Goal: Task Accomplishment & Management: Manage account settings

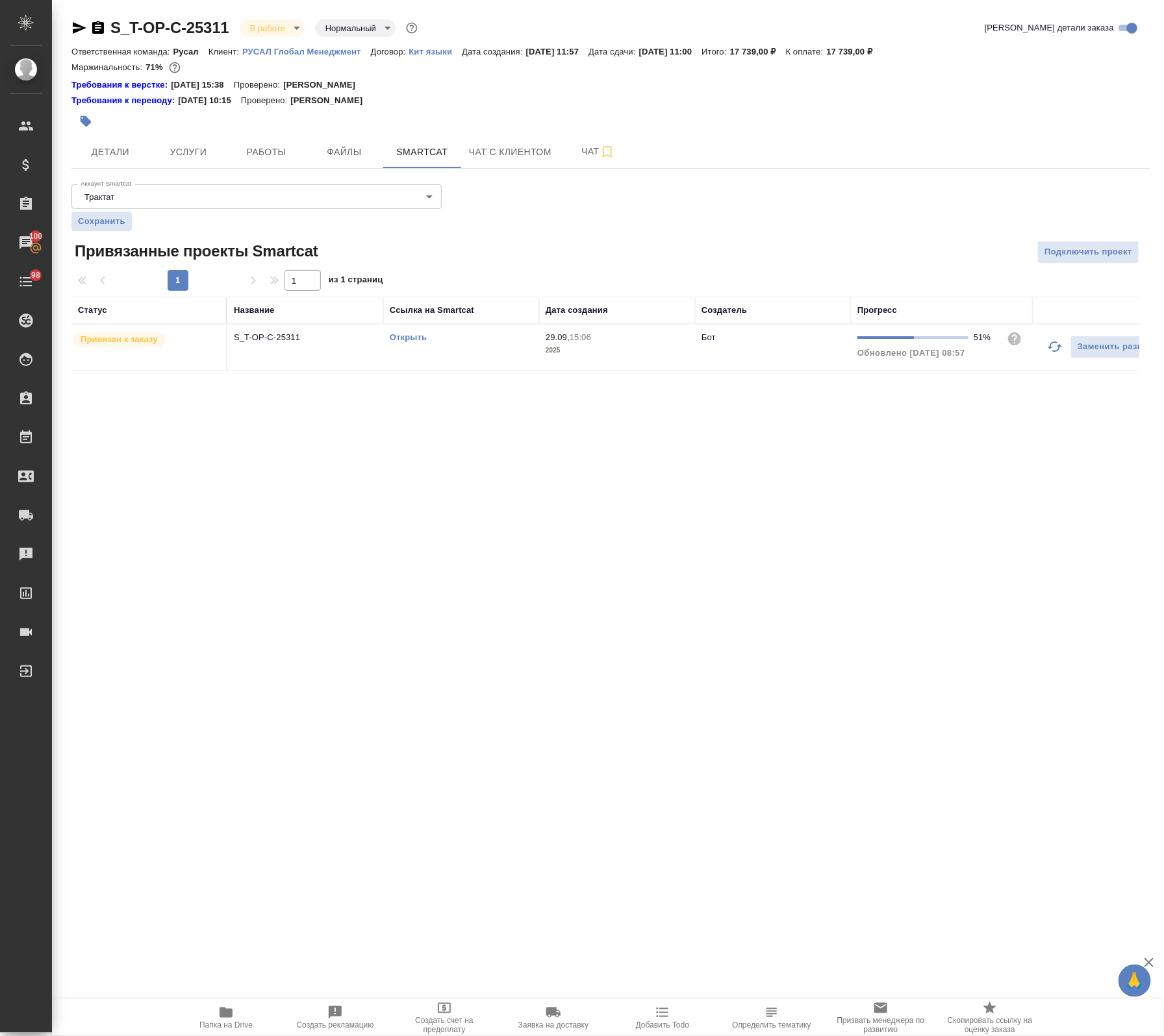
click at [1047, 352] on icon "button" at bounding box center [1054, 346] width 15 height 15
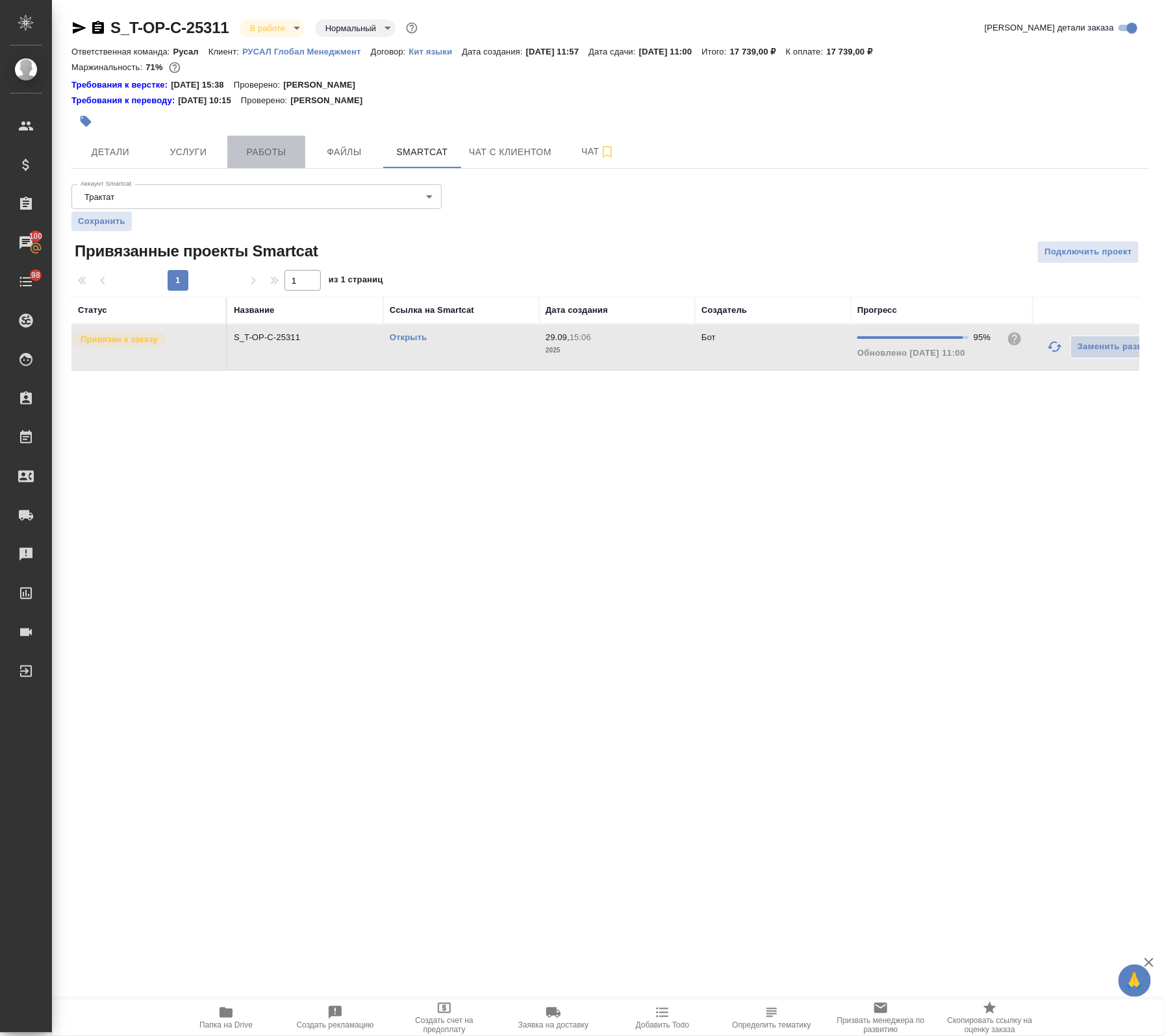
click at [276, 149] on span "Работы" at bounding box center [266, 153] width 63 height 16
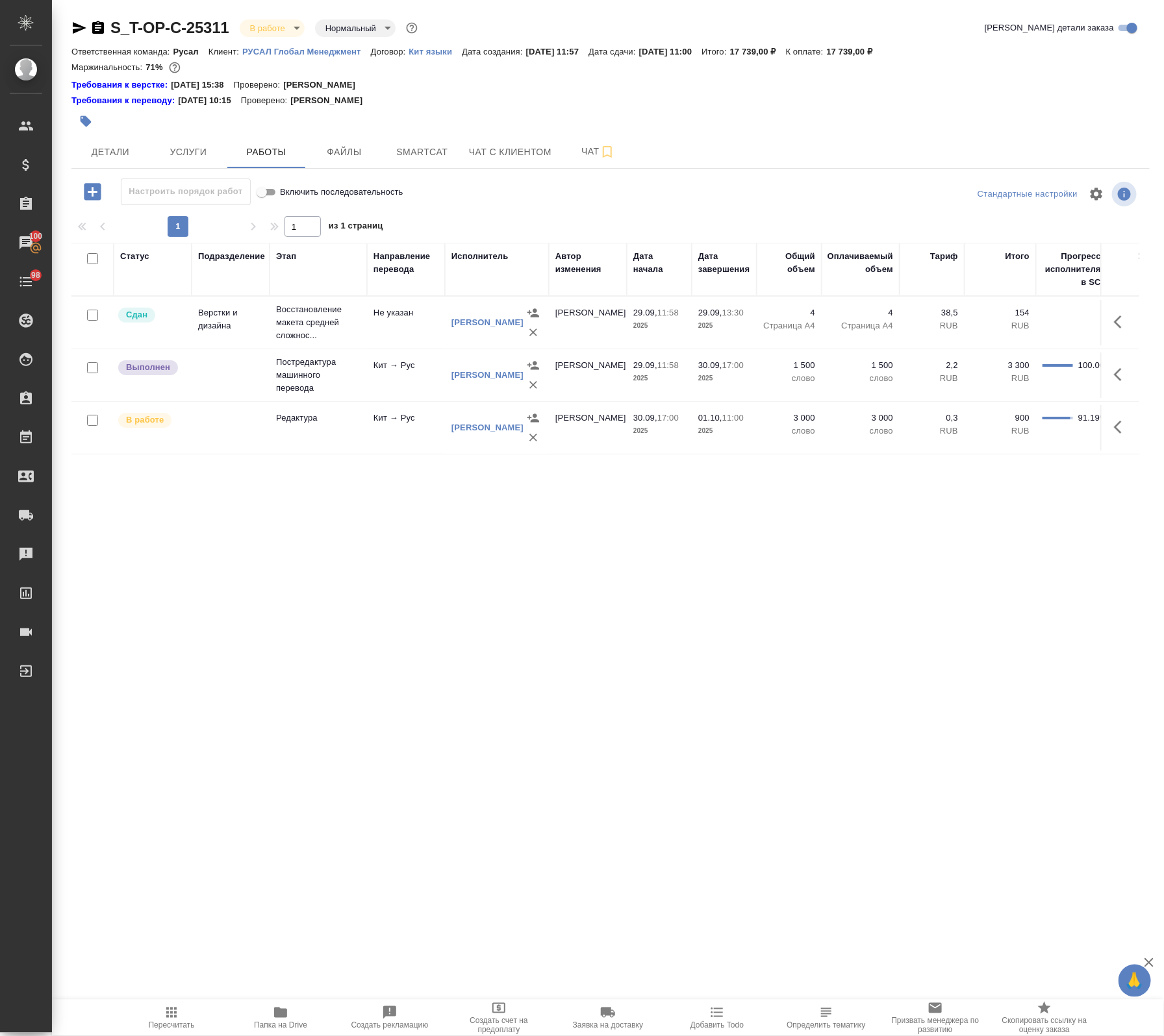
click at [82, 423] on div at bounding box center [93, 420] width 29 height 18
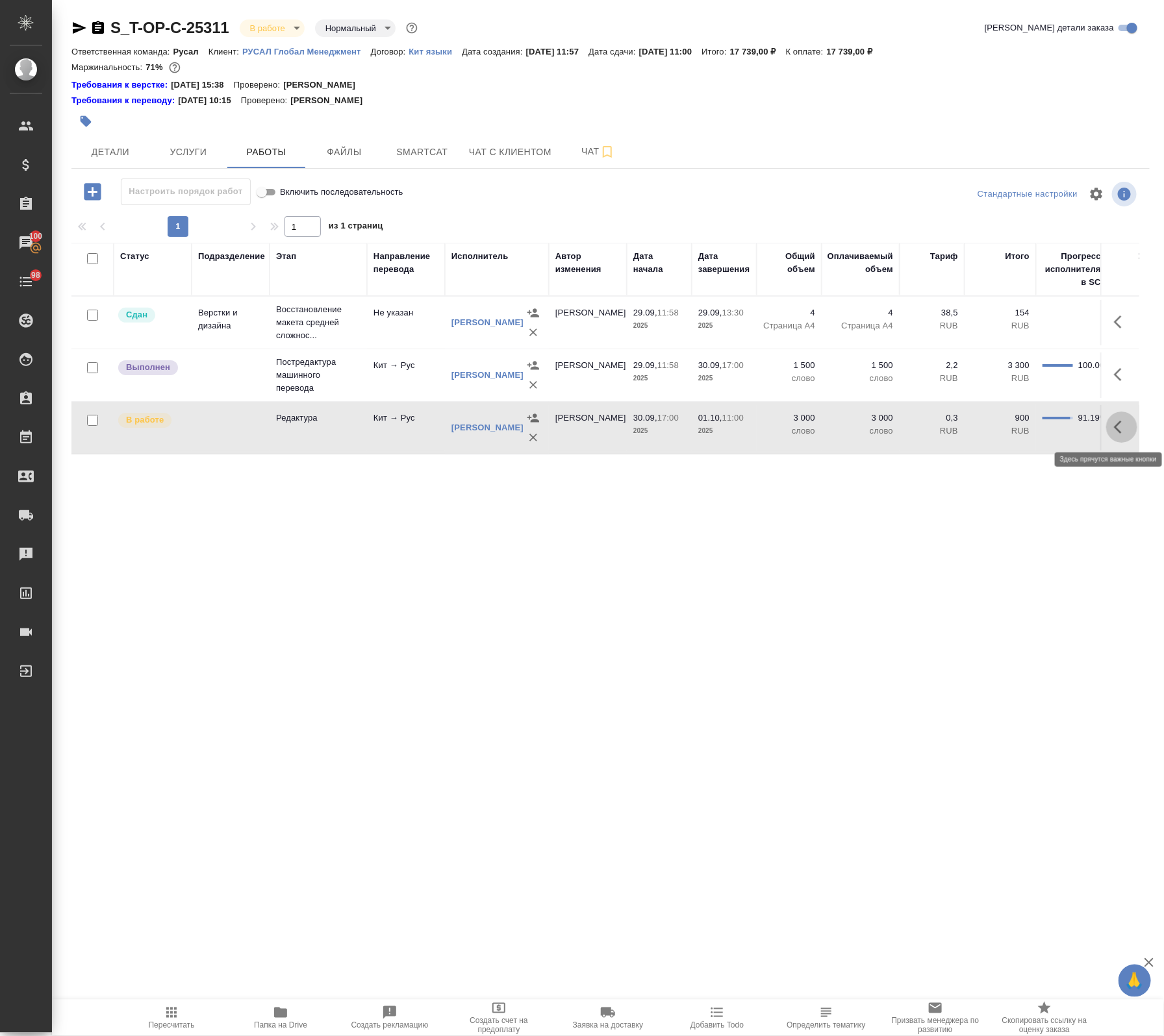
click at [1114, 423] on icon "button" at bounding box center [1121, 427] width 15 height 15
click at [1018, 428] on icon "button" at bounding box center [1025, 427] width 15 height 15
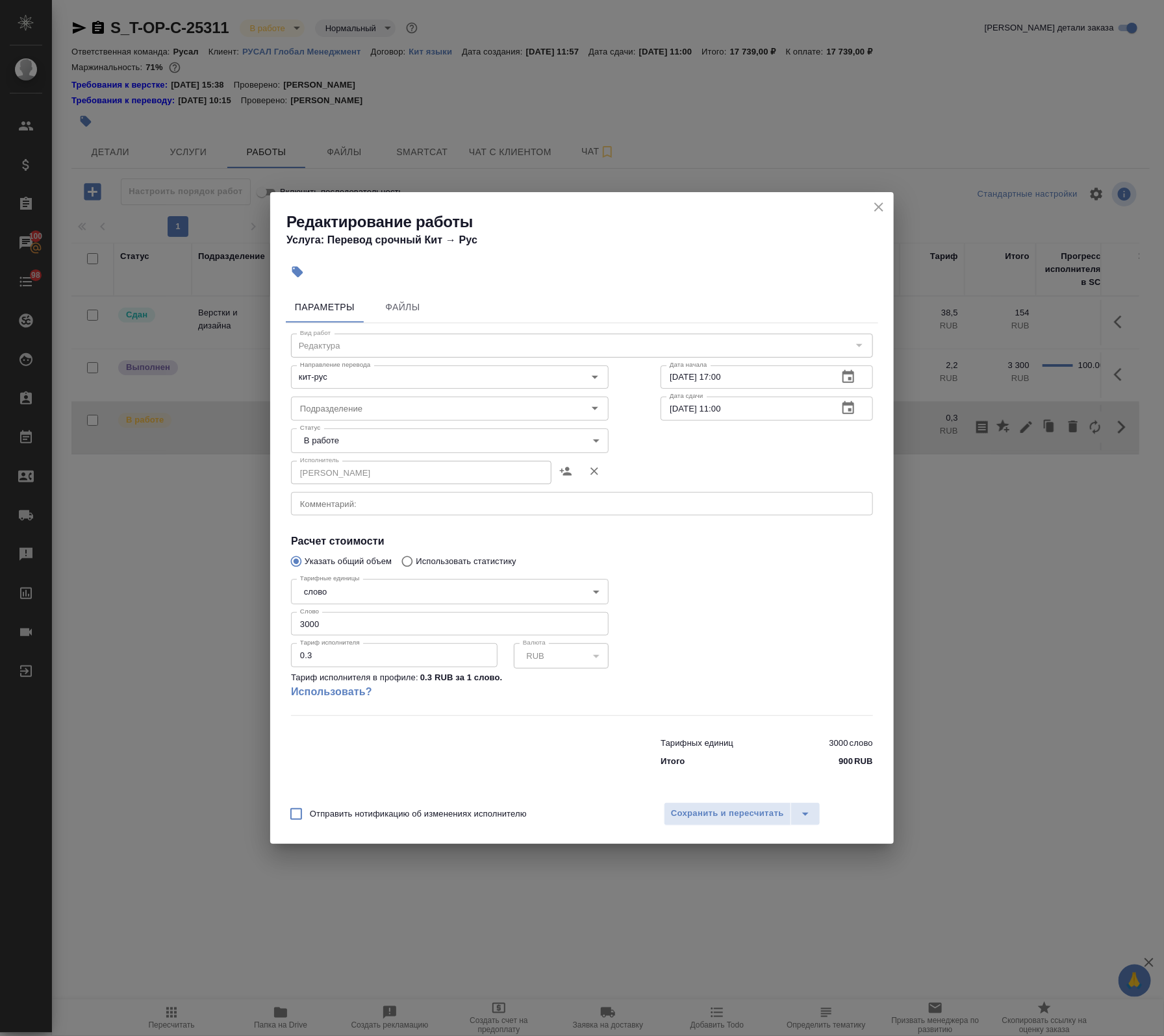
click at [340, 453] on body "🙏 .cls-1 fill:#fff; AWATERA Avdeenko Kirill Клиенты Спецификации Заказы 100 Чат…" at bounding box center [582, 518] width 1164 height 1036
click at [333, 446] on button "В работе" at bounding box center [322, 441] width 43 height 15
click at [332, 443] on body "🙏 .cls-1 fill:#fff; AWATERA Avdeenko Kirill Клиенты Спецификации Заказы 100 Чат…" at bounding box center [582, 518] width 1164 height 1036
click at [340, 465] on button "Выполнен" at bounding box center [325, 463] width 47 height 15
type input "completed"
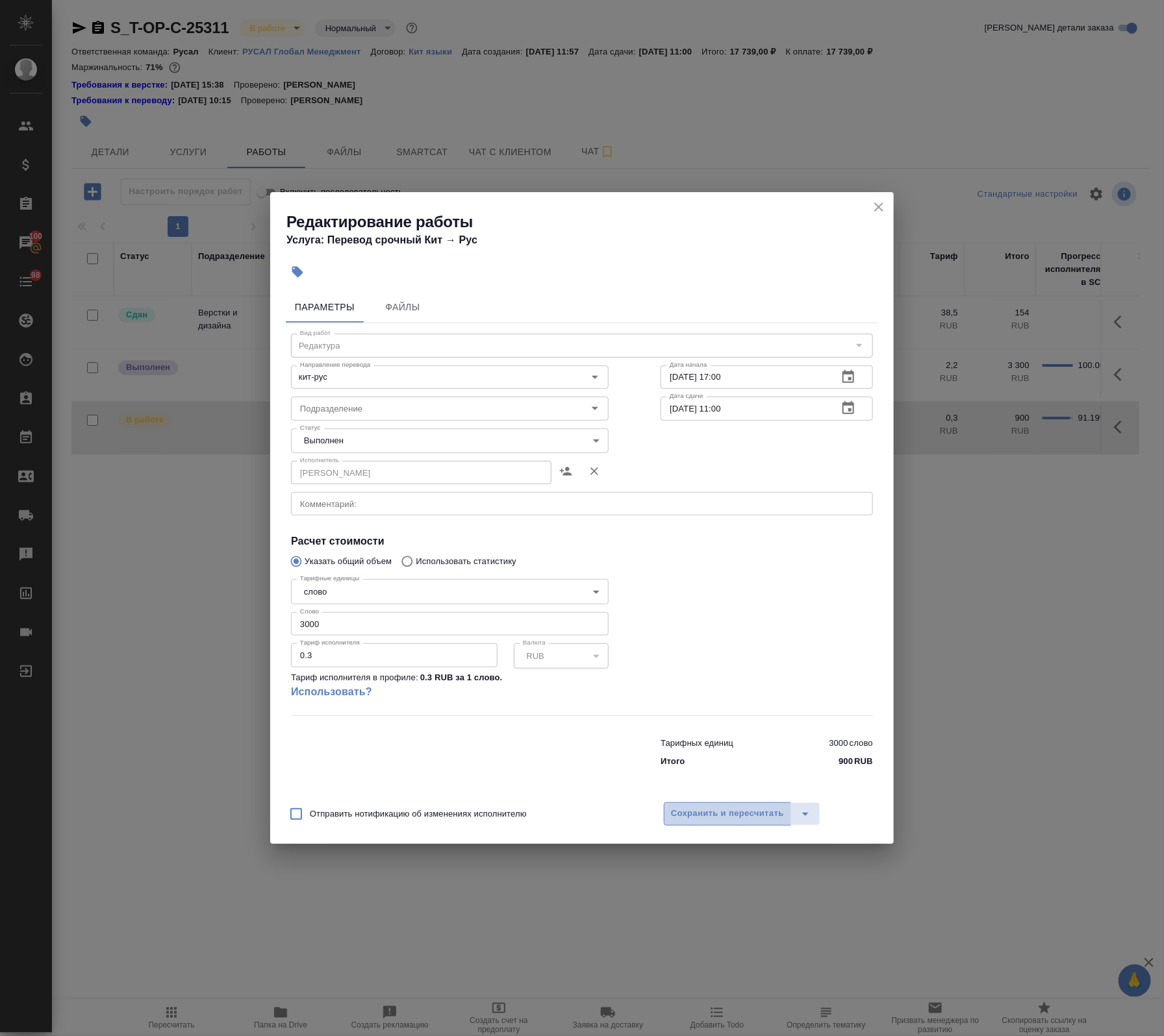
click at [719, 809] on span "Сохранить и пересчитать" at bounding box center [727, 814] width 113 height 15
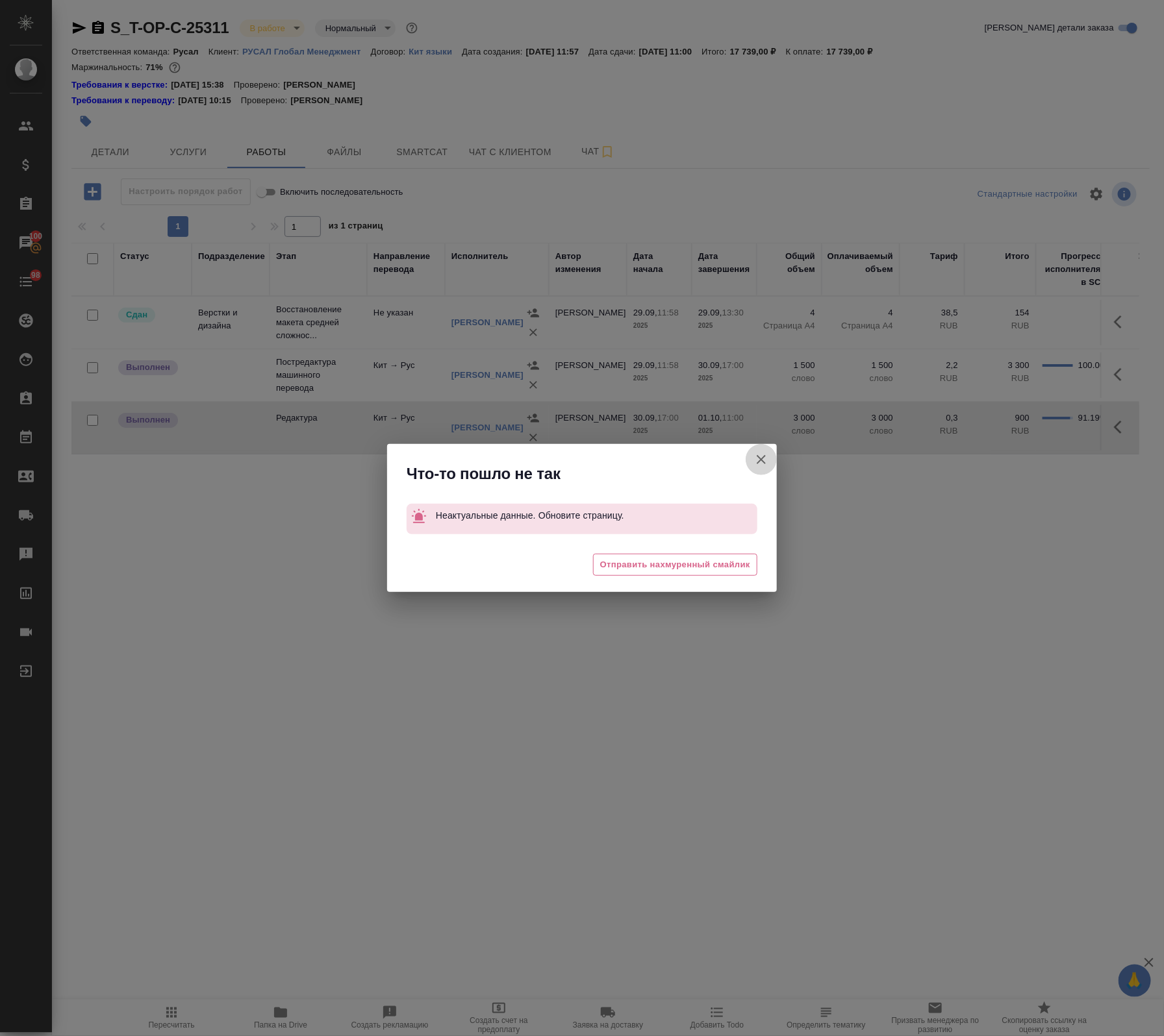
click at [764, 466] on icon "button" at bounding box center [761, 459] width 15 height 15
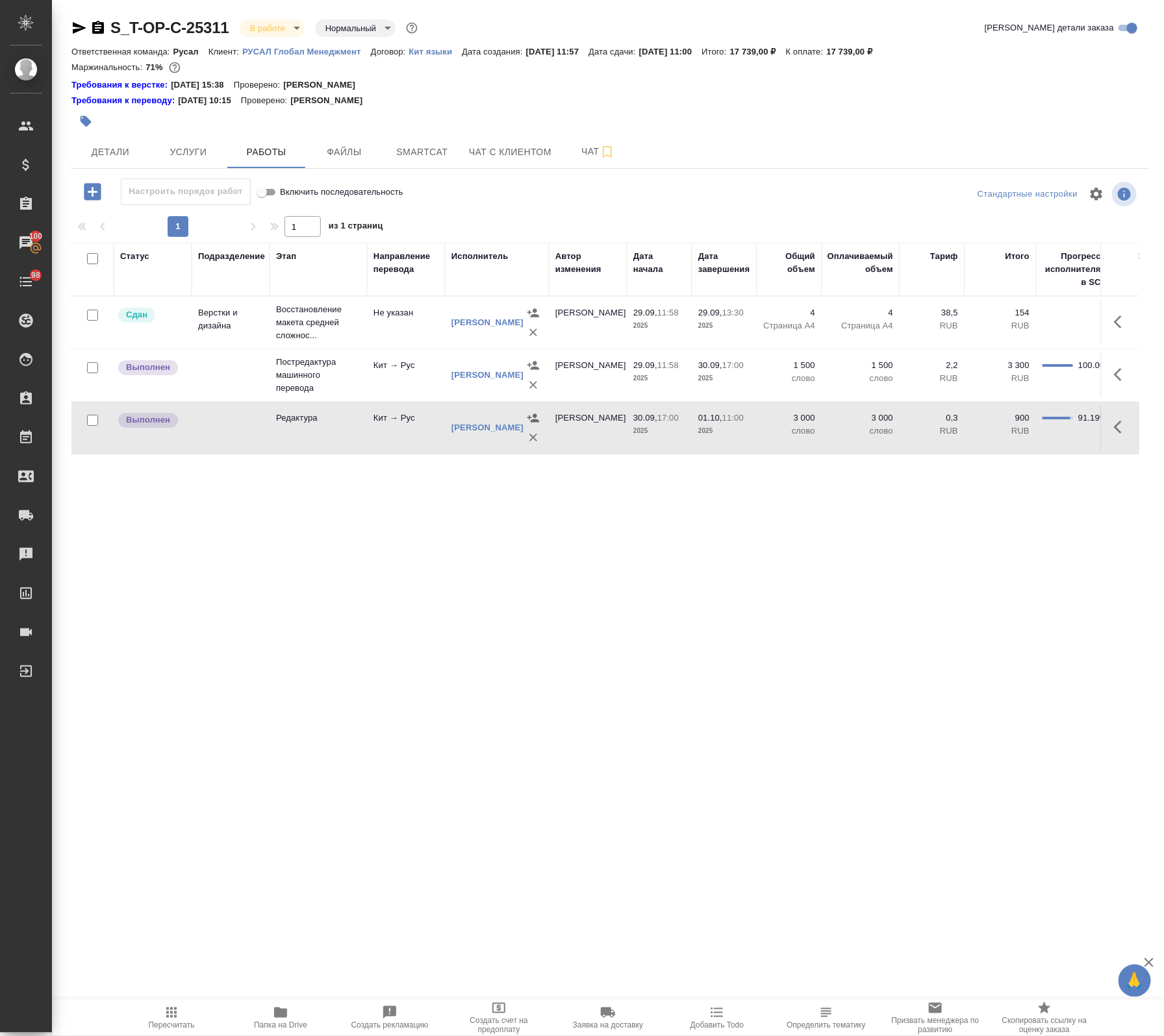
click at [280, 1010] on icon "button" at bounding box center [281, 1012] width 13 height 10
click at [85, 26] on icon "button" at bounding box center [79, 27] width 15 height 15
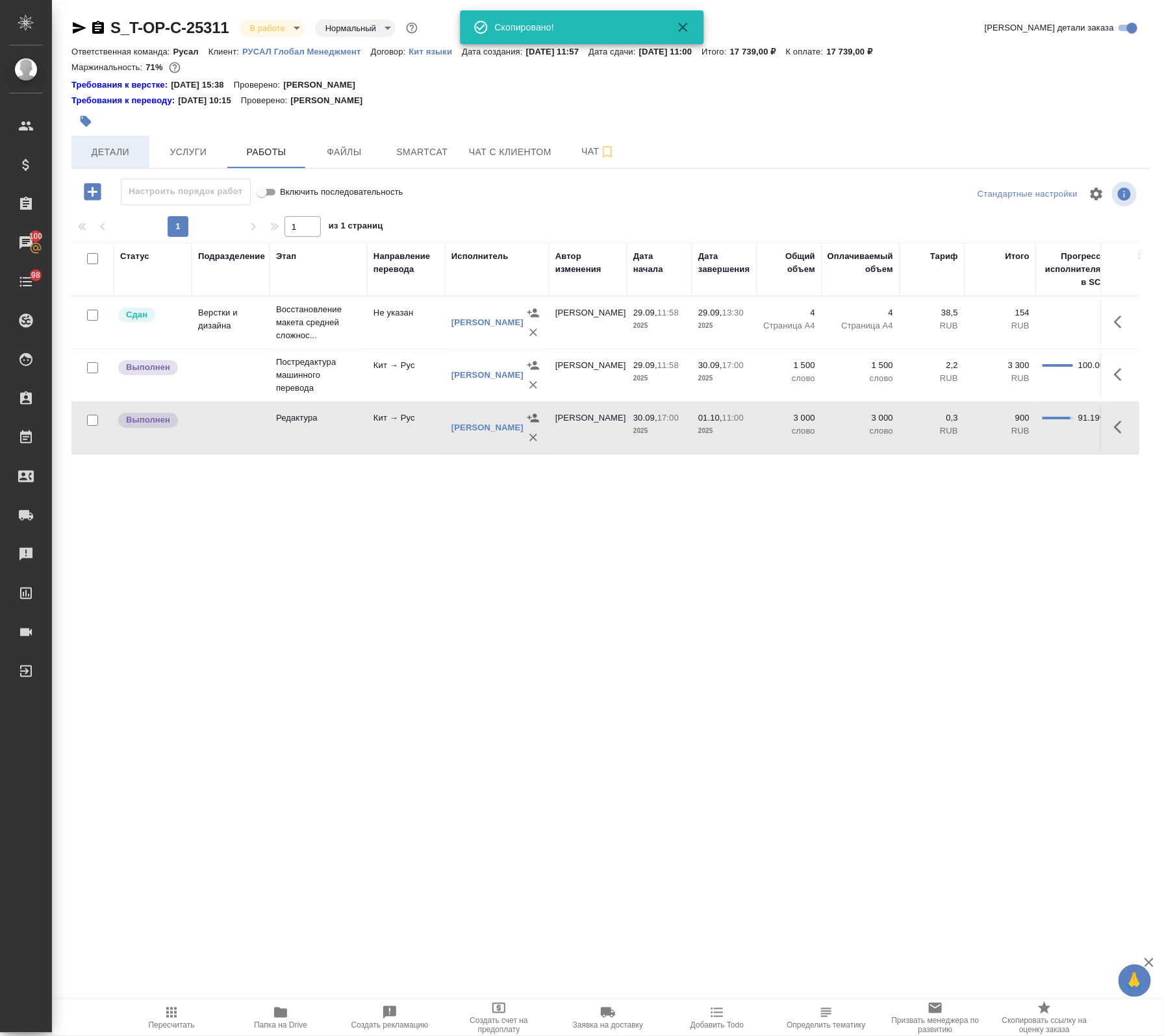
click at [102, 148] on span "Детали" at bounding box center [110, 153] width 63 height 16
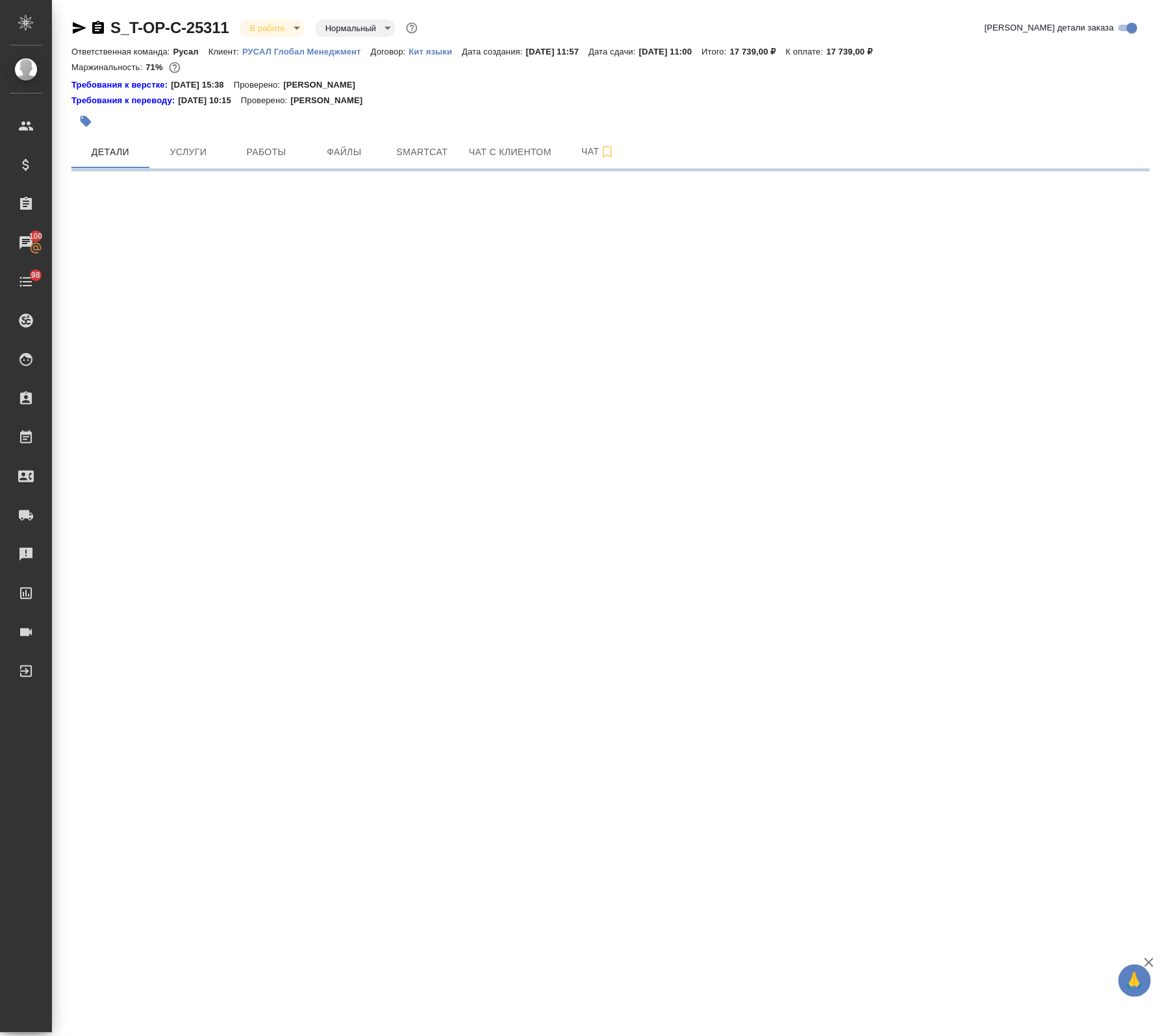
select select "RU"
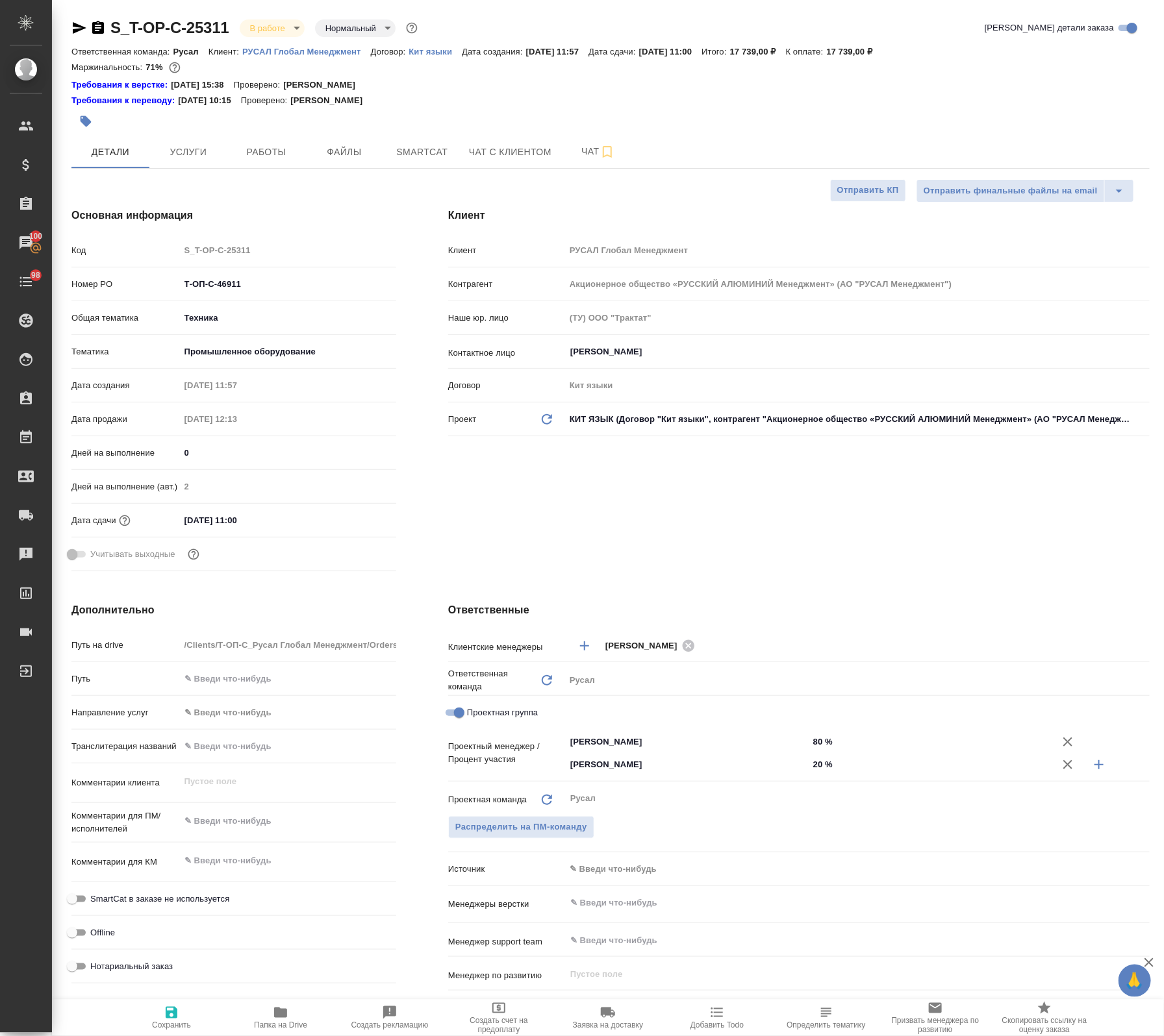
type textarea "x"
drag, startPoint x: 237, startPoint y: 277, endPoint x: 76, endPoint y: 286, distance: 161.3
click at [93, 284] on div "Номер PO Т-ОП-С-46911" at bounding box center [234, 283] width 325 height 23
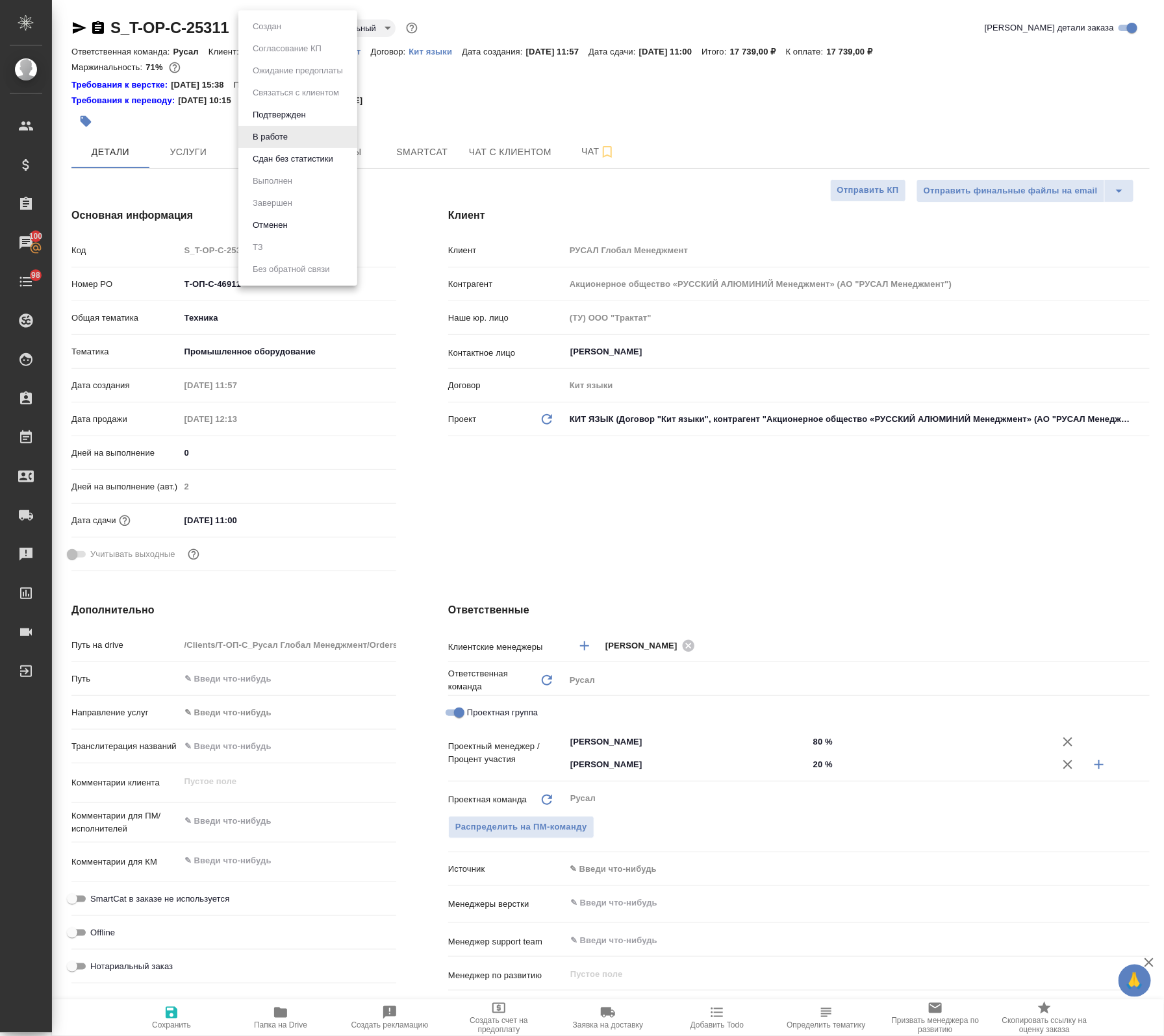
click at [261, 24] on body "🙏 .cls-1 fill:#fff; AWATERA Avdeenko Kirill Клиенты Спецификации Заказы 100 Чат…" at bounding box center [582, 518] width 1164 height 1036
click at [288, 163] on button "Сдан без статистики" at bounding box center [292, 159] width 88 height 15
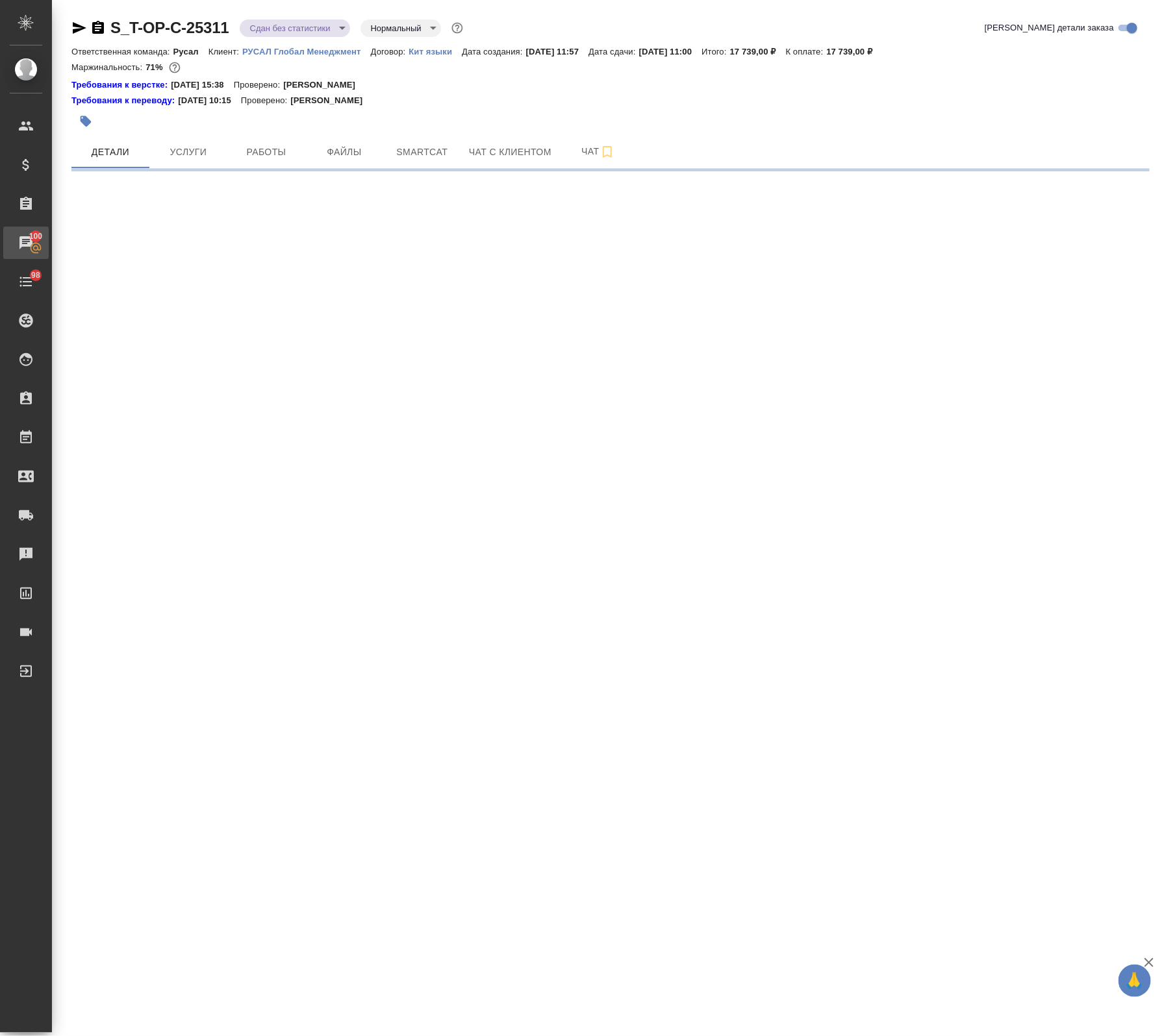
select select "RU"
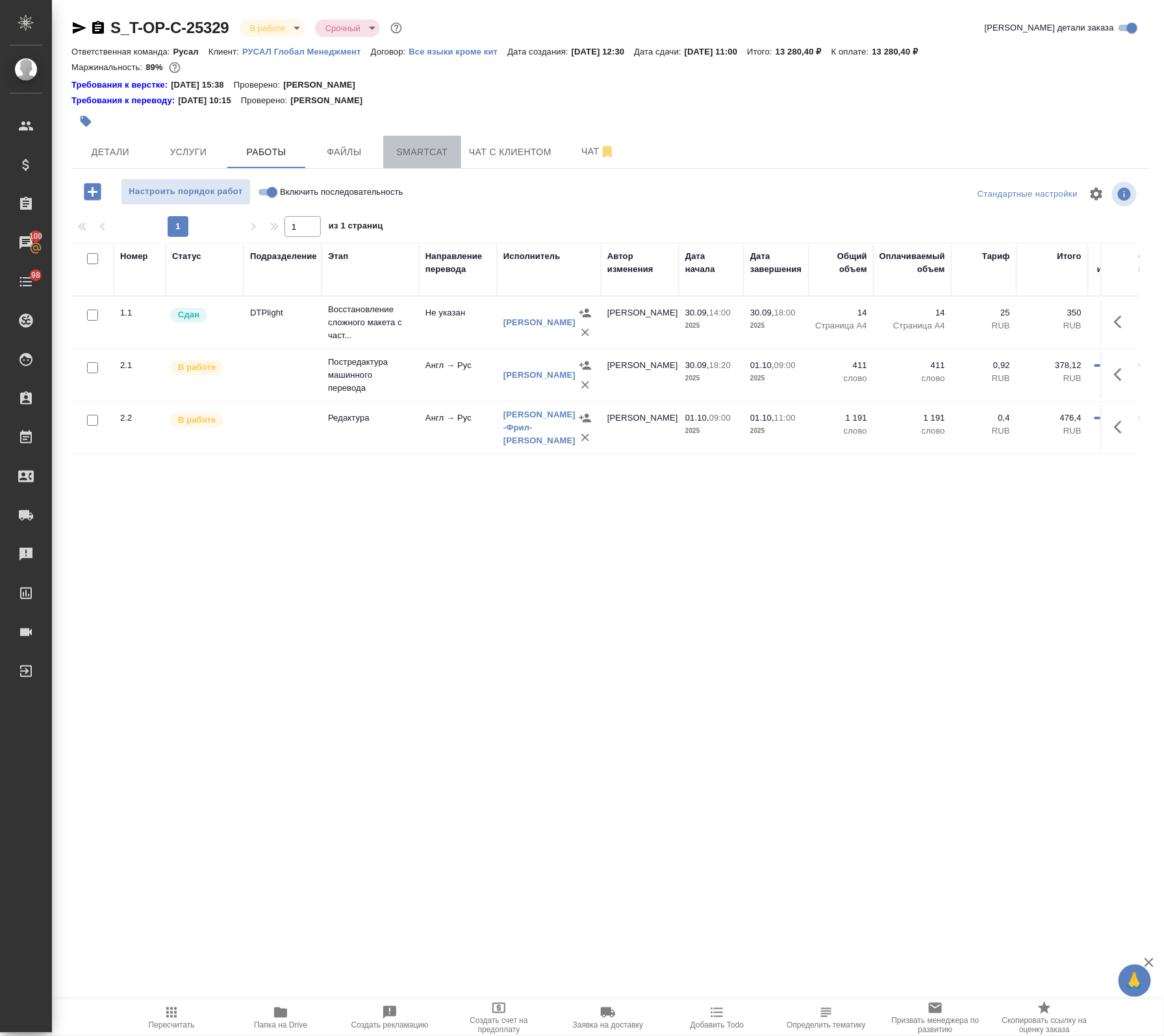
click at [435, 149] on span "Smartcat" at bounding box center [422, 153] width 63 height 16
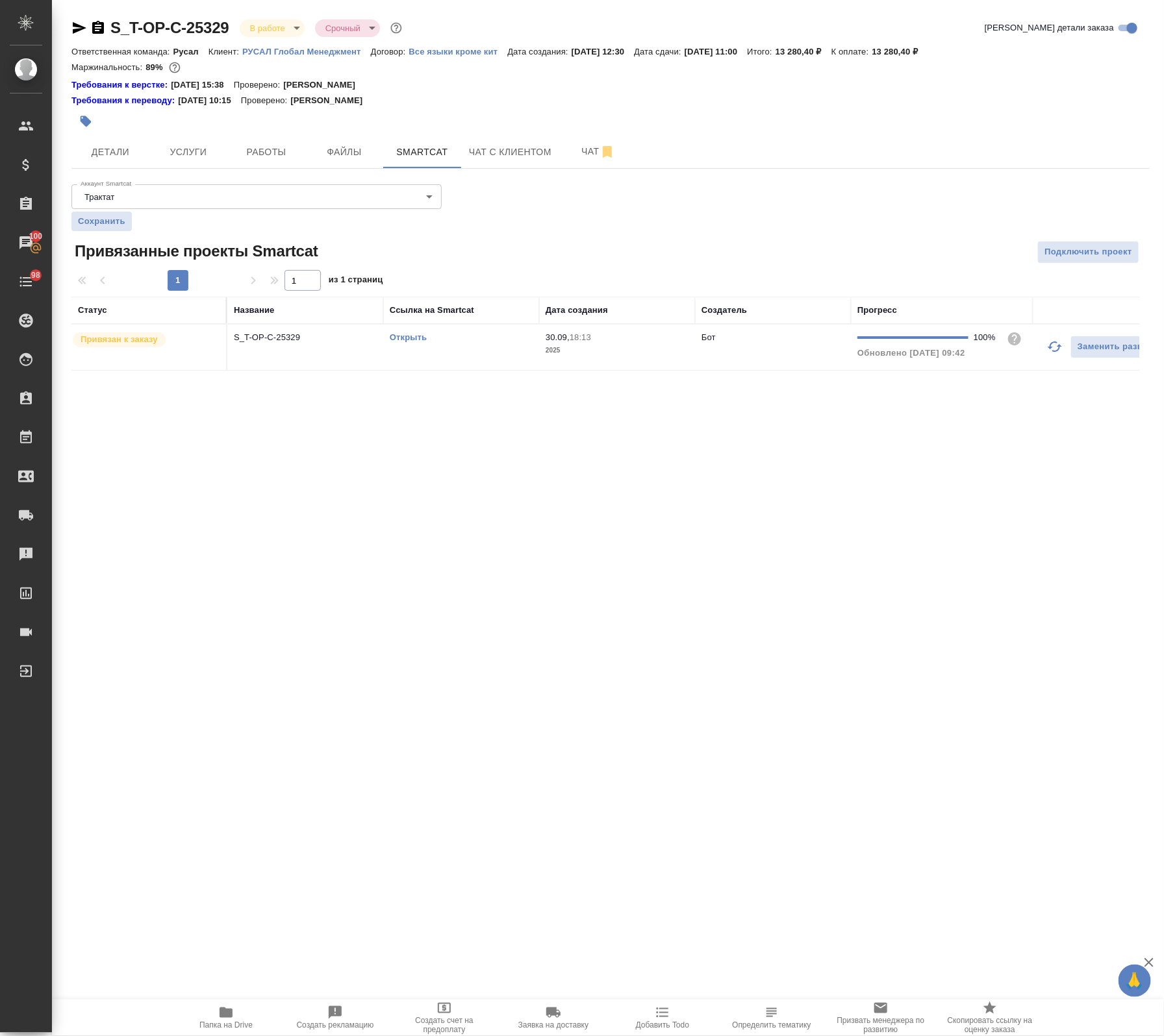
click at [413, 336] on link "Открыть" at bounding box center [408, 337] width 37 height 10
click at [218, 1021] on span "Папка на Drive" at bounding box center [226, 1025] width 54 height 9
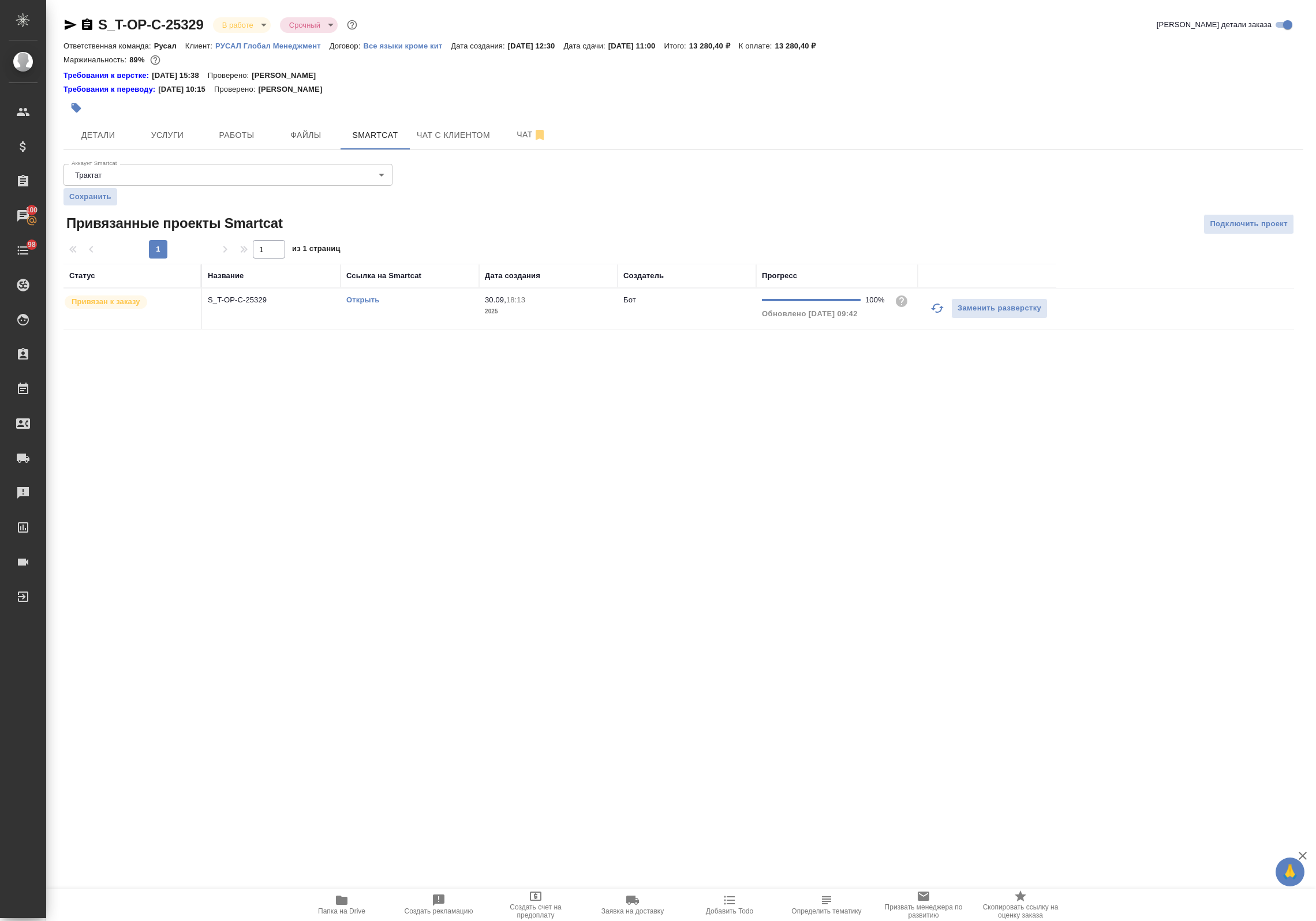
click at [71, 23] on icon "button" at bounding box center [70, 24] width 12 height 10
click at [104, 140] on span "Детали" at bounding box center [98, 136] width 56 height 15
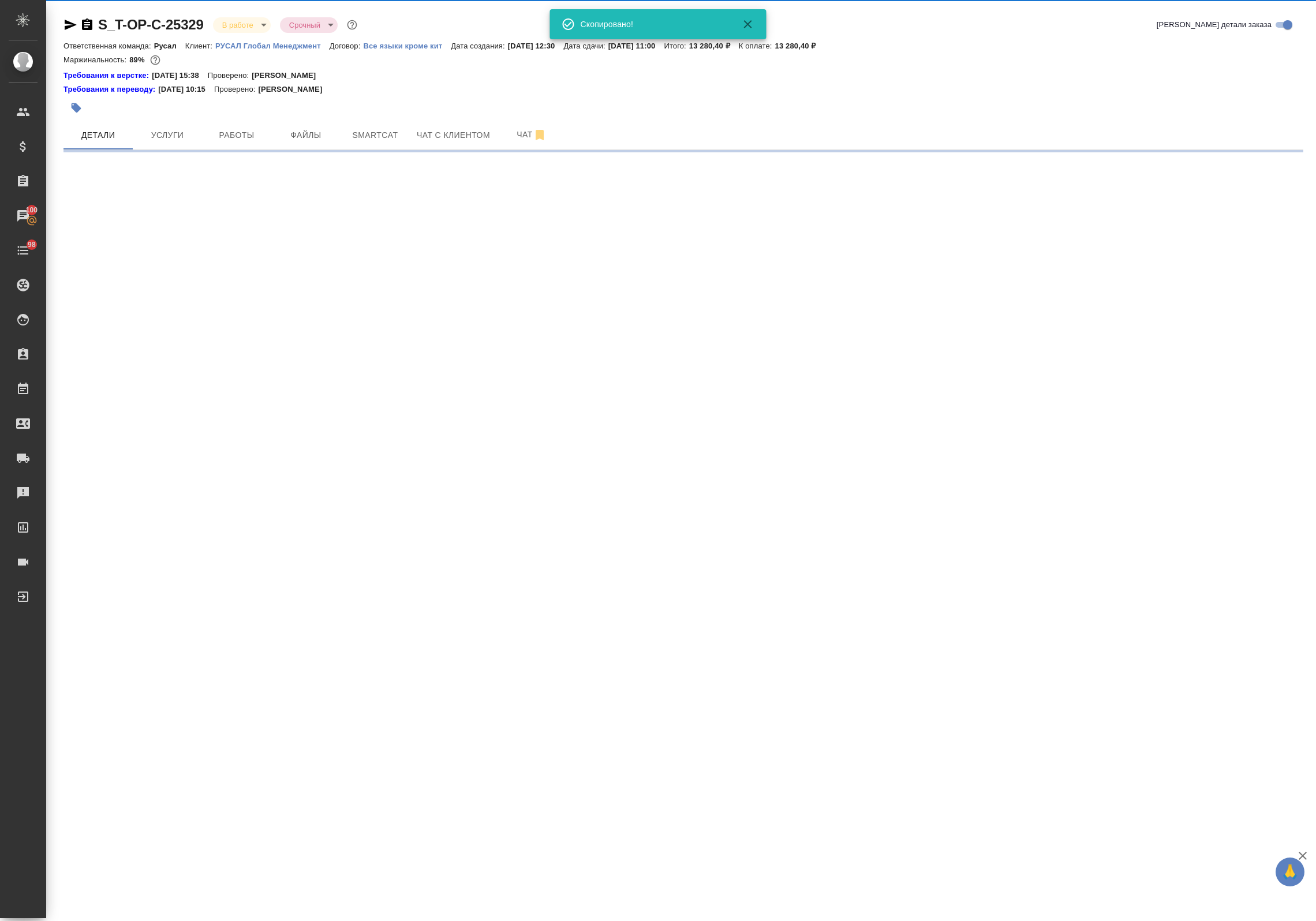
select select "RU"
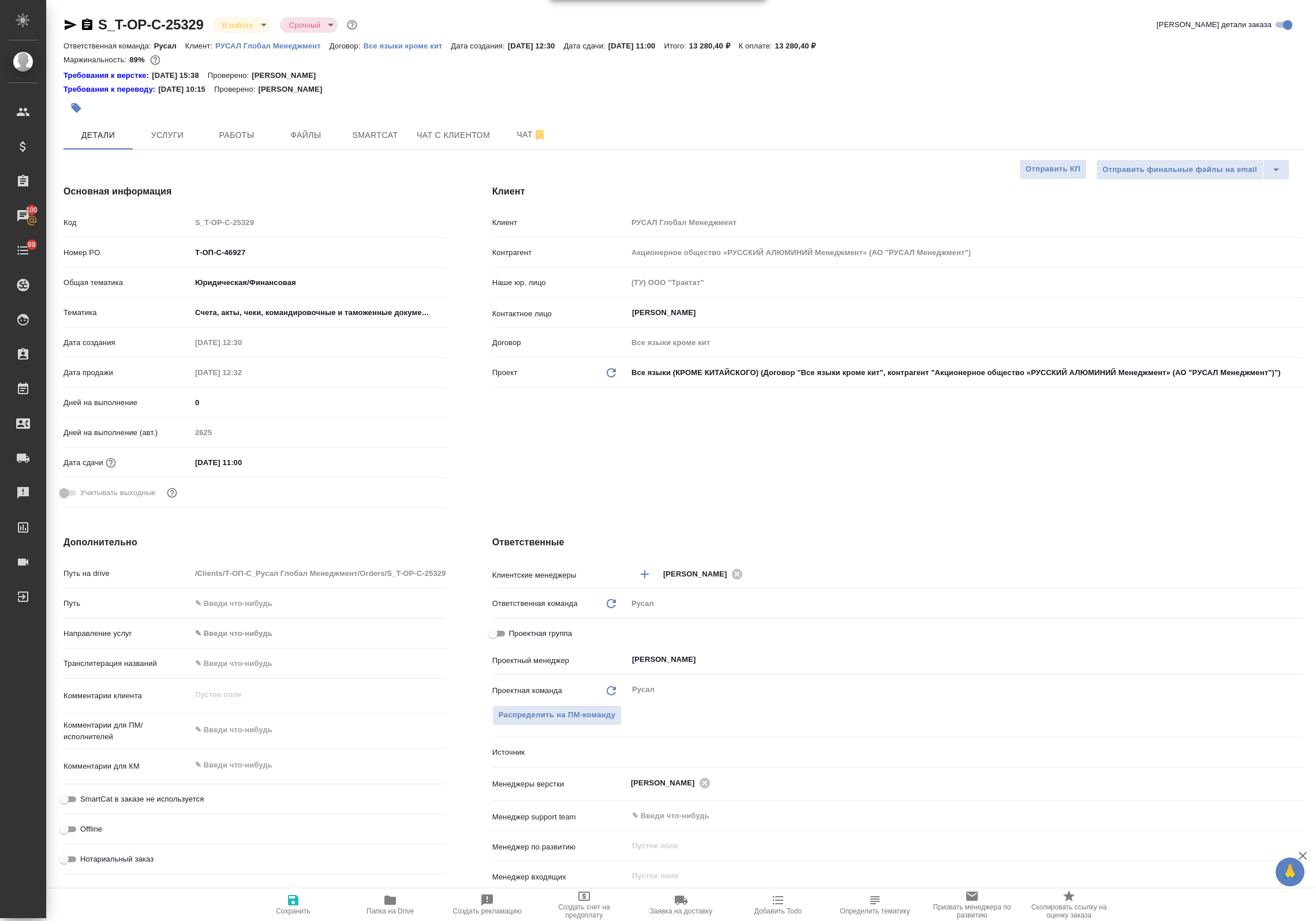
type textarea "x"
drag, startPoint x: 280, startPoint y: 249, endPoint x: 126, endPoint y: 247, distance: 154.0
click at [111, 245] on div "Номер PO Т-ОП-С-46927" at bounding box center [255, 252] width 382 height 20
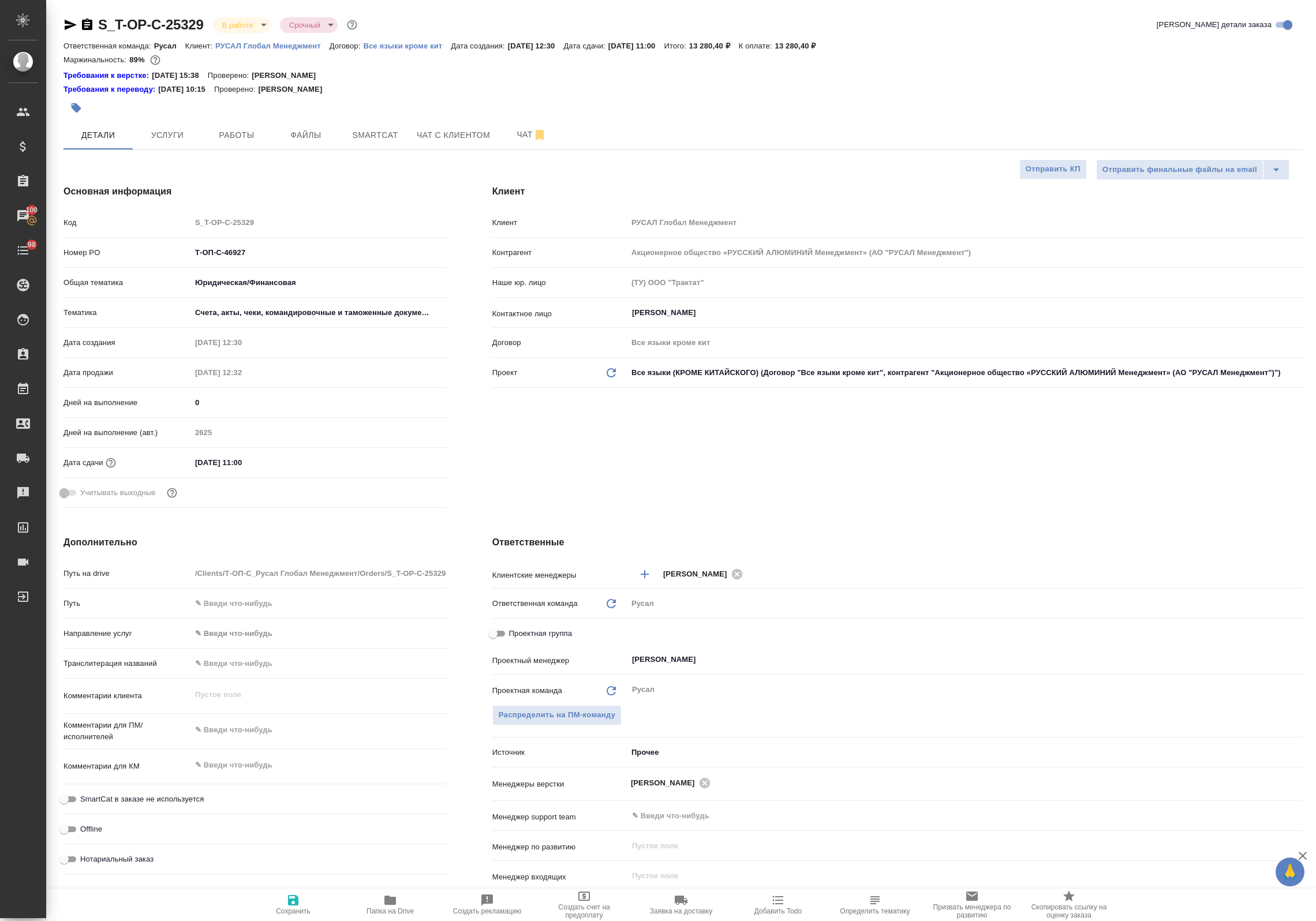
click at [257, 21] on body "🙏 .cls-1 fill:#fff; AWATERA Avdeenko Kirill Клиенты Спецификации Заказы 100 Чат…" at bounding box center [658, 460] width 1316 height 921
click at [284, 141] on button "Сдан без статистики" at bounding box center [261, 141] width 78 height 13
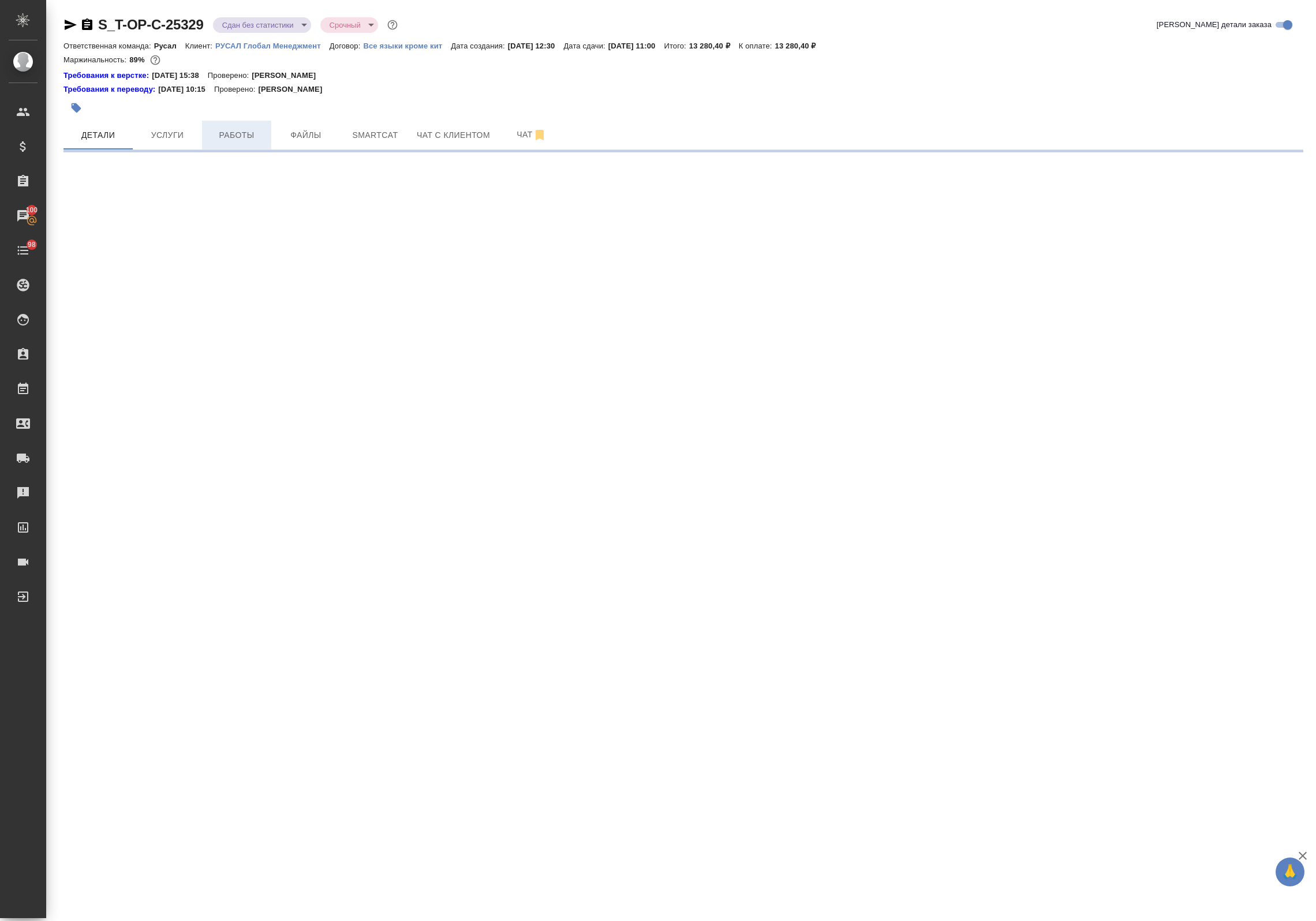
select select "RU"
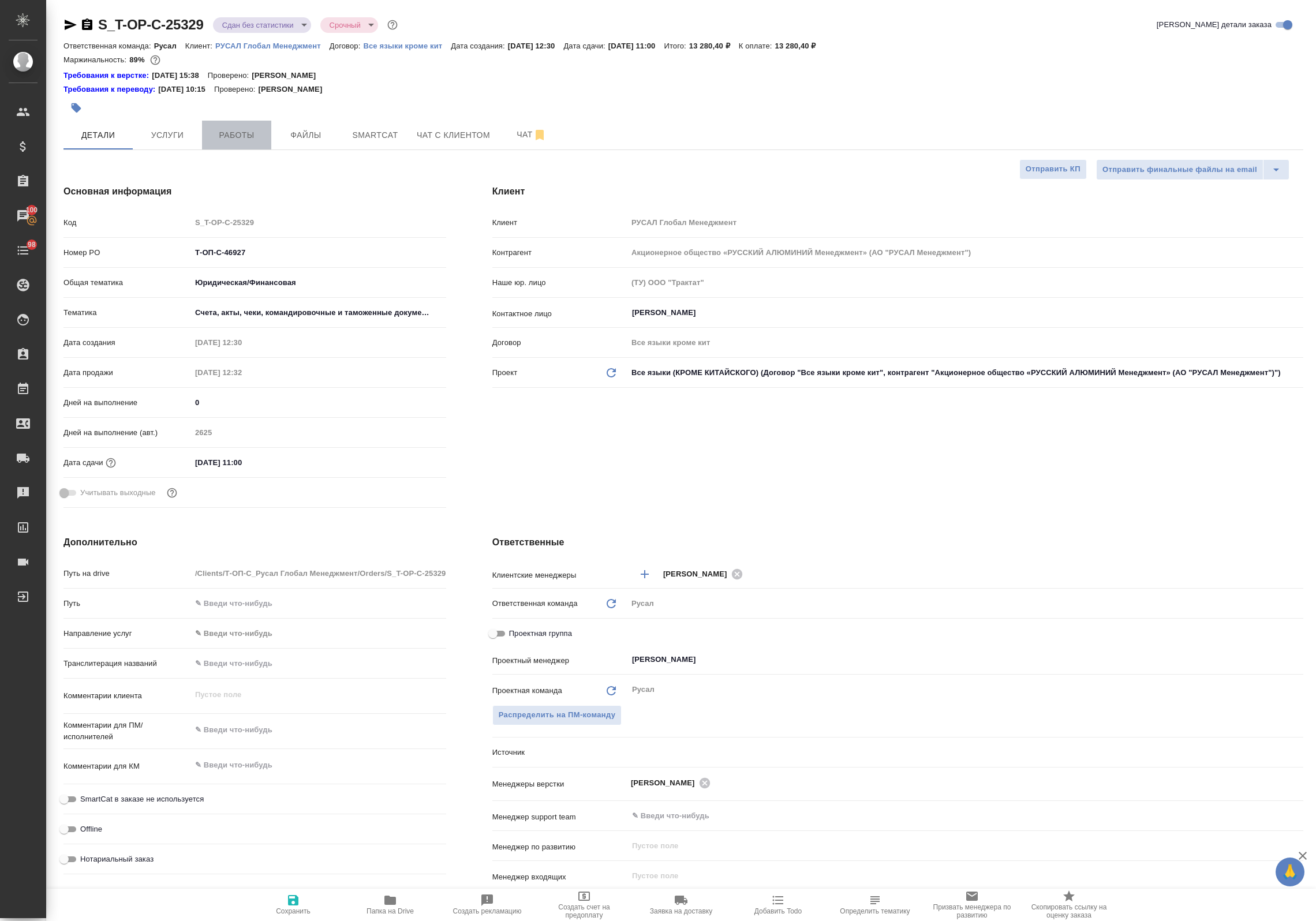
type textarea "x"
click at [226, 123] on button "Работы" at bounding box center [236, 135] width 69 height 29
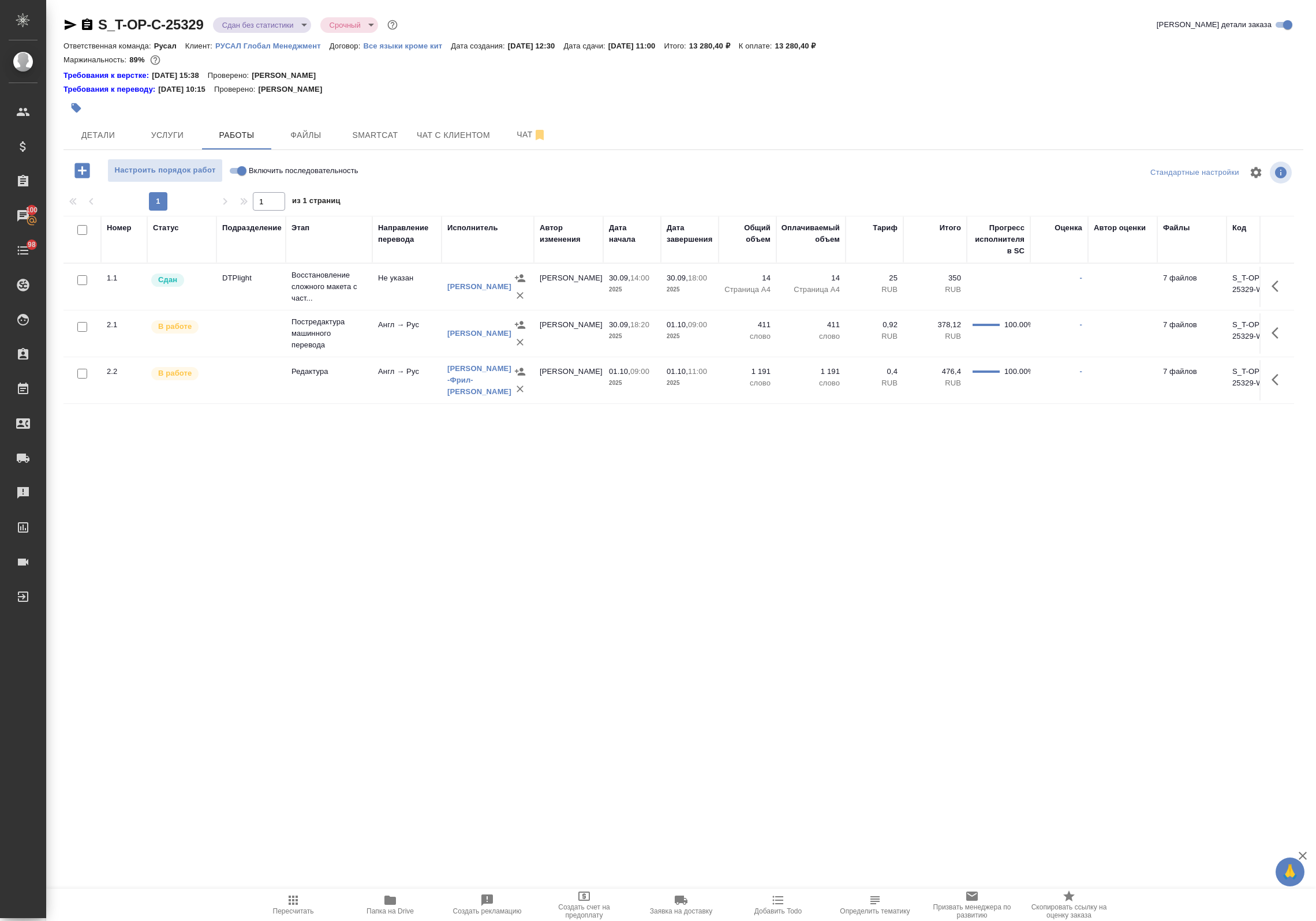
click at [79, 227] on input "checkbox" at bounding box center [82, 230] width 10 height 10
checkbox input "true"
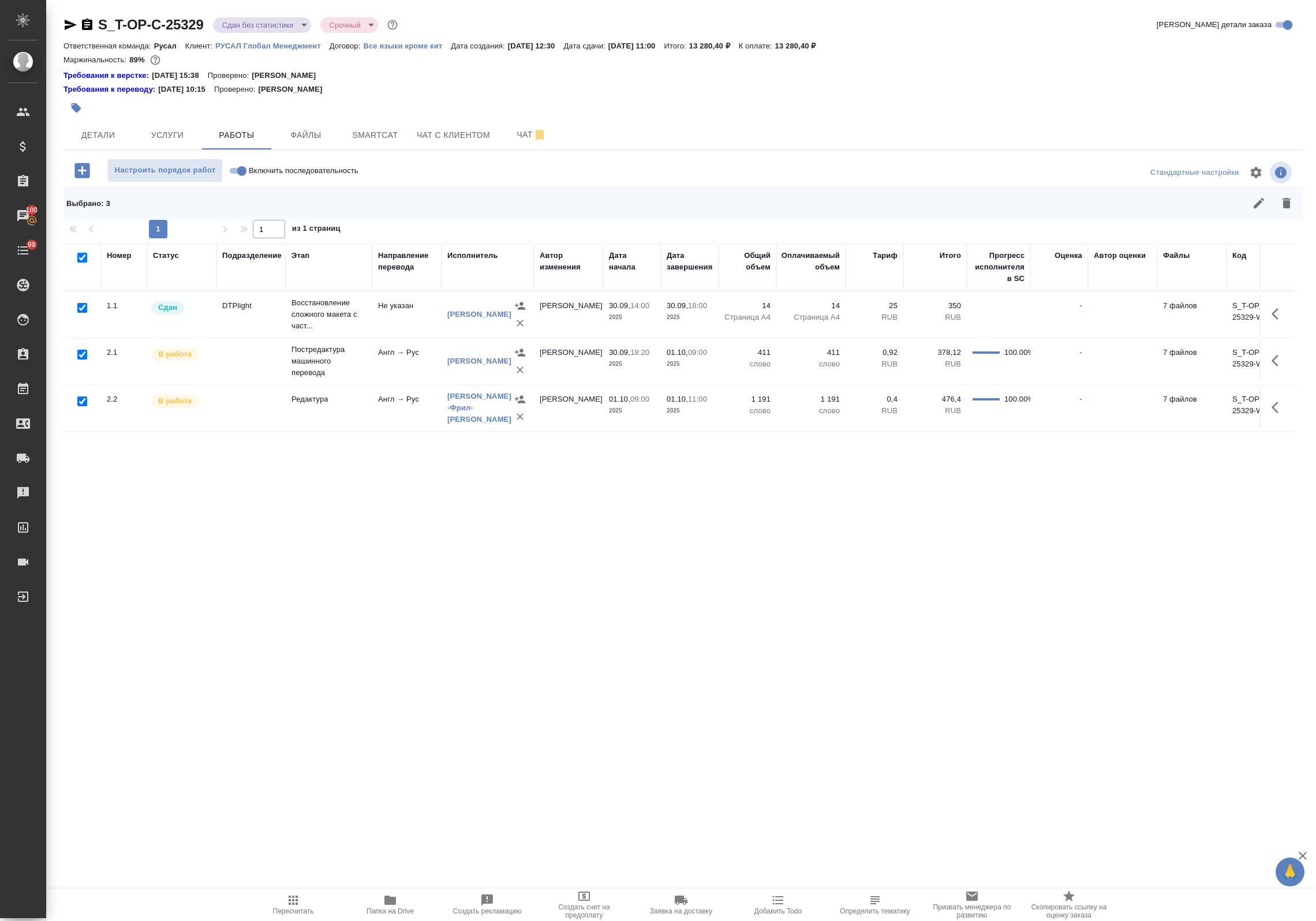
click at [1034, 203] on icon "button" at bounding box center [1258, 203] width 14 height 14
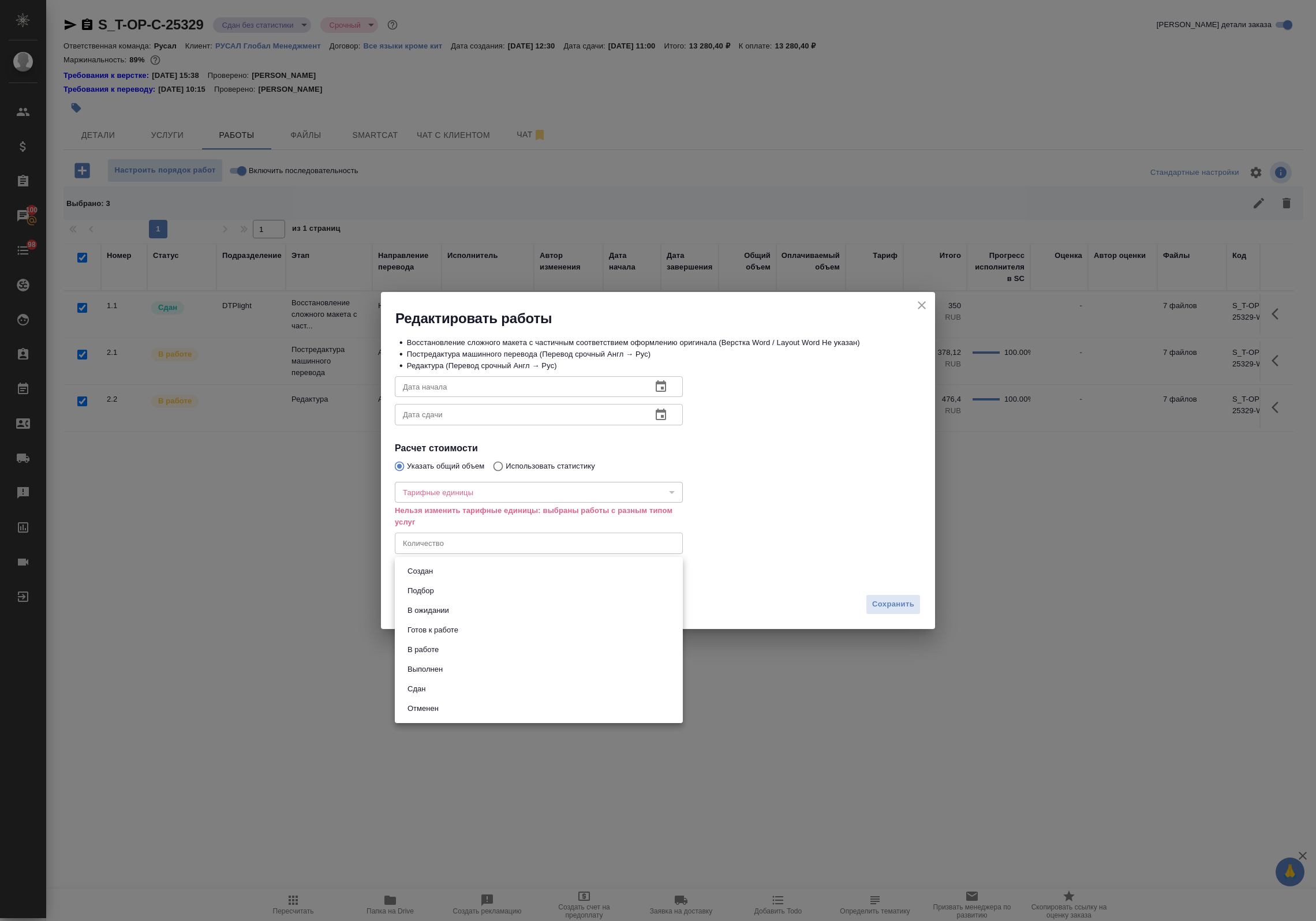
click at [489, 581] on body "🙏 .cls-1 fill:#fff; AWATERA Avdeenko Kirill Клиенты Спецификации Заказы 100 Чат…" at bounding box center [658, 460] width 1316 height 921
click at [459, 676] on li "Выполнен" at bounding box center [538, 669] width 288 height 19
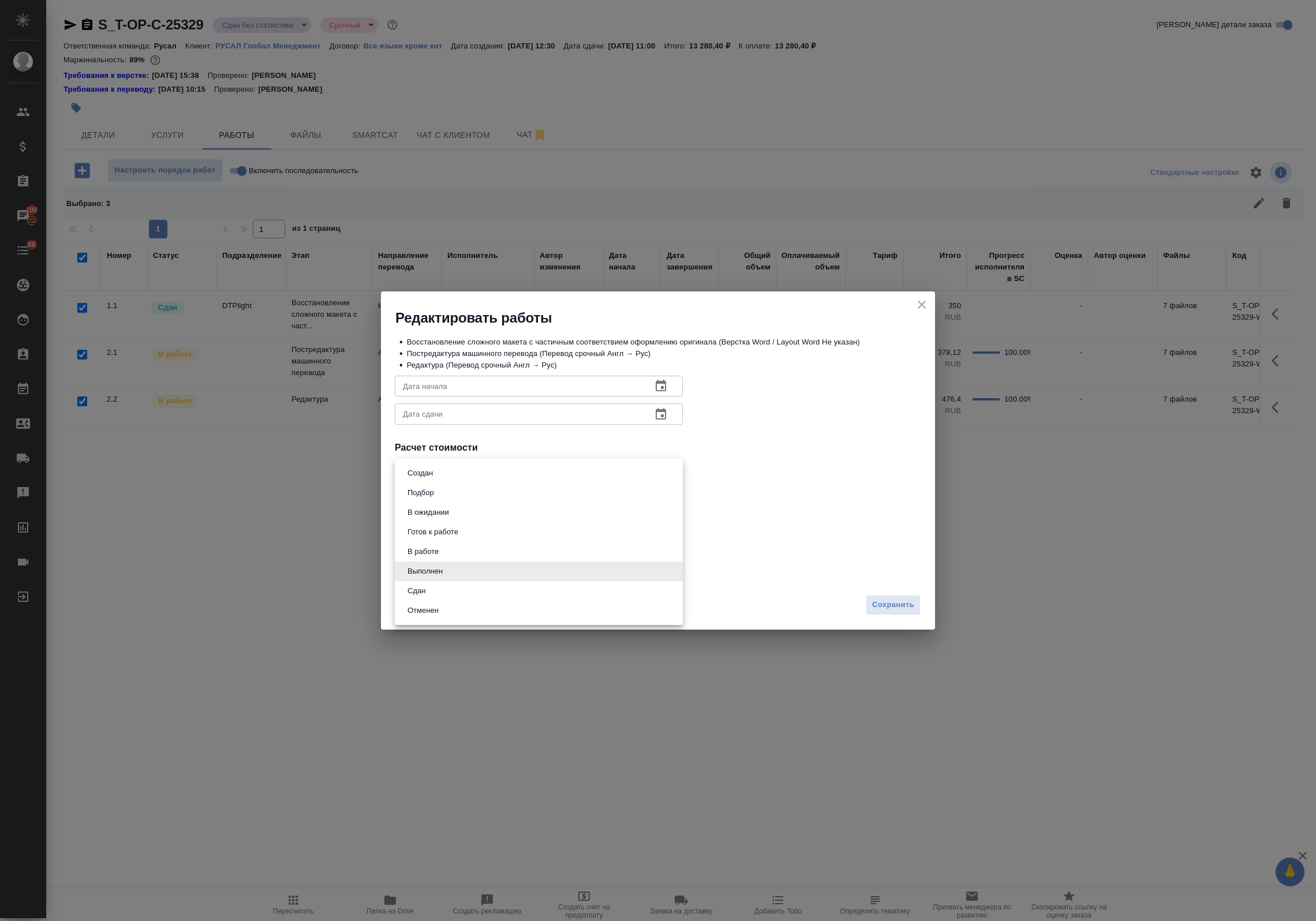
click at [469, 563] on body "🙏 .cls-1 fill:#fff; AWATERA Avdeenko Kirill Клиенты Спецификации Заказы 100 Чат…" at bounding box center [658, 460] width 1316 height 921
click at [454, 599] on li "Сдан" at bounding box center [538, 591] width 288 height 19
type input "closed"
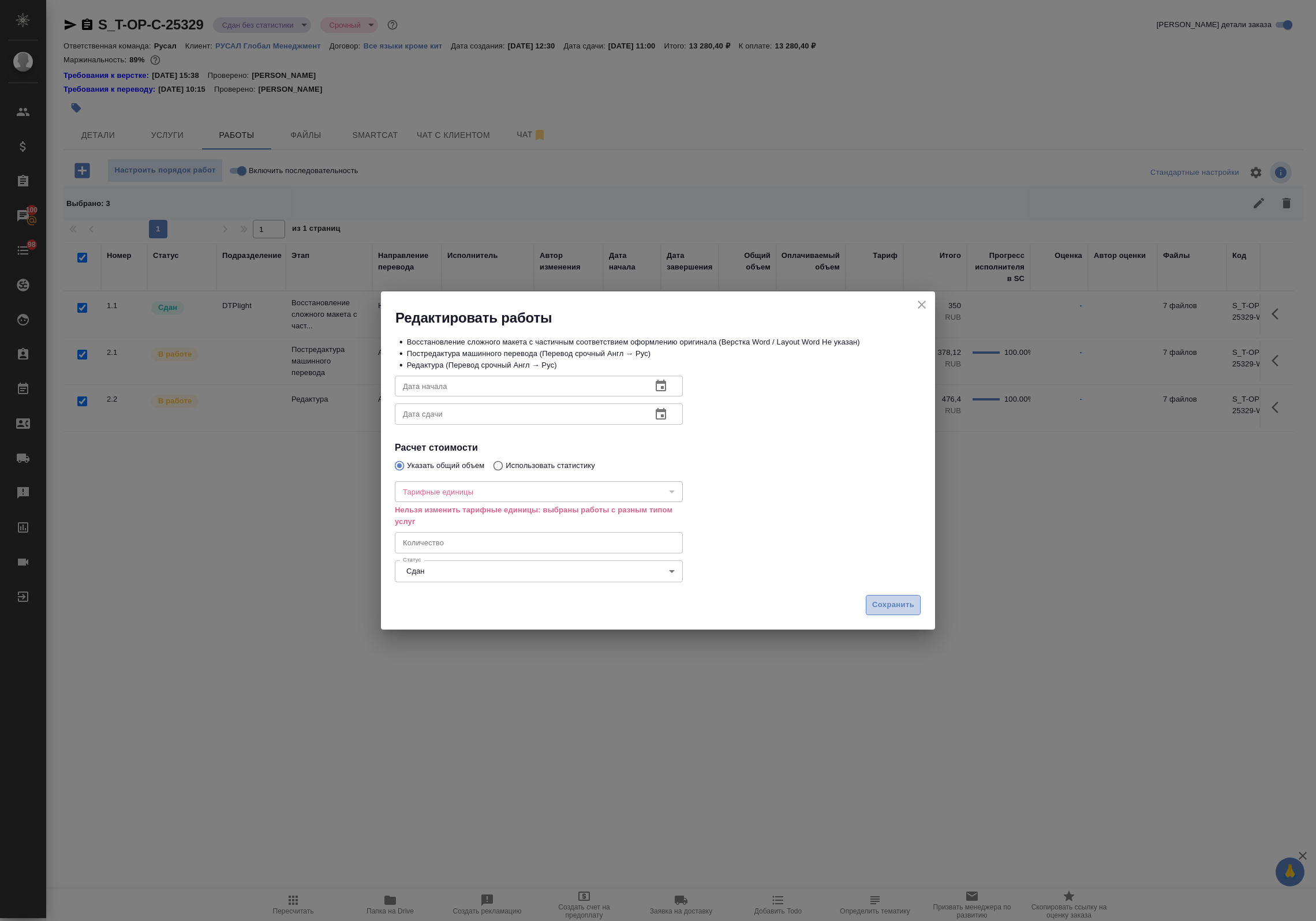
click at [880, 602] on span "Сохранить" at bounding box center [893, 605] width 42 height 13
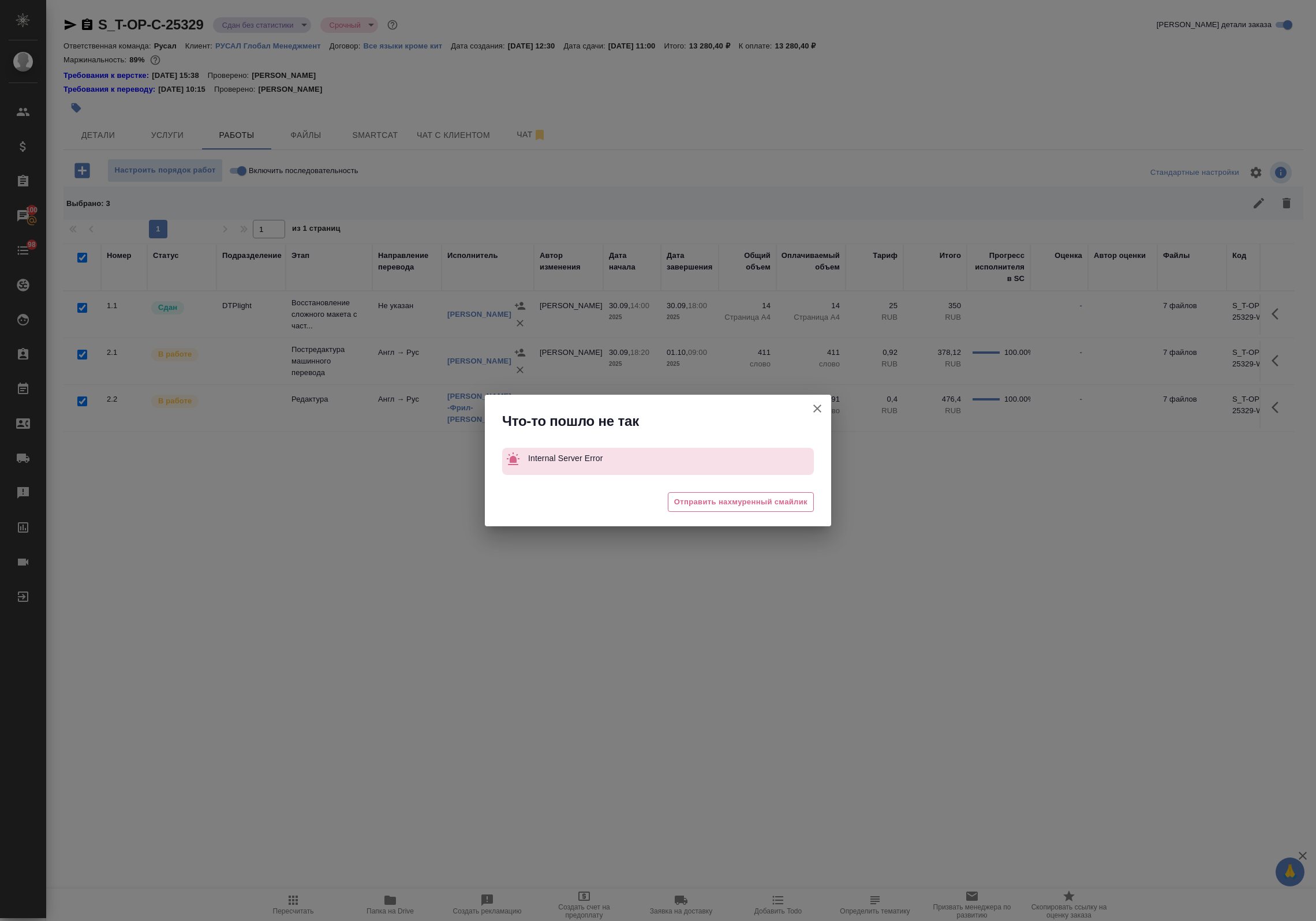
click at [820, 408] on icon "button" at bounding box center [817, 408] width 14 height 14
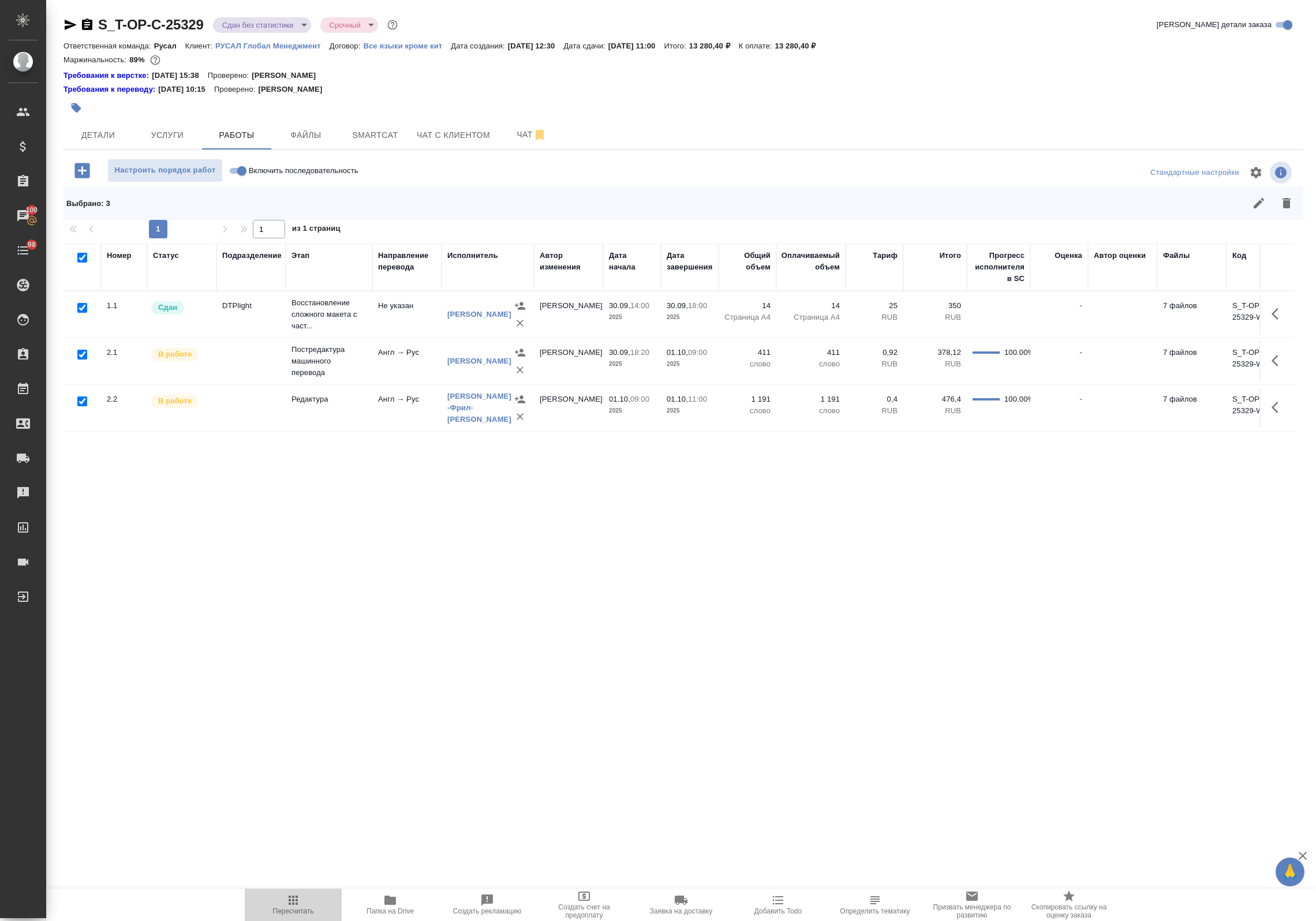
click at [300, 908] on span "Пересчитать" at bounding box center [293, 911] width 41 height 8
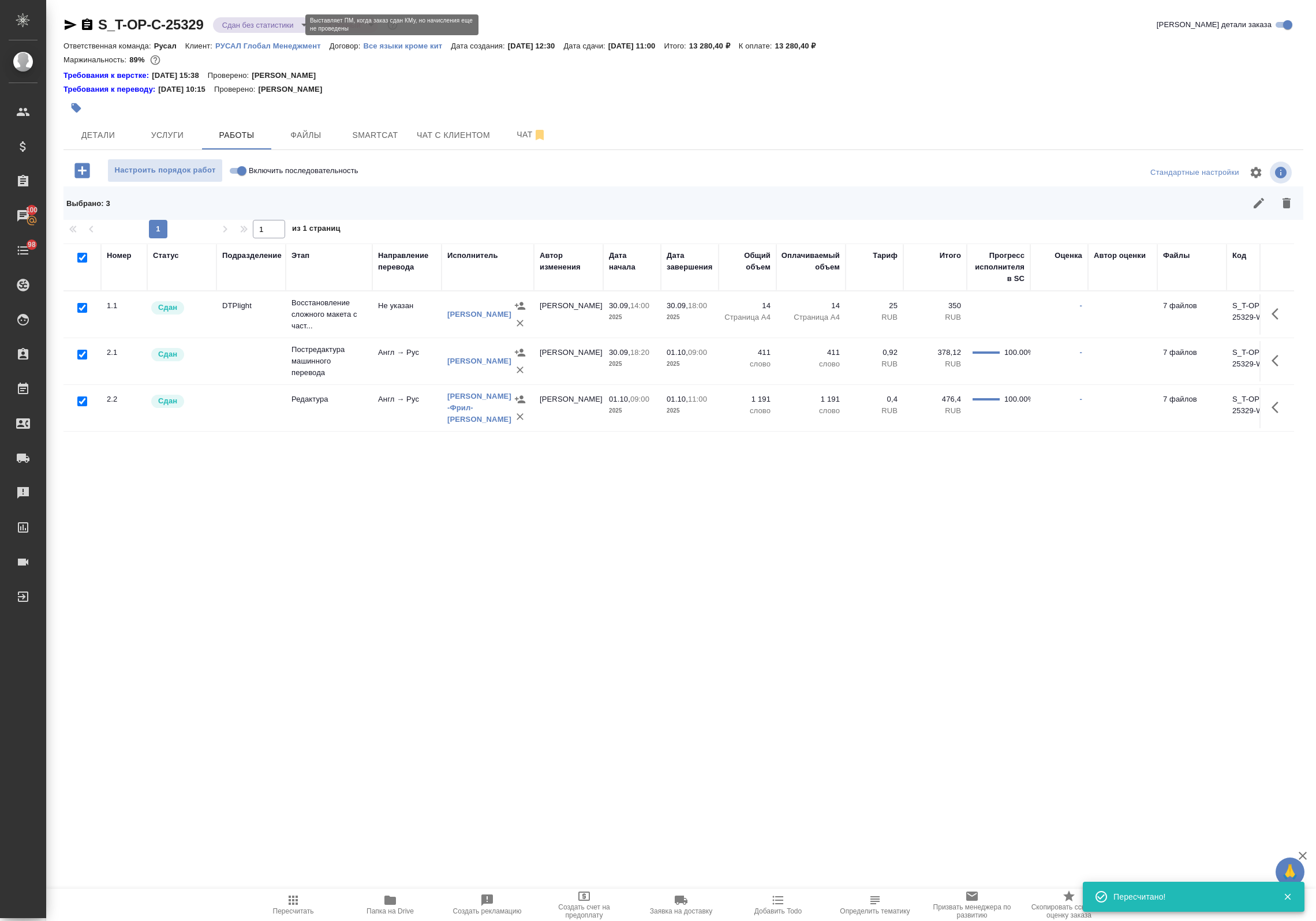
click at [282, 24] on body "🙏 .cls-1 fill:#fff; AWATERA Avdeenko Kirill Клиенты Спецификации Заказы 100 Чат…" at bounding box center [658, 460] width 1316 height 921
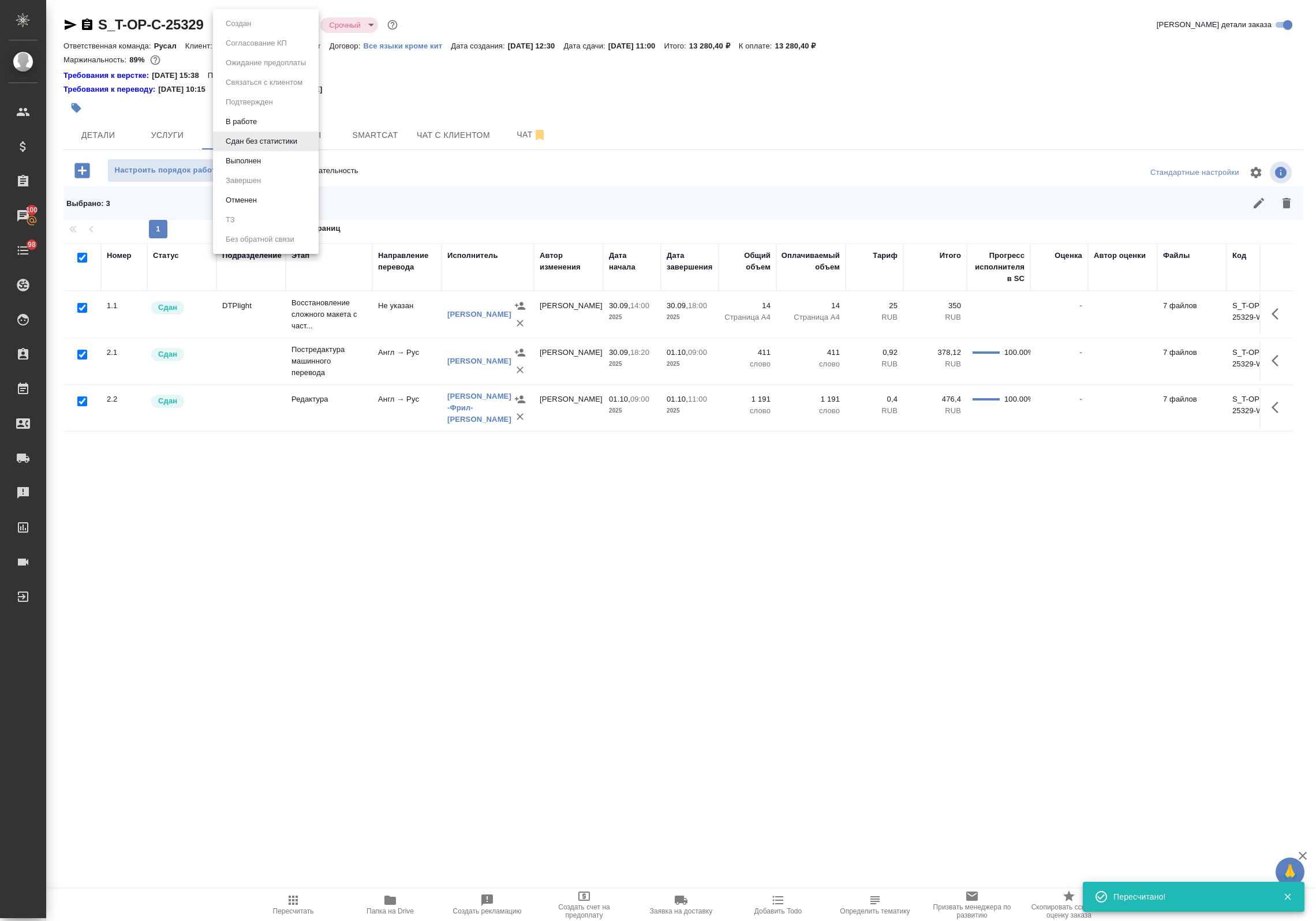
click at [263, 171] on ul "Создан Согласование КП Ожидание предоплаты Связаться с клиентом Подтвержден В р…" at bounding box center [265, 131] width 106 height 245
click at [254, 157] on button "Выполнен" at bounding box center [243, 161] width 42 height 13
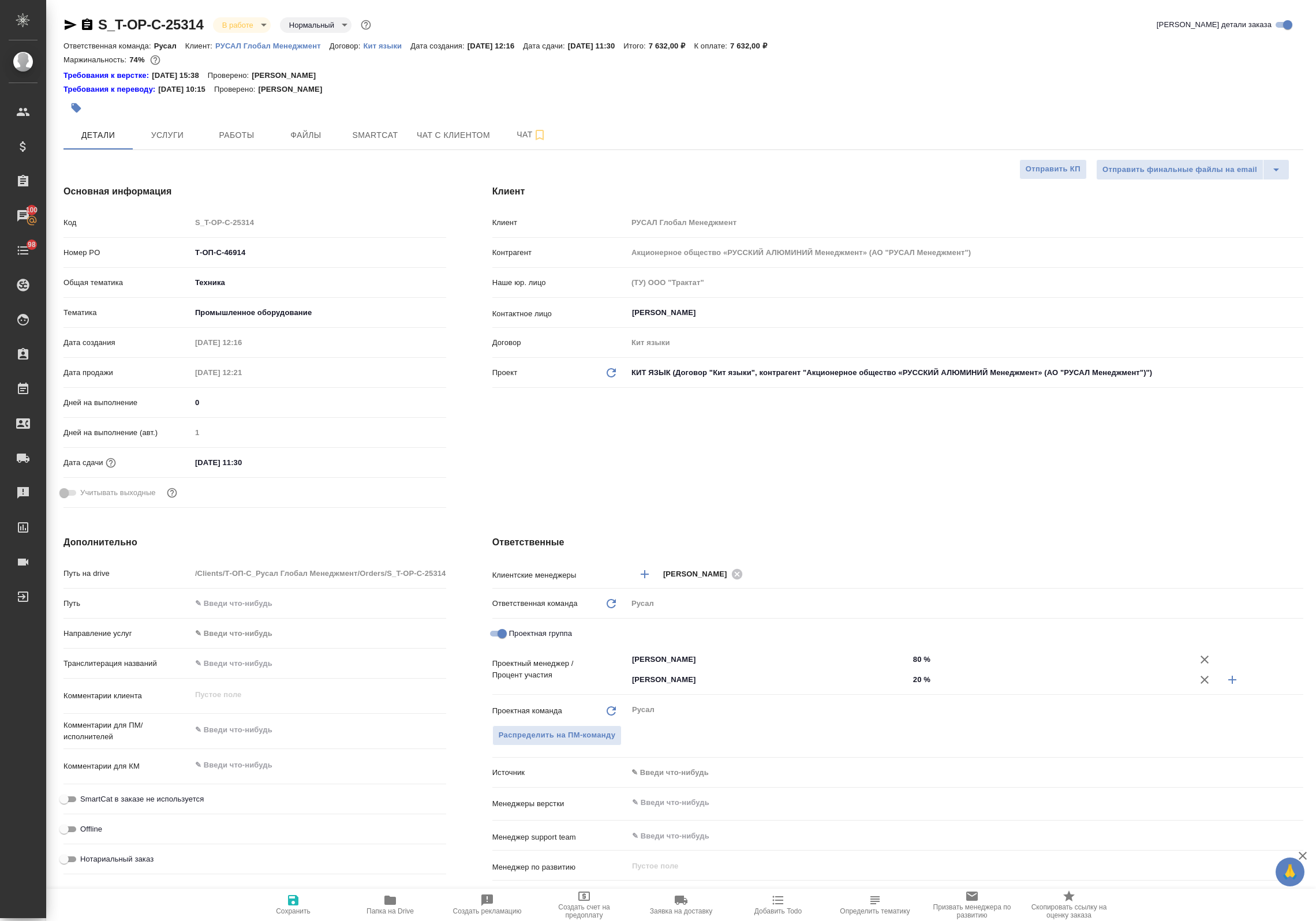
select select "RU"
click at [377, 125] on button "Smartcat" at bounding box center [375, 135] width 69 height 29
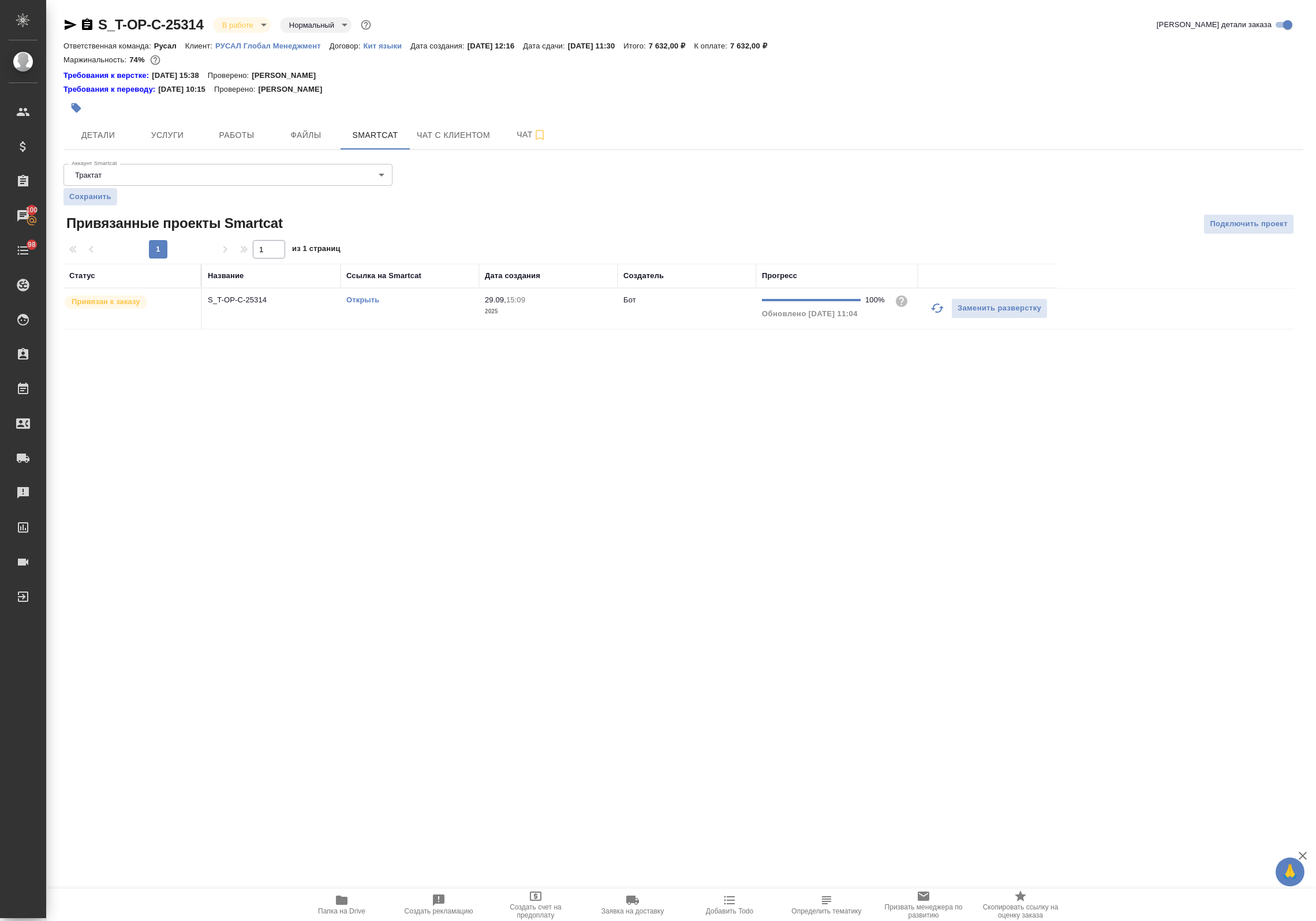
click at [360, 301] on link "Открыть" at bounding box center [362, 299] width 33 height 9
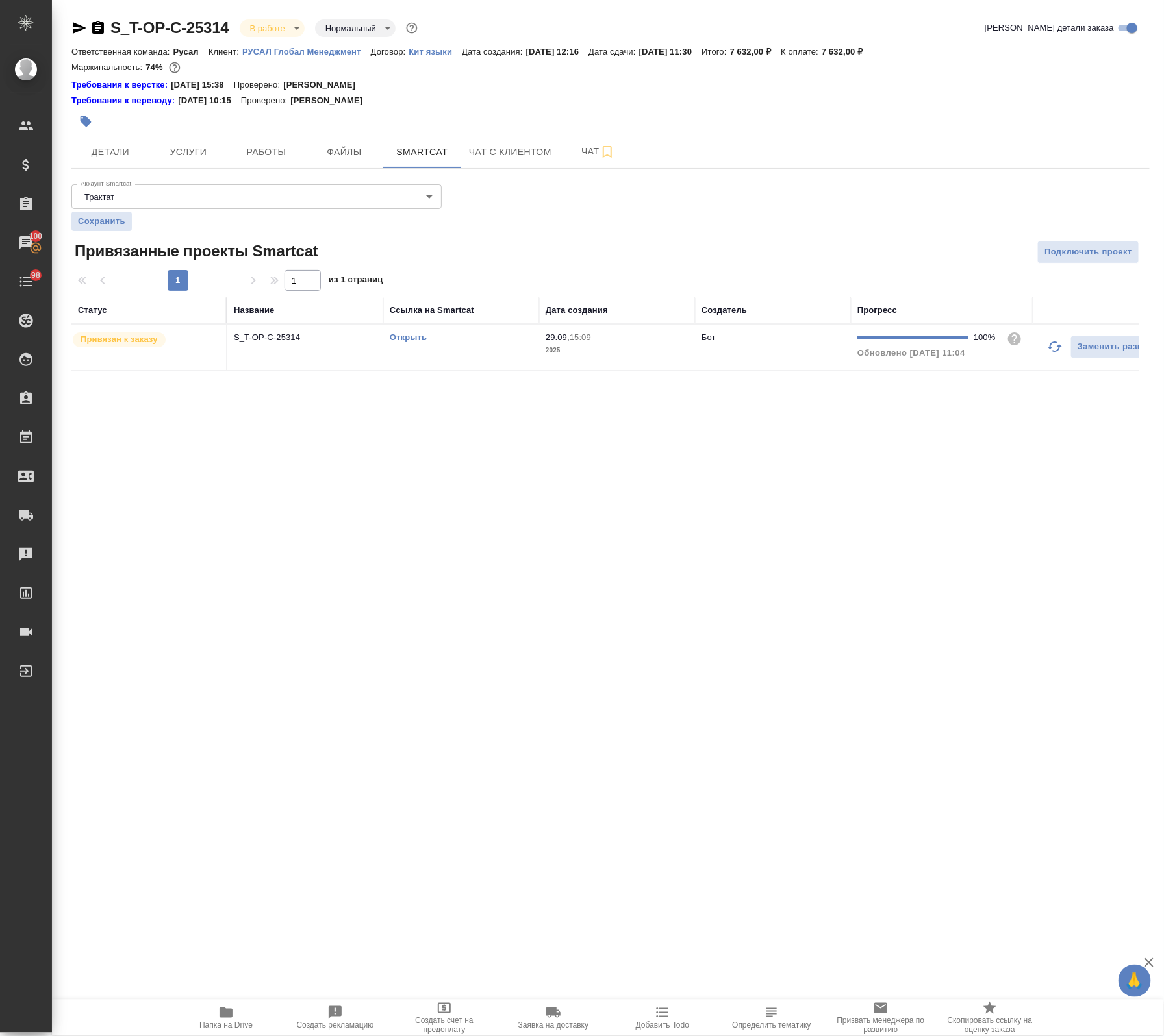
click at [498, 351] on td "Открыть" at bounding box center [461, 348] width 156 height 45
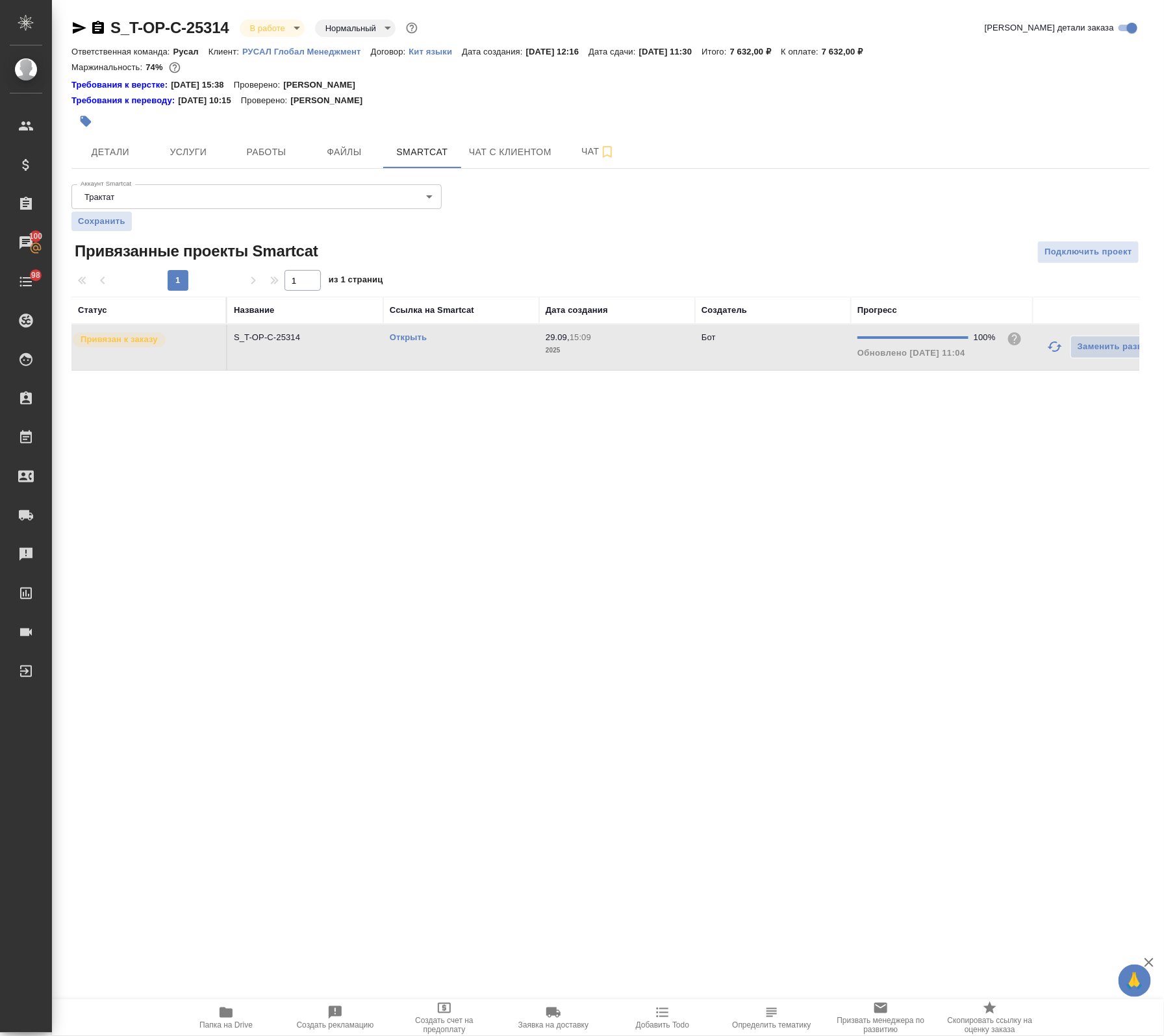
click at [498, 351] on td "Открыть" at bounding box center [461, 348] width 156 height 45
click at [218, 1011] on span "Папка на Drive" at bounding box center [225, 1017] width 94 height 25
click at [76, 20] on icon "button" at bounding box center [79, 27] width 15 height 15
click at [106, 158] on span "Детали" at bounding box center [110, 153] width 63 height 16
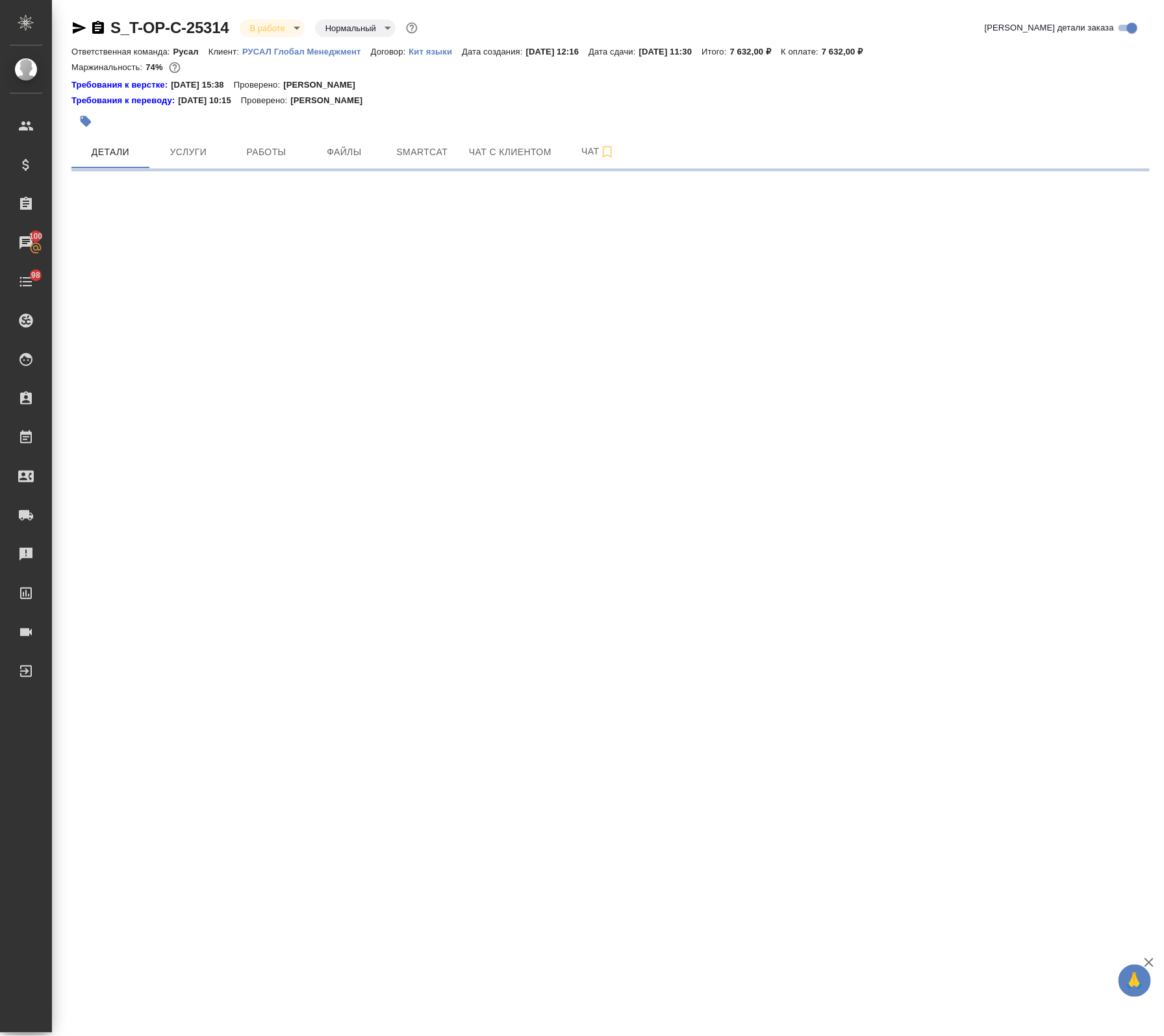
select select "RU"
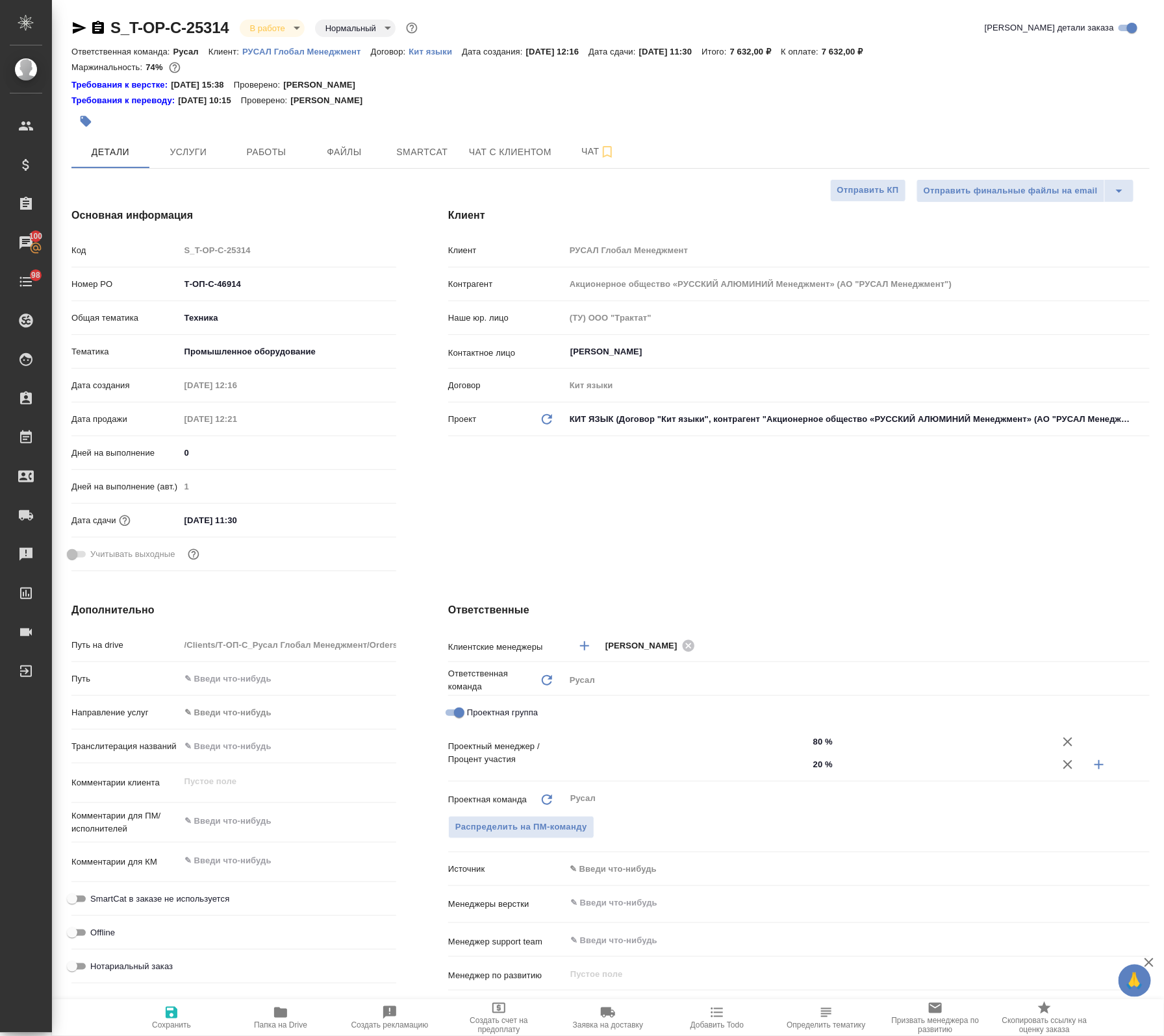
type textarea "x"
type input "Журавлева Александра"
type input "[PERSON_NAME]"
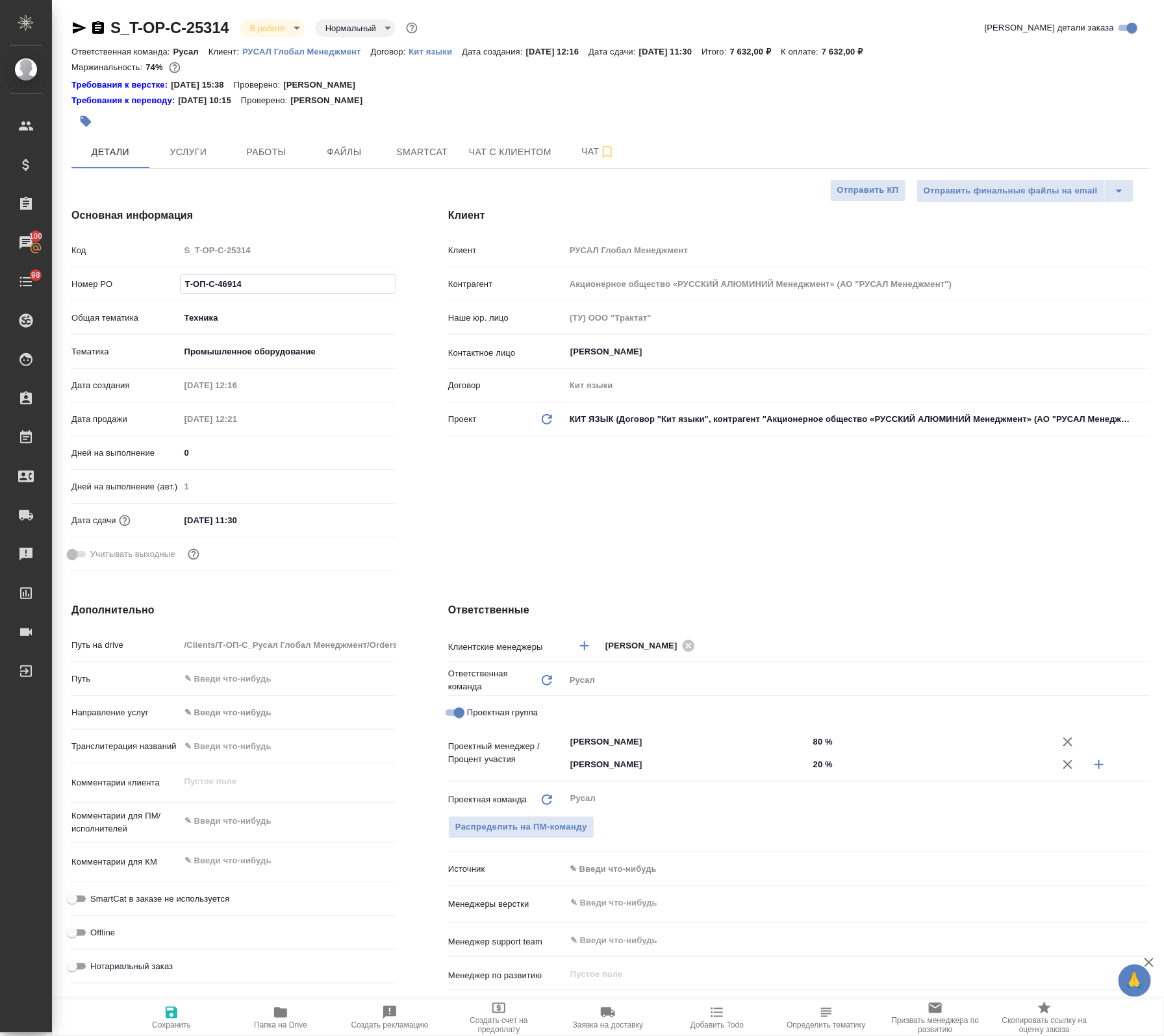
drag, startPoint x: 182, startPoint y: 271, endPoint x: 109, endPoint y: 292, distance: 76.0
click at [83, 271] on div "Код S_T-OP-C-25314 Номер PO Т-ОП-С-46914 Общая тематика Техника tech Тематика П…" at bounding box center [234, 408] width 325 height 338
type textarea "x"
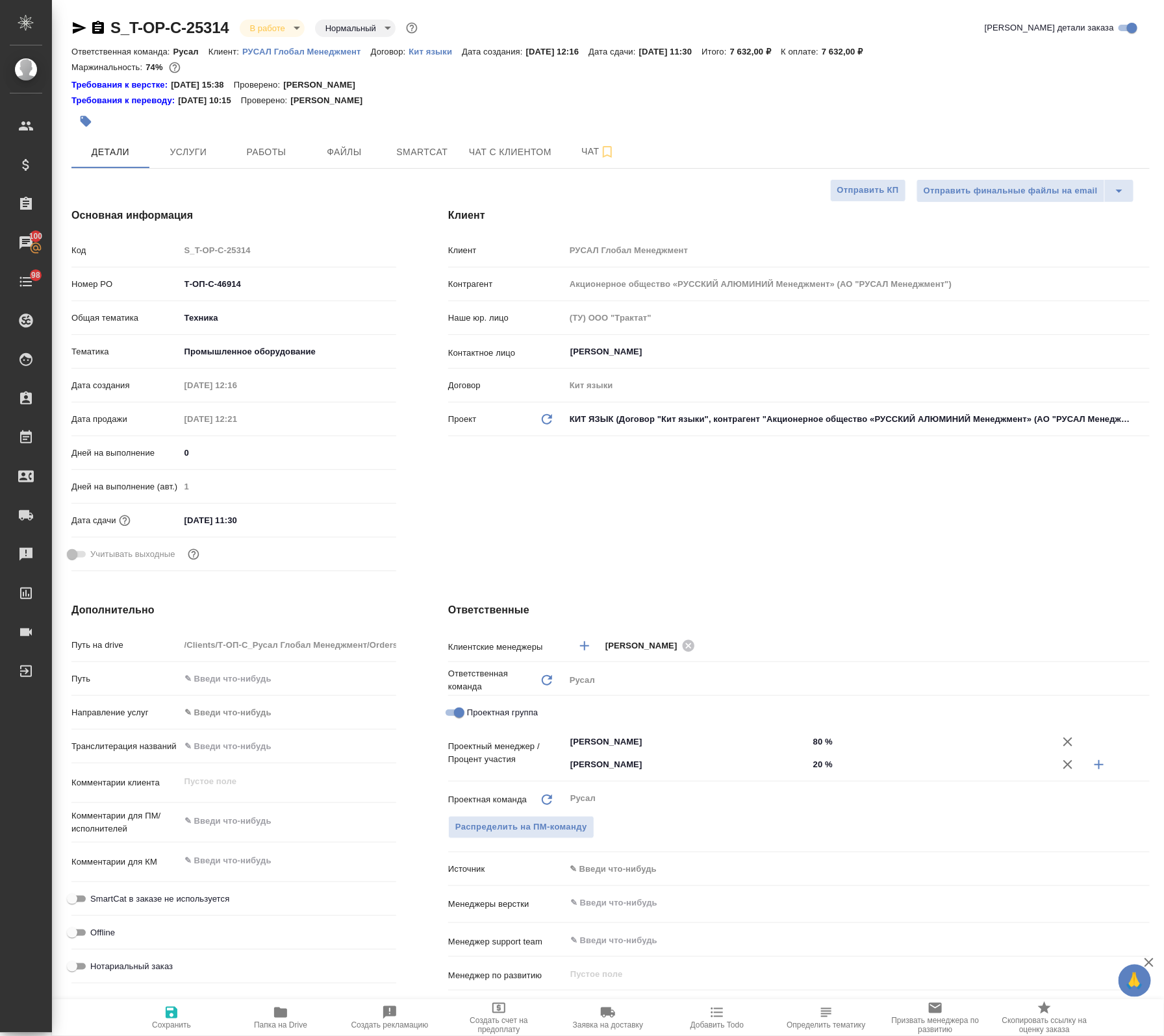
type textarea "x"
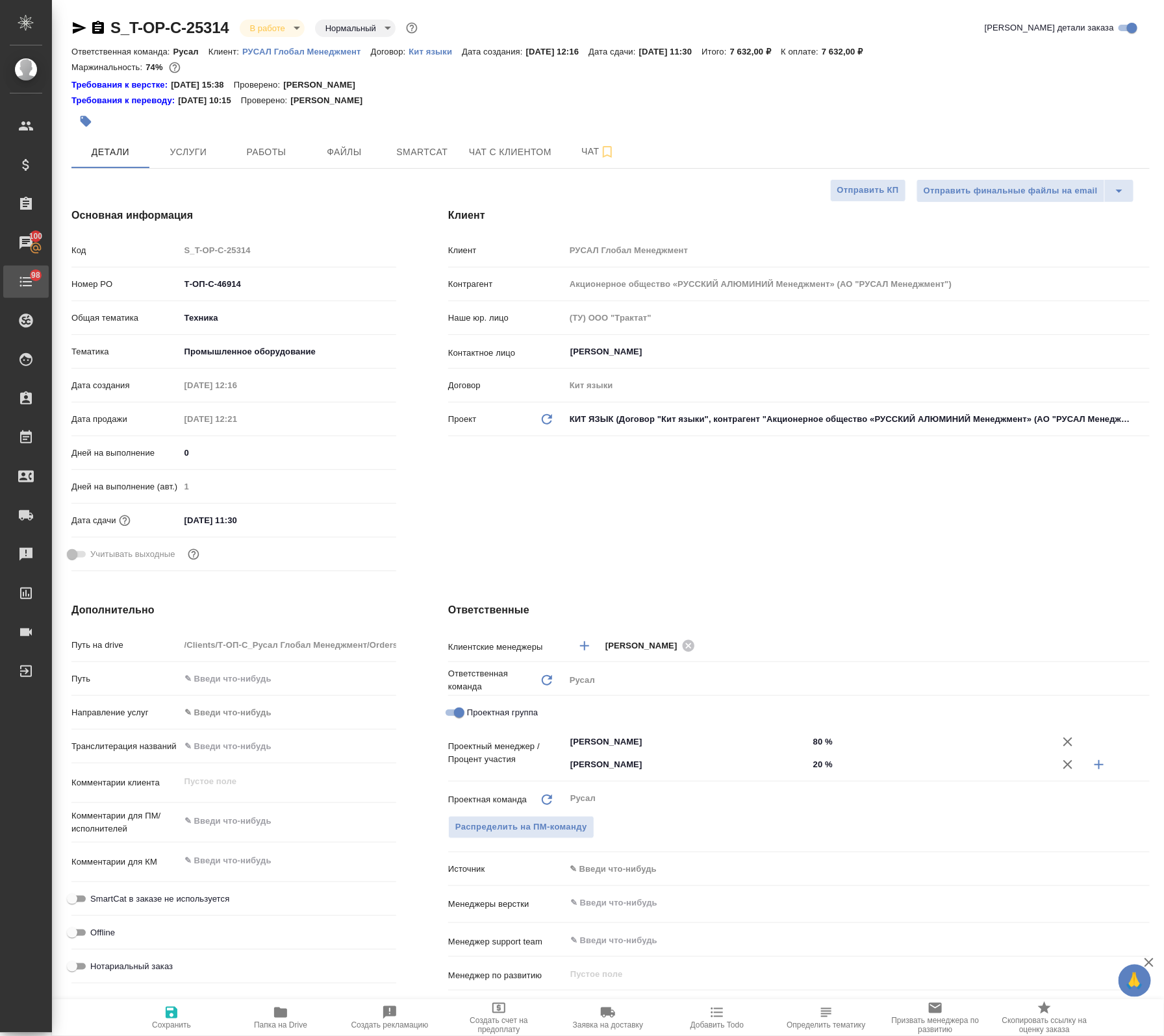
type textarea "x"
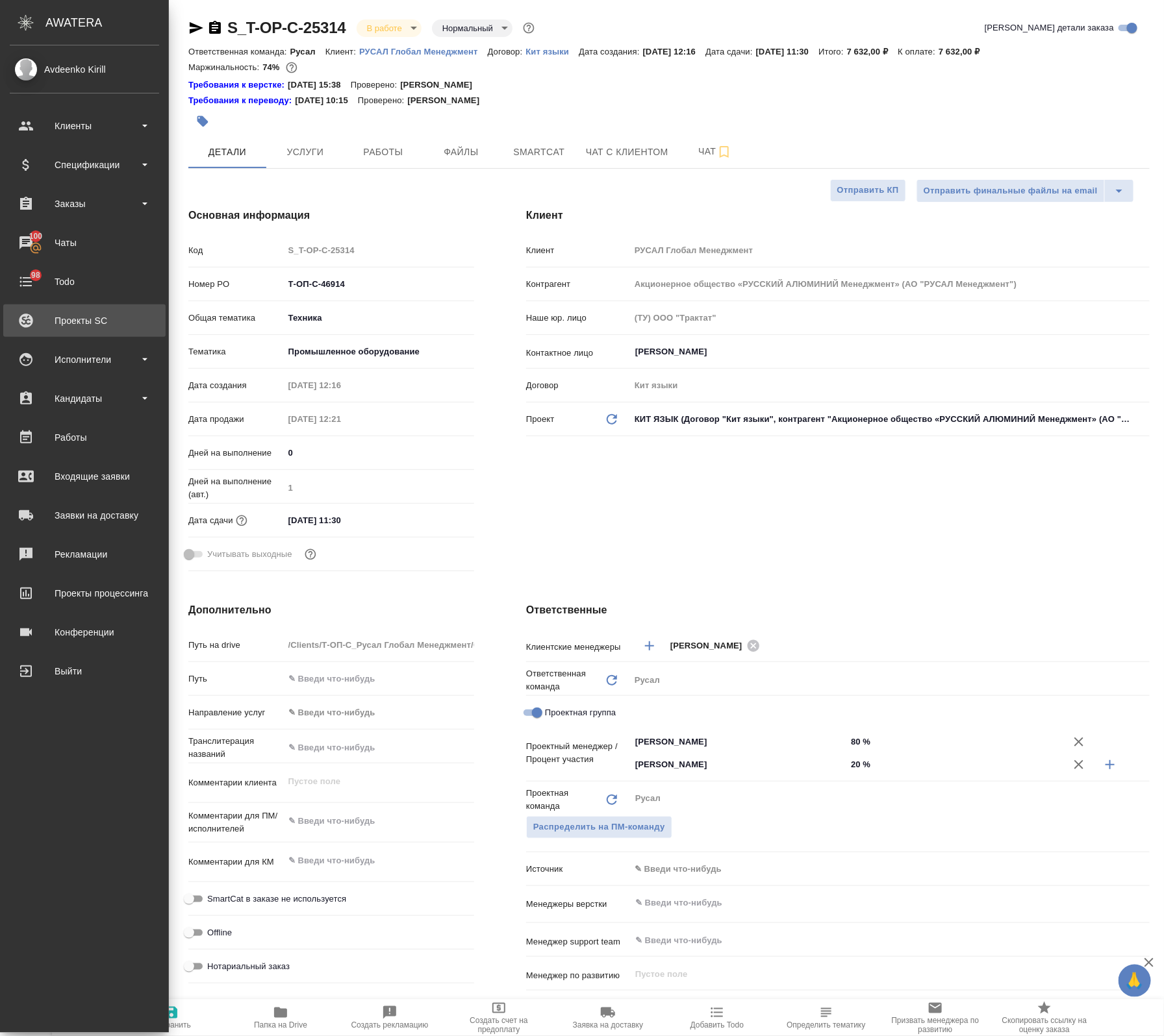
type textarea "x"
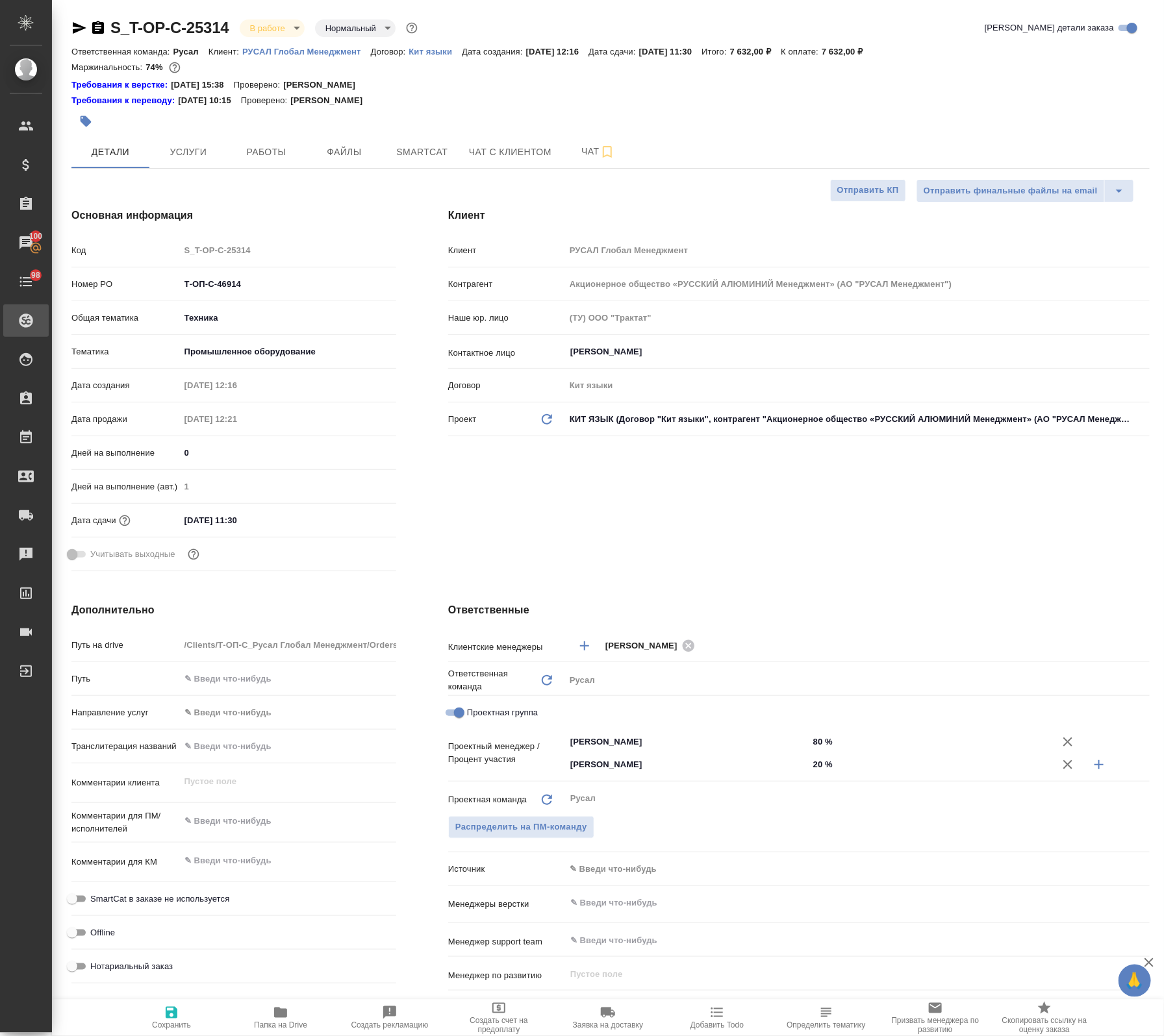
type textarea "x"
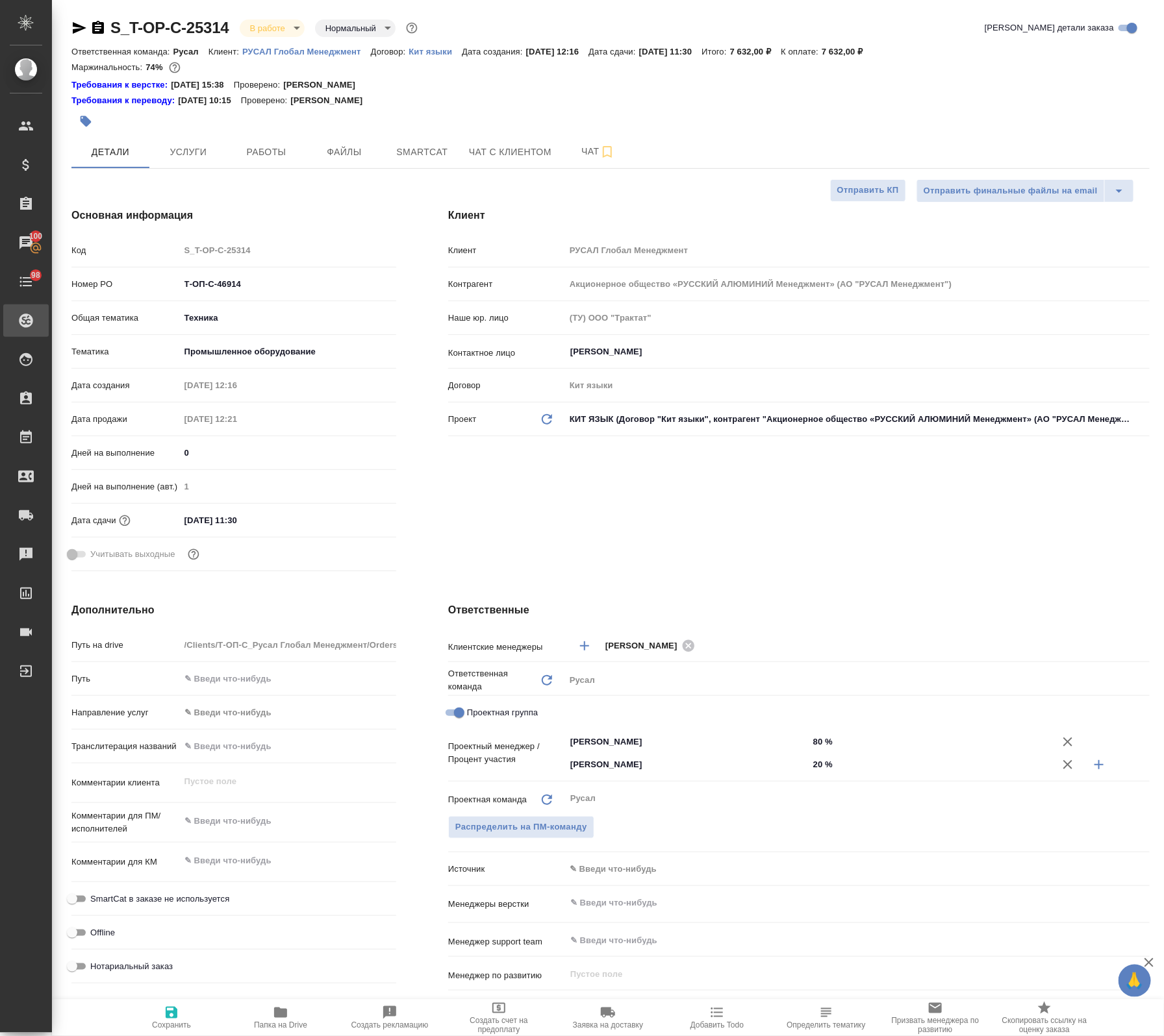
type textarea "x"
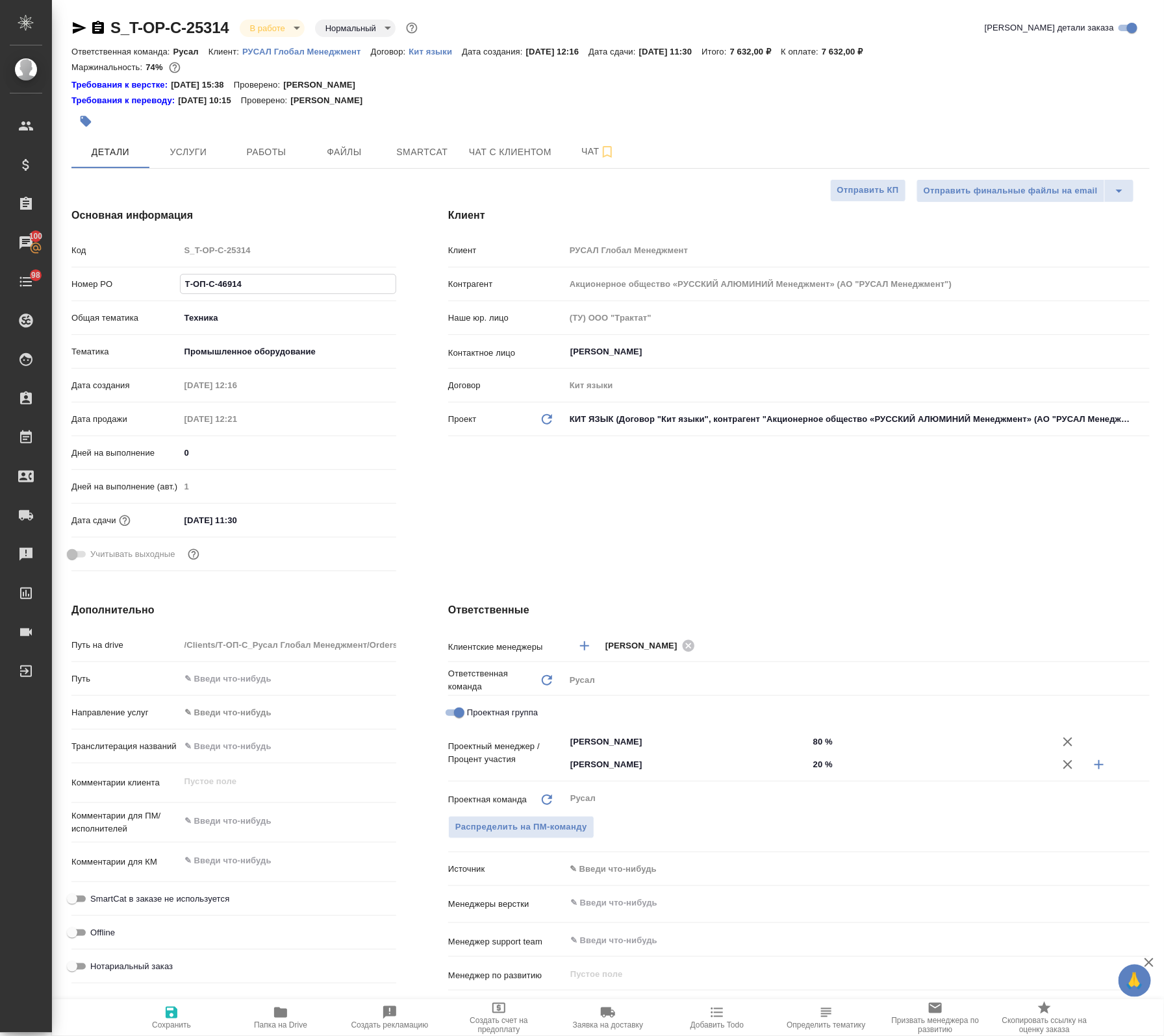
type textarea "x"
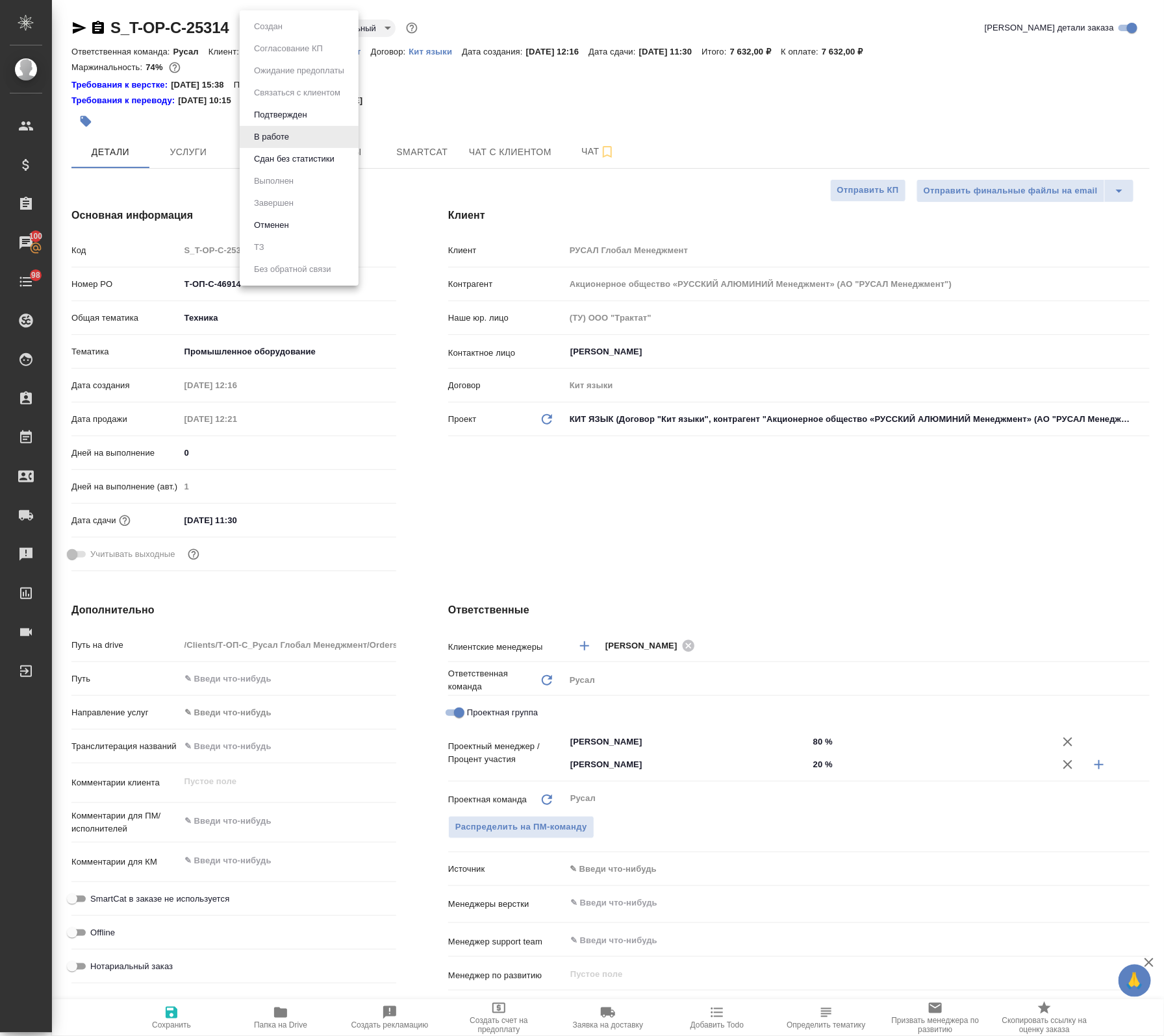
click at [275, 25] on body "🙏 .cls-1 fill:#fff; AWATERA Avdeenko Kirill Клиенты Спецификации Заказы 100 Чат…" at bounding box center [582, 518] width 1164 height 1036
click at [293, 163] on button "Сдан без статистики" at bounding box center [293, 159] width 88 height 15
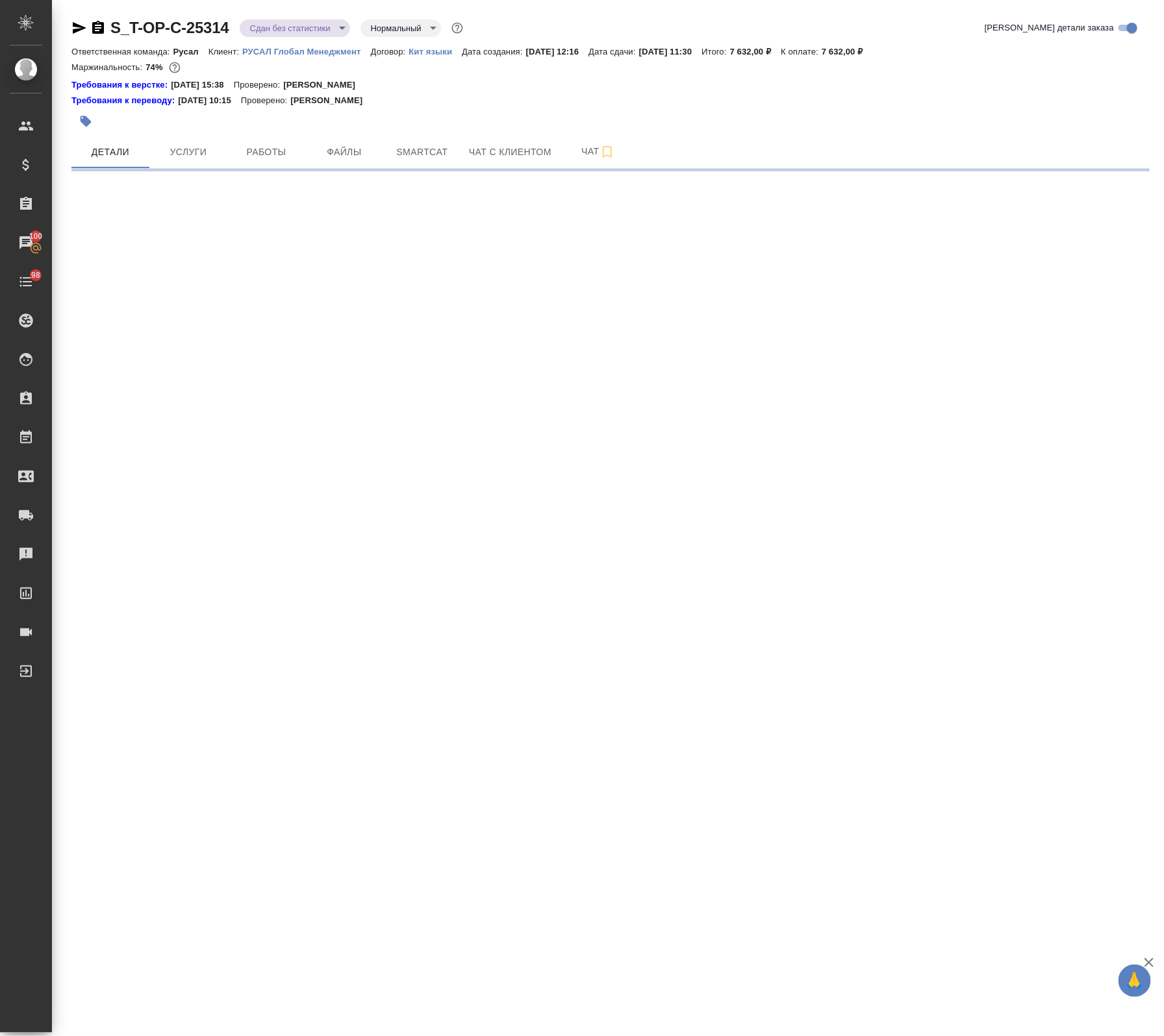
select select "RU"
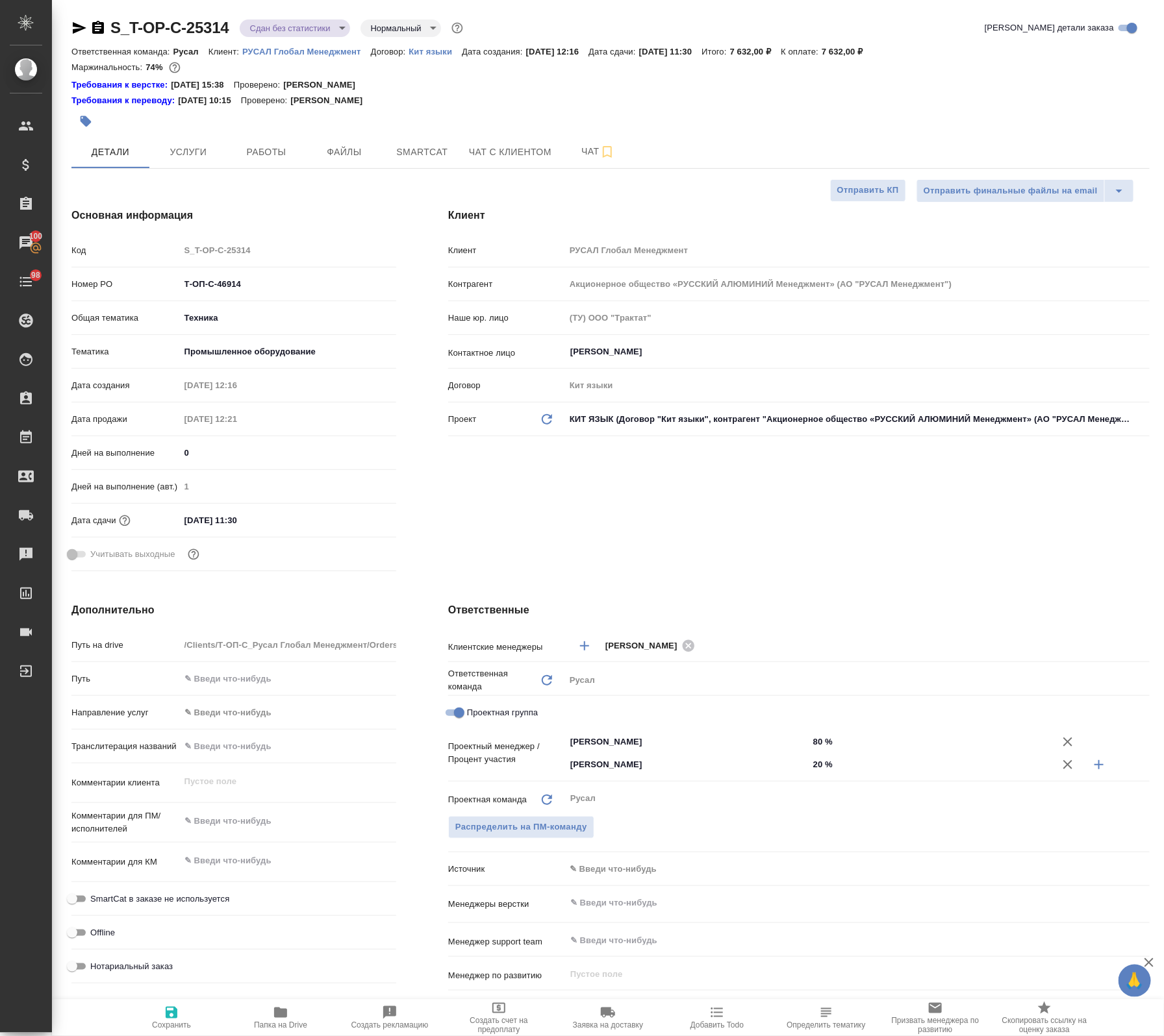
type textarea "x"
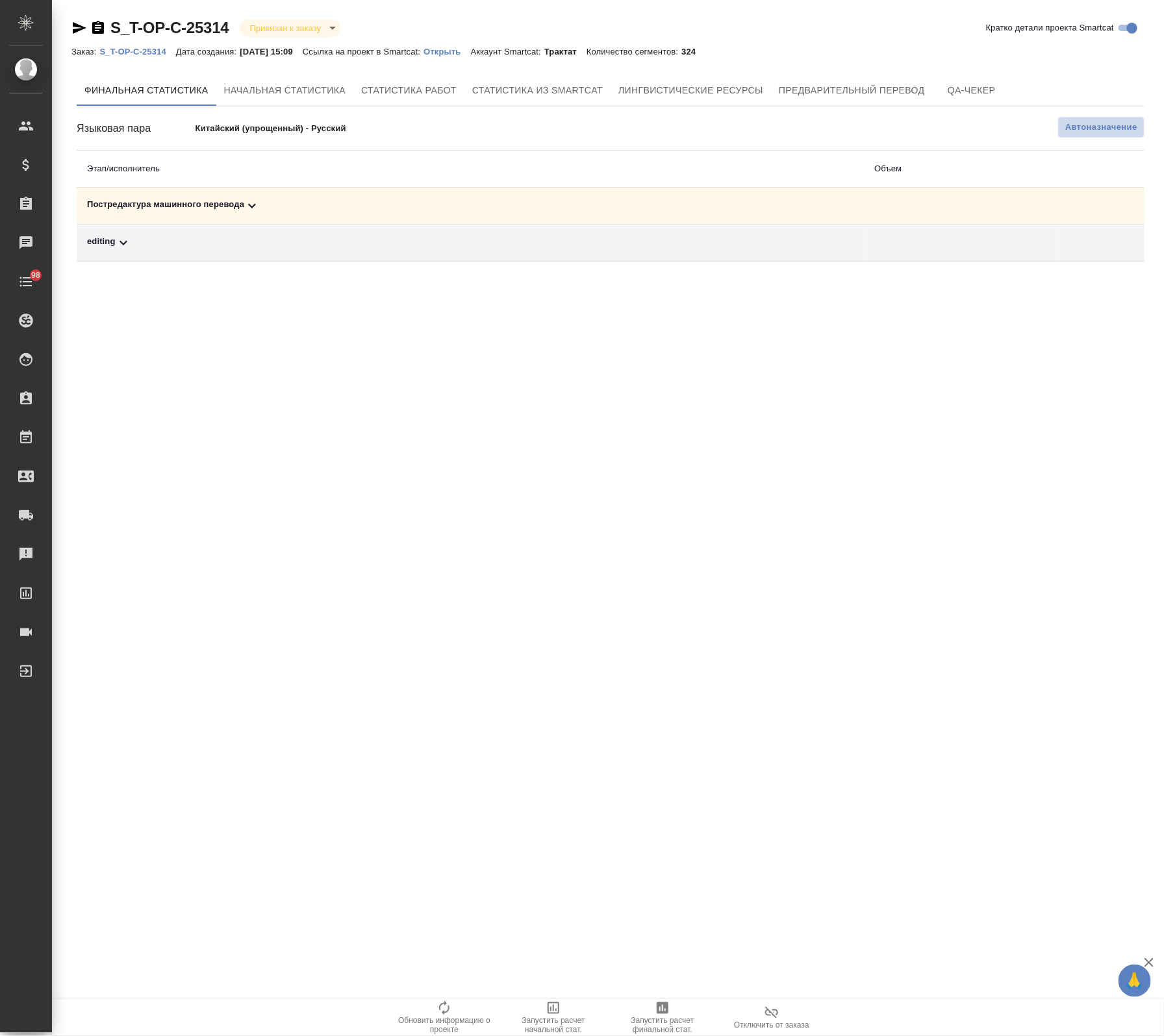
click at [1080, 129] on span "Автоназначение" at bounding box center [1100, 127] width 72 height 13
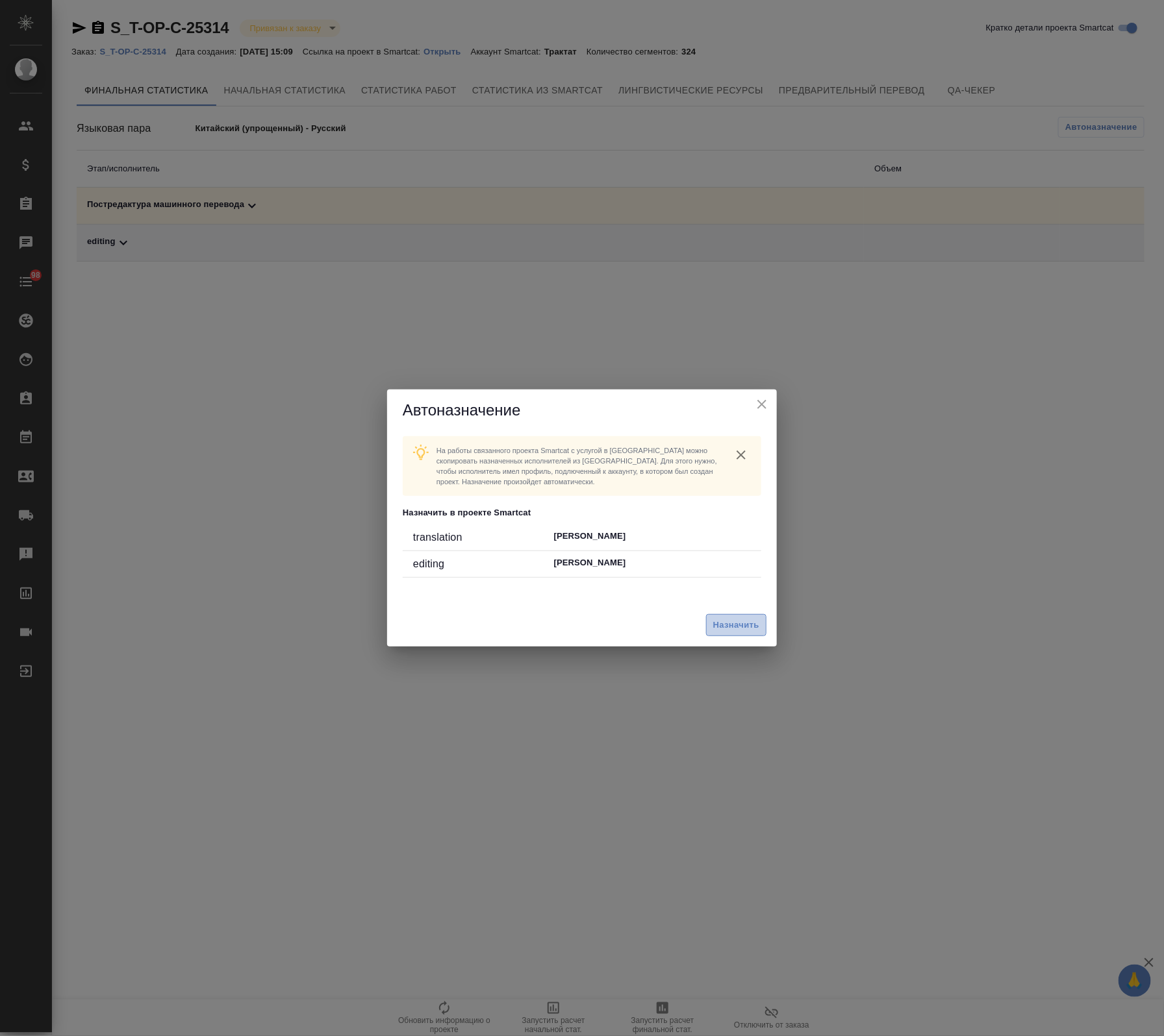
click at [754, 619] on span "Назначить" at bounding box center [735, 626] width 46 height 15
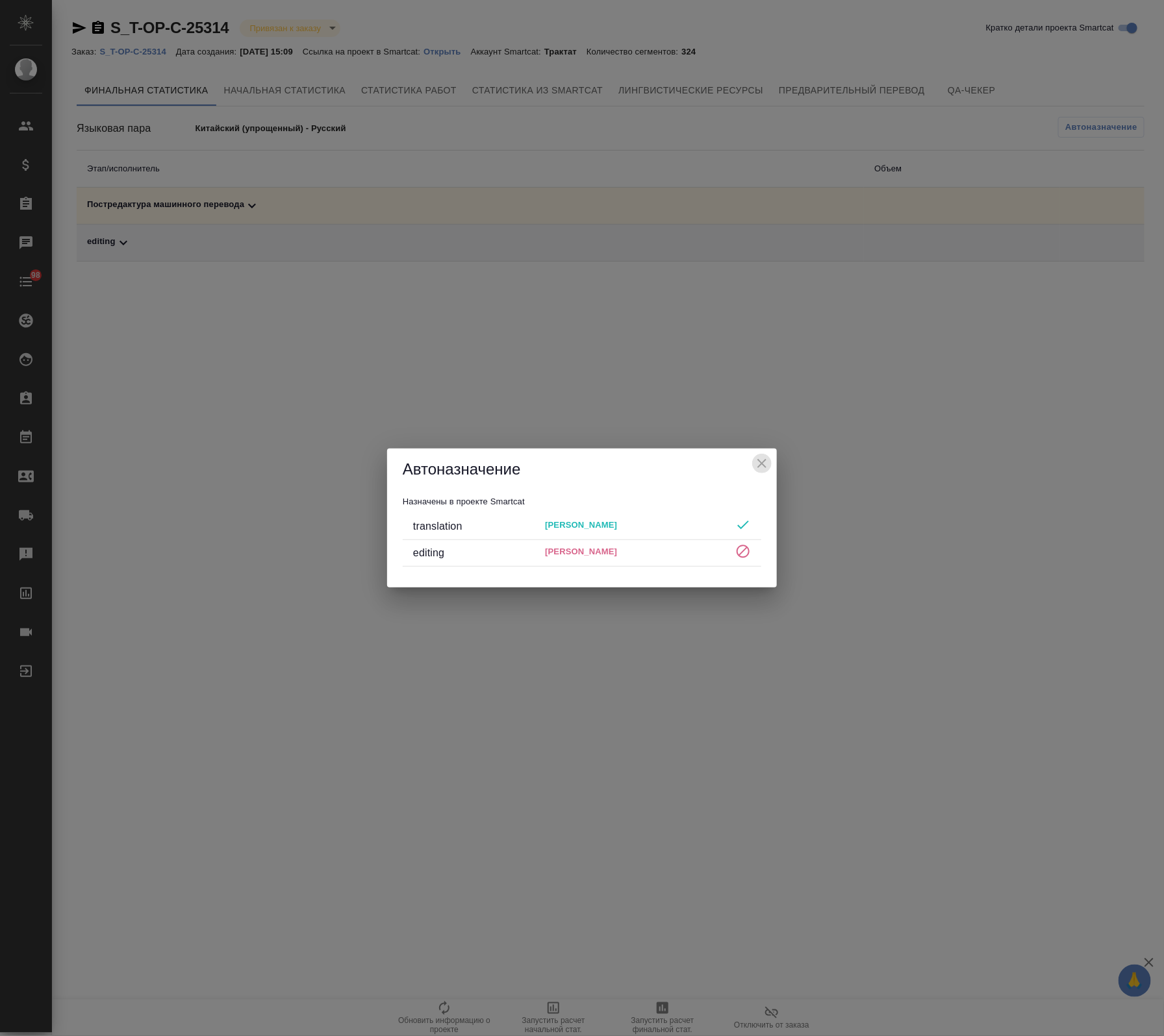
click at [761, 459] on icon "close" at bounding box center [761, 463] width 15 height 15
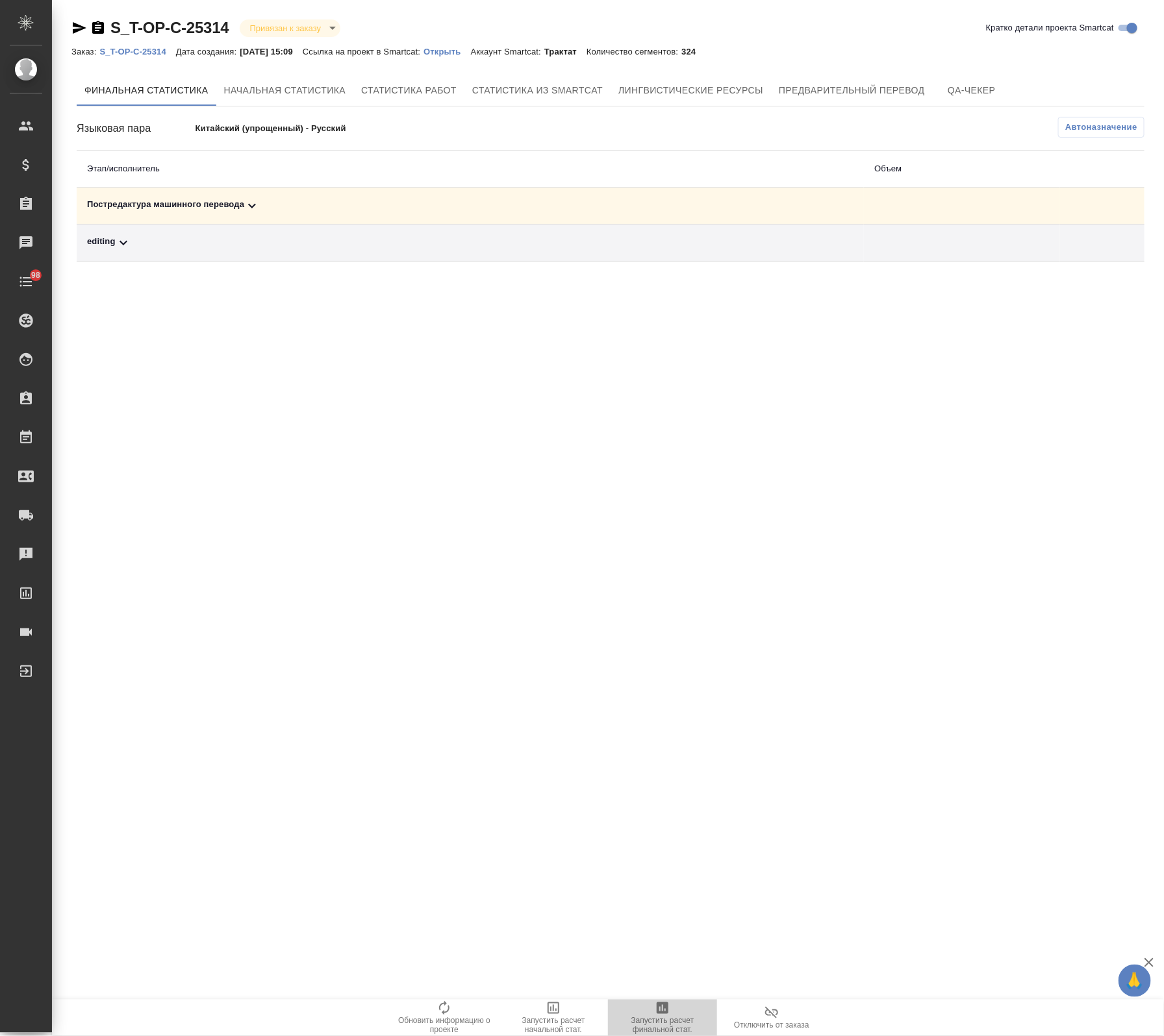
click at [666, 1001] on icon "button" at bounding box center [662, 1008] width 15 height 15
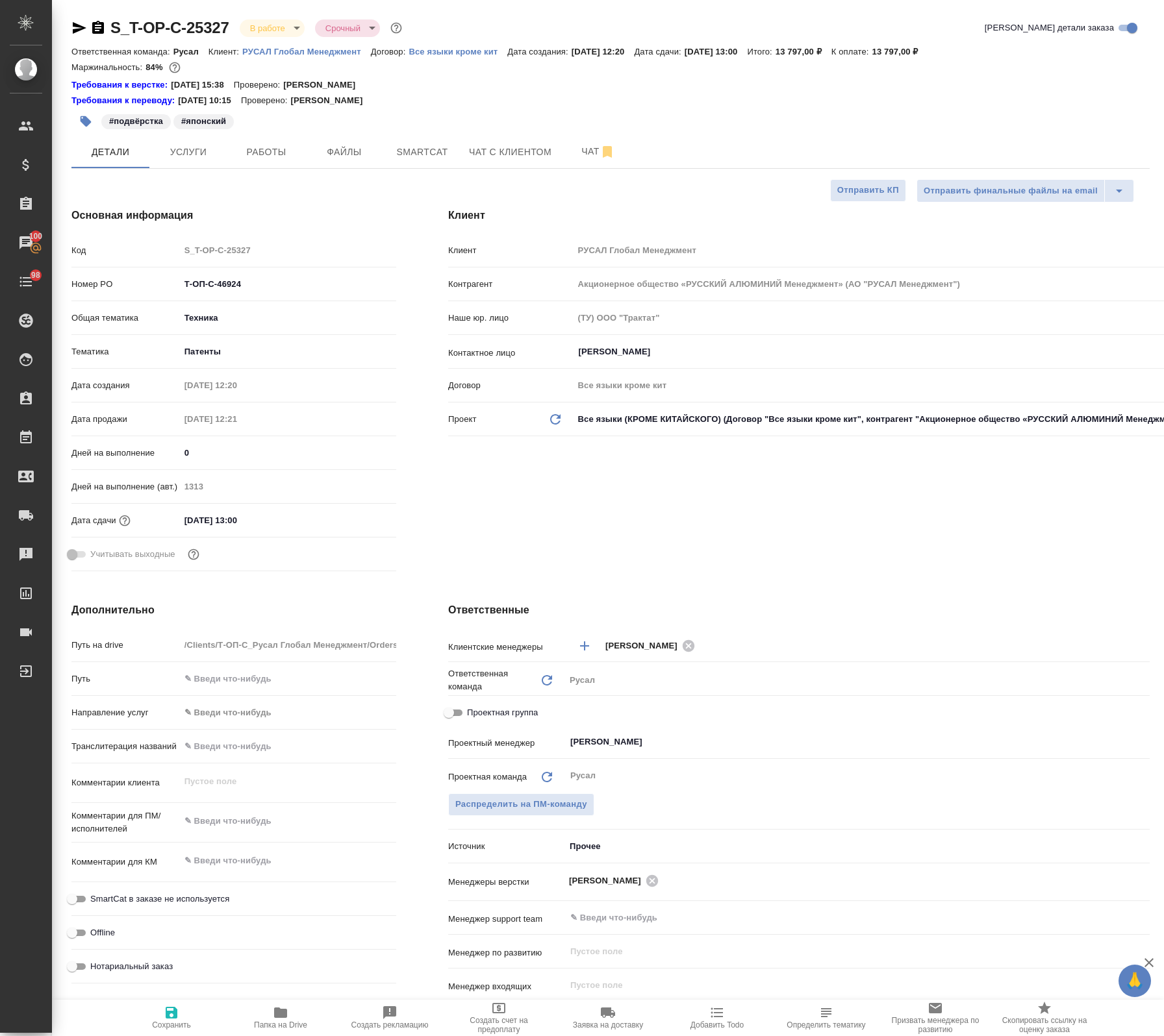
select select "RU"
click at [263, 158] on span "Работы" at bounding box center [266, 153] width 63 height 16
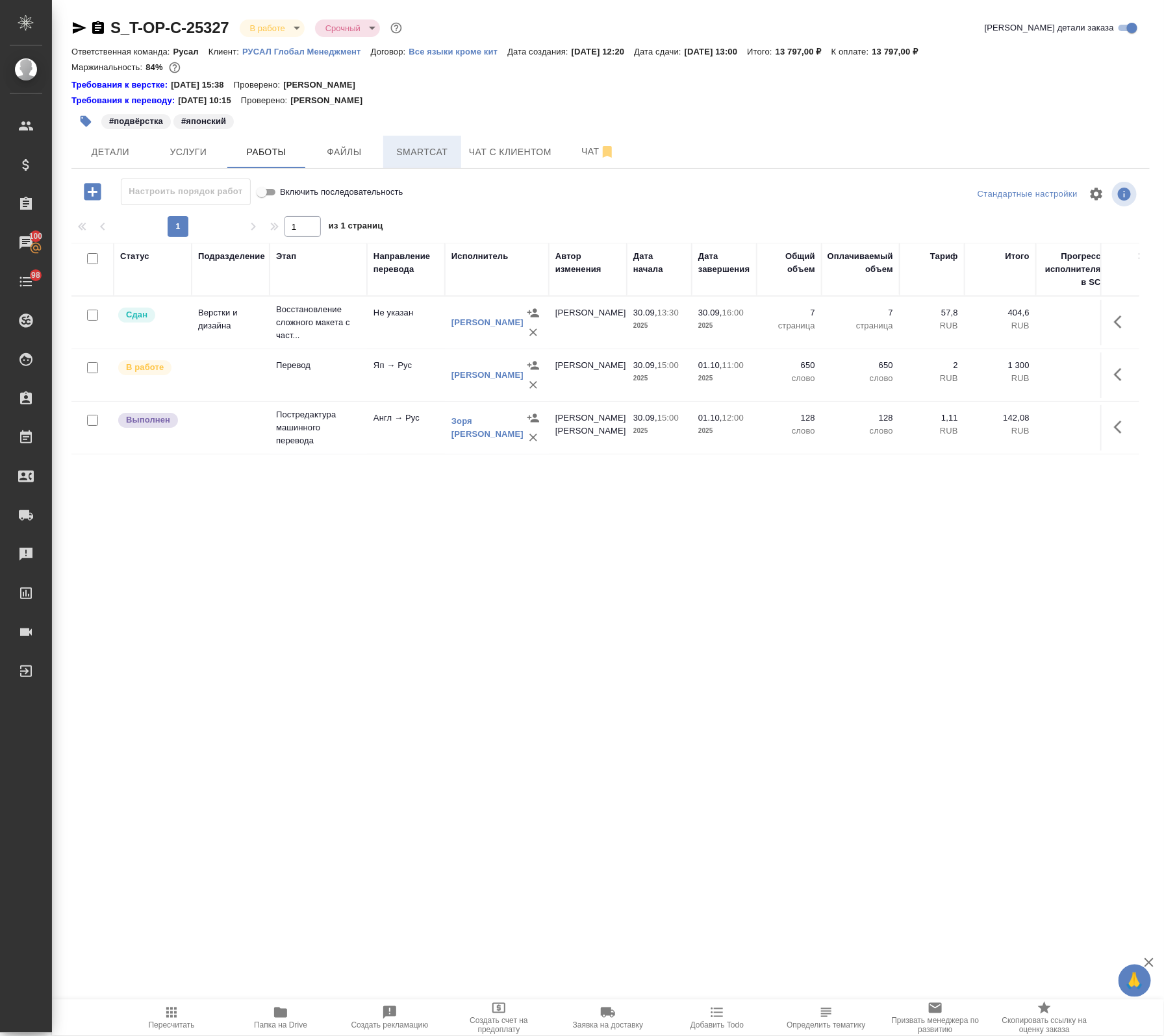
click at [423, 150] on span "Smartcat" at bounding box center [422, 153] width 63 height 16
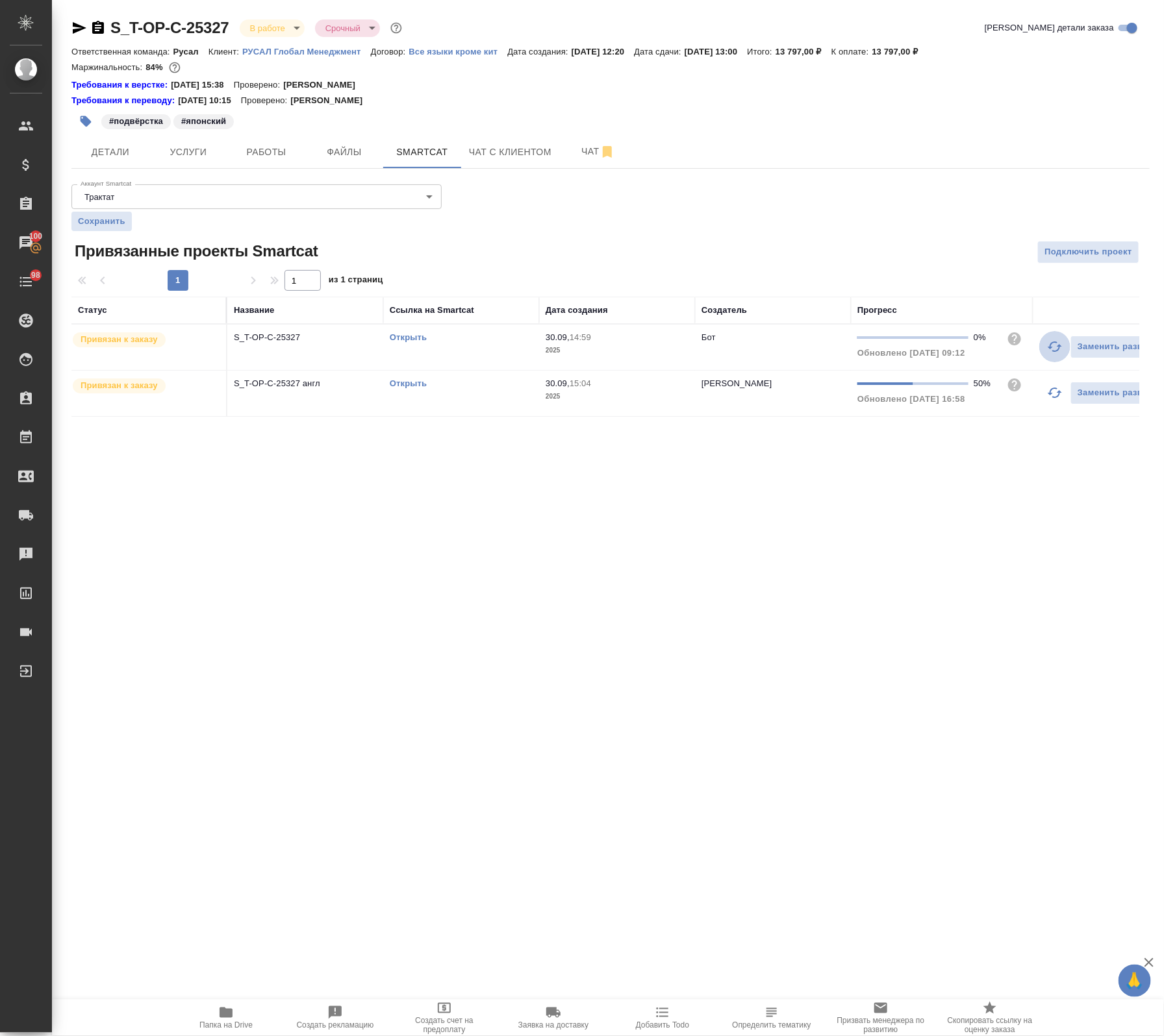
click at [1052, 348] on icon "button" at bounding box center [1054, 346] width 15 height 15
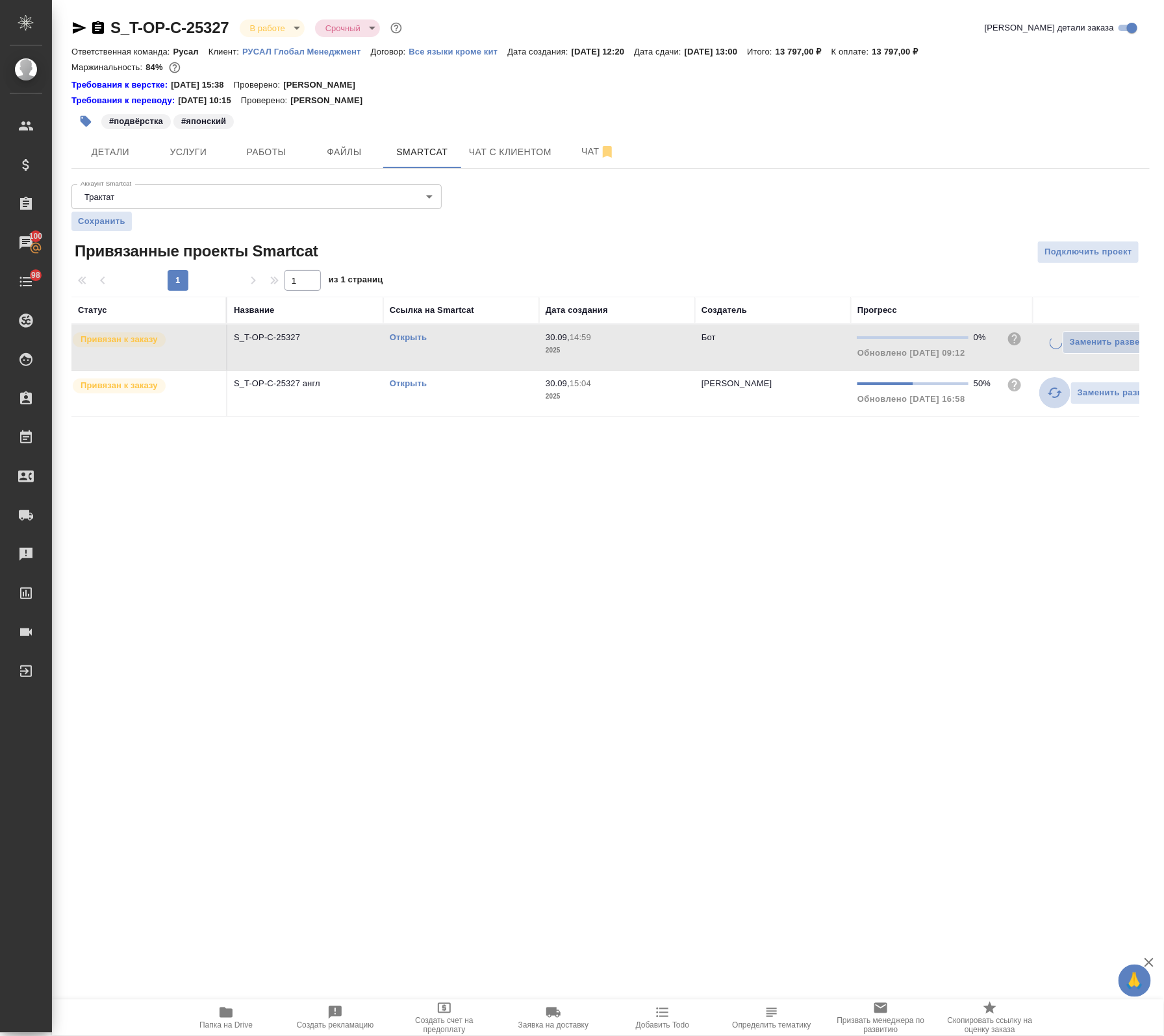
click at [1052, 393] on icon "button" at bounding box center [1054, 392] width 15 height 15
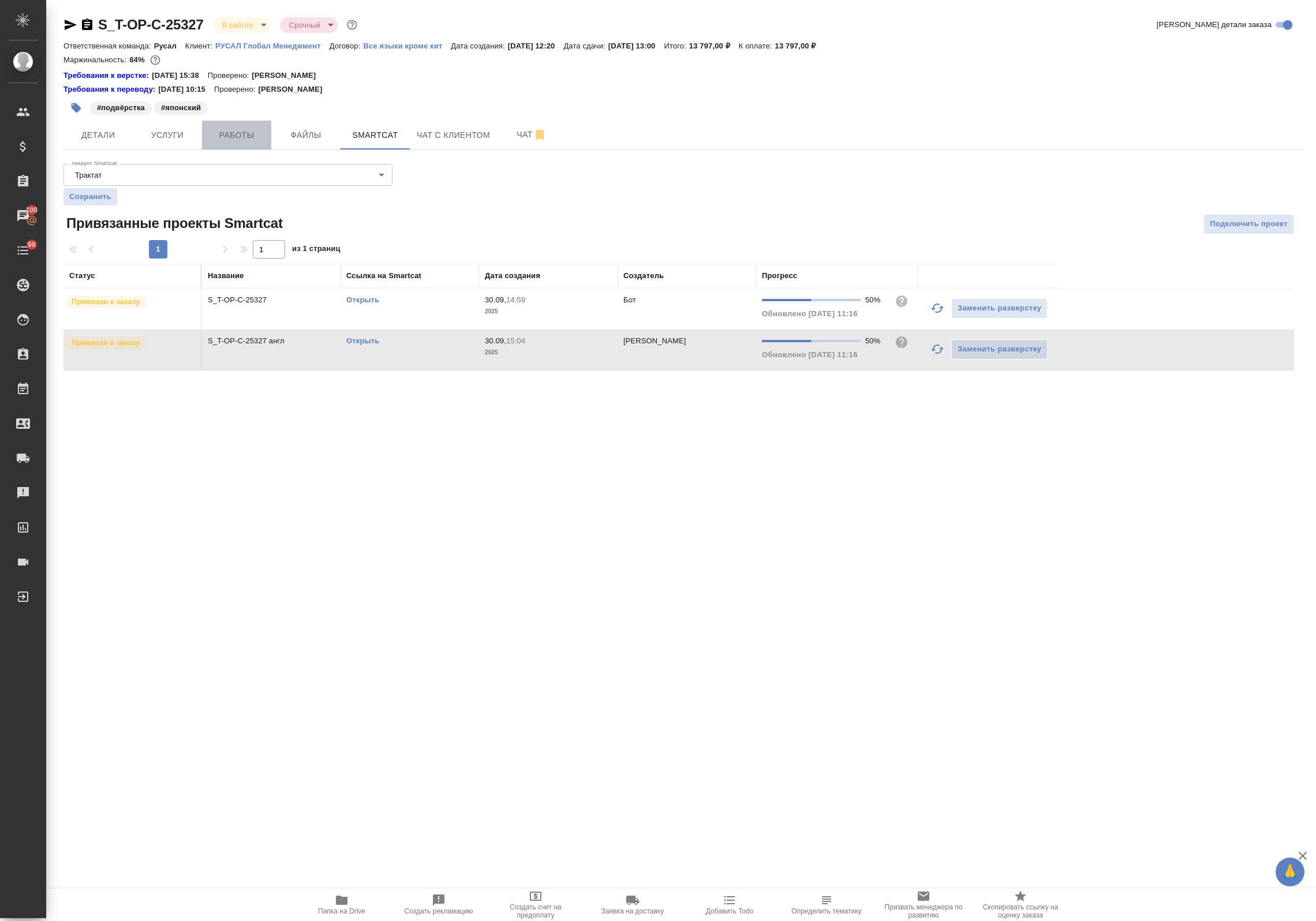
click at [241, 120] on button "Работы" at bounding box center [236, 135] width 69 height 29
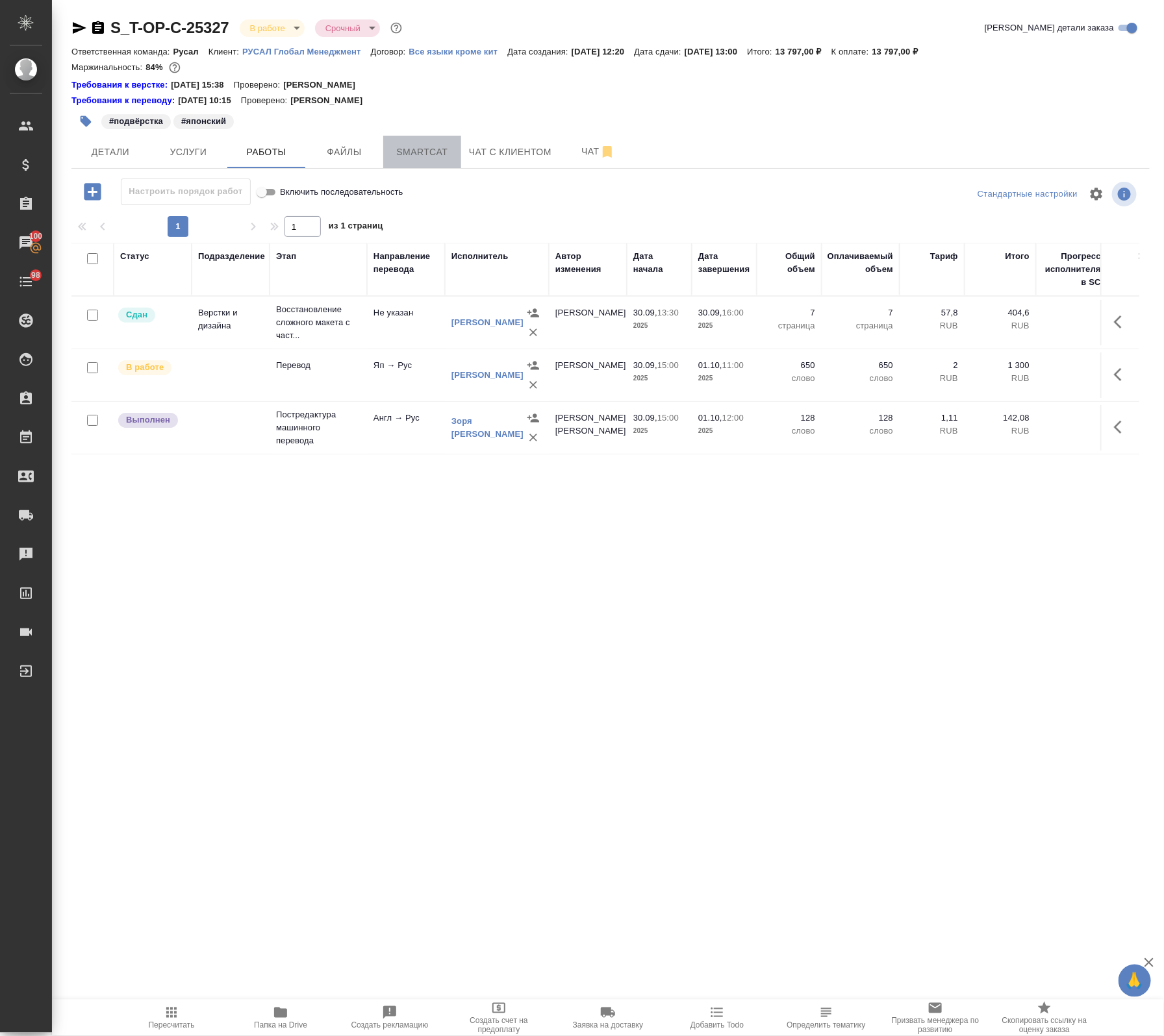
click at [434, 167] on button "Smartcat" at bounding box center [422, 152] width 78 height 33
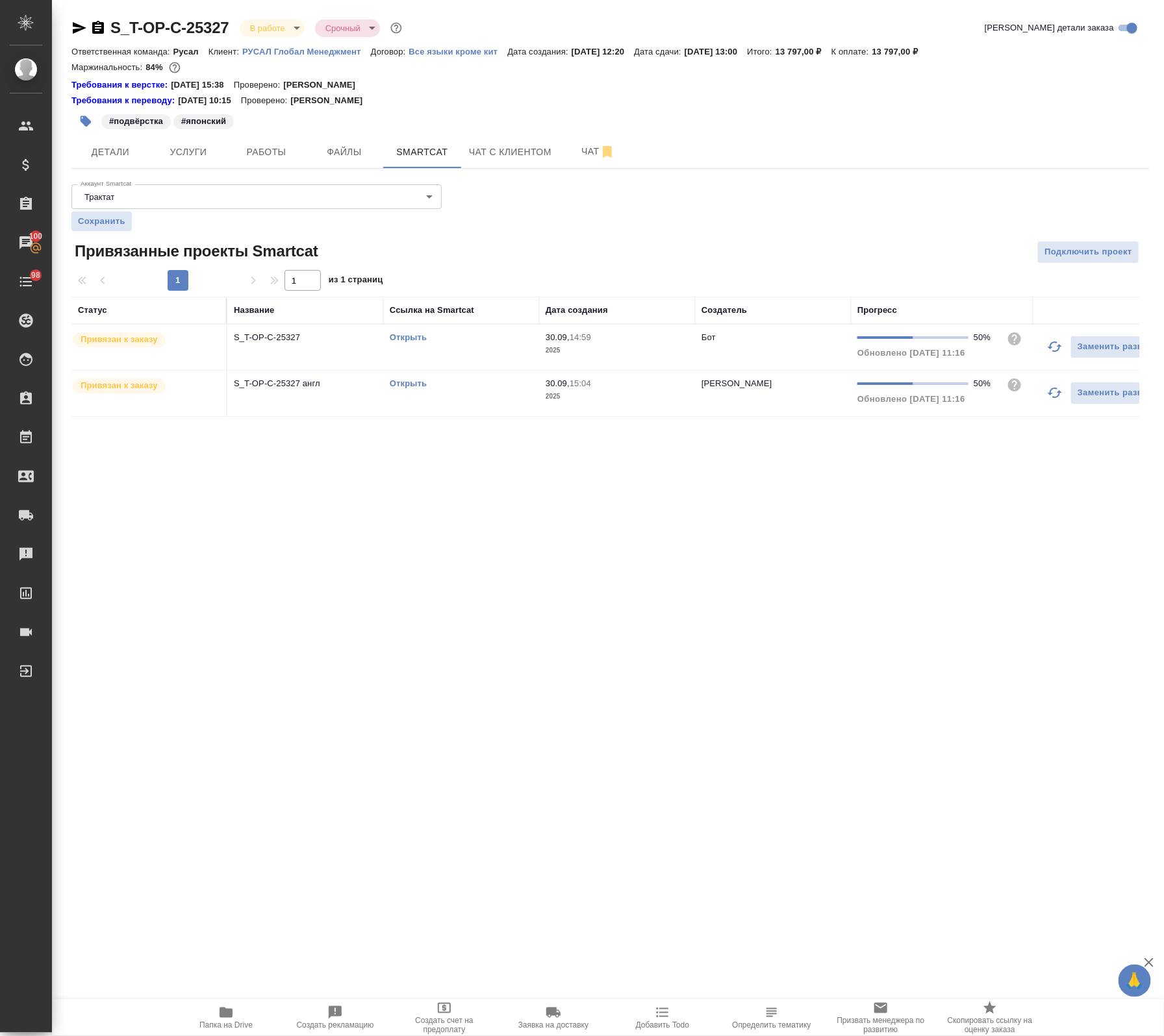
click at [407, 336] on link "Открыть" at bounding box center [408, 337] width 37 height 10
click at [304, 143] on button "Работы" at bounding box center [266, 152] width 78 height 33
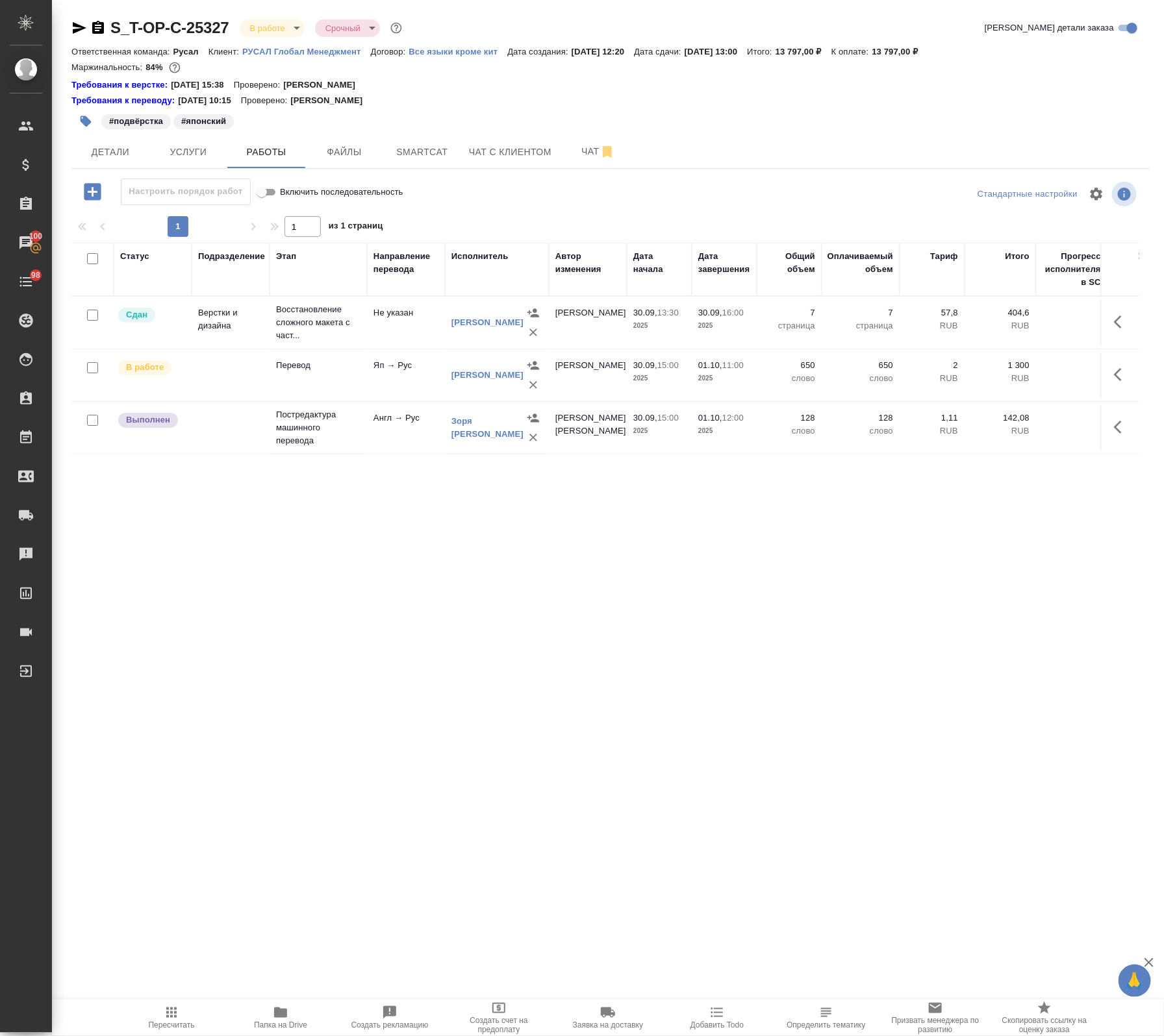
click at [409, 380] on td "Яп → Рус" at bounding box center [406, 375] width 78 height 45
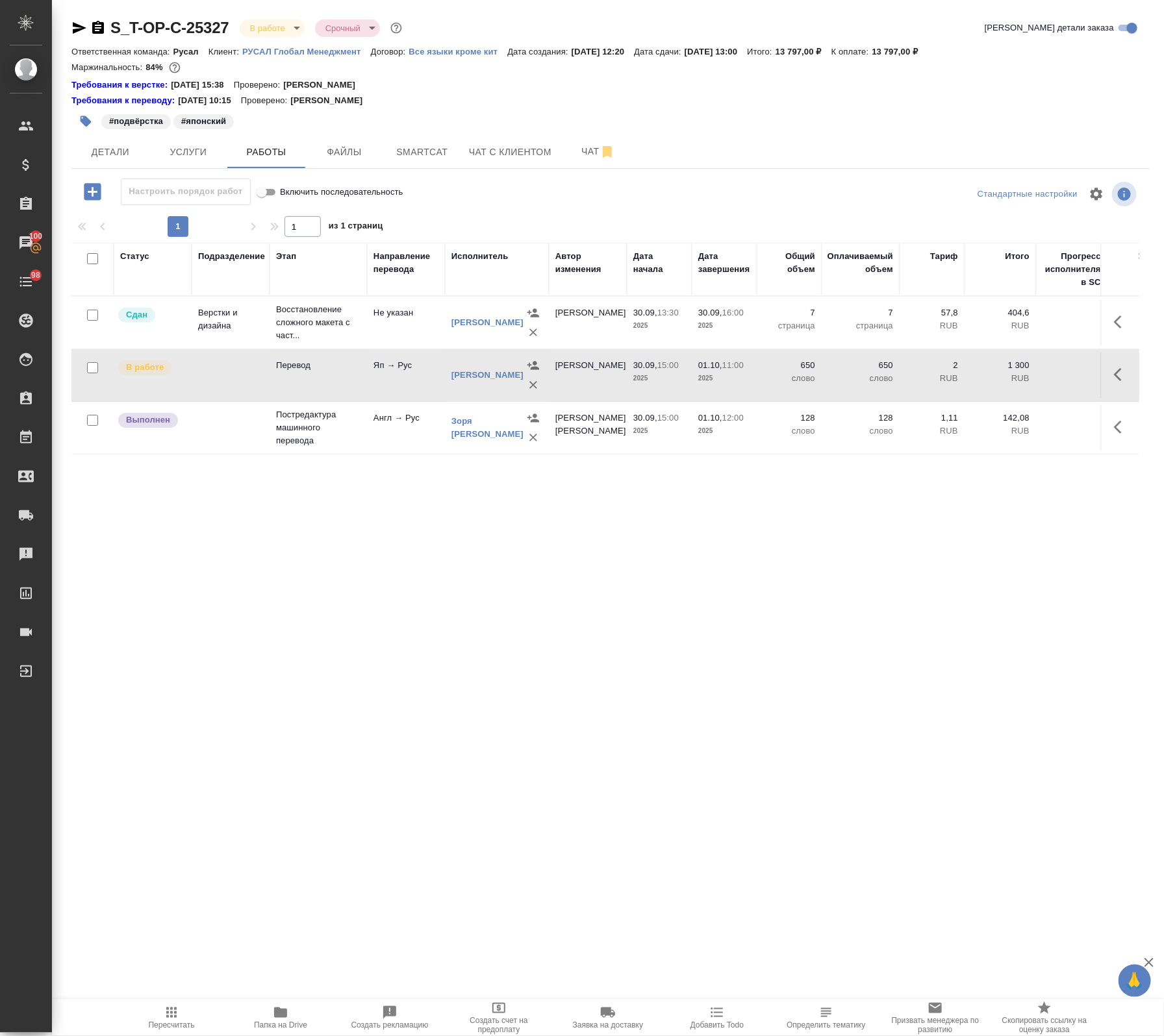
click at [409, 380] on td "Яп → Рус" at bounding box center [406, 375] width 78 height 45
click at [352, 430] on p "Постредактура машинного перевода" at bounding box center [318, 428] width 84 height 39
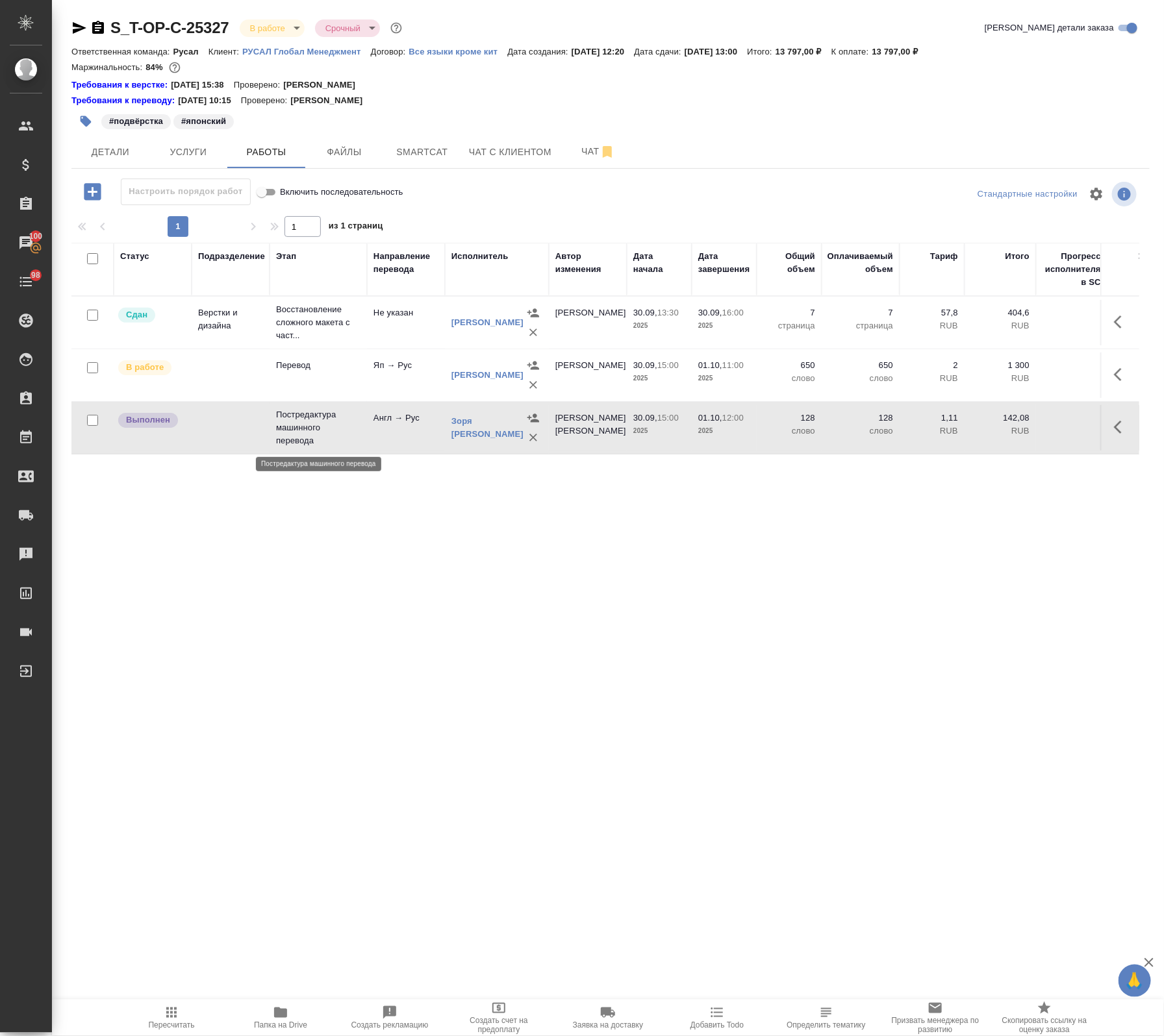
click at [352, 430] on p "Постредактура машинного перевода" at bounding box center [318, 428] width 84 height 39
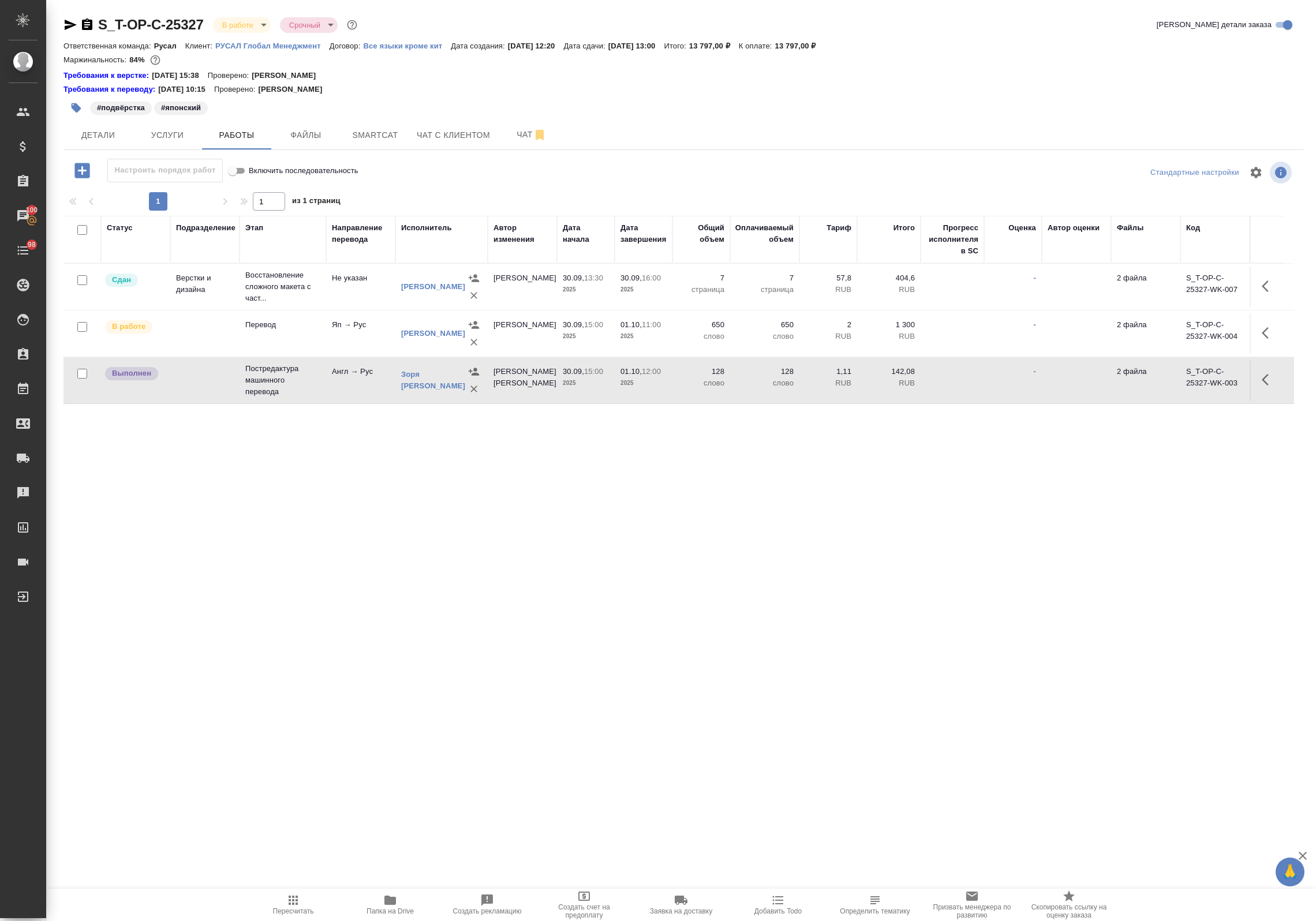
click at [81, 234] on input "checkbox" at bounding box center [82, 230] width 10 height 10
checkbox input "true"
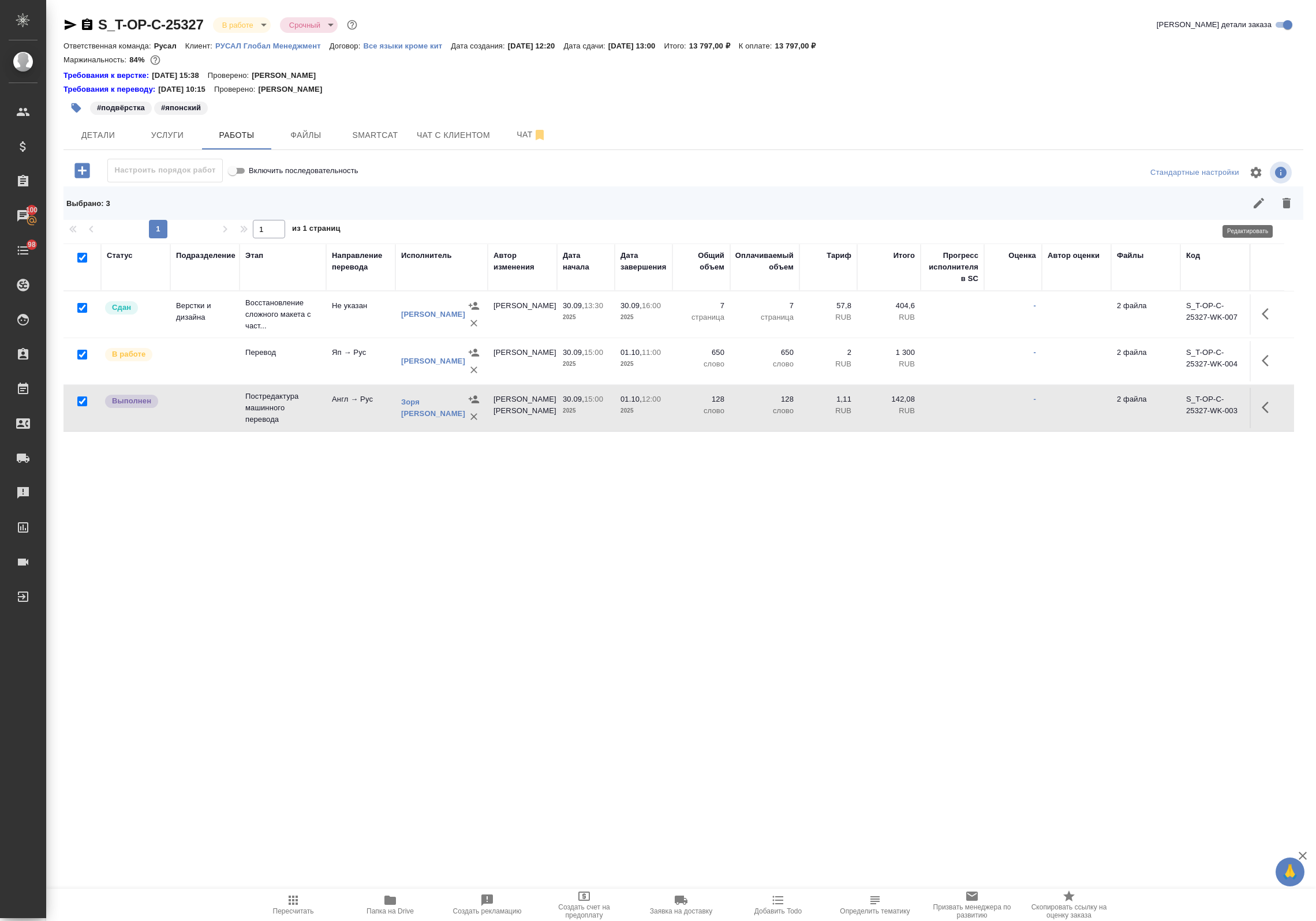
click at [1034, 203] on icon "button" at bounding box center [1258, 203] width 14 height 14
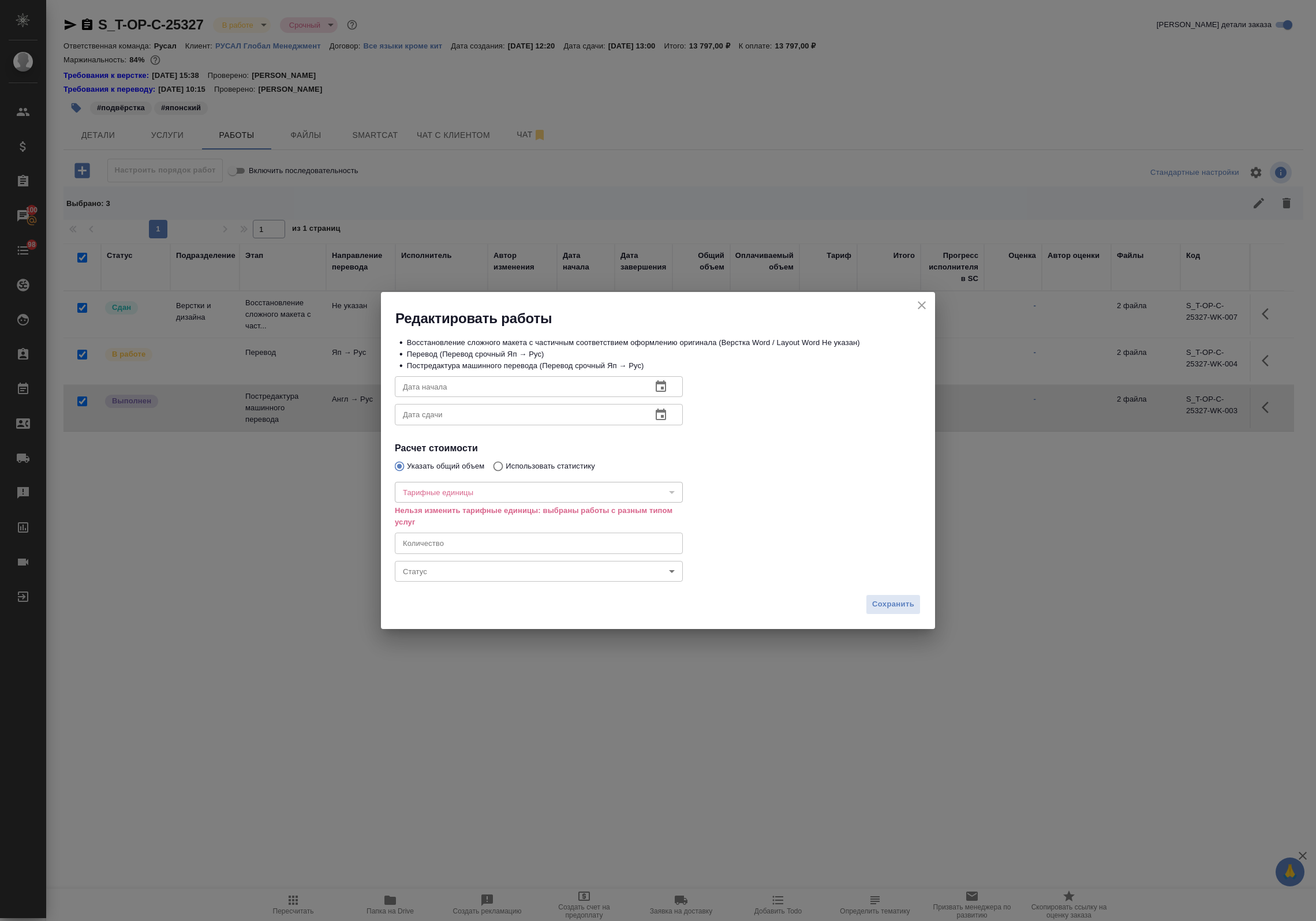
click at [462, 560] on div "Статус ​ Статус" at bounding box center [539, 571] width 334 height 74
click at [460, 569] on body "🙏 .cls-1 fill:#fff; AWATERA Avdeenko Kirill Клиенты Спецификации Заказы 100 Чат…" at bounding box center [658, 460] width 1316 height 921
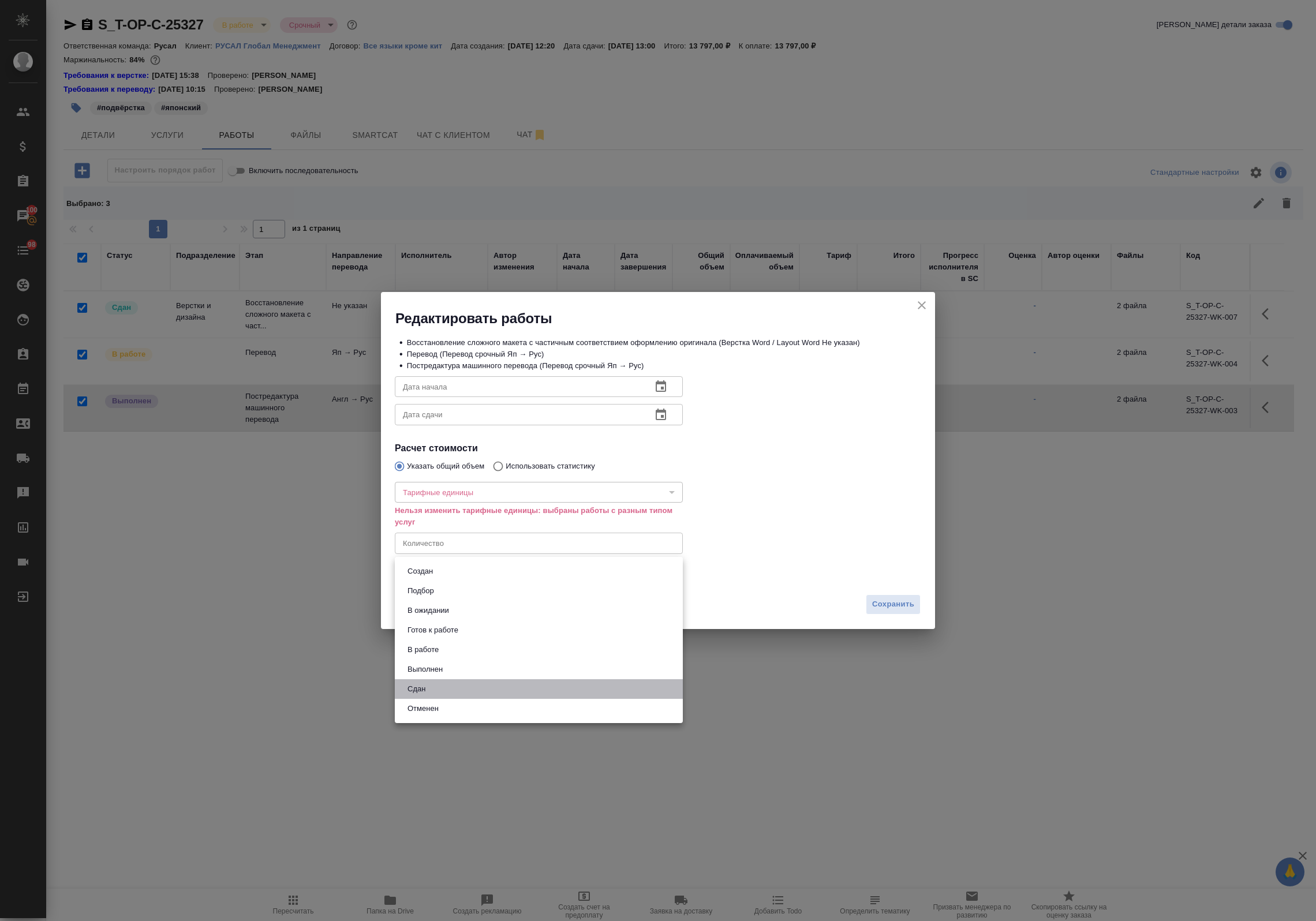
click at [459, 694] on li "Сдан" at bounding box center [538, 689] width 288 height 19
type input "closed"
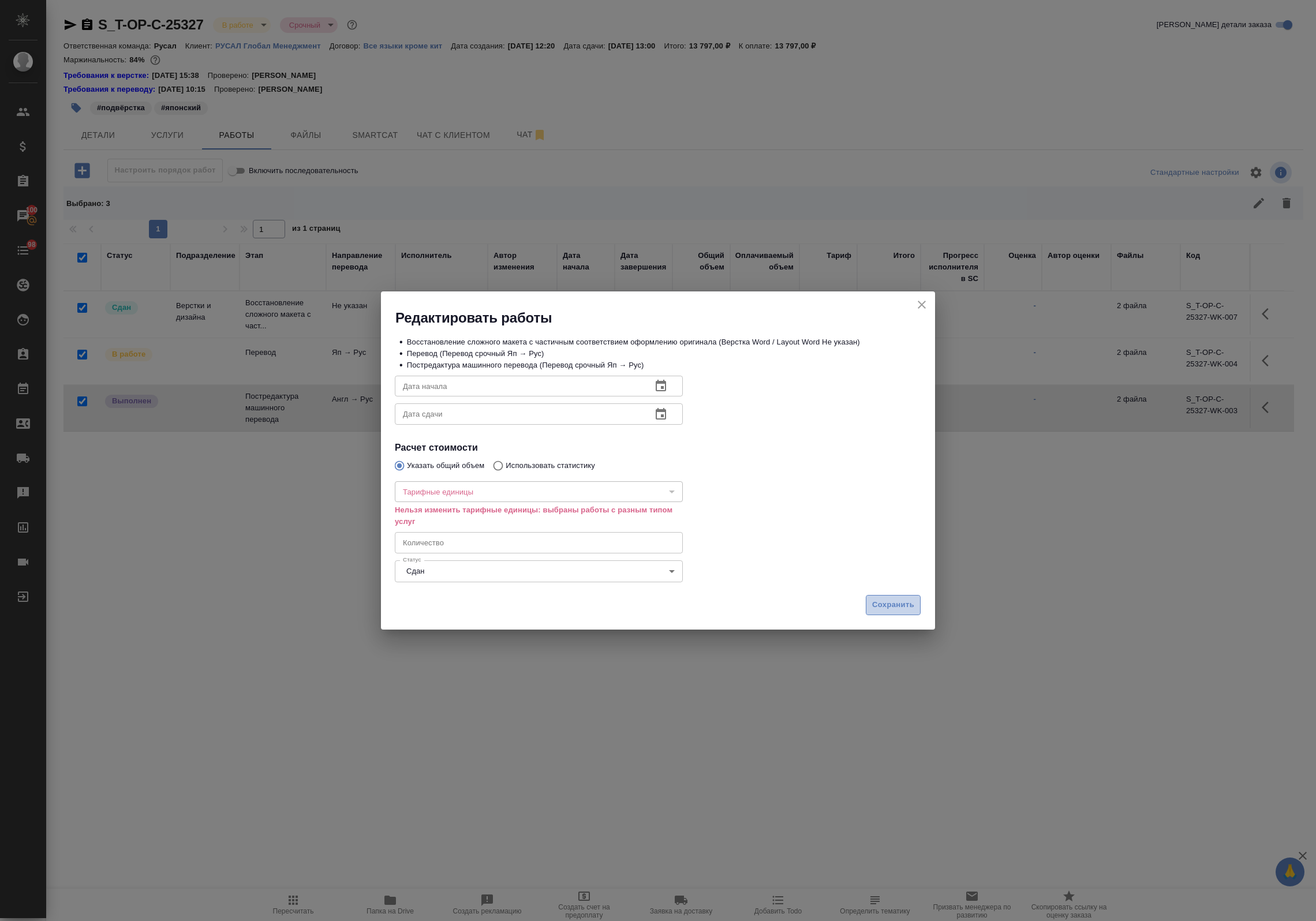
click at [878, 605] on span "Сохранить" at bounding box center [893, 605] width 42 height 13
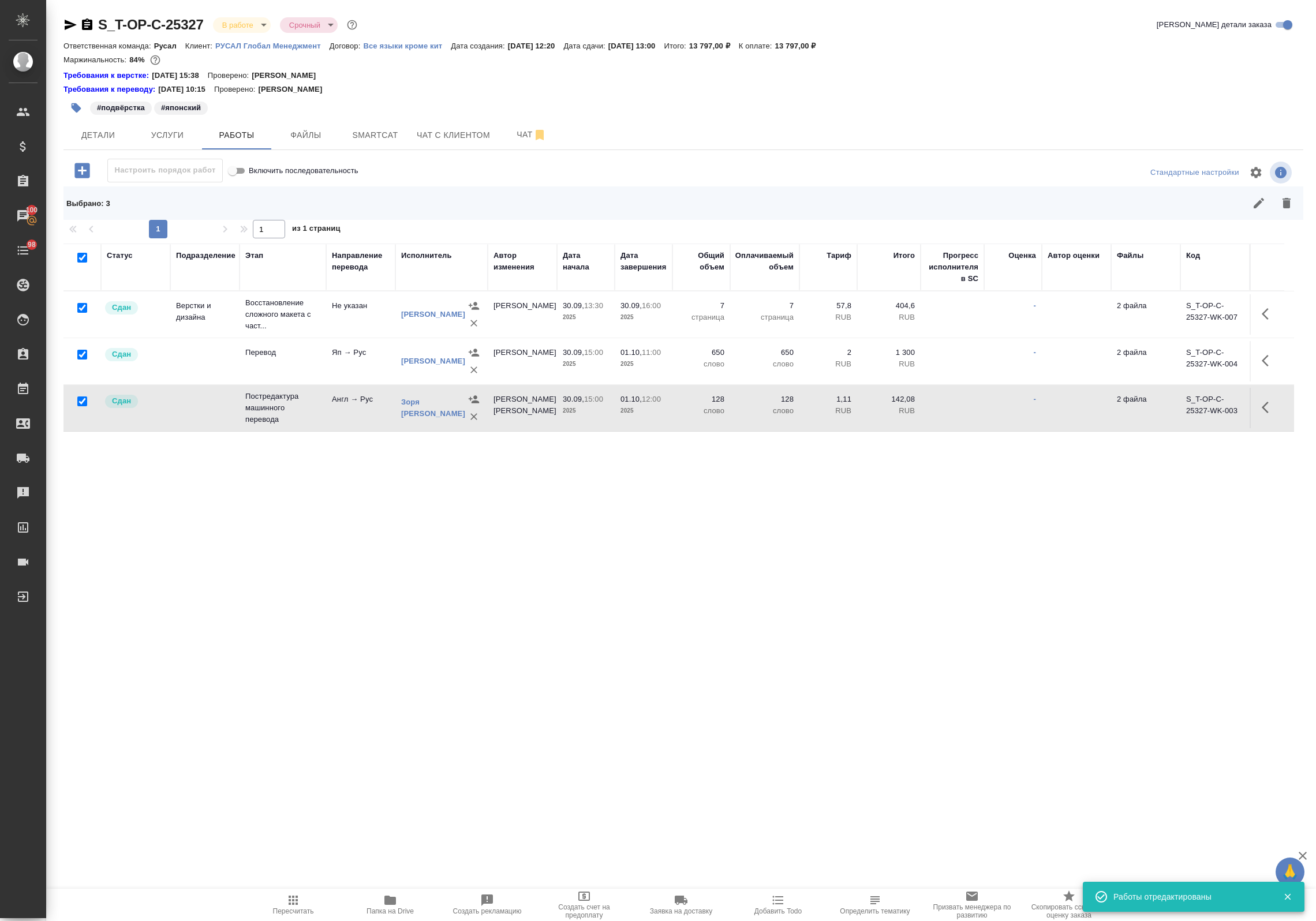
click at [258, 23] on body "🙏 .cls-1 fill:#fff; AWATERA Avdeenko Kirill Клиенты Спецификации Заказы 100 Чат…" at bounding box center [658, 460] width 1316 height 921
click at [255, 145] on button "Сдан без статистики" at bounding box center [261, 141] width 78 height 13
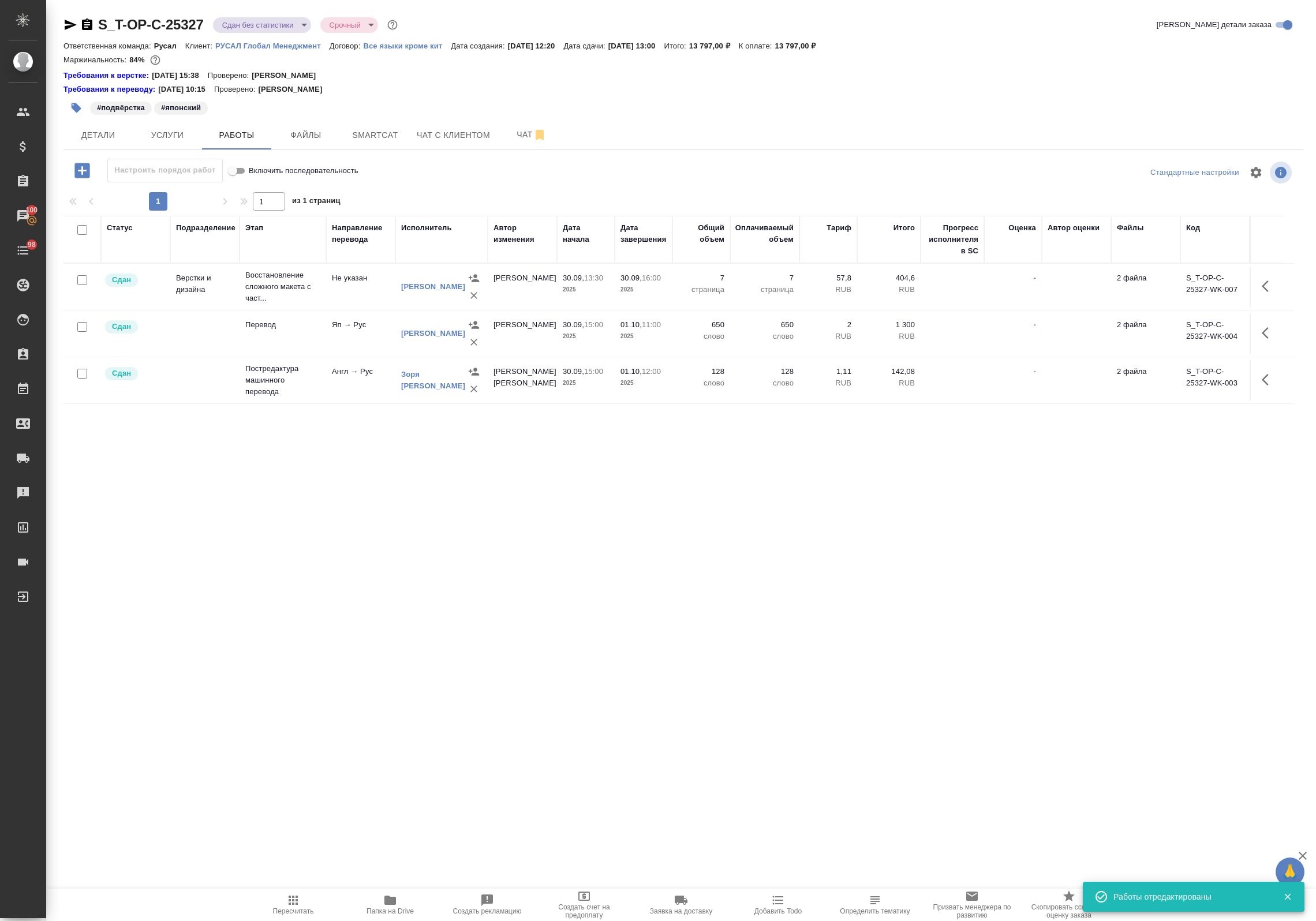
click at [276, 12] on div "S_T-OP-C-25327 Сдан без статистики distributed Срочный urgent Кратко детали зак…" at bounding box center [683, 469] width 1252 height 938
click at [281, 29] on body "🙏 .cls-1 fill:#fff; AWATERA Avdeenko Kirill Клиенты Спецификации Заказы 100 Чат…" at bounding box center [658, 460] width 1316 height 921
click at [267, 165] on li "Выполнен" at bounding box center [265, 161] width 106 height 19
click at [68, 27] on icon "button" at bounding box center [70, 24] width 12 height 10
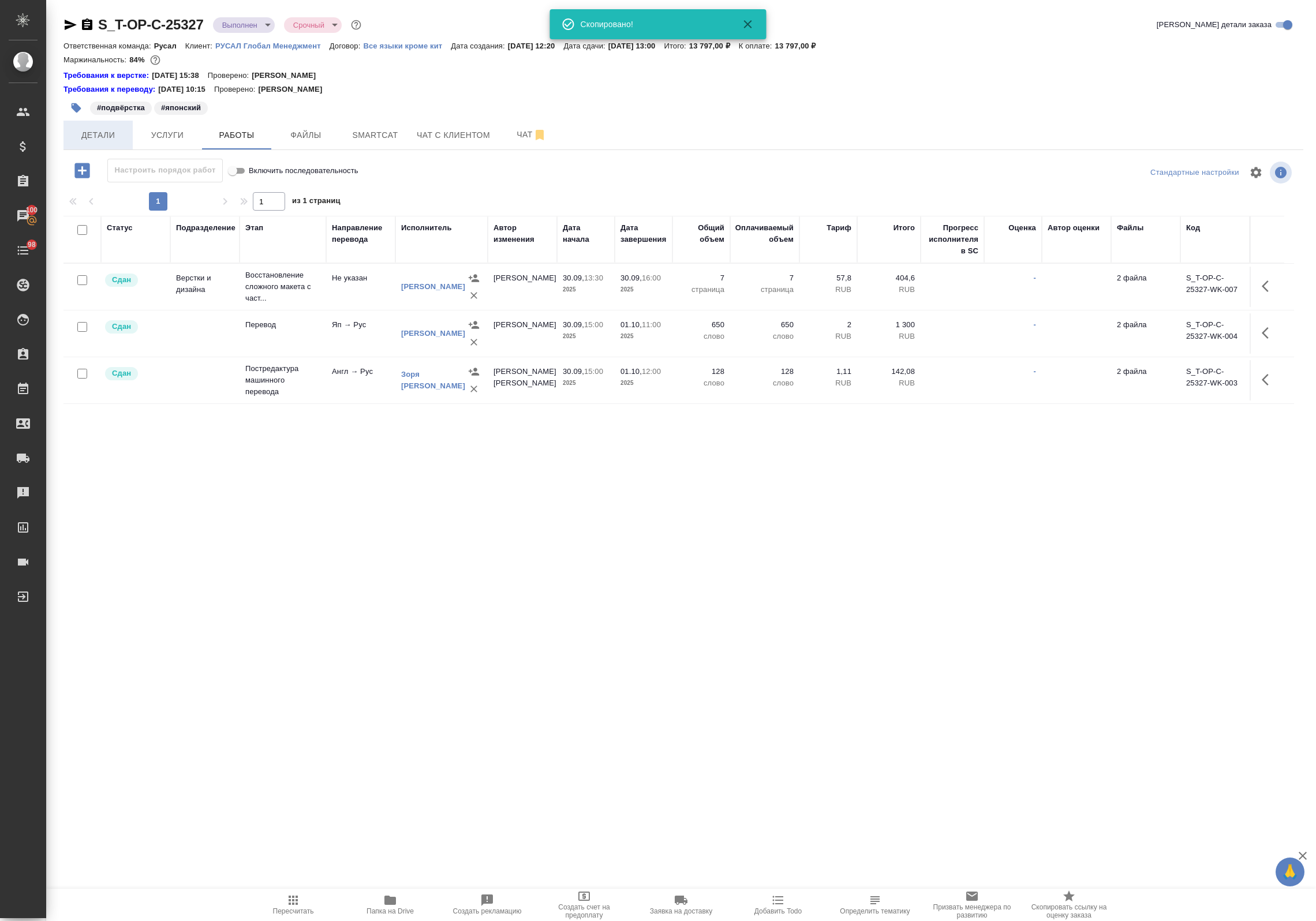
click at [102, 144] on button "Детали" at bounding box center [98, 135] width 69 height 29
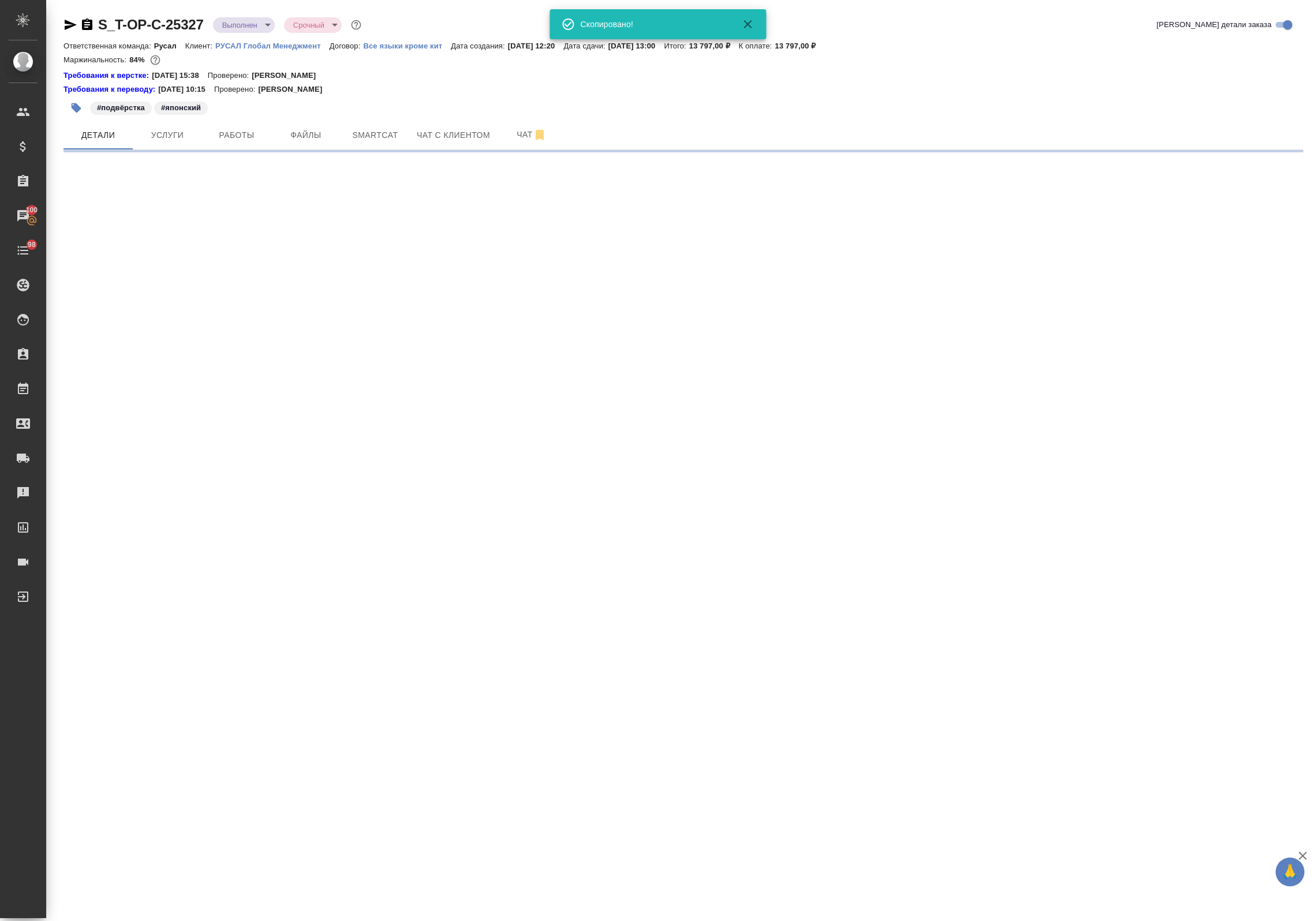
select select "RU"
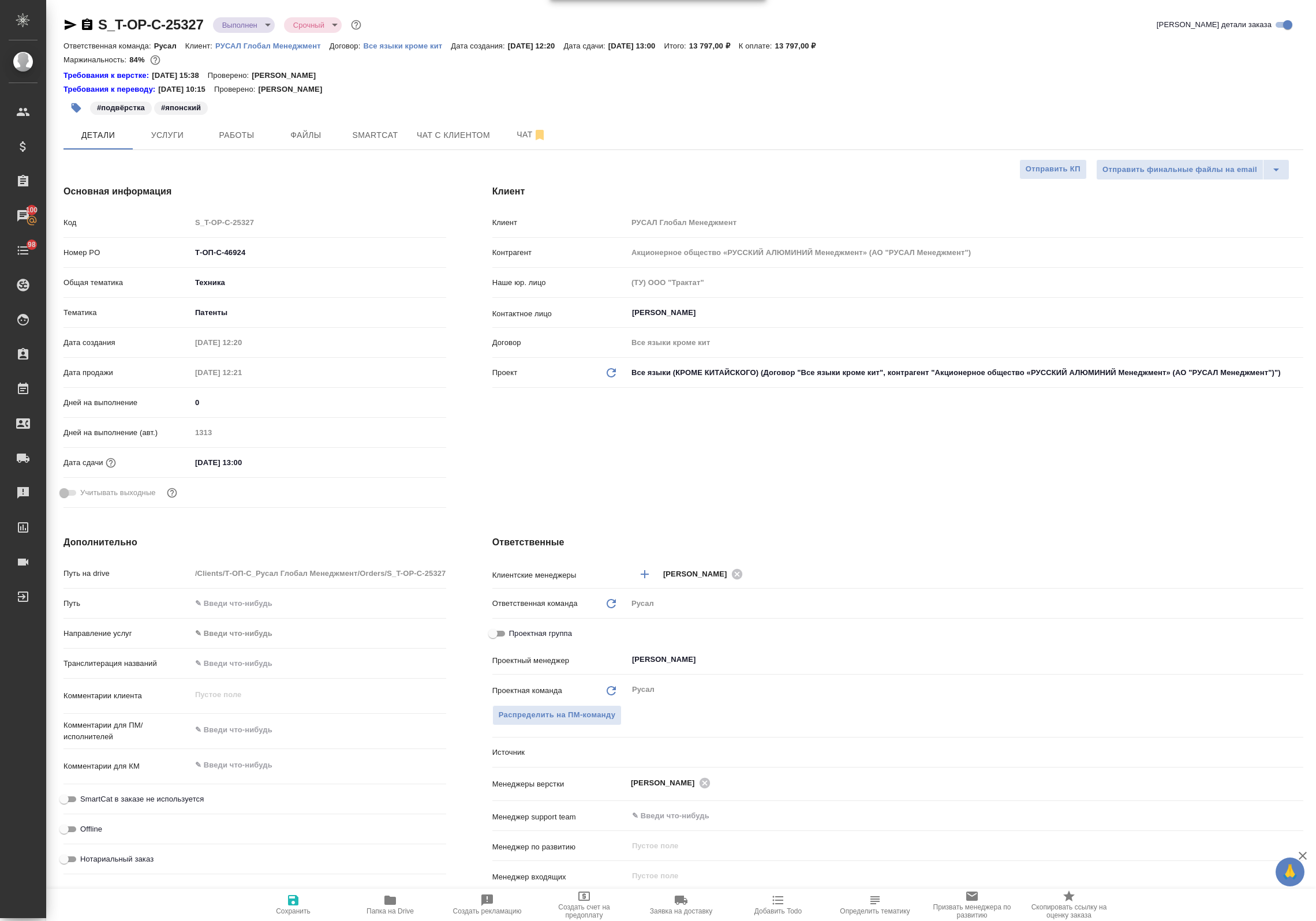
type textarea "x"
drag, startPoint x: 246, startPoint y: 252, endPoint x: 132, endPoint y: 250, distance: 114.0
click at [131, 250] on div "Номер PO Т-ОП-С-46924" at bounding box center [255, 252] width 382 height 20
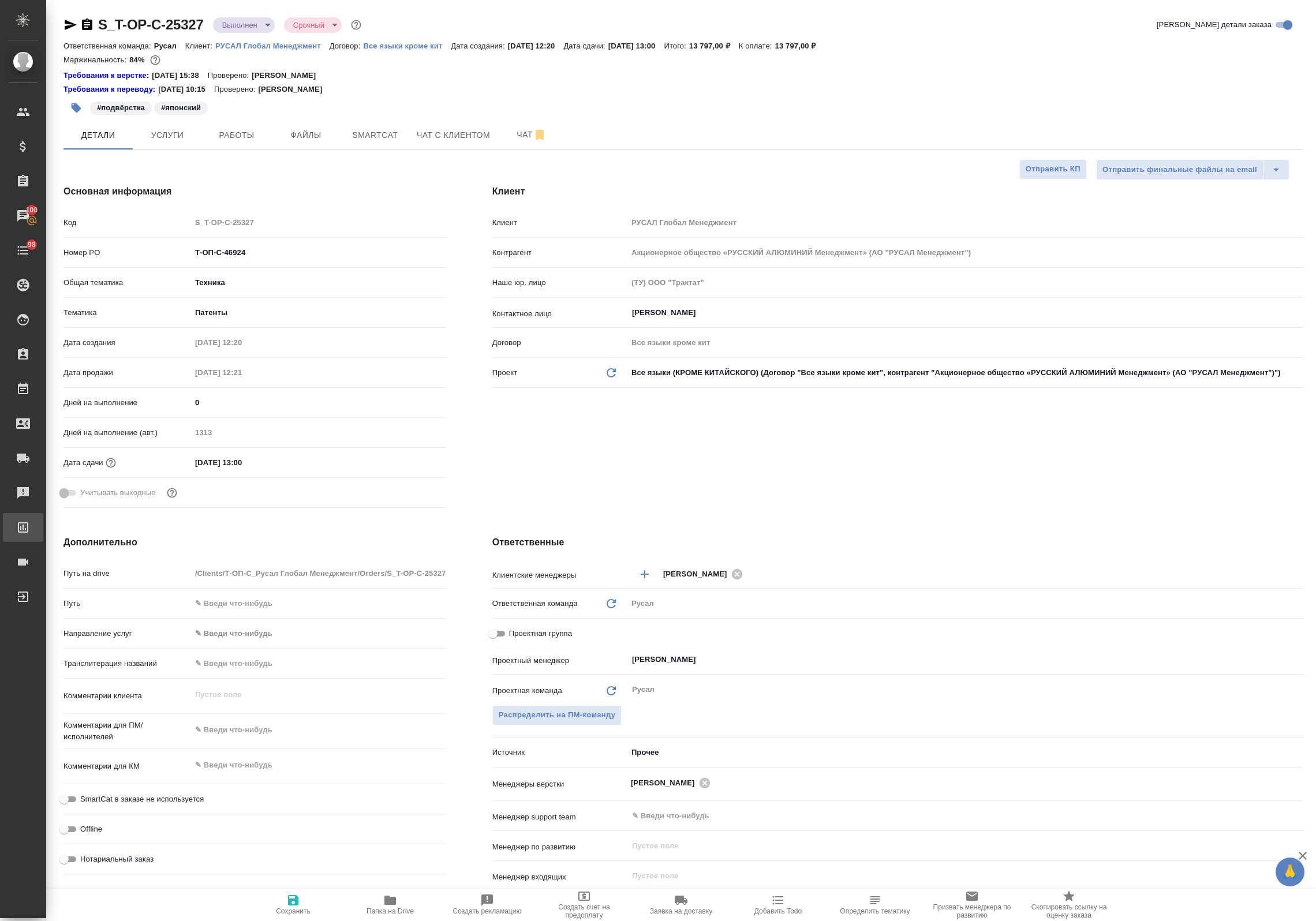
type textarea "x"
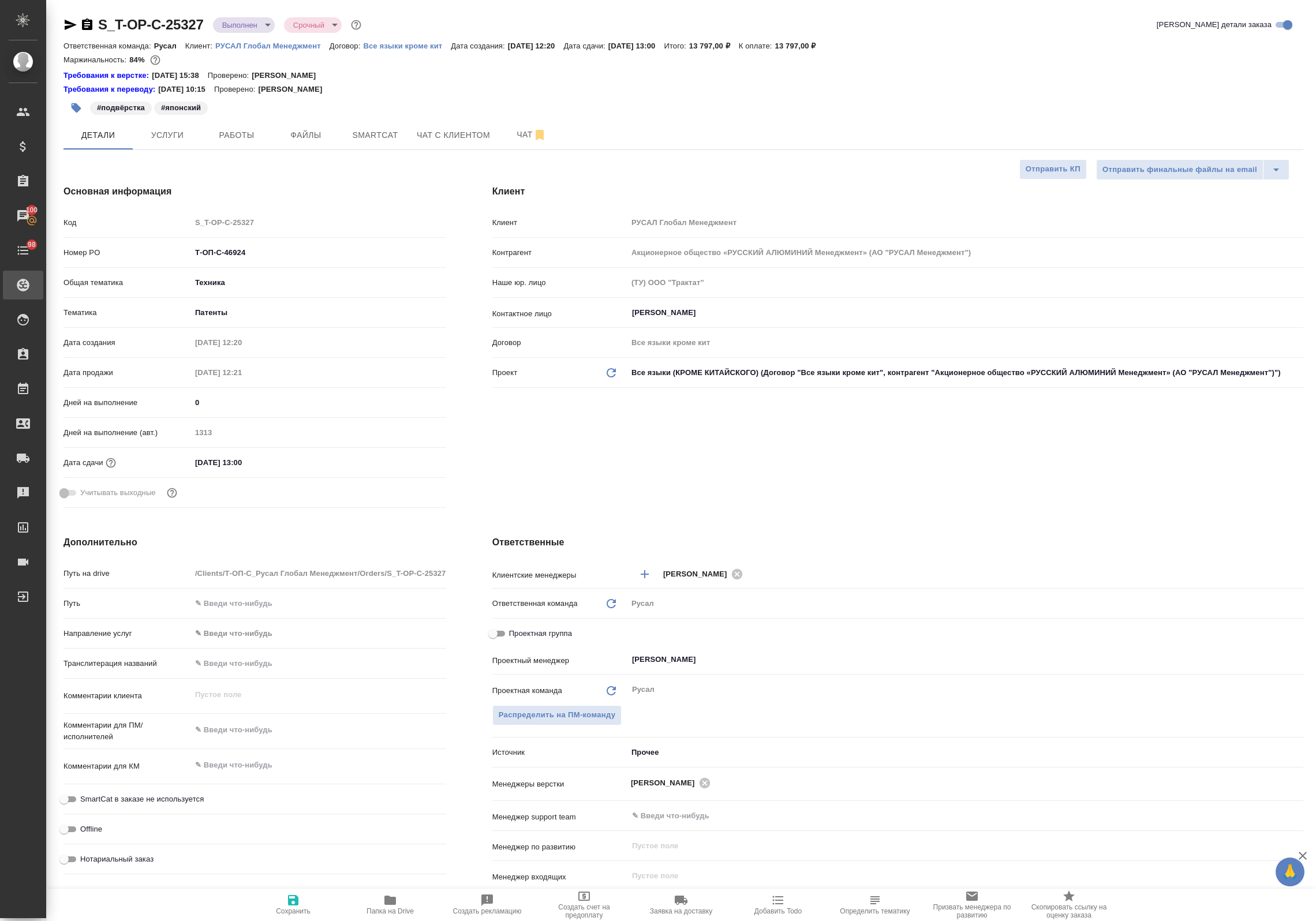
type textarea "x"
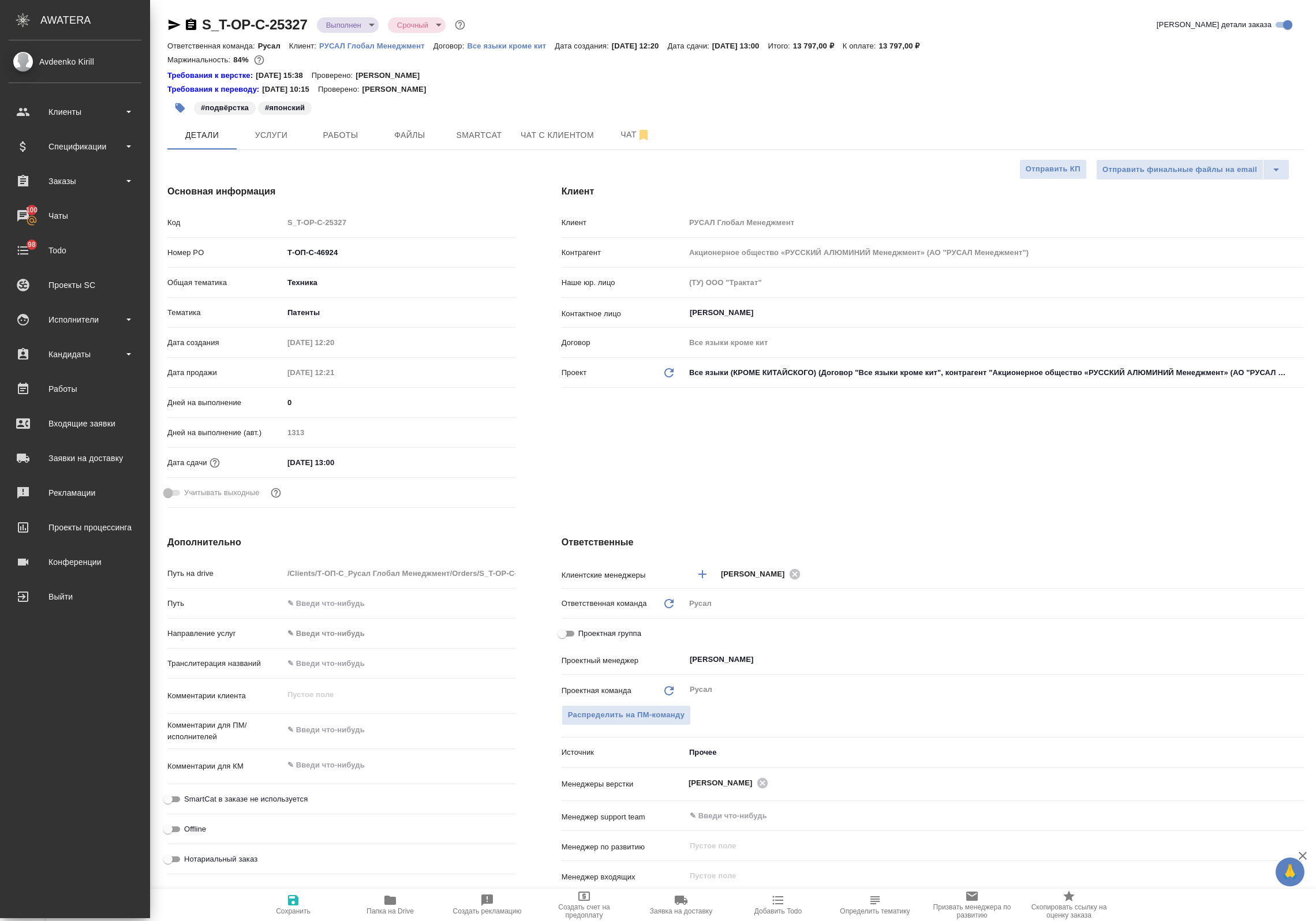
type textarea "x"
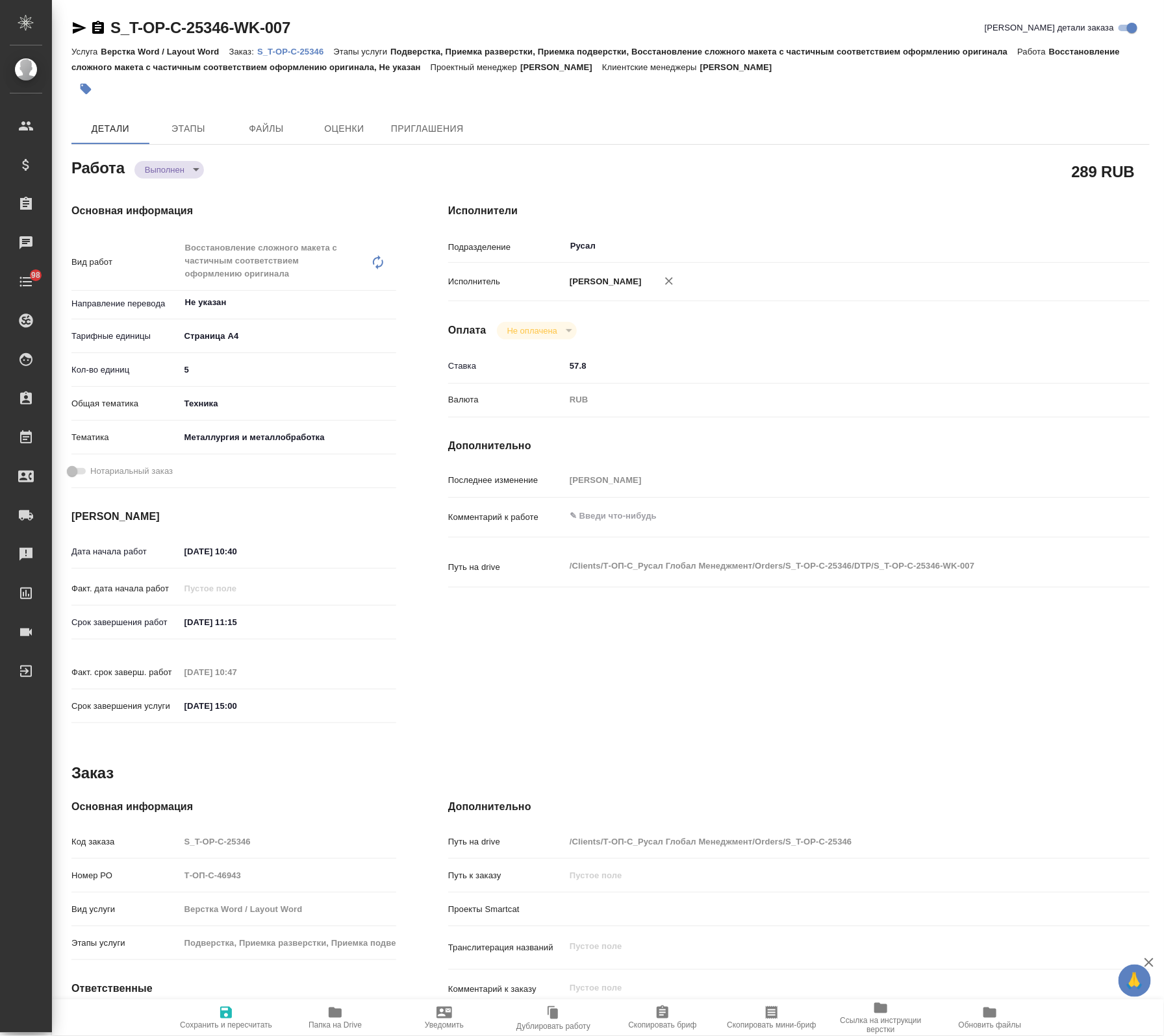
type textarea "x"
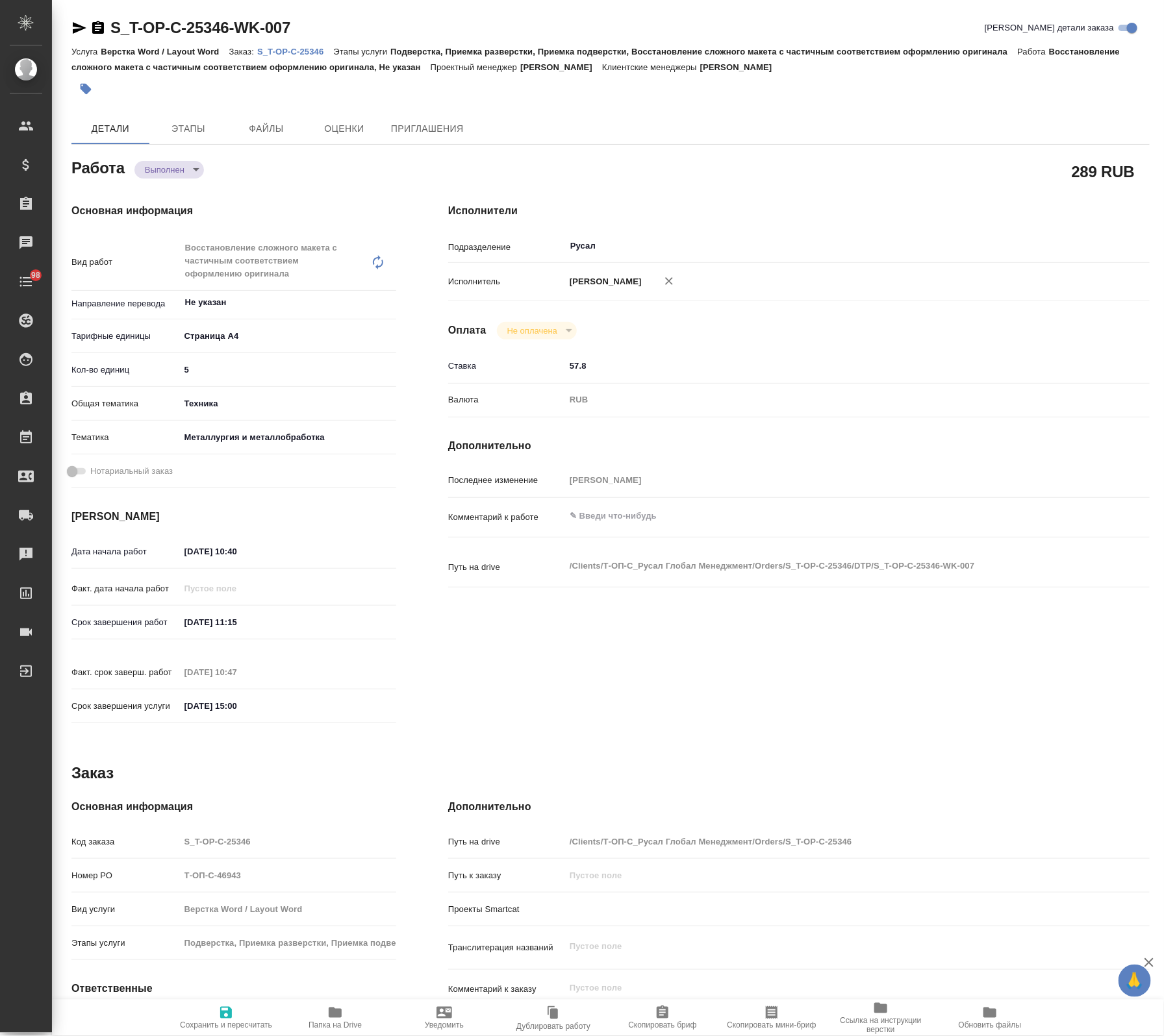
type textarea "x"
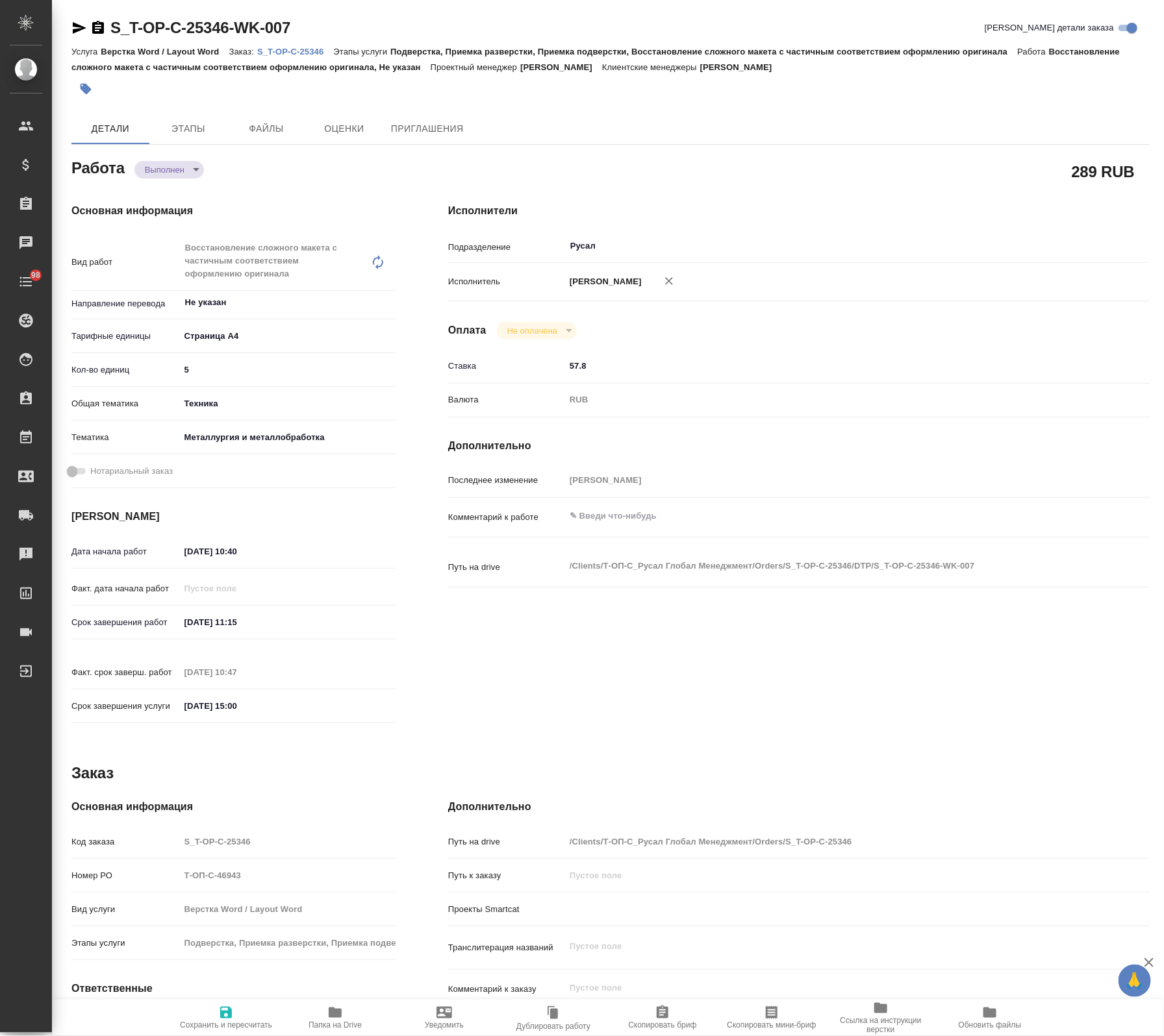
type textarea "x"
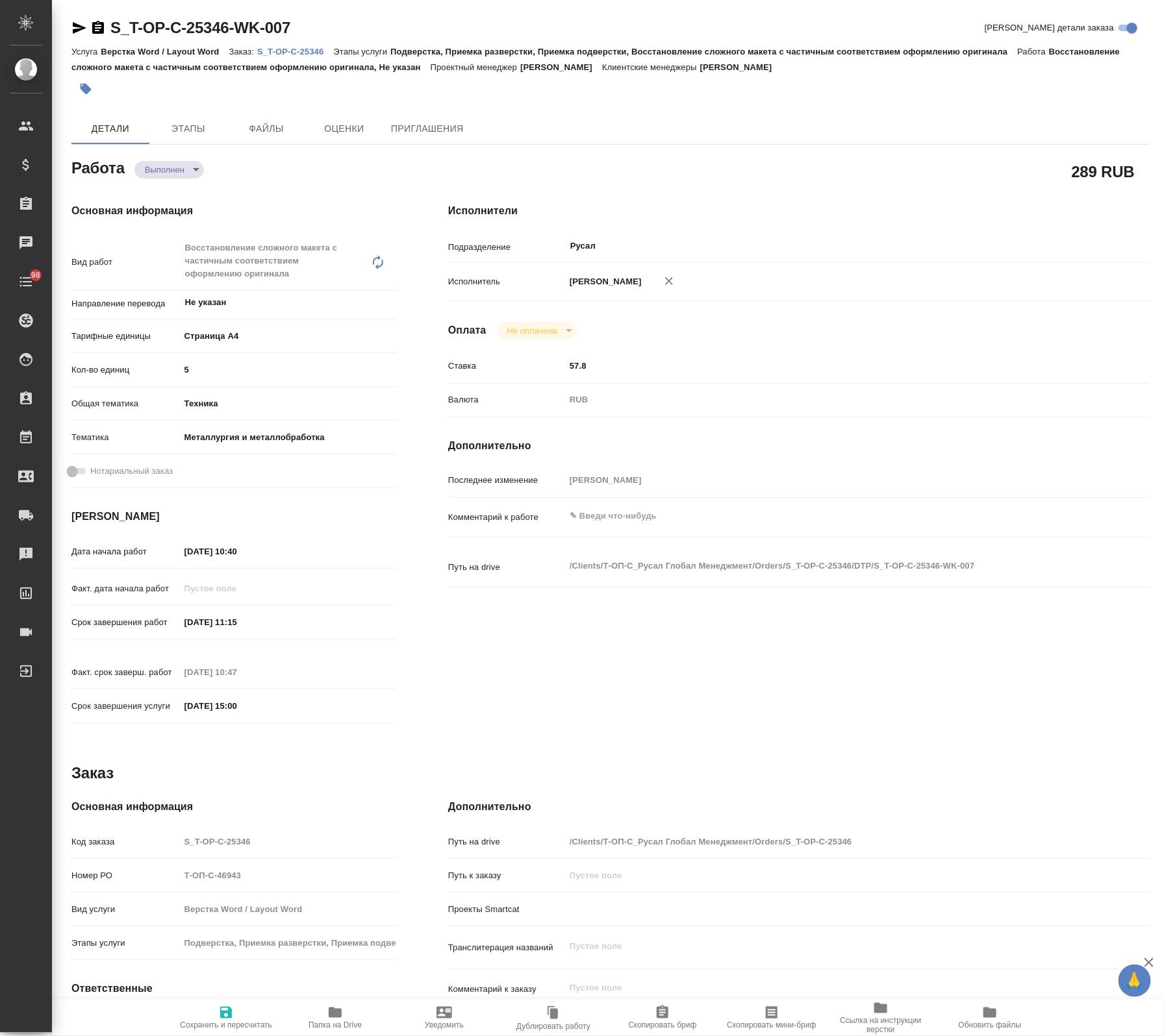
type textarea "x"
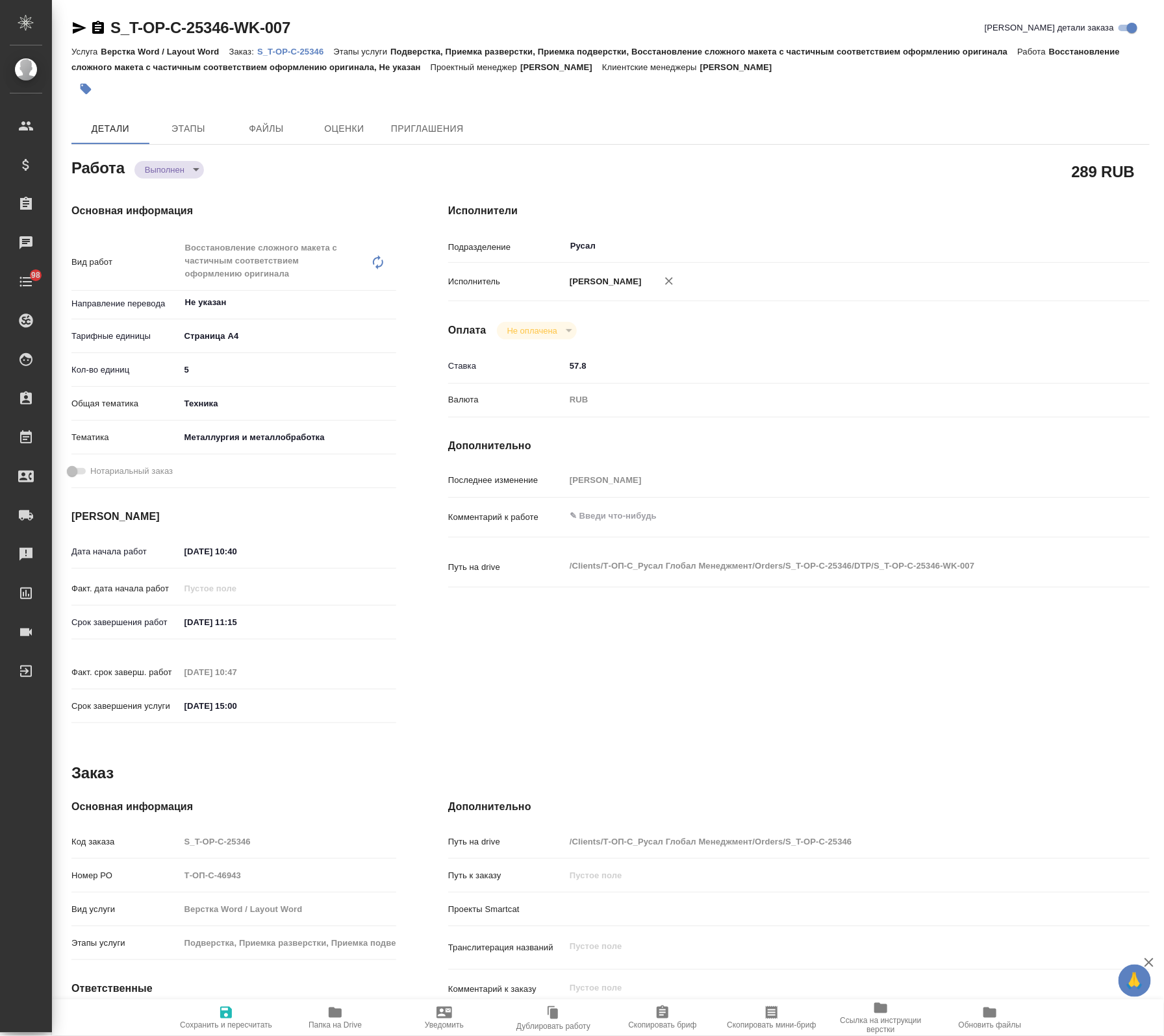
type textarea "x"
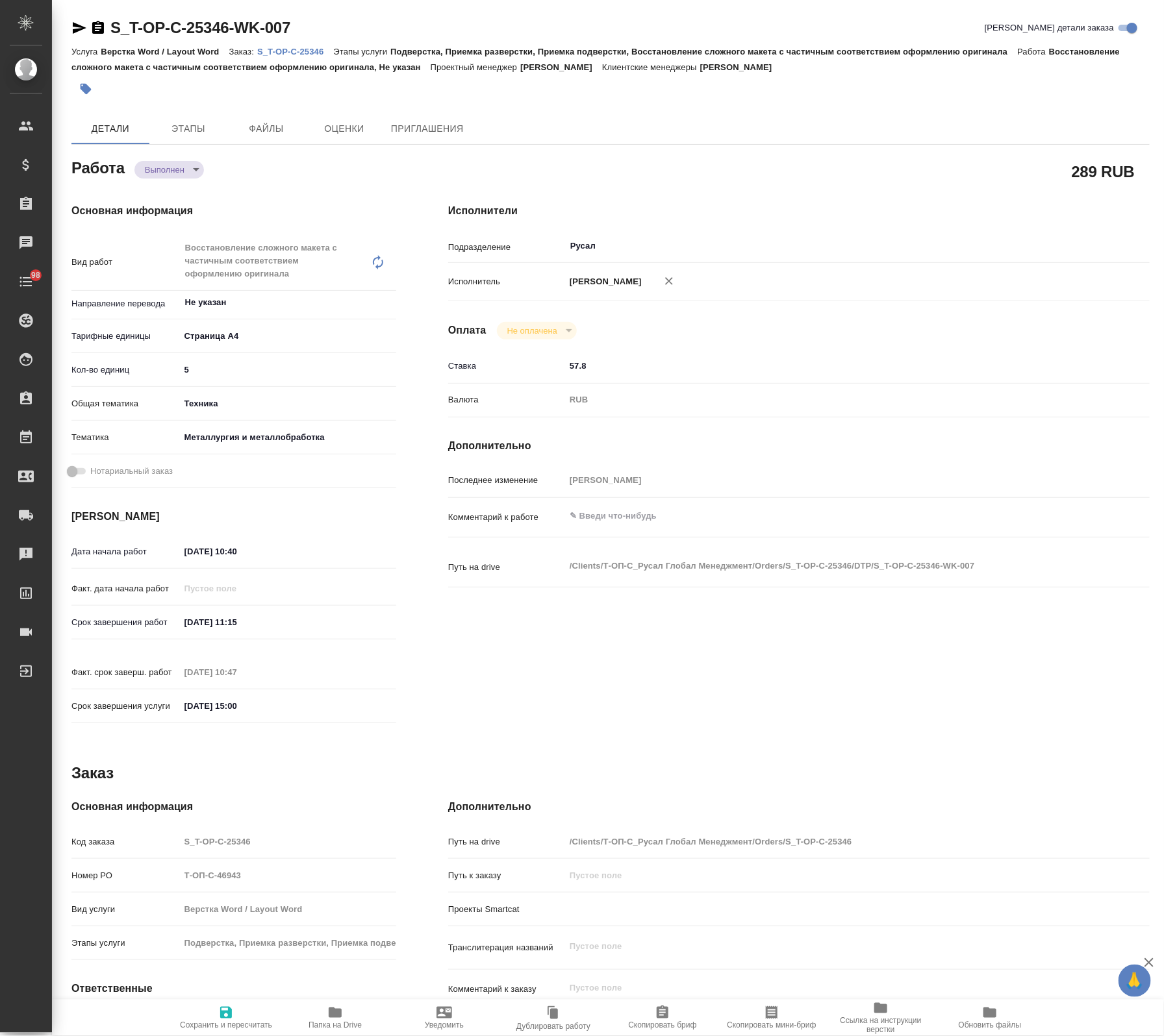
type textarea "x"
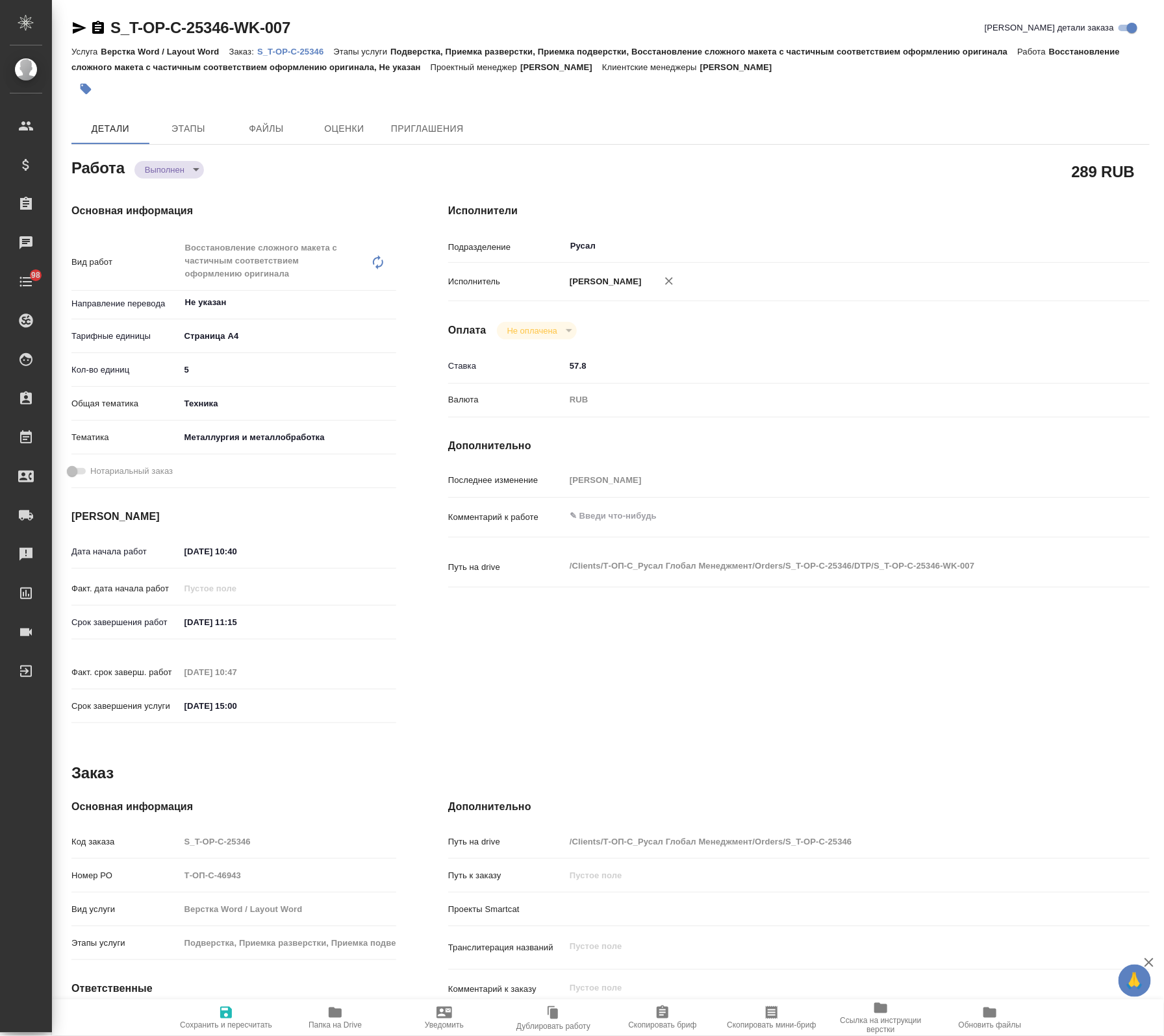
type textarea "x"
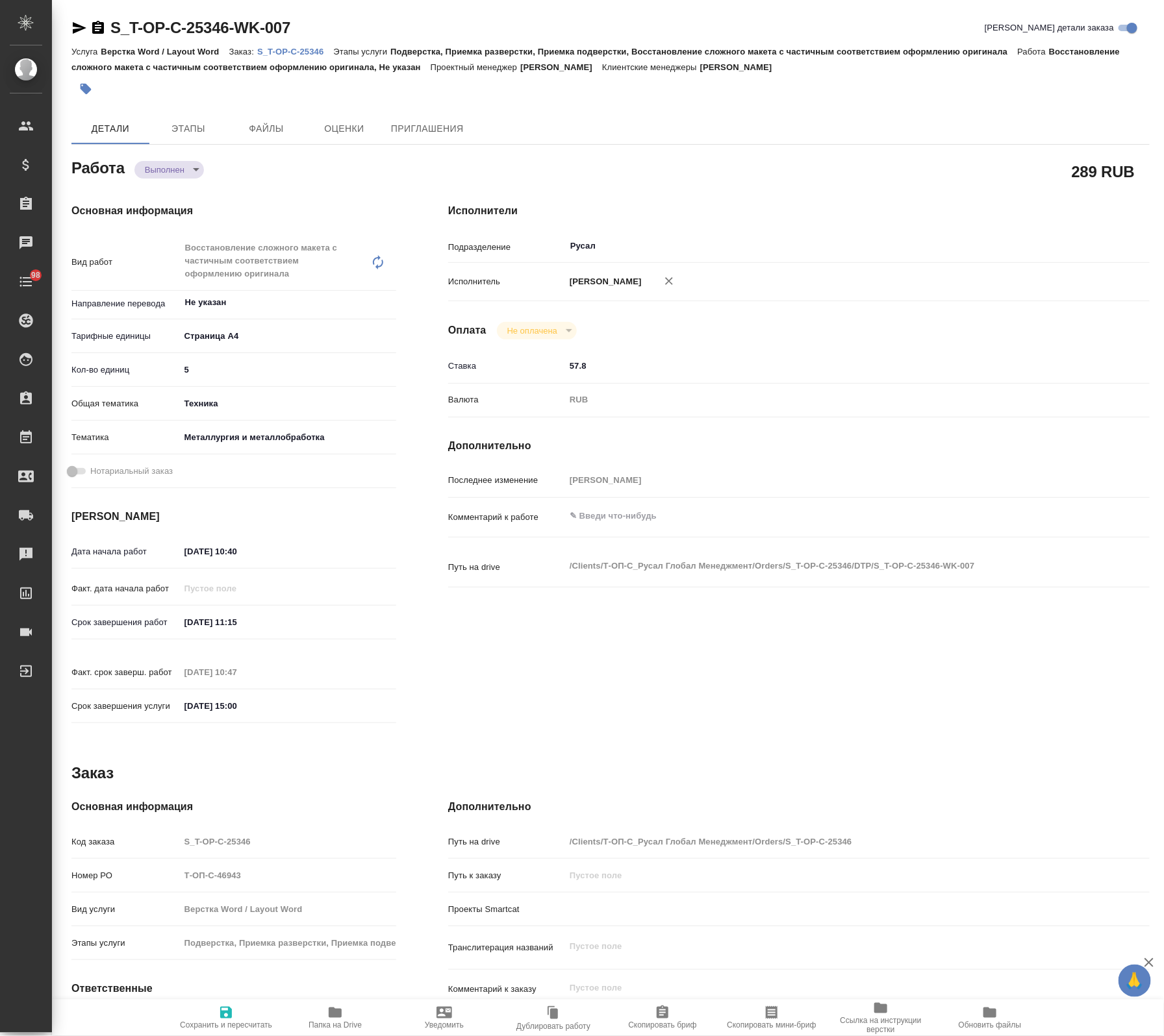
type textarea "x"
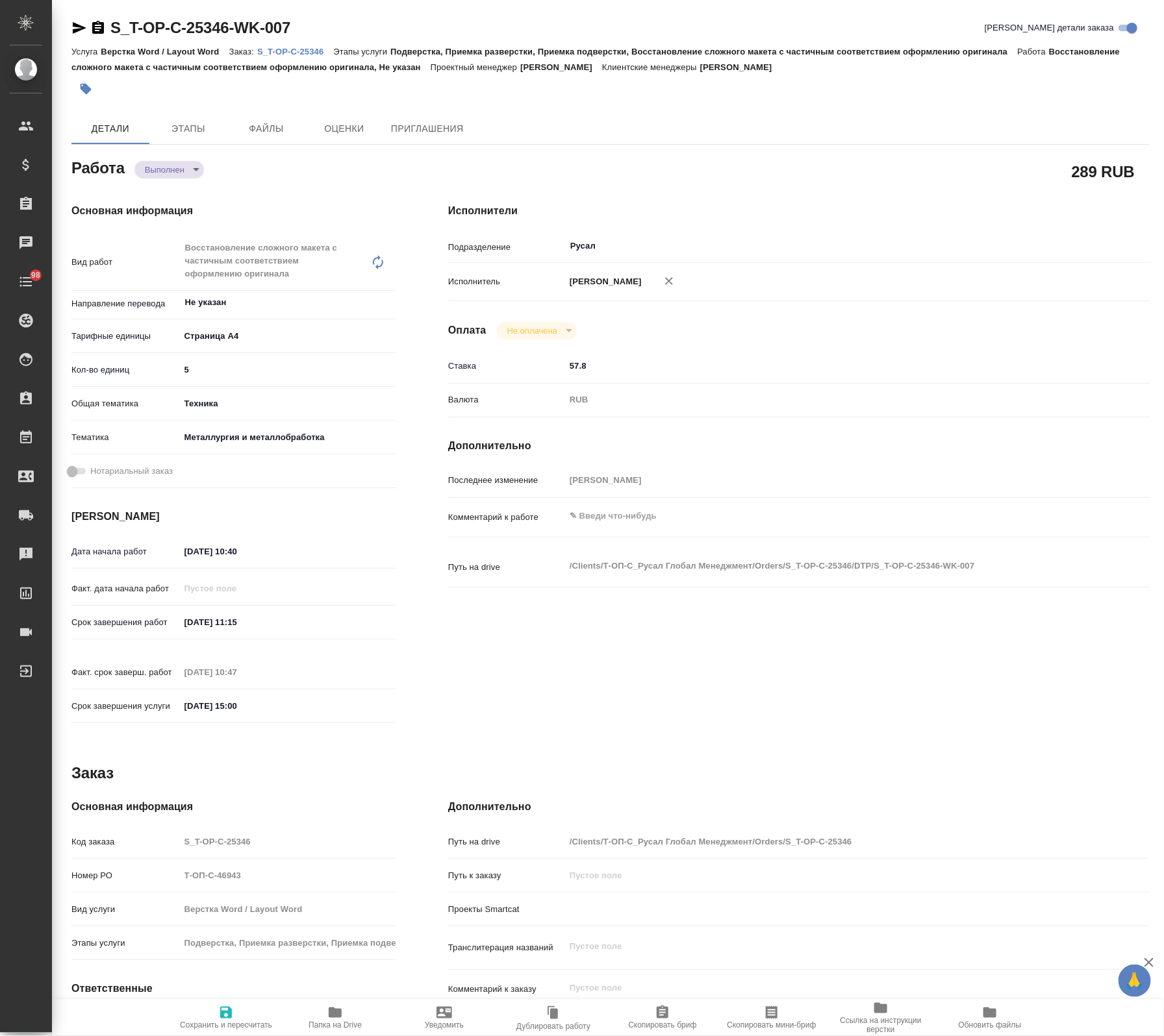
click at [333, 1025] on span "Папка на Drive" at bounding box center [335, 1025] width 54 height 9
type textarea "x"
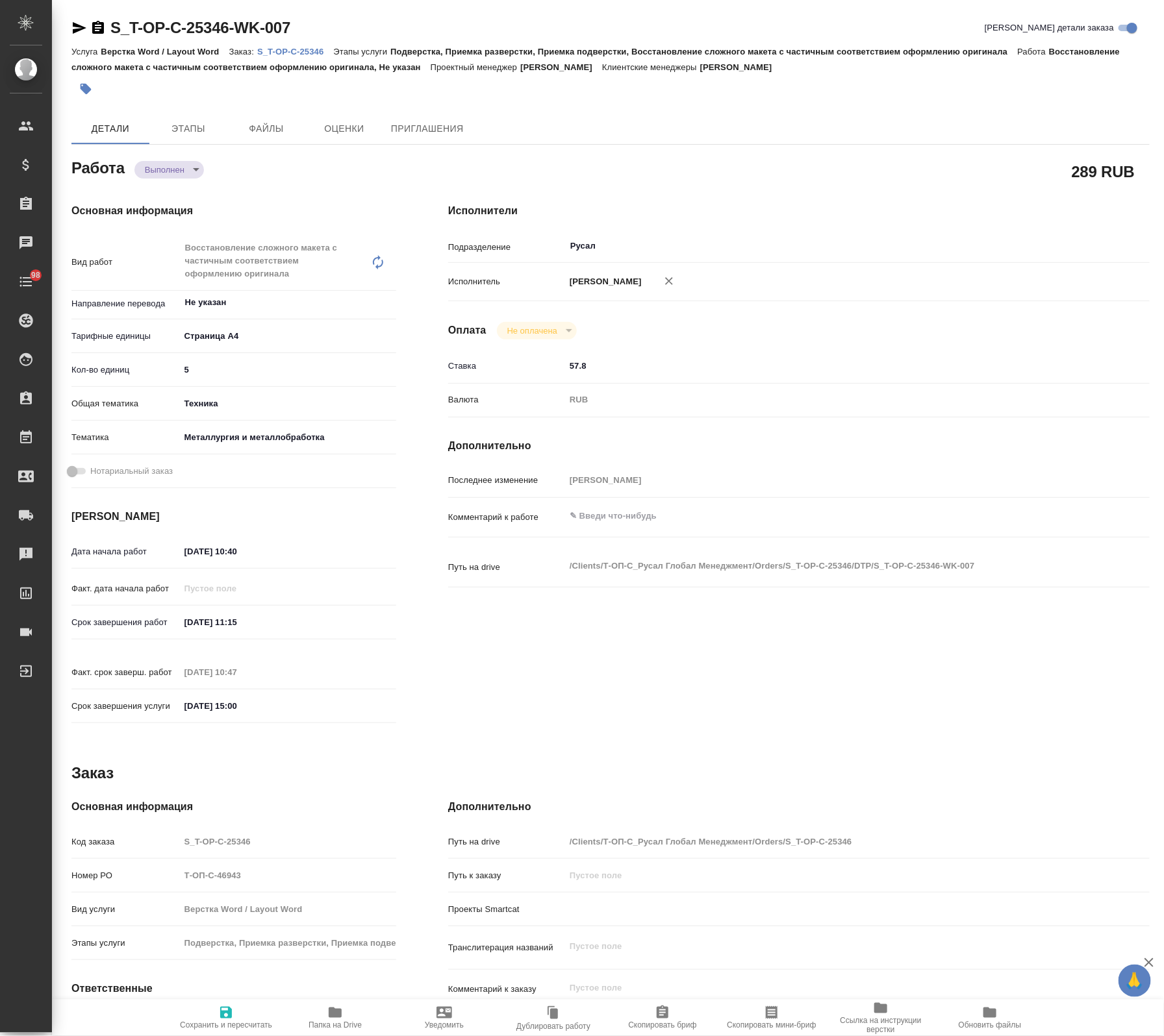
type textarea "x"
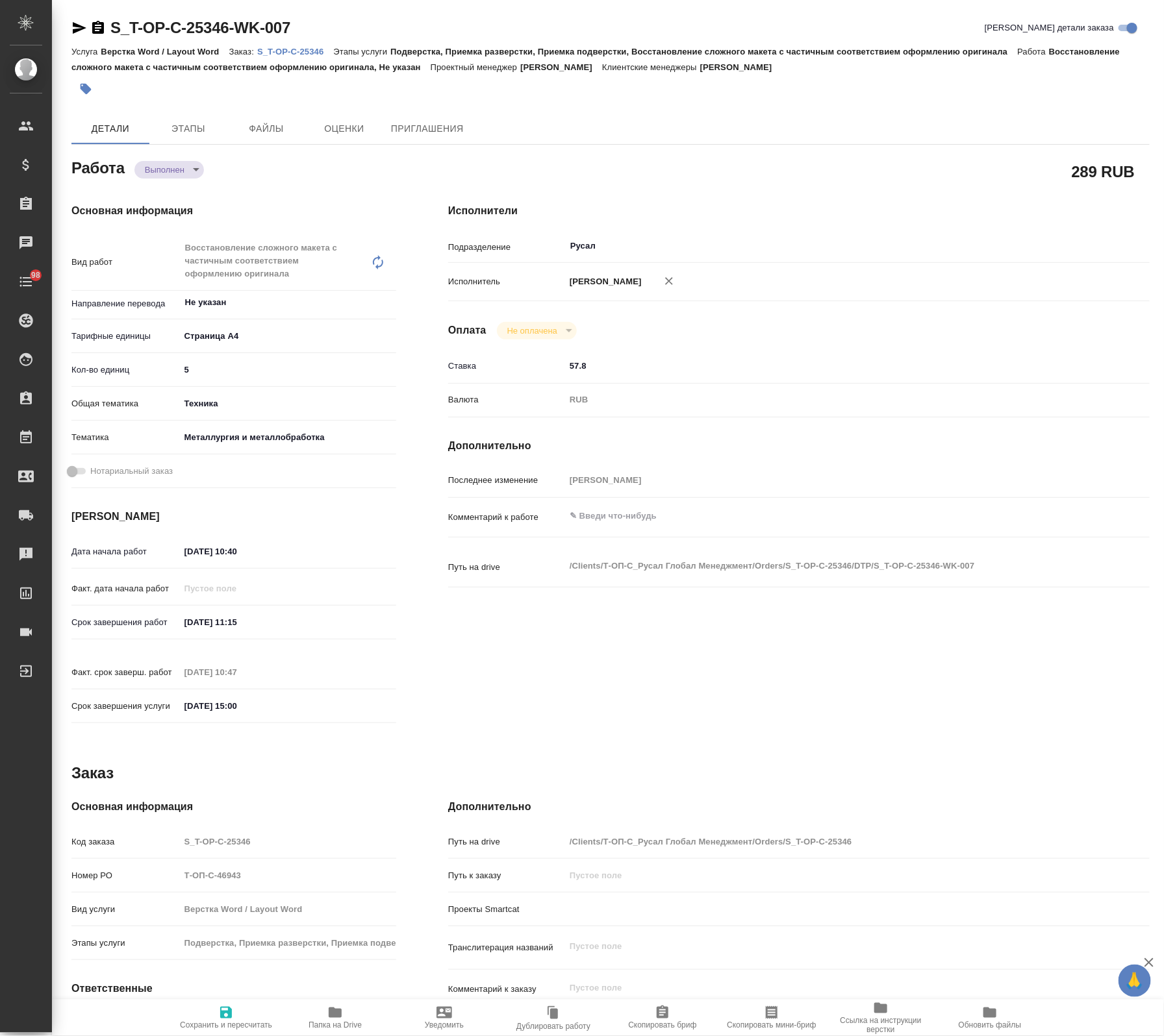
type textarea "x"
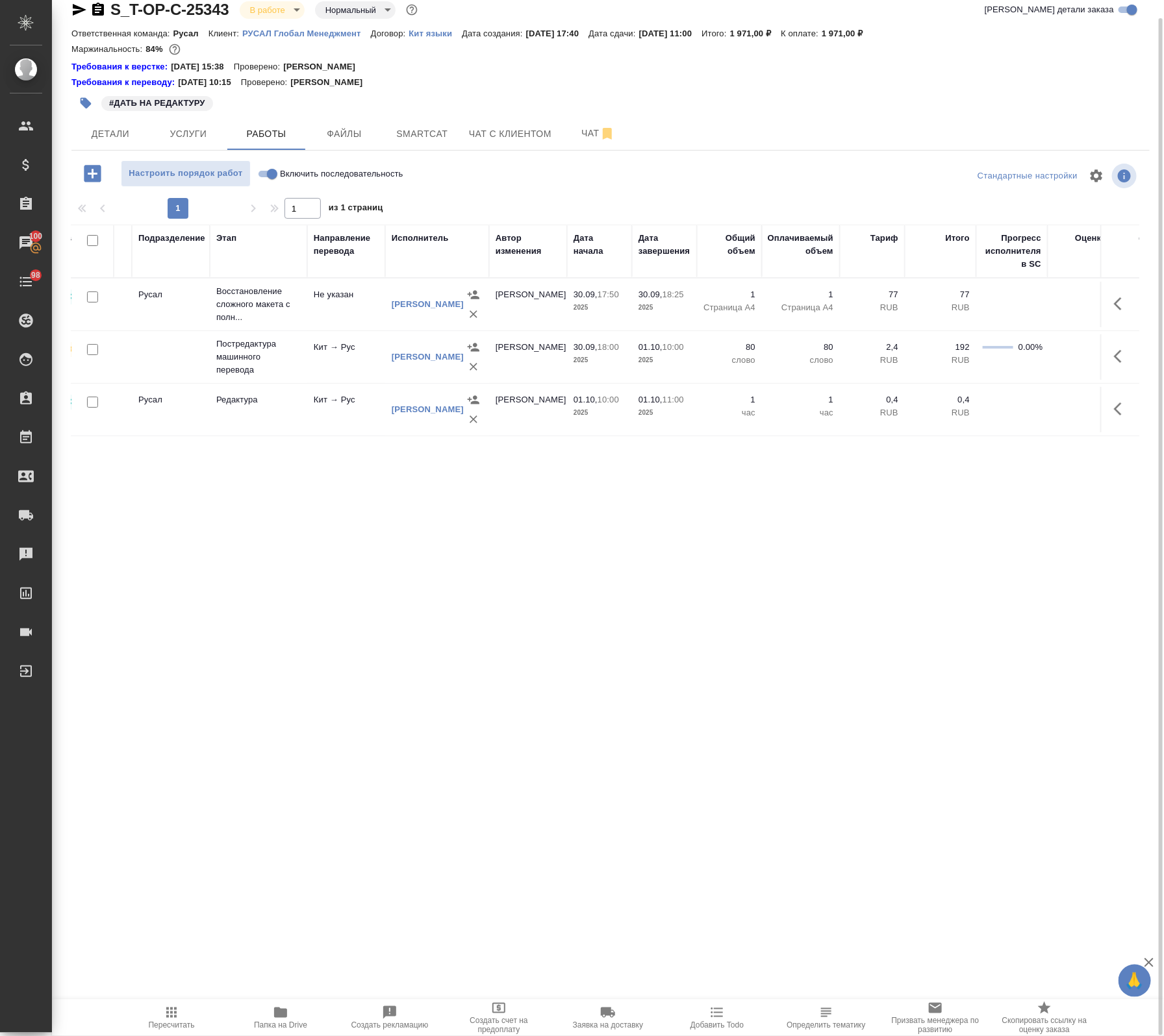
scroll to position [0, 99]
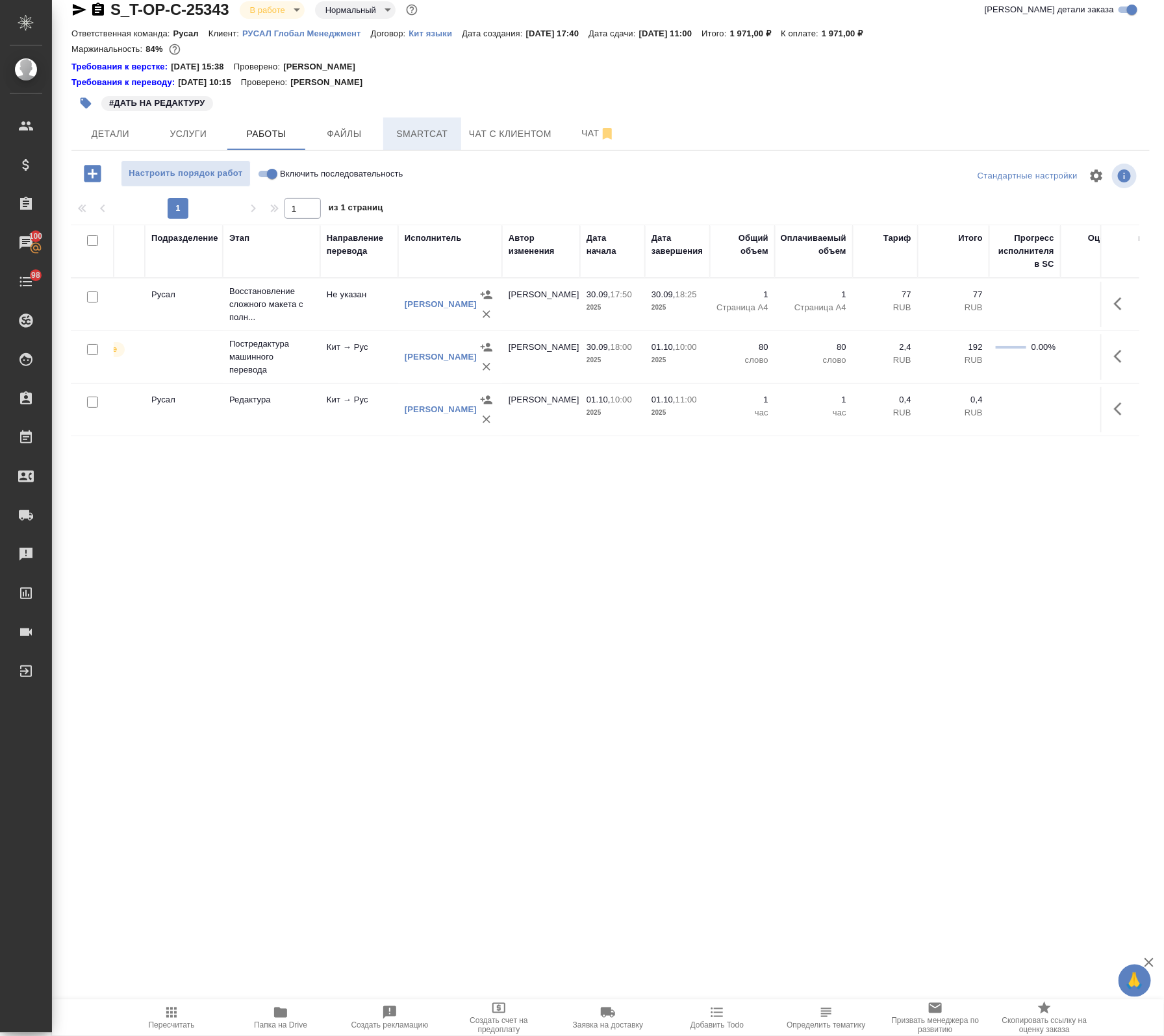
click at [419, 140] on span "Smartcat" at bounding box center [422, 134] width 63 height 16
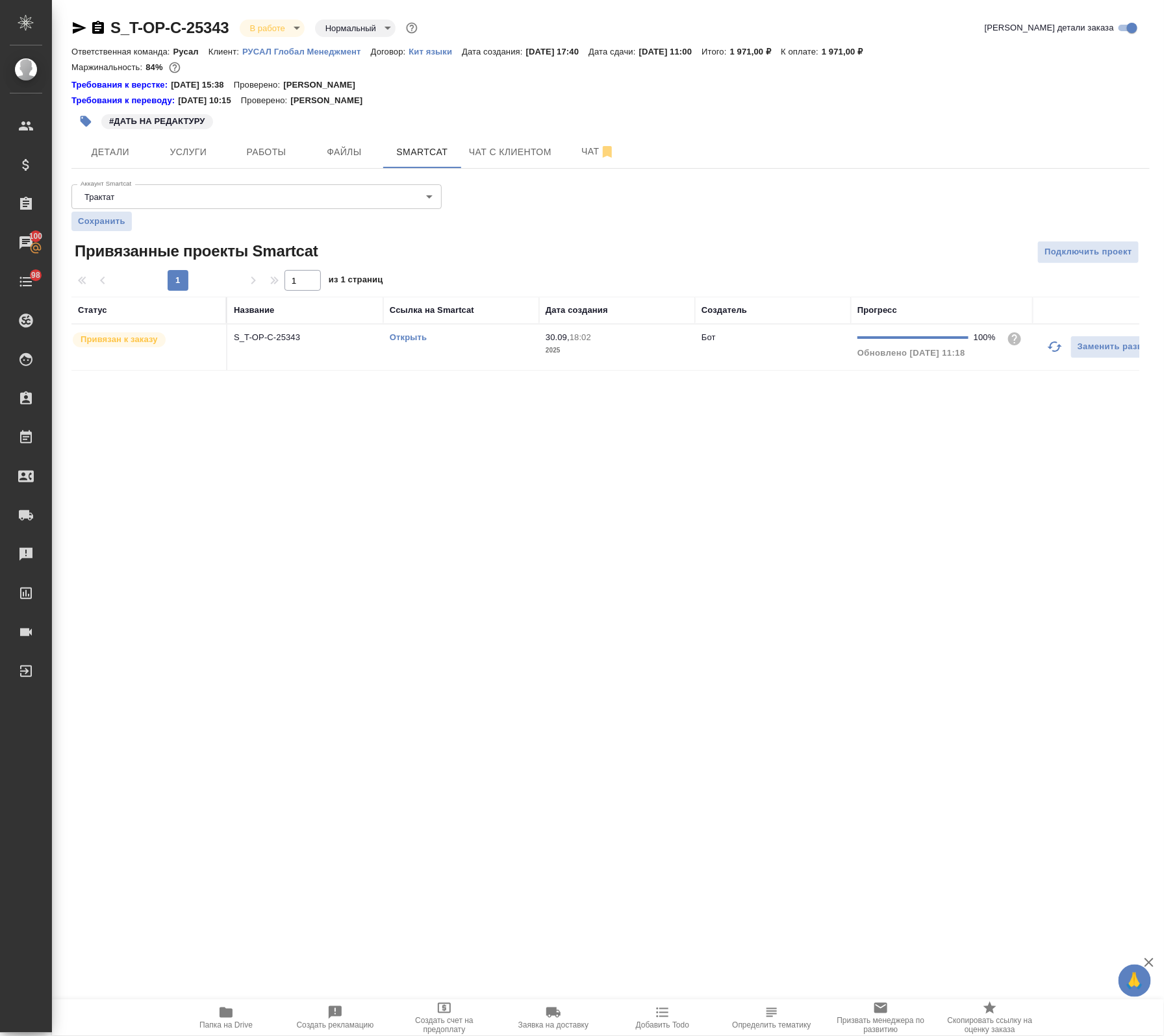
click at [400, 331] on div "Открыть" at bounding box center [460, 338] width 143 height 13
click at [407, 339] on link "Открыть" at bounding box center [408, 337] width 37 height 10
click at [234, 1011] on span "Папка на Drive" at bounding box center [225, 1017] width 94 height 25
click at [75, 26] on icon "button" at bounding box center [79, 27] width 14 height 12
drag, startPoint x: 108, startPoint y: 140, endPoint x: 123, endPoint y: 147, distance: 16.6
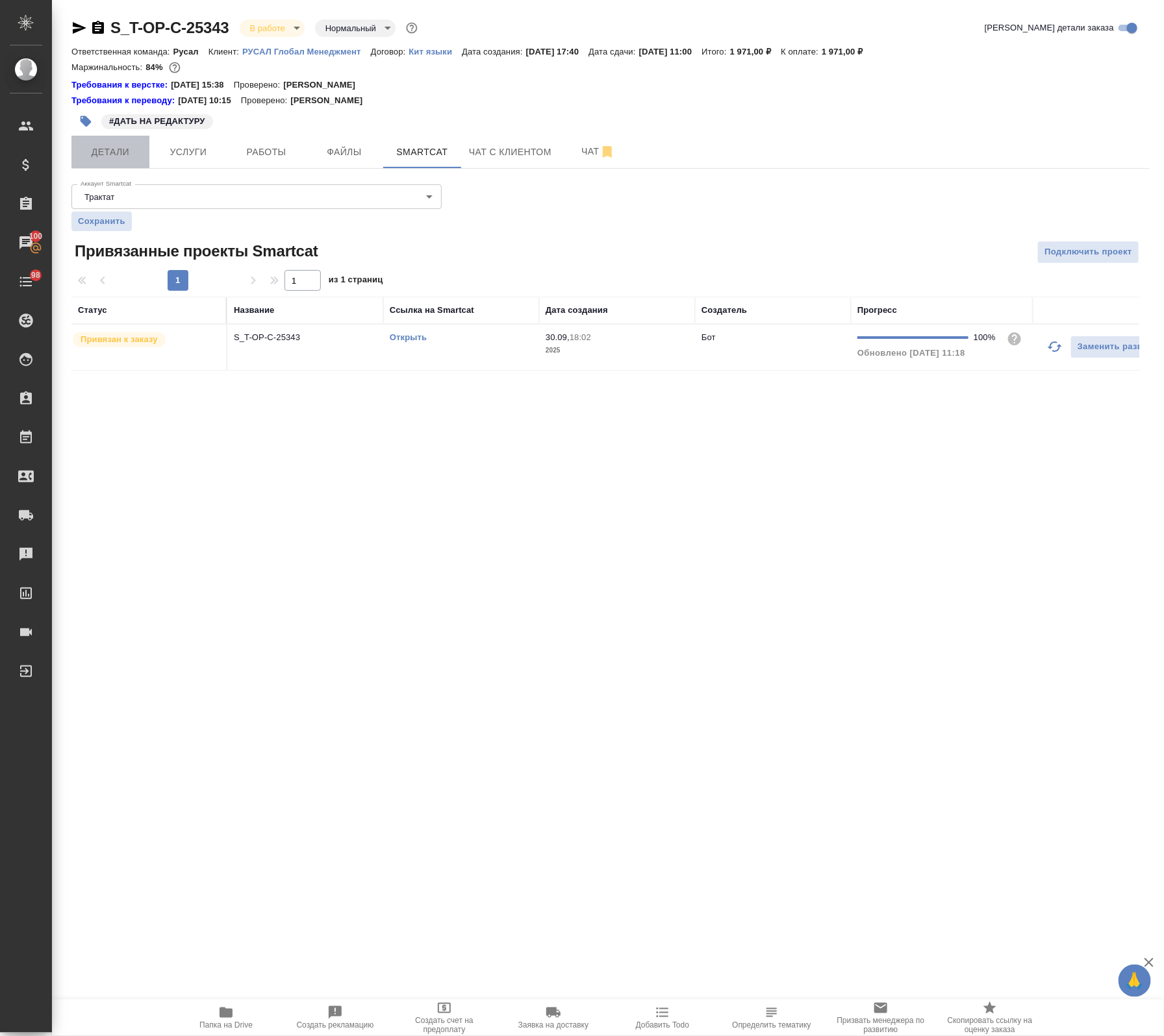
click at [108, 140] on button "Детали" at bounding box center [111, 152] width 78 height 33
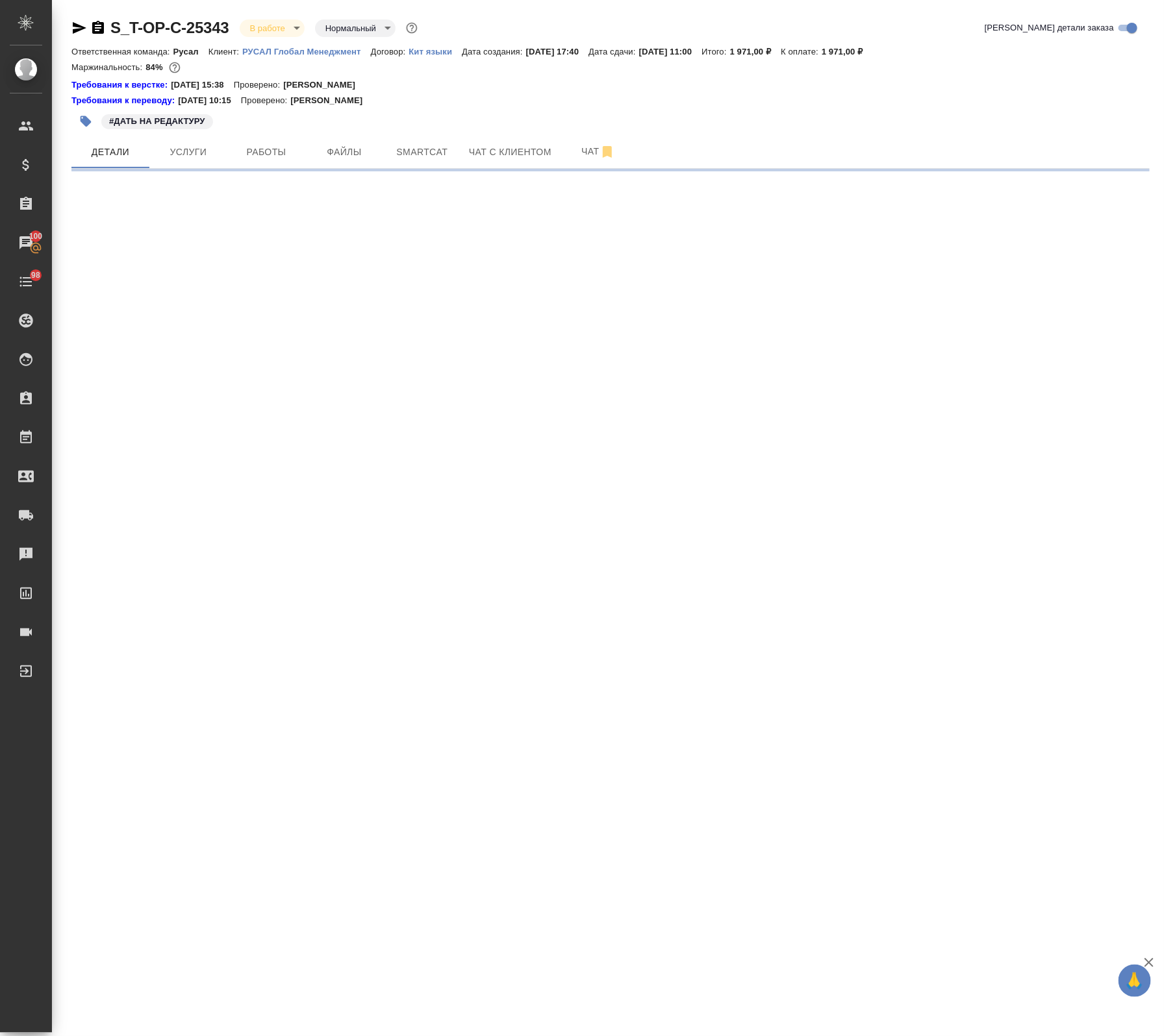
select select "RU"
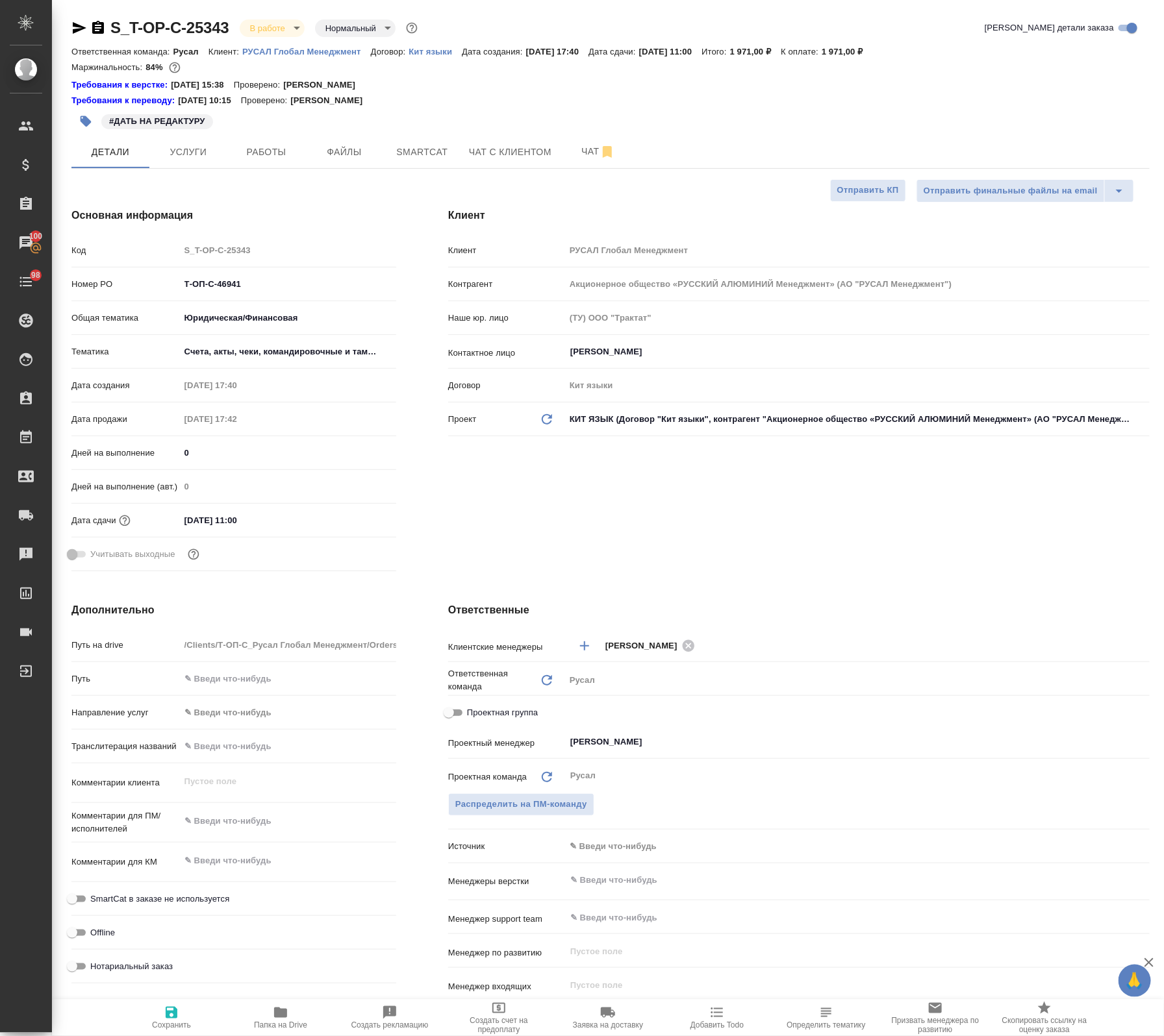
type textarea "x"
drag, startPoint x: 277, startPoint y: 284, endPoint x: 360, endPoint y: 400, distance: 142.6
click at [76, 283] on div "Номер PO Т-ОП-С-46941" at bounding box center [234, 283] width 325 height 23
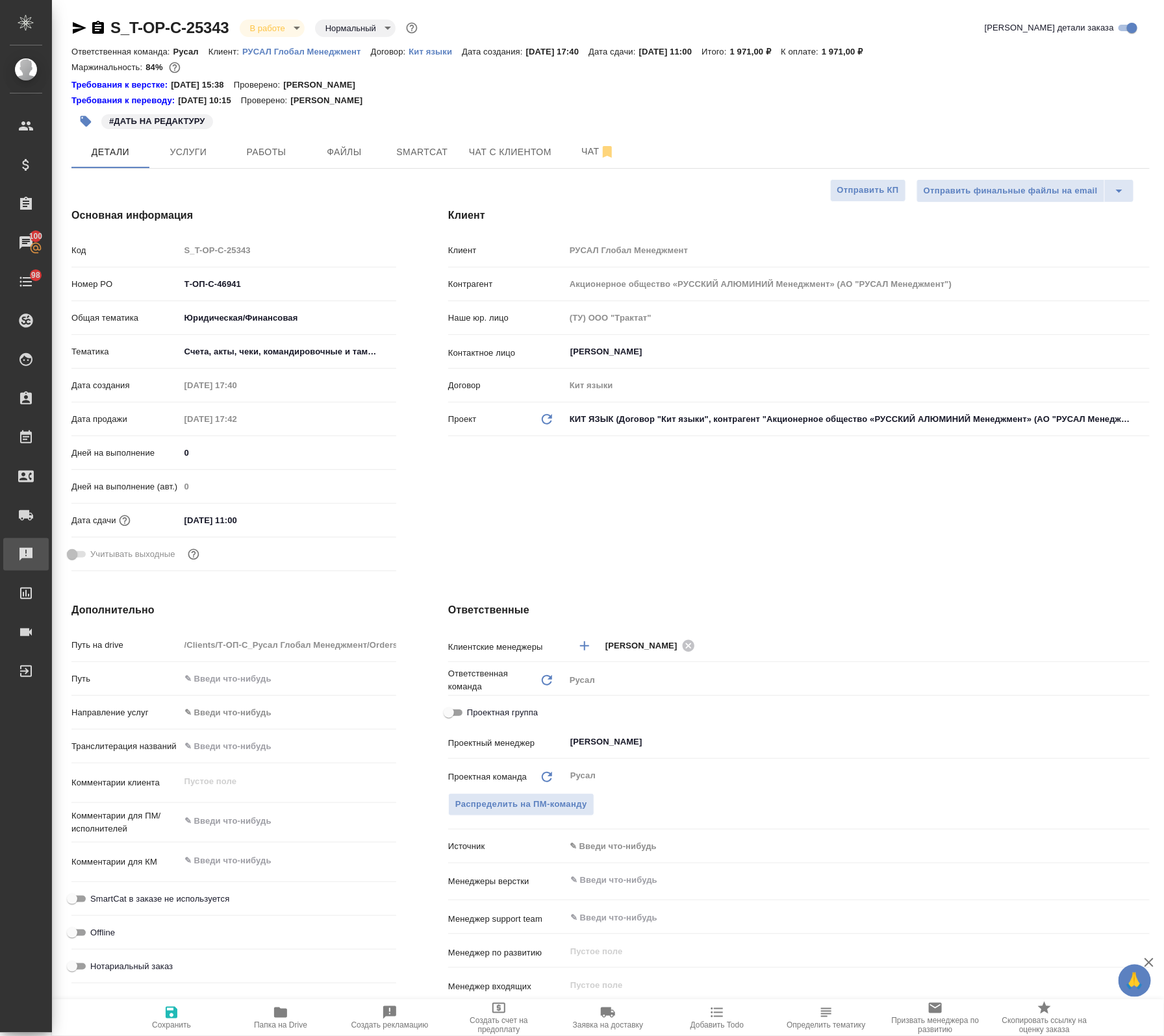
type textarea "x"
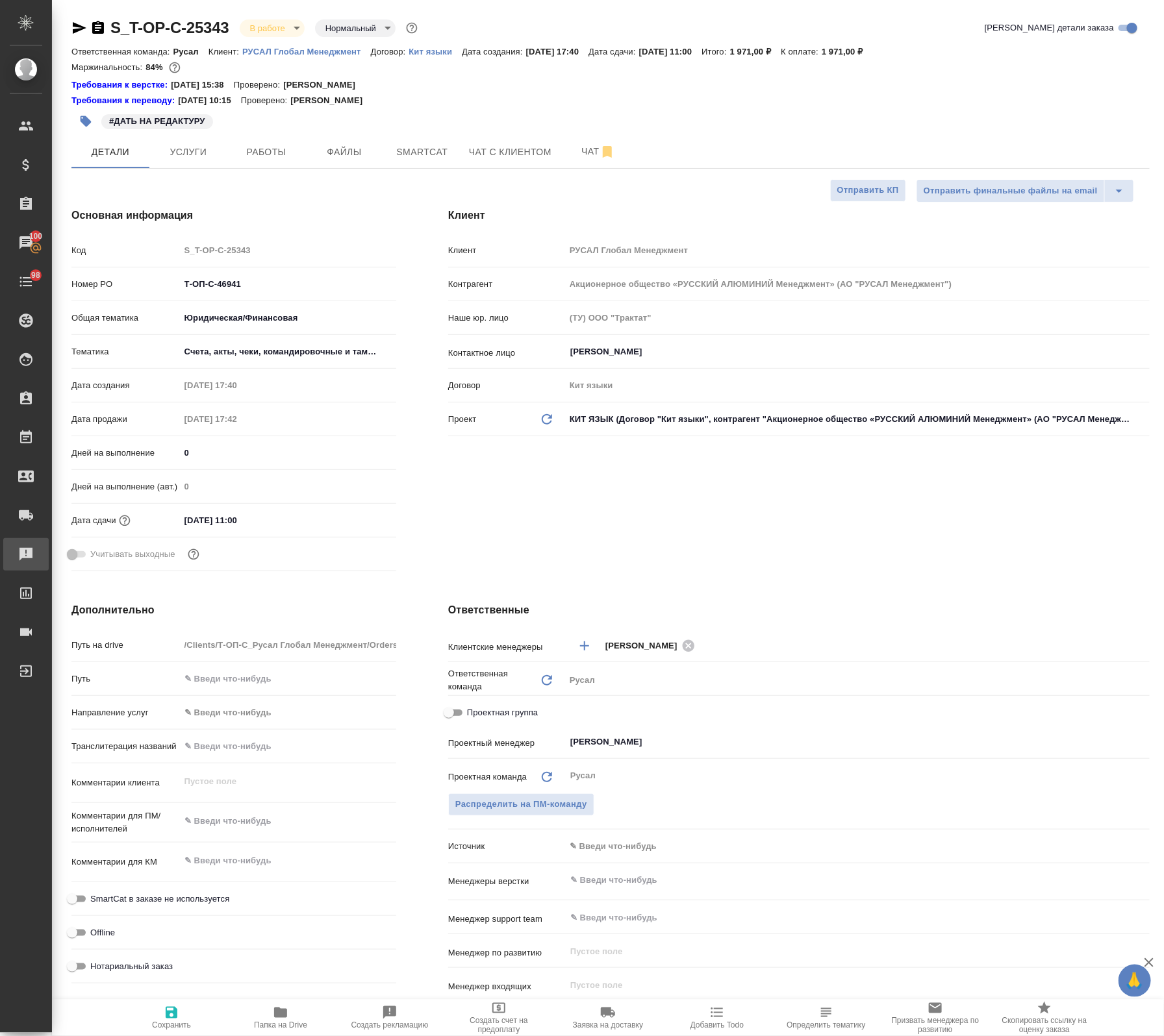
type textarea "x"
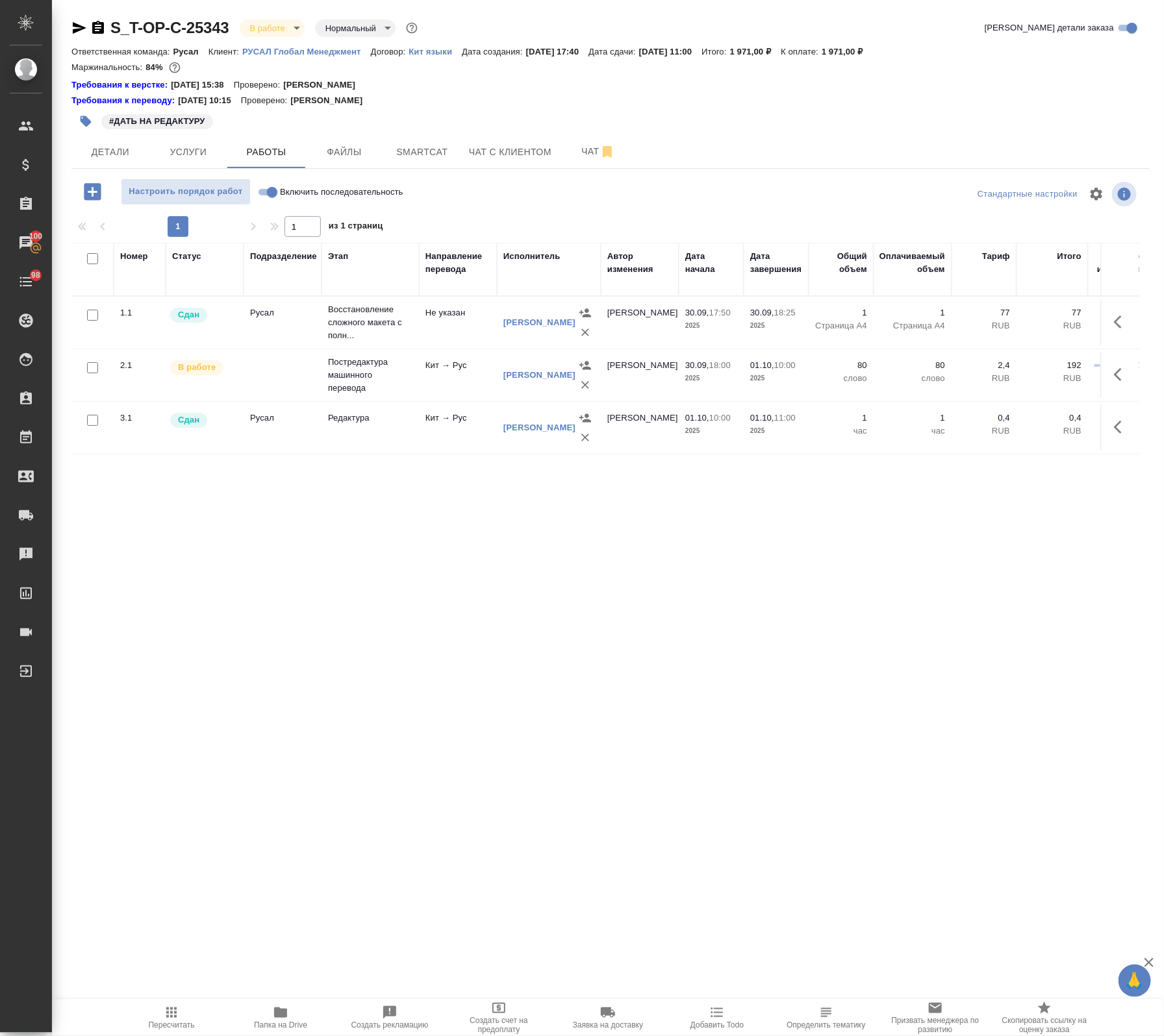
click at [1114, 425] on icon "button" at bounding box center [1118, 427] width 8 height 13
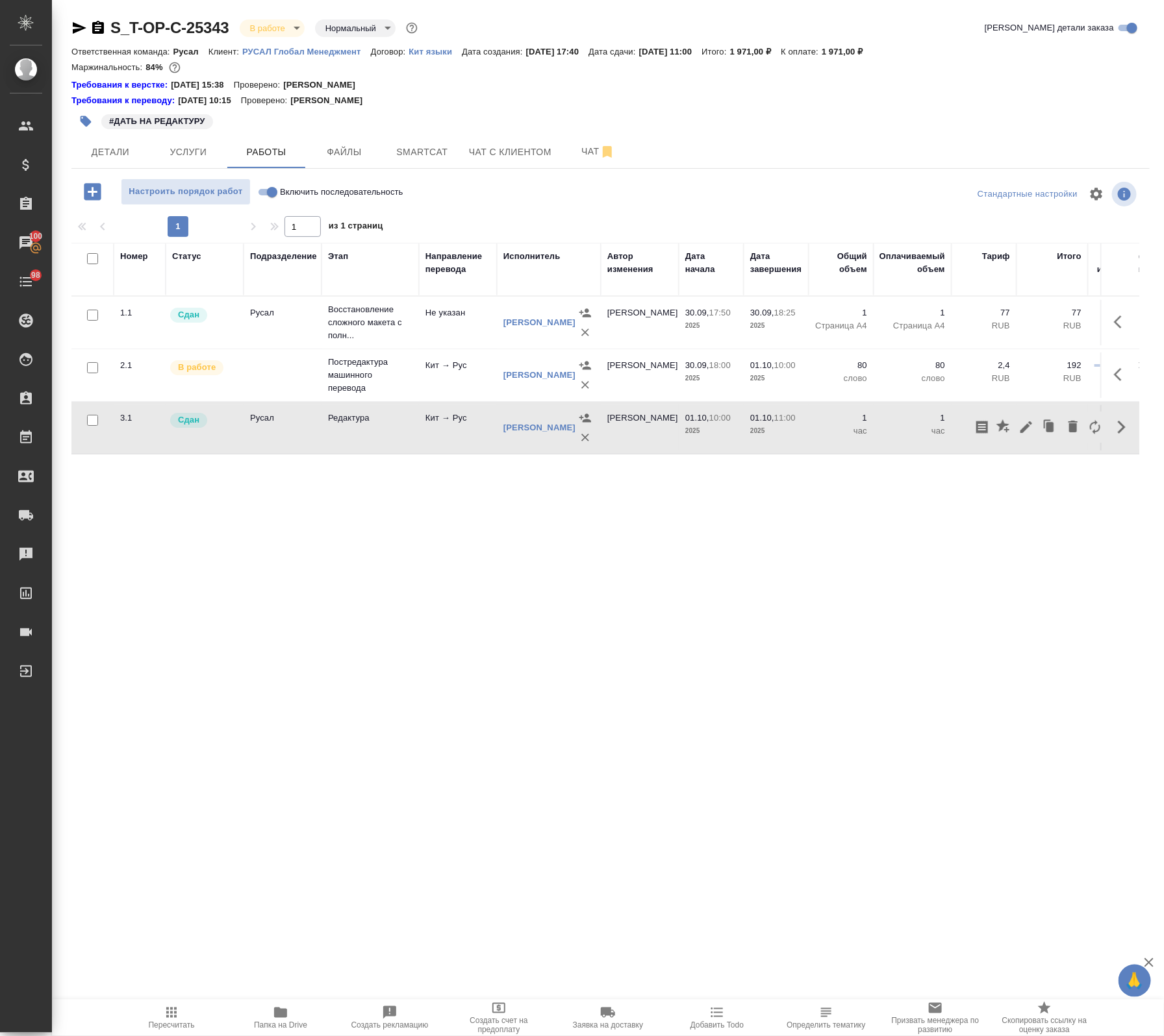
click at [1015, 437] on button "button" at bounding box center [1026, 427] width 22 height 31
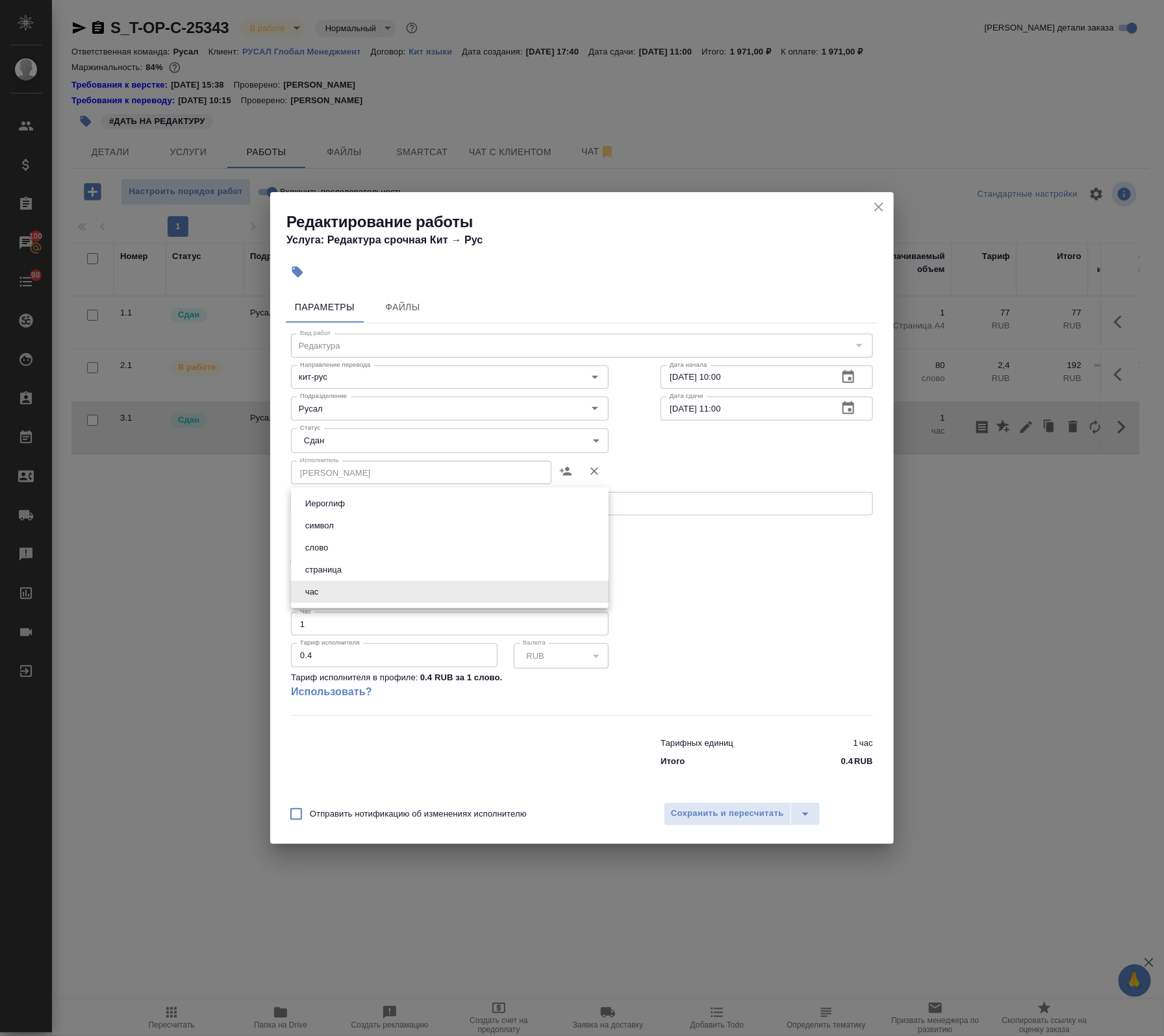
click at [321, 591] on body "🙏 .cls-1 fill:#fff; AWATERA Avdeenko Kirill Клиенты Спецификации Заказы 100 Чат…" at bounding box center [582, 518] width 1164 height 1036
click at [329, 552] on button "слово" at bounding box center [317, 548] width 31 height 15
type input "5a8b1489cc6b4906c91bfd90"
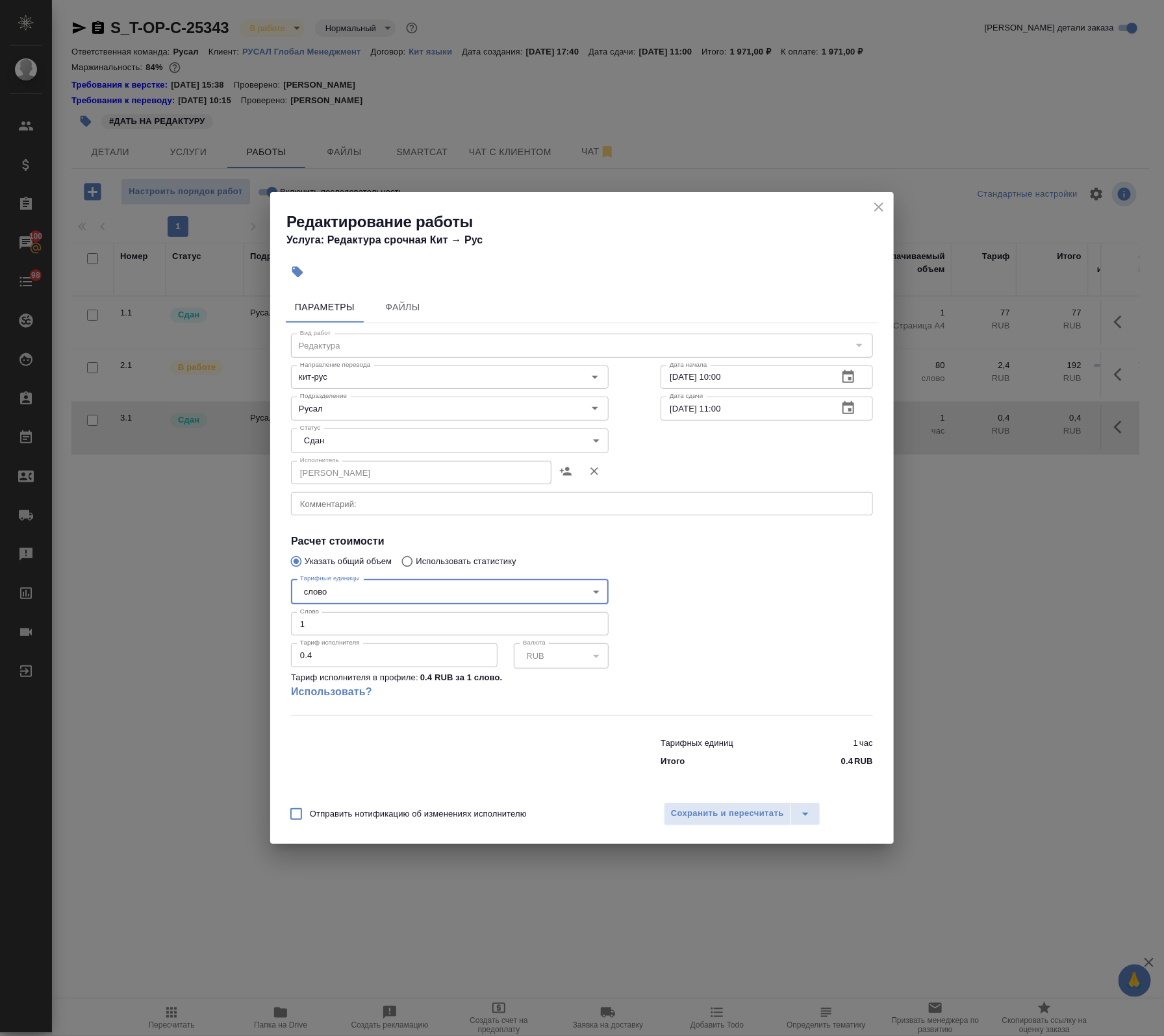
drag, startPoint x: 336, startPoint y: 627, endPoint x: 272, endPoint y: 624, distance: 64.1
click at [274, 624] on div "Параметры Файлы Вид работ Редактура Вид работ Направление перевода кит-рус Напр…" at bounding box center [582, 539] width 624 height 508
type input "450"
click at [713, 820] on span "Сохранить и пересчитать" at bounding box center [727, 814] width 113 height 15
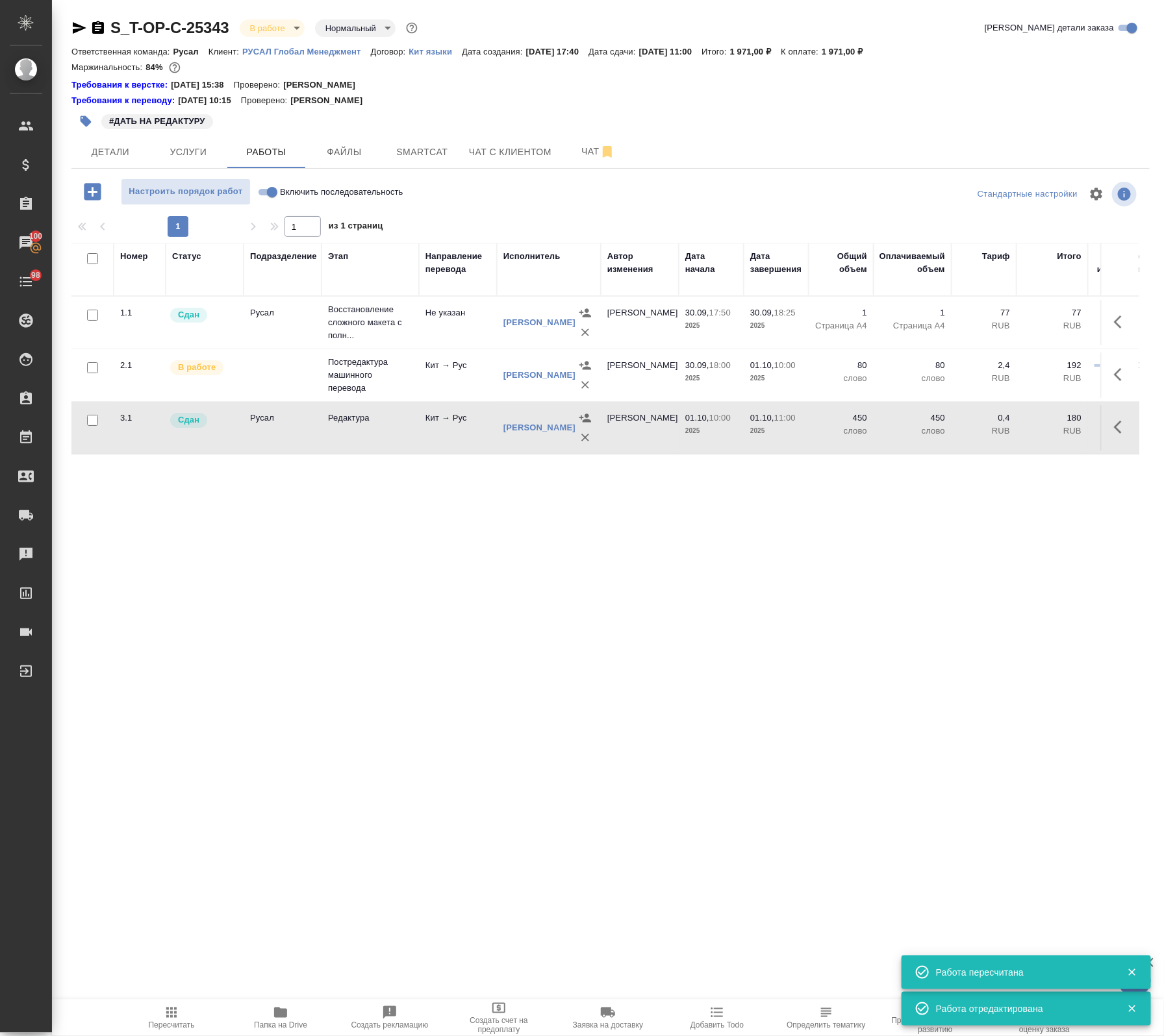
click at [170, 1011] on icon "button" at bounding box center [171, 1012] width 15 height 15
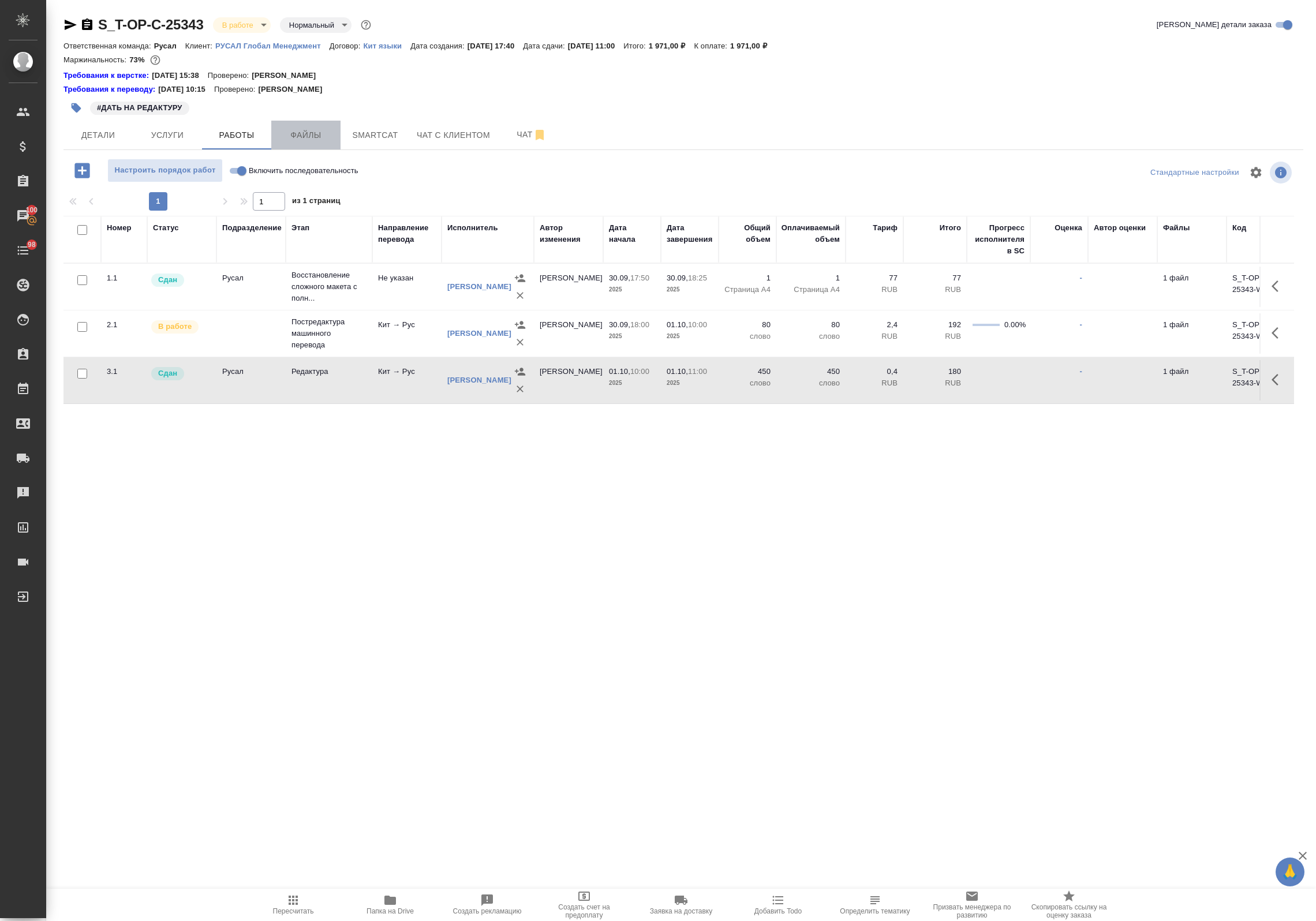
click at [307, 140] on span "Файлы" at bounding box center [306, 136] width 56 height 15
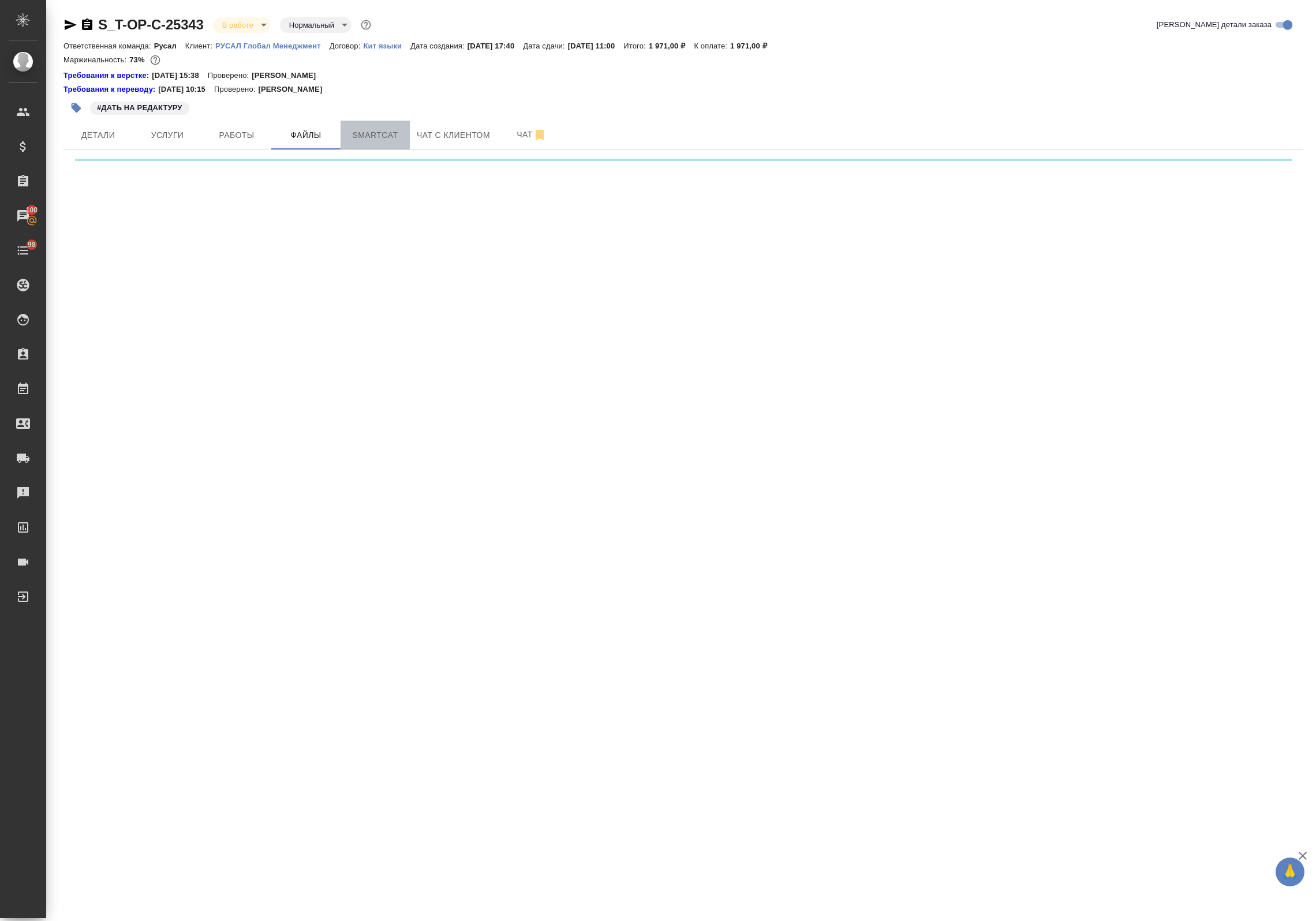
click at [374, 132] on span "Smartcat" at bounding box center [375, 136] width 56 height 15
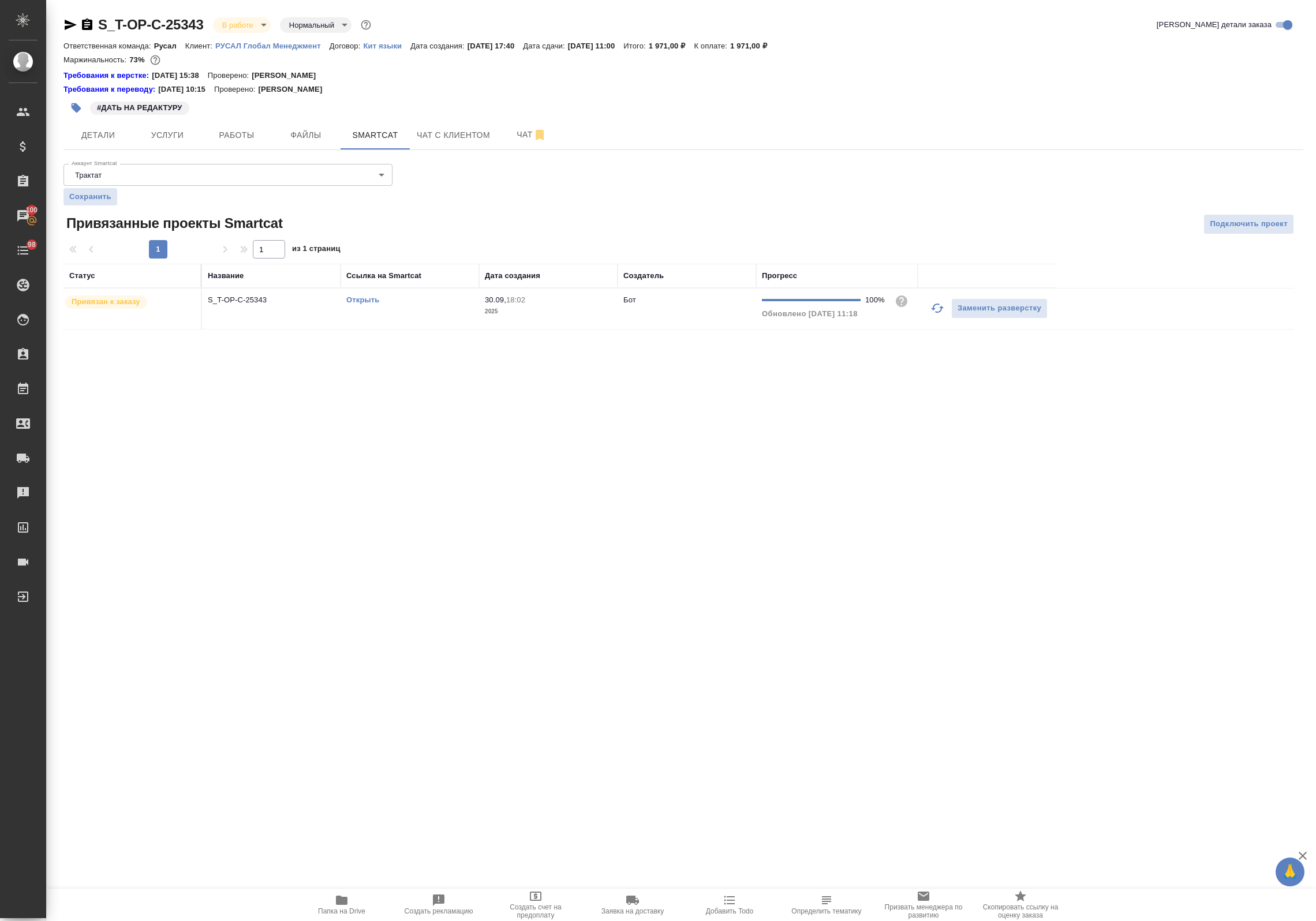
click at [411, 309] on td "Открыть" at bounding box center [410, 309] width 139 height 40
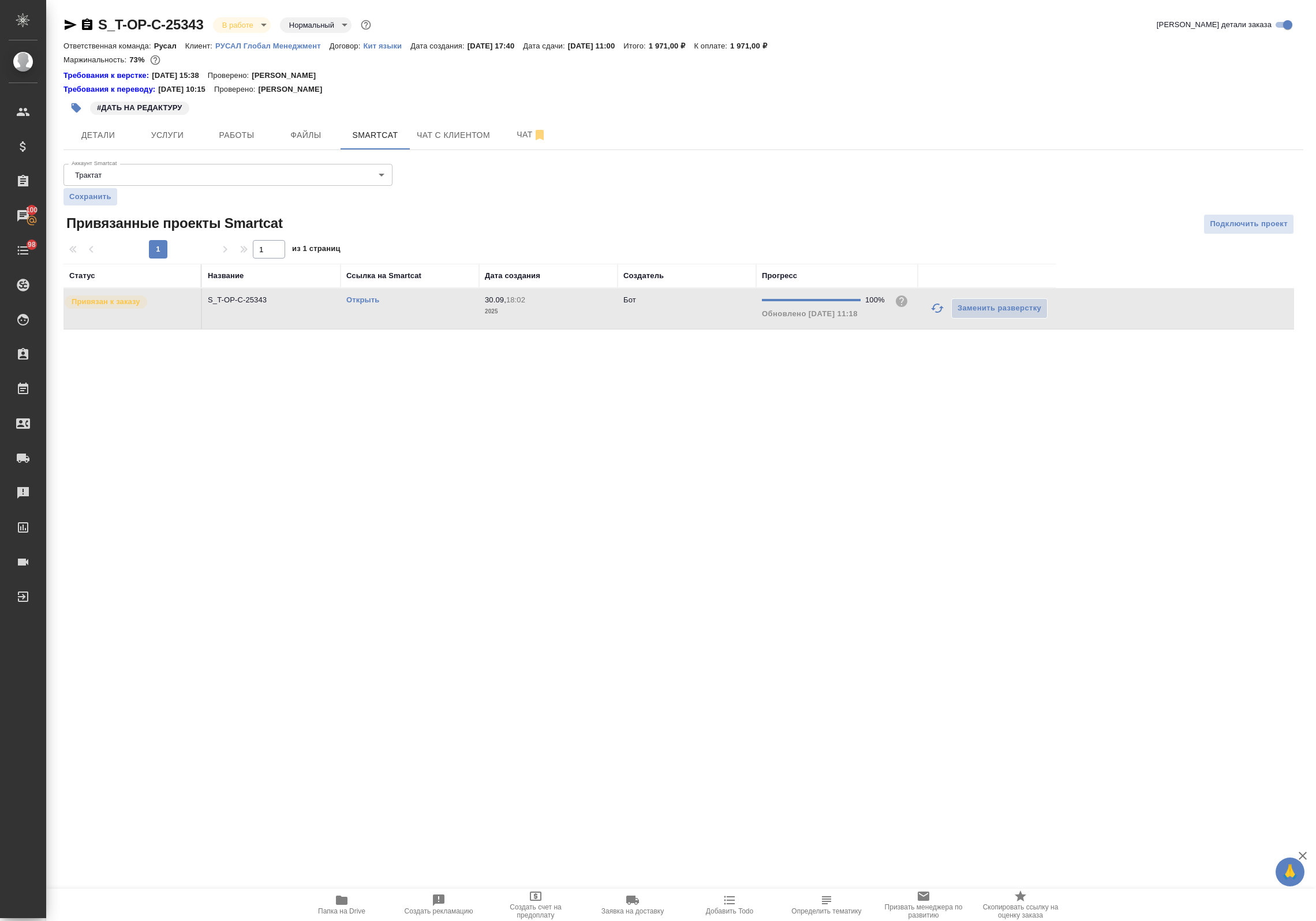
click at [232, 10] on div "S_T-OP-C-25343 В работе inProgress Нормальный normal Кратко детали заказа Ответ…" at bounding box center [683, 179] width 1252 height 359
click at [241, 19] on body "🙏 .cls-1 fill:#fff; AWATERA Avdeenko Kirill Клиенты Спецификации Заказы 100 Чат…" at bounding box center [658, 460] width 1316 height 921
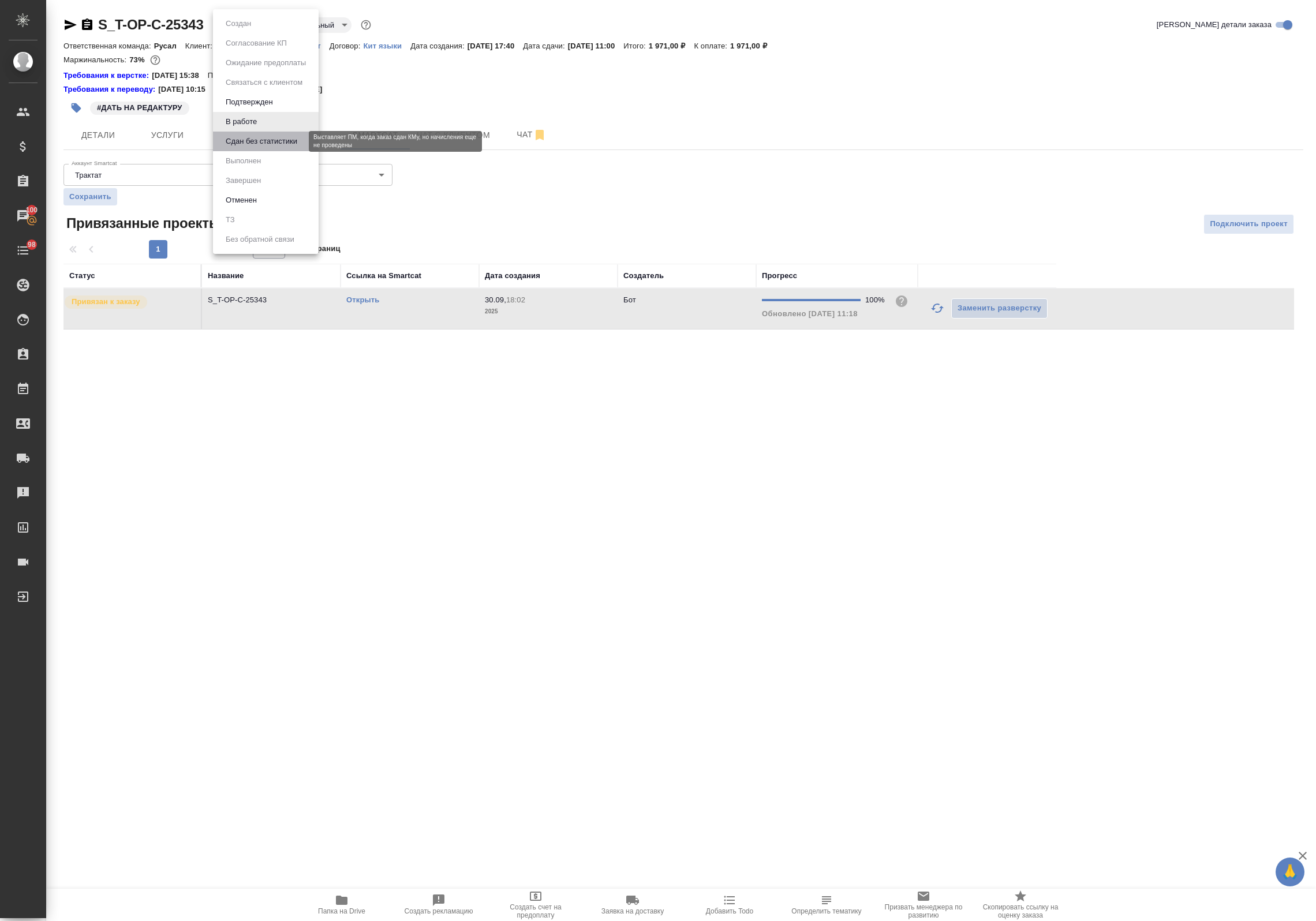
click at [253, 139] on button "Сдан без статистики" at bounding box center [261, 141] width 78 height 13
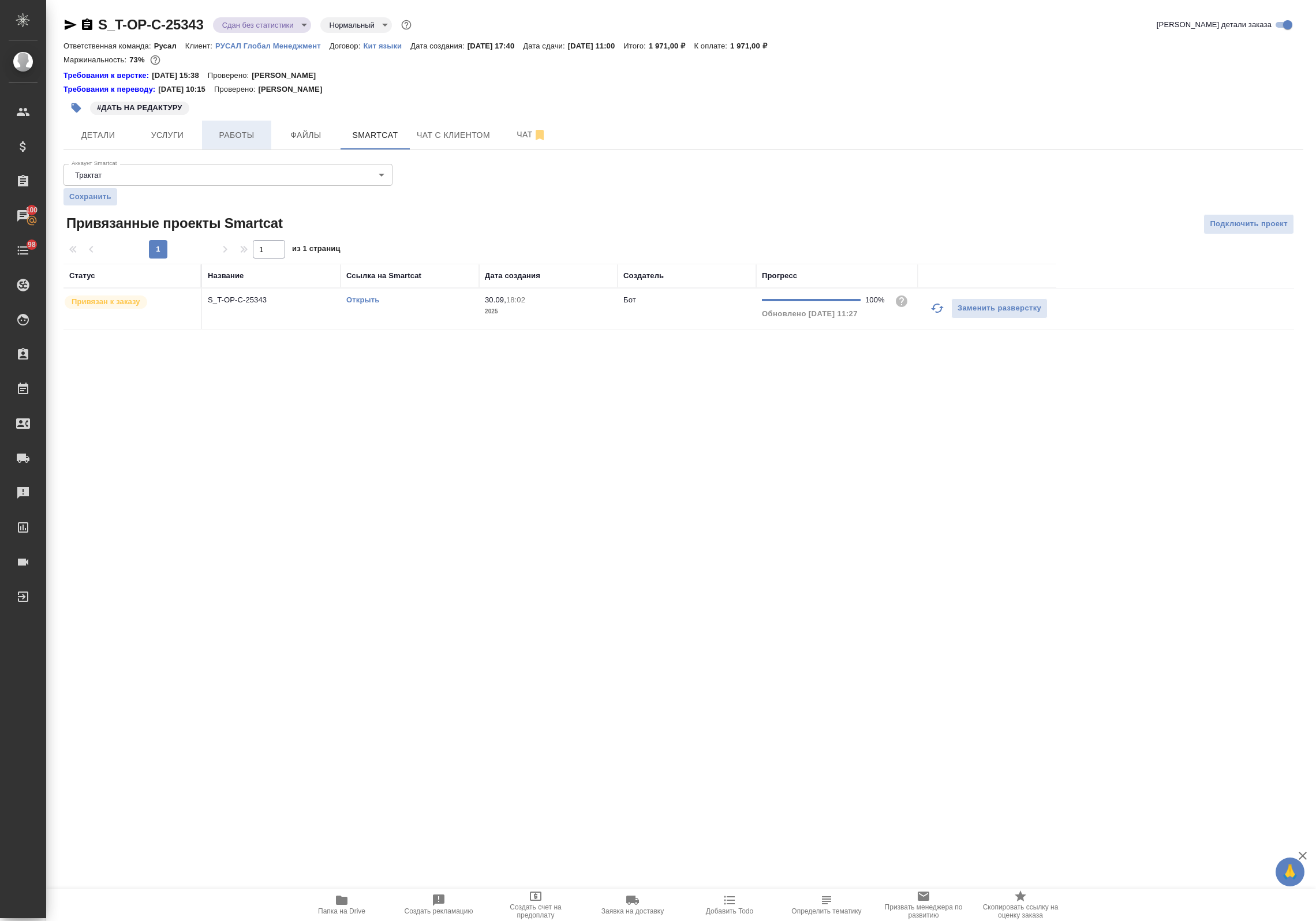
click at [226, 124] on button "Работы" at bounding box center [236, 135] width 69 height 29
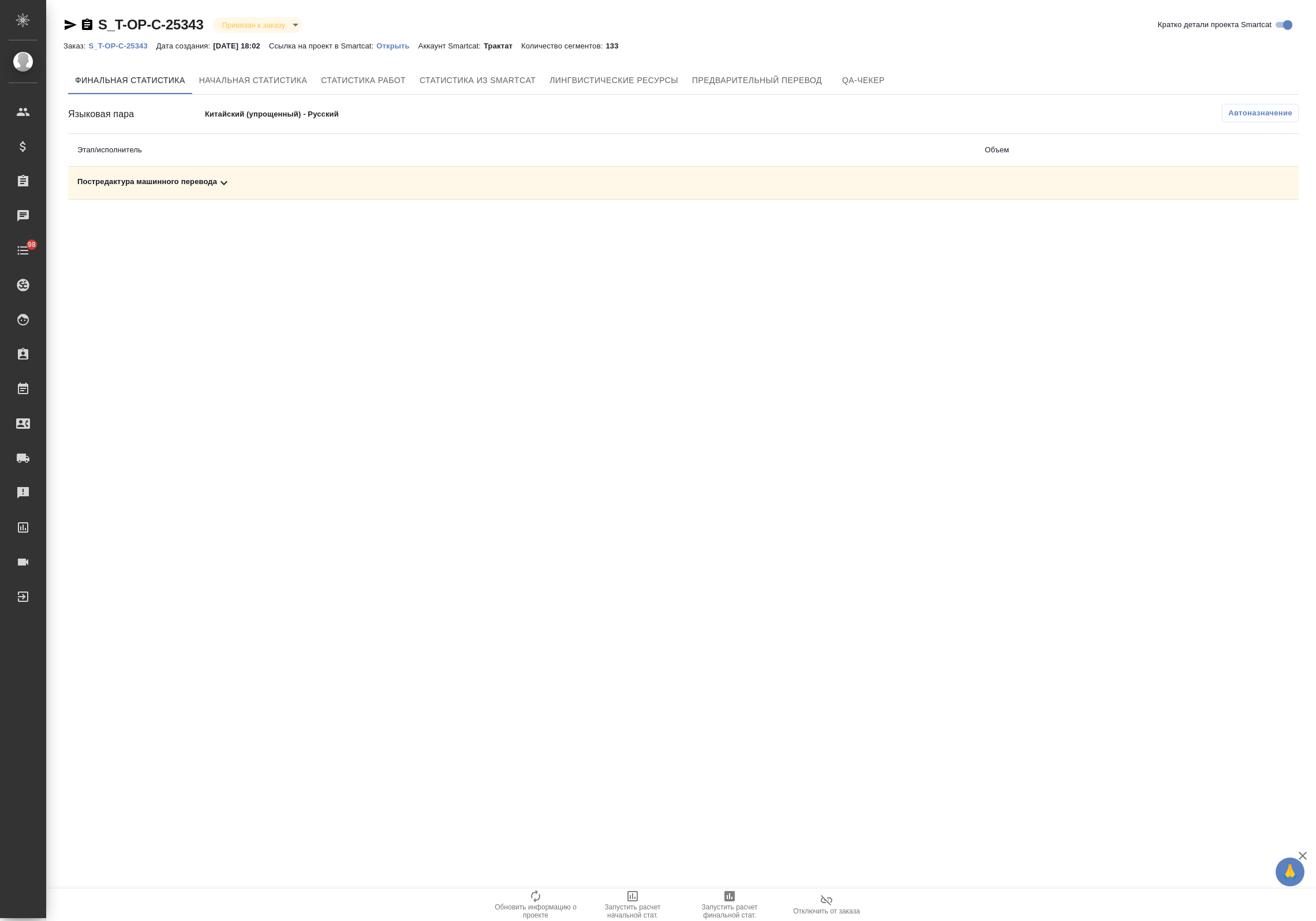
click at [231, 185] on icon at bounding box center [224, 182] width 14 height 14
click at [1241, 98] on div "Финальная статистика Начальная статистика Статистика работ [PERSON_NAME] из Sma…" at bounding box center [683, 156] width 1230 height 180
click at [1237, 108] on span "Автоназначение" at bounding box center [1260, 113] width 64 height 11
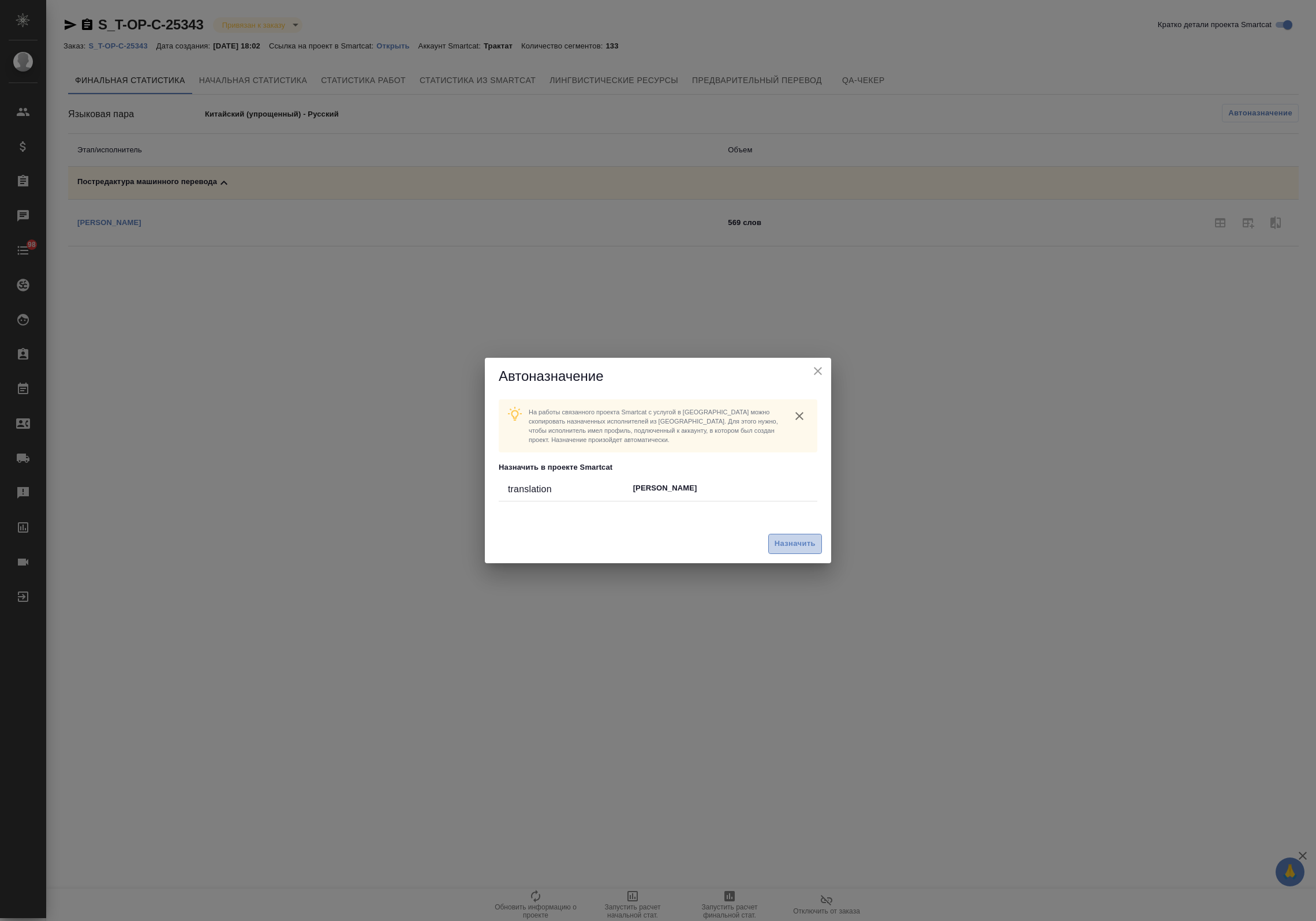
click at [786, 538] on span "Назначить" at bounding box center [795, 544] width 41 height 13
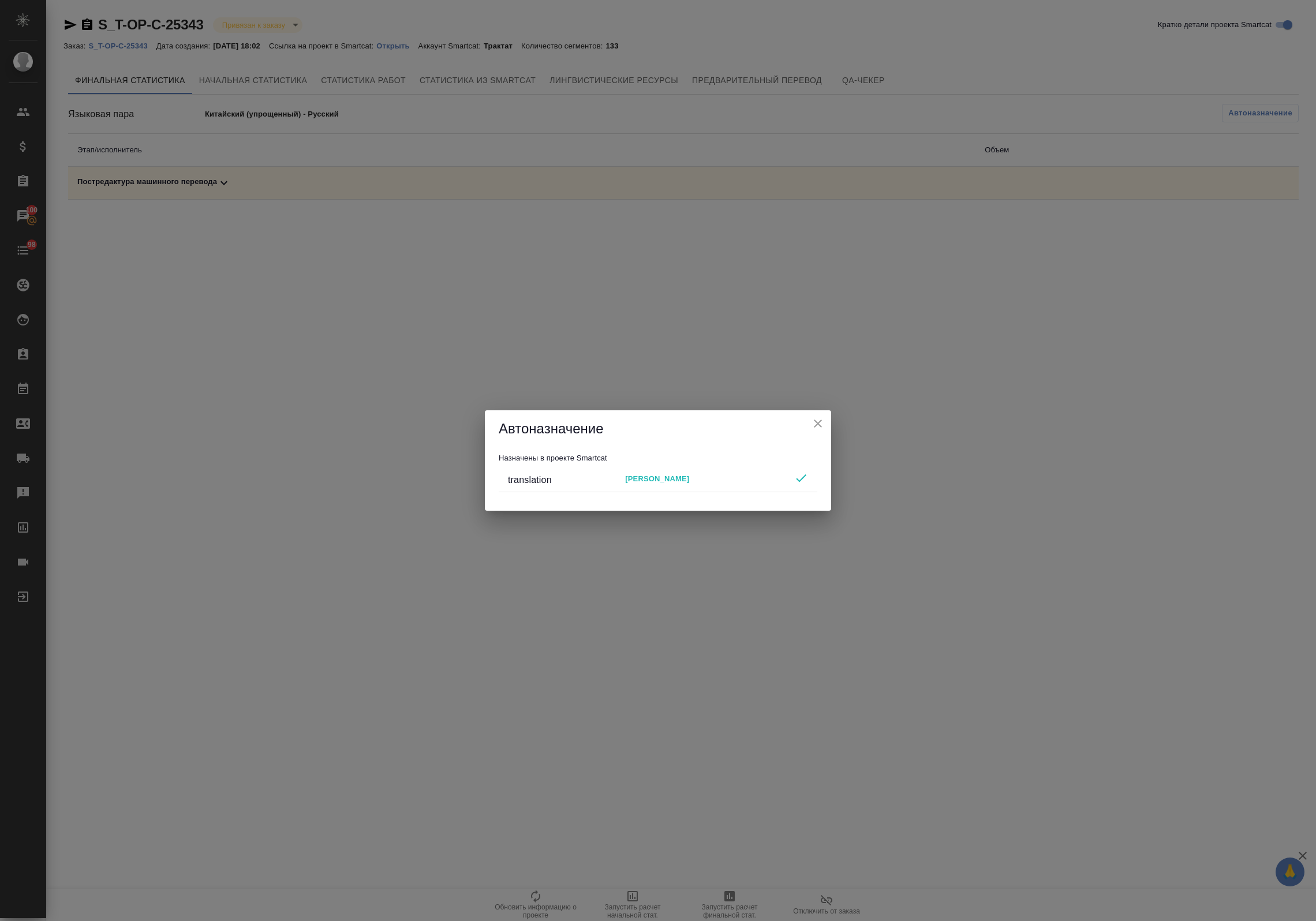
click at [821, 421] on icon "close" at bounding box center [817, 424] width 8 height 8
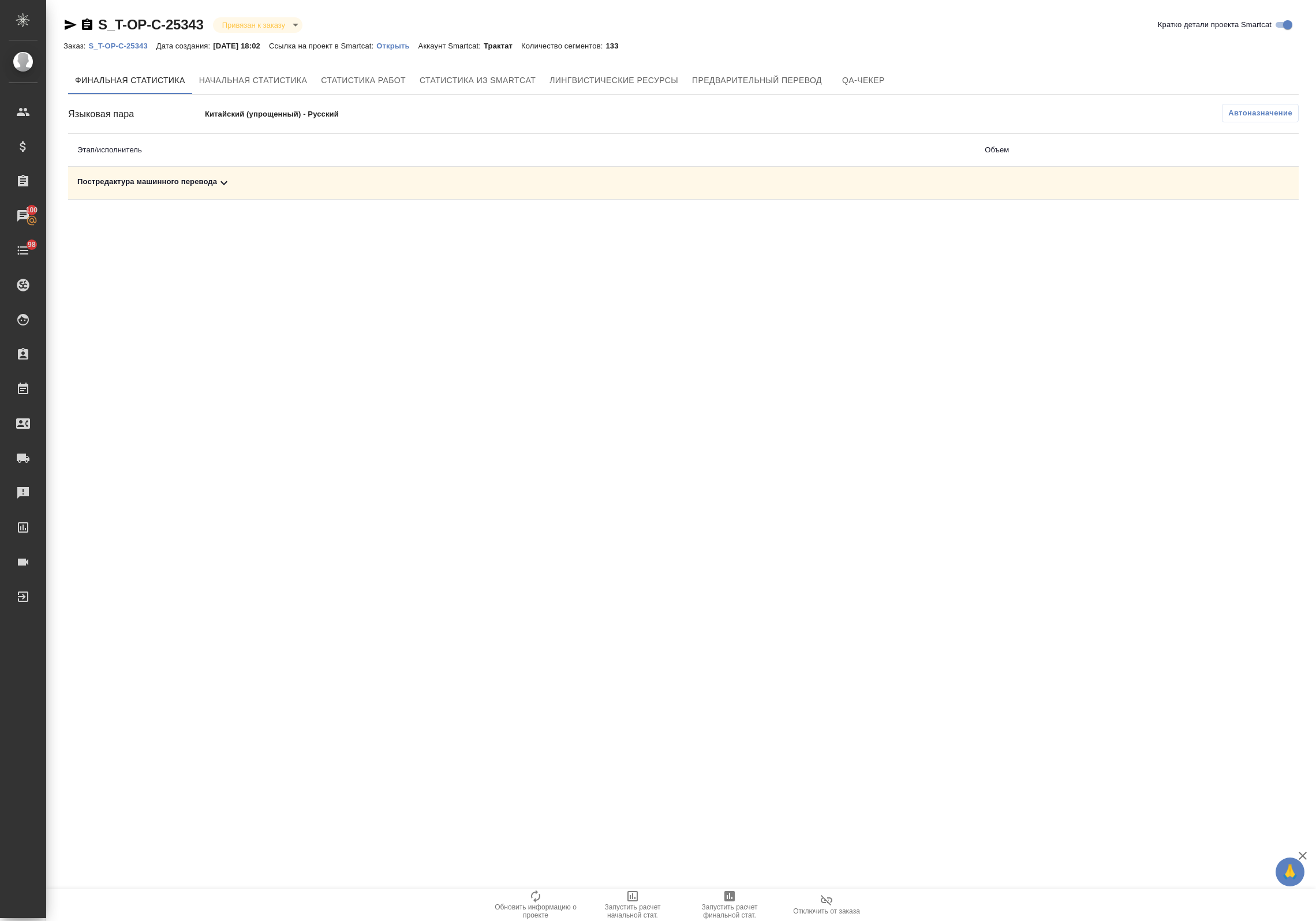
click at [746, 901] on span "Запустить расчет финальной стат." at bounding box center [729, 904] width 83 height 30
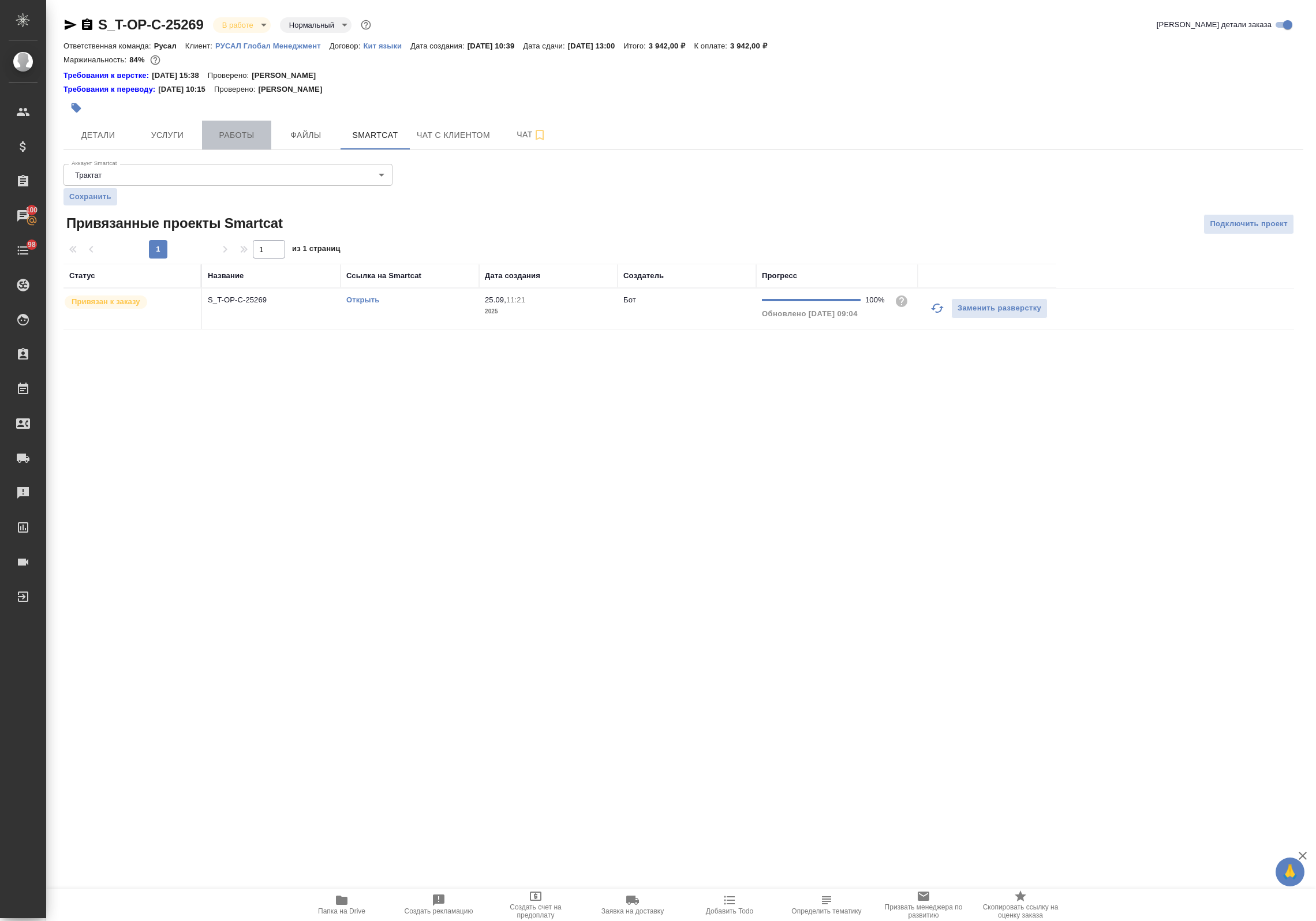
click at [235, 143] on button "Работы" at bounding box center [236, 135] width 69 height 29
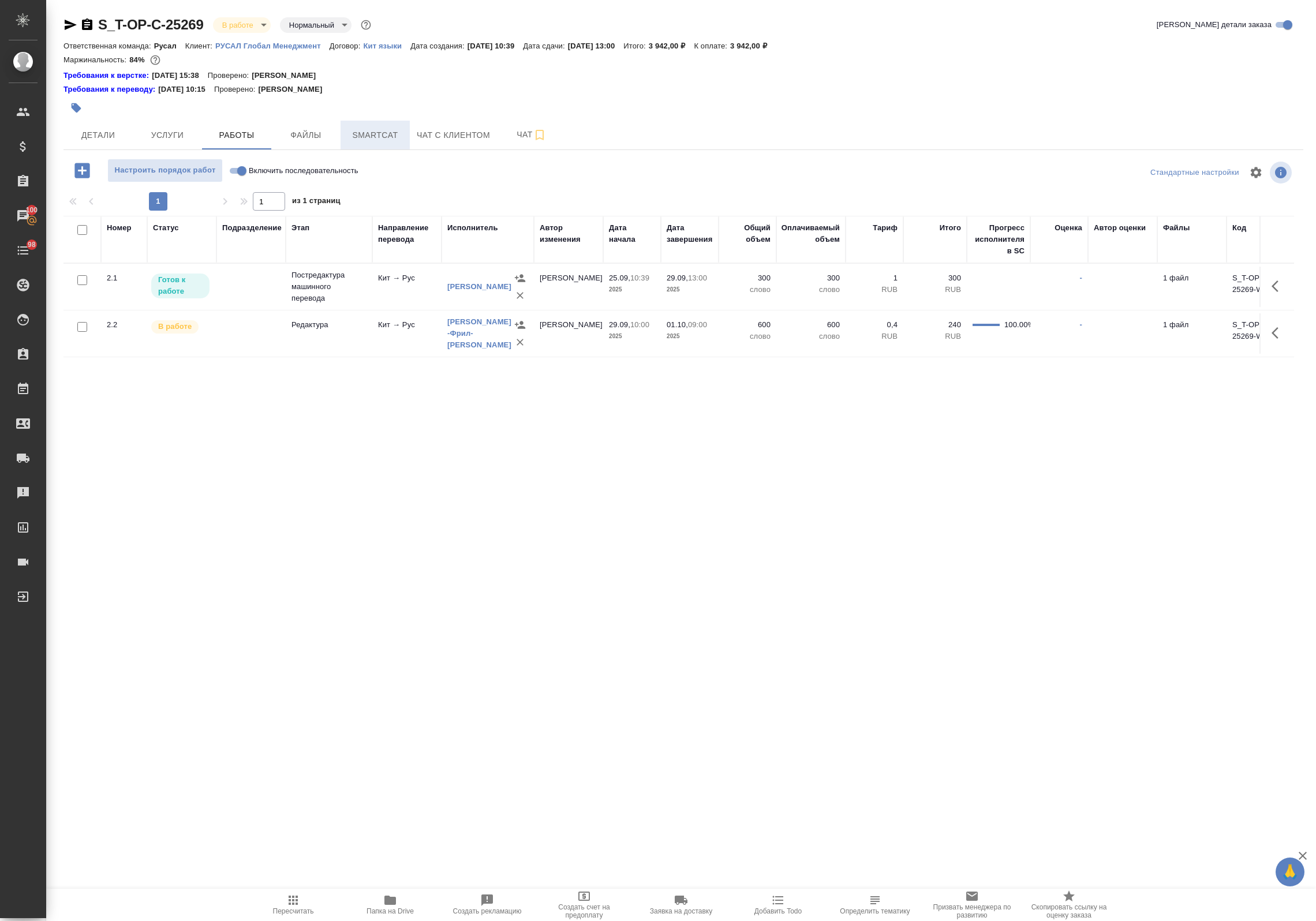
click at [377, 122] on button "Smartcat" at bounding box center [375, 135] width 69 height 29
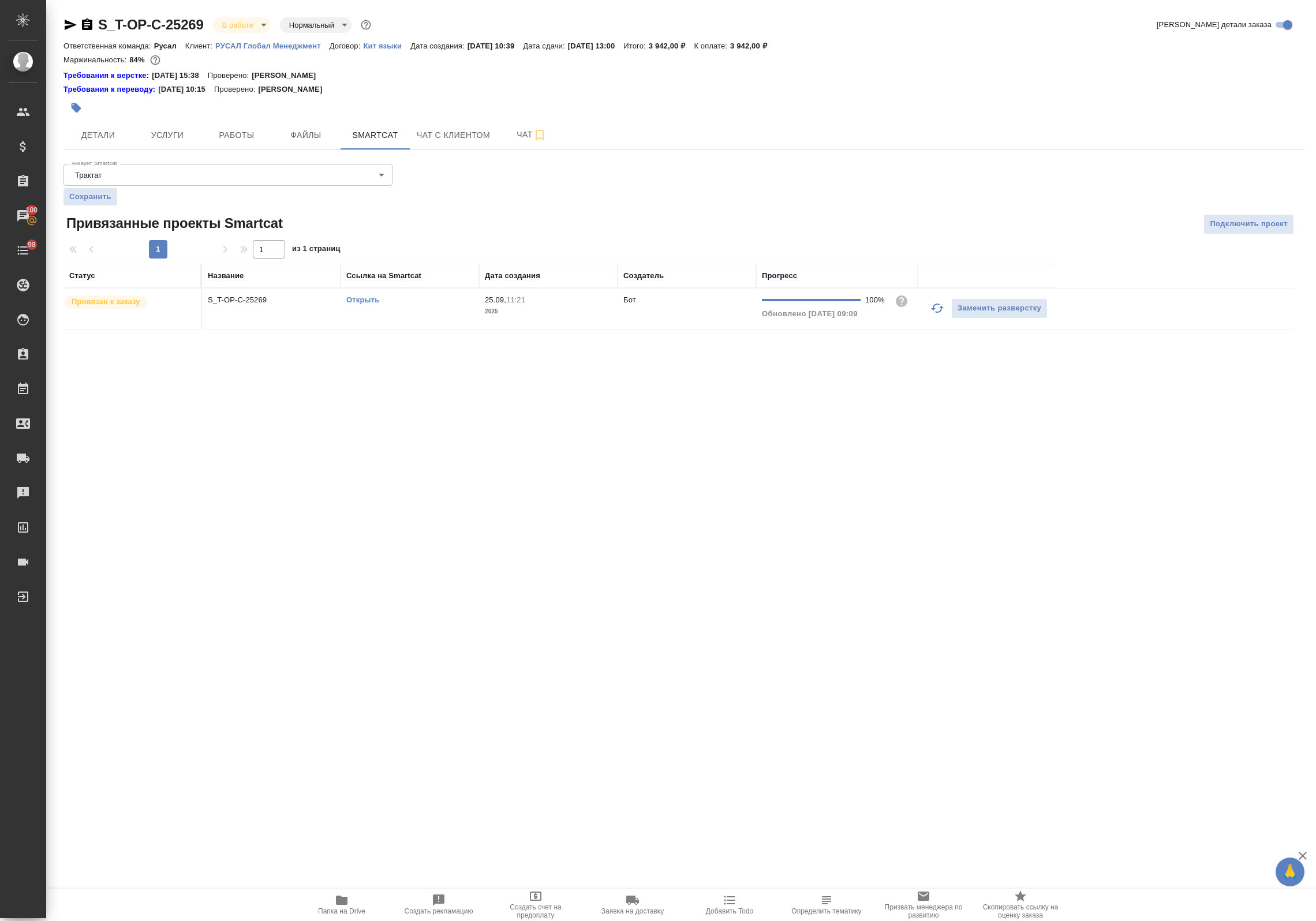
click at [353, 309] on td "Открыть" at bounding box center [410, 309] width 139 height 40
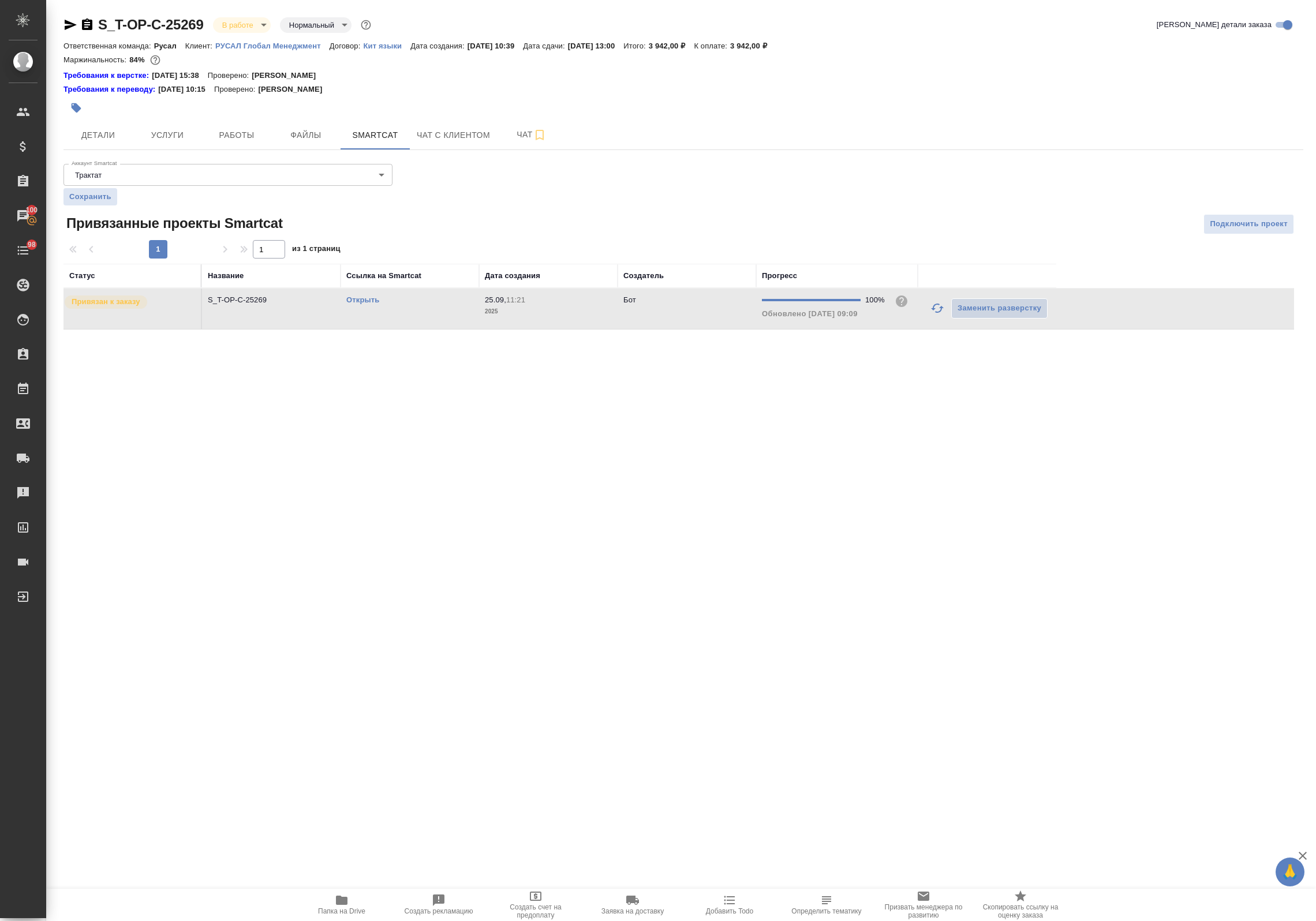
click at [359, 301] on link "Открыть" at bounding box center [362, 299] width 33 height 9
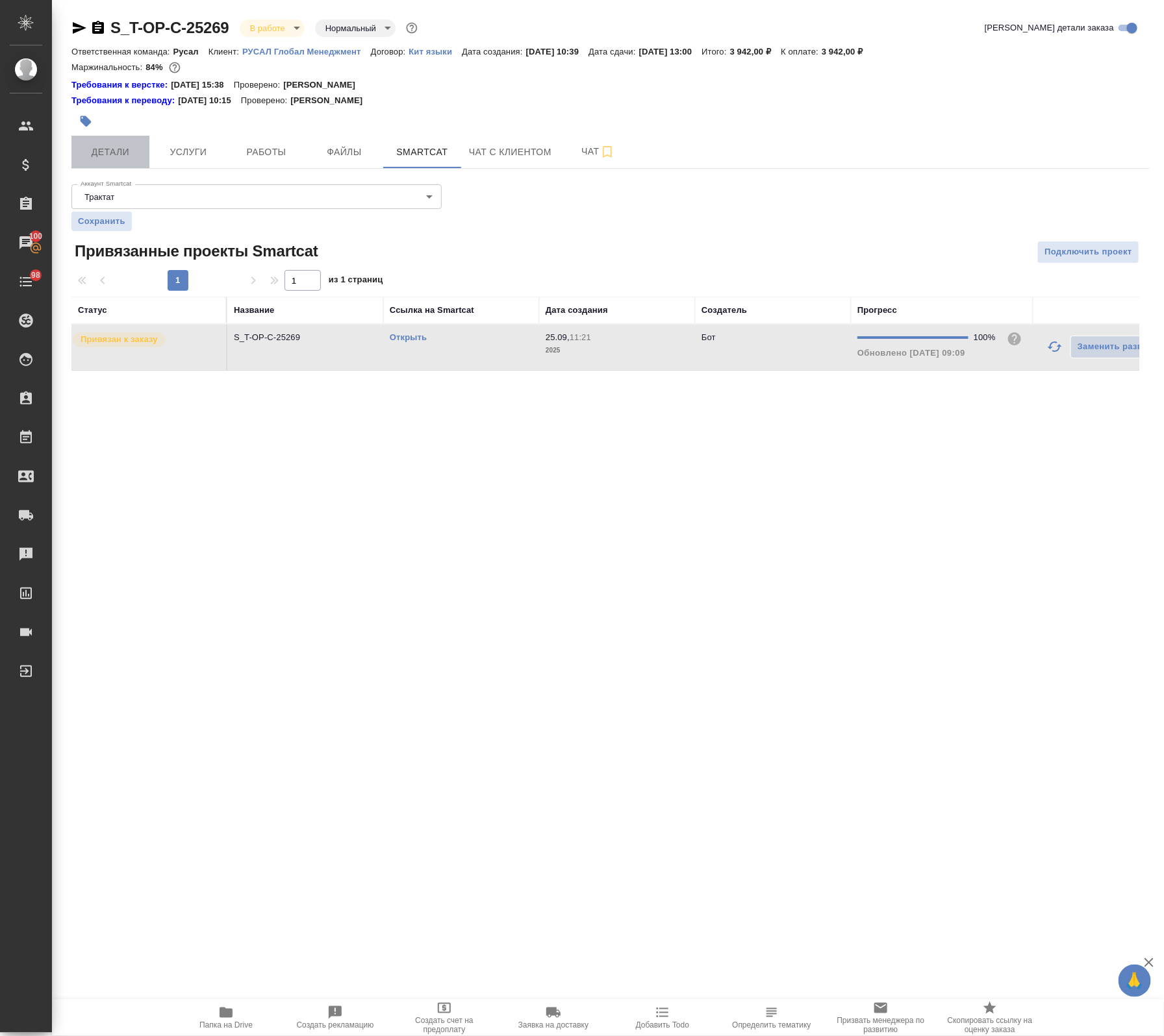
click at [106, 161] on button "Детали" at bounding box center [111, 152] width 78 height 33
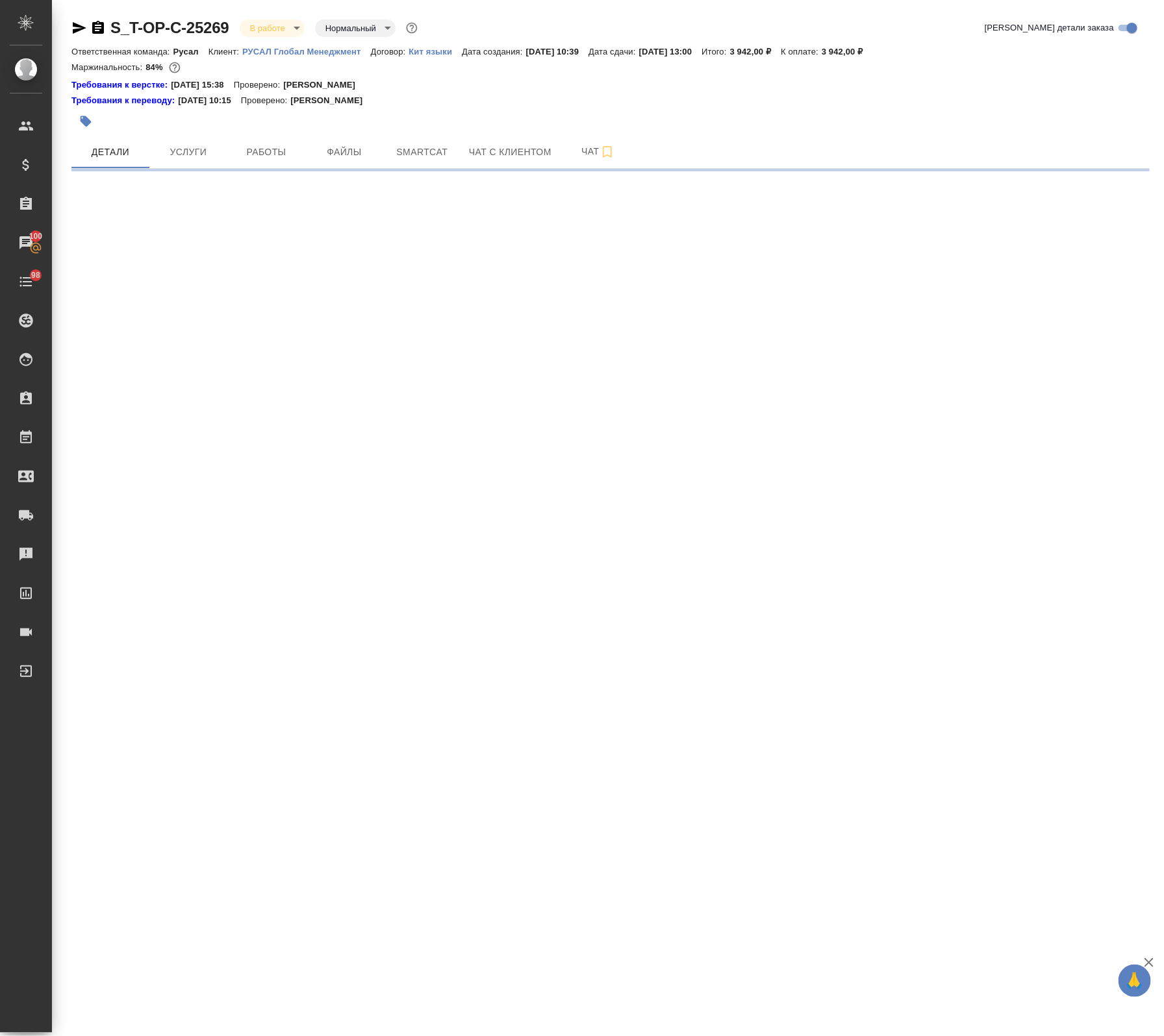
select select "RU"
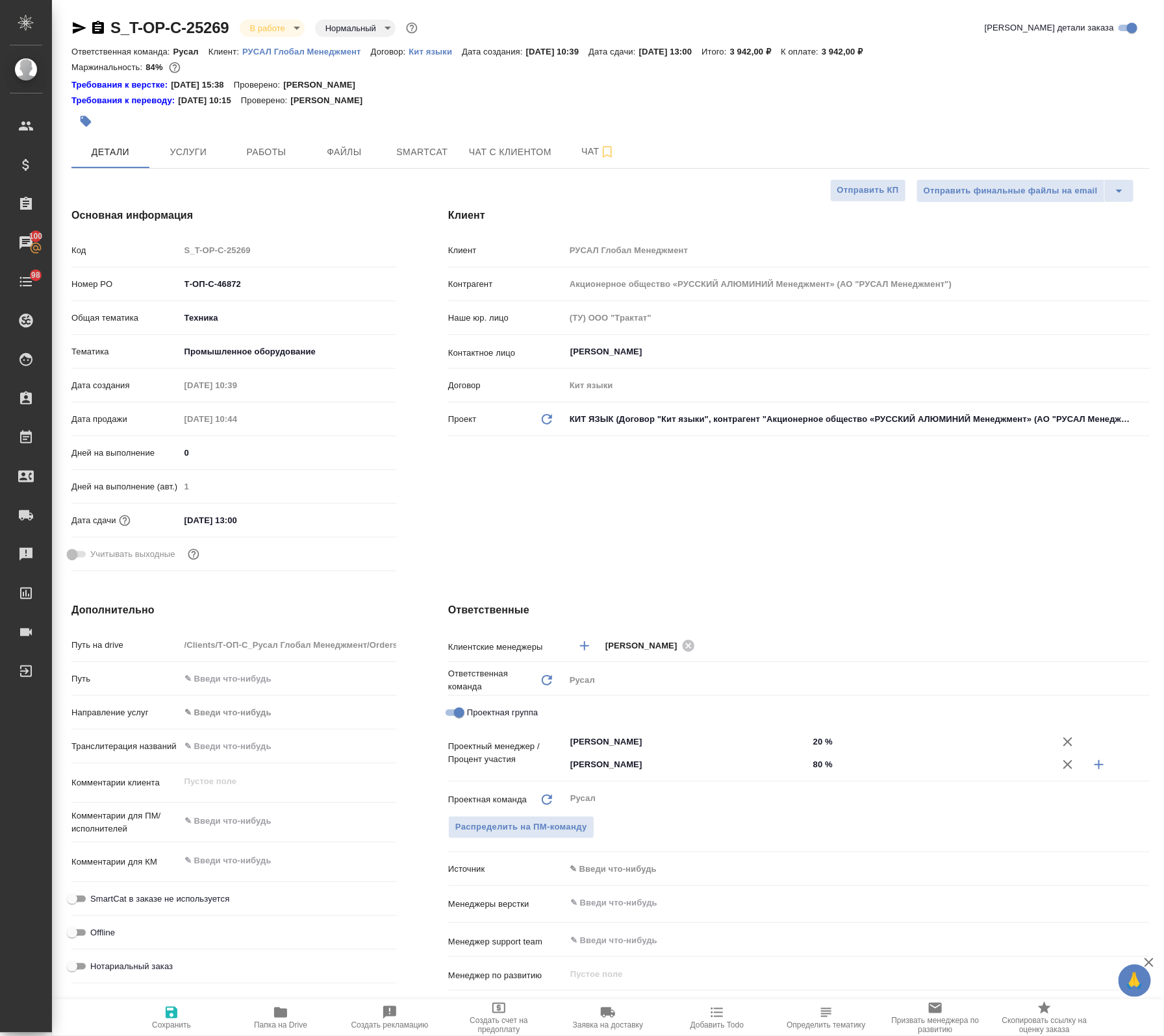
type textarea "x"
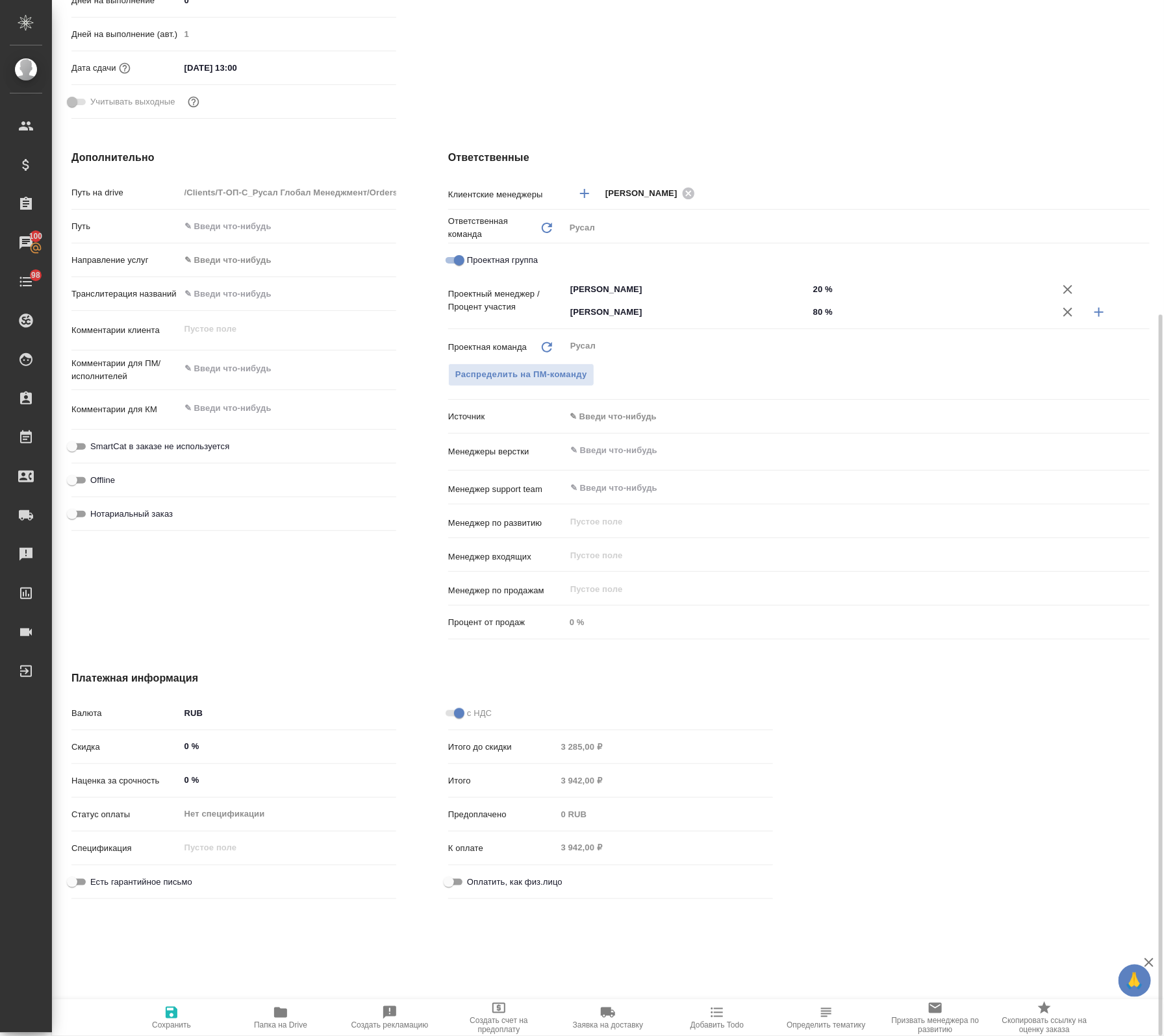
scroll to position [459, 0]
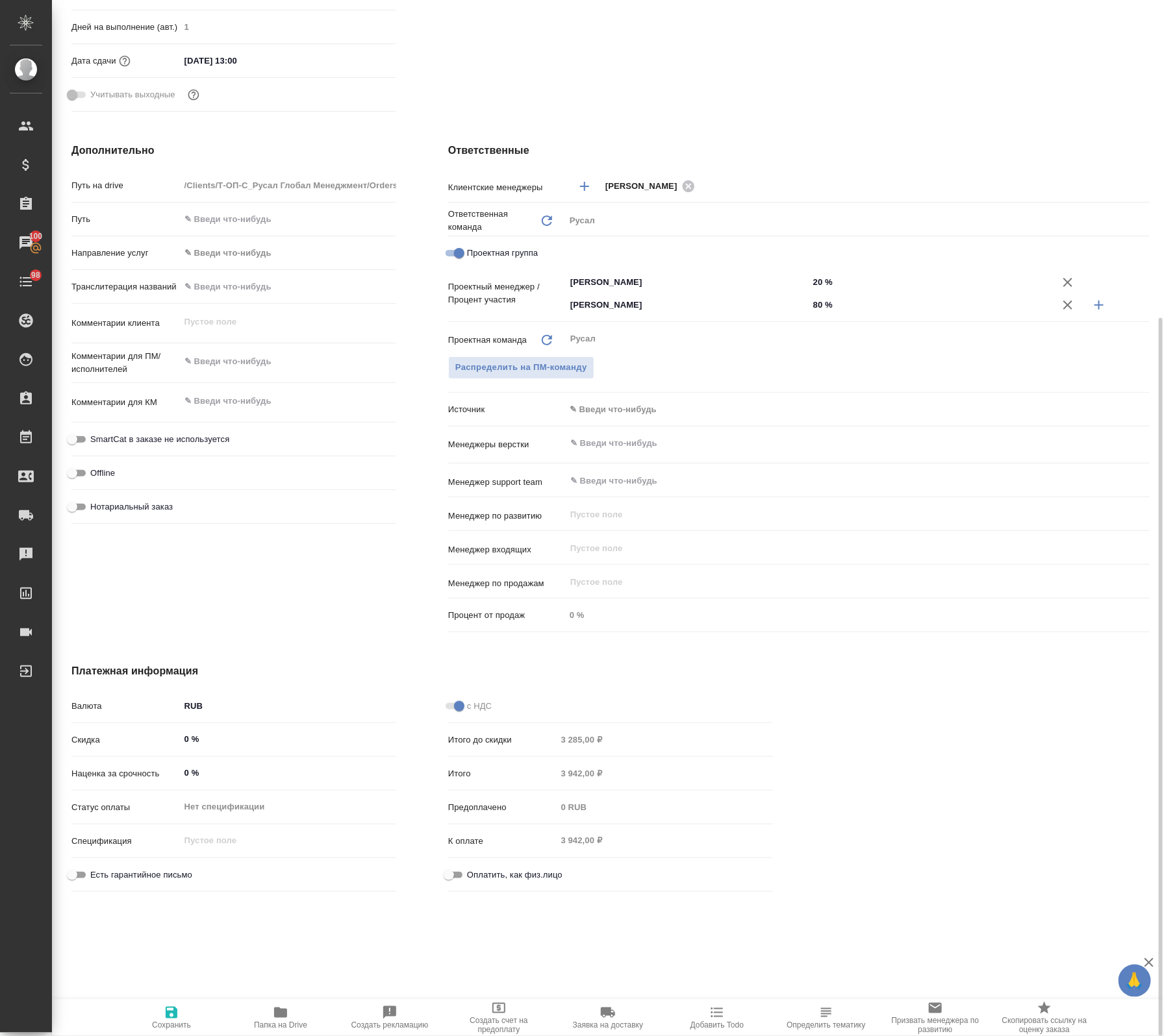
click at [270, 1021] on span "Папка на Drive" at bounding box center [281, 1025] width 54 height 9
type textarea "x"
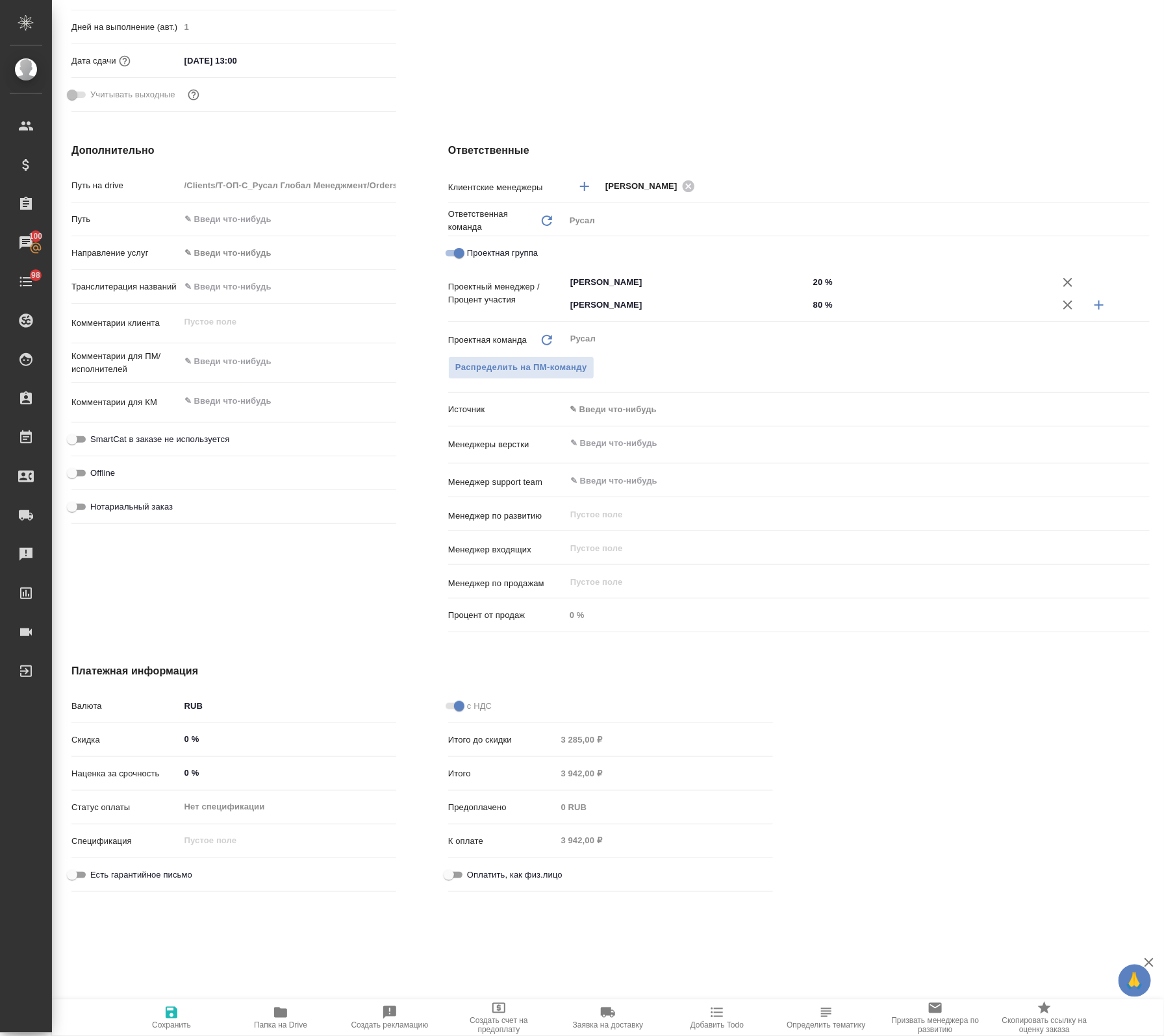
type textarea "x"
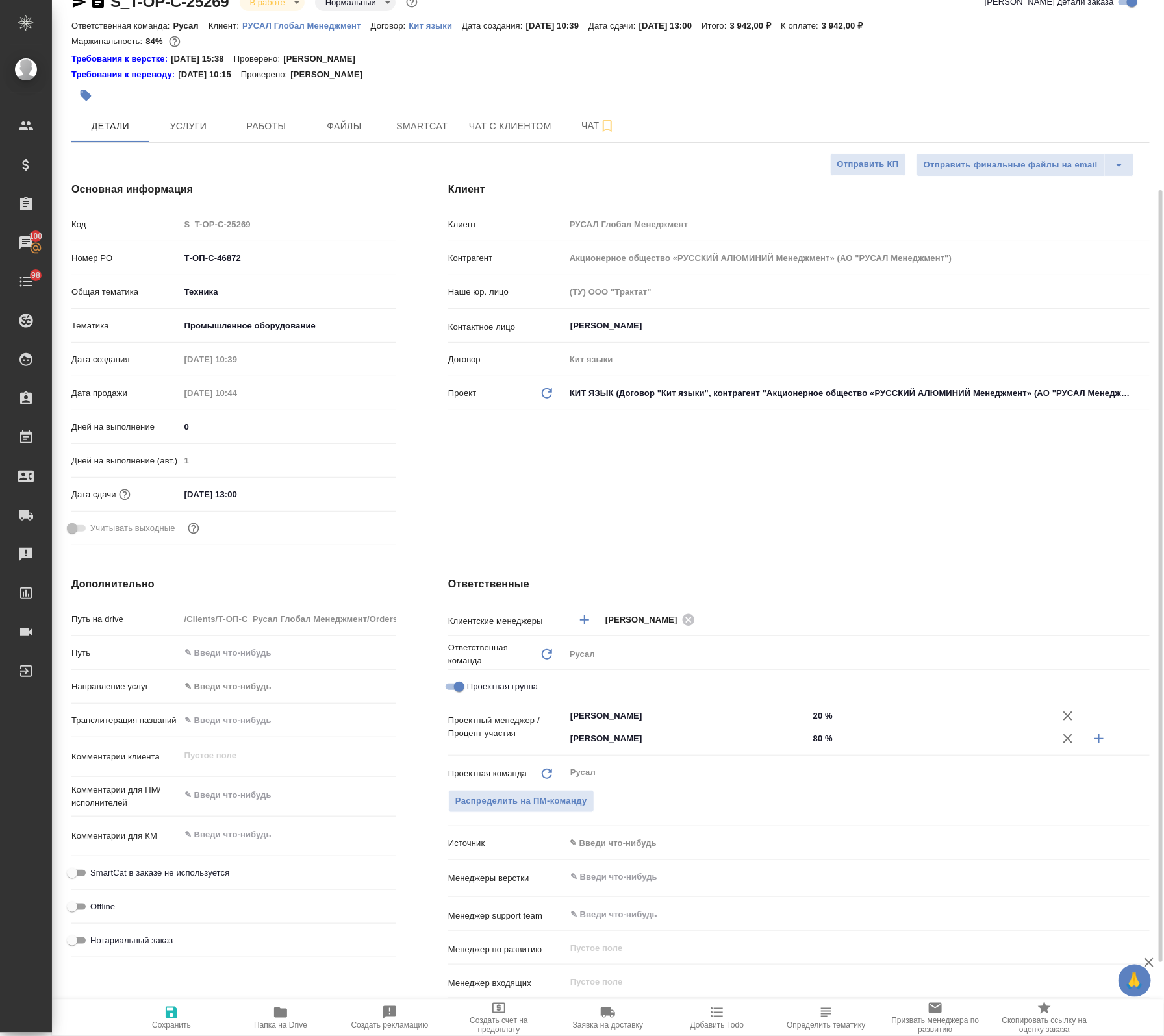
scroll to position [0, 0]
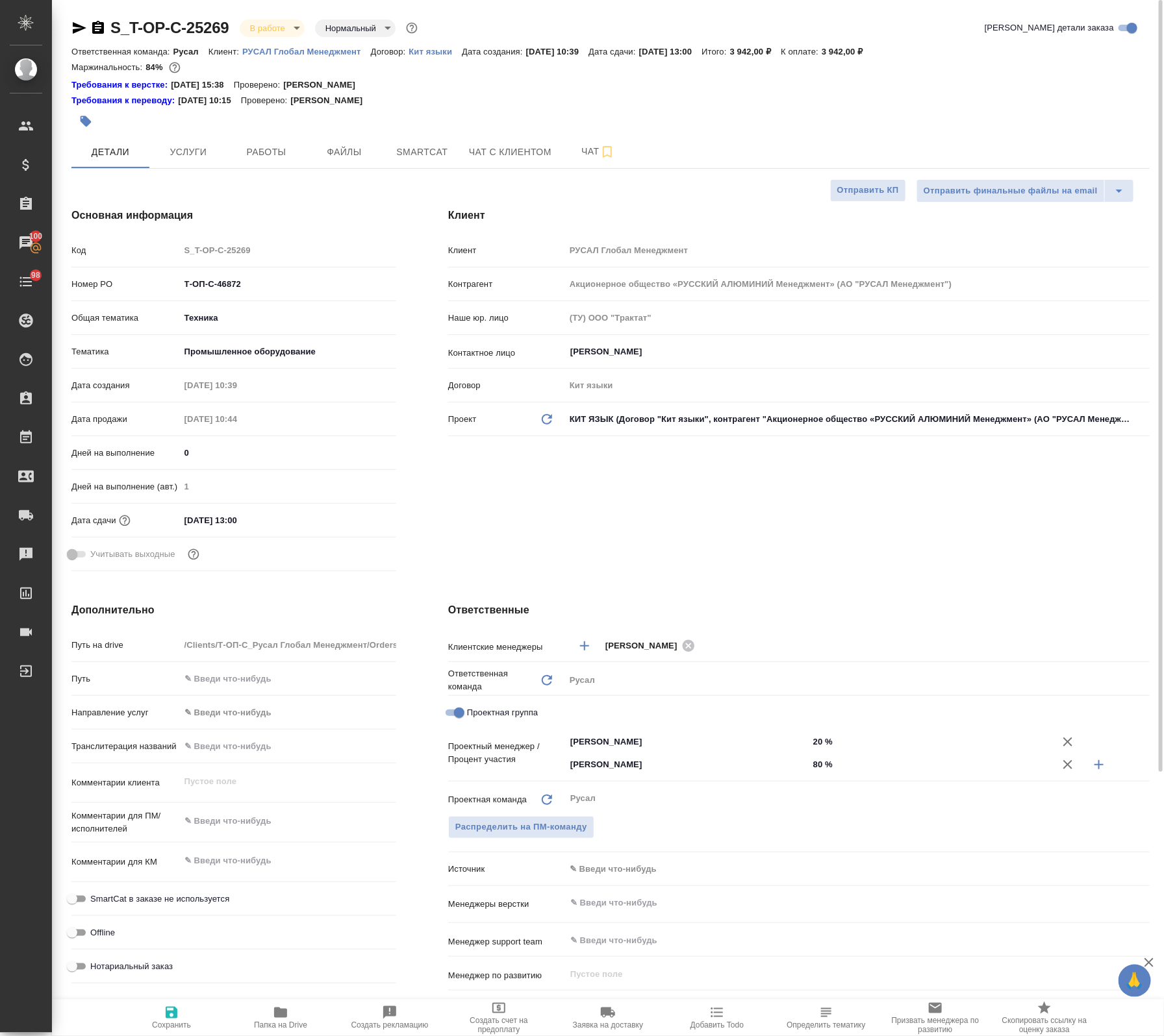
click at [73, 31] on icon "button" at bounding box center [79, 27] width 14 height 12
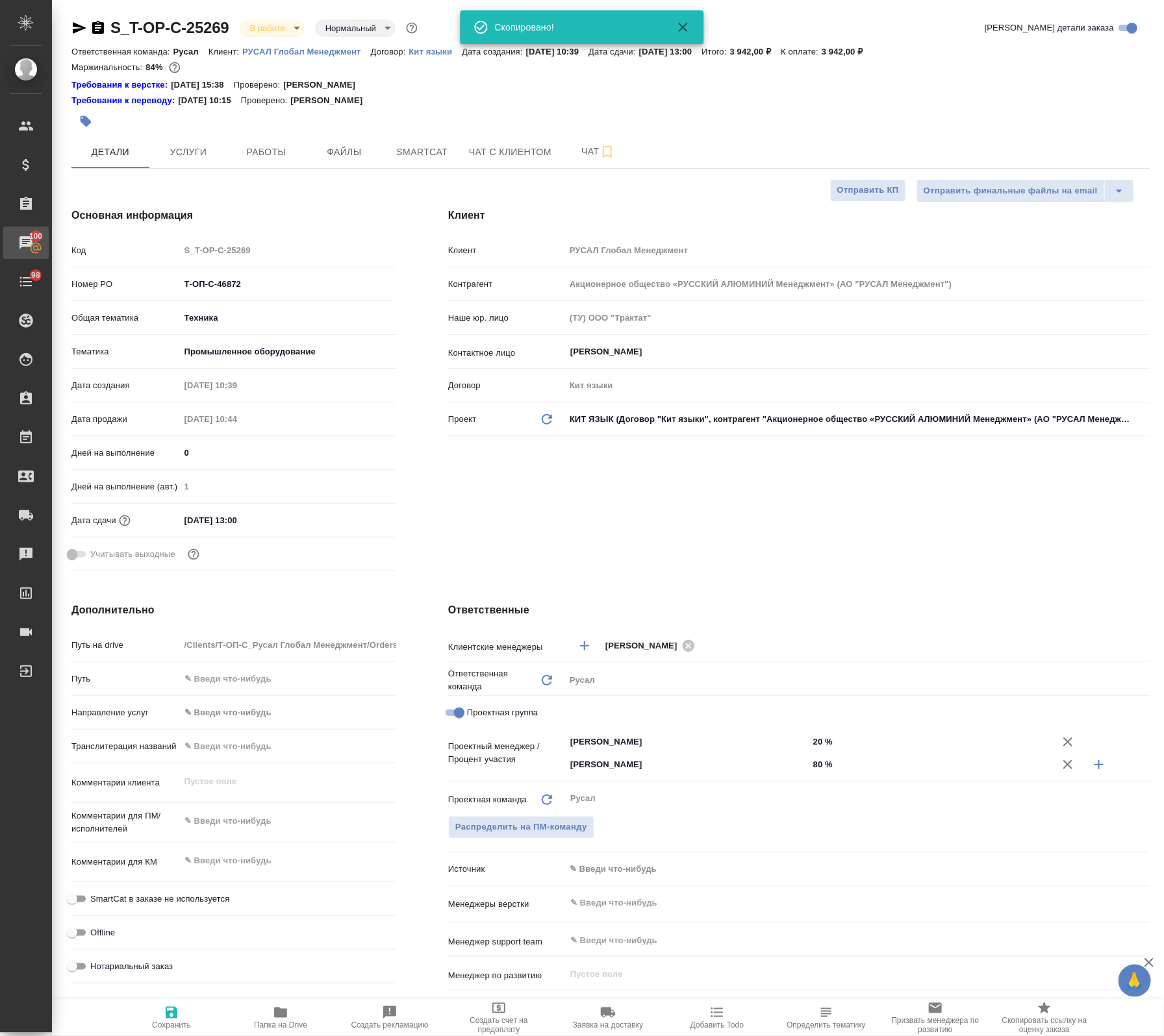
type textarea "x"
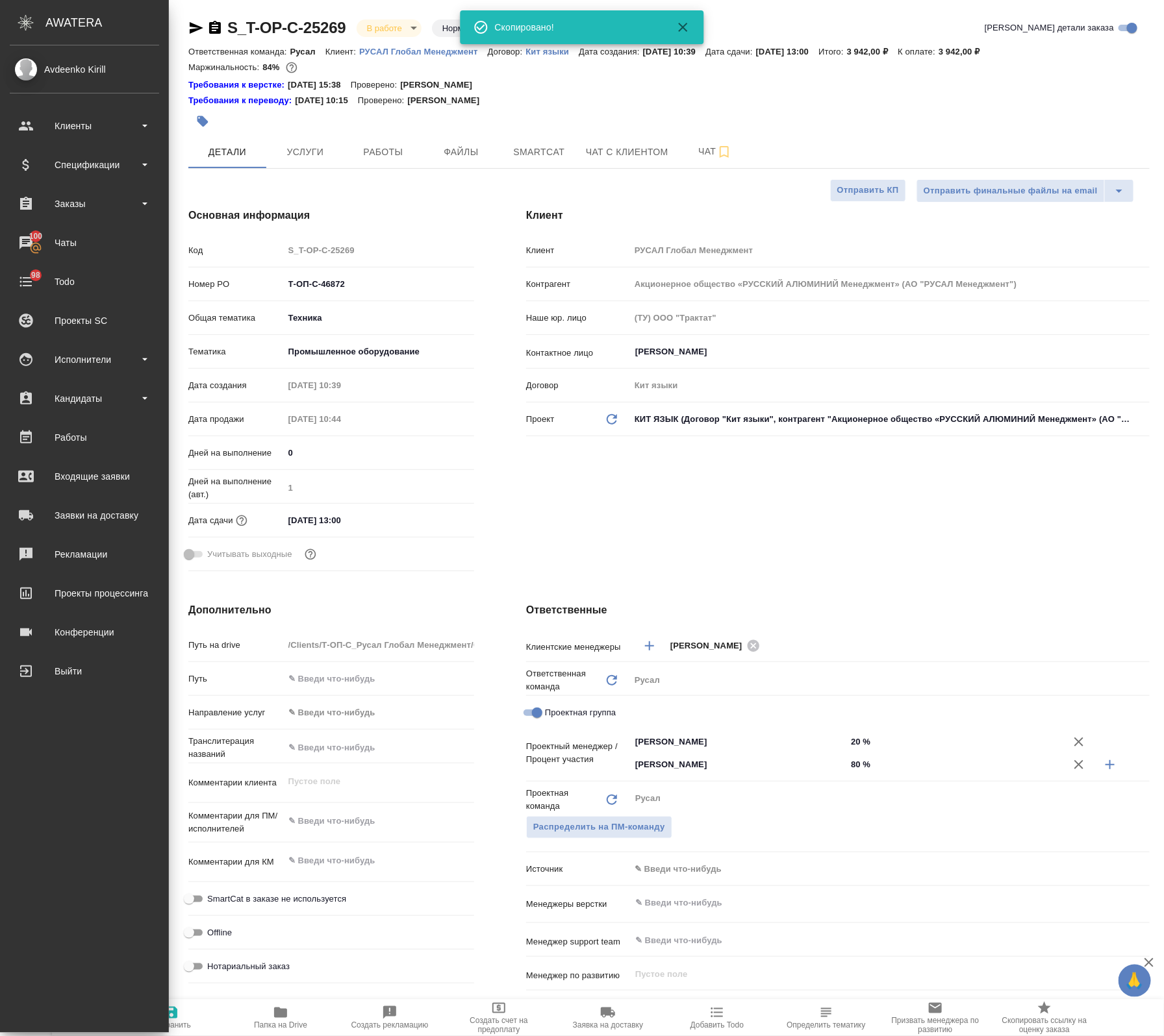
type textarea "x"
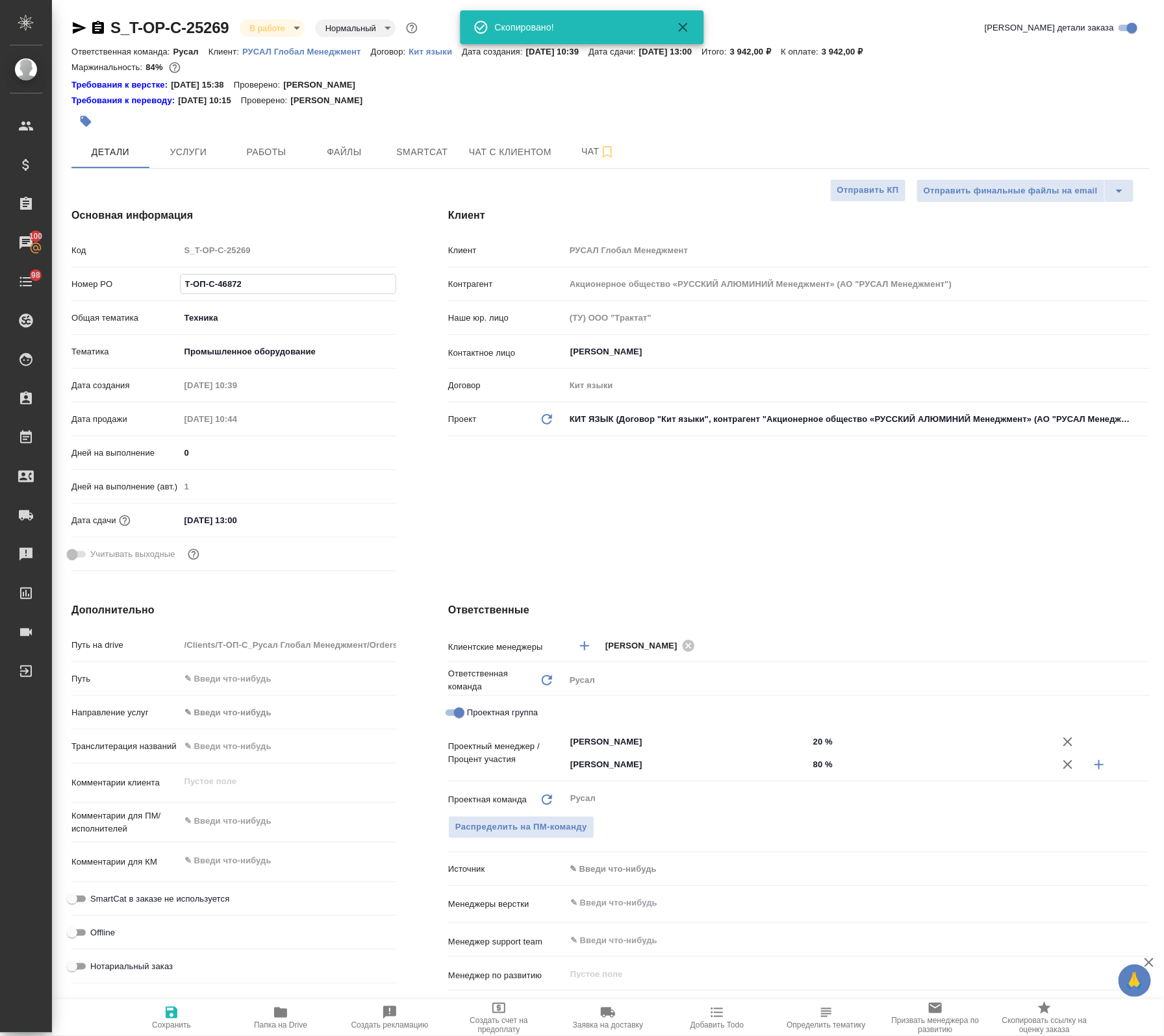
drag, startPoint x: 229, startPoint y: 282, endPoint x: 74, endPoint y: 275, distance: 155.2
click at [74, 275] on div "Номер PO Т-ОП-С-46872" at bounding box center [234, 283] width 325 height 23
type textarea "x"
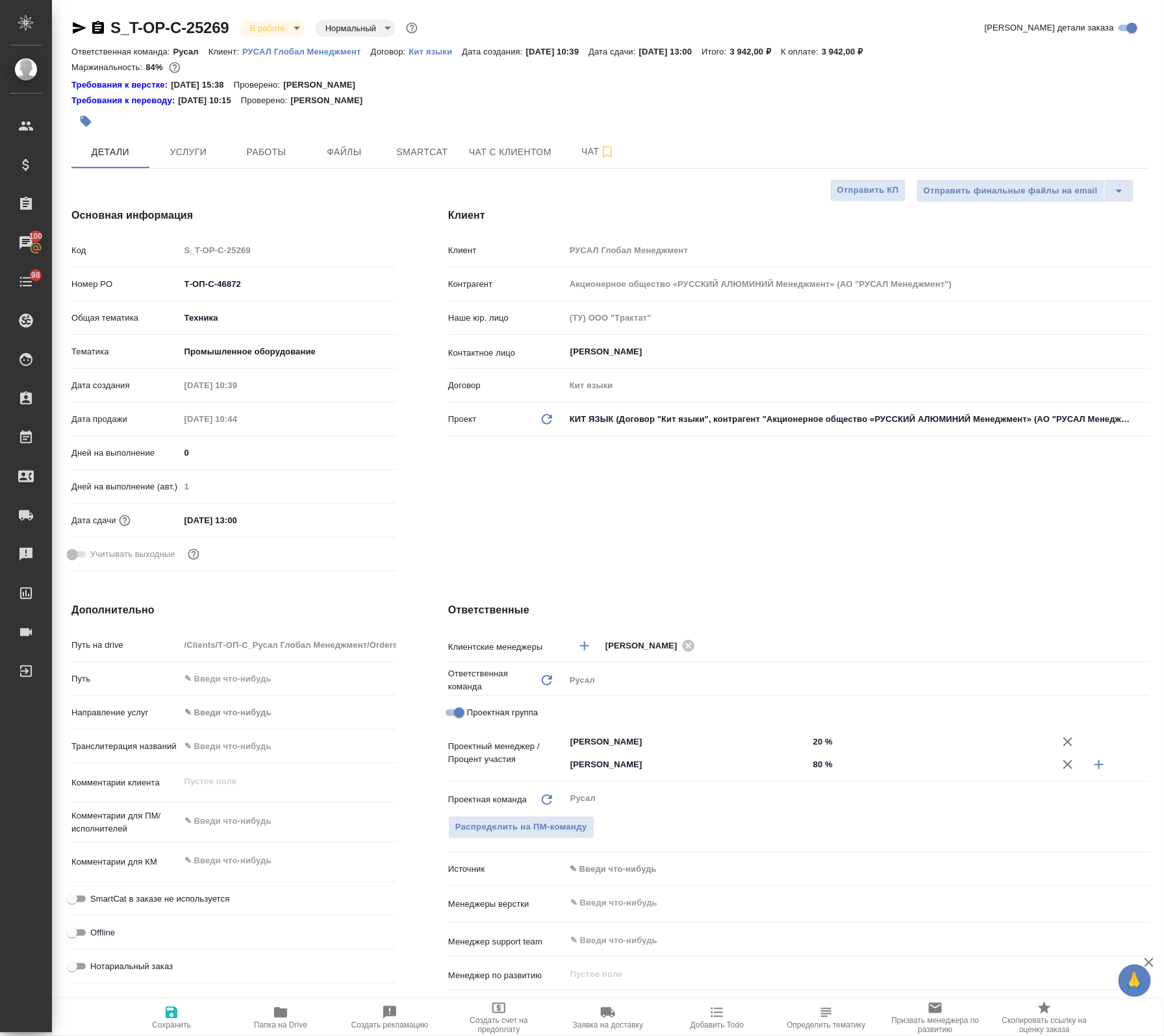
type textarea "x"
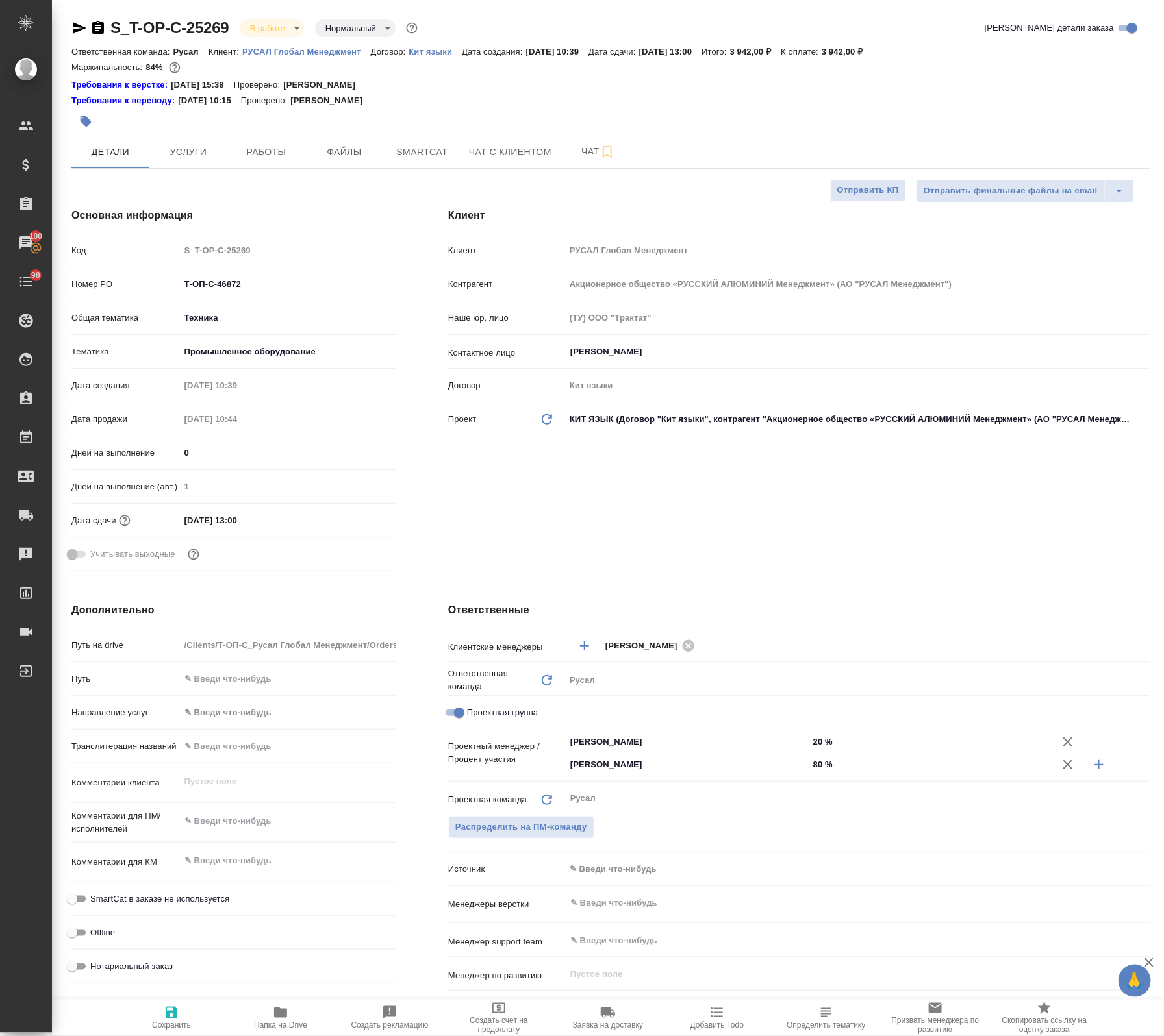
type textarea "x"
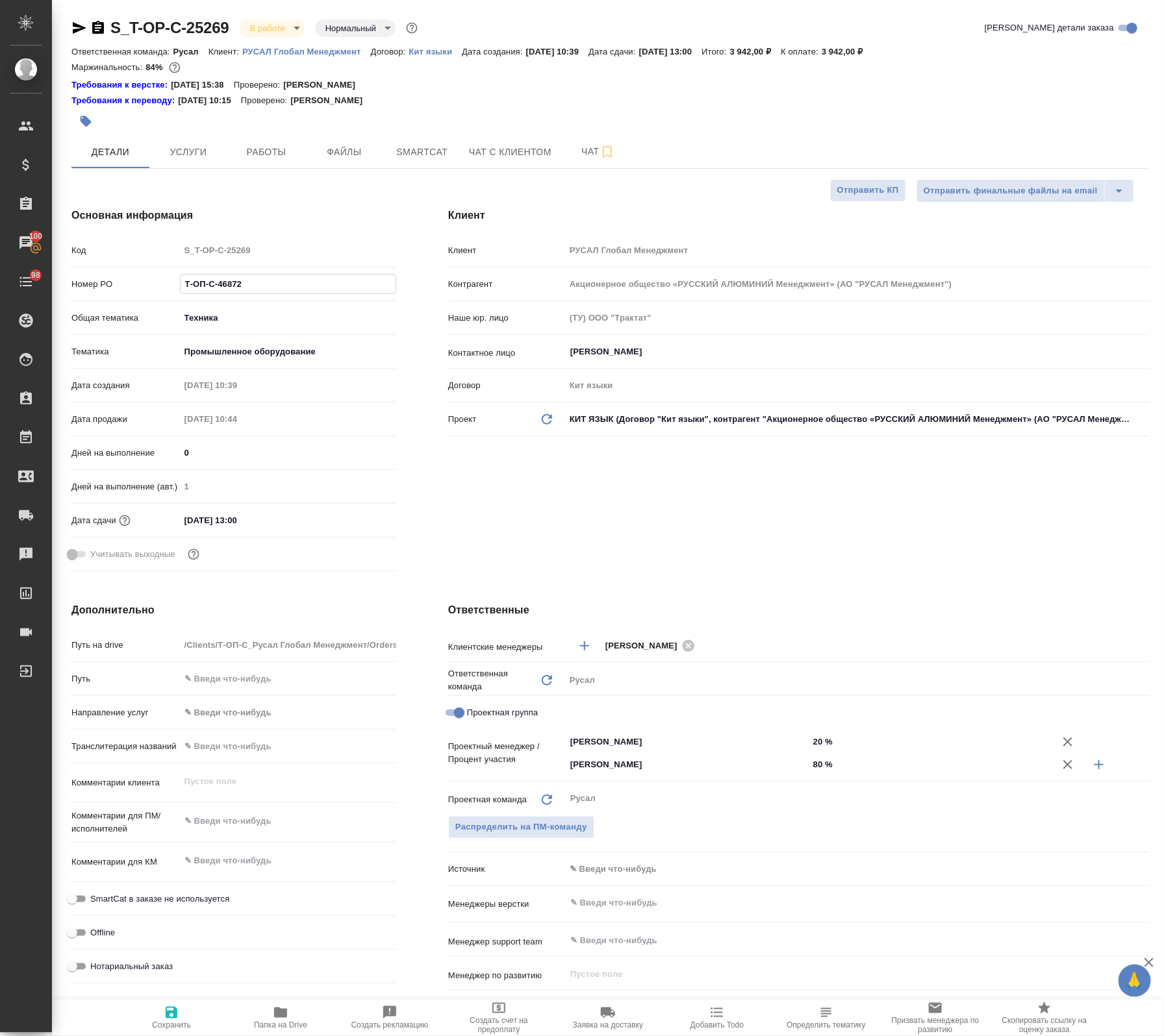
type textarea "x"
click at [275, 1018] on icon "button" at bounding box center [280, 1012] width 15 height 15
type textarea "x"
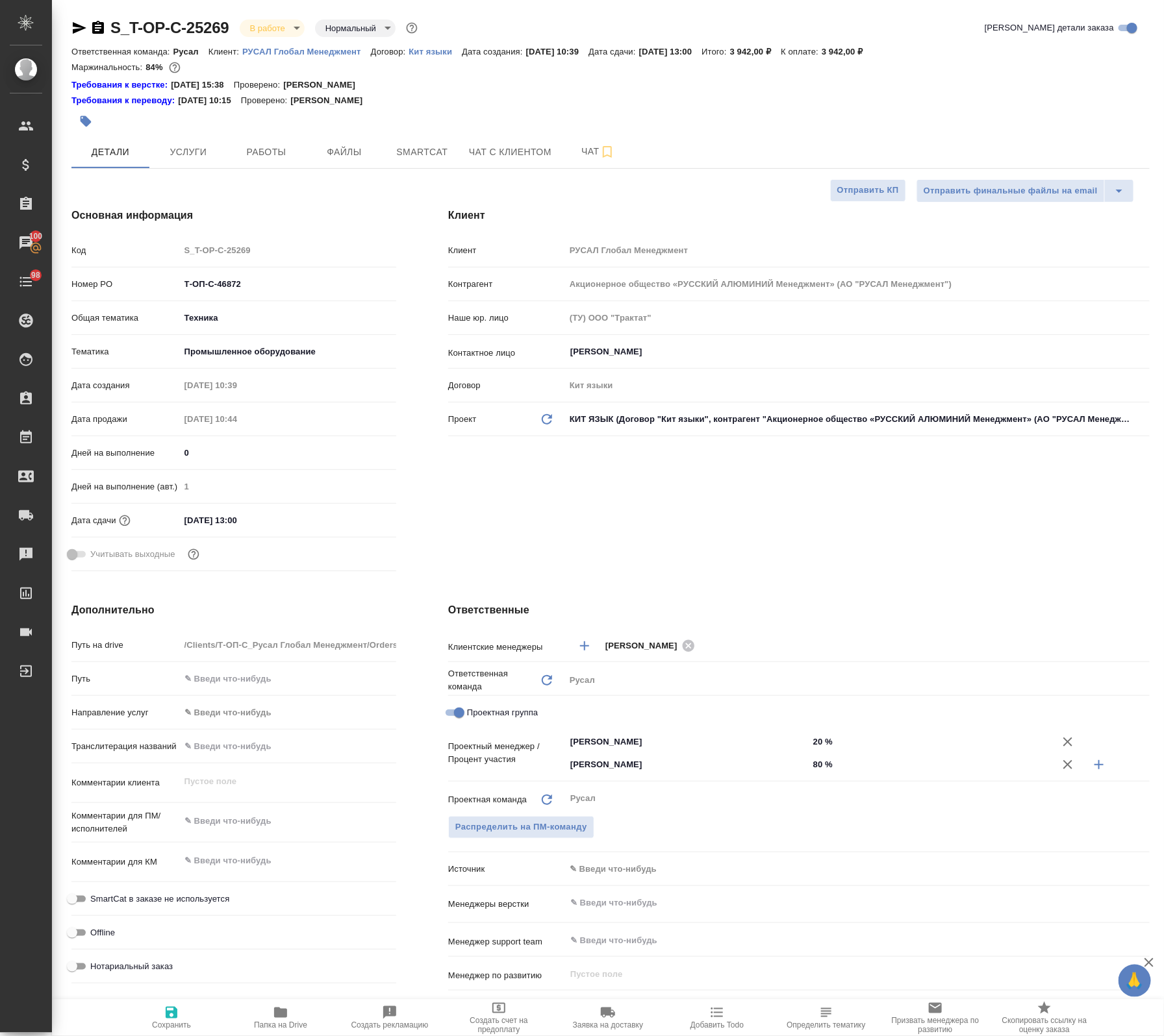
type textarea "x"
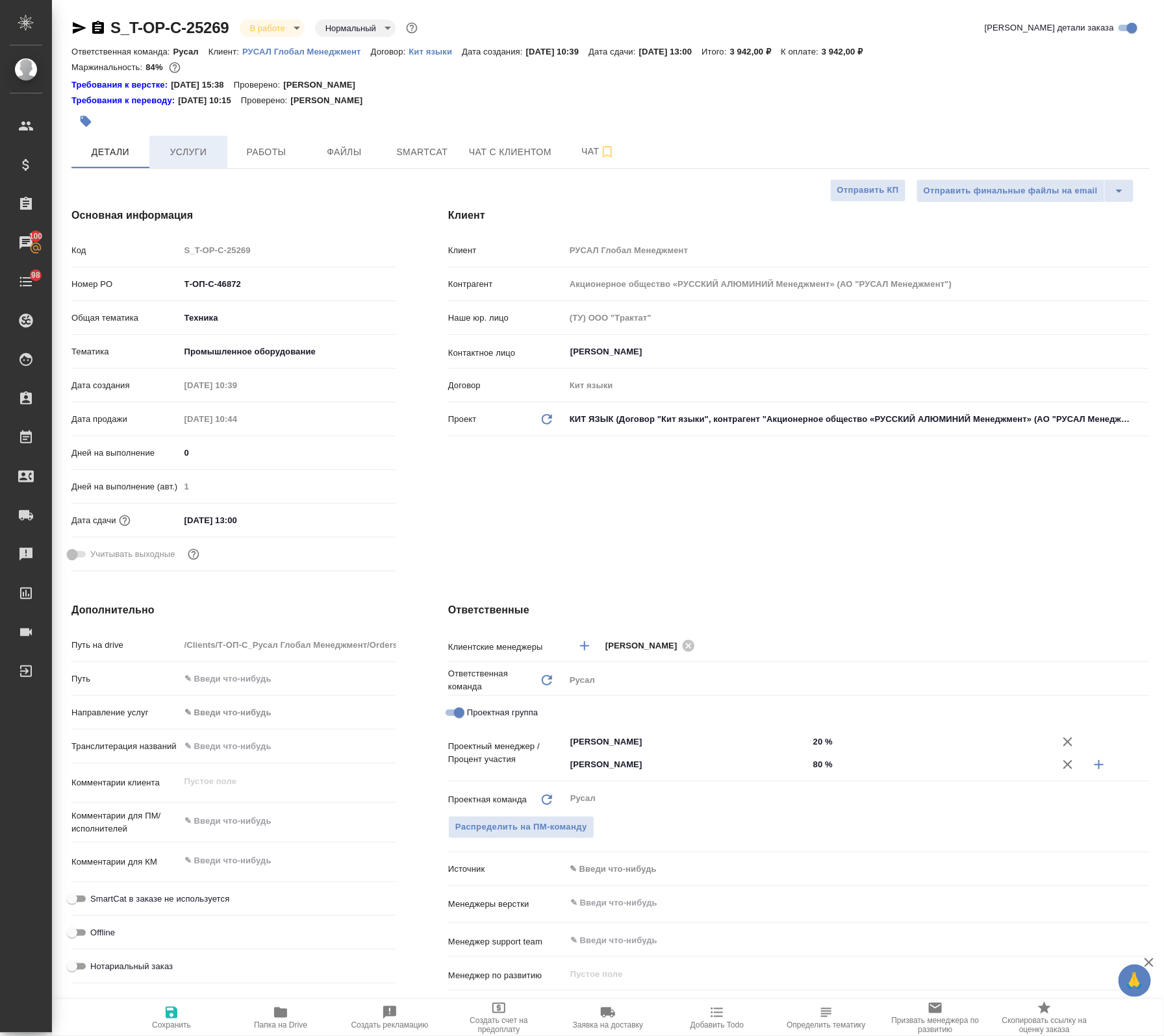
type textarea "x"
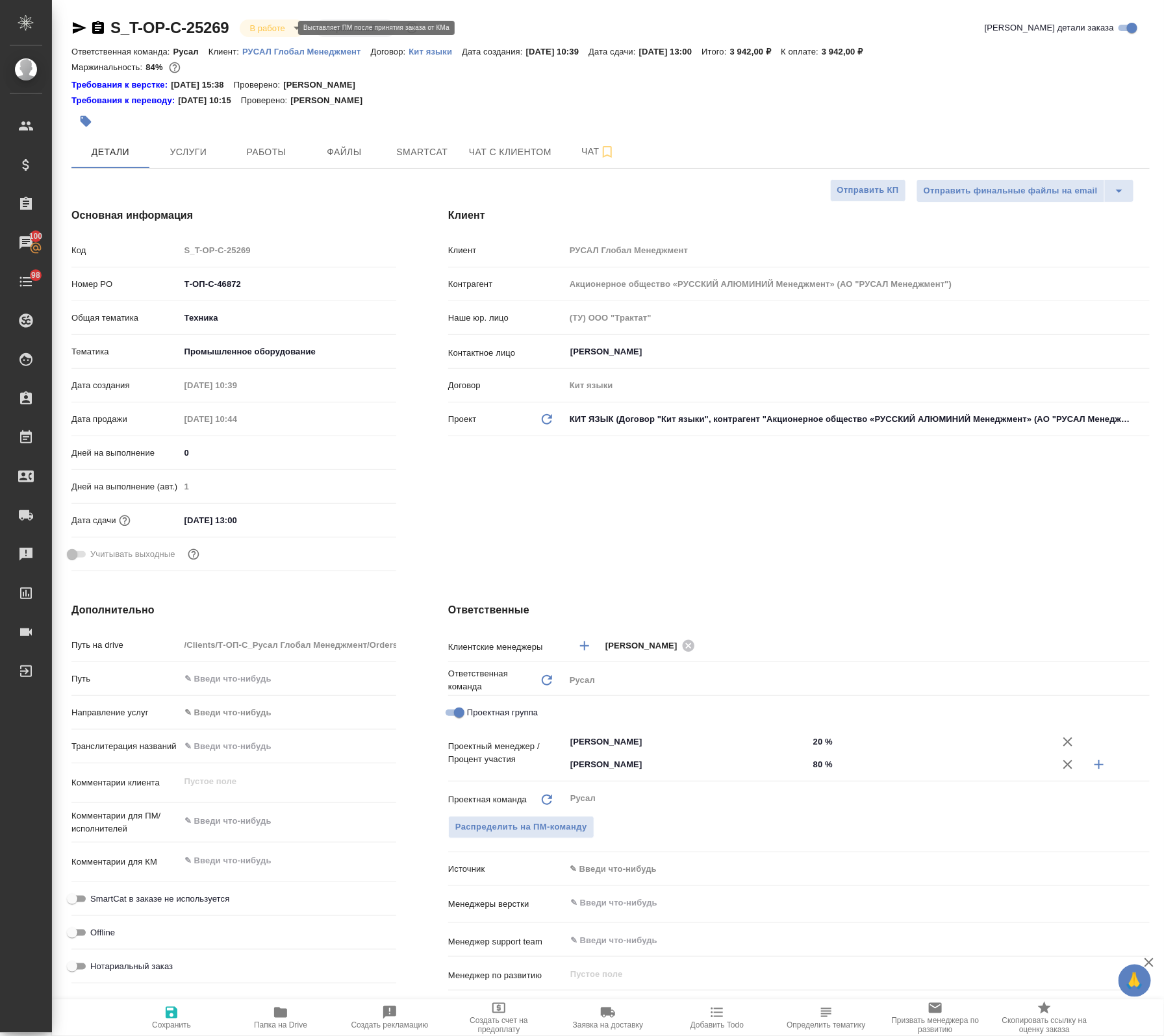
click at [257, 26] on body "🙏 .cls-1 fill:#fff; AWATERA Avdeenko Kirill Клиенты Спецификации Заказы 100 Чат…" at bounding box center [582, 518] width 1164 height 1036
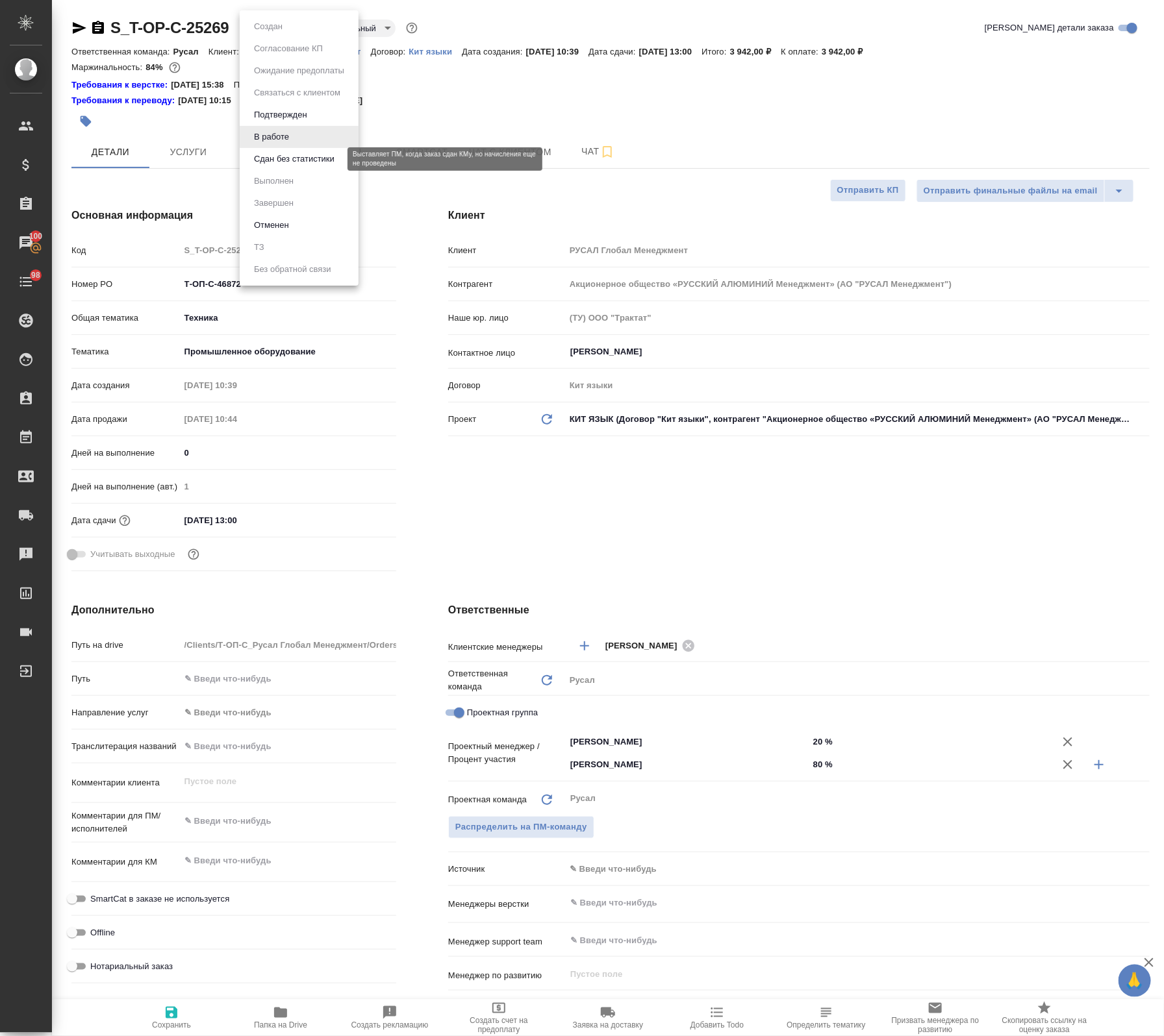
click at [304, 161] on button "Сдан без статистики" at bounding box center [293, 159] width 88 height 15
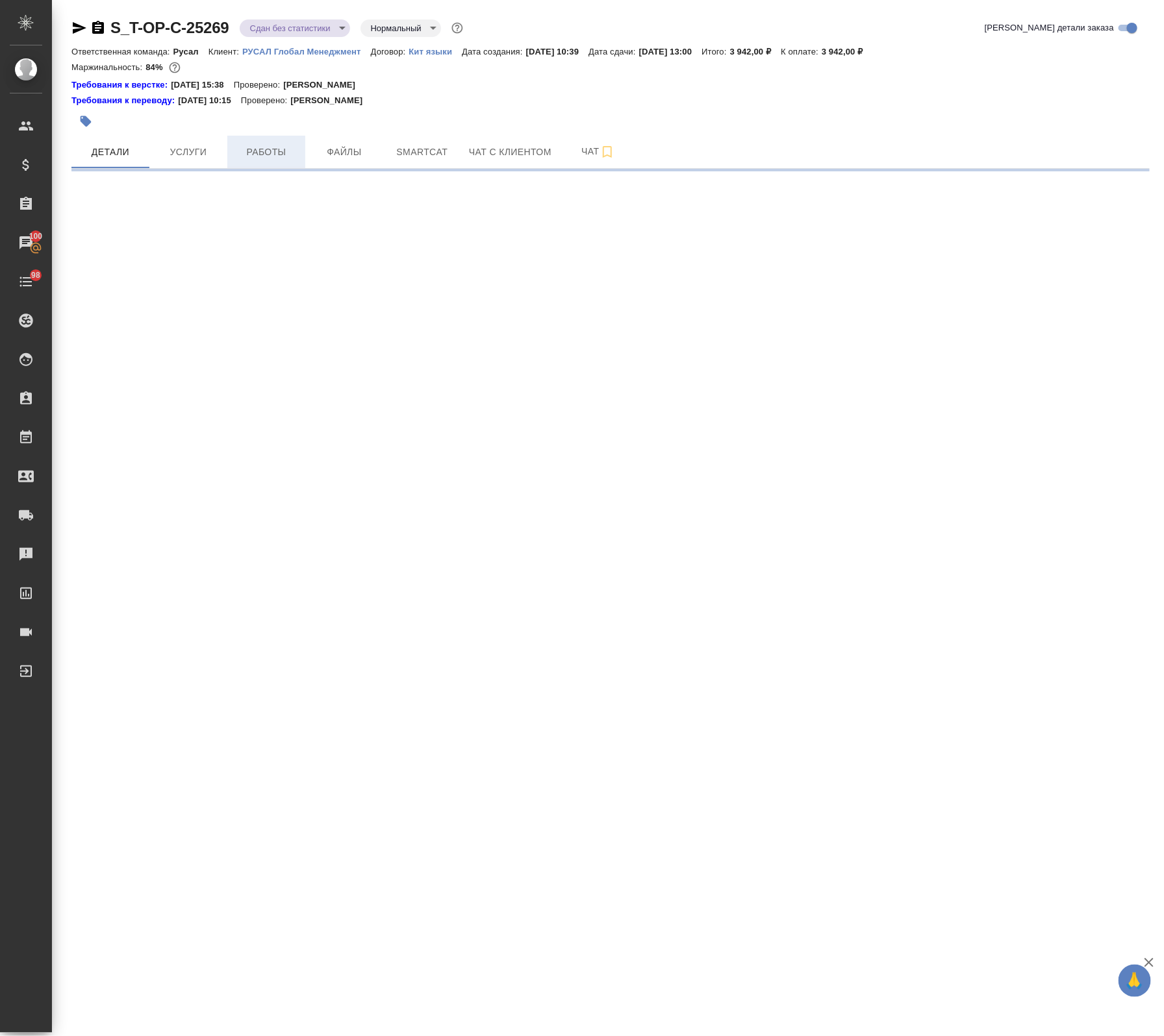
click at [257, 153] on span "Работы" at bounding box center [266, 153] width 63 height 16
select select "RU"
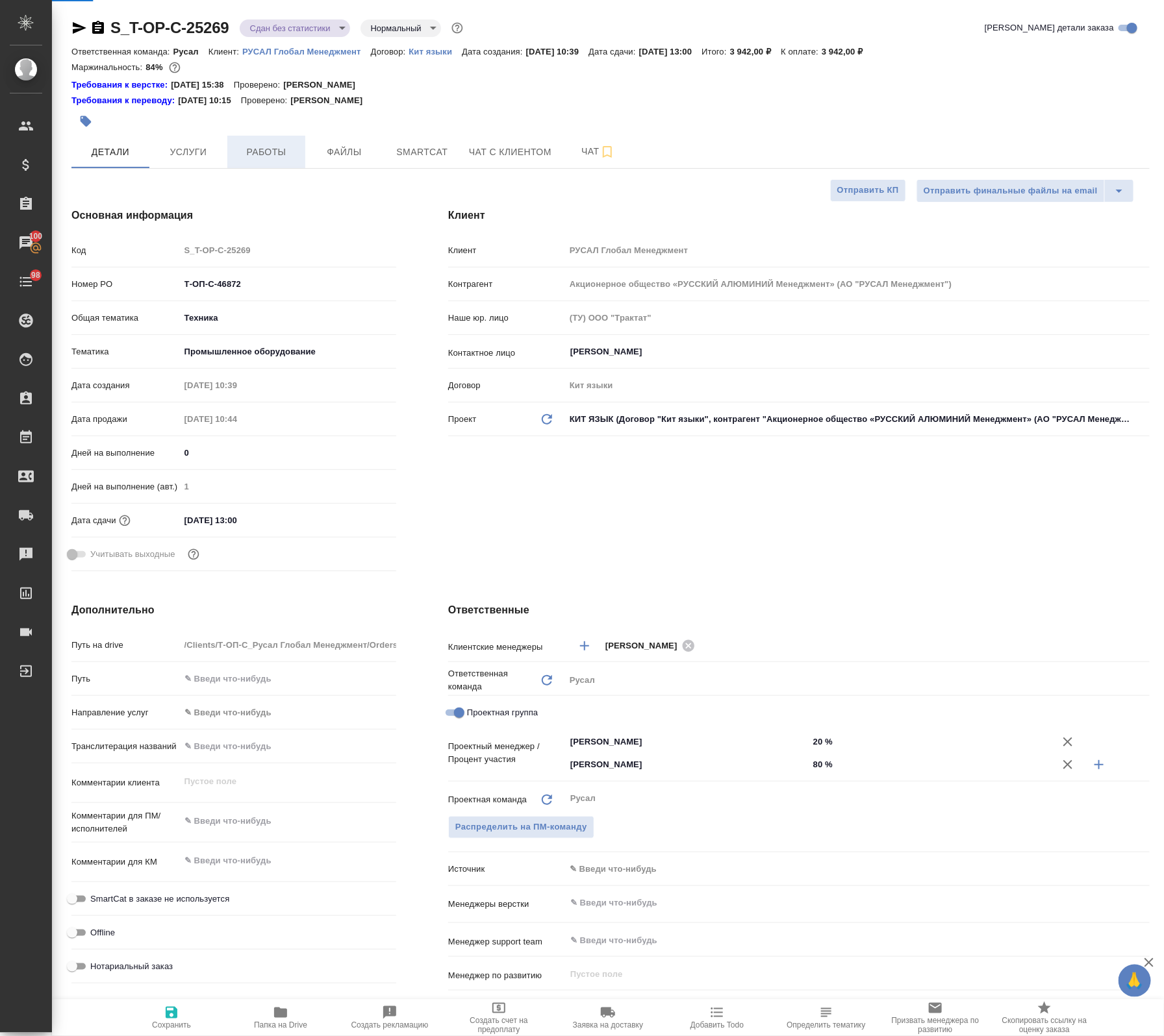
type textarea "x"
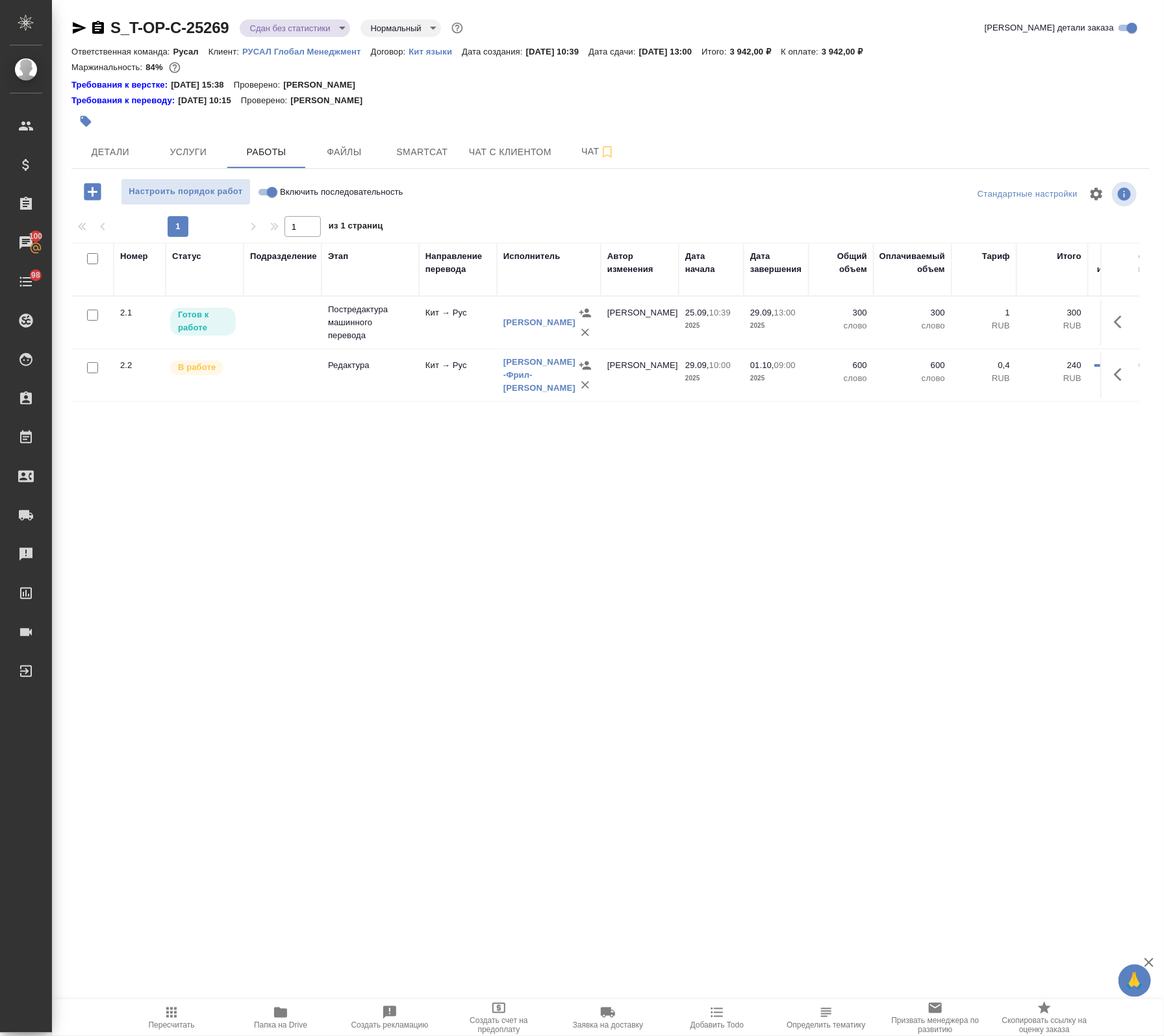
click at [94, 254] on input "checkbox" at bounding box center [93, 259] width 11 height 11
checkbox input "true"
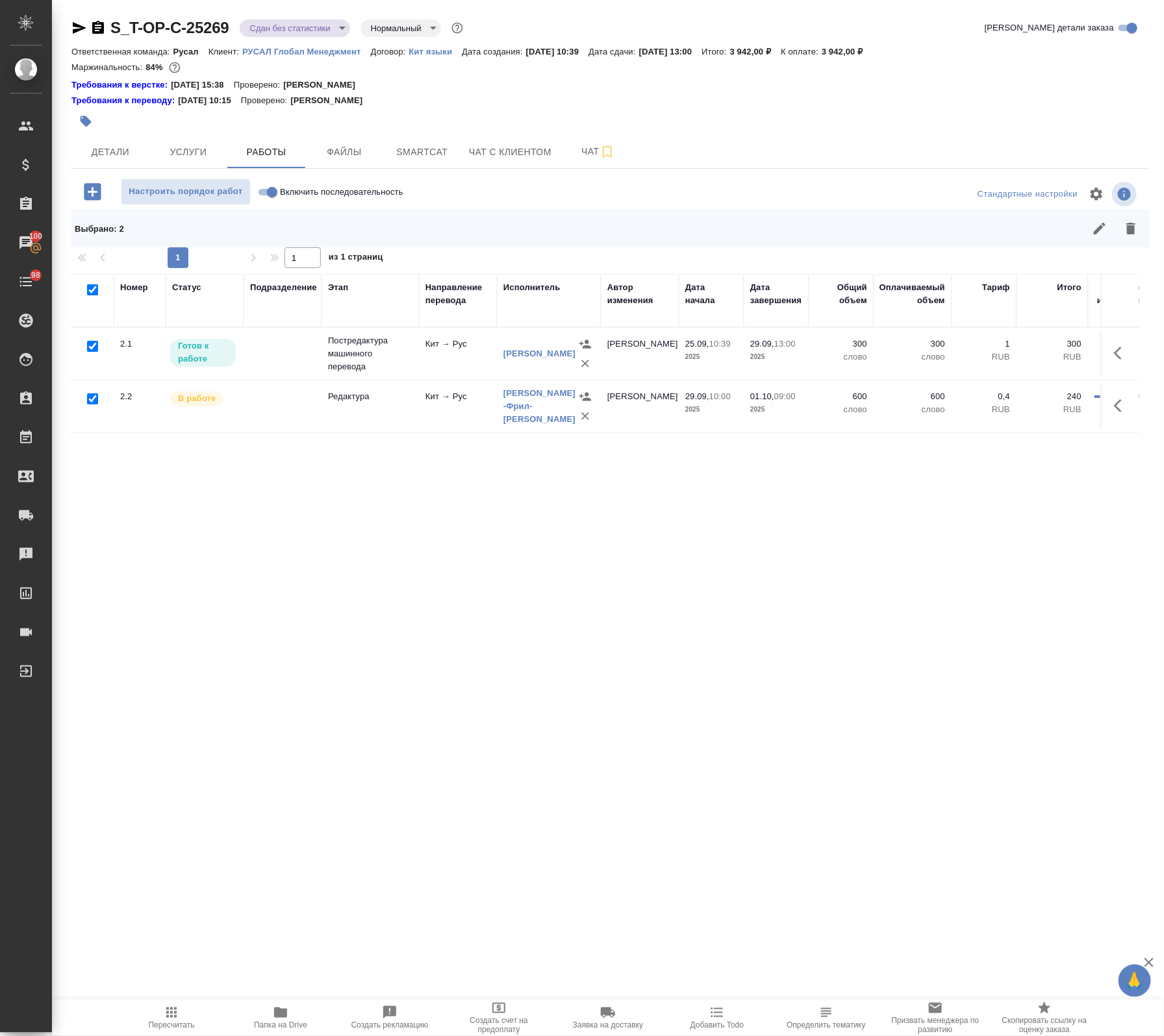
checkbox input "true"
click at [1091, 234] on icon "button" at bounding box center [1099, 228] width 15 height 15
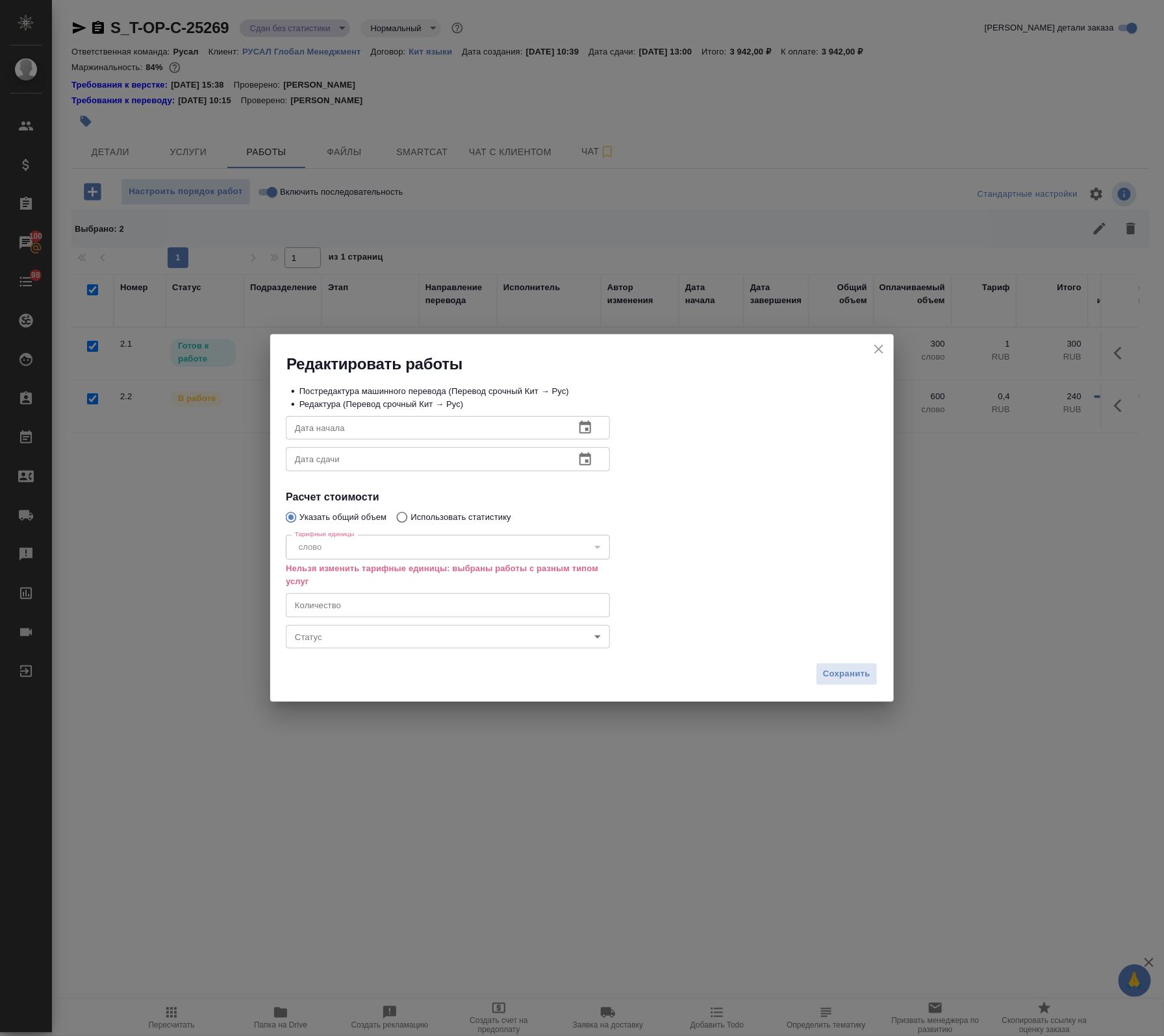
click at [312, 644] on body "🙏 .cls-1 fill:#fff; AWATERA Avdeenko Kirill Клиенты Спецификации Заказы 100 Чат…" at bounding box center [582, 518] width 1164 height 1036
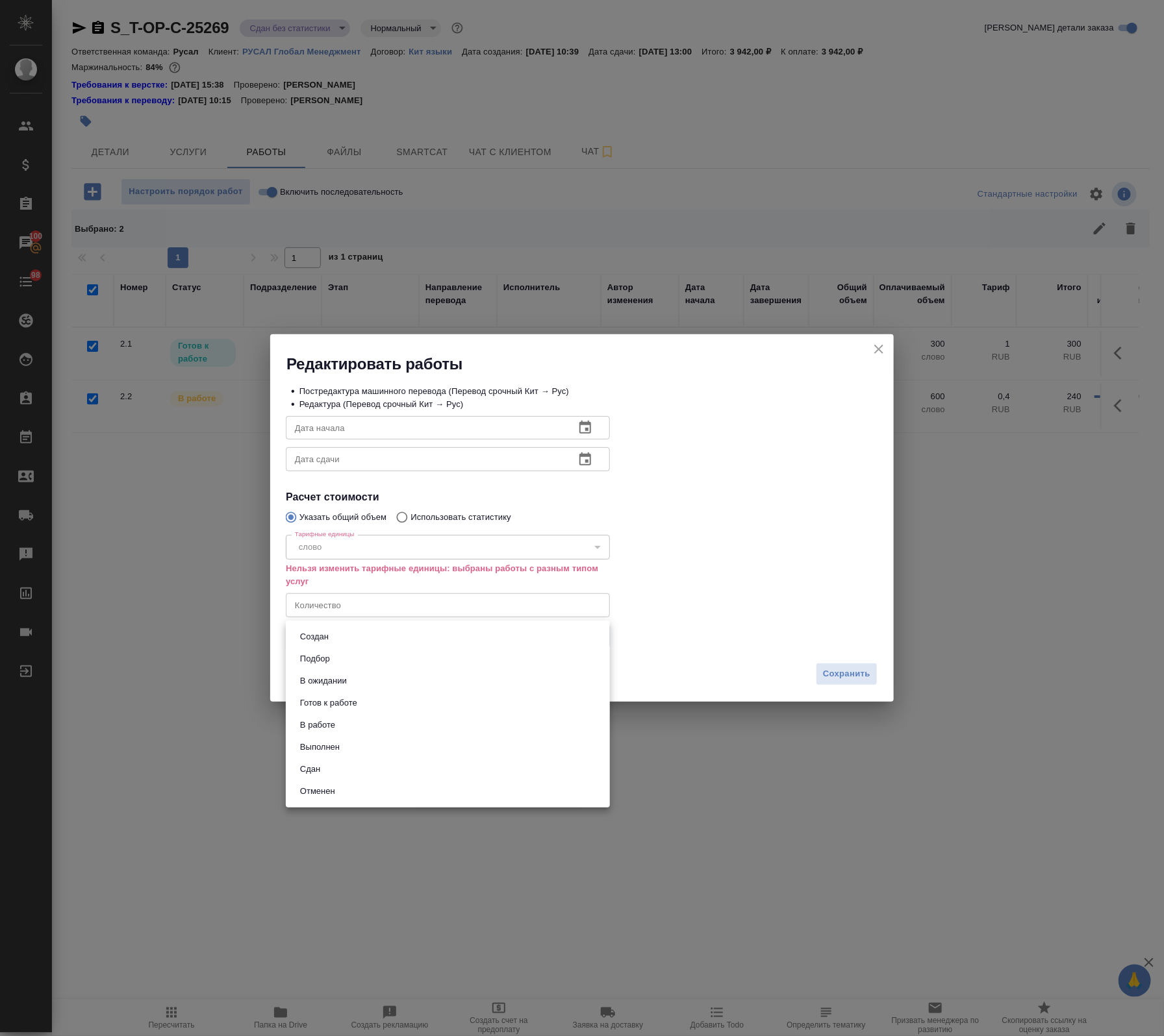
click at [345, 761] on li "Сдан" at bounding box center [448, 769] width 324 height 22
type input "closed"
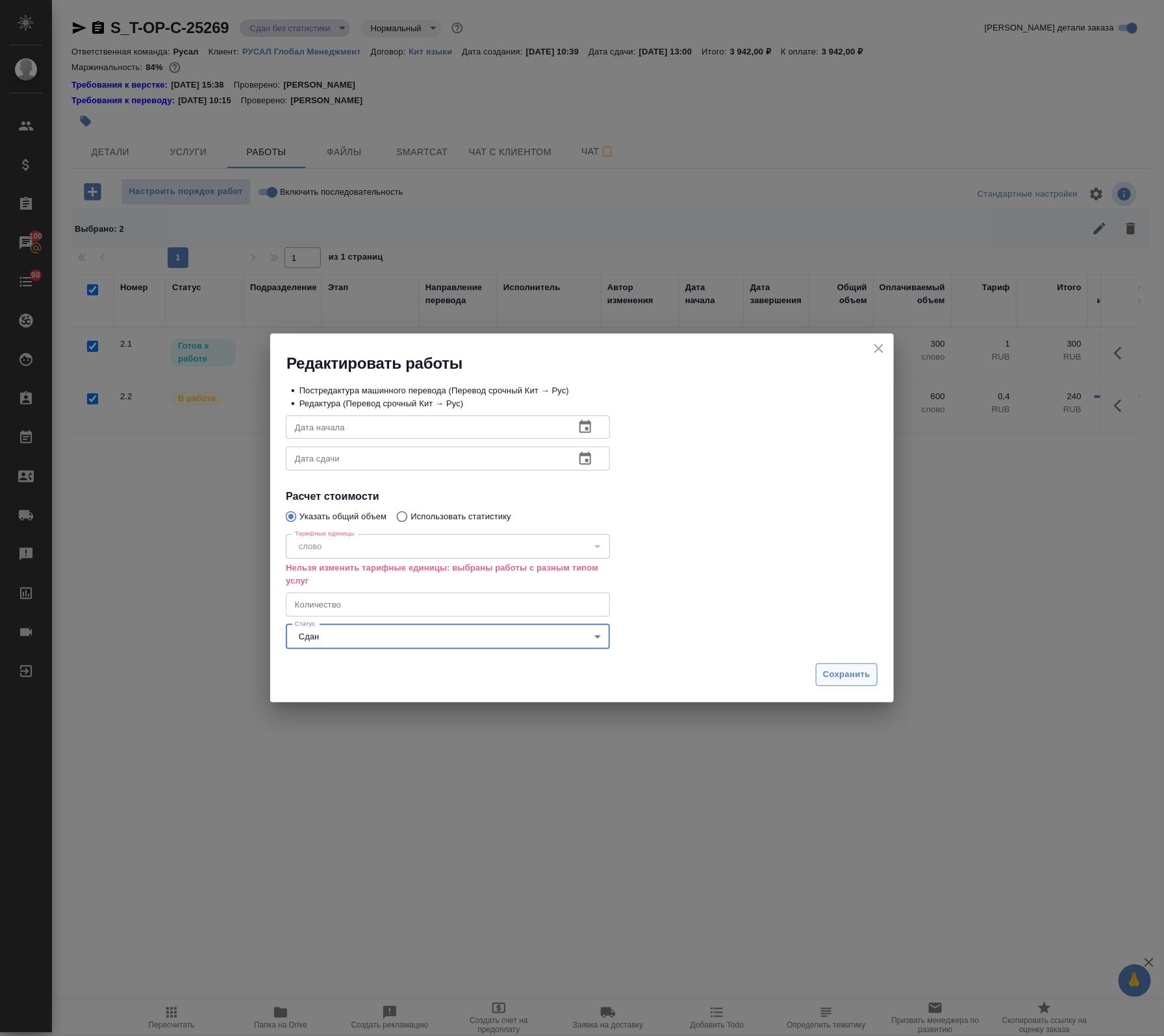
click at [858, 669] on span "Сохранить" at bounding box center [846, 675] width 47 height 15
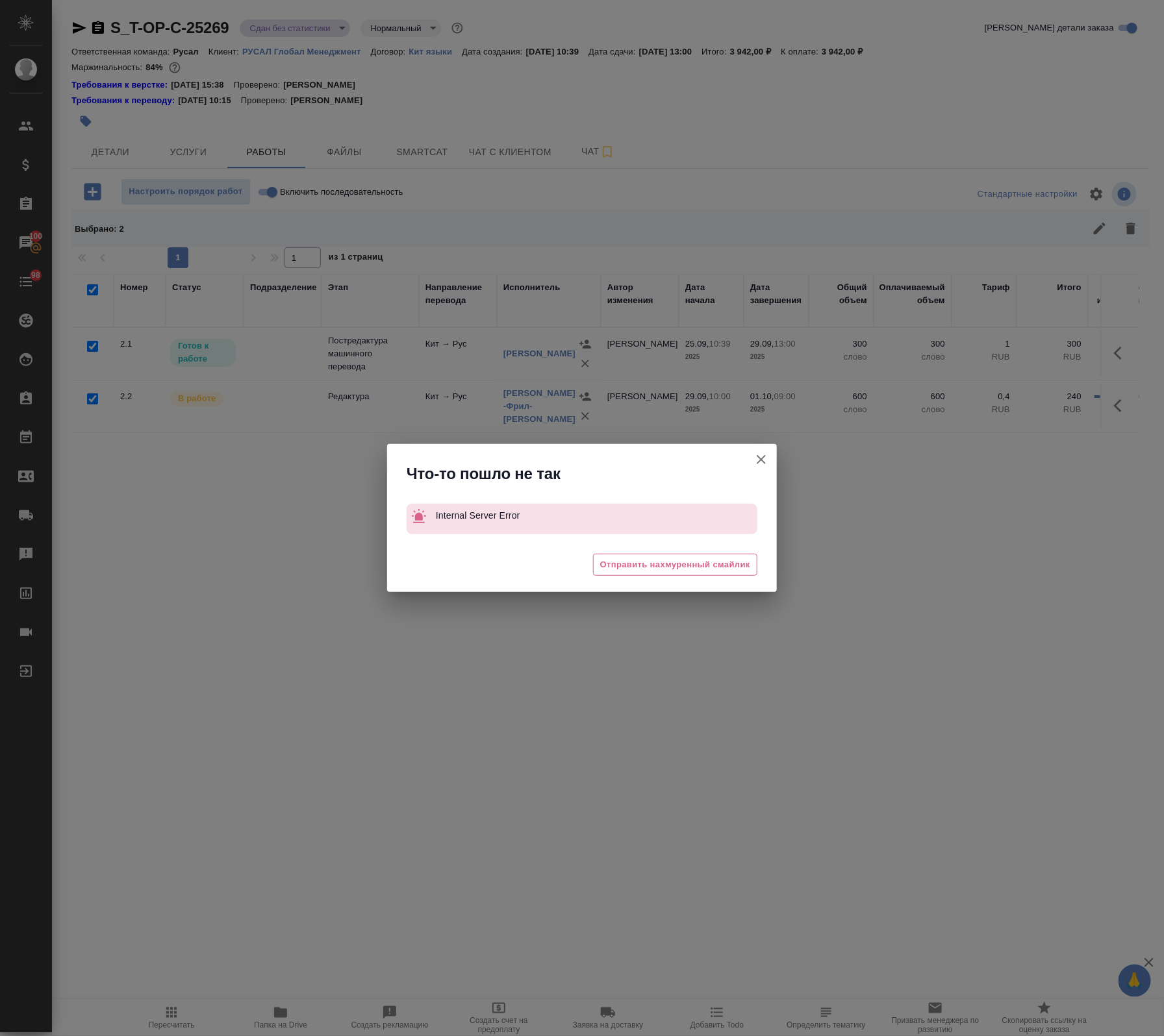
click at [758, 459] on icon "button" at bounding box center [761, 459] width 15 height 15
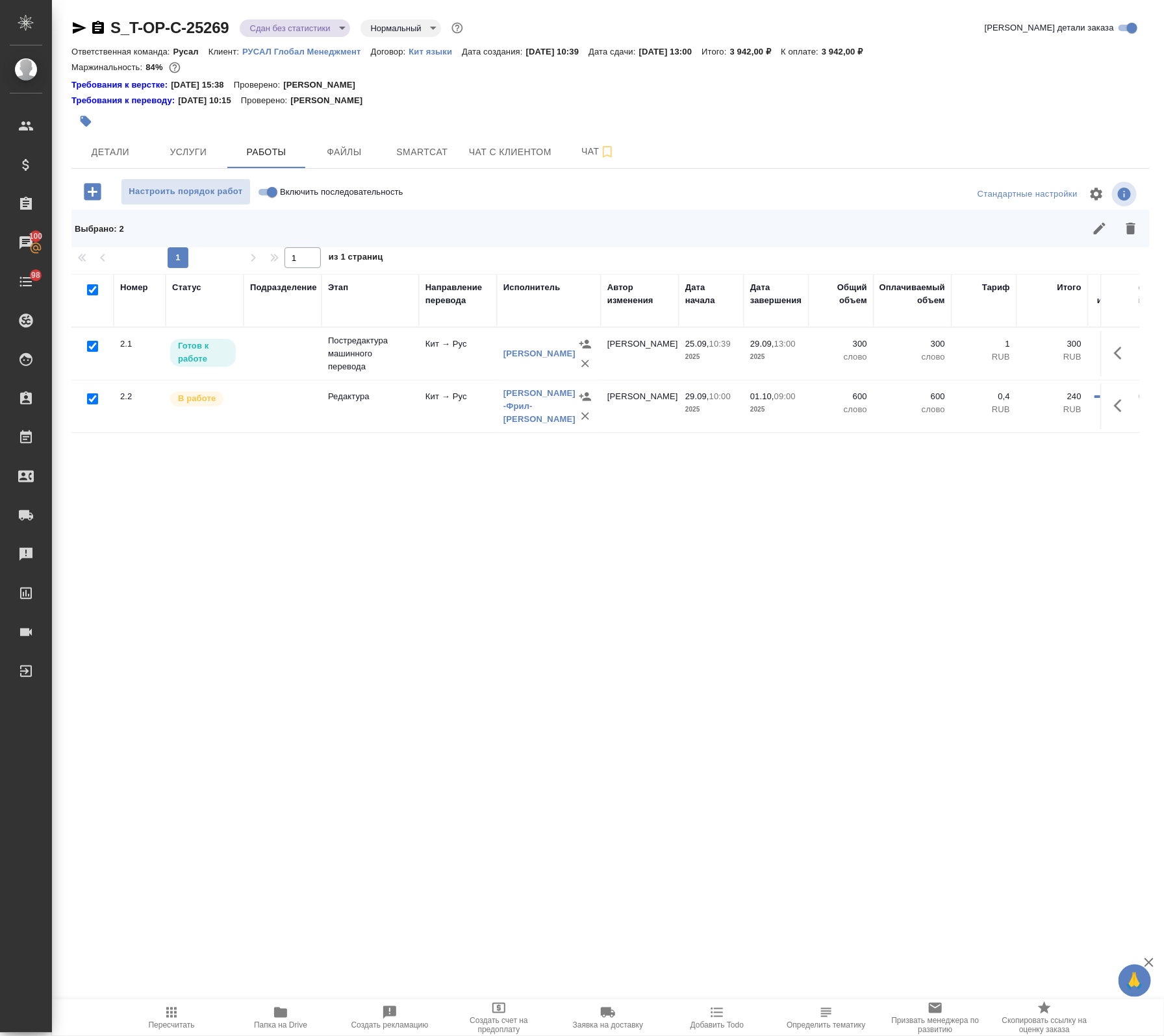
click at [193, 1011] on span "Пересчитать" at bounding box center [171, 1017] width 94 height 25
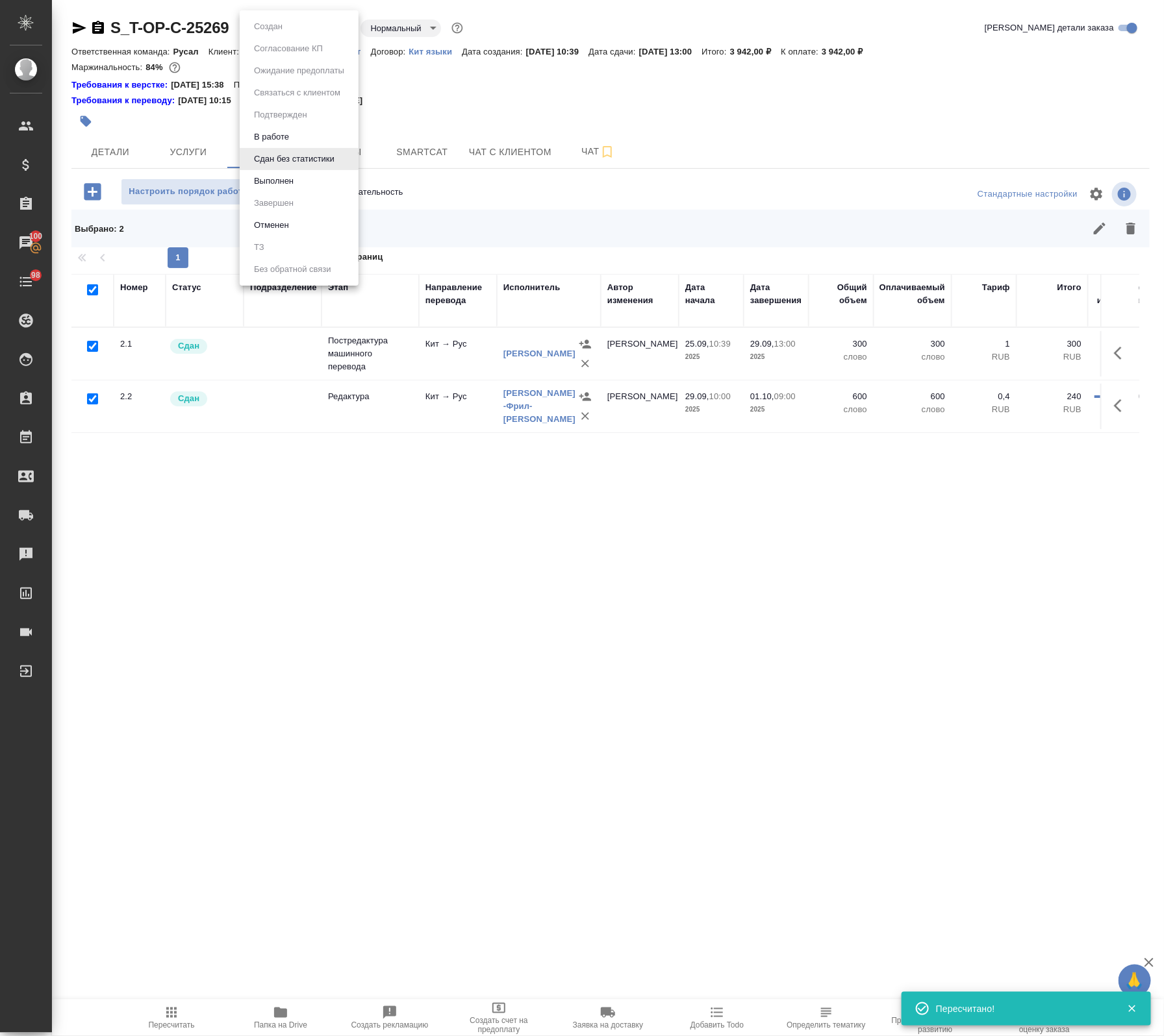
click at [268, 24] on body "🙏 .cls-1 fill:#fff; AWATERA Avdeenko Kirill Клиенты Спецификации Заказы 100 Чат…" at bounding box center [582, 518] width 1164 height 1036
click at [286, 183] on button "Выполнен" at bounding box center [273, 182] width 47 height 15
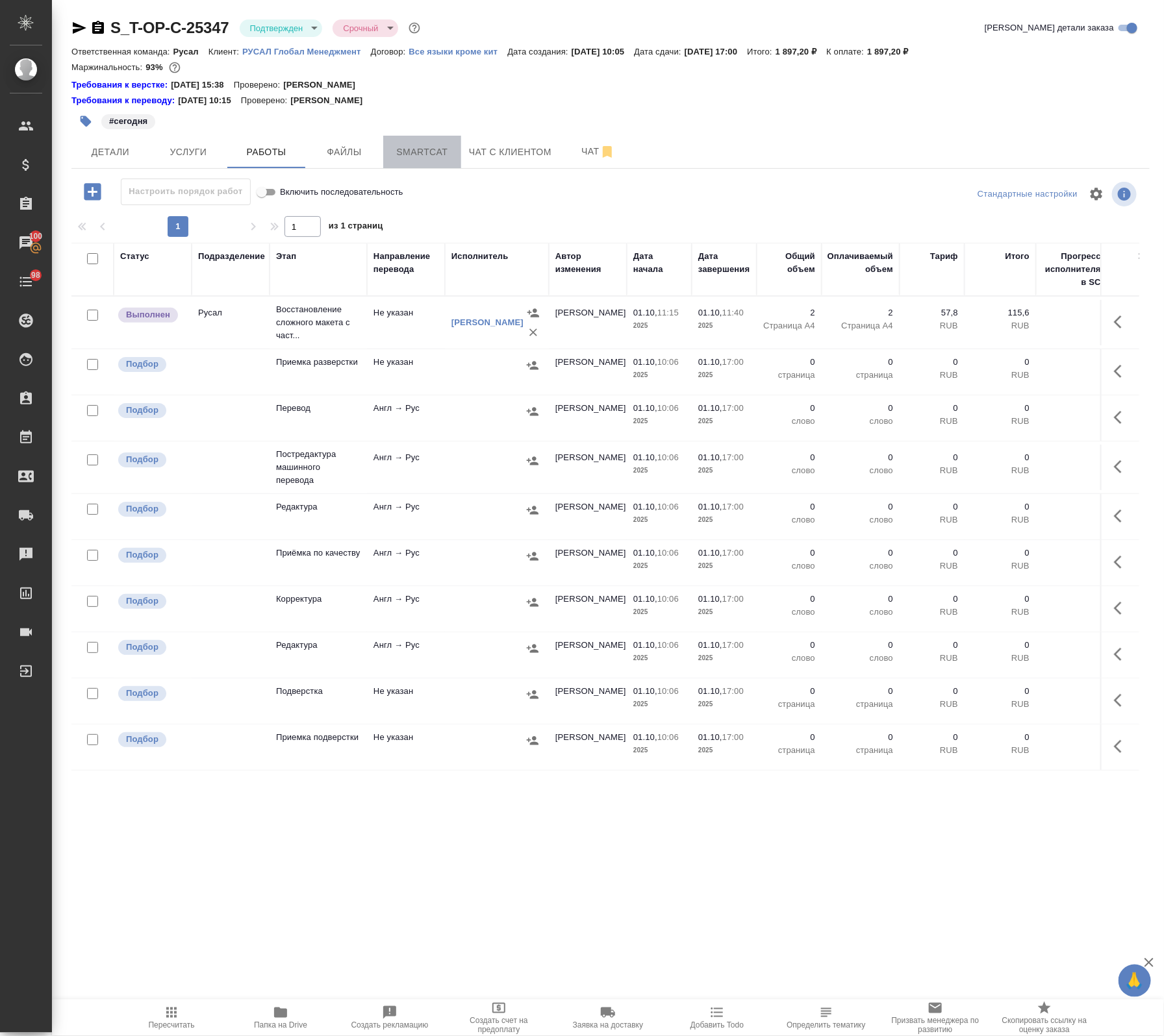
click at [416, 152] on span "Smartcat" at bounding box center [422, 153] width 63 height 16
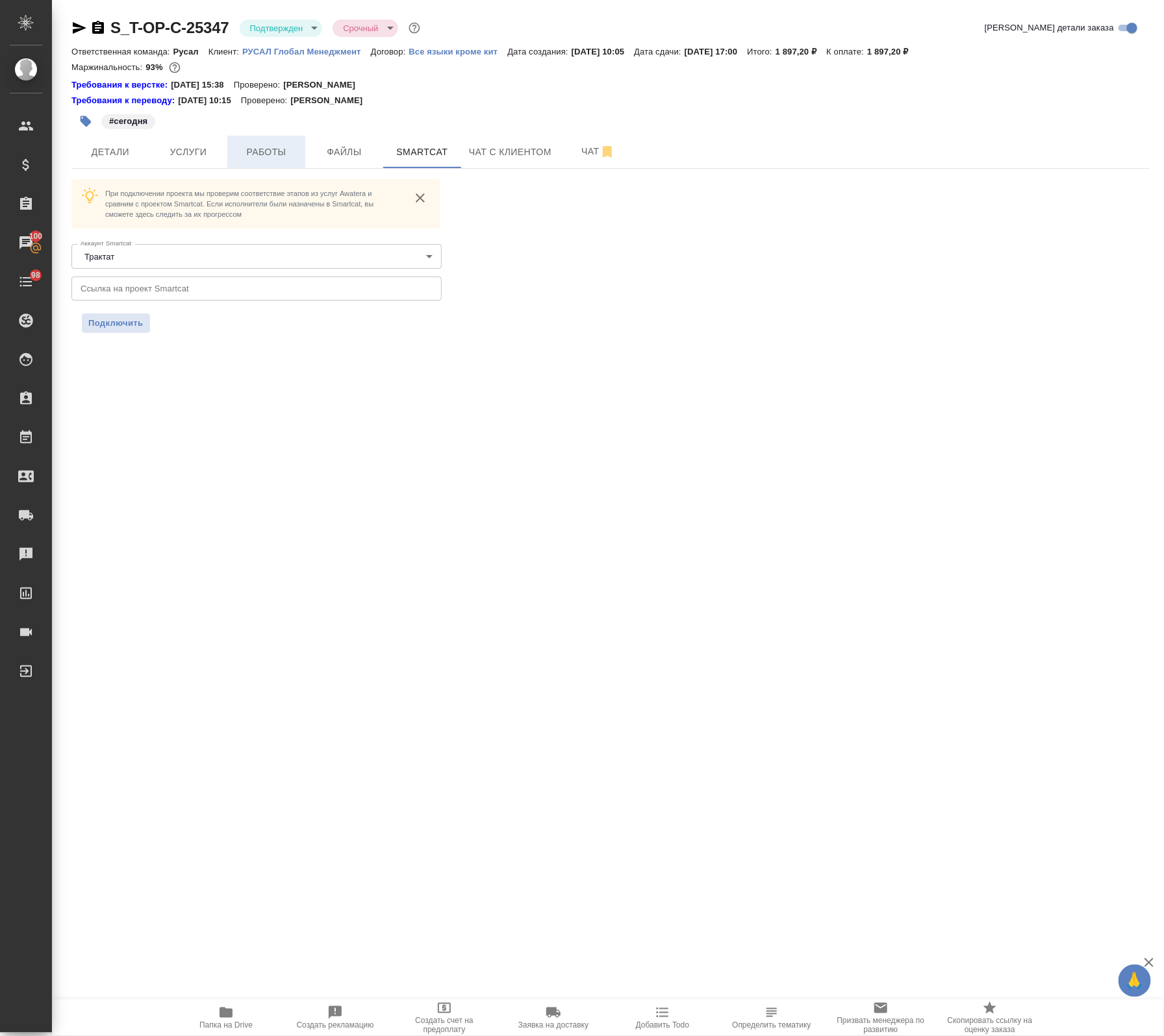
click at [250, 146] on span "Работы" at bounding box center [266, 153] width 63 height 16
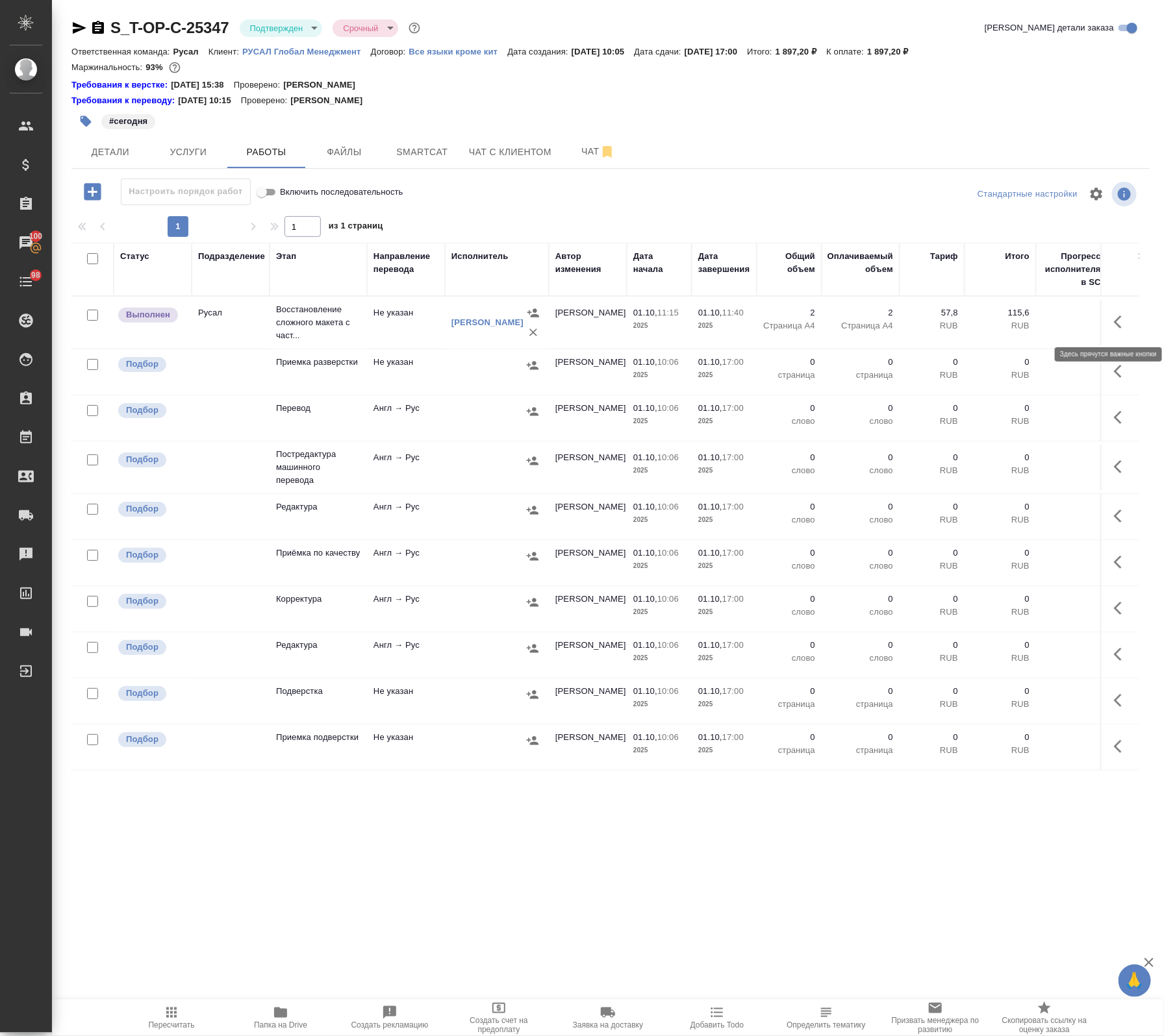
drag, startPoint x: 1114, startPoint y: 321, endPoint x: 1093, endPoint y: 322, distance: 21.0
click at [1114, 321] on icon "button" at bounding box center [1121, 321] width 15 height 15
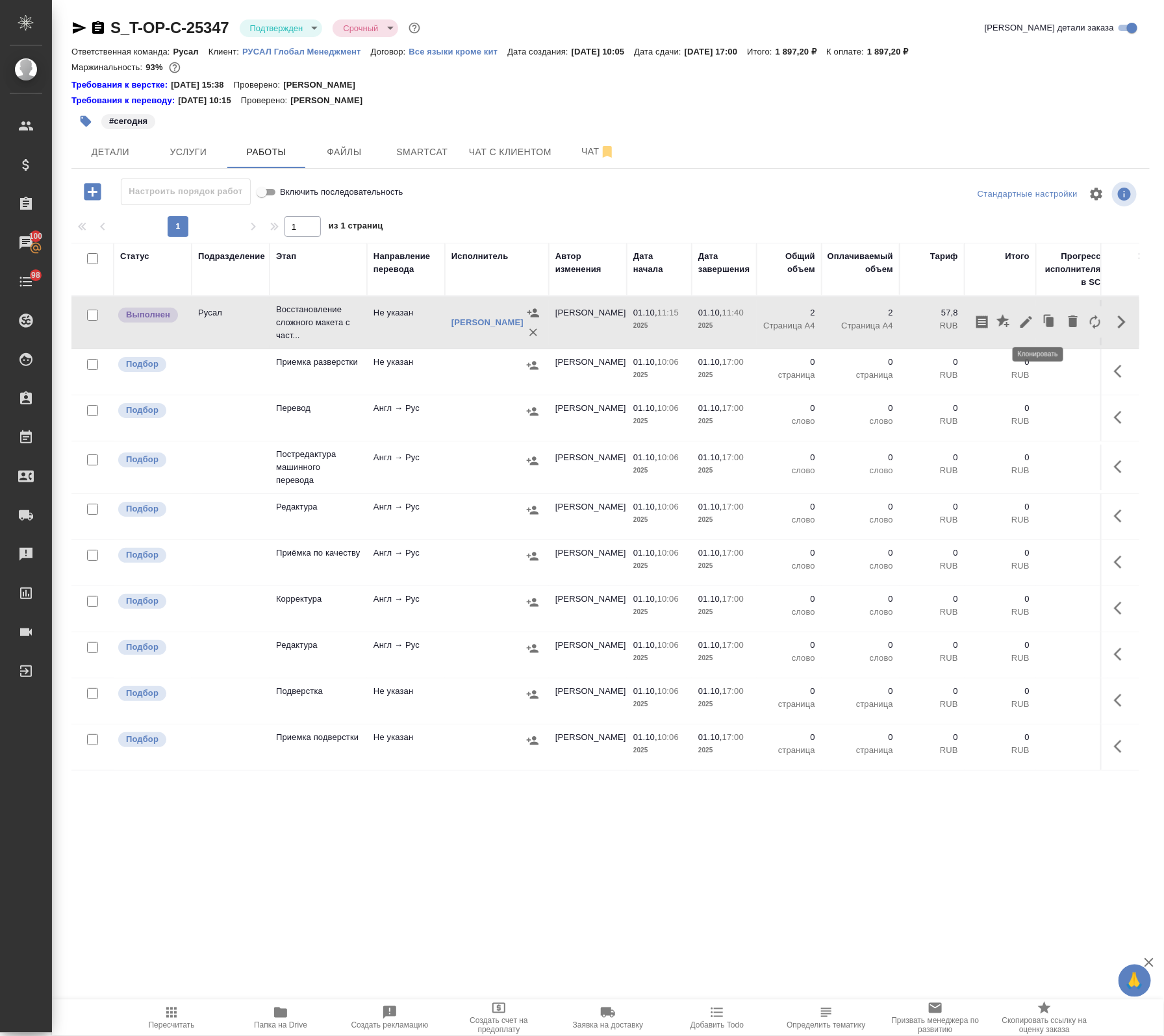
click at [1021, 321] on icon "button" at bounding box center [1026, 321] width 12 height 12
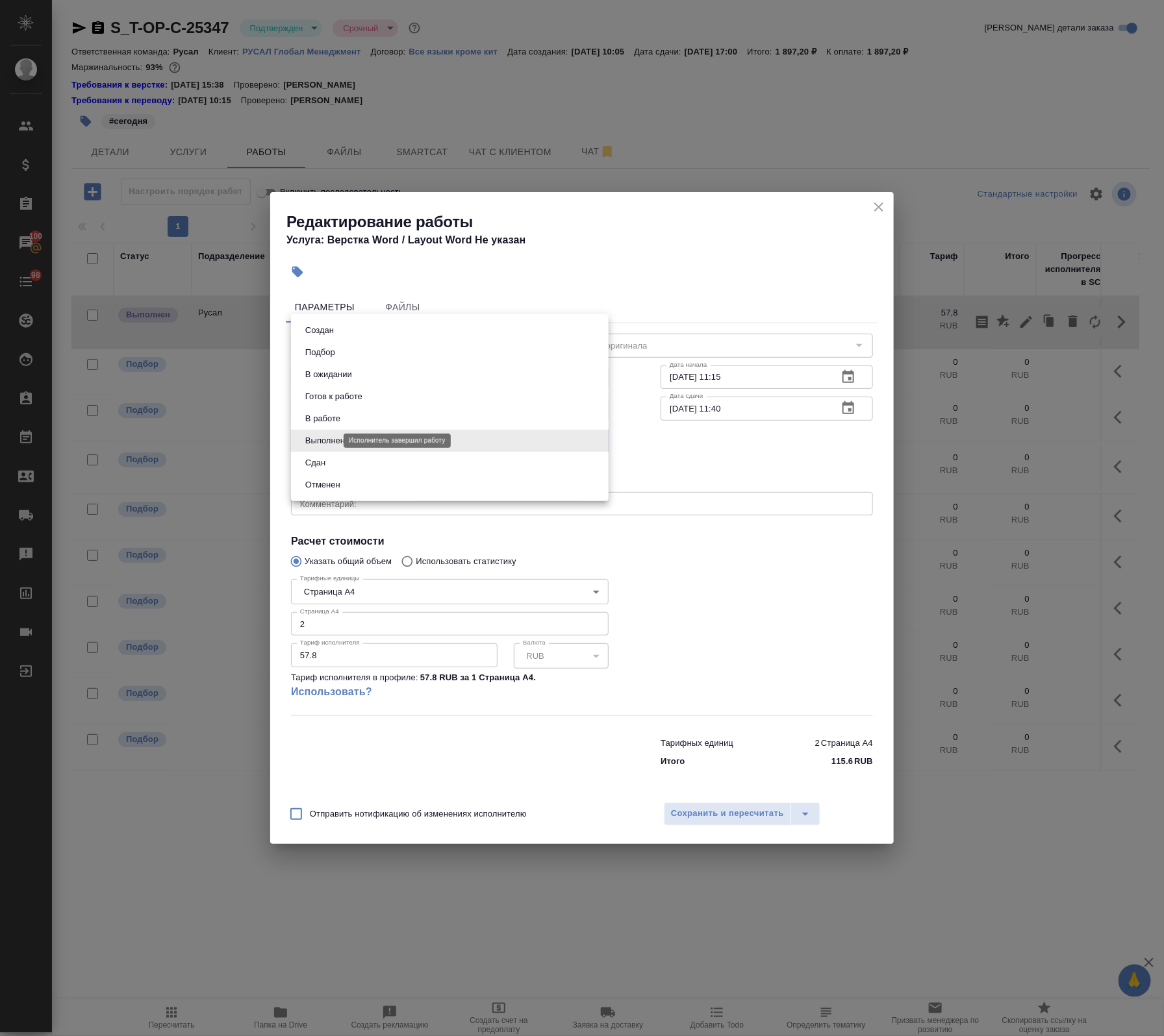
click at [330, 441] on body "🙏 .cls-1 fill:#fff; AWATERA Avdeenko Kirill Клиенты Спецификации Заказы 100 Чат…" at bounding box center [582, 518] width 1164 height 1036
click at [325, 459] on button "Сдан" at bounding box center [315, 463] width 28 height 15
type input "closed"
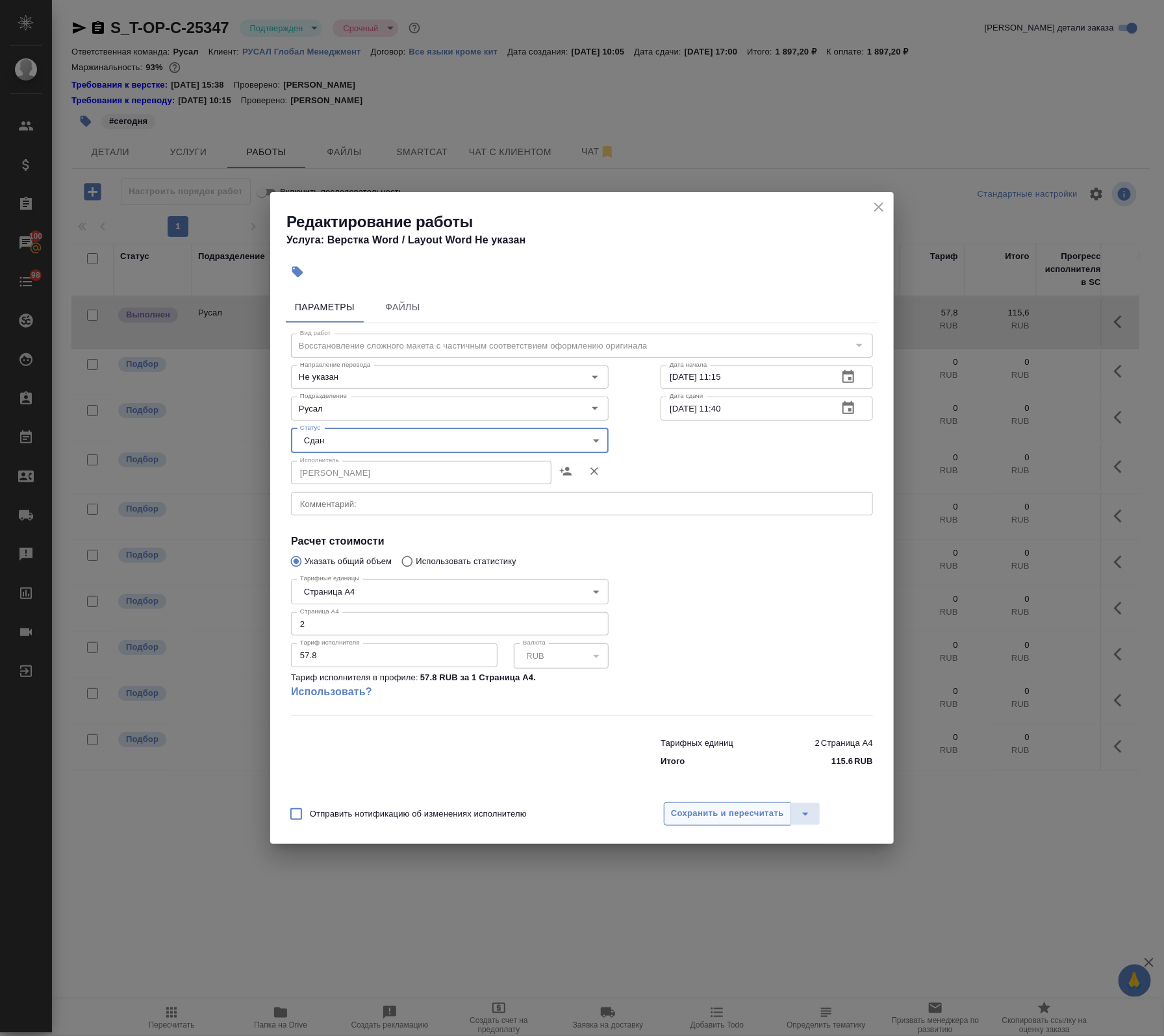
click at [705, 809] on span "Сохранить и пересчитать" at bounding box center [727, 814] width 113 height 15
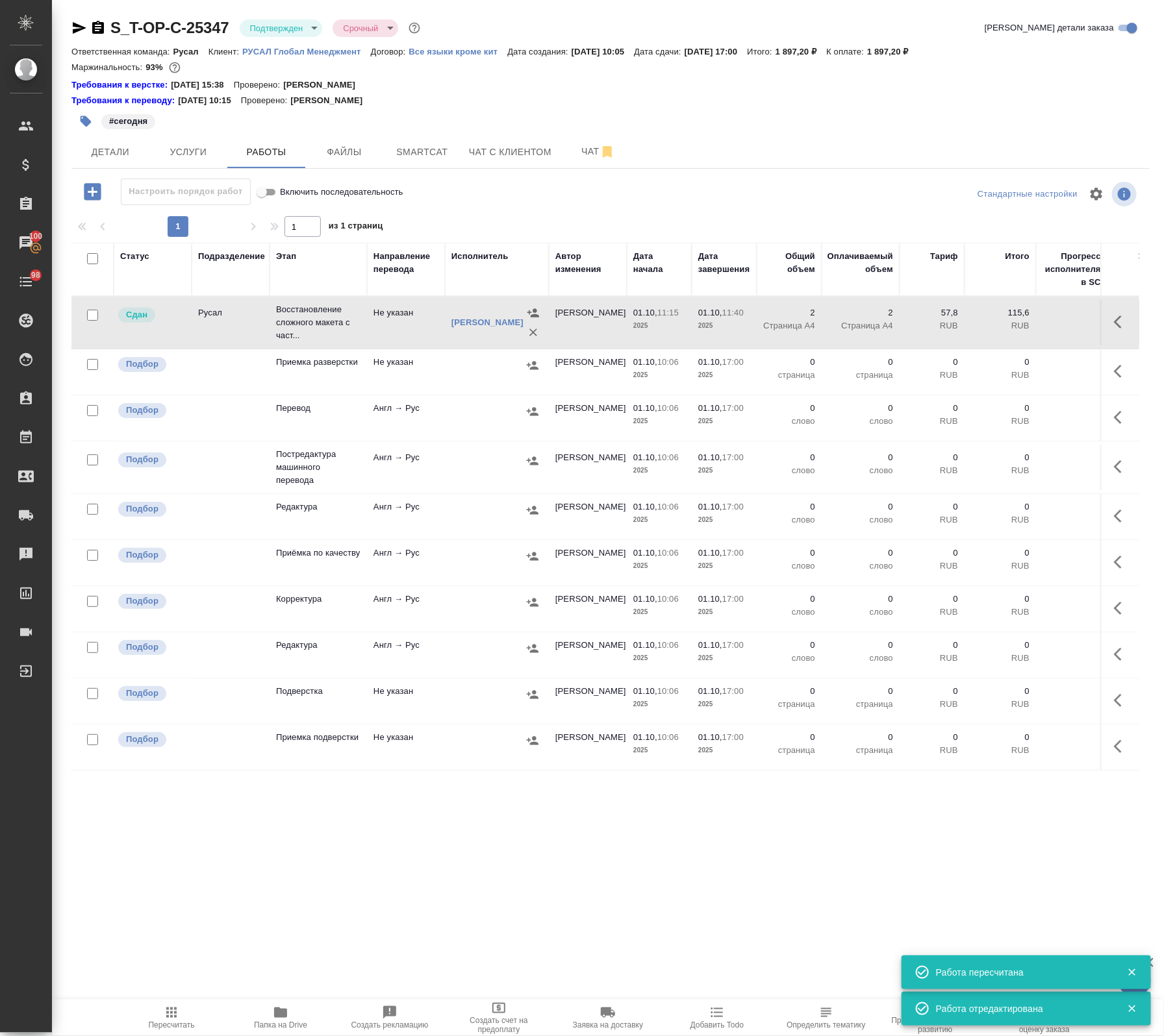
click at [374, 338] on td "Не указан" at bounding box center [406, 322] width 78 height 45
click at [426, 140] on button "Smartcat" at bounding box center [422, 152] width 78 height 33
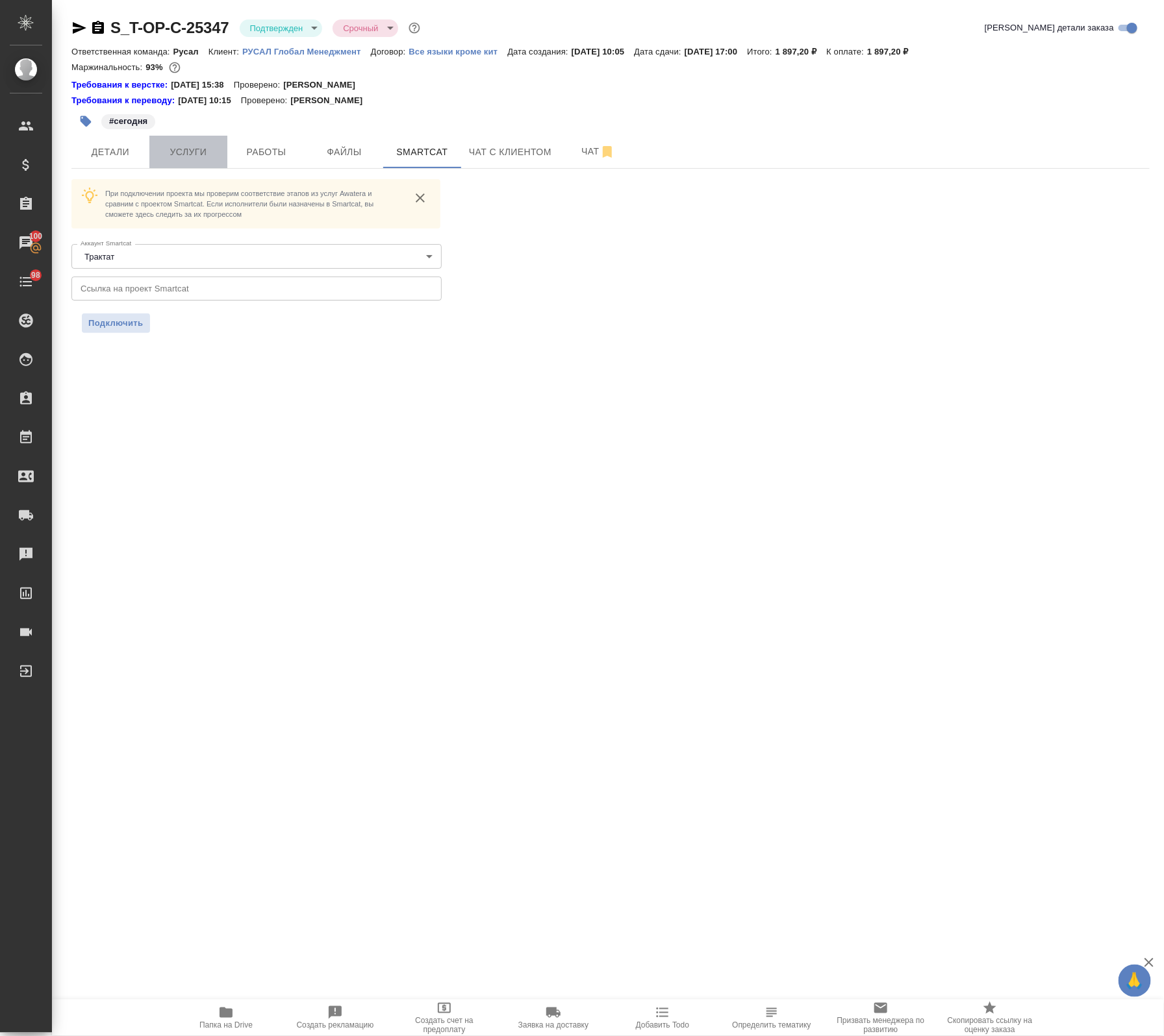
click at [196, 144] on span "Услуги" at bounding box center [188, 153] width 63 height 16
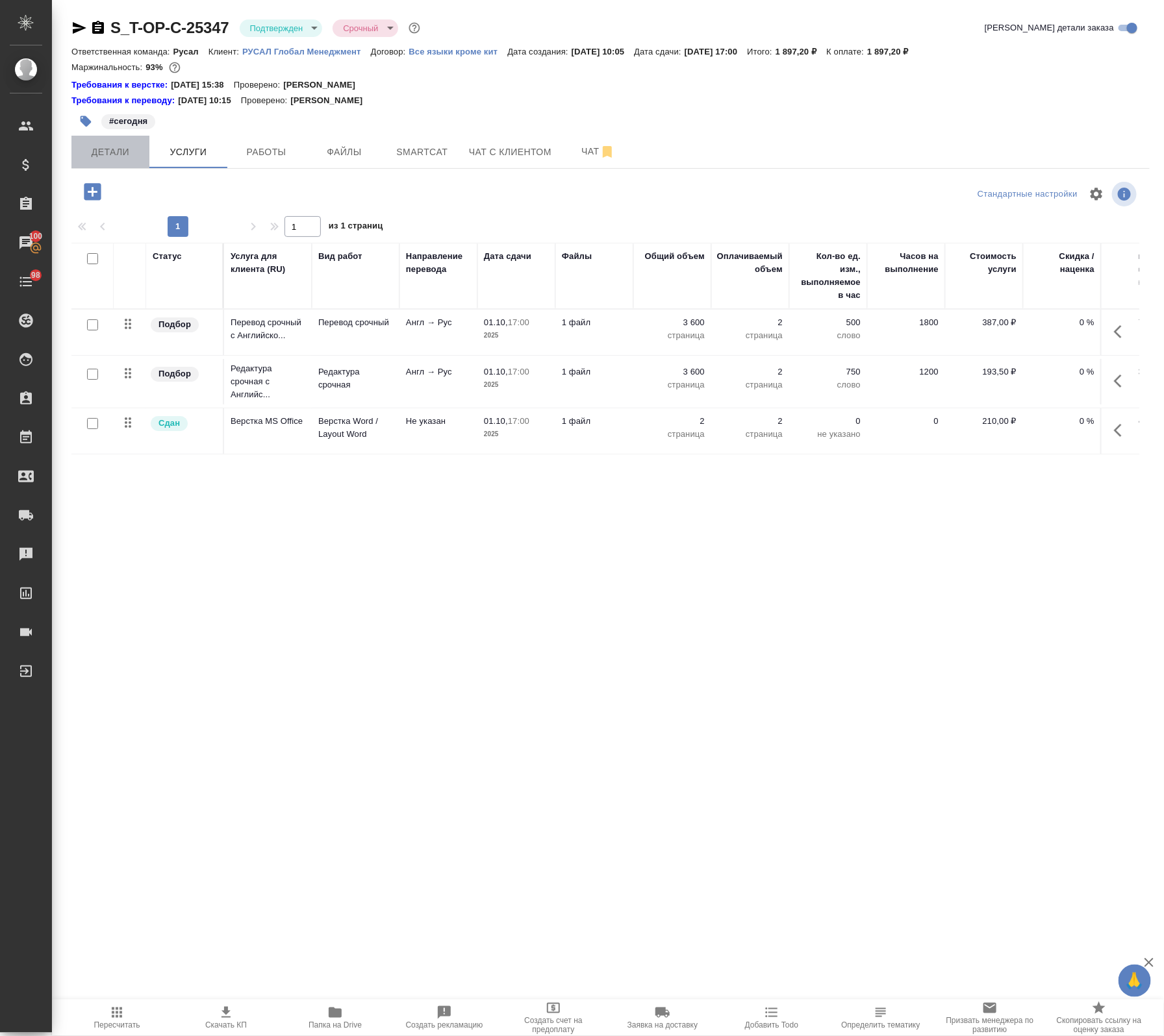
click at [126, 144] on span "Детали" at bounding box center [110, 153] width 63 height 16
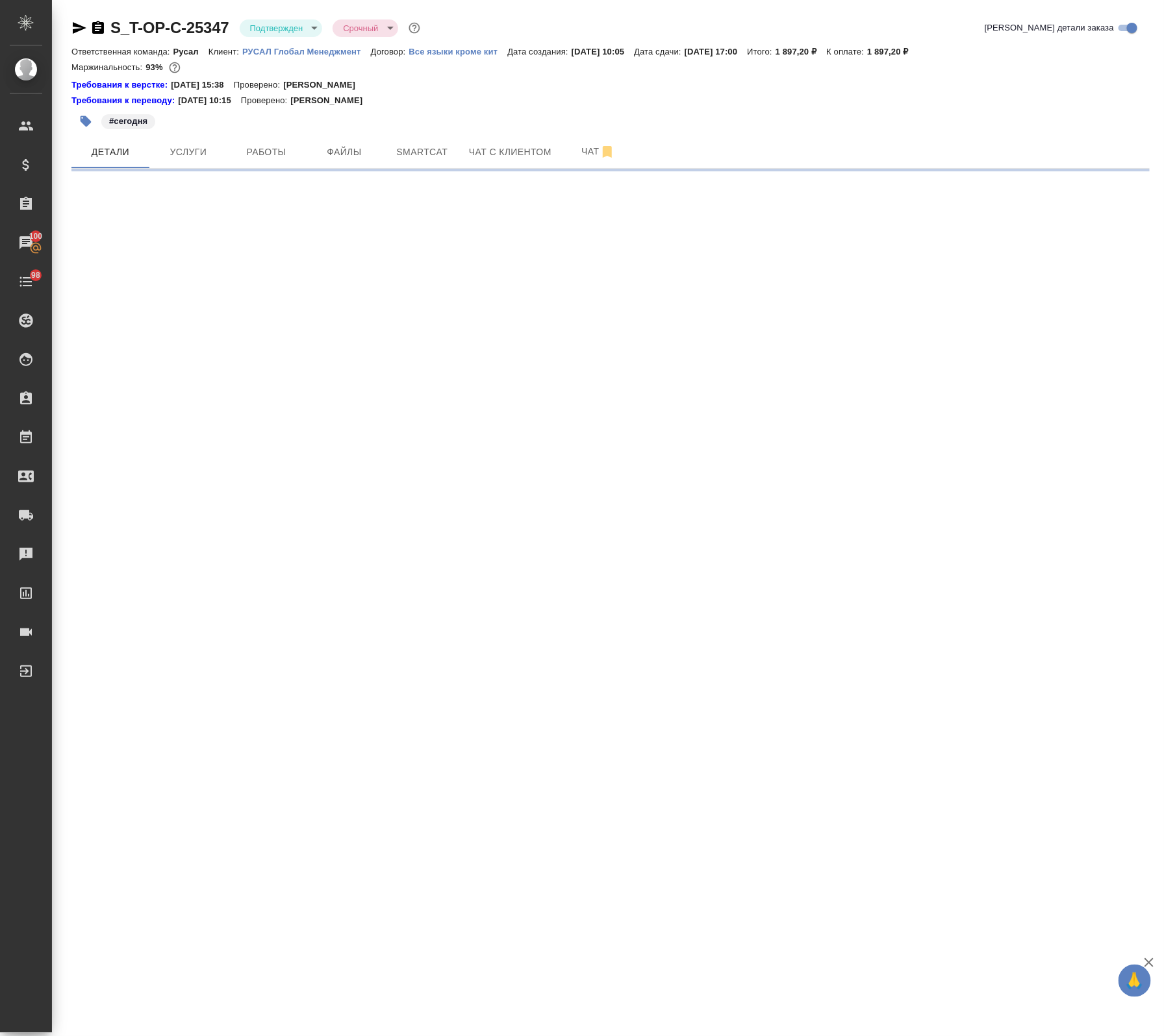
select select "RU"
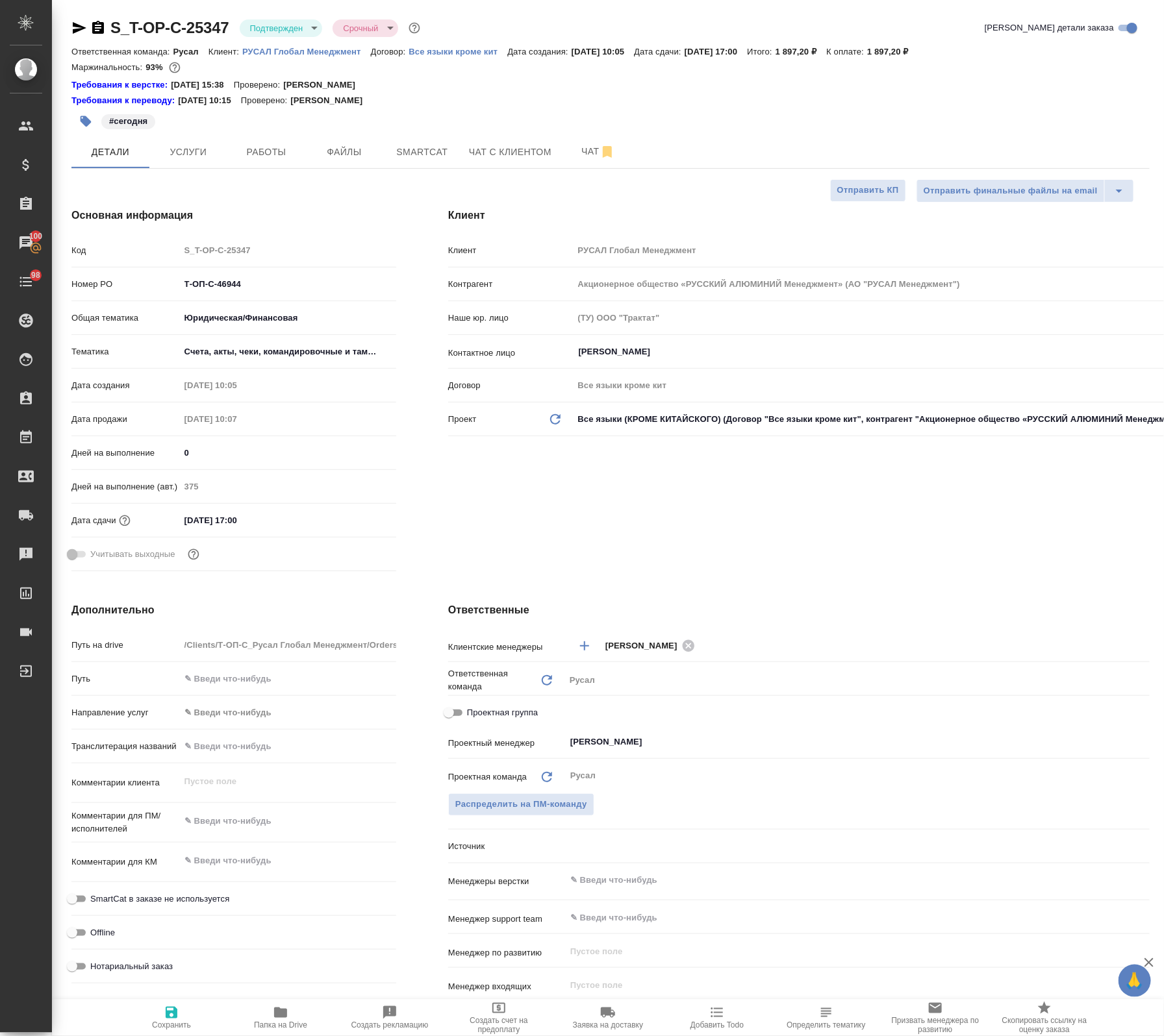
type textarea "x"
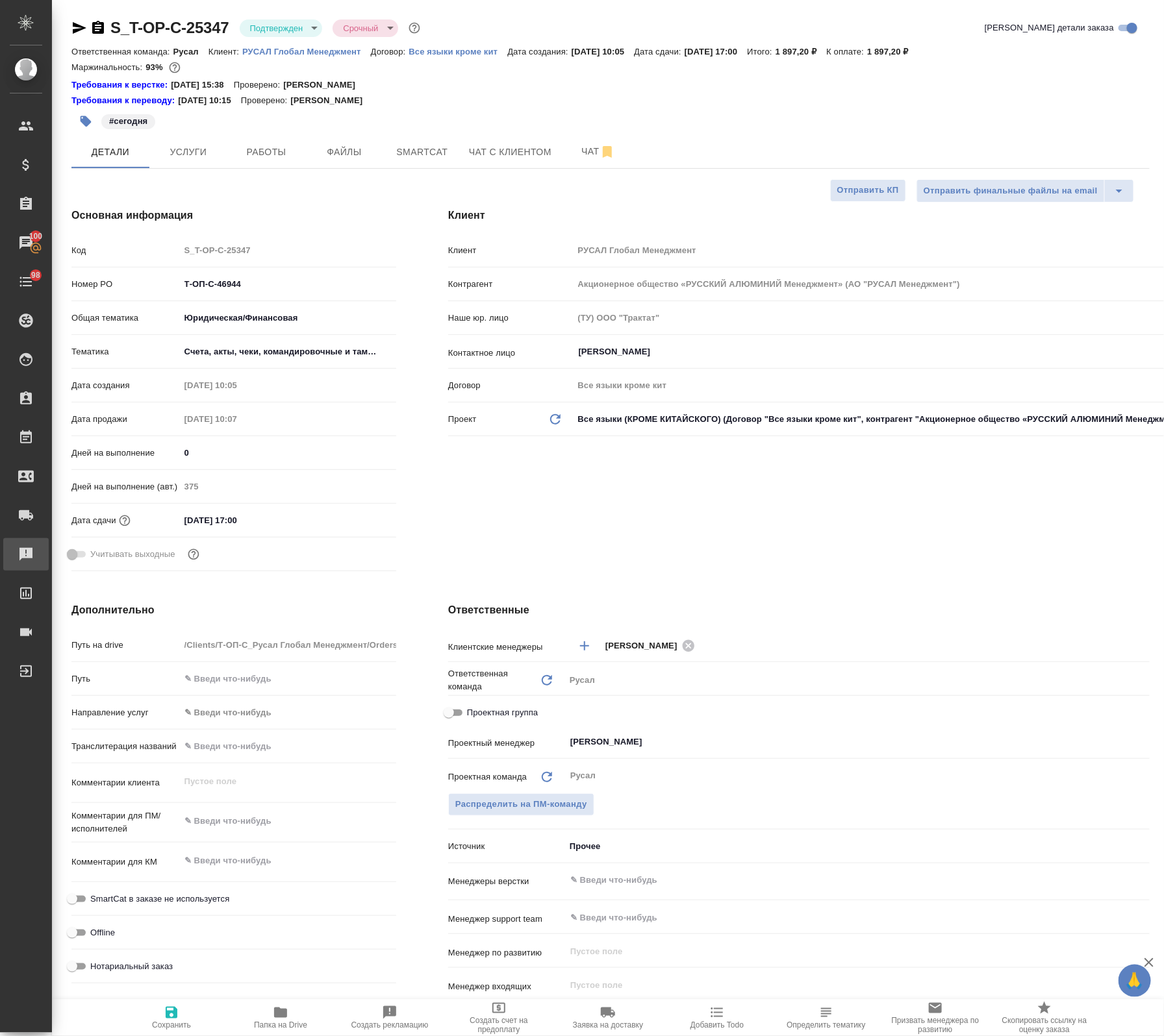
type textarea "x"
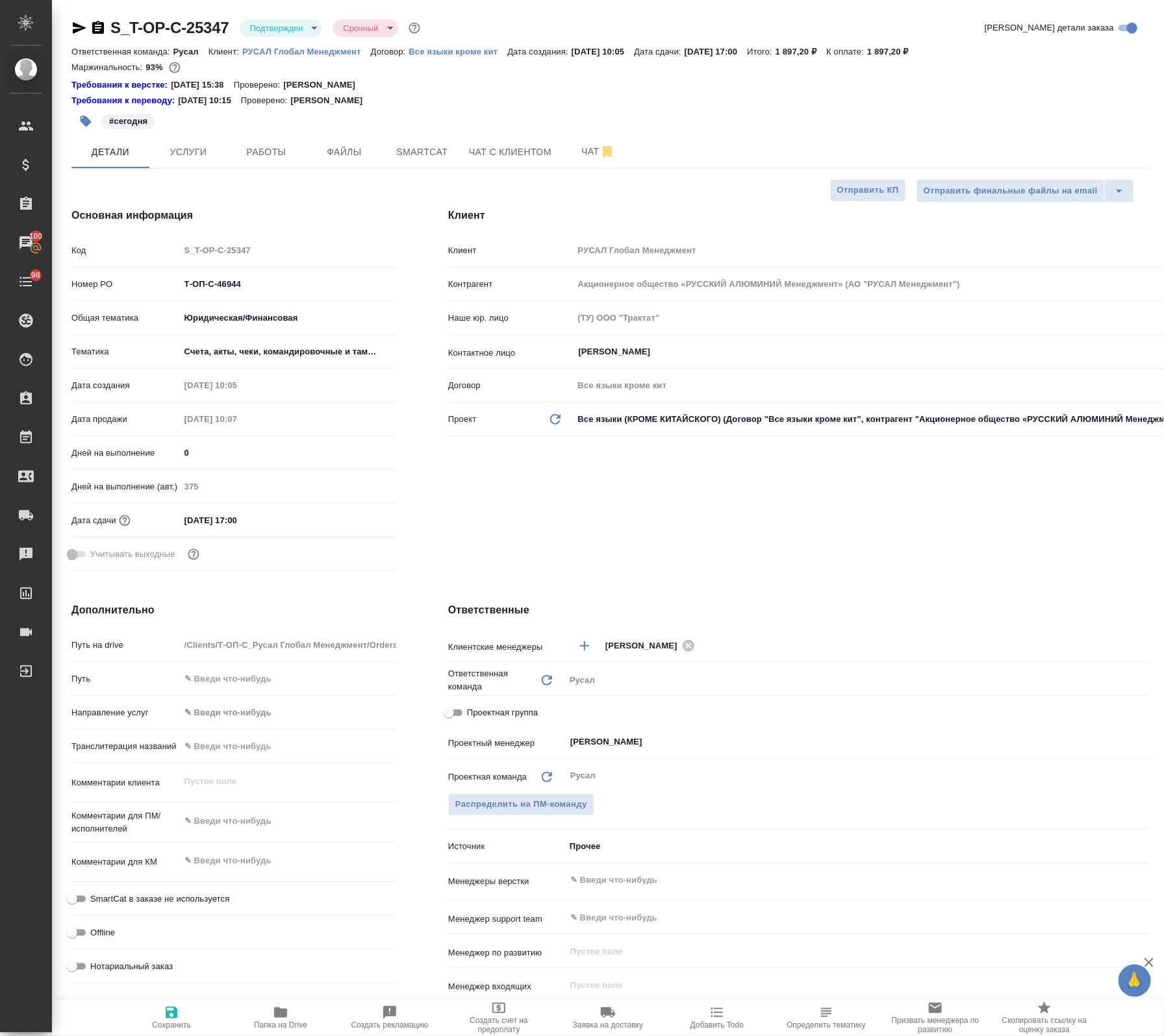
type textarea "x"
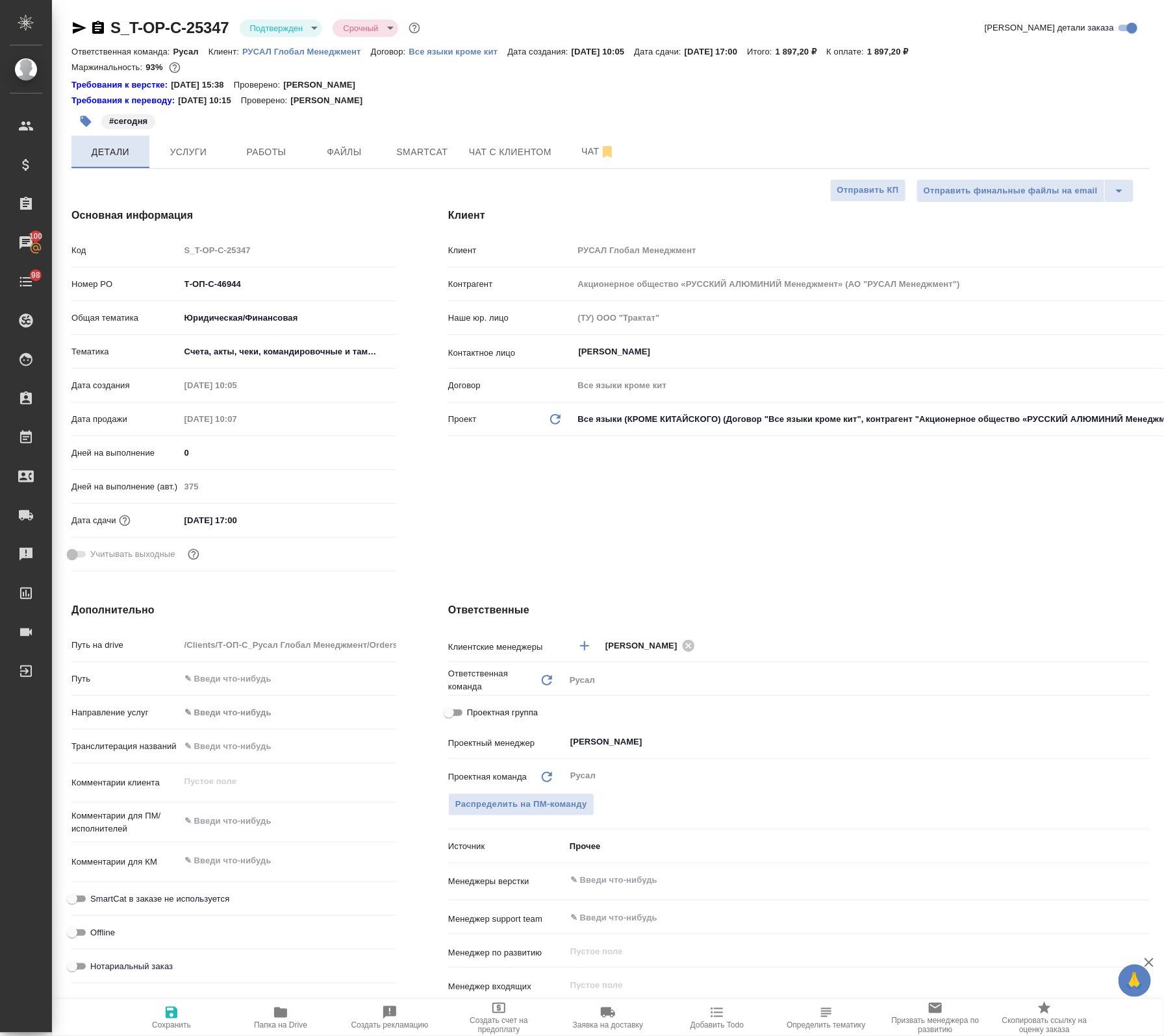
type textarea "x"
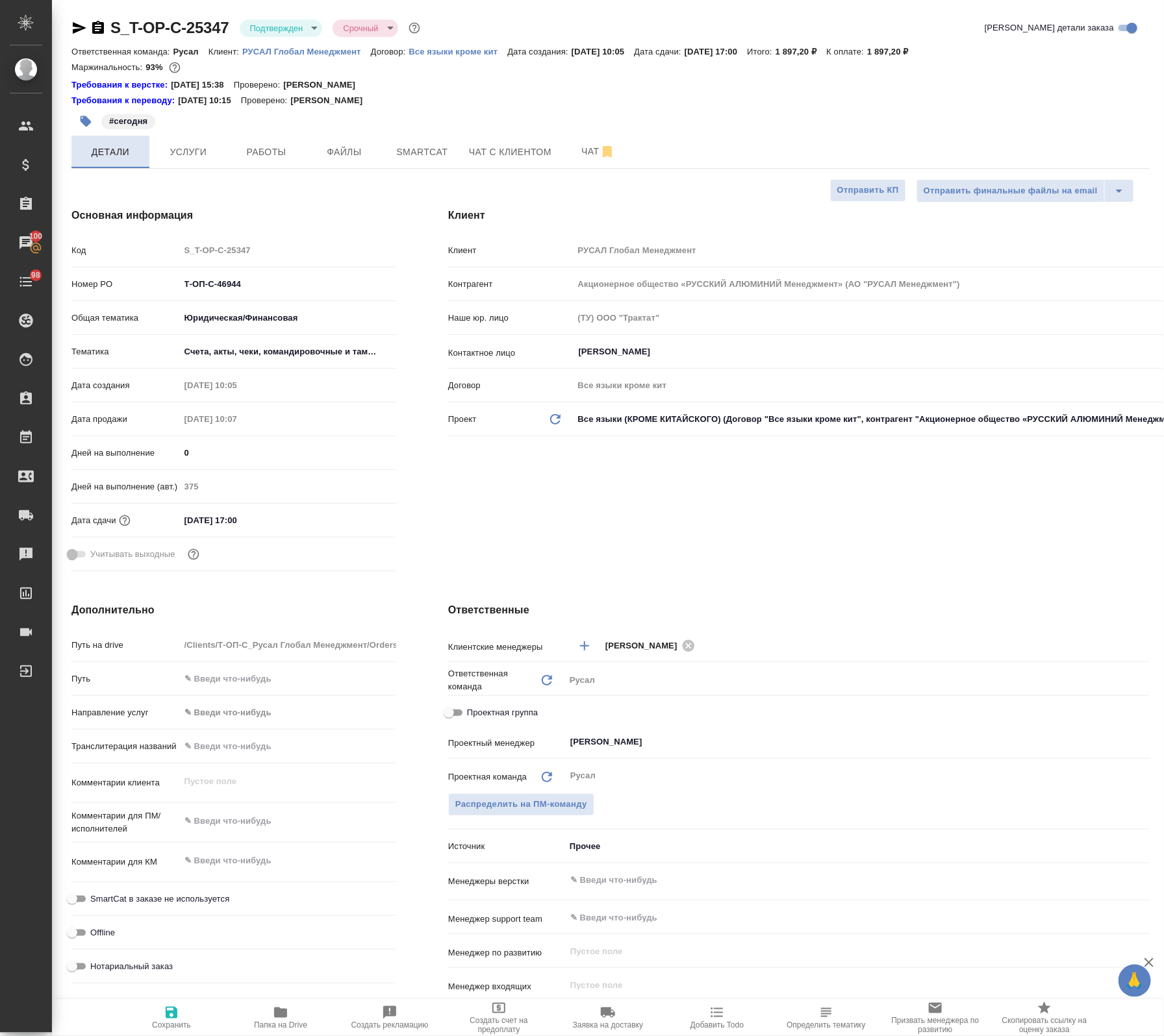
type textarea "x"
drag, startPoint x: 234, startPoint y: 6, endPoint x: 108, endPoint y: 33, distance: 128.9
click at [108, 33] on div "S_T-OP-C-25347 Подтвержден confirmed Срочный urgent Кратко детали заказа Ответс…" at bounding box center [610, 684] width 1092 height 1367
copy link "S_T-OP-C-25347"
type textarea "x"
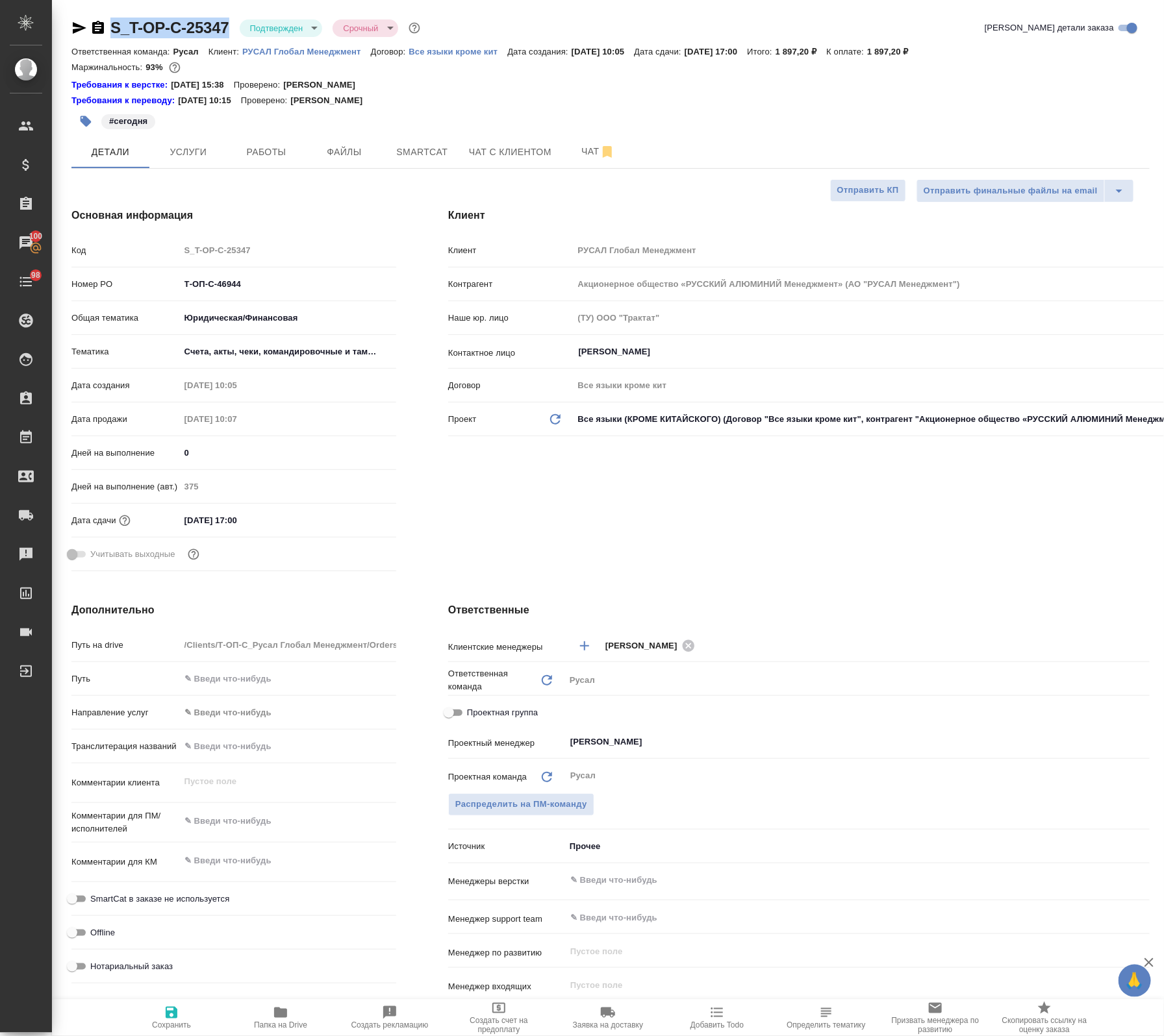
type textarea "x"
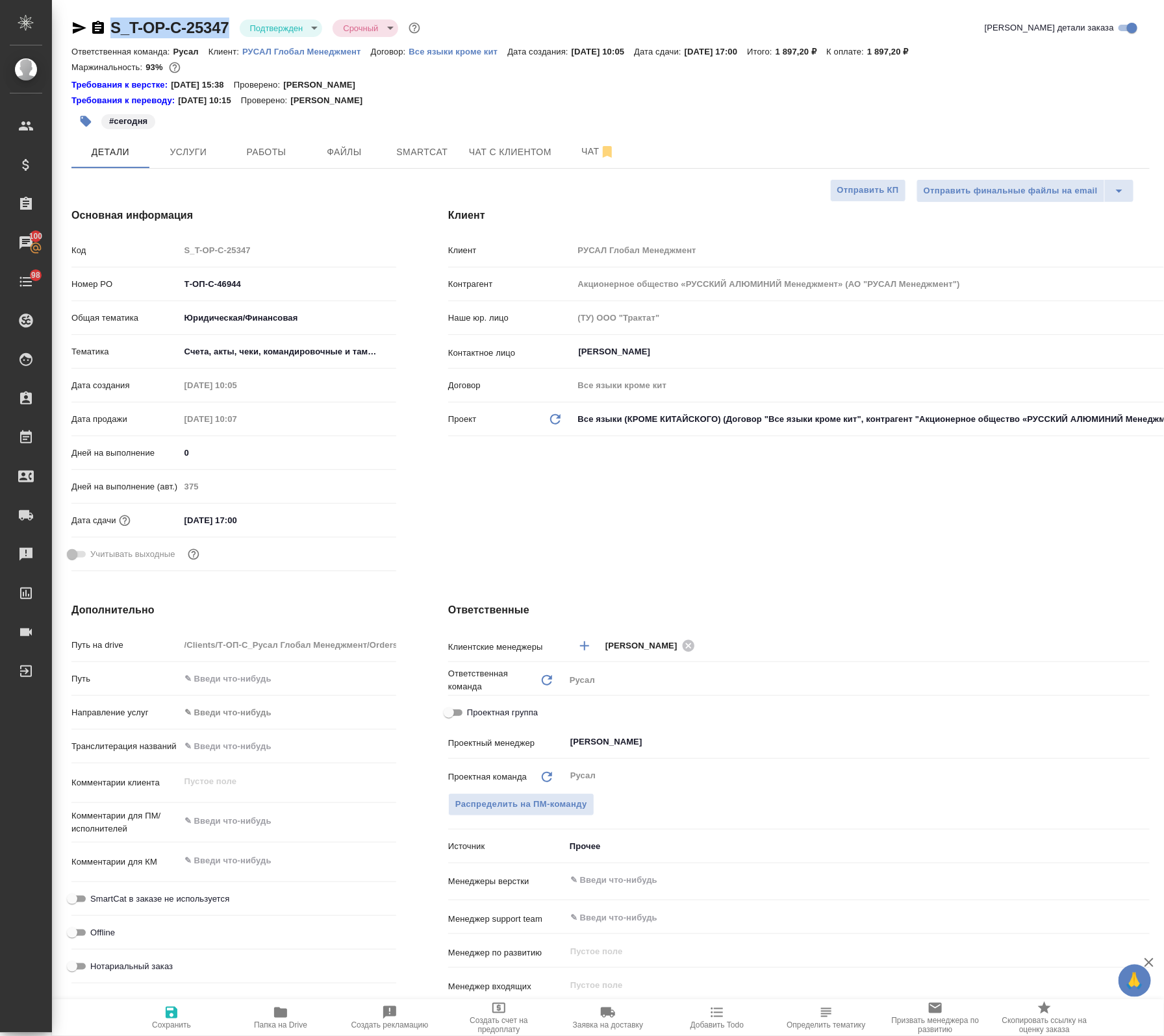
type textarea "x"
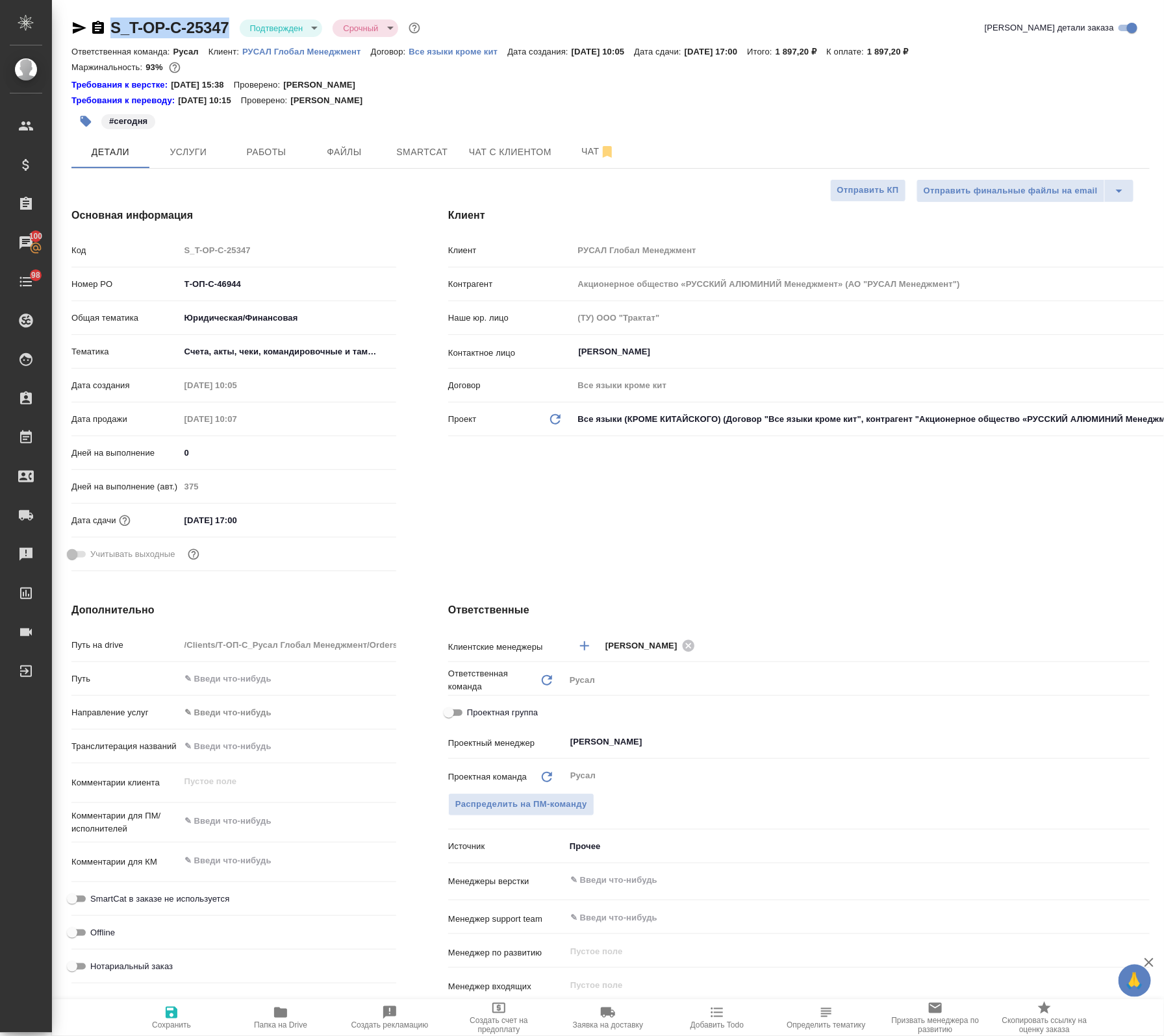
type textarea "x"
click at [263, 141] on button "Работы" at bounding box center [266, 152] width 78 height 33
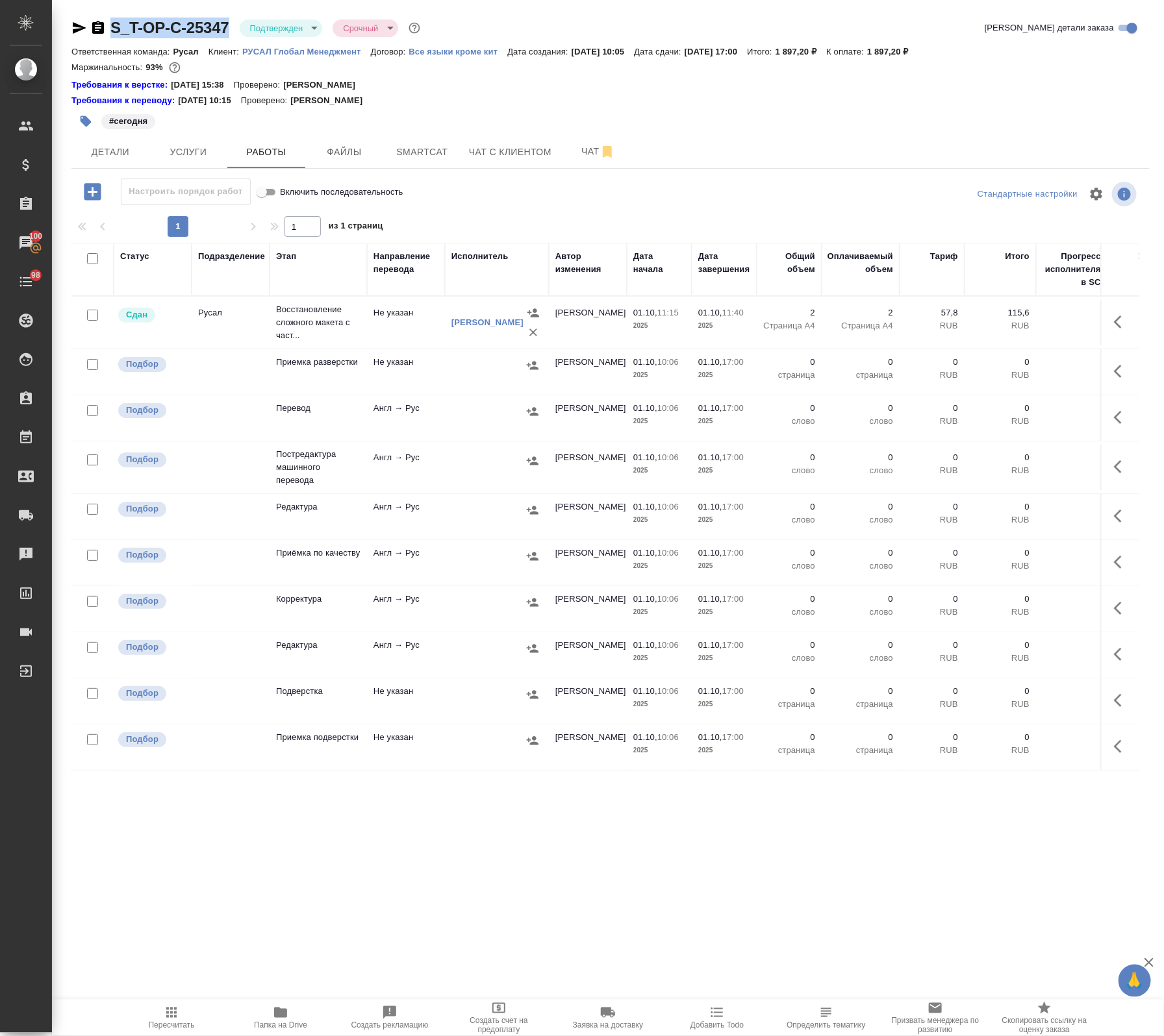
click at [455, 469] on div at bounding box center [497, 460] width 91 height 19
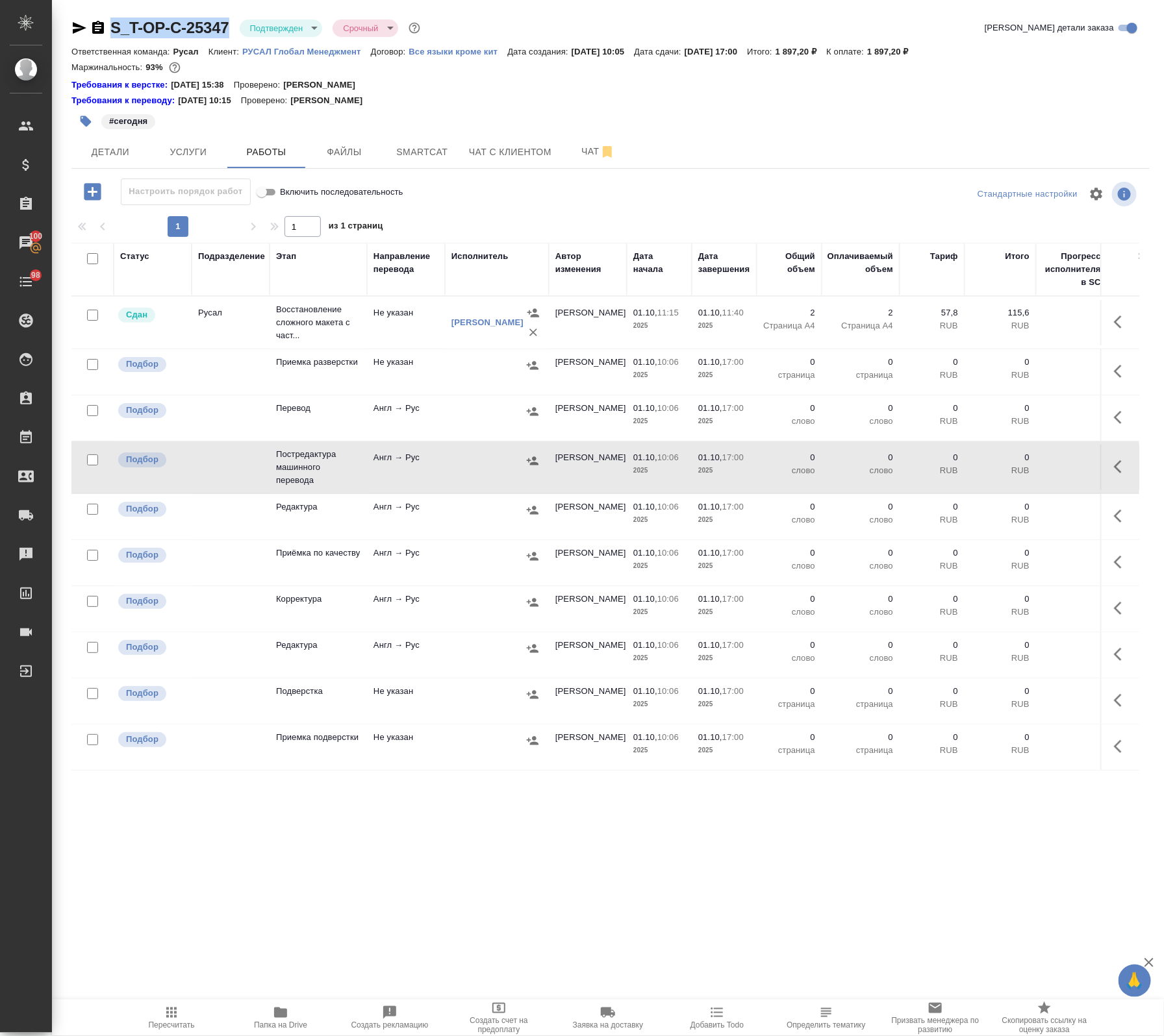
click at [1114, 473] on icon "button" at bounding box center [1118, 467] width 8 height 13
click at [1021, 468] on icon "button" at bounding box center [1026, 467] width 12 height 12
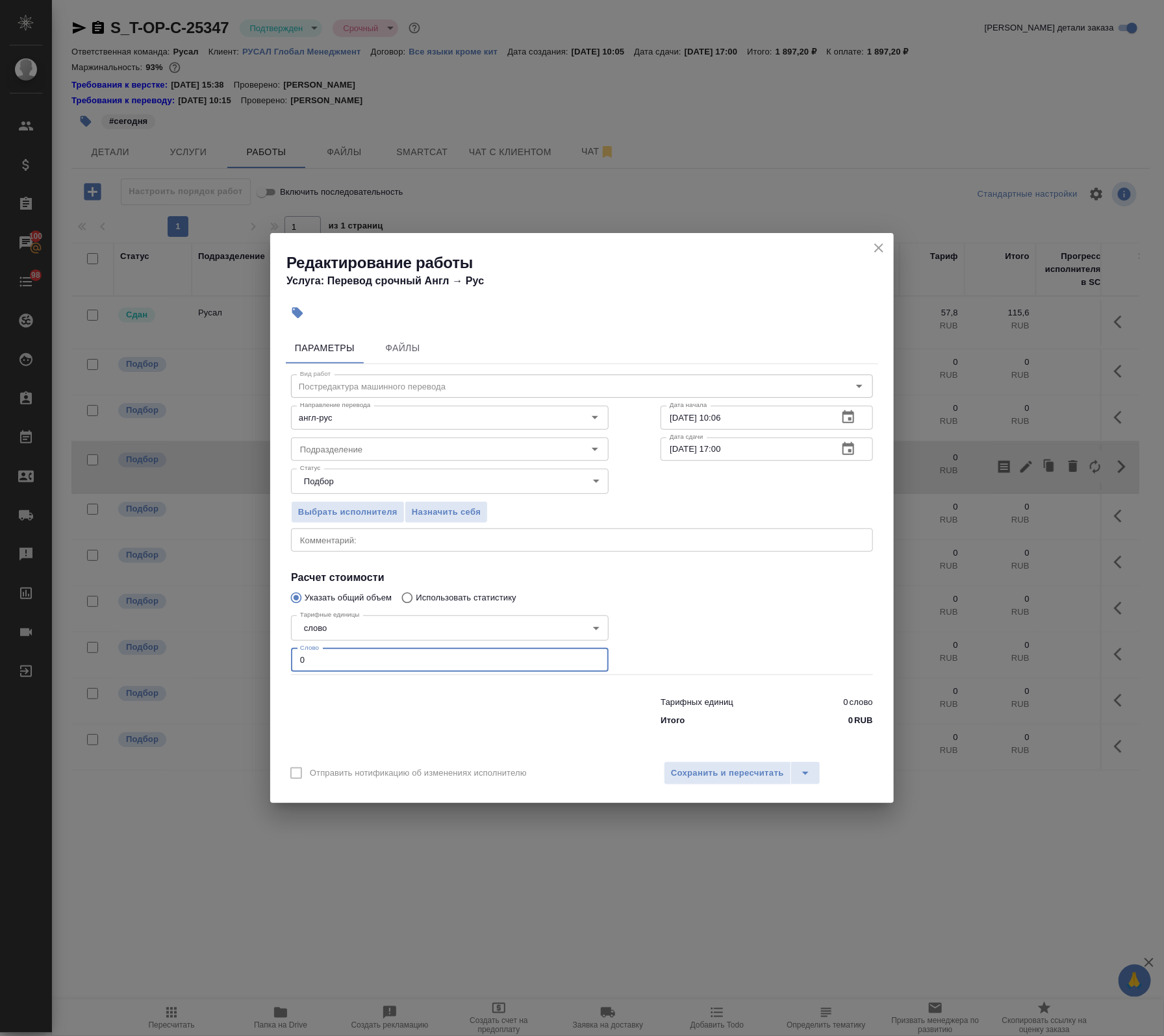
drag, startPoint x: 277, startPoint y: 657, endPoint x: 277, endPoint y: 669, distance: 12.0
click at [196, 657] on div "Редактирование работы Услуга: Перевод срочный Англ → Рус Параметры Файлы Вид ра…" at bounding box center [582, 518] width 1164 height 1036
paste input "162"
type input "162"
drag, startPoint x: 723, startPoint y: 449, endPoint x: 715, endPoint y: 455, distance: 10.0
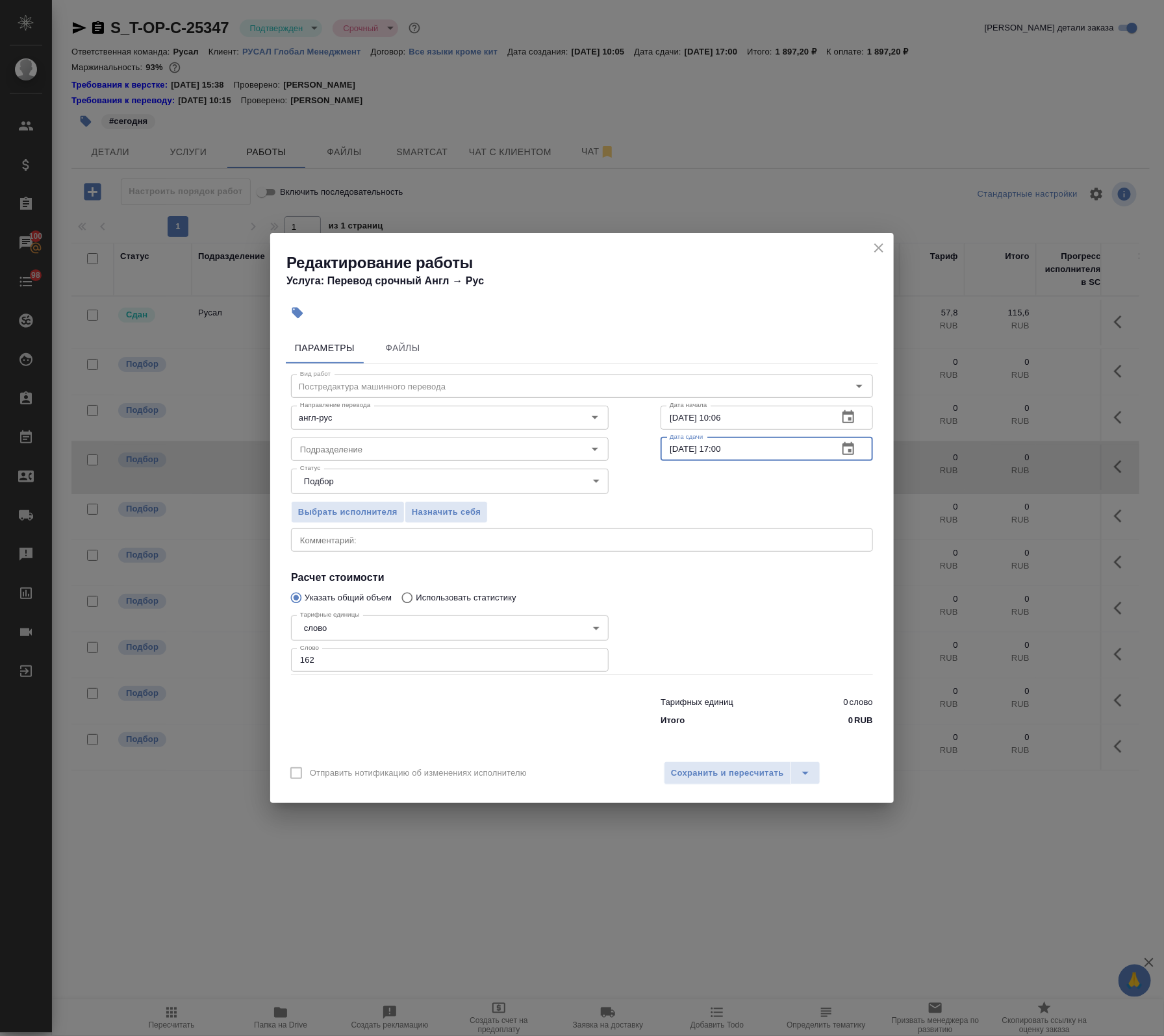
click at [715, 455] on input "01.10.2025 17:00" at bounding box center [744, 449] width 167 height 24
type input "01.10.2025 16:45"
drag, startPoint x: 732, startPoint y: 429, endPoint x: 719, endPoint y: 429, distance: 13.0
click at [719, 429] on input "01.10.2025 10:06" at bounding box center [744, 418] width 167 height 24
type input "01.10.2025 11:45"
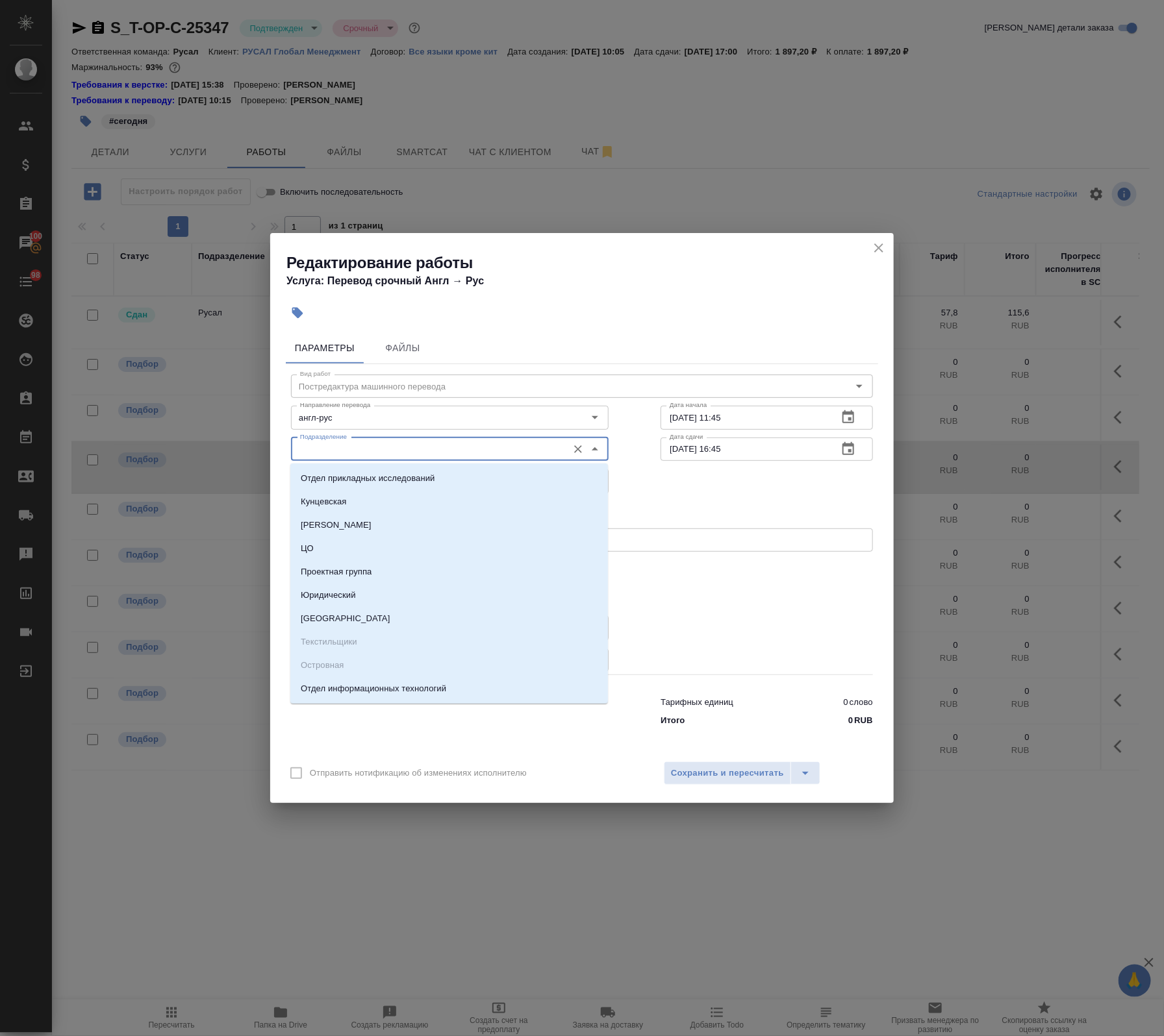
click at [377, 451] on input "Подразделение" at bounding box center [428, 449] width 266 height 15
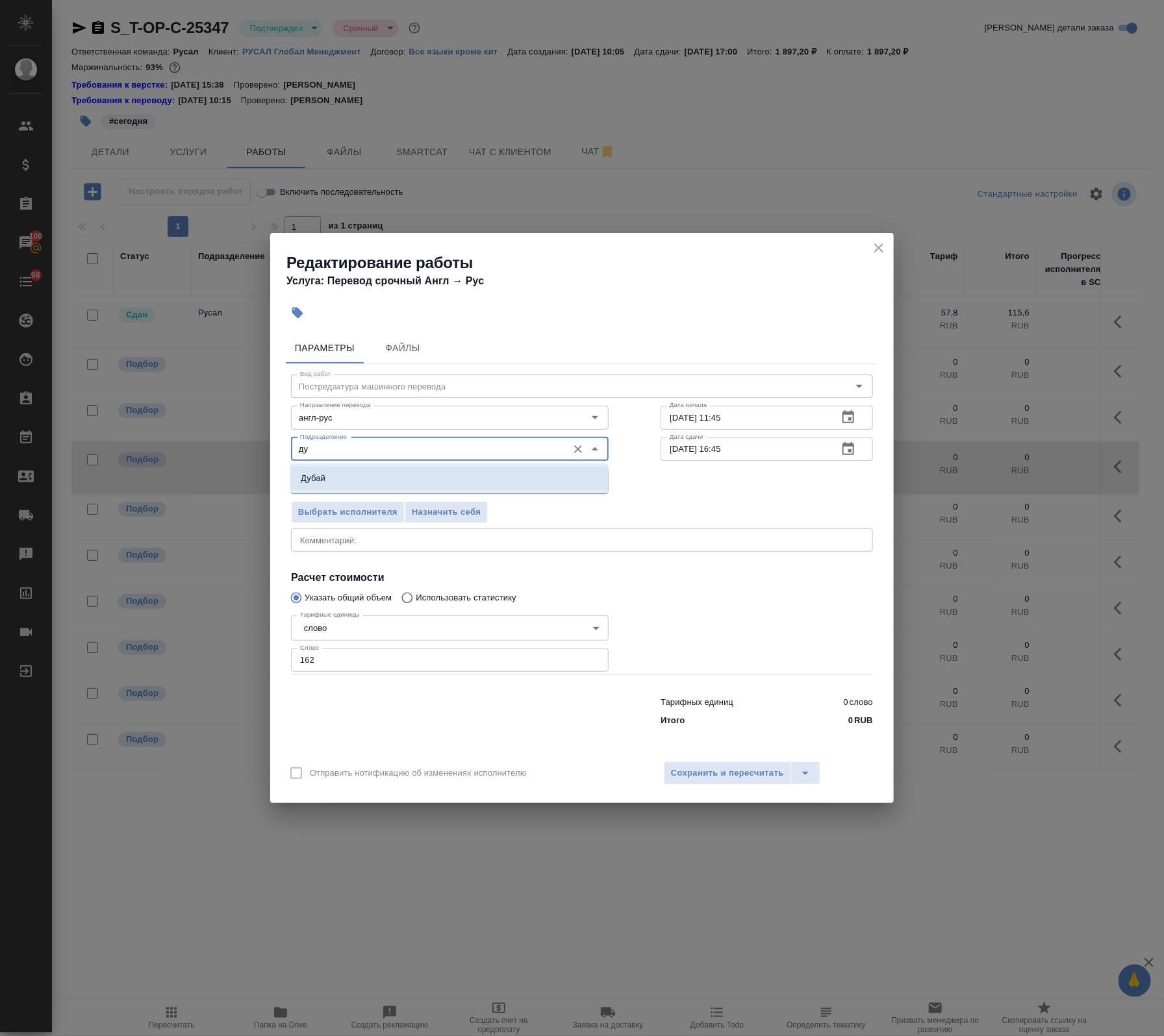
type input "д"
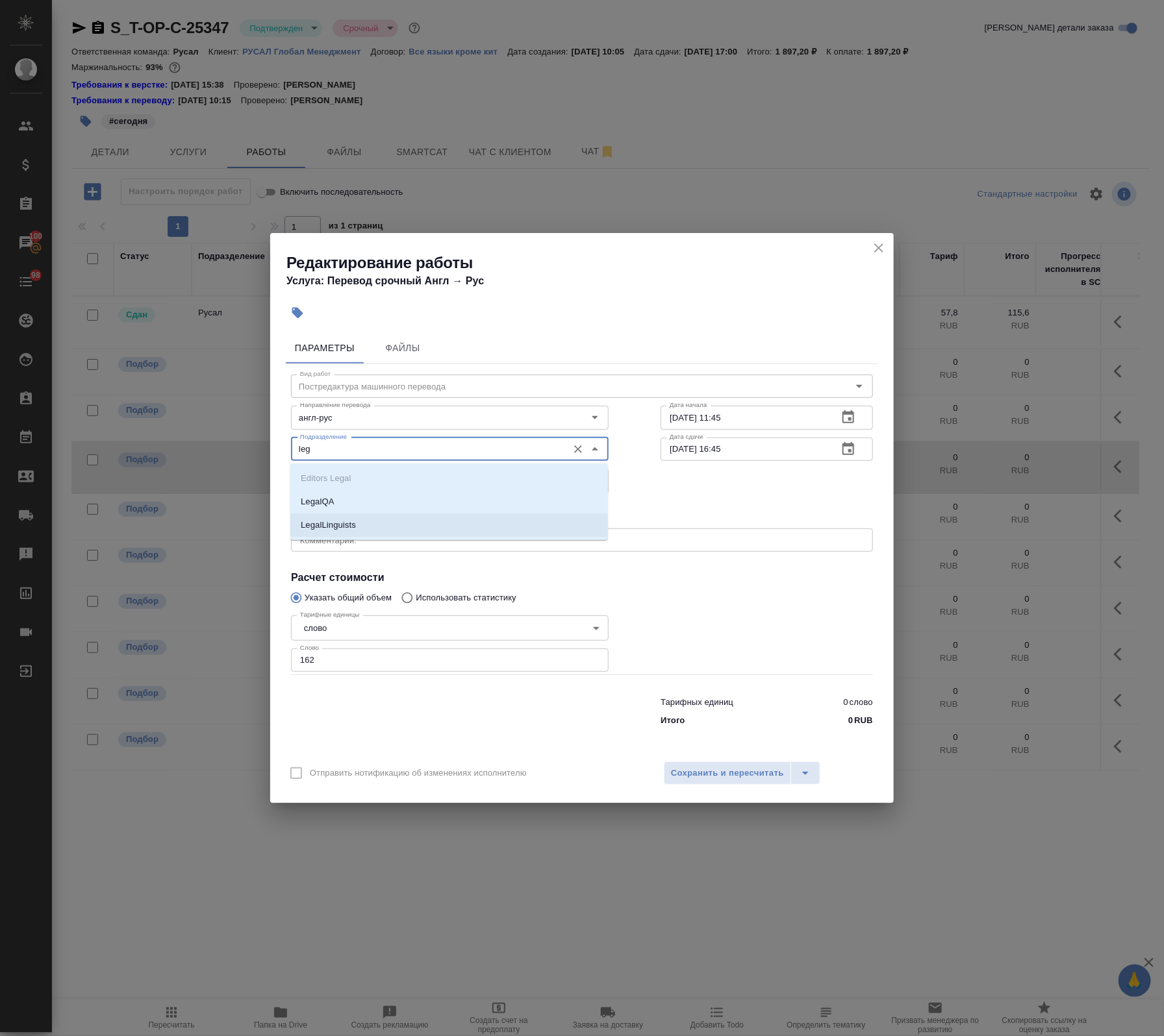
click at [366, 528] on li "LegalLinguists" at bounding box center [449, 526] width 318 height 24
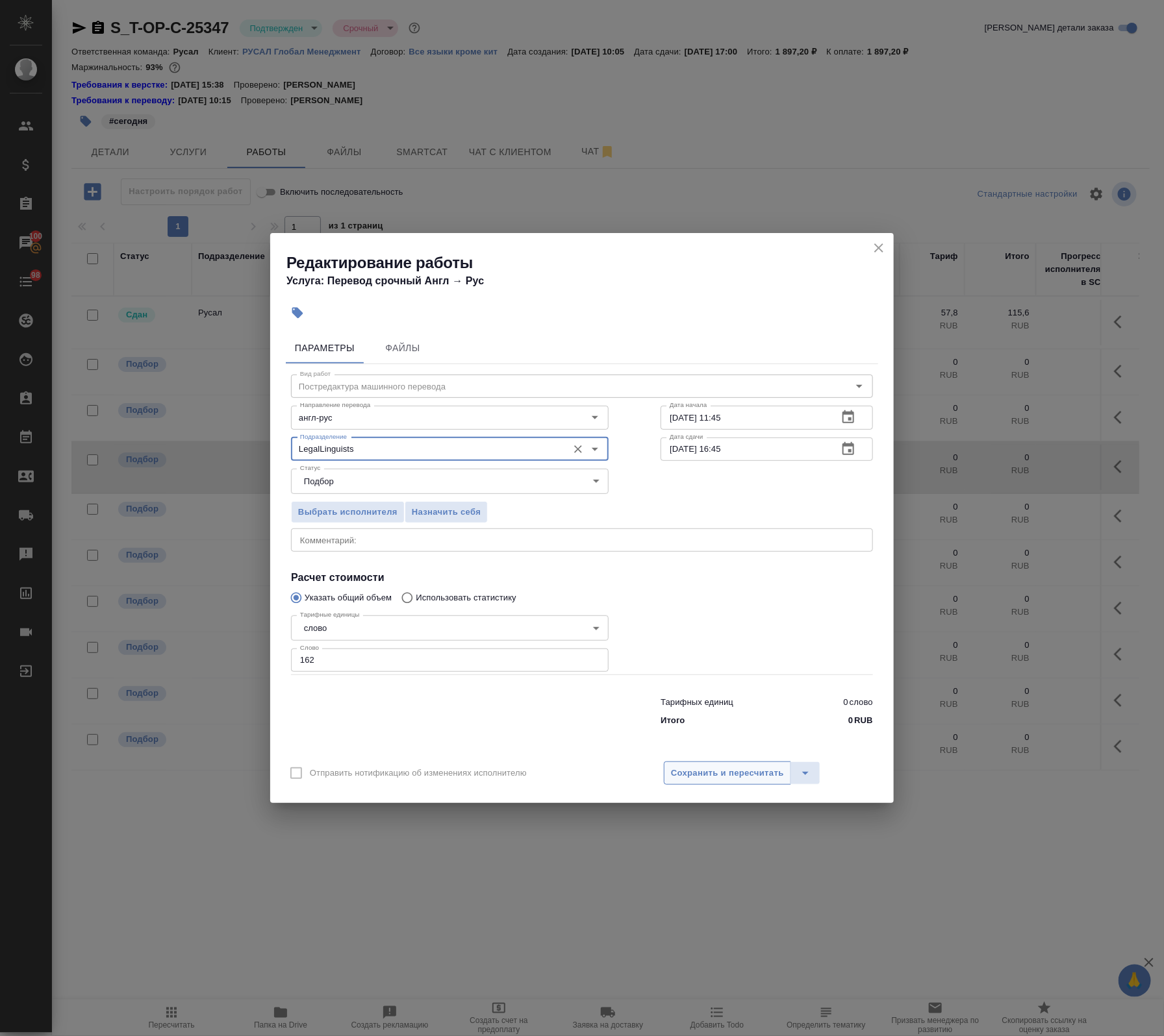
type input "LegalLinguists"
click at [772, 773] on span "Сохранить и пересчитать" at bounding box center [727, 774] width 113 height 15
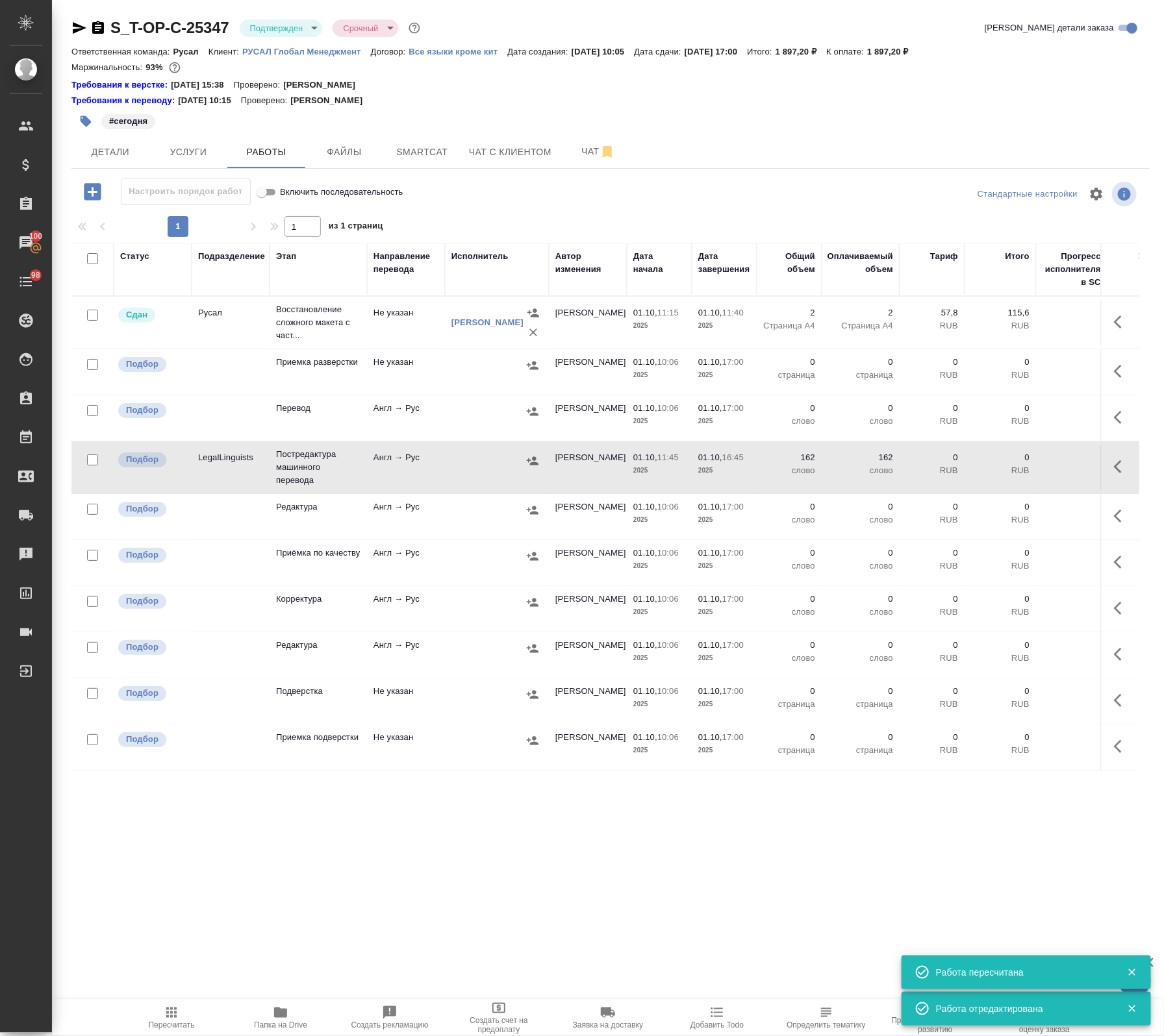
click at [1114, 468] on icon "button" at bounding box center [1121, 467] width 15 height 15
click at [996, 469] on icon "button" at bounding box center [1003, 467] width 15 height 15
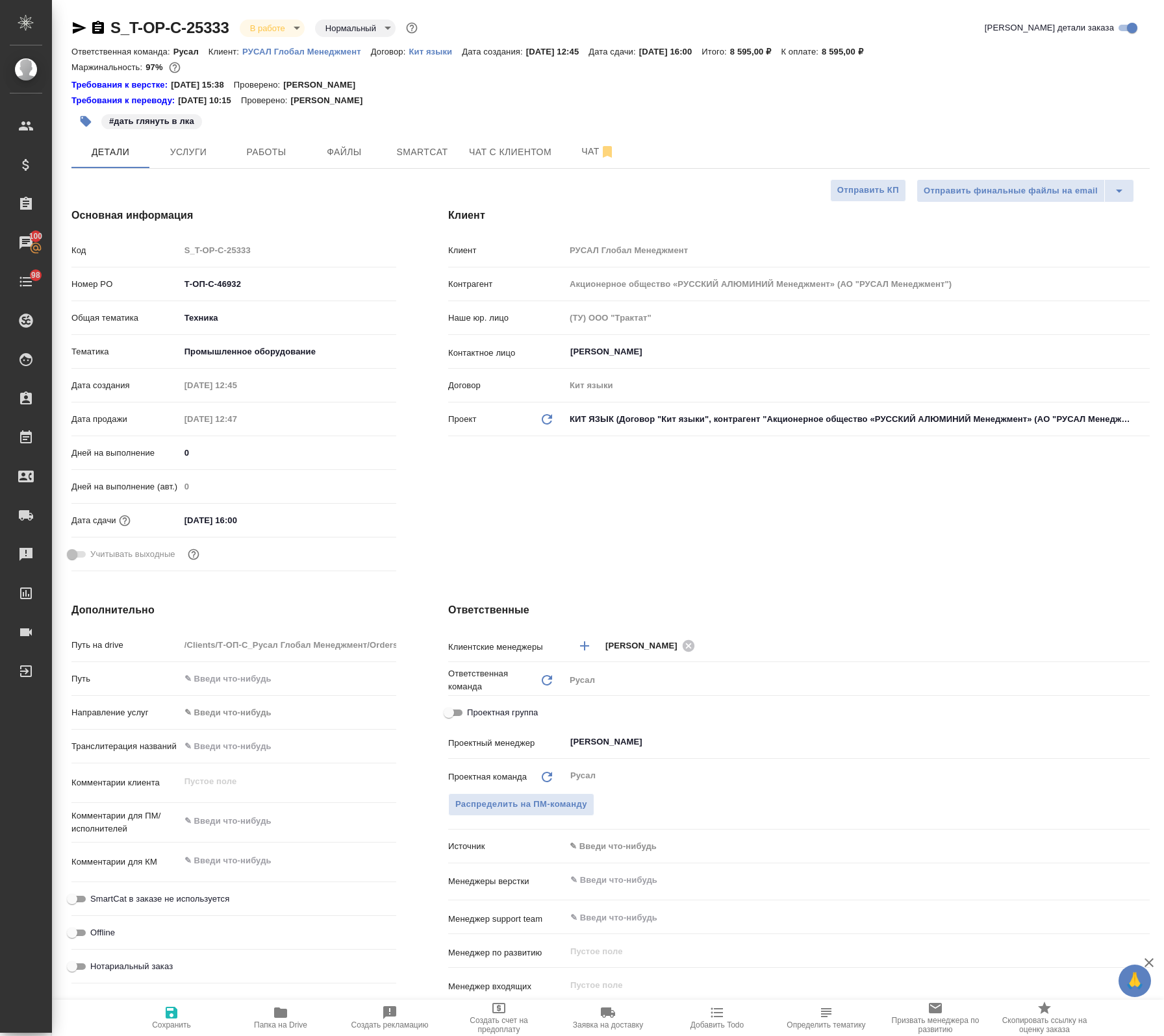
select select "RU"
click at [268, 160] on span "Работы" at bounding box center [266, 153] width 63 height 16
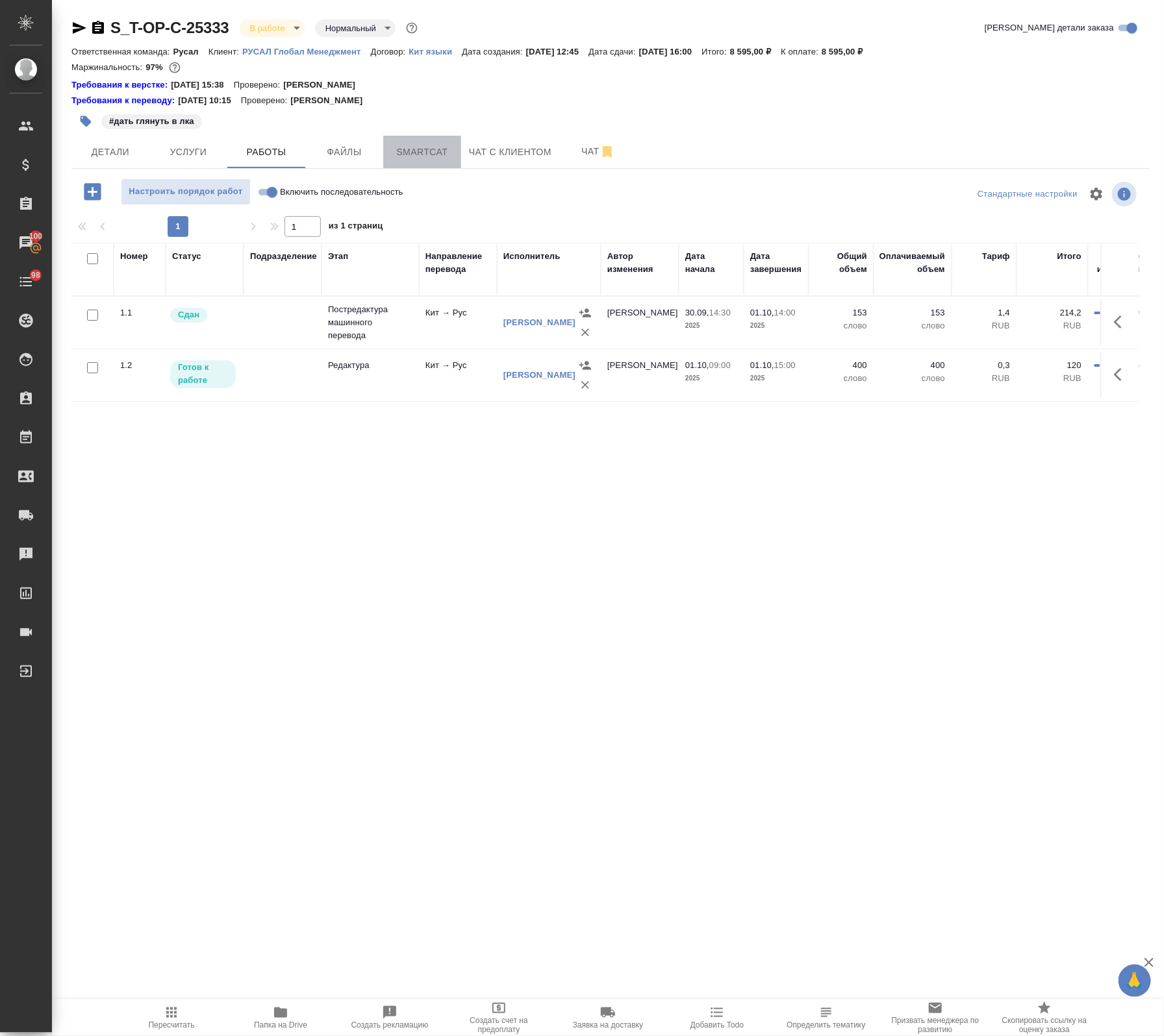
click at [405, 149] on span "Smartcat" at bounding box center [422, 153] width 63 height 16
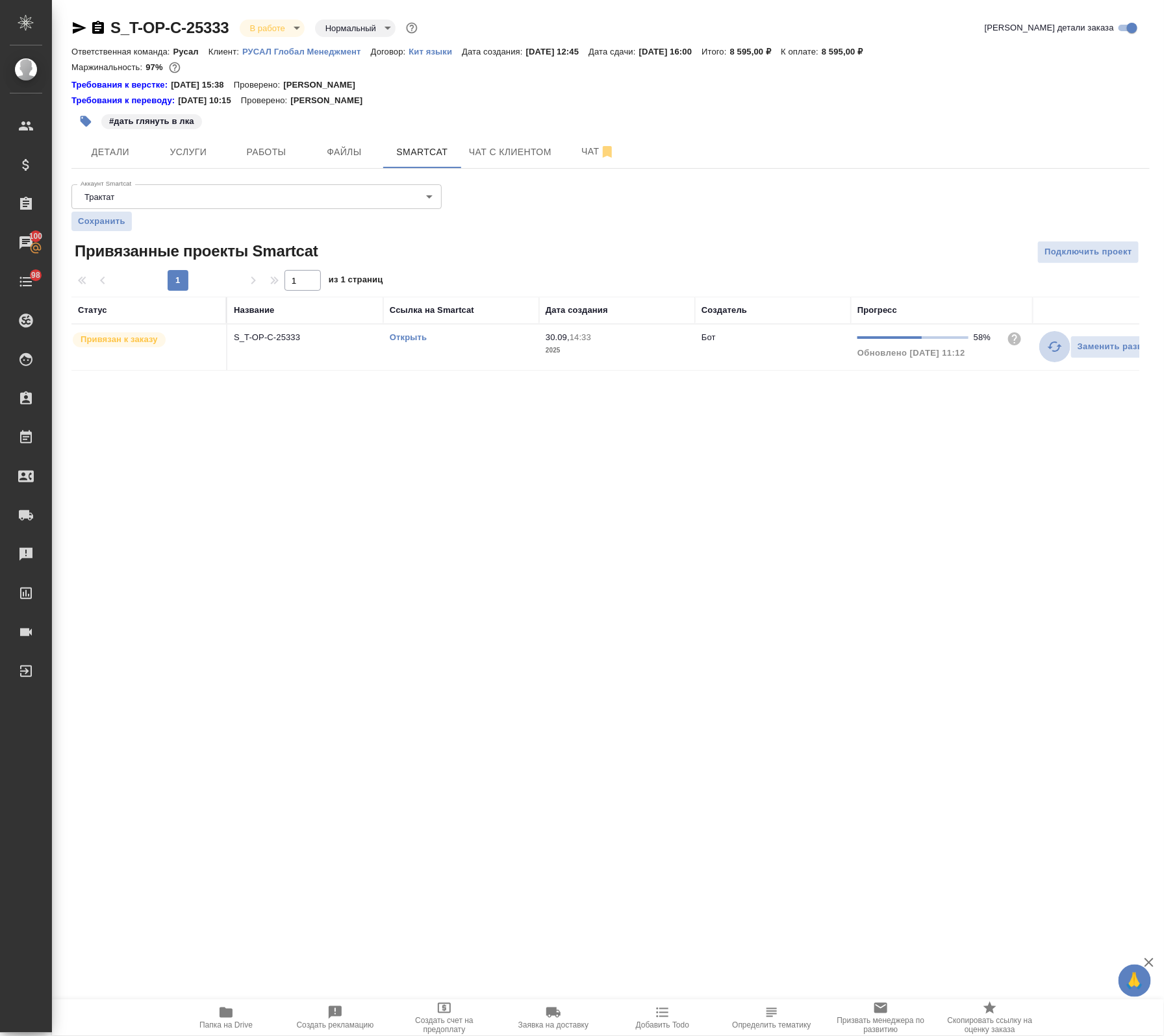
click at [1057, 344] on icon "button" at bounding box center [1054, 346] width 15 height 15
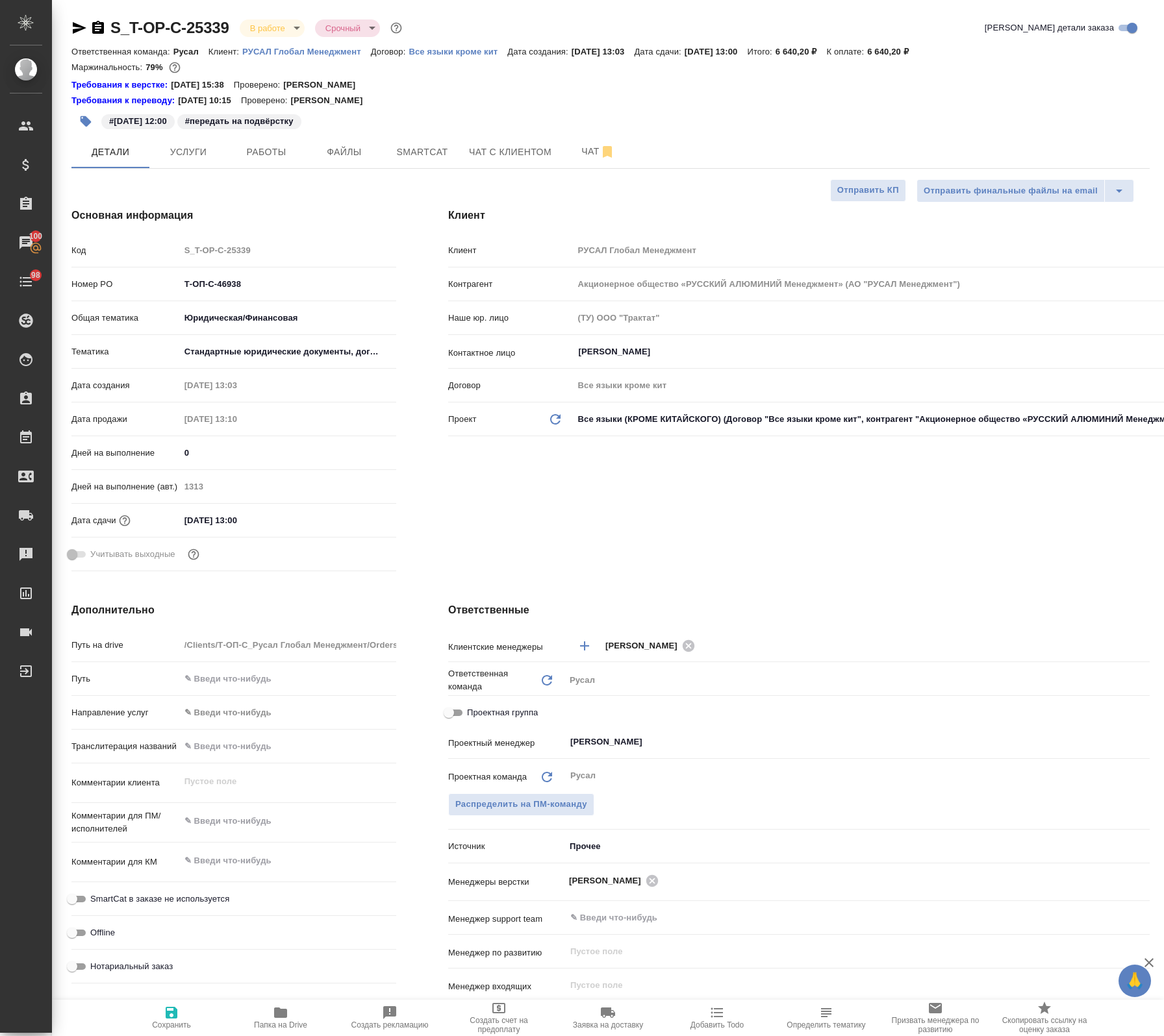
select select "RU"
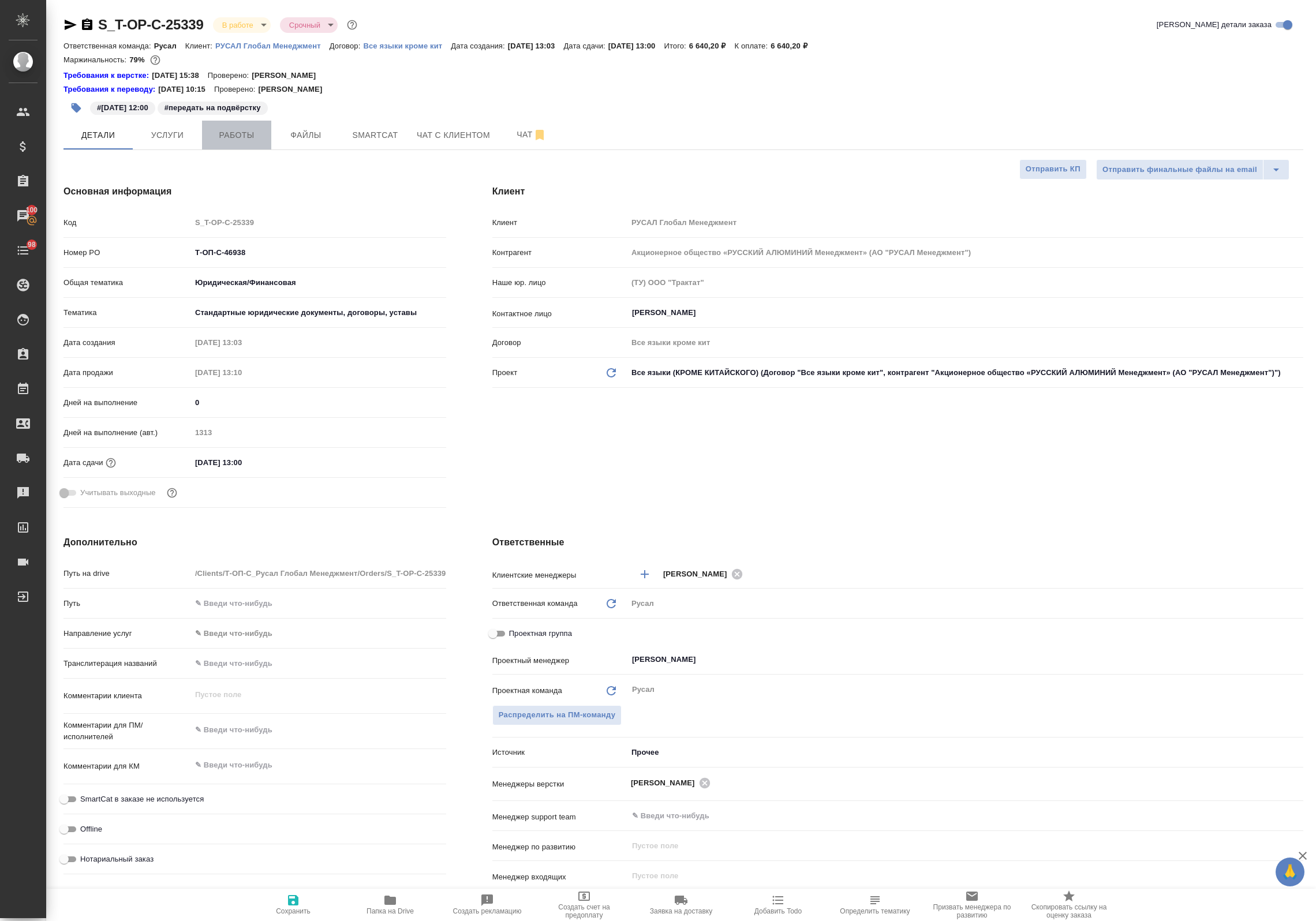
click at [235, 137] on span "Работы" at bounding box center [236, 136] width 56 height 15
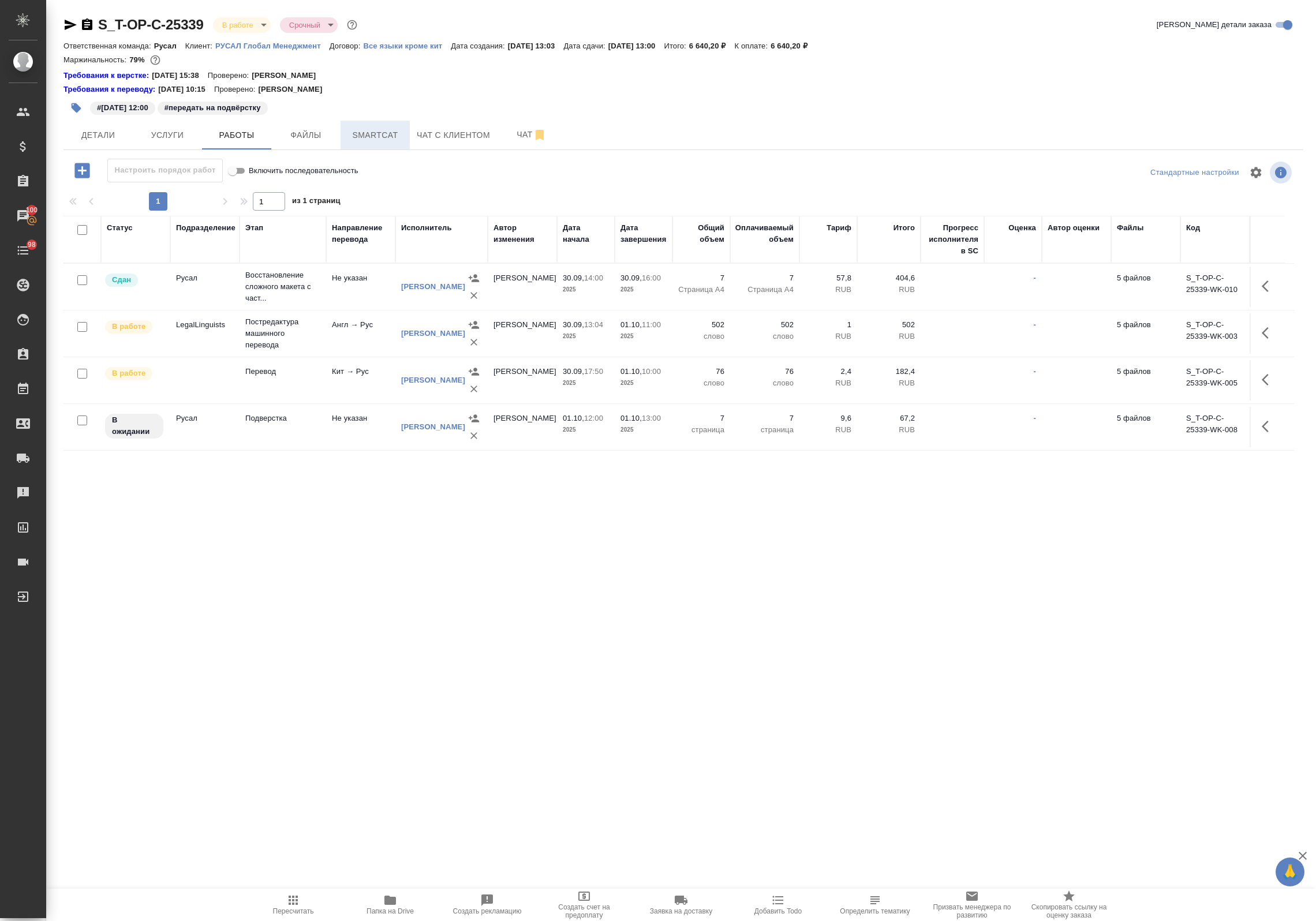
click at [396, 132] on span "Smartcat" at bounding box center [375, 136] width 56 height 15
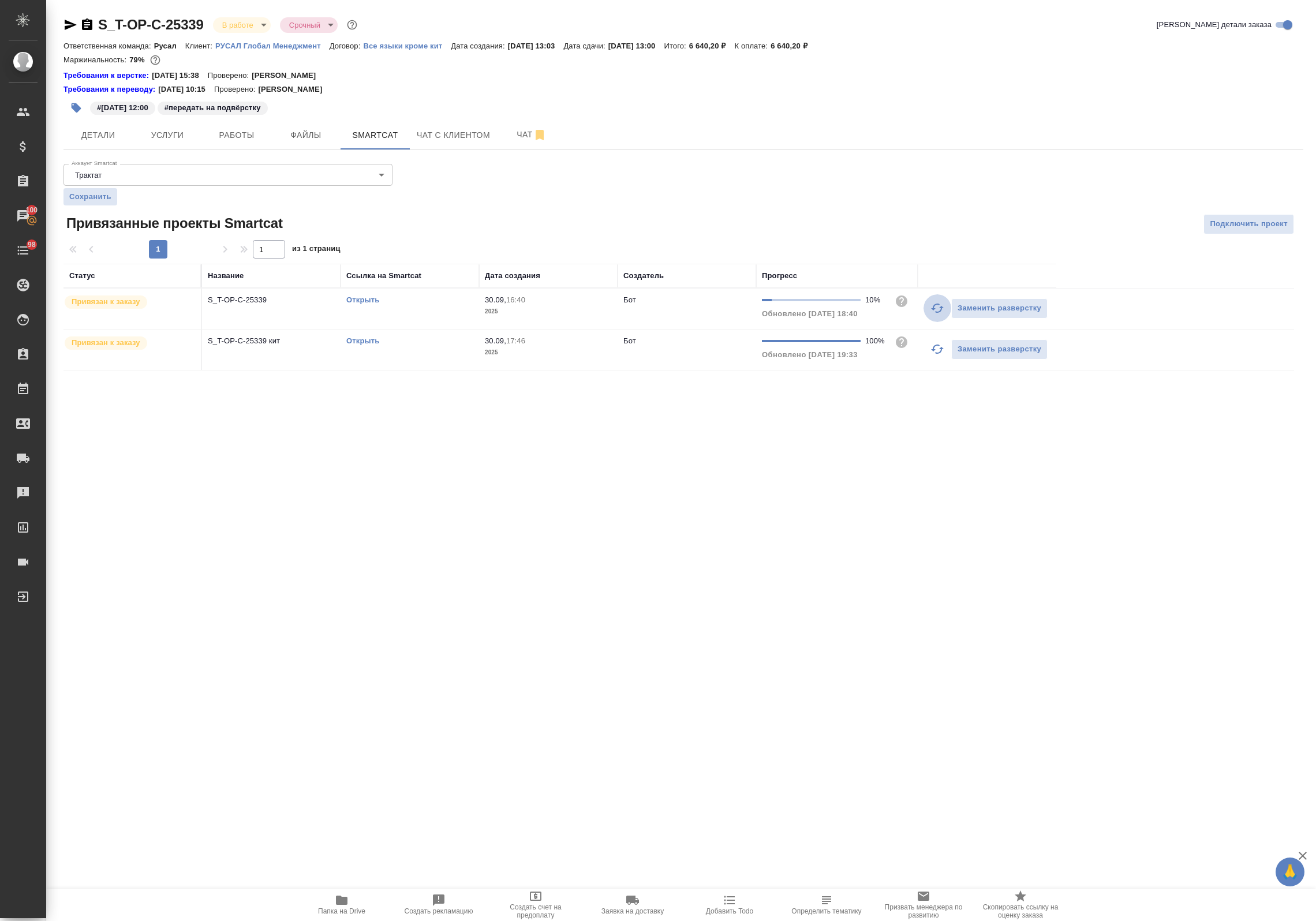
click at [937, 309] on icon "button" at bounding box center [937, 308] width 14 height 14
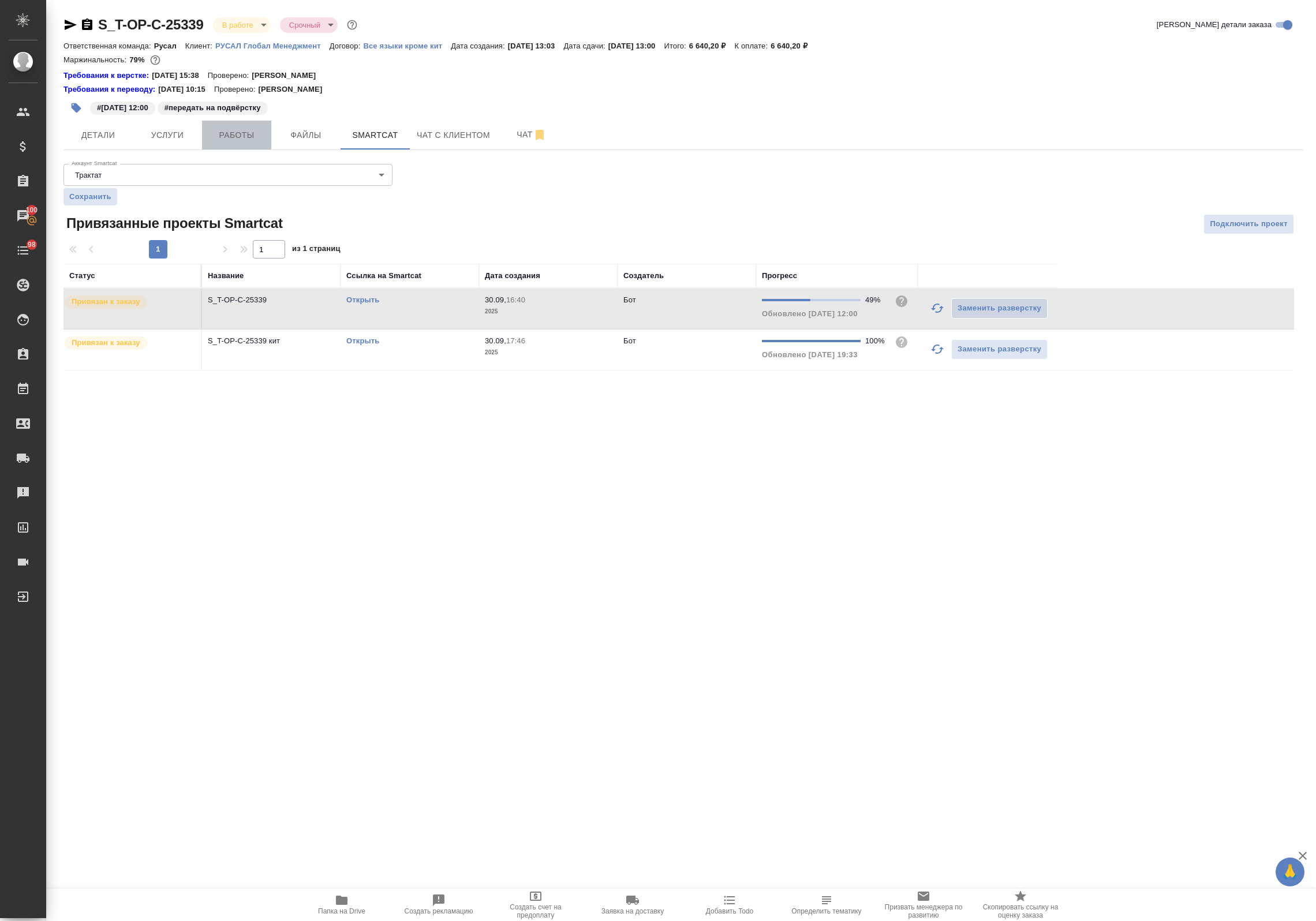
click at [219, 139] on span "Работы" at bounding box center [236, 136] width 56 height 15
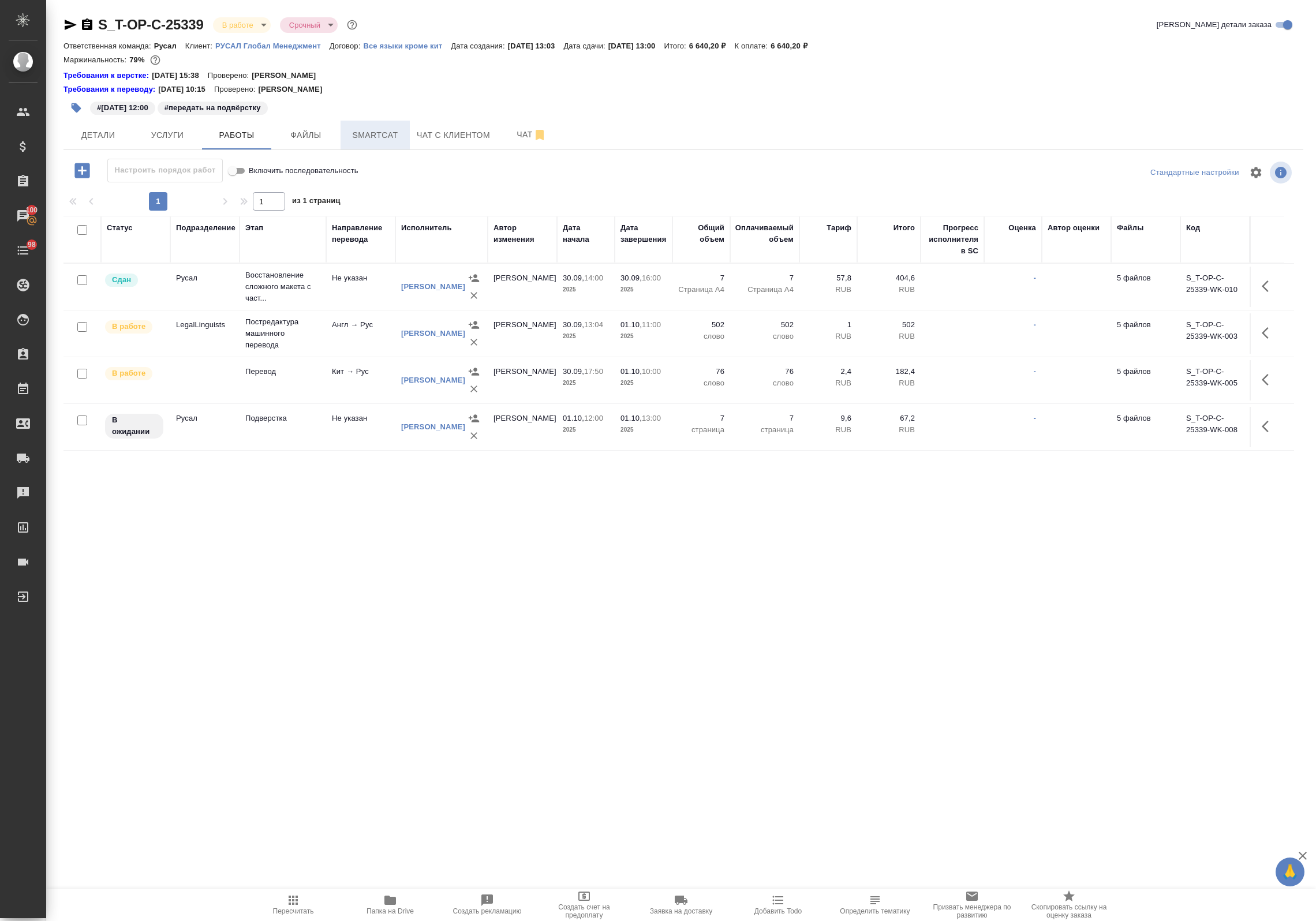
click at [370, 133] on span "Smartcat" at bounding box center [375, 136] width 56 height 15
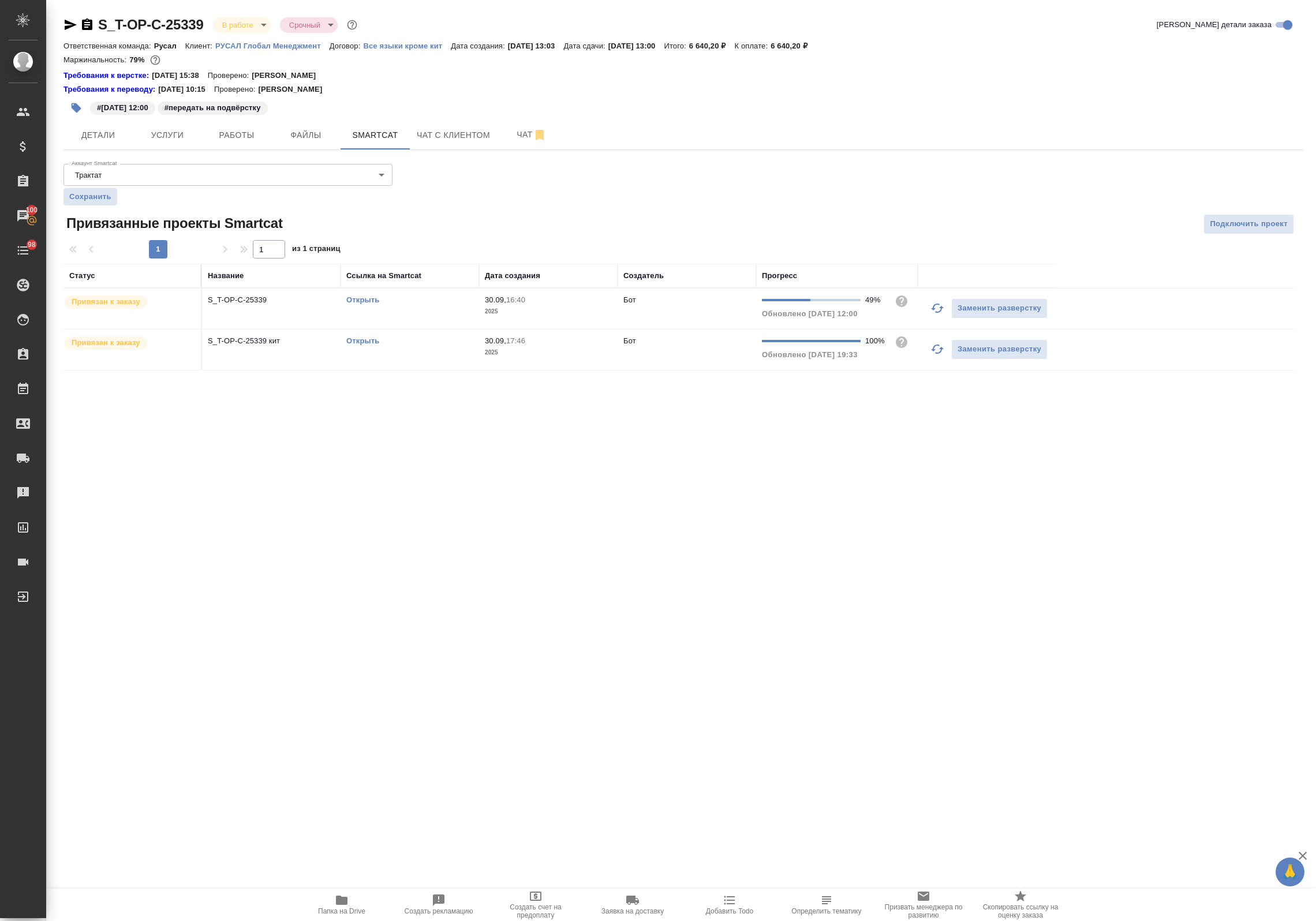
click at [364, 299] on link "Открыть" at bounding box center [362, 299] width 33 height 9
click at [361, 341] on link "Открыть" at bounding box center [362, 341] width 33 height 9
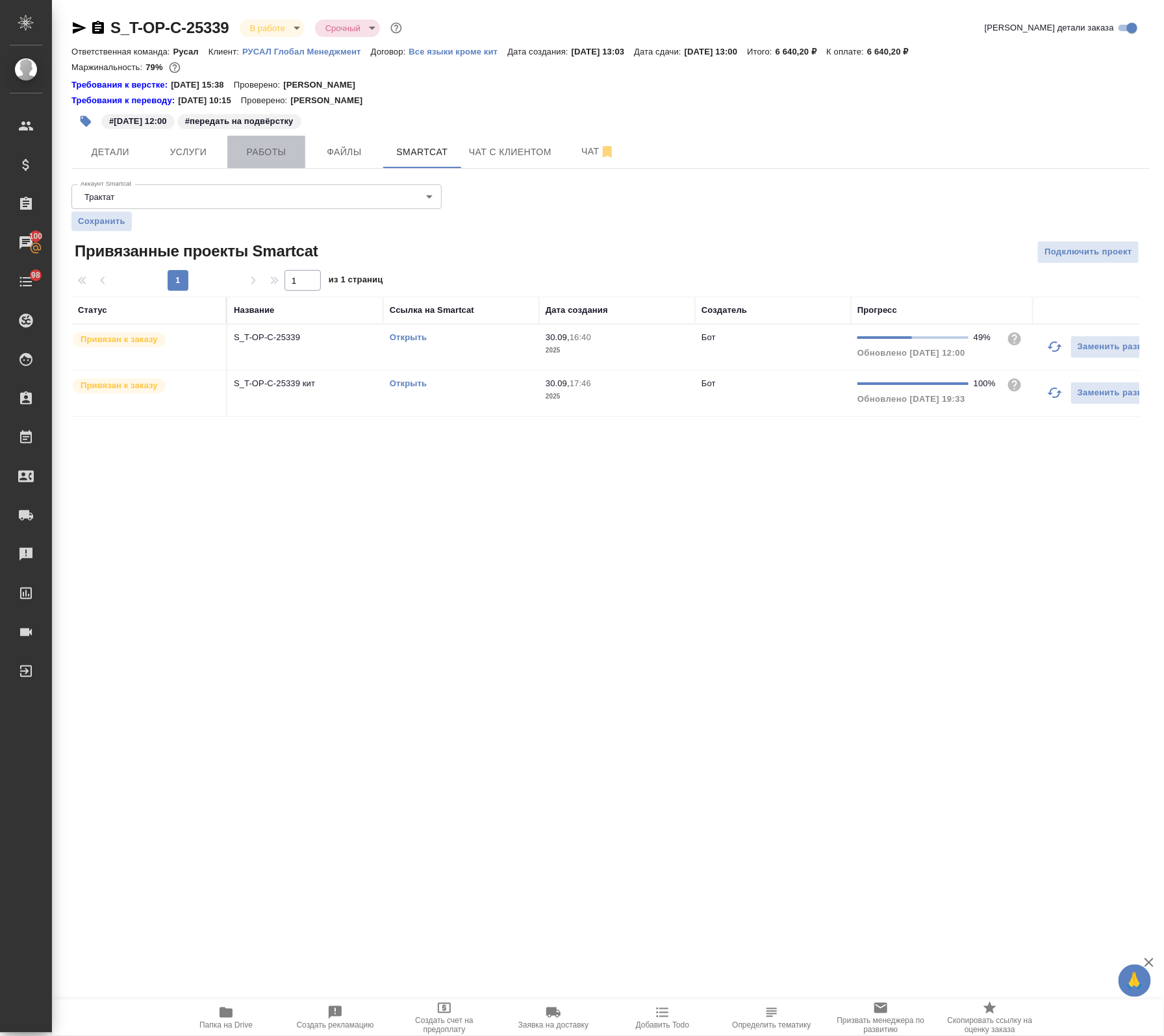
click at [277, 147] on span "Работы" at bounding box center [266, 153] width 63 height 16
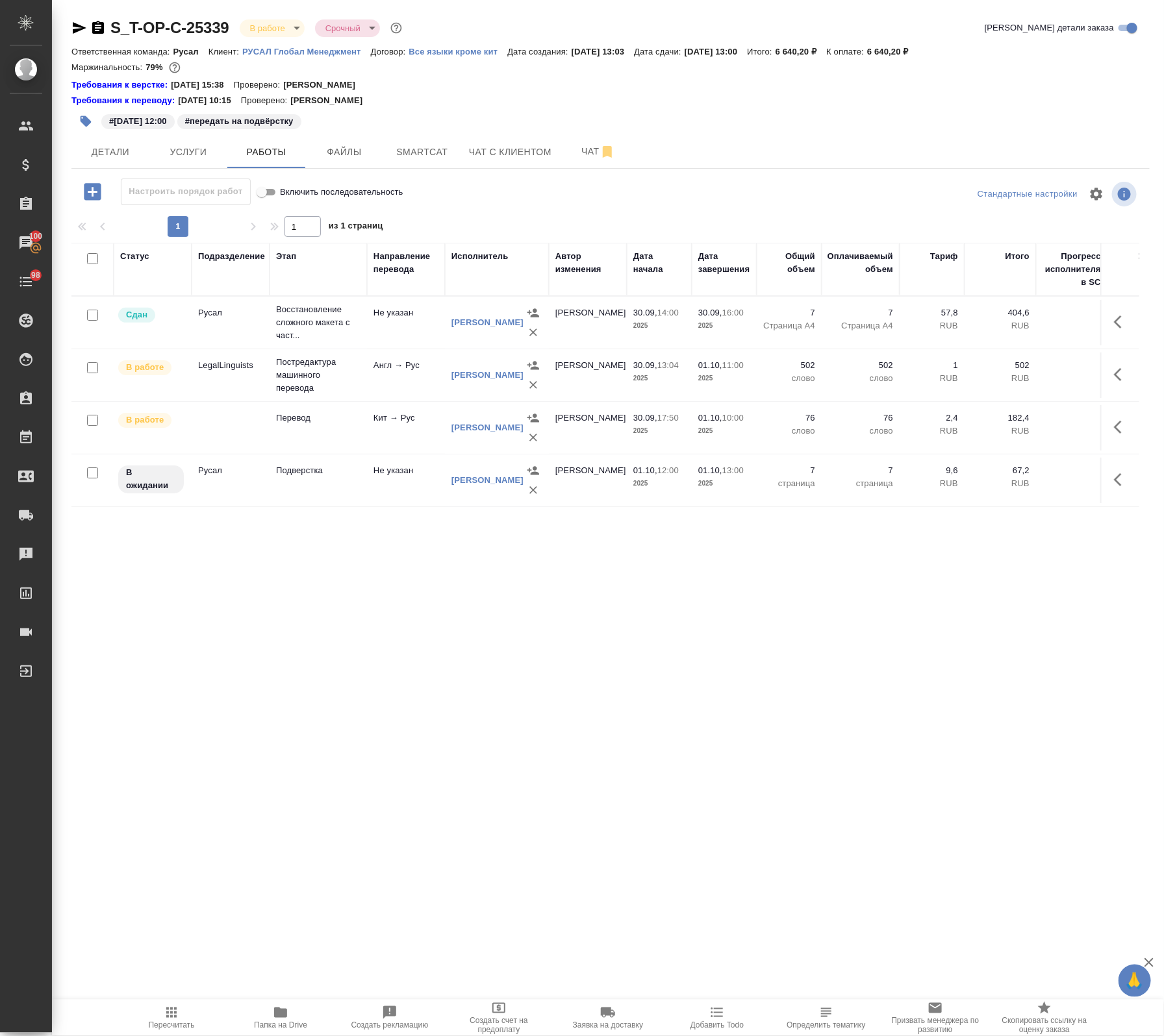
click at [383, 485] on td "Не указан" at bounding box center [406, 480] width 78 height 45
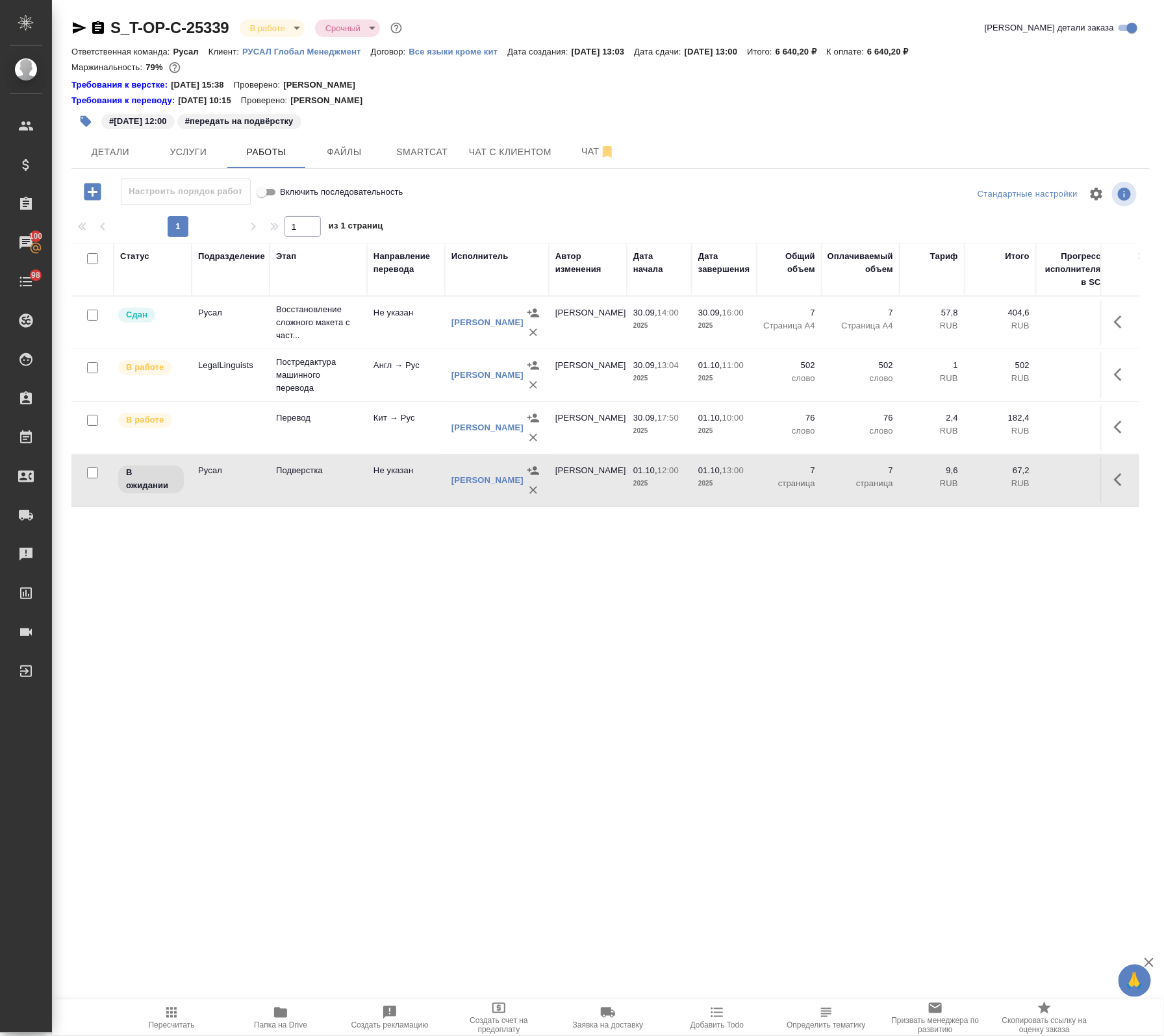
click at [383, 485] on td "Не указан" at bounding box center [406, 480] width 78 height 45
click at [127, 148] on span "Детали" at bounding box center [110, 153] width 63 height 16
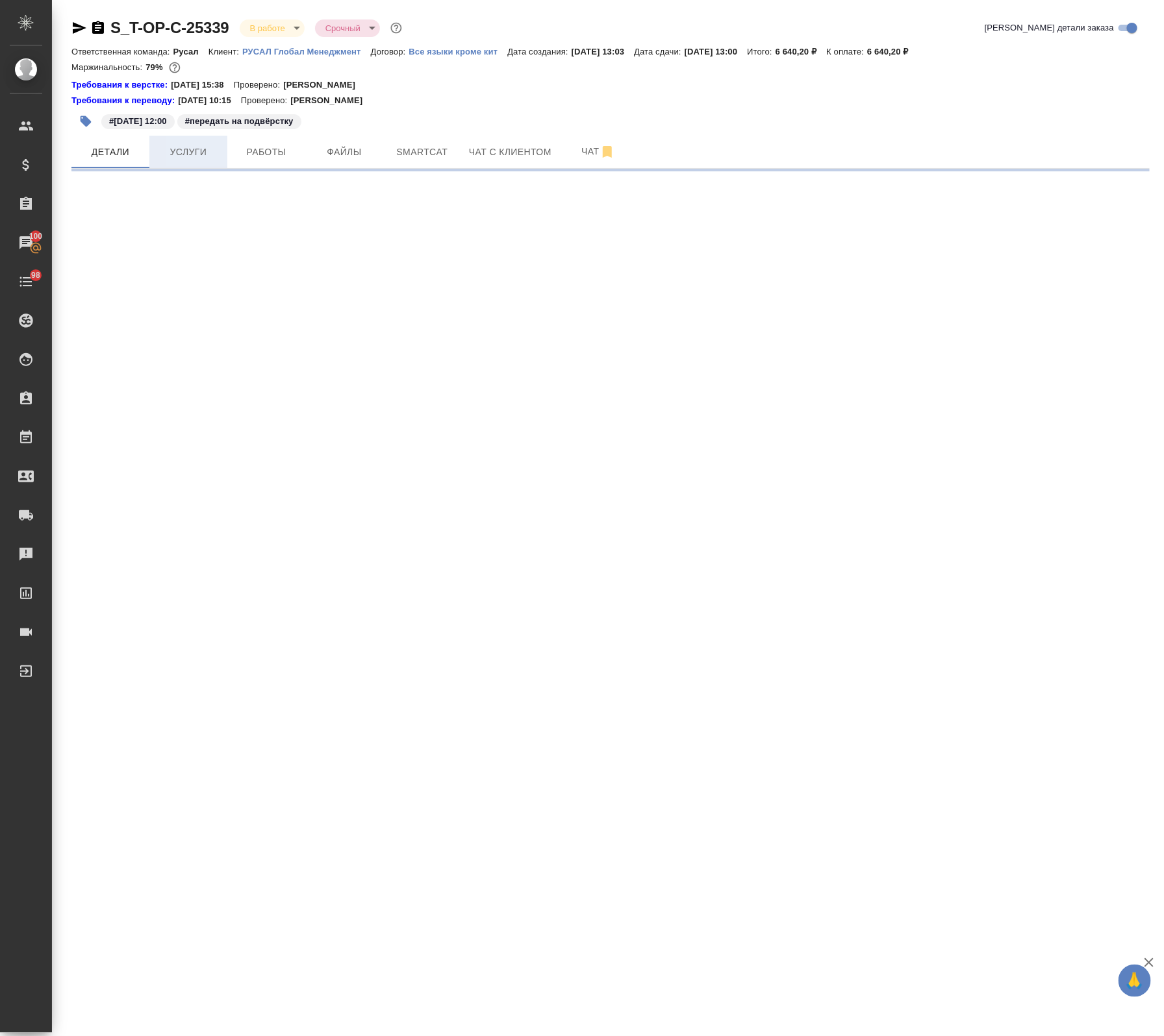
select select "RU"
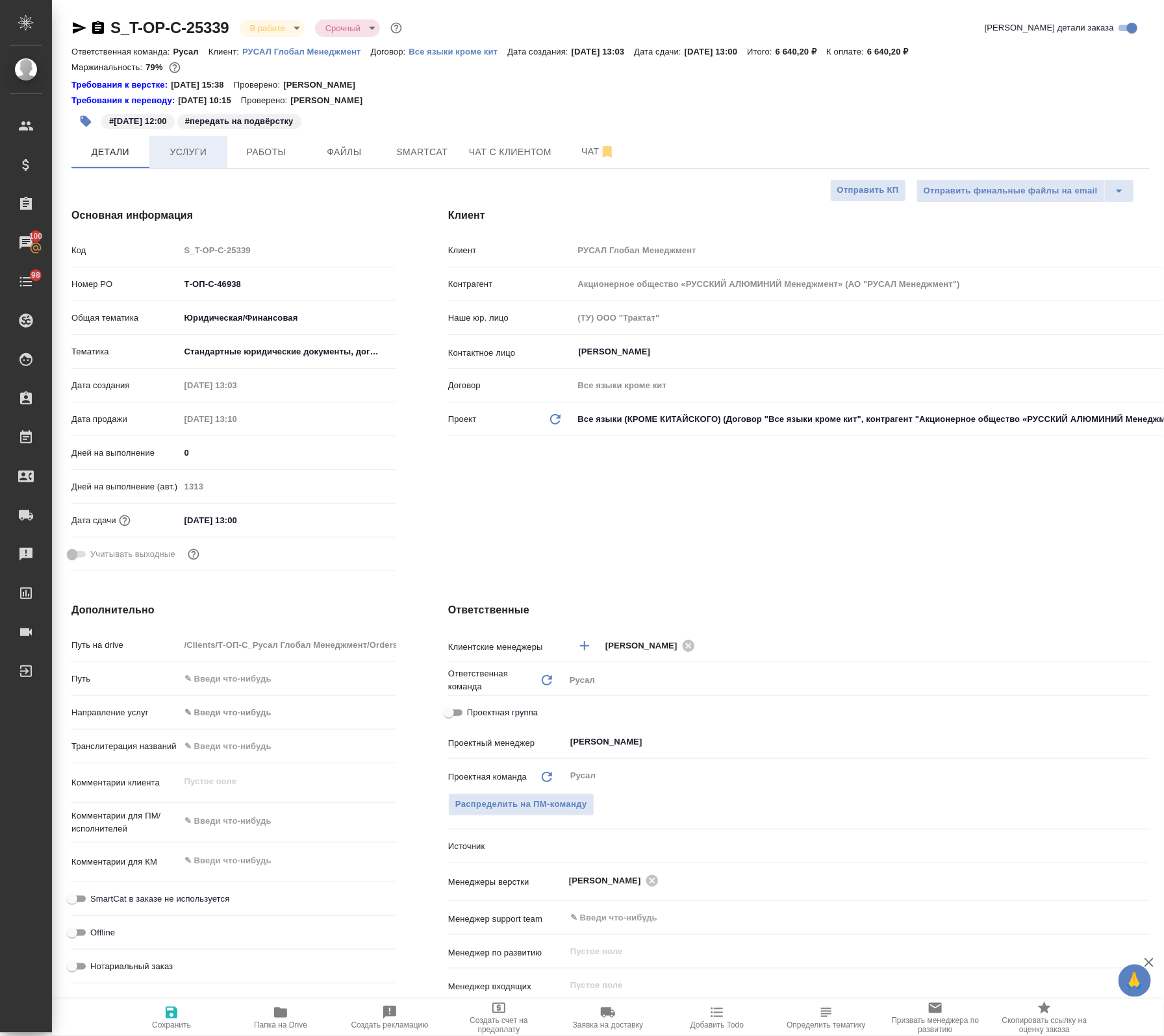
type textarea "x"
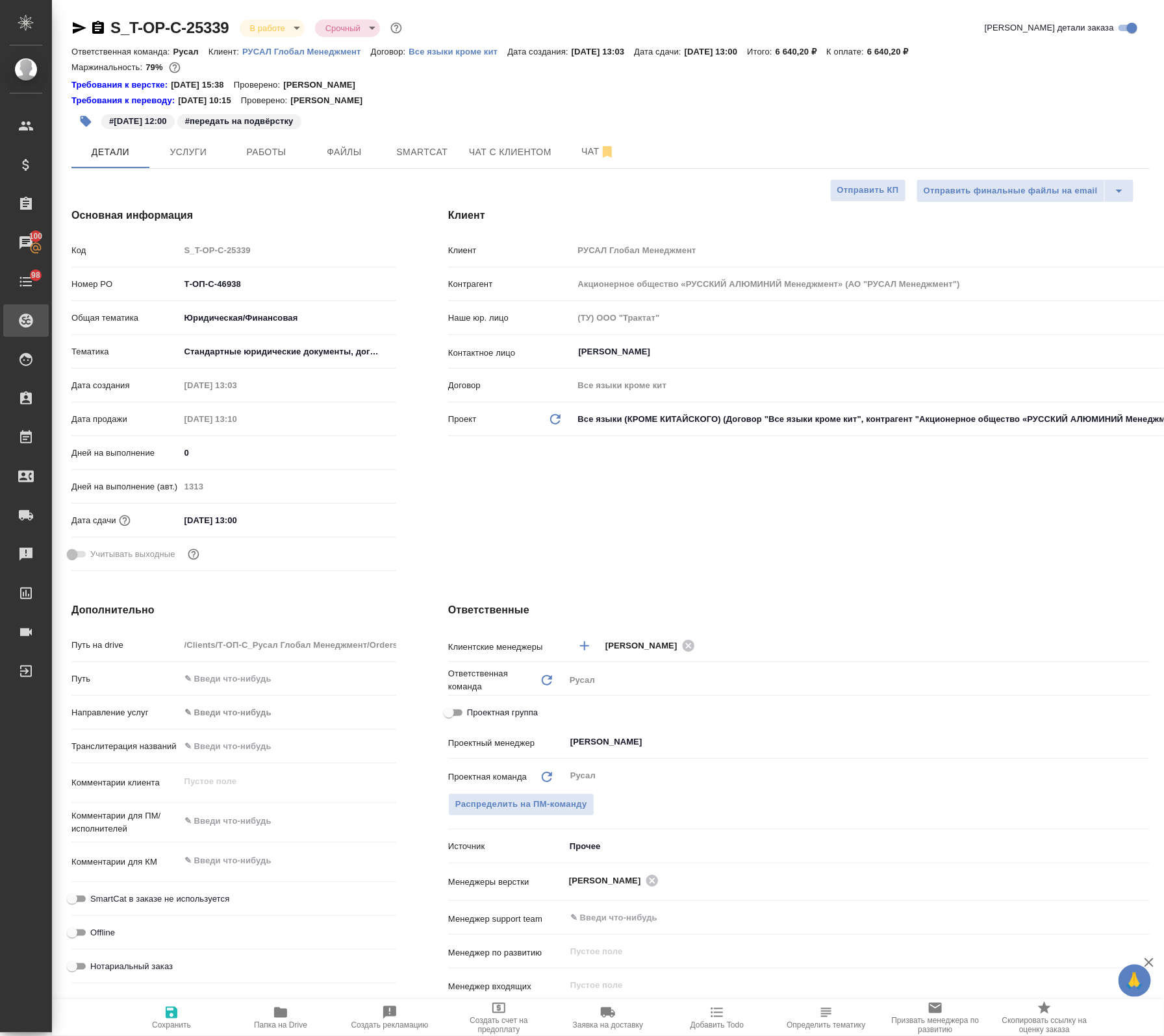
type textarea "x"
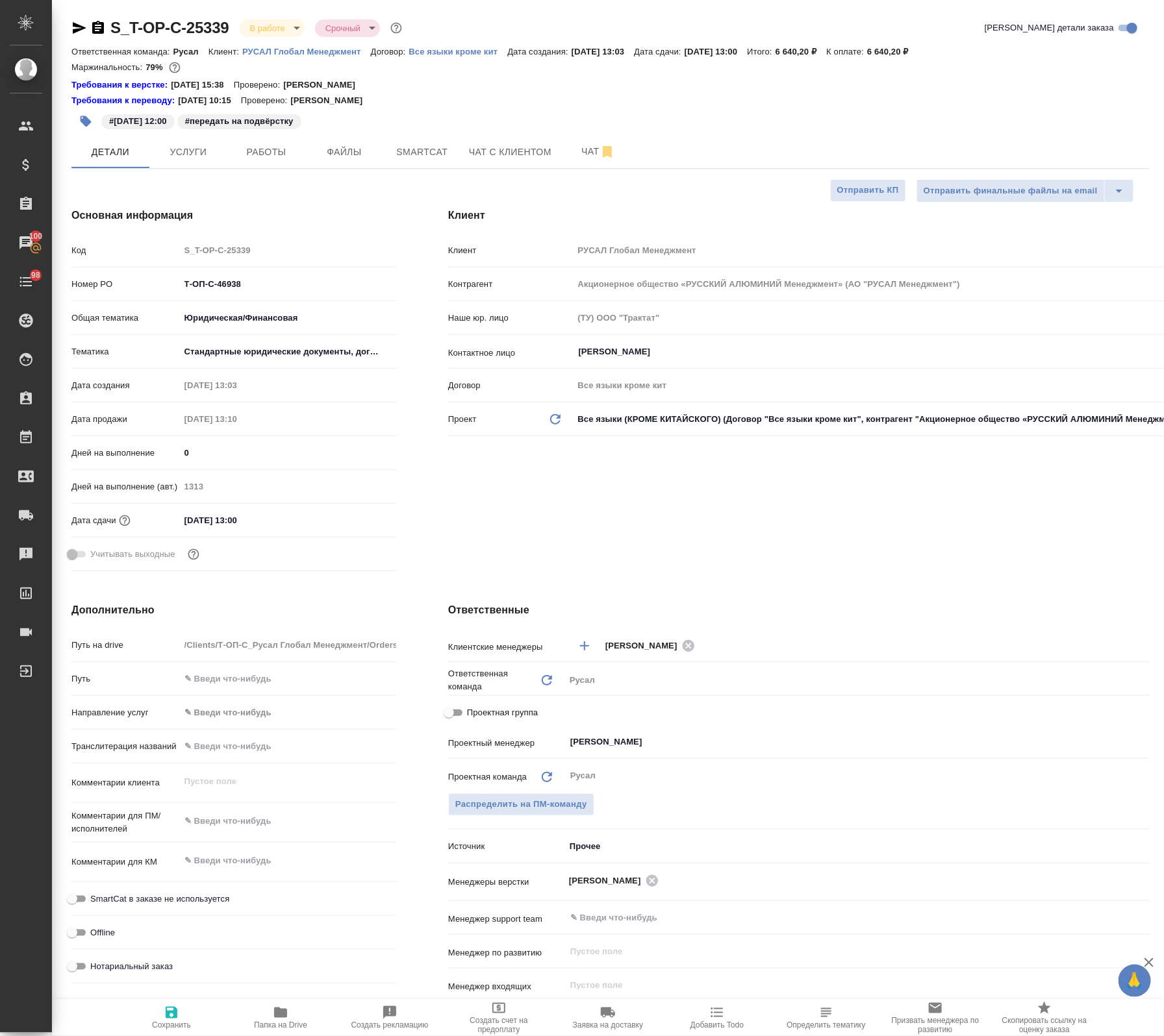
type textarea "x"
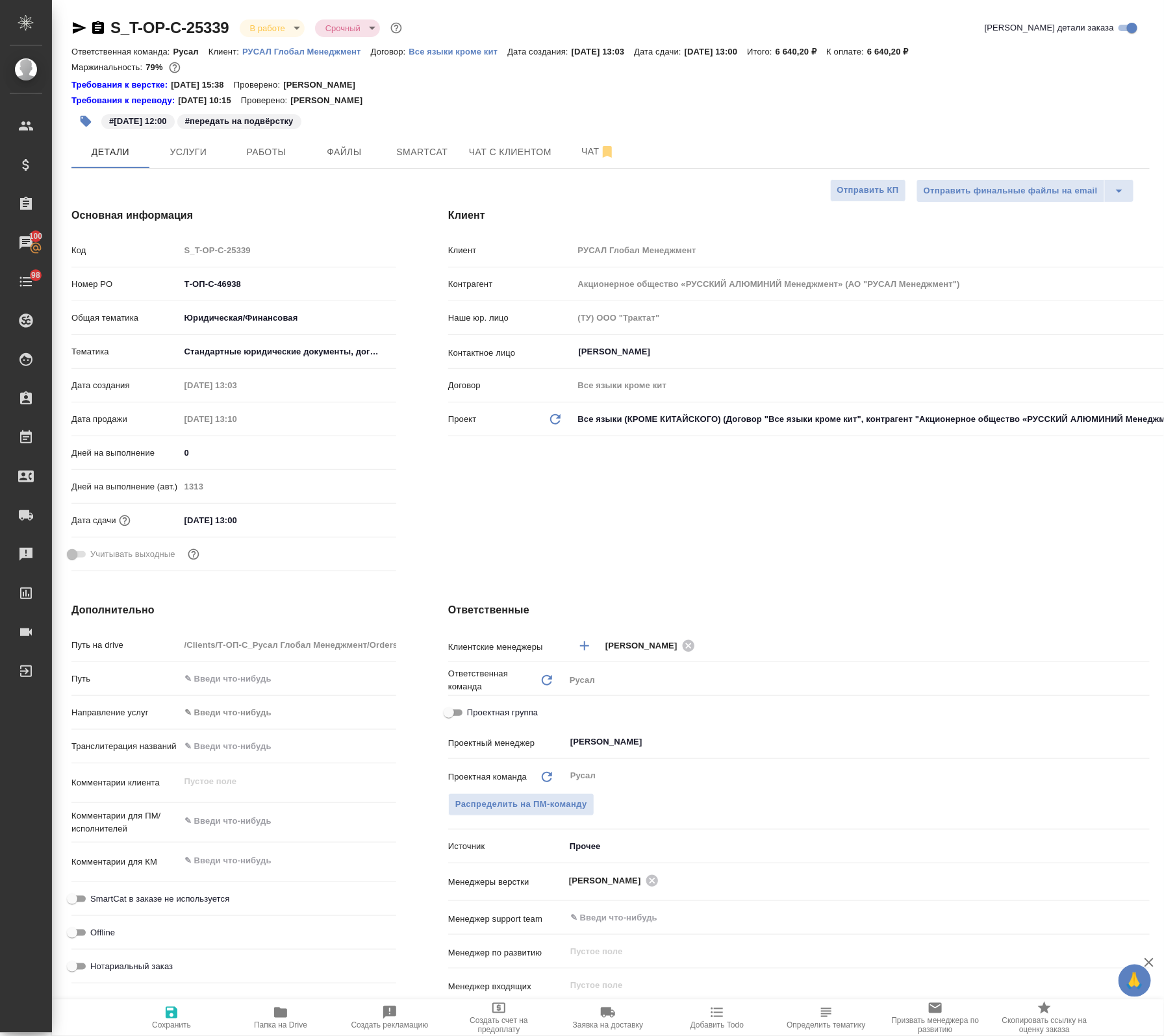
type textarea "x"
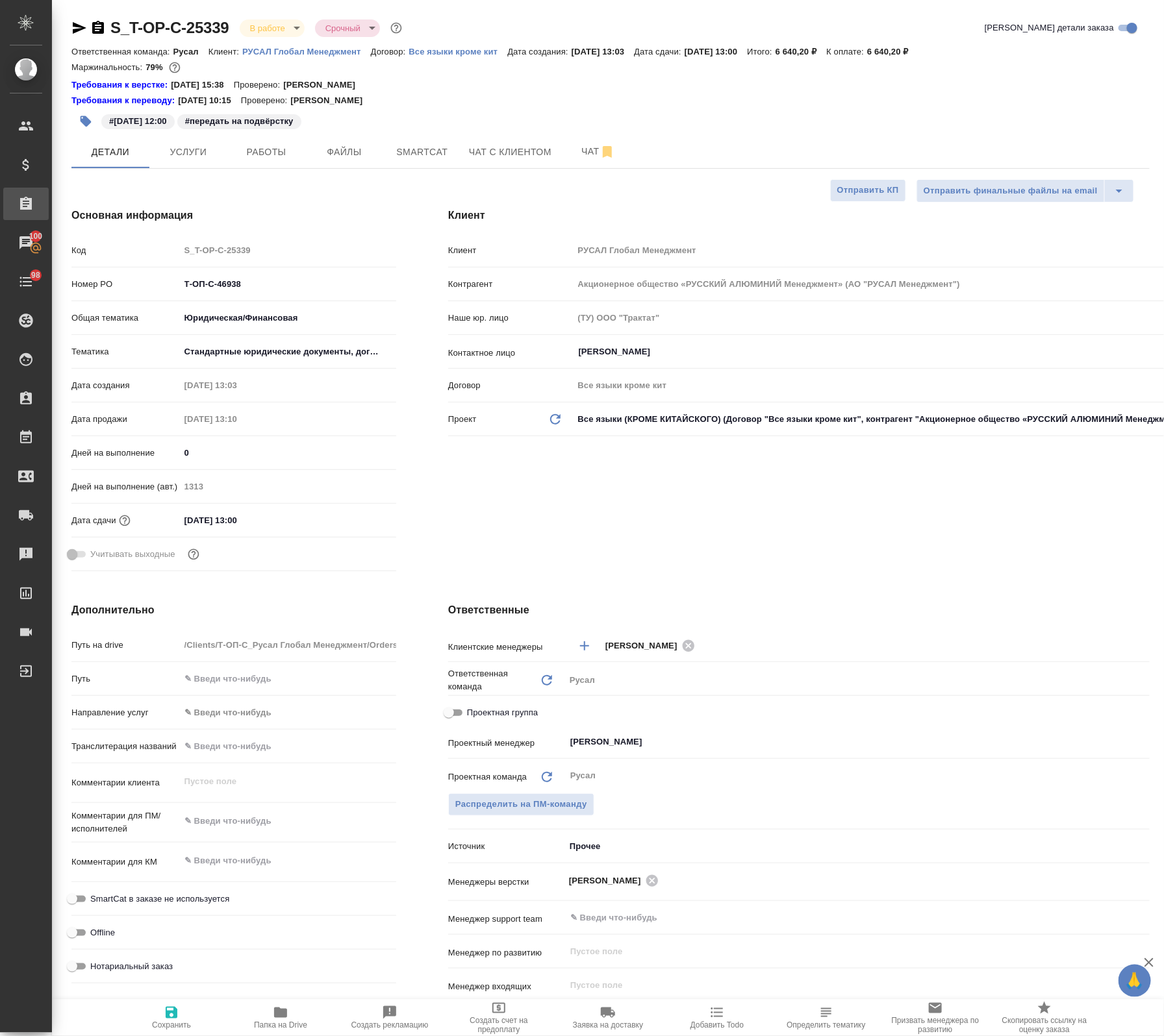
type textarea "x"
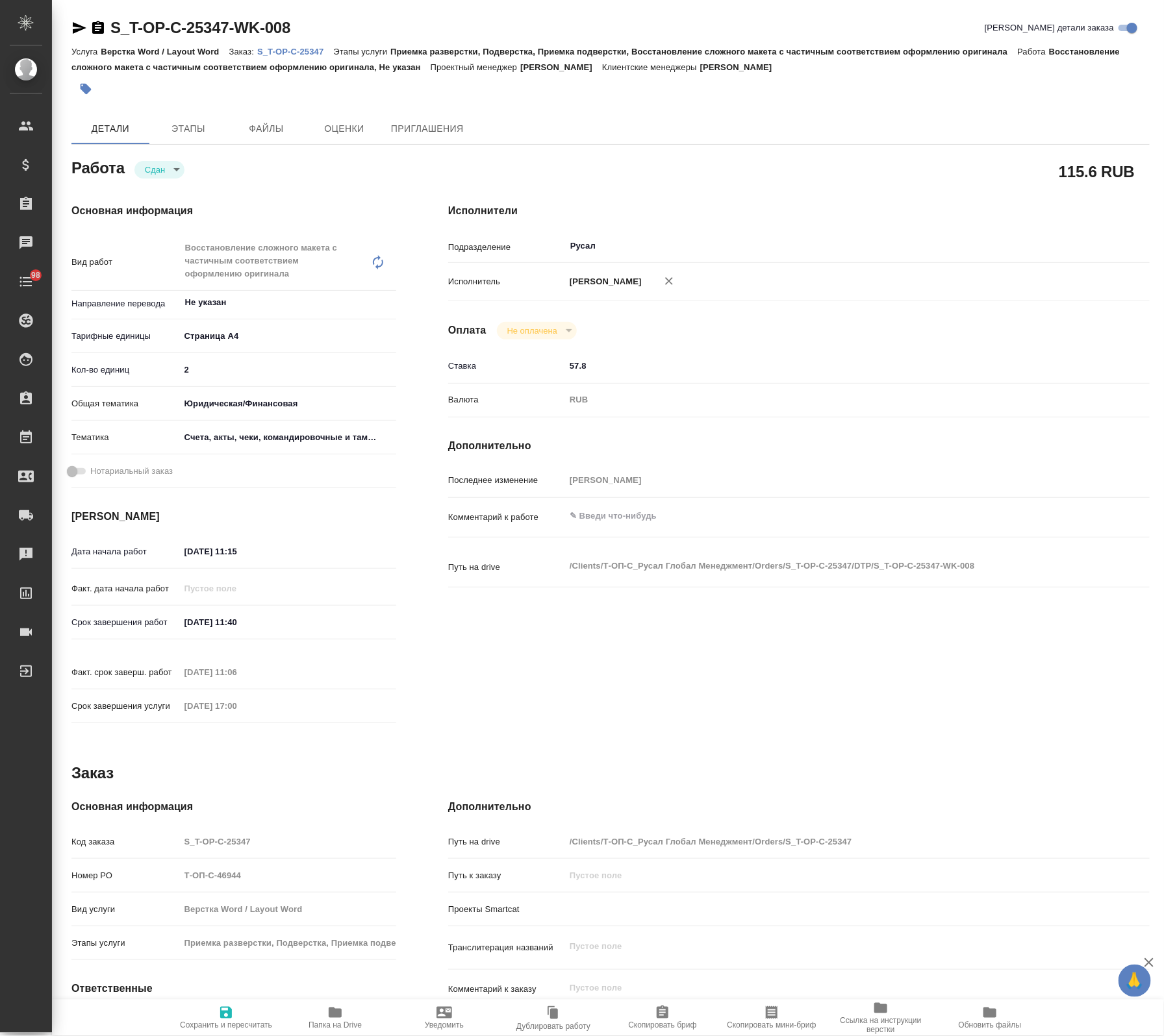
type textarea "x"
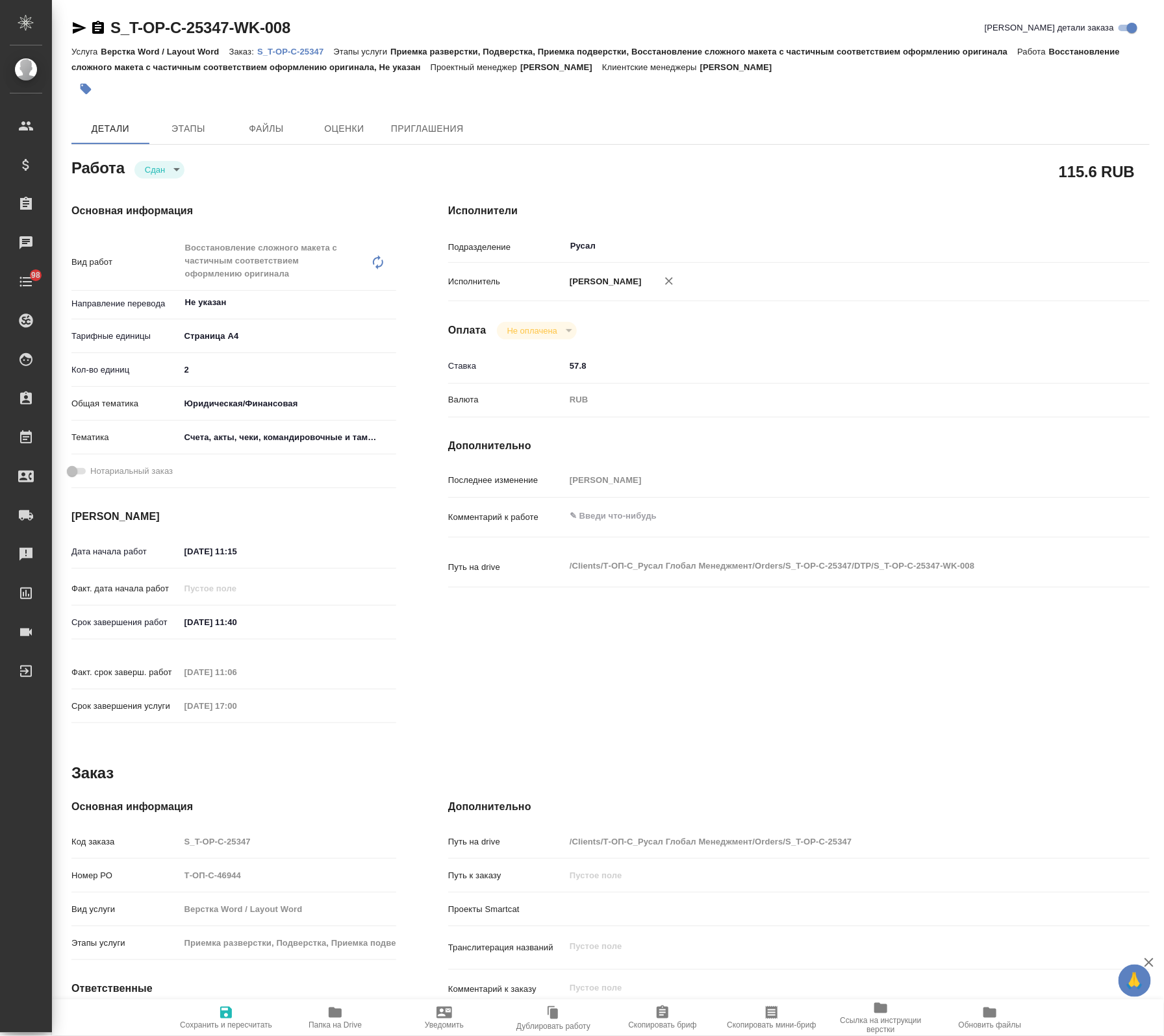
type textarea "x"
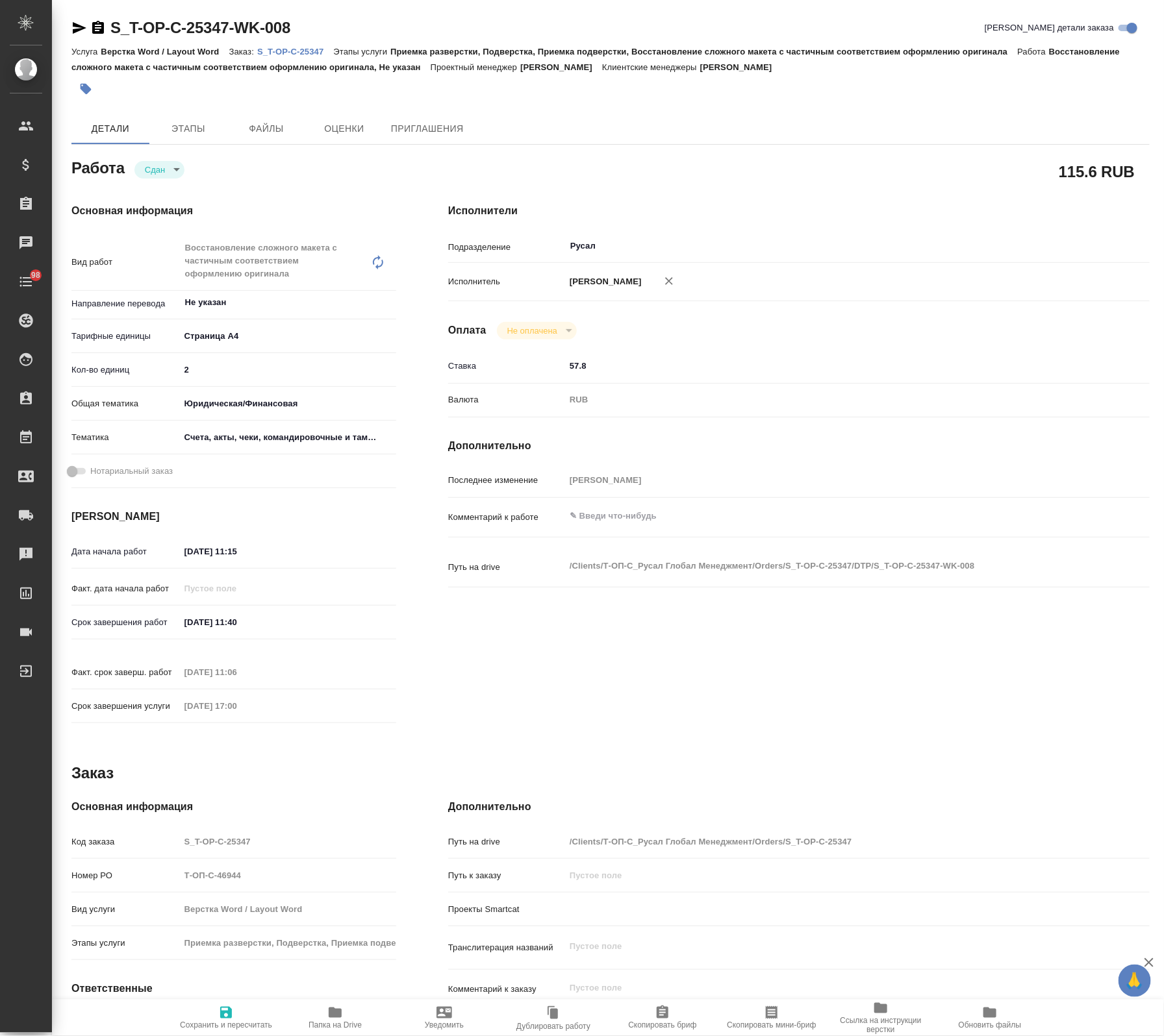
type textarea "x"
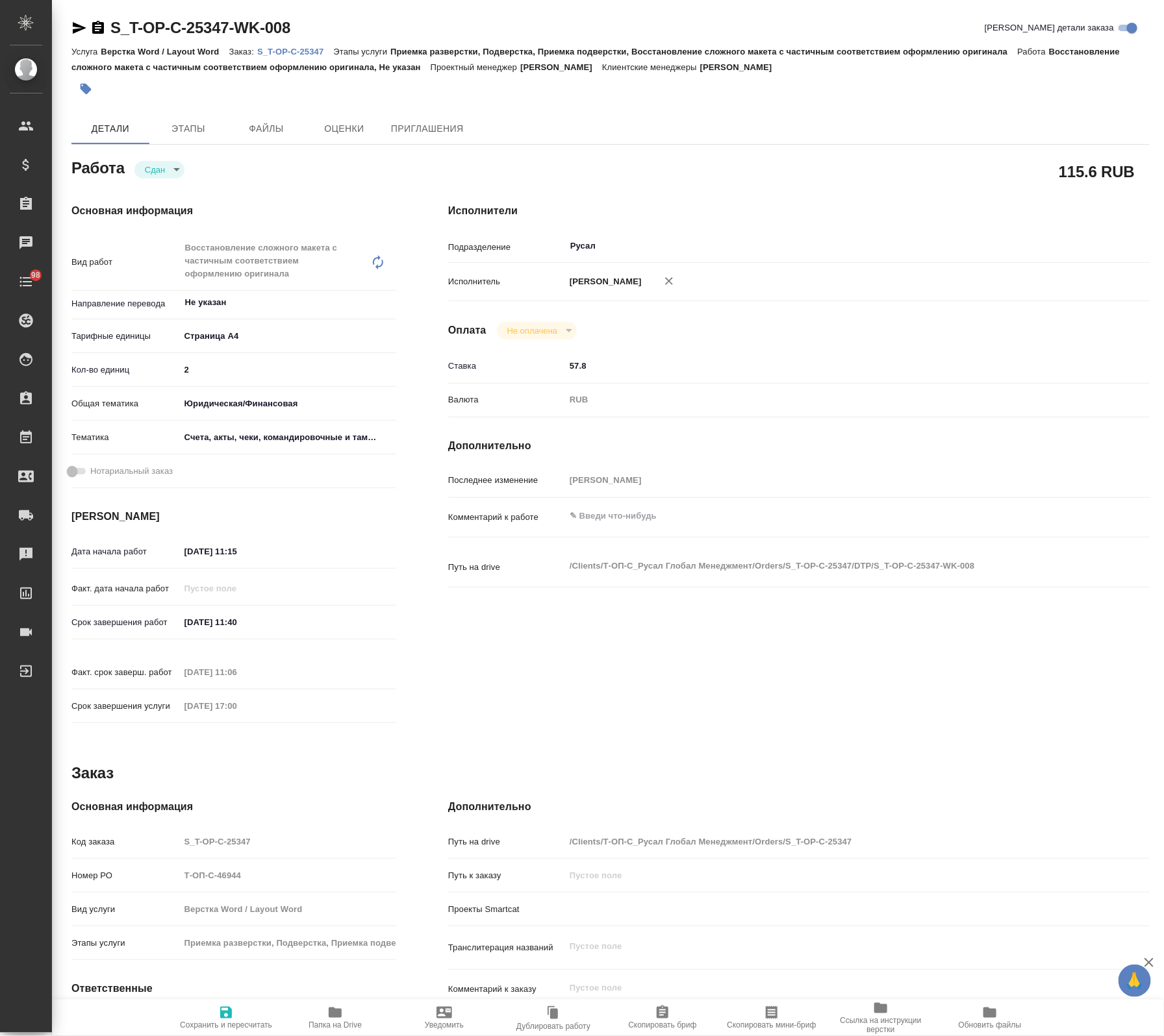
type textarea "x"
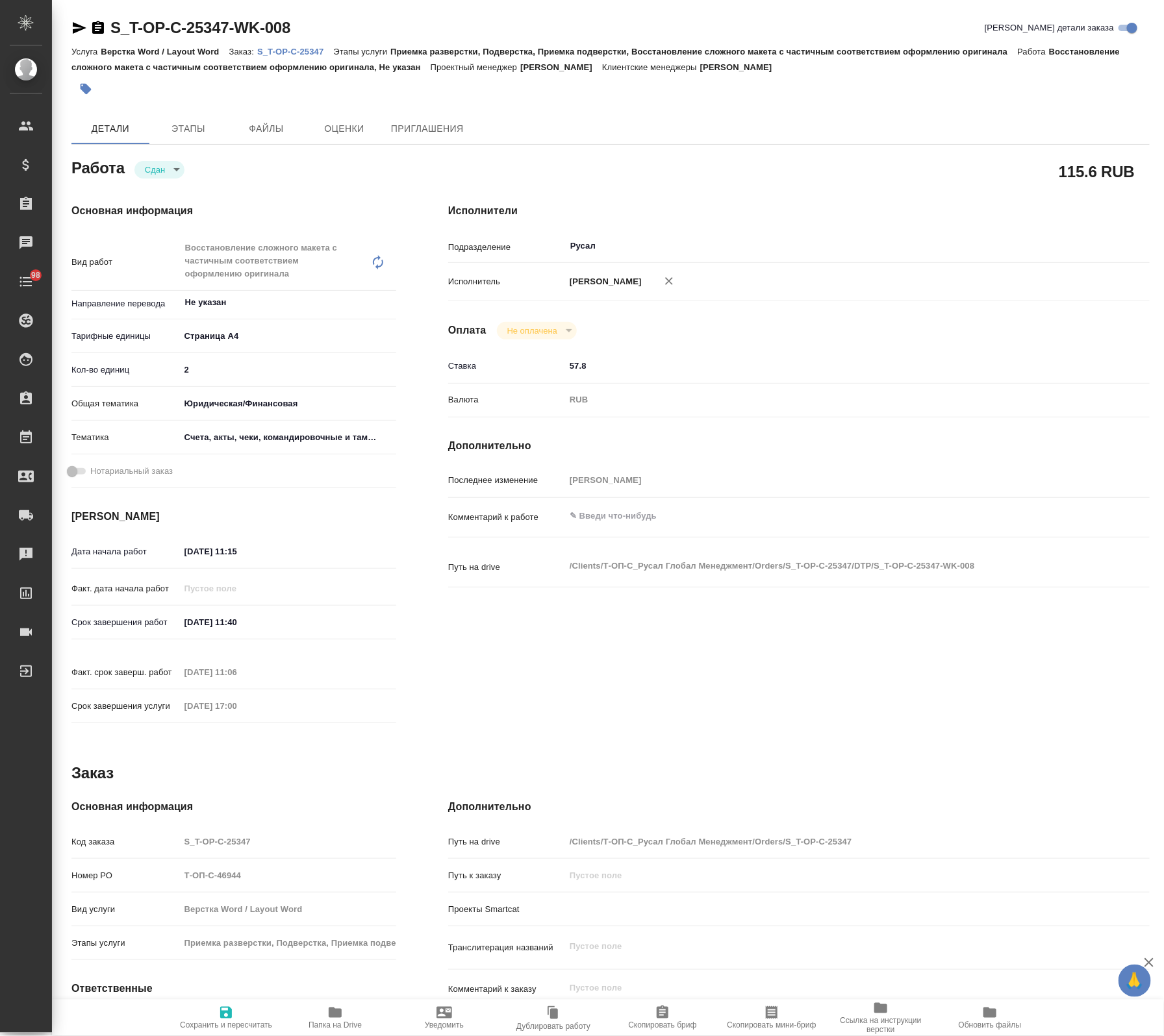
click at [325, 1011] on span "Папка на Drive" at bounding box center [335, 1017] width 94 height 25
type textarea "x"
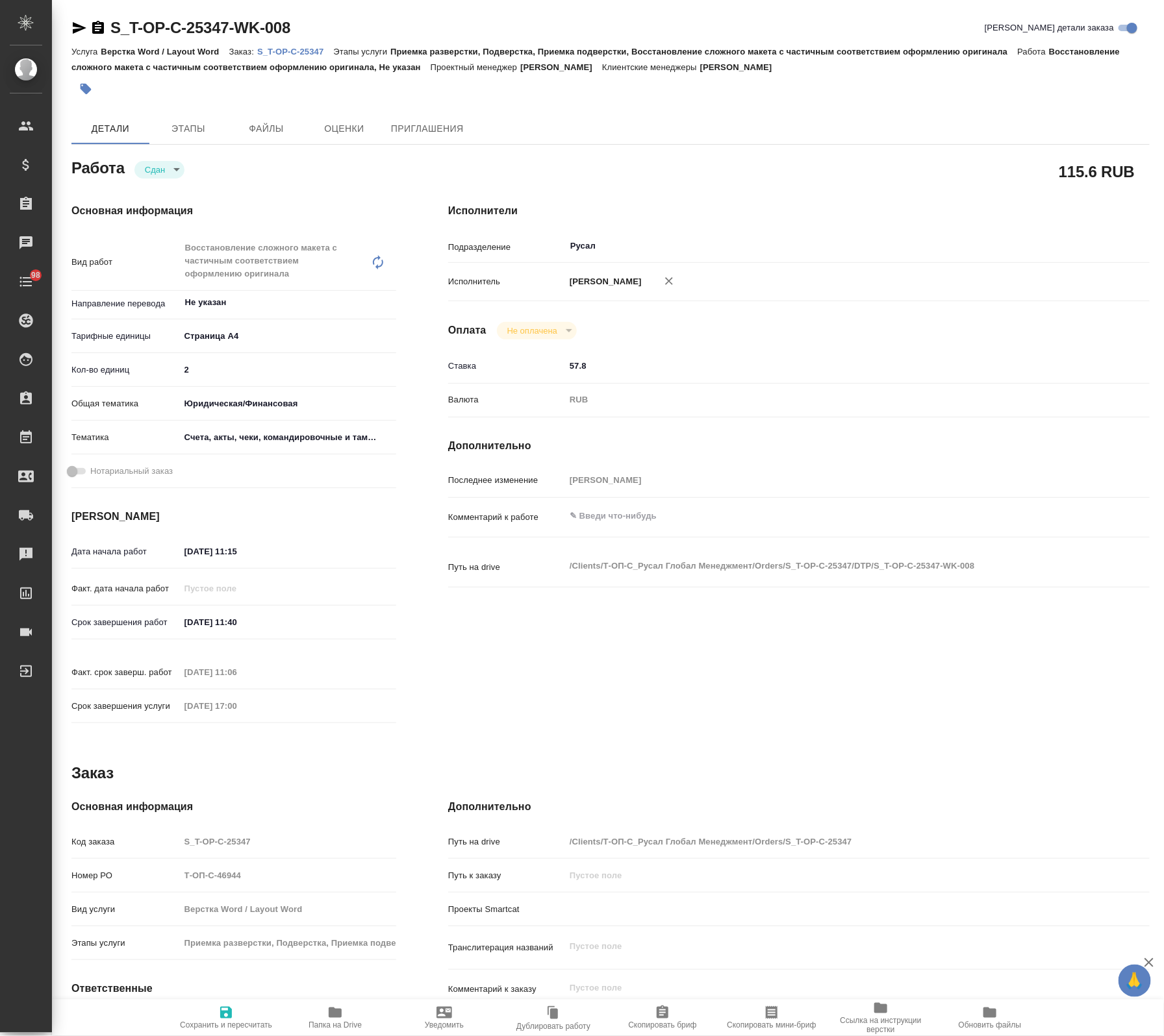
type textarea "x"
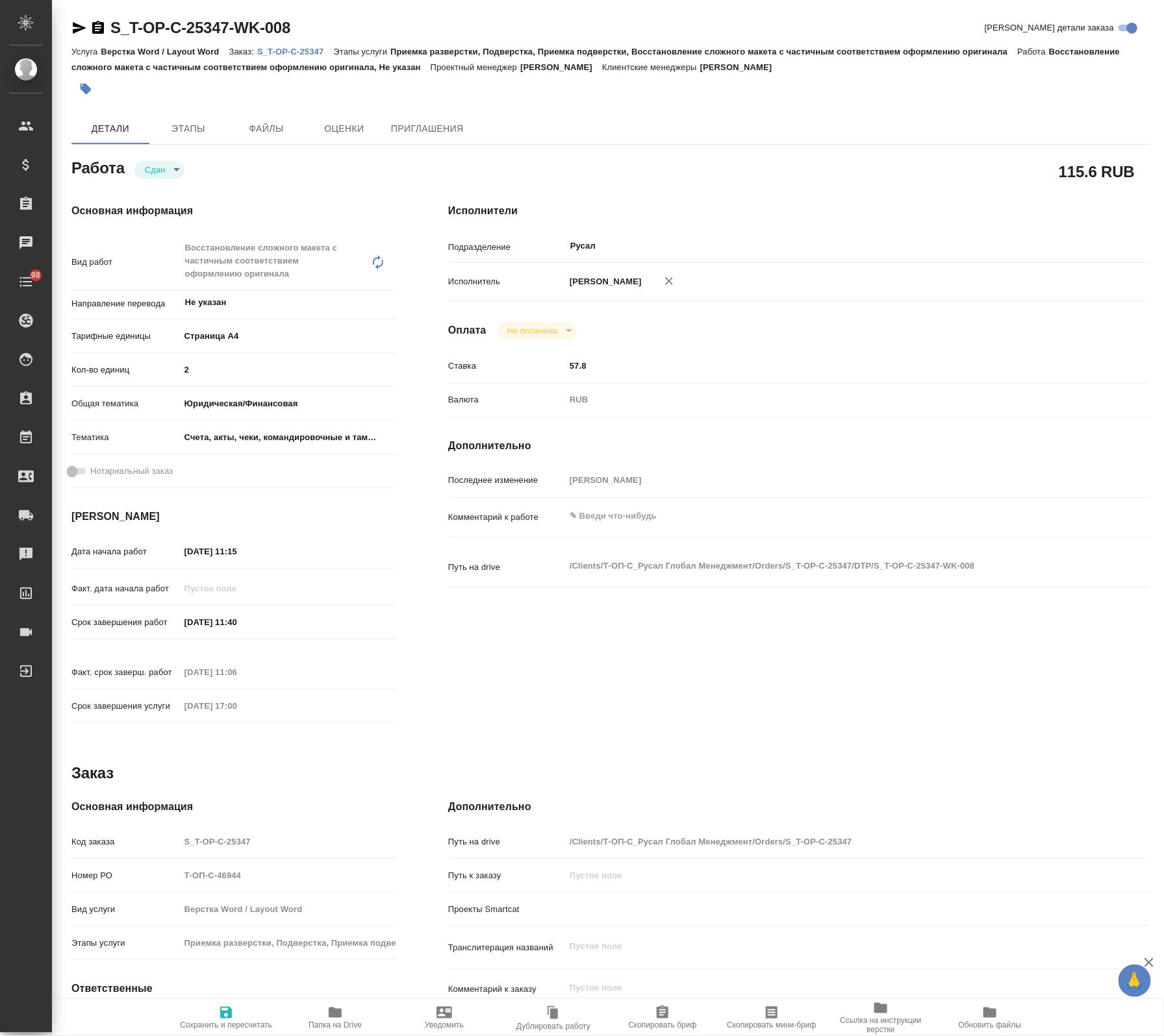
type textarea "x"
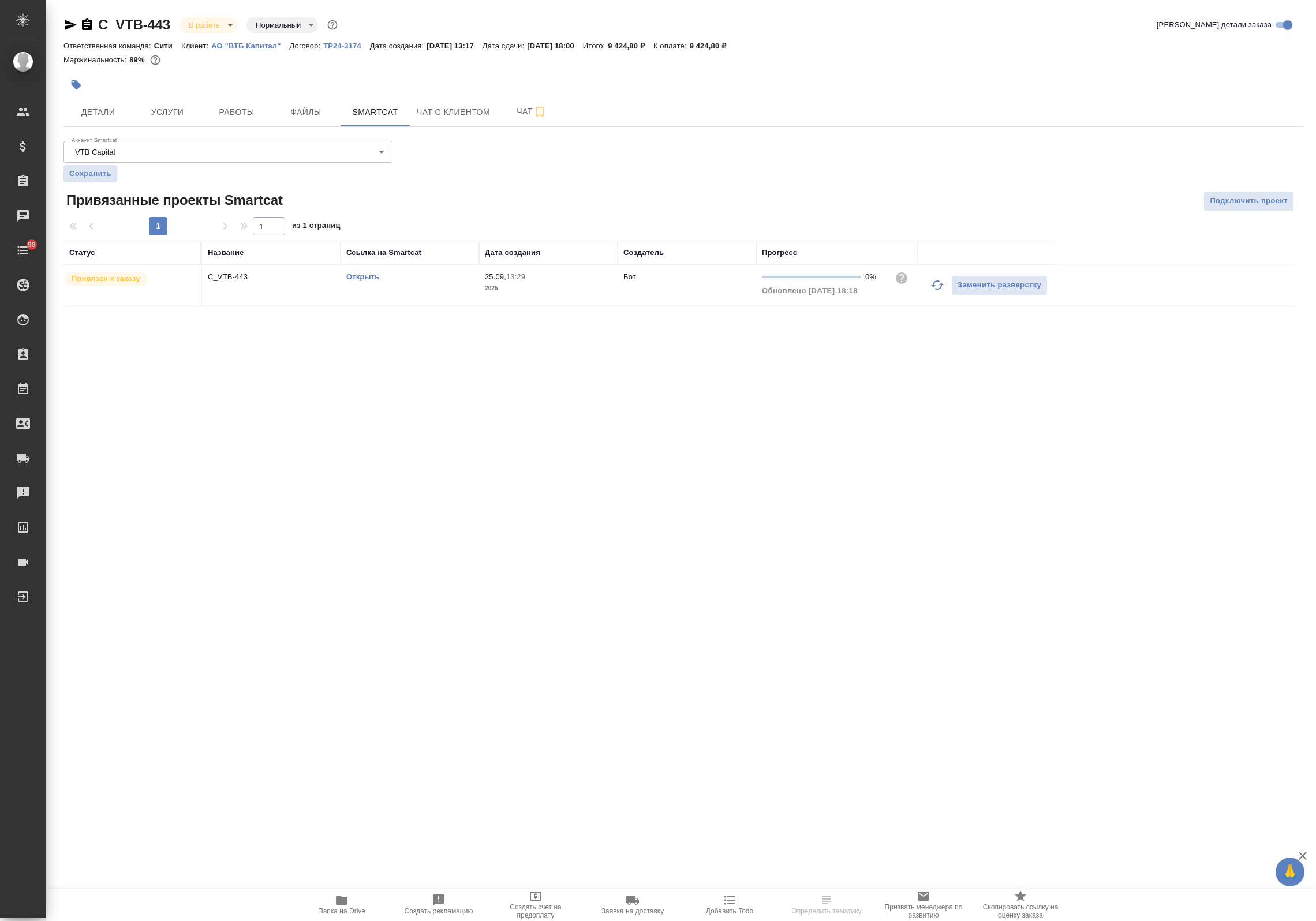
click at [370, 276] on link "Открыть" at bounding box center [362, 277] width 33 height 9
click at [163, 108] on span "Услуги" at bounding box center [167, 112] width 56 height 15
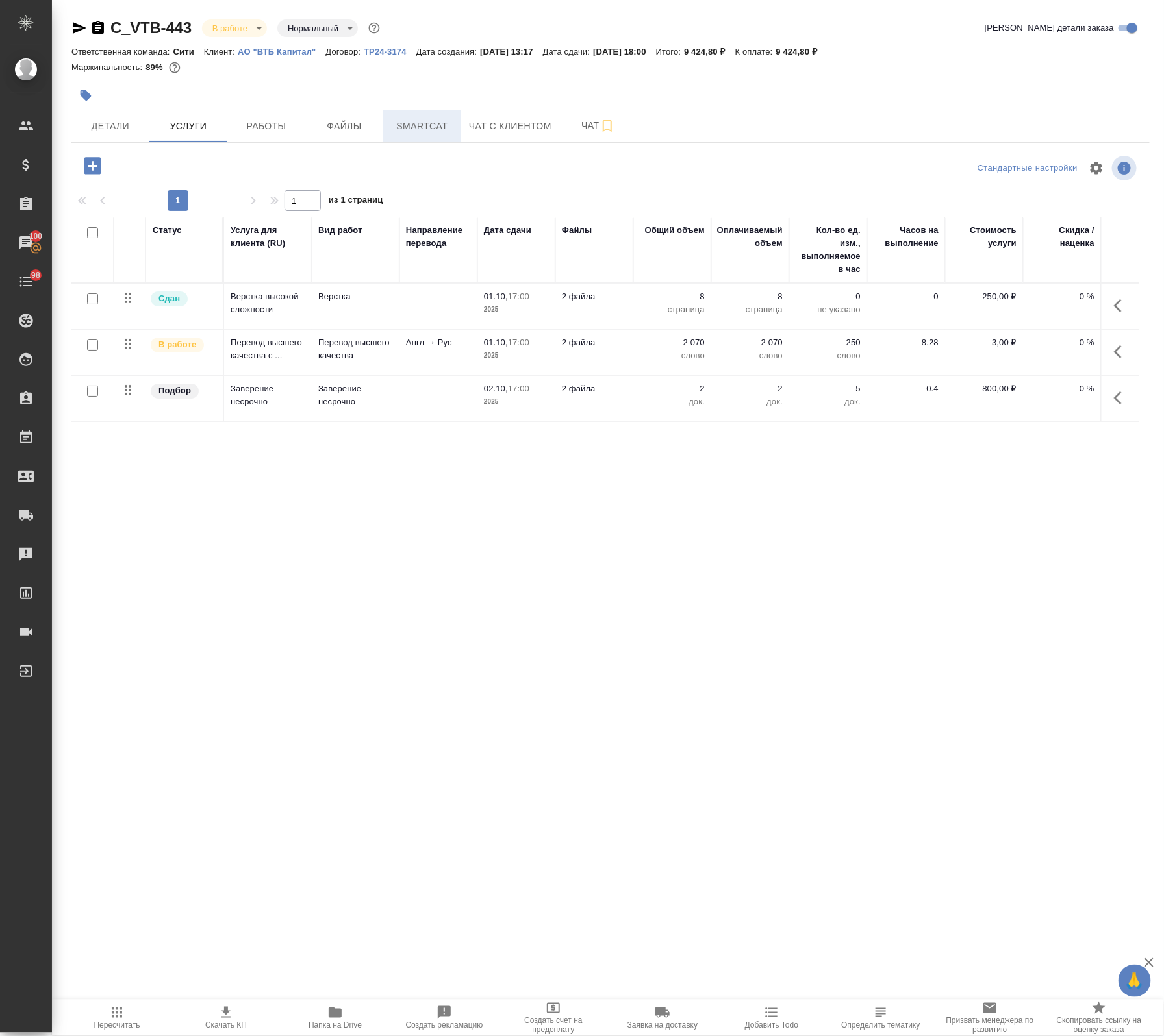
click at [414, 120] on span "Smartcat" at bounding box center [422, 126] width 63 height 16
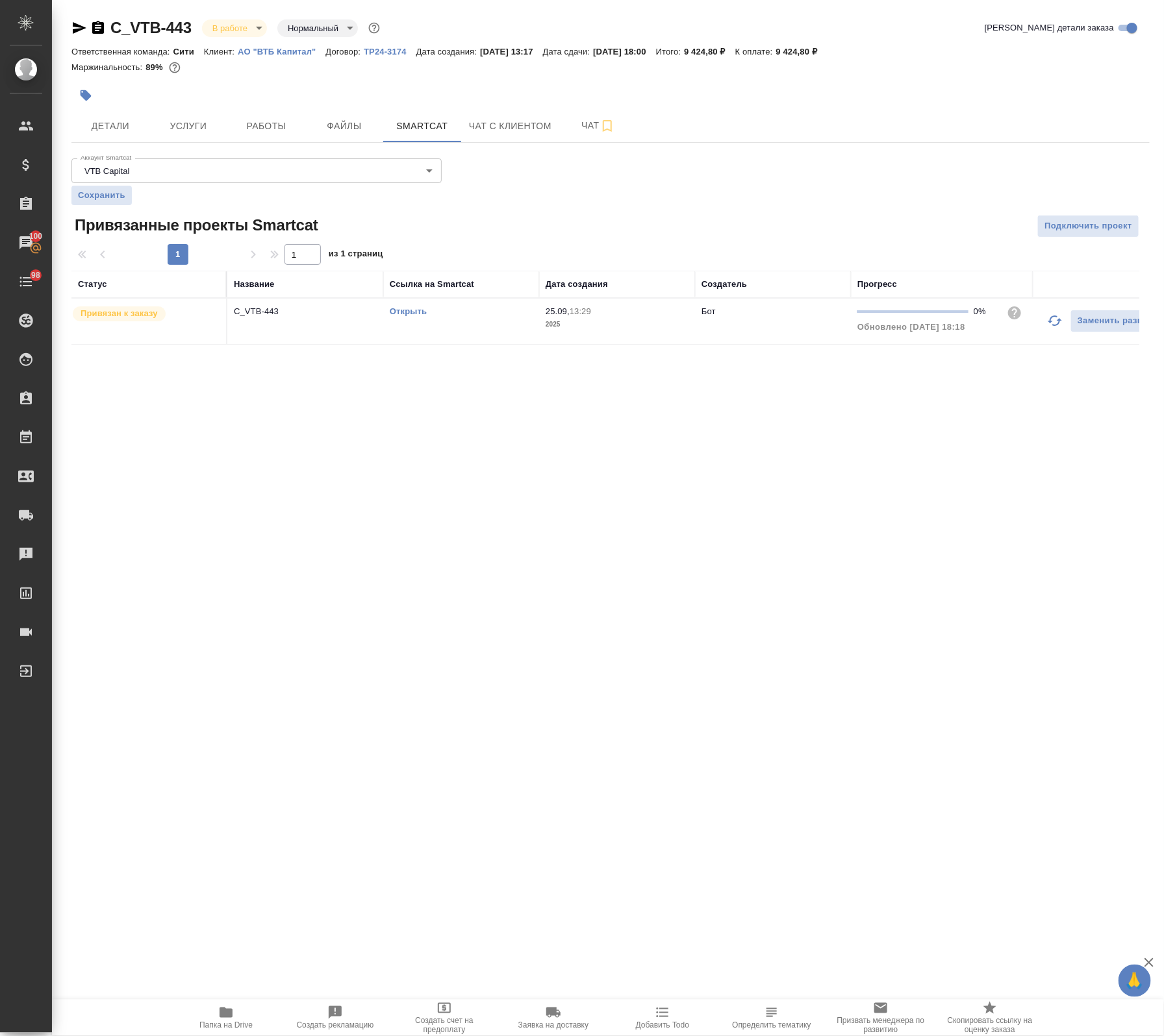
click at [405, 309] on link "Открыть" at bounding box center [408, 311] width 37 height 10
drag, startPoint x: 190, startPoint y: 16, endPoint x: 96, endPoint y: 37, distance: 96.3
click at [96, 37] on div "C_VTB-443 В работе inProgress Нормальный normal Кратко детали заказа Ответствен…" at bounding box center [610, 189] width 1092 height 378
copy link "C_VTB-443"
click at [294, 159] on body "🙏 .cls-1 fill:#fff; AWATERA Avdeenko Kirill Клиенты Спецификации Заказы 100 Чат…" at bounding box center [582, 518] width 1164 height 1036
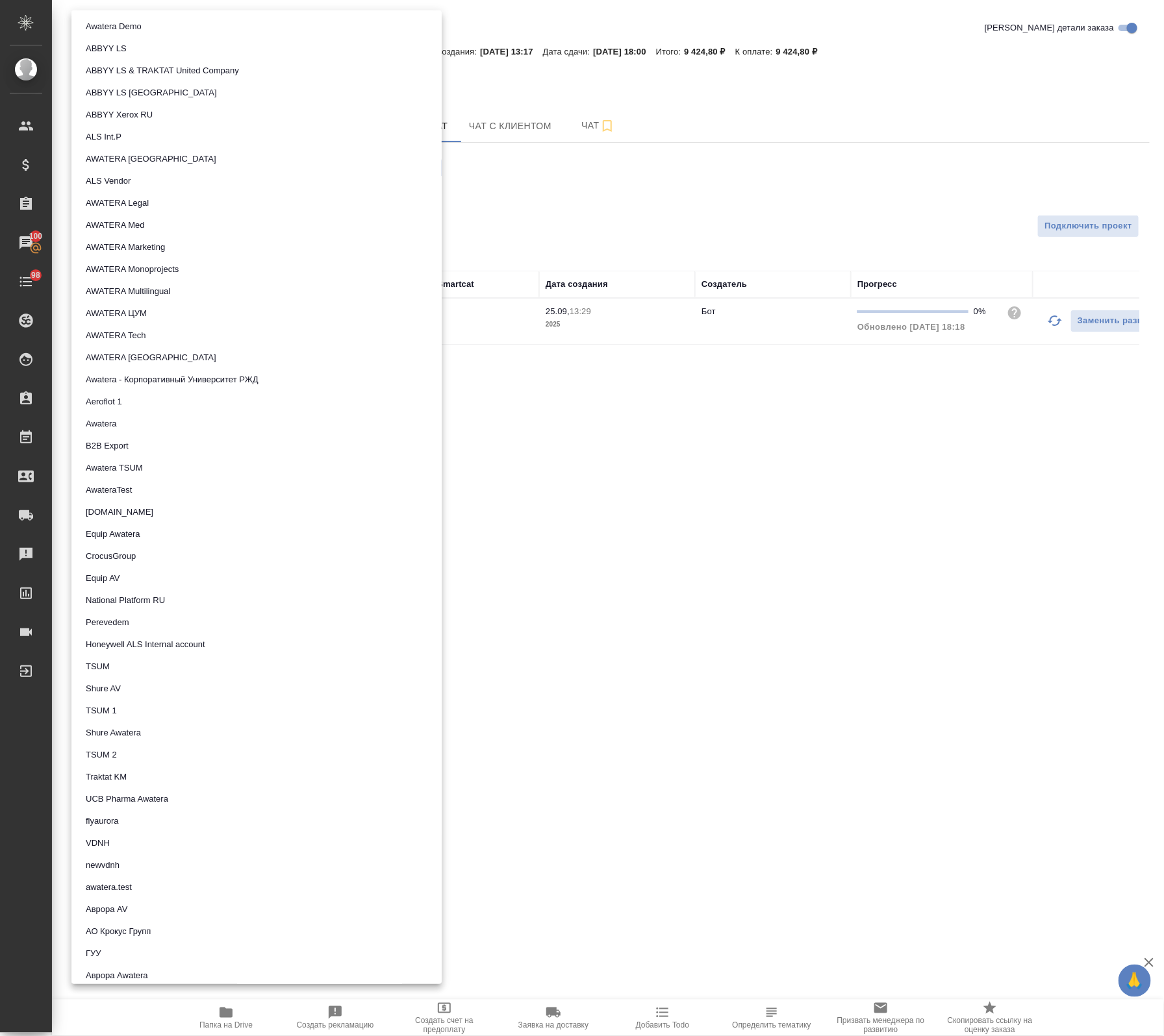
click at [166, 200] on li "AWATERA Legal" at bounding box center [257, 203] width 370 height 22
type input "5ee72f349385e241e0590260"
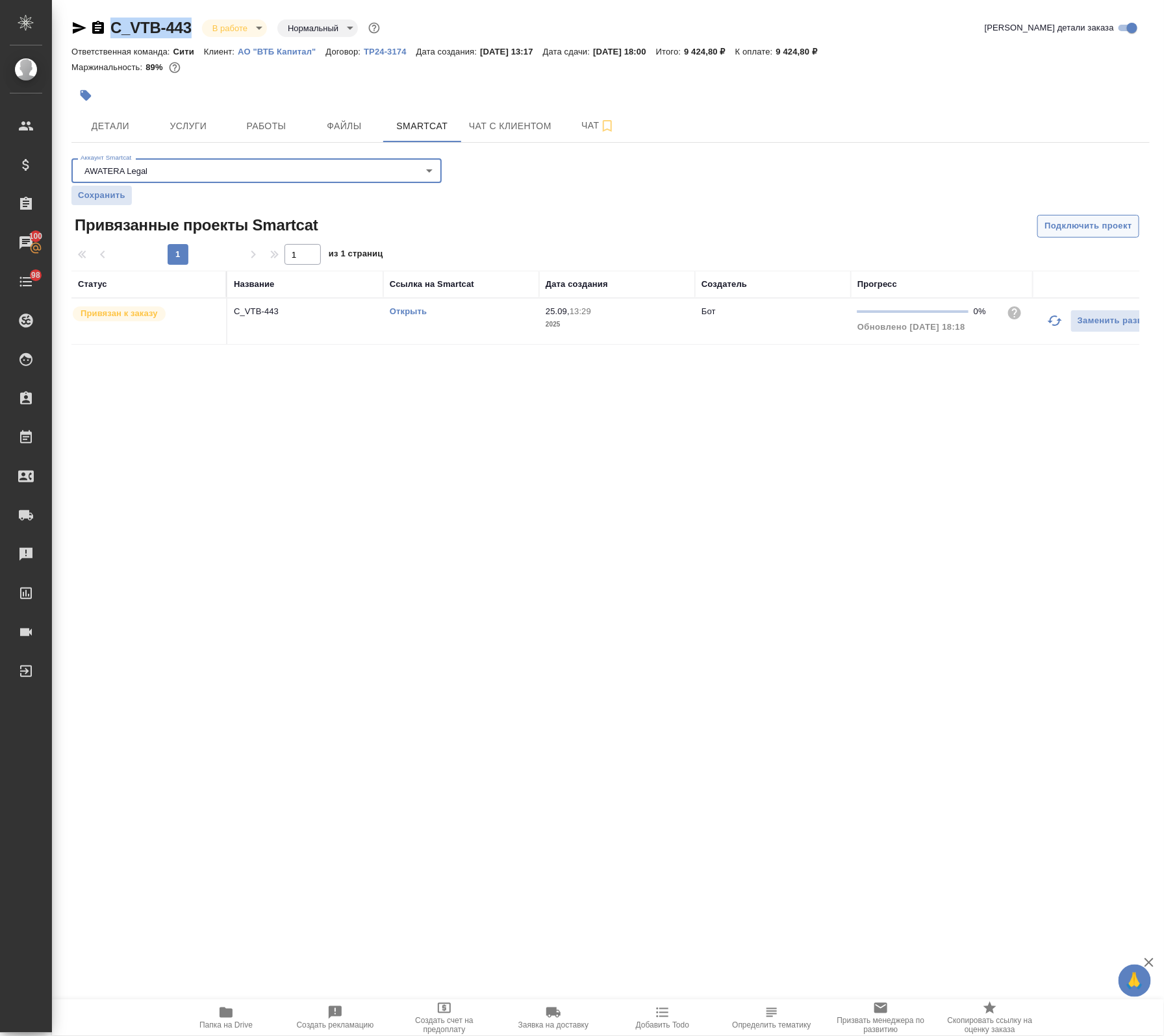
click at [1075, 229] on span "Подключить проект" at bounding box center [1088, 226] width 88 height 15
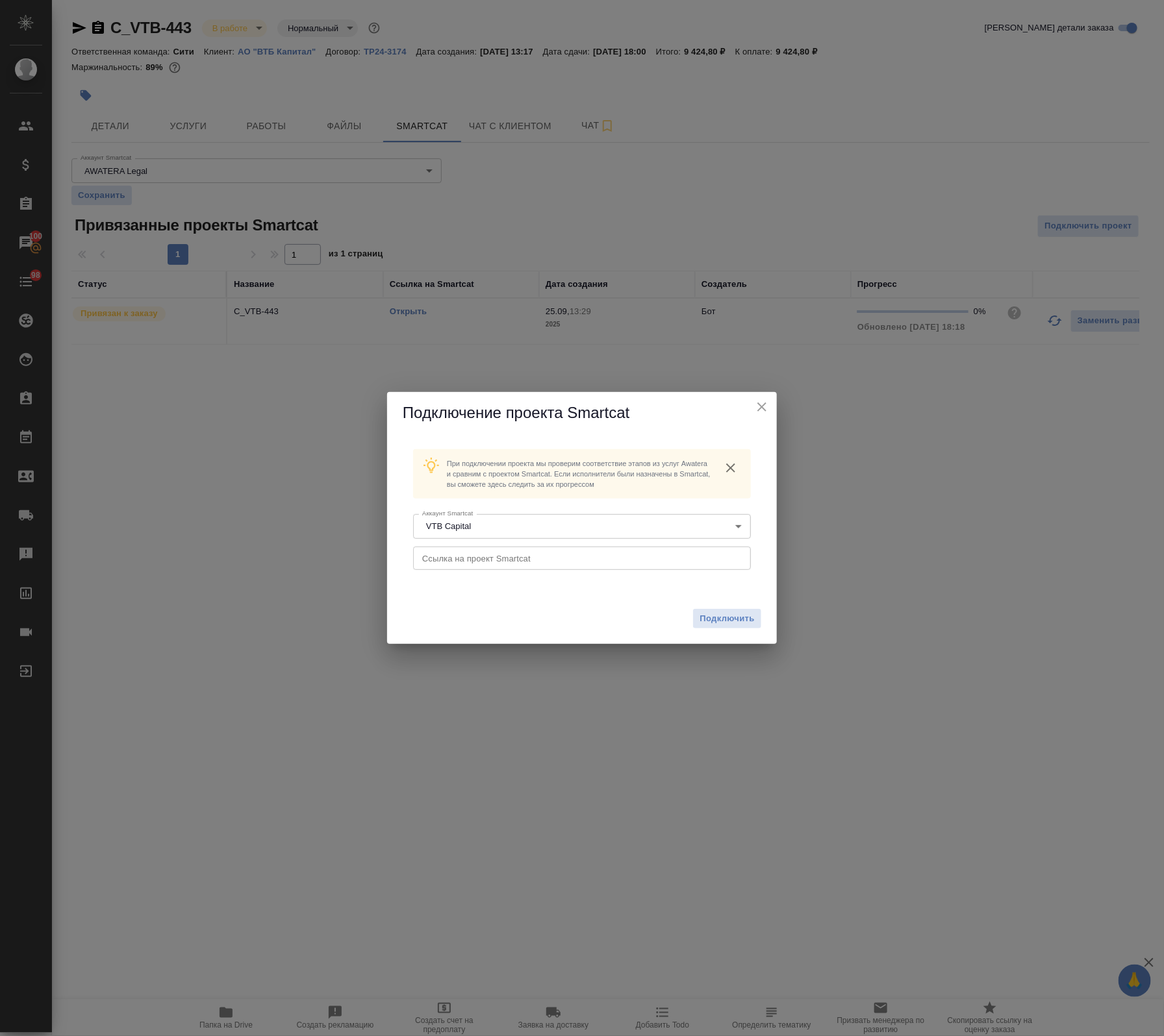
click at [530, 556] on input "text" at bounding box center [582, 558] width 338 height 24
click at [733, 627] on button "Подключить" at bounding box center [726, 618] width 68 height 19
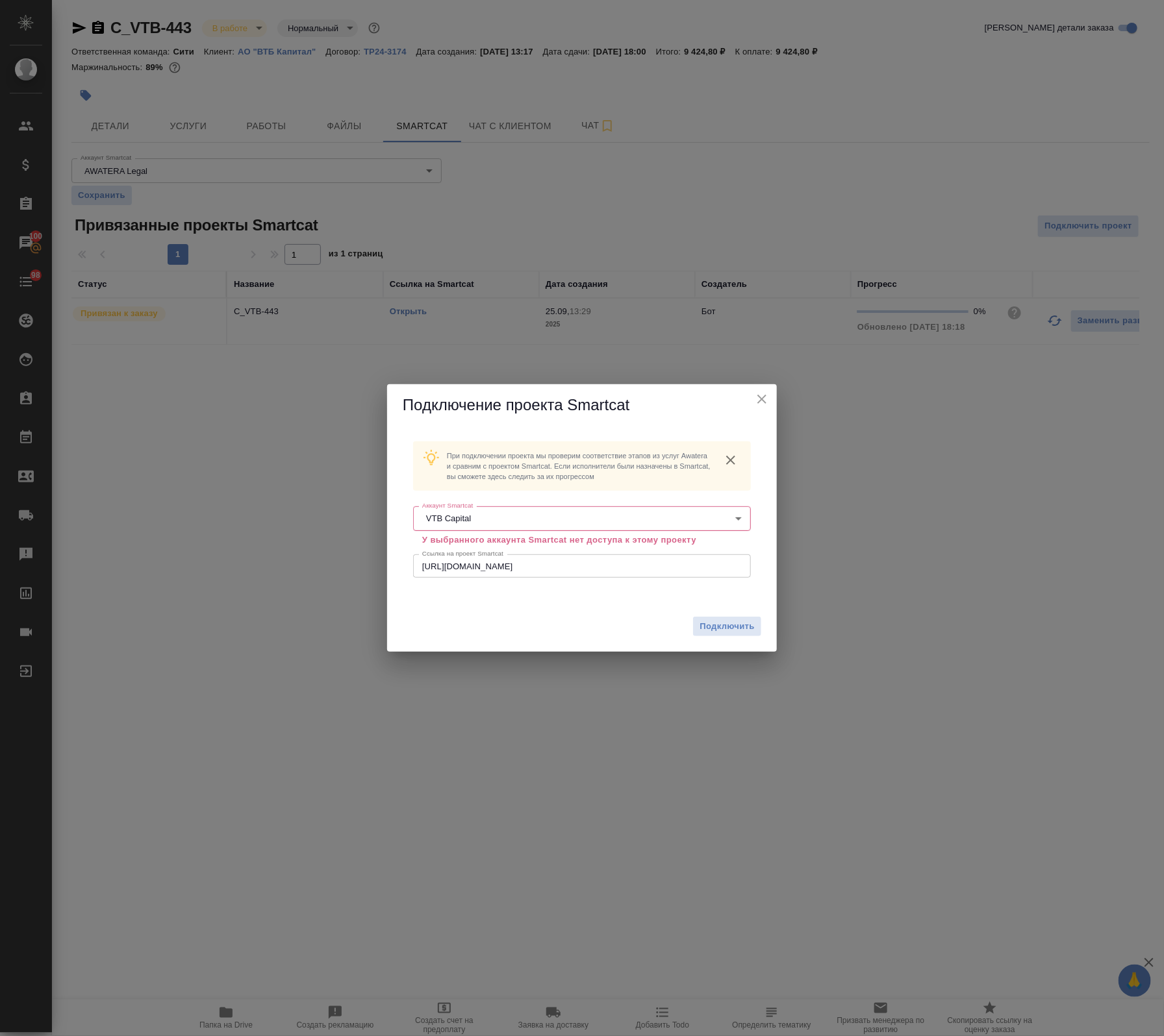
click at [758, 393] on icon "close" at bounding box center [761, 399] width 15 height 15
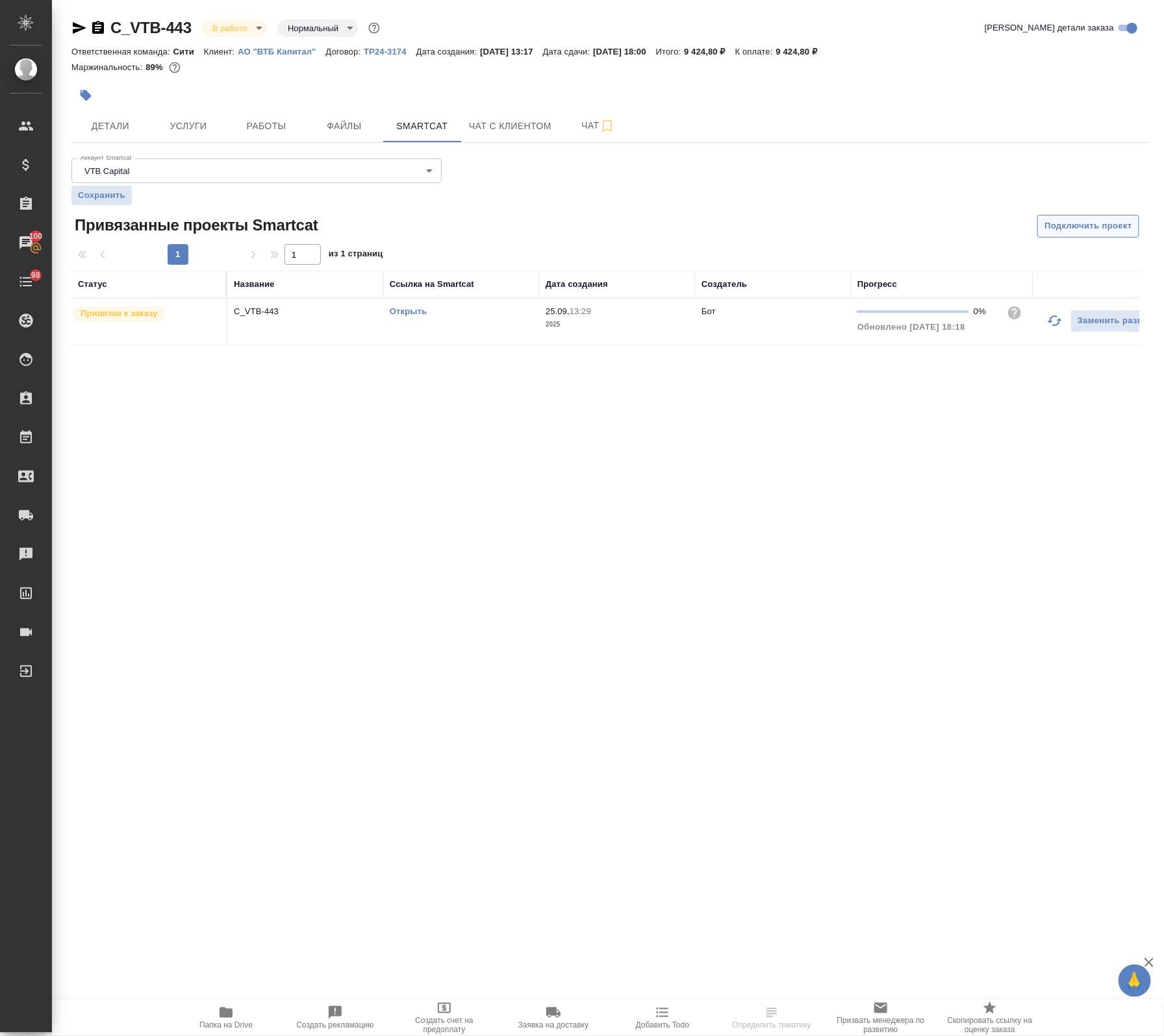
click at [1096, 226] on span "Подключить проект" at bounding box center [1088, 226] width 88 height 15
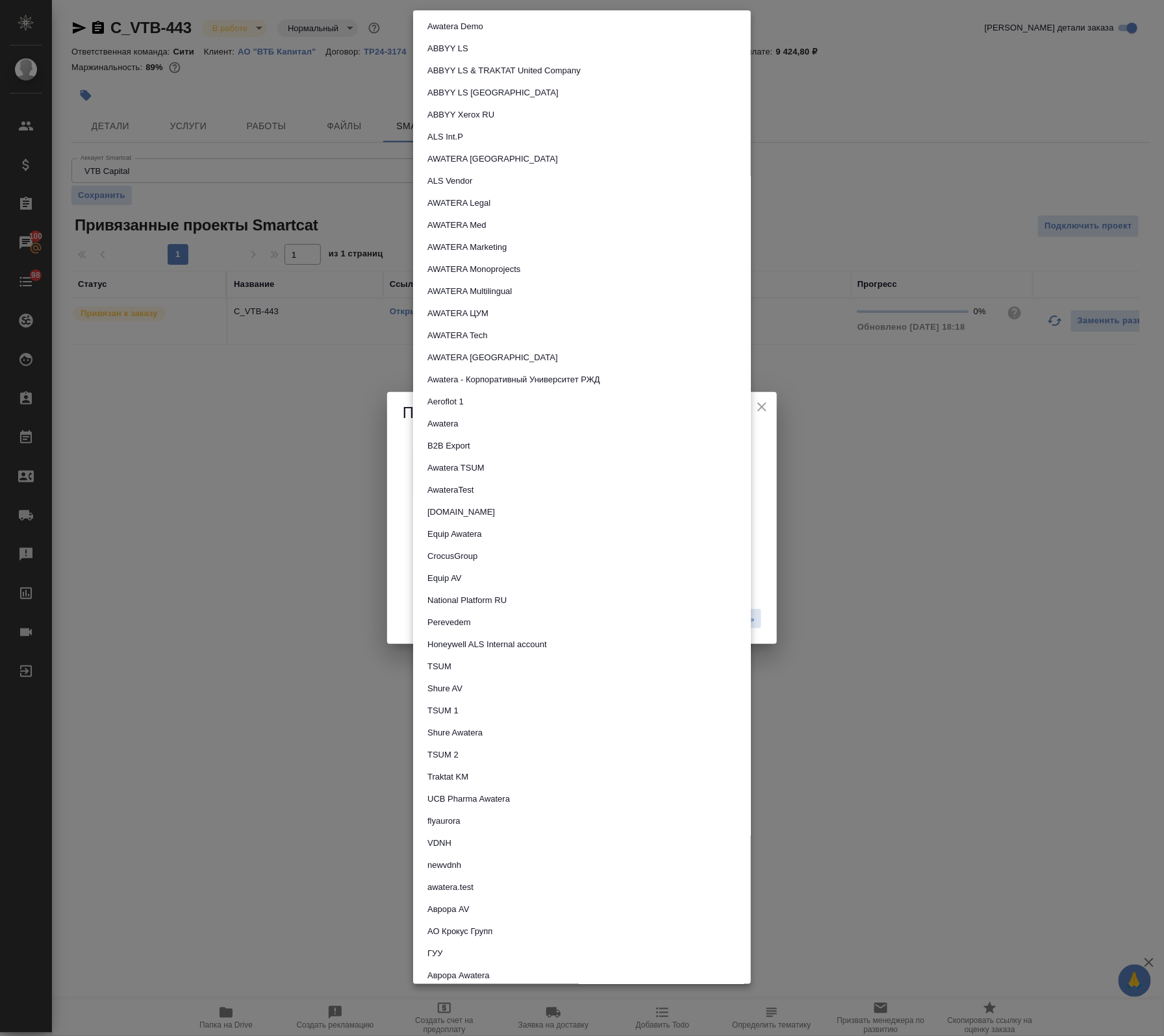
click at [521, 521] on body "🙏 .cls-1 fill:#fff; AWATERA Avdeenko Kirill Клиенты Спецификации Заказы 100 Чат…" at bounding box center [582, 518] width 1164 height 1036
click at [508, 202] on li "AWATERA Legal" at bounding box center [582, 203] width 338 height 22
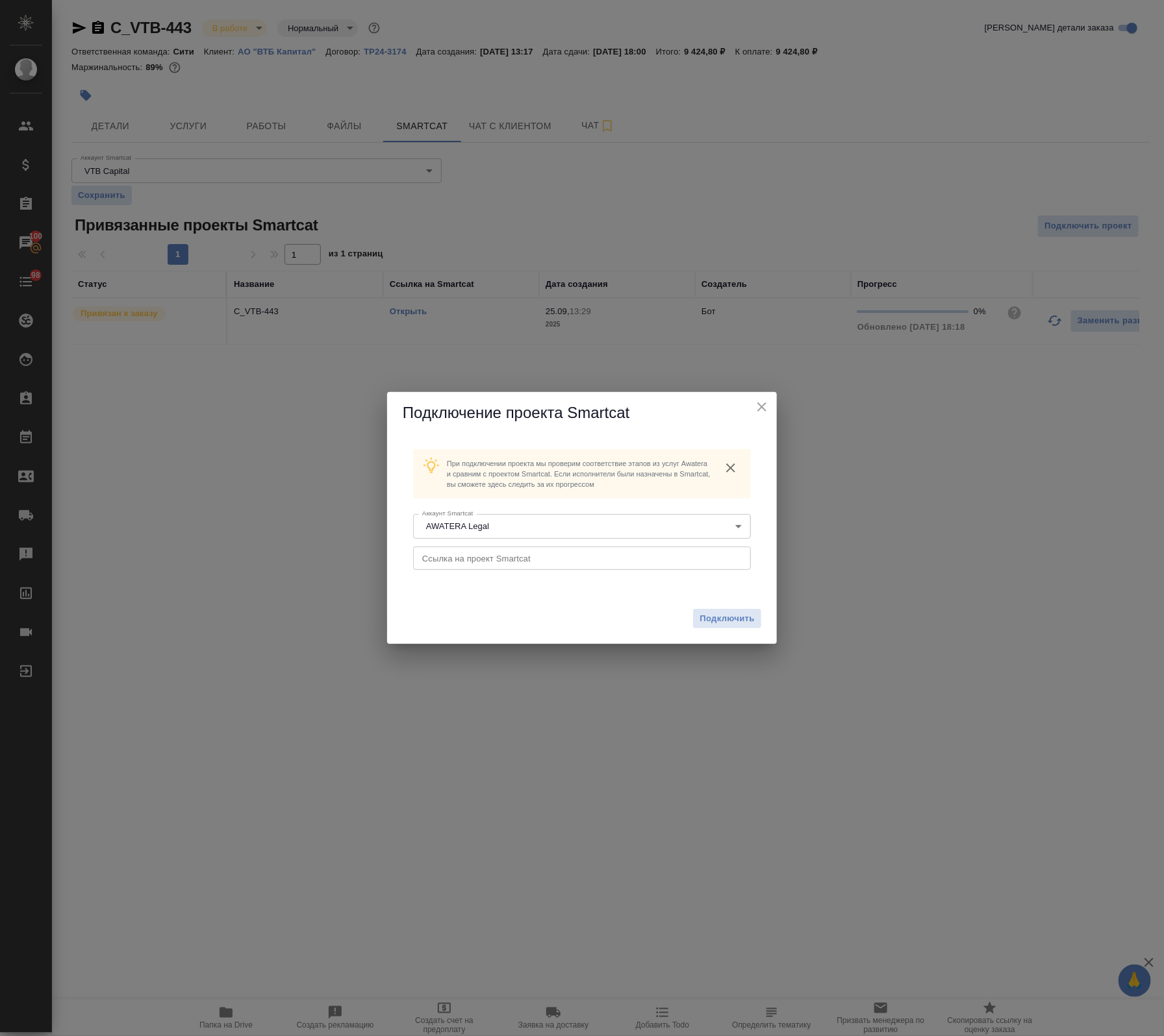
click at [520, 553] on input "text" at bounding box center [582, 558] width 338 height 24
drag, startPoint x: 761, startPoint y: 617, endPoint x: 754, endPoint y: 617, distance: 7.0
click at [760, 617] on div "Подключить" at bounding box center [581, 619] width 390 height 51
click at [738, 621] on span "Подключить" at bounding box center [726, 618] width 55 height 13
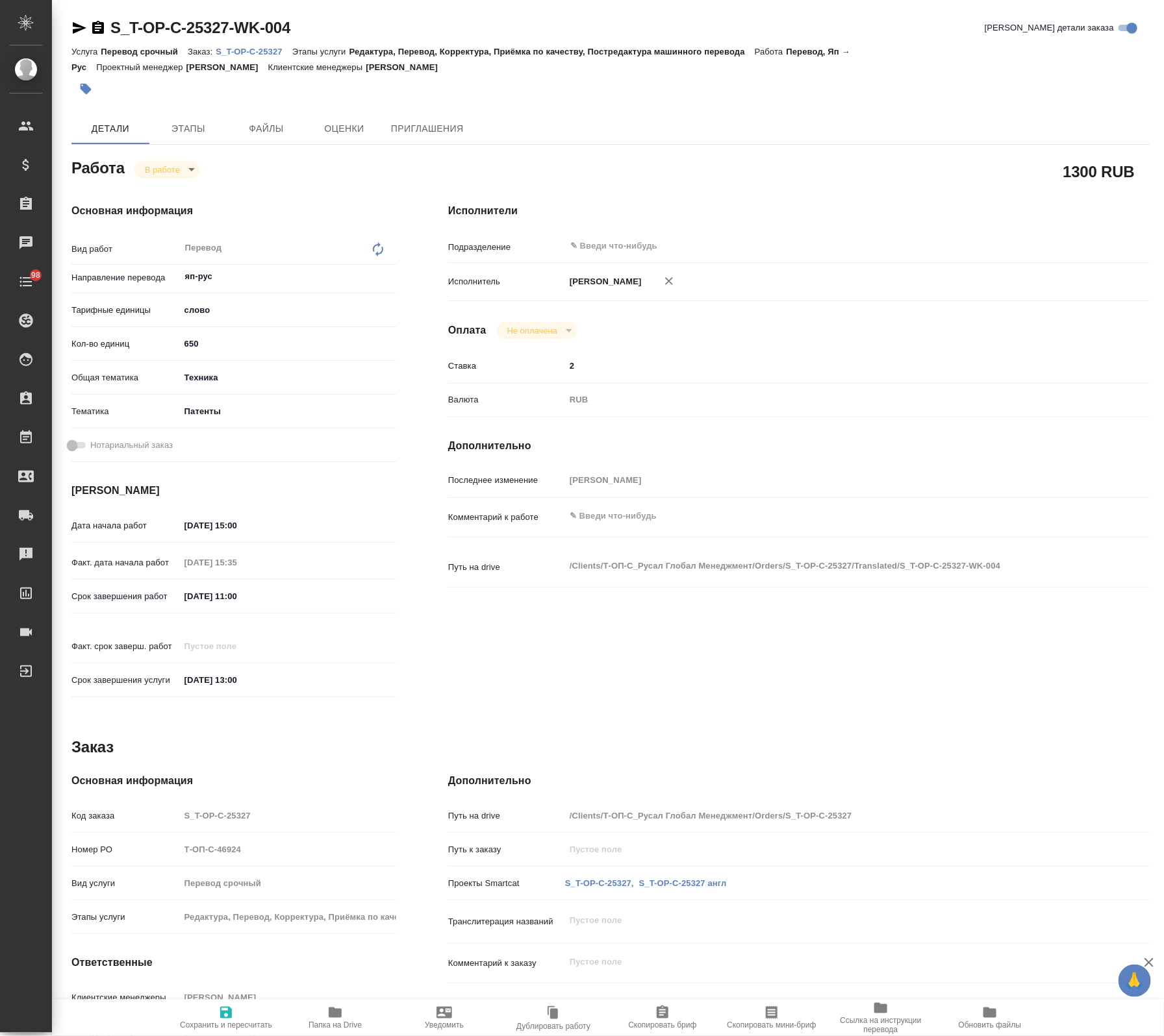
type textarea "x"
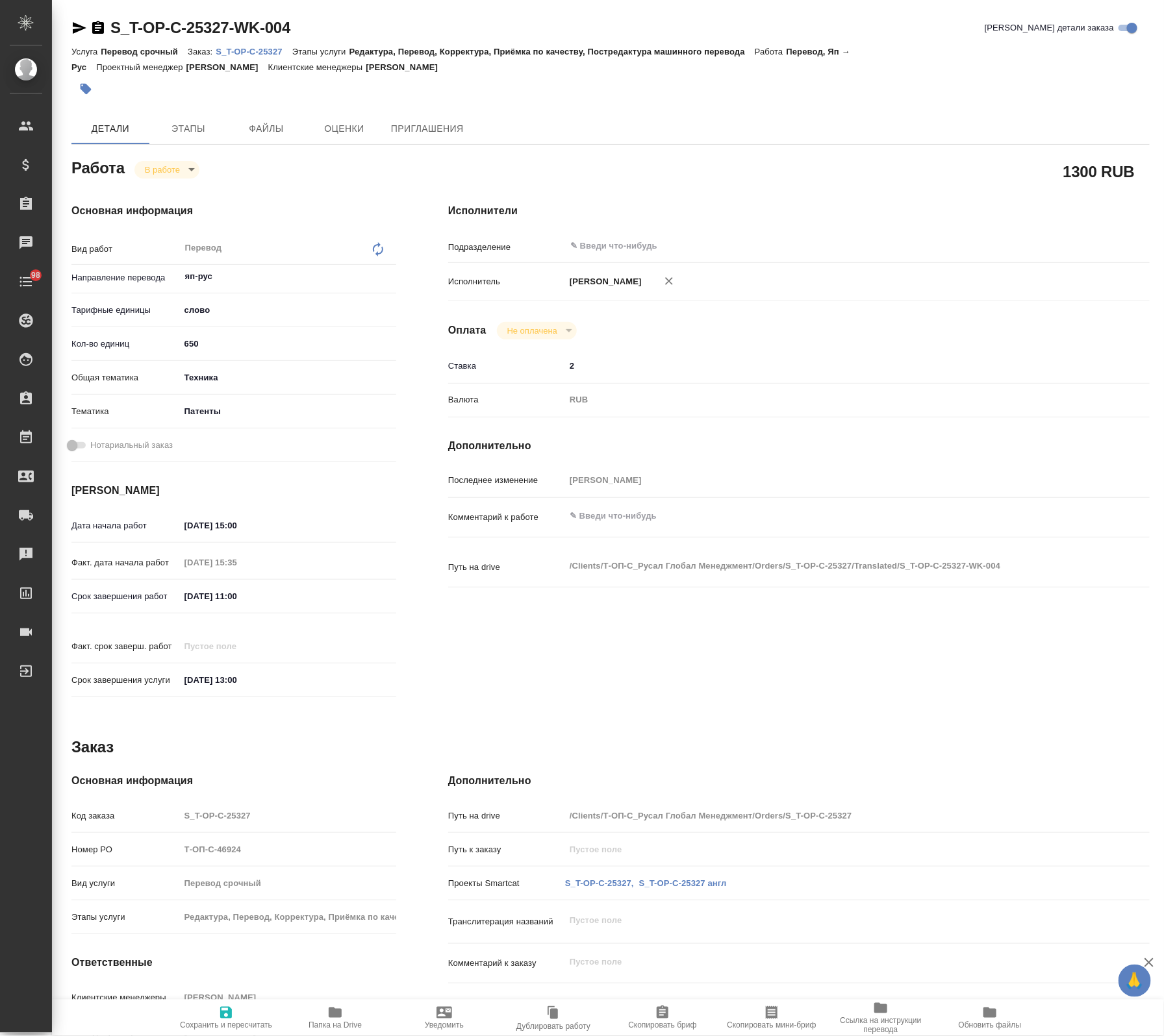
type textarea "x"
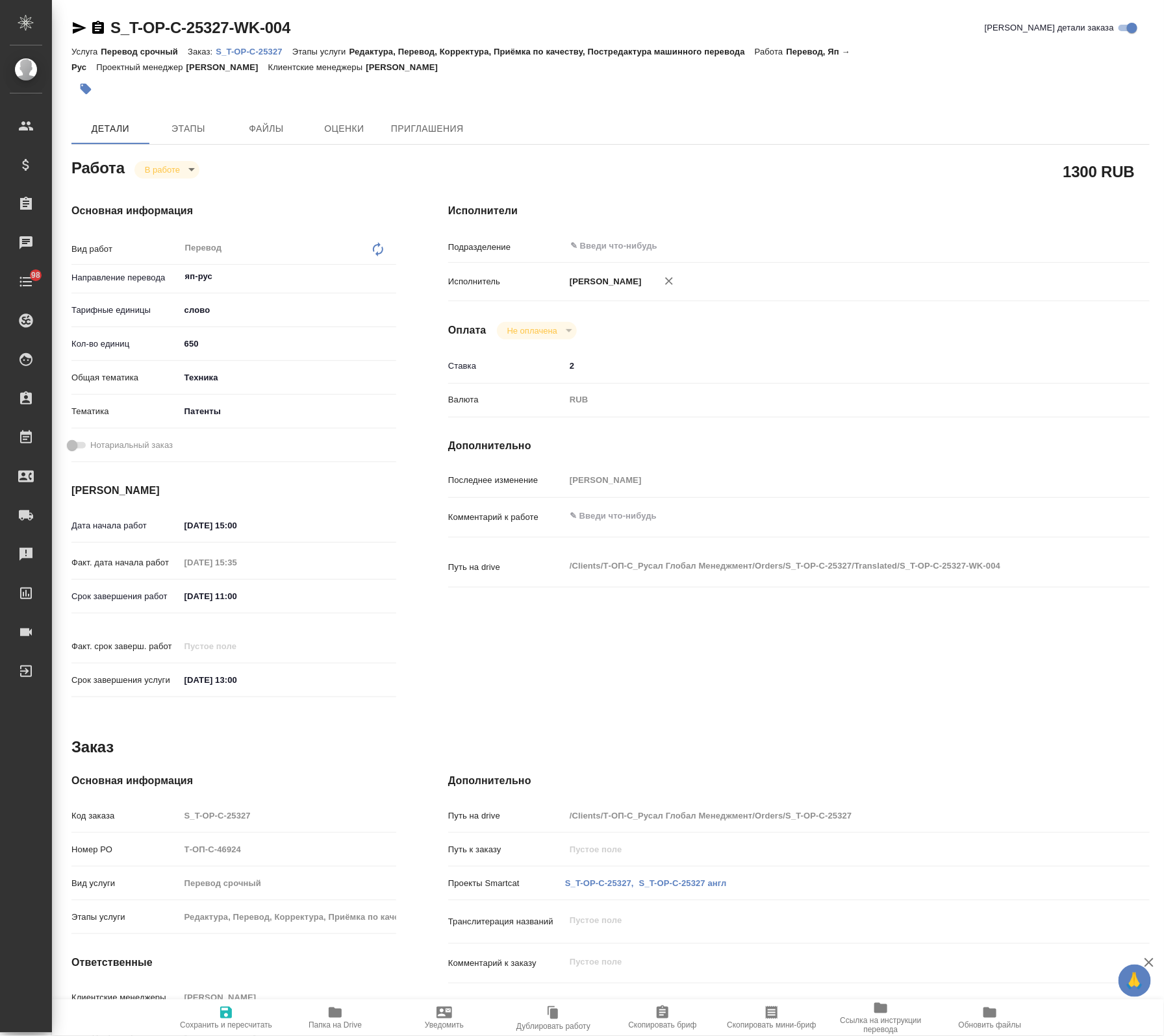
type textarea "x"
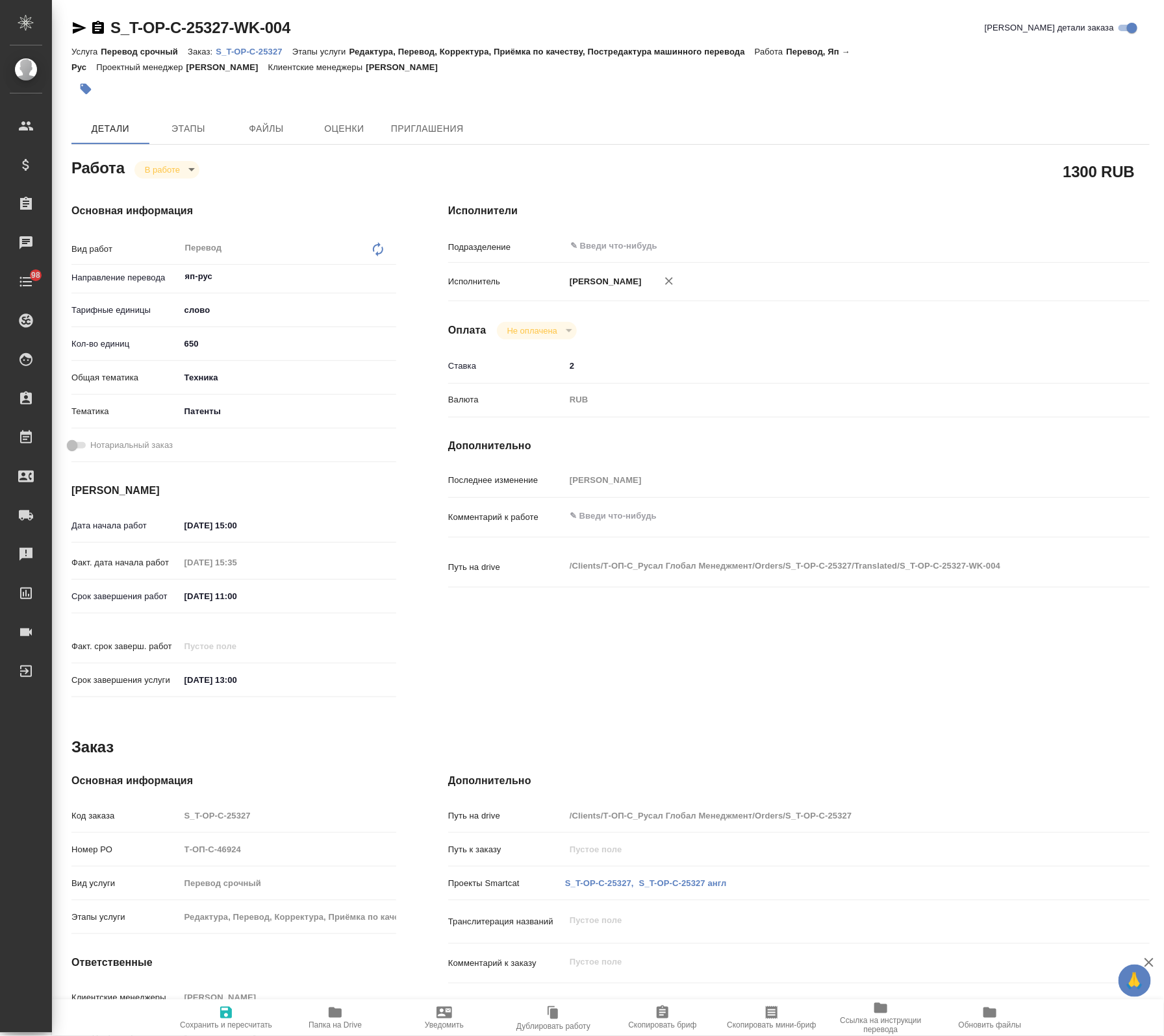
click at [329, 1008] on icon "button" at bounding box center [334, 1012] width 15 height 15
type textarea "x"
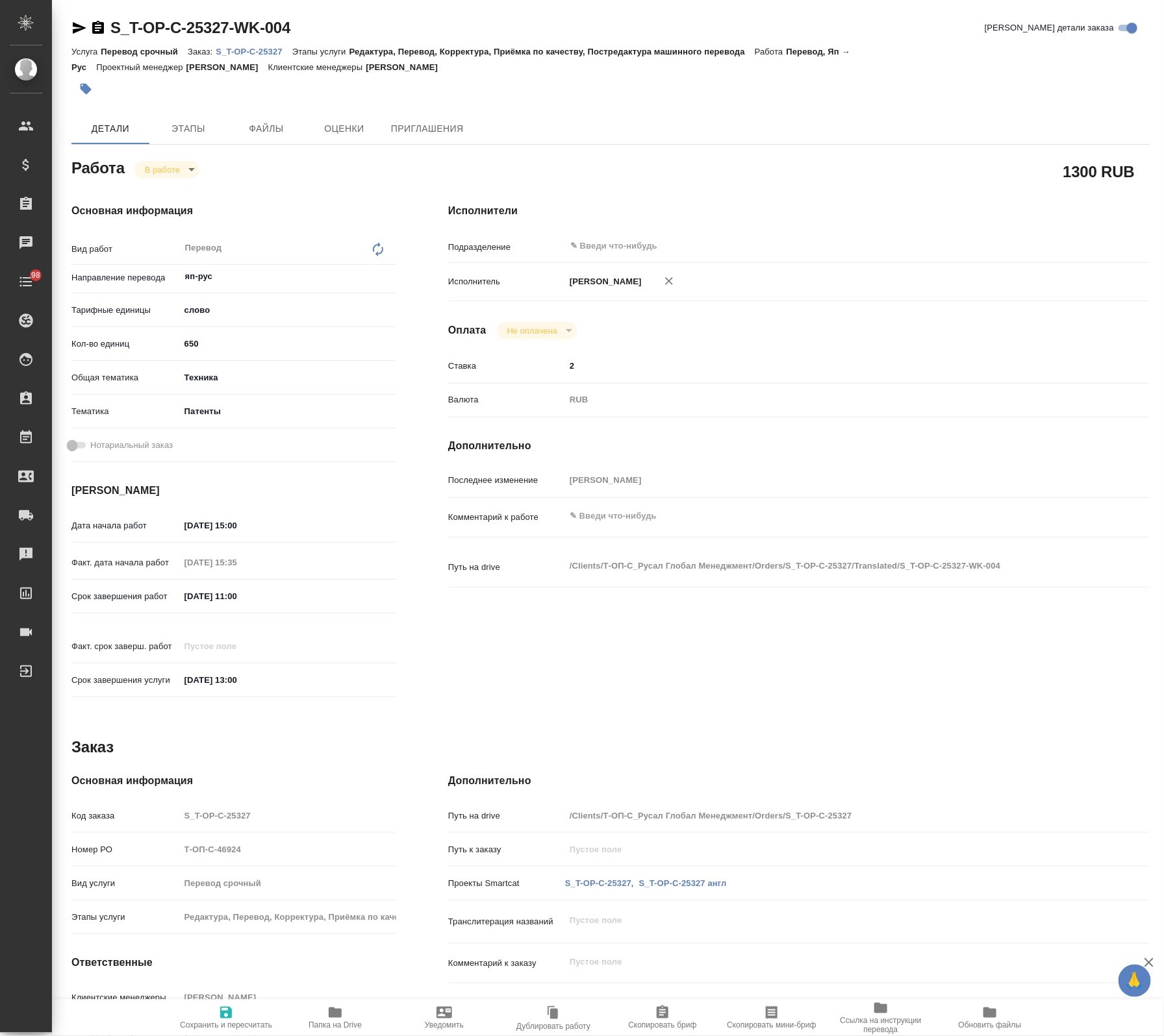
type textarea "x"
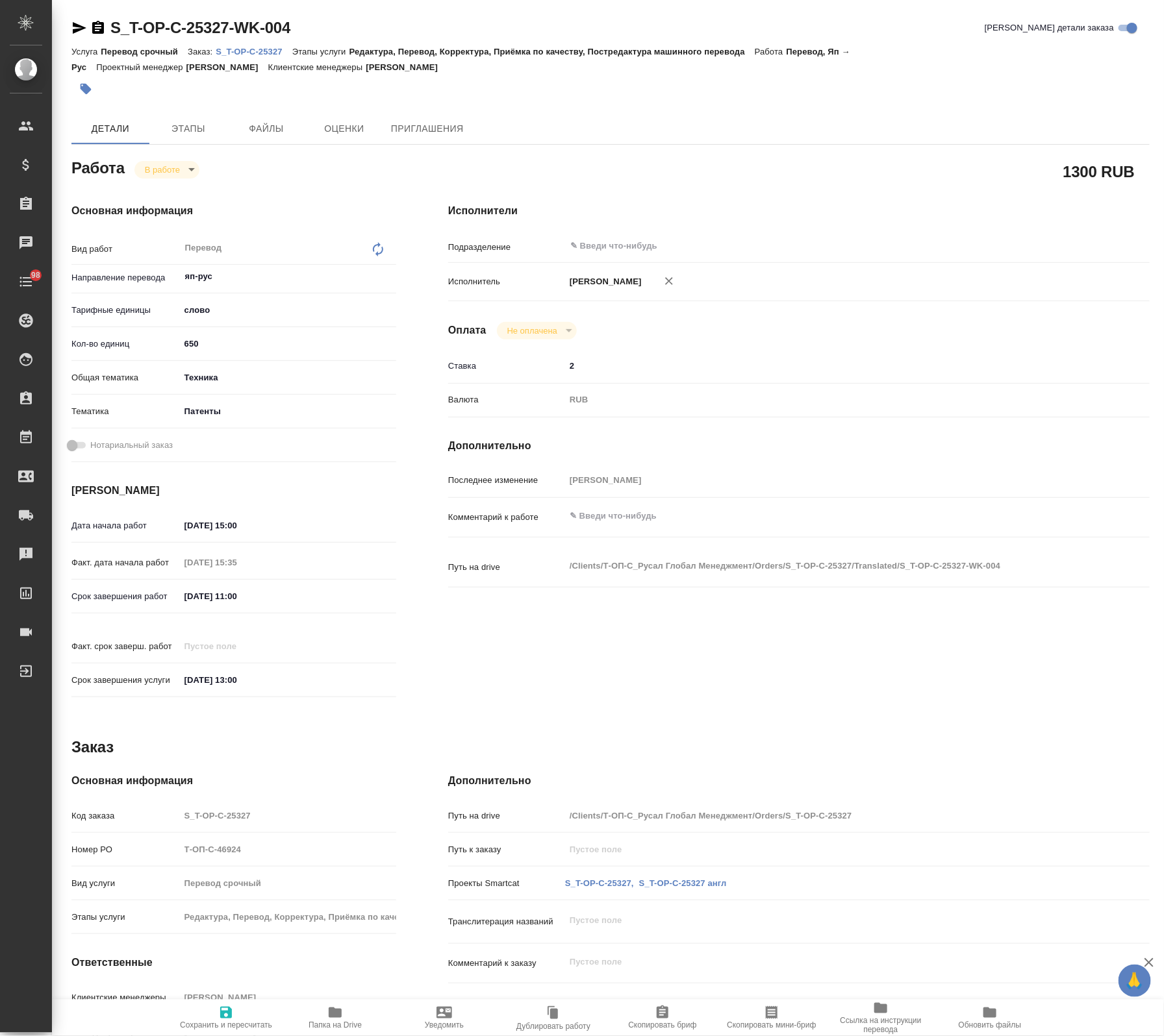
type textarea "x"
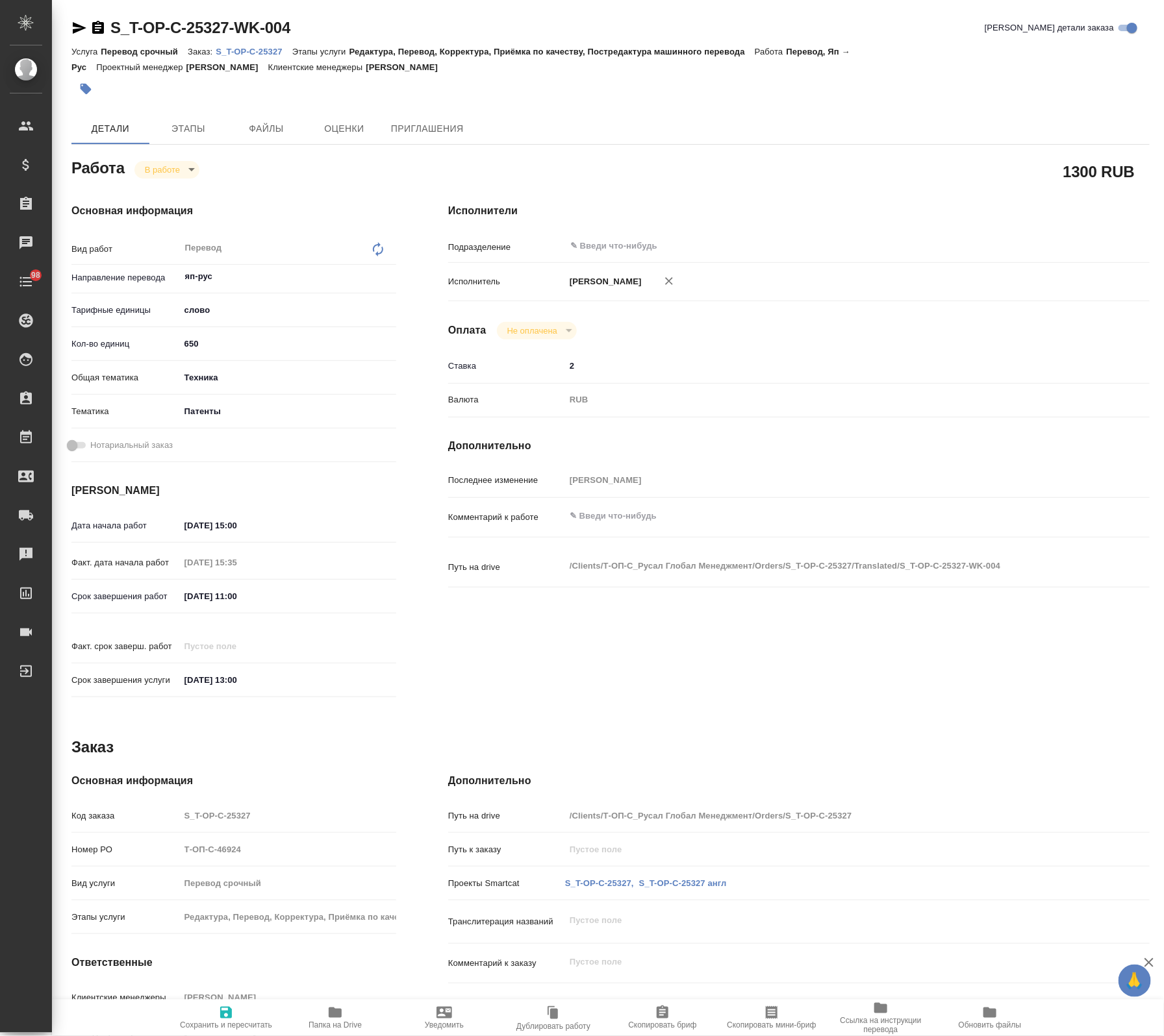
type textarea "x"
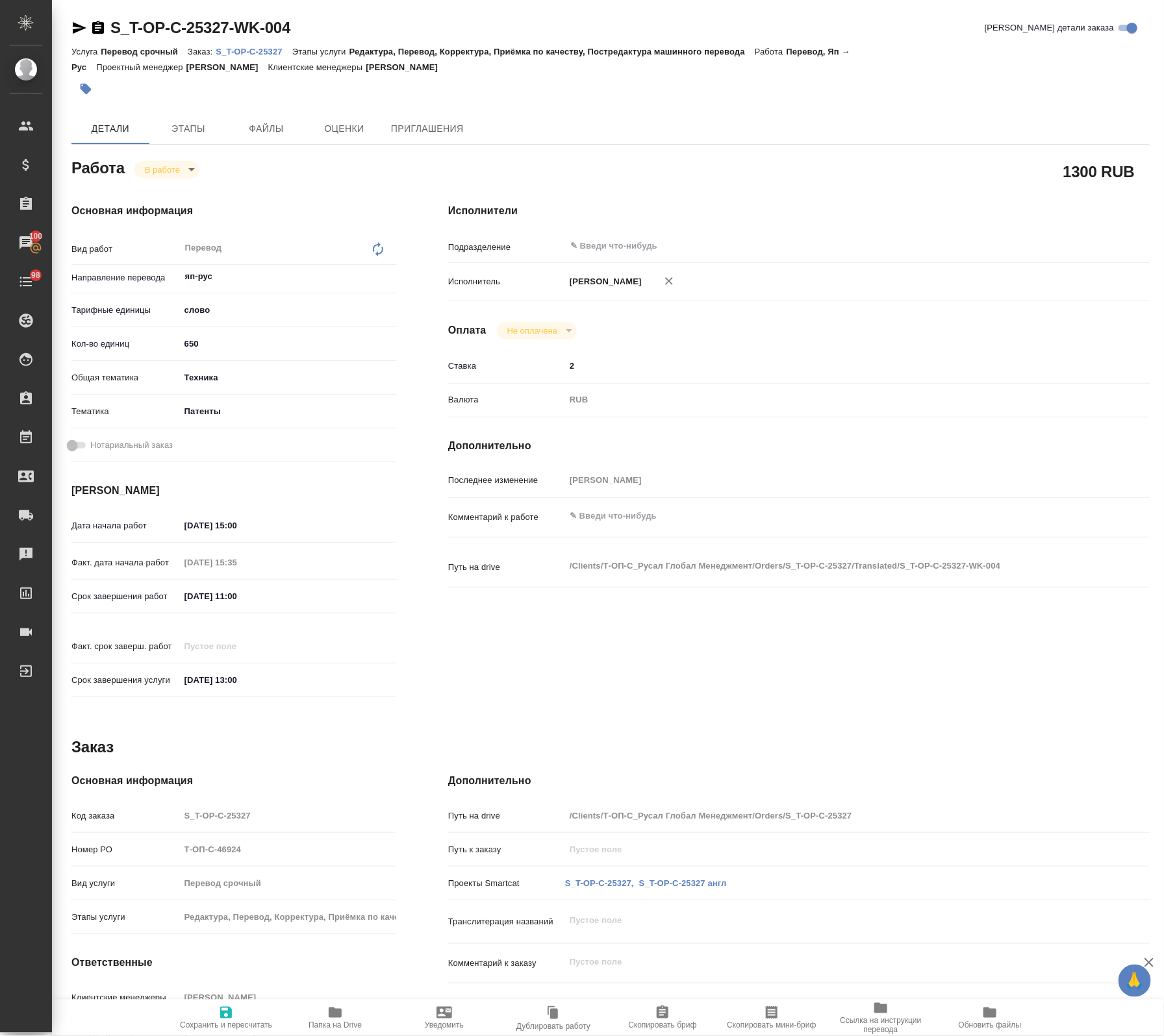
type textarea "x"
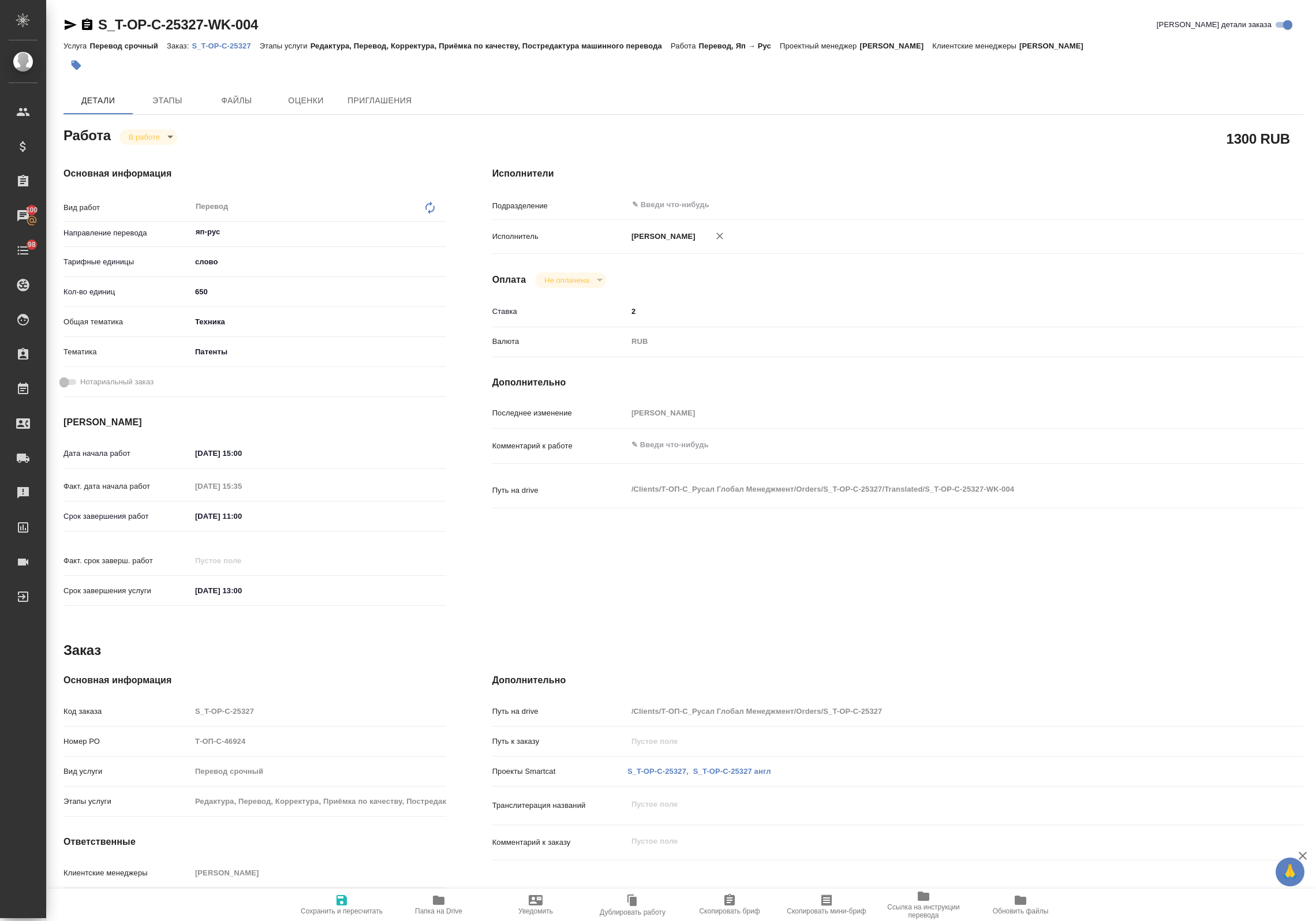
type textarea "x"
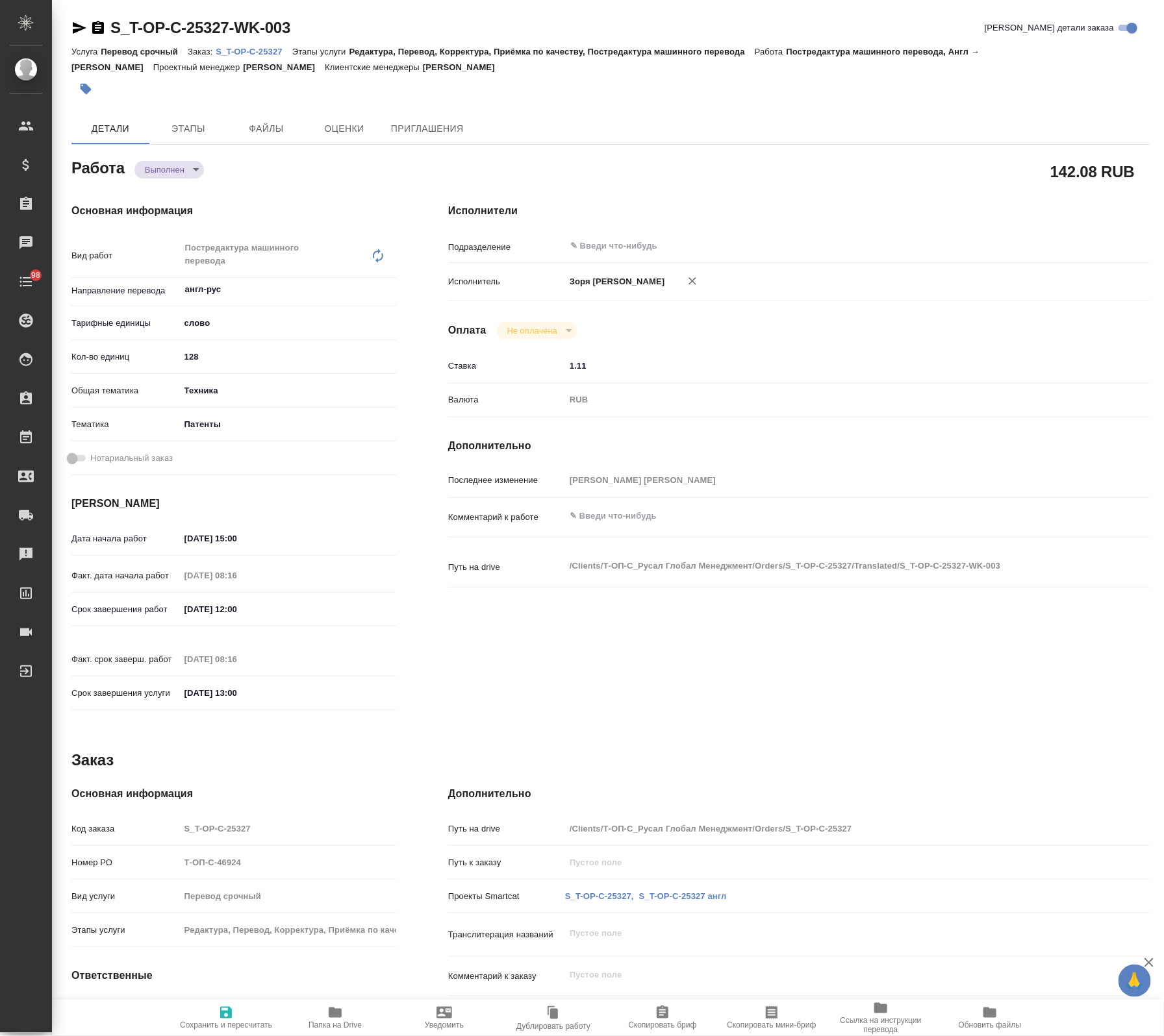
type textarea "x"
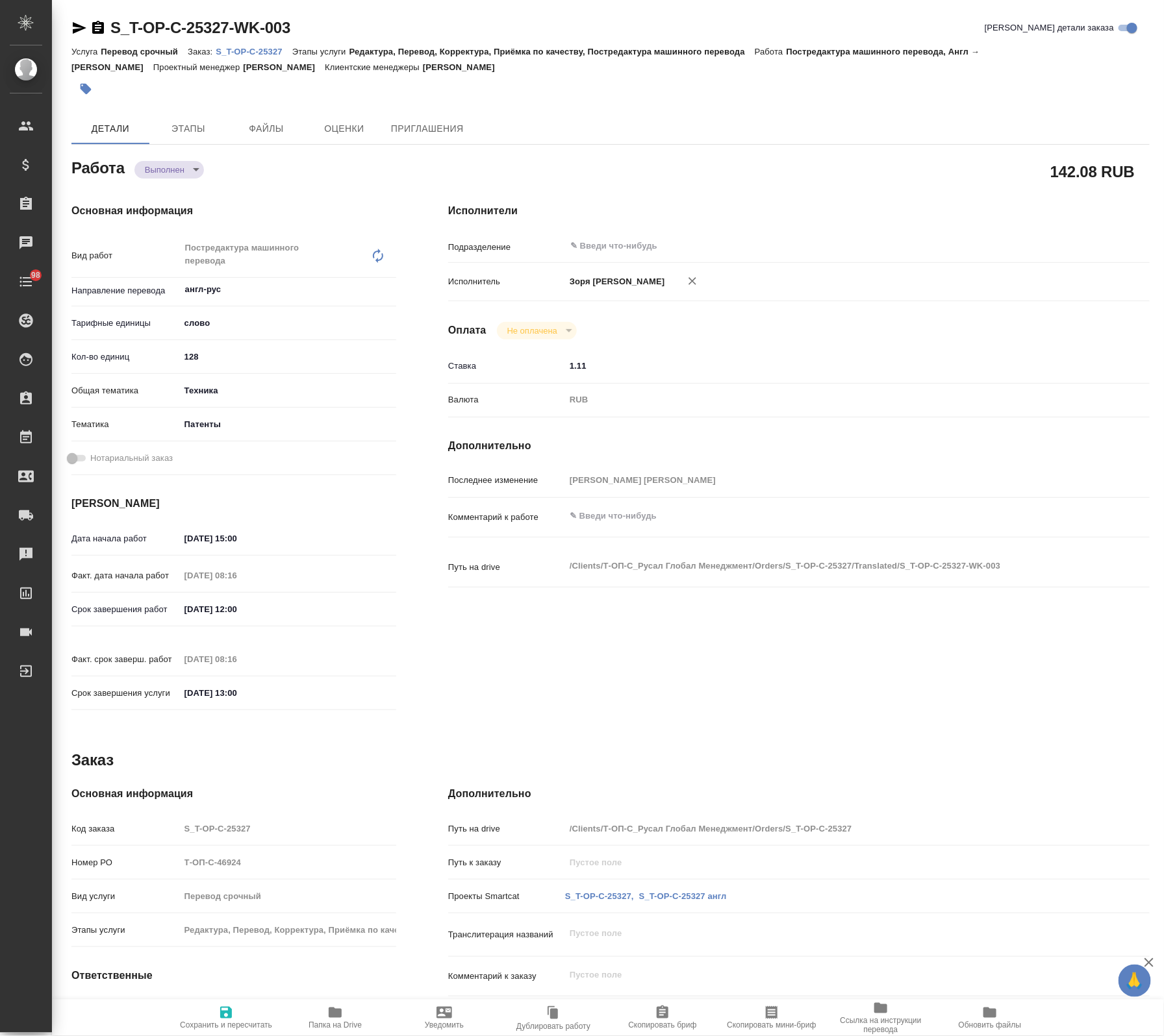
type textarea "x"
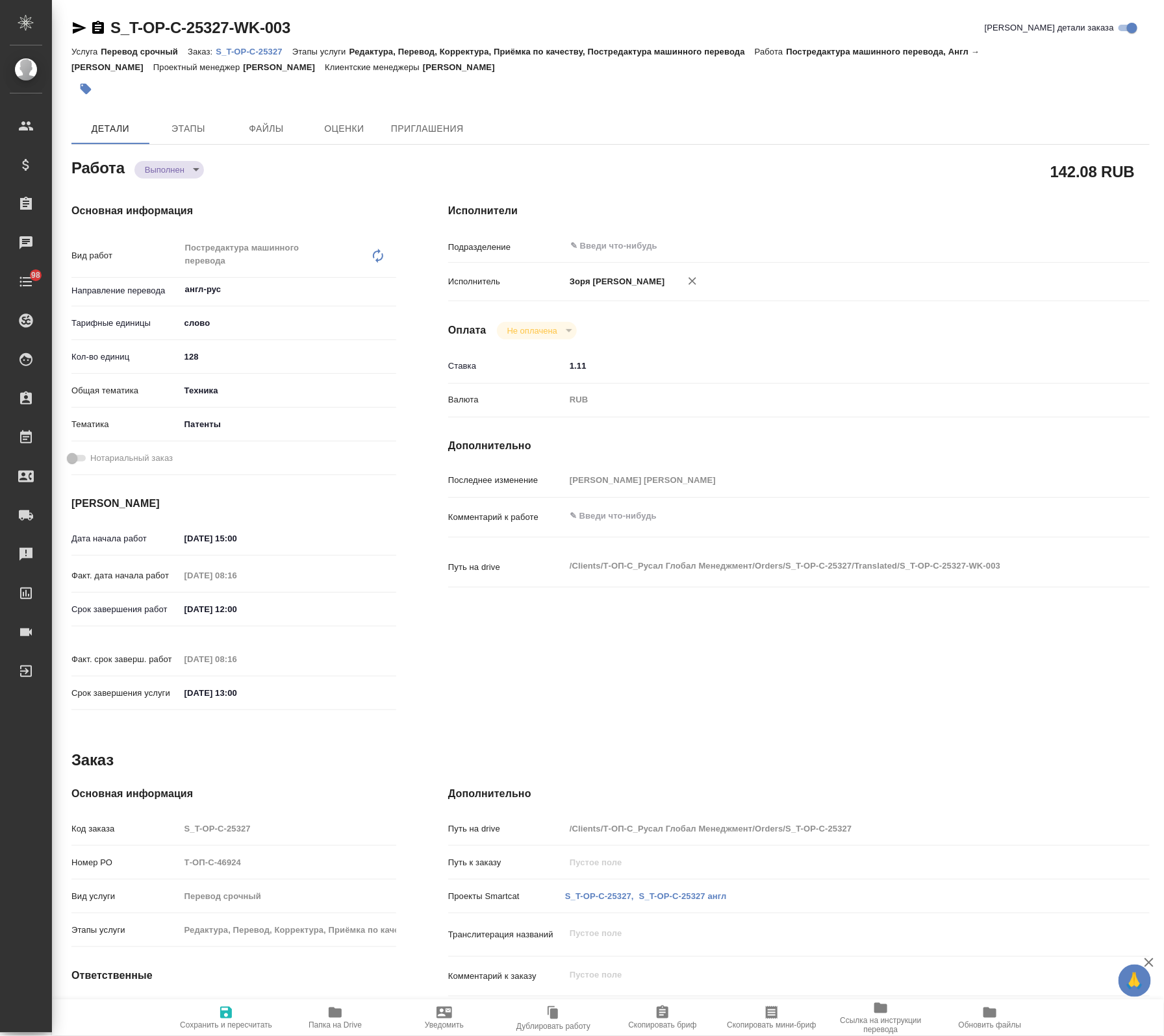
type textarea "x"
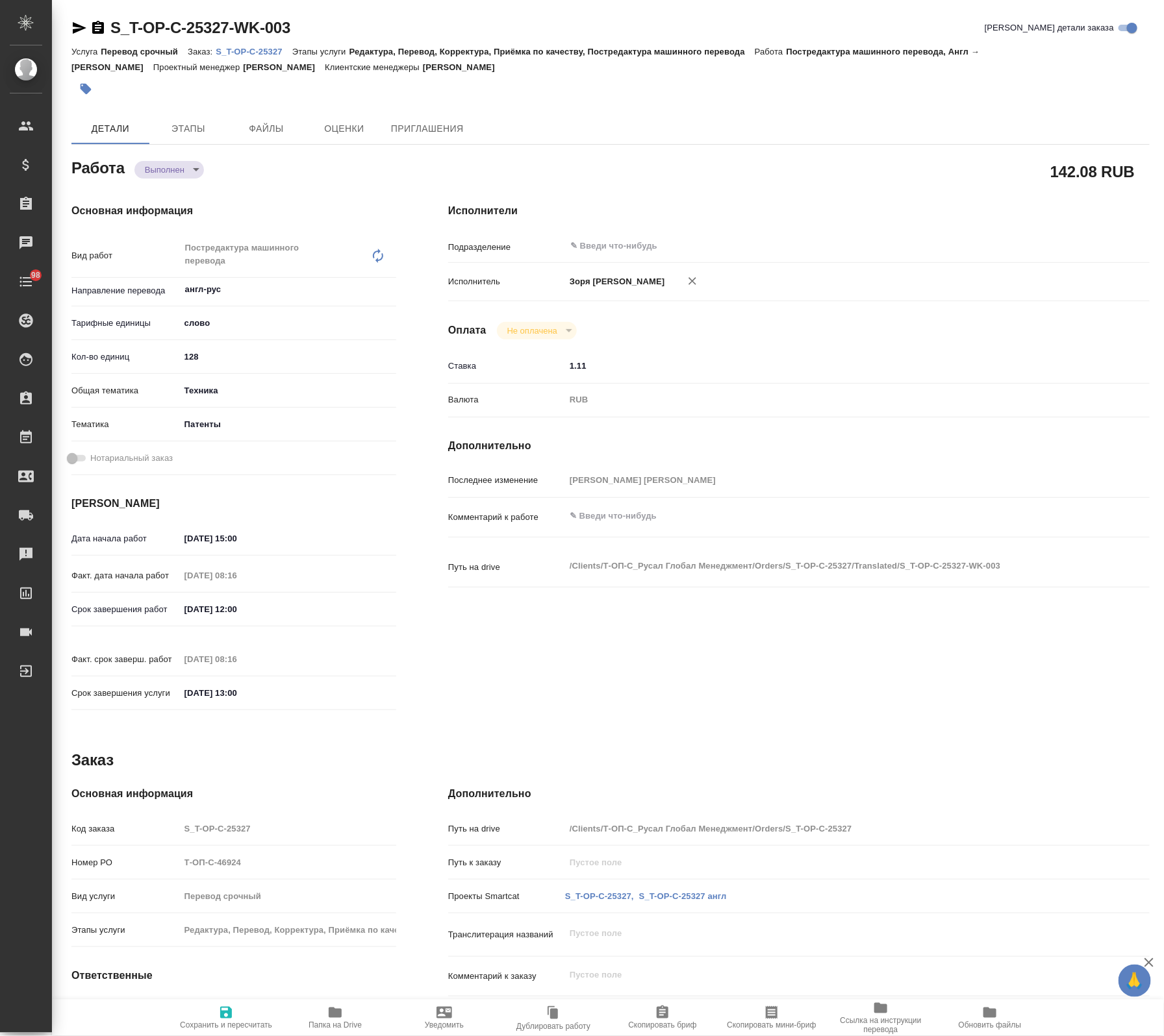
click at [350, 1011] on span "Папка на Drive" at bounding box center [335, 1017] width 94 height 25
type textarea "x"
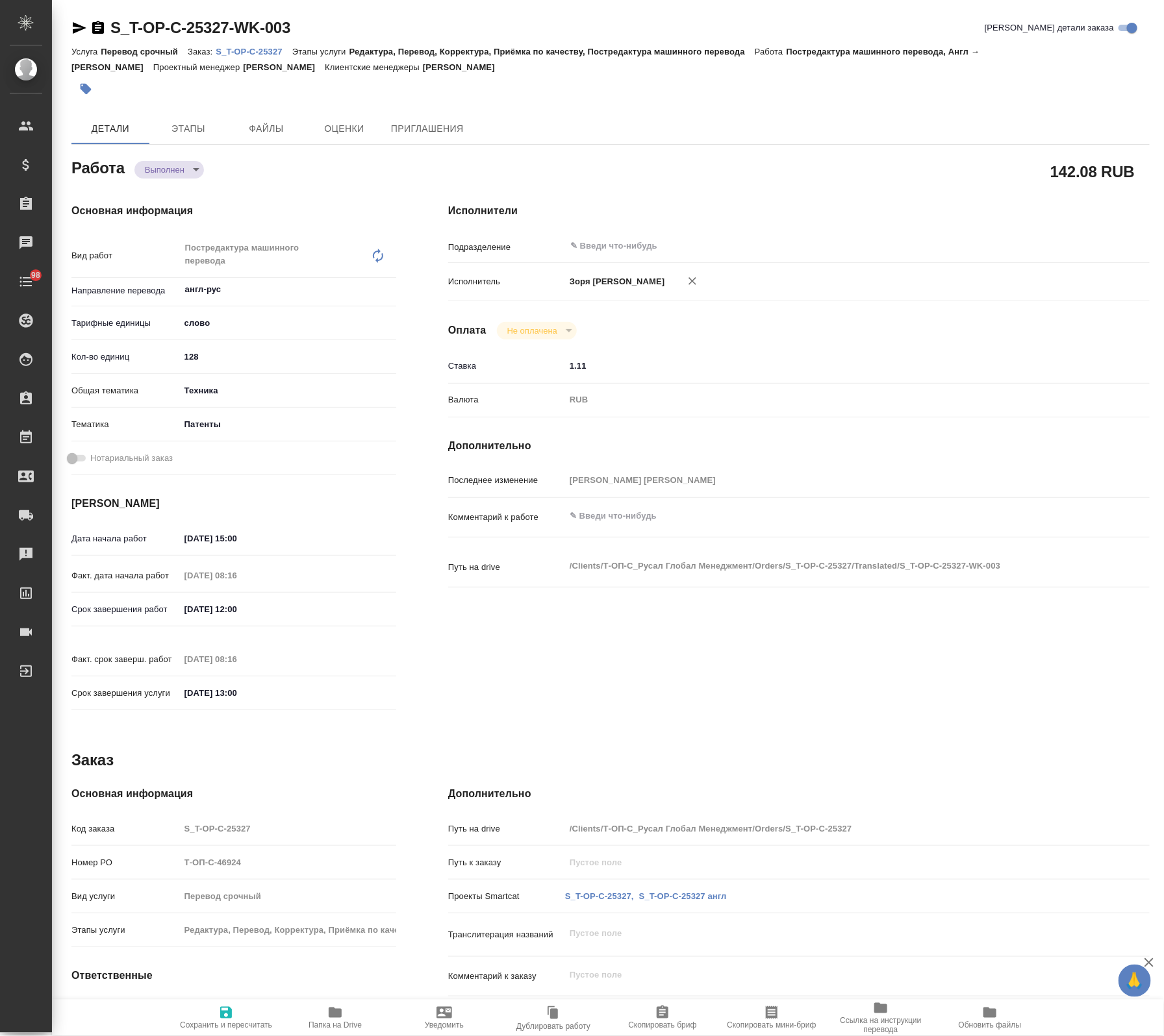
type textarea "x"
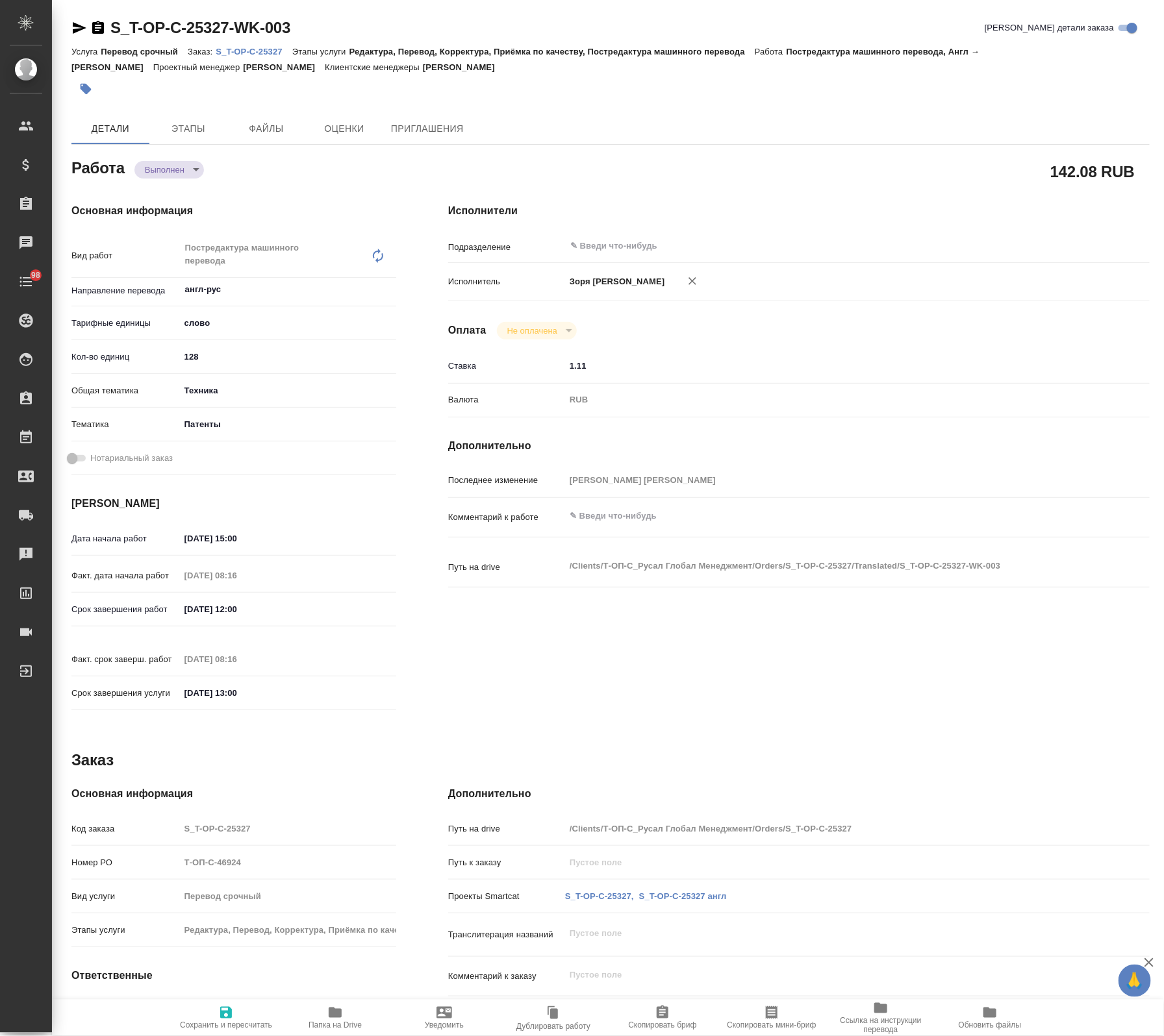
type textarea "x"
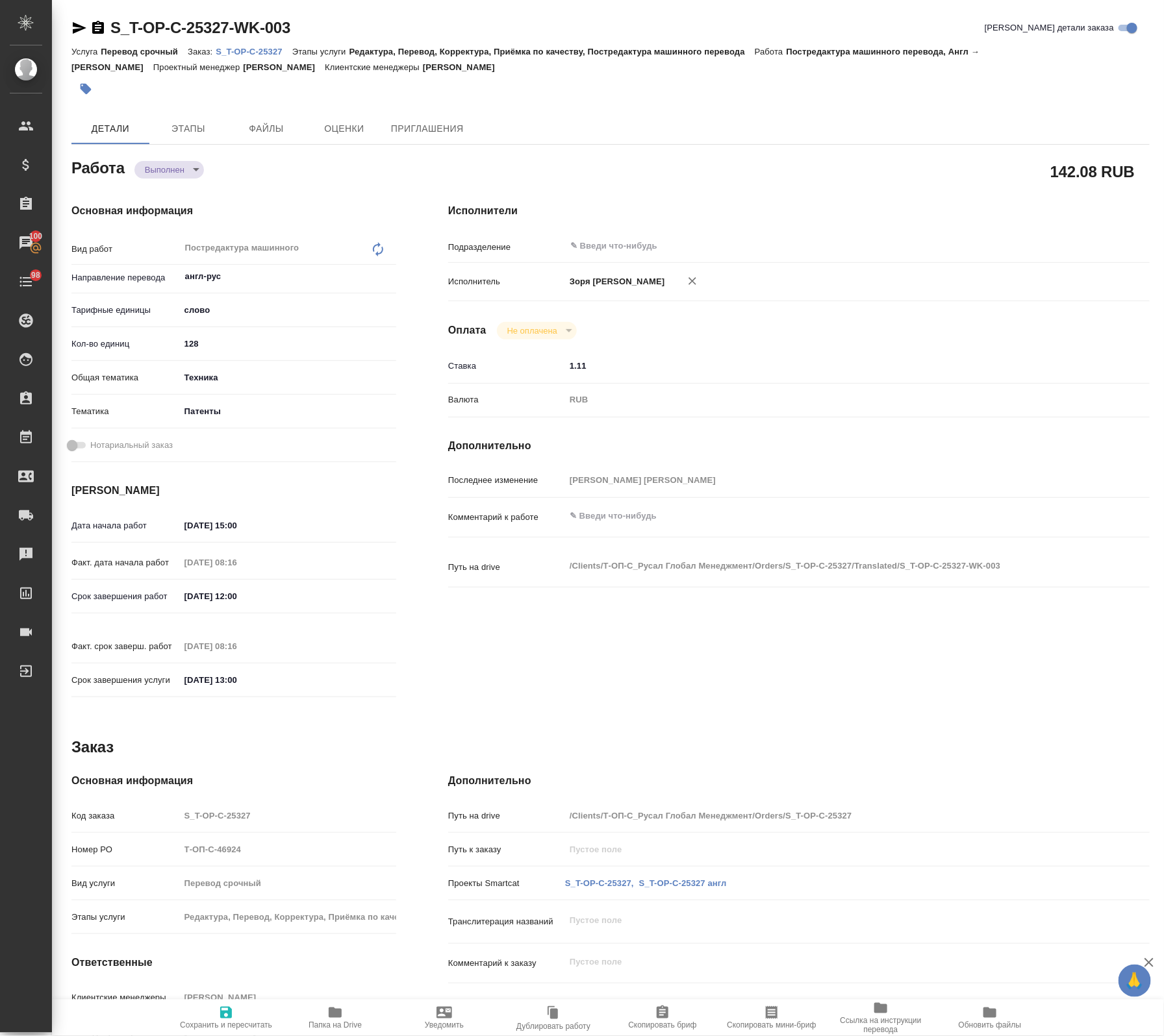
type textarea "x"
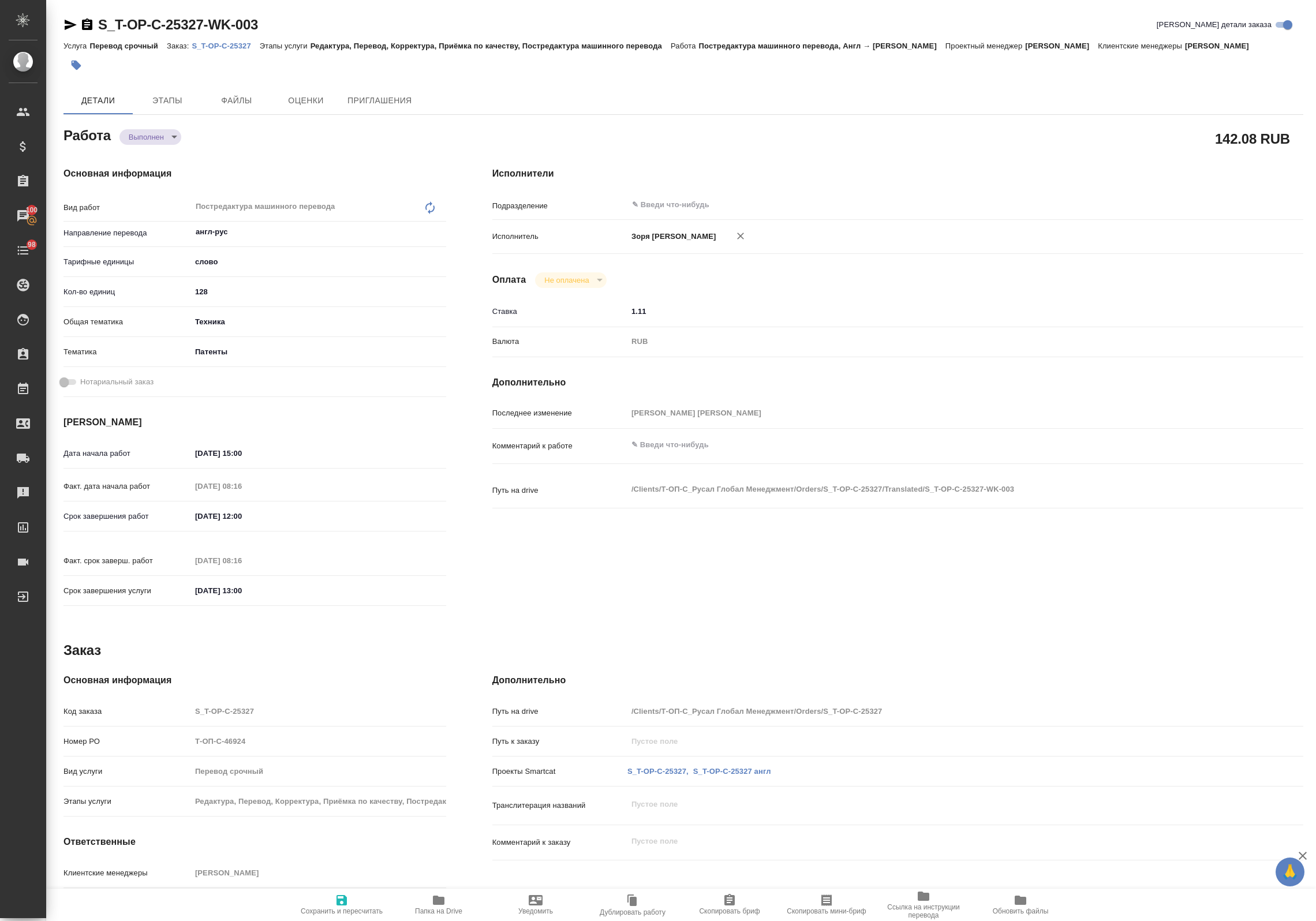
type textarea "x"
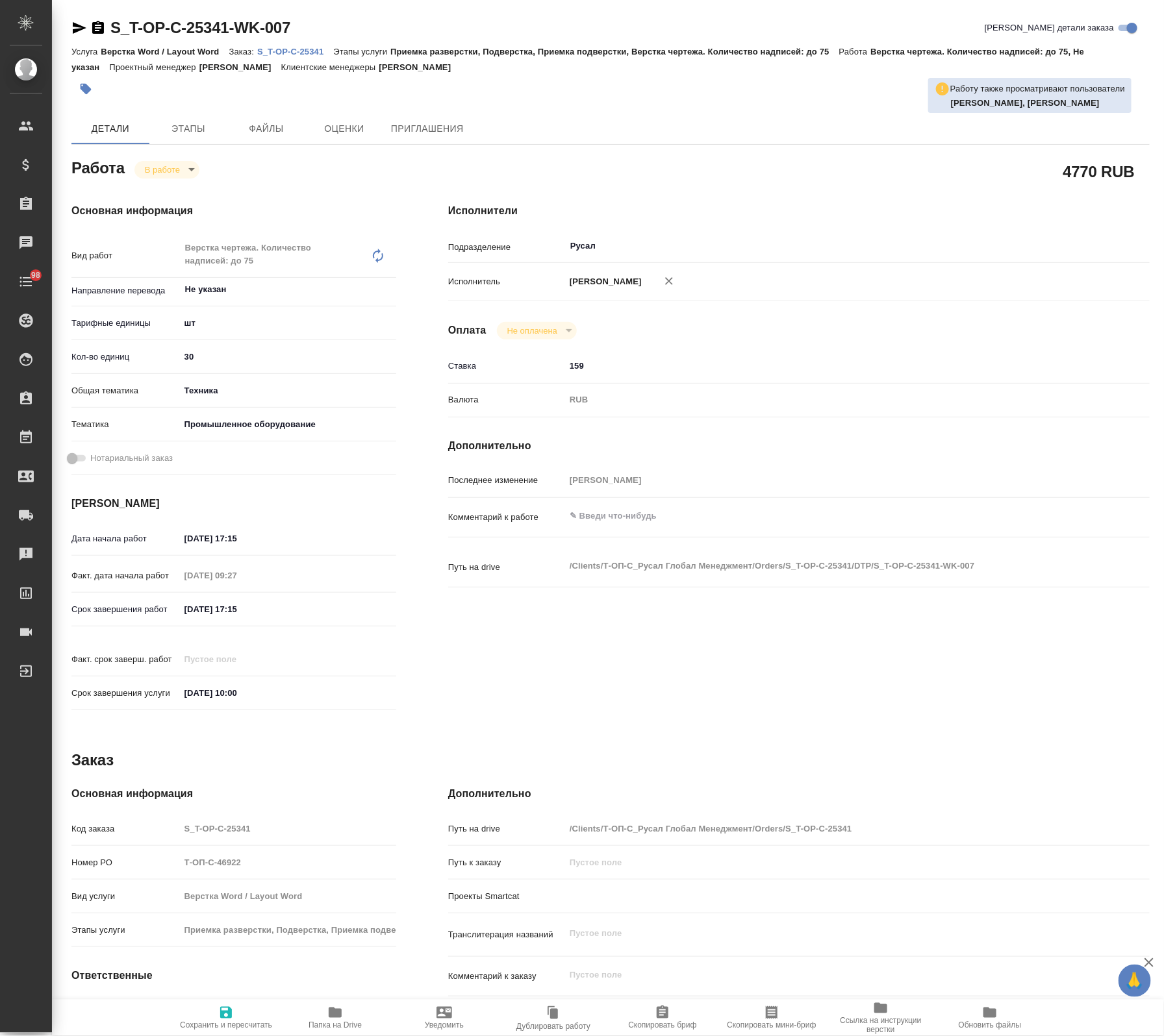
type textarea "x"
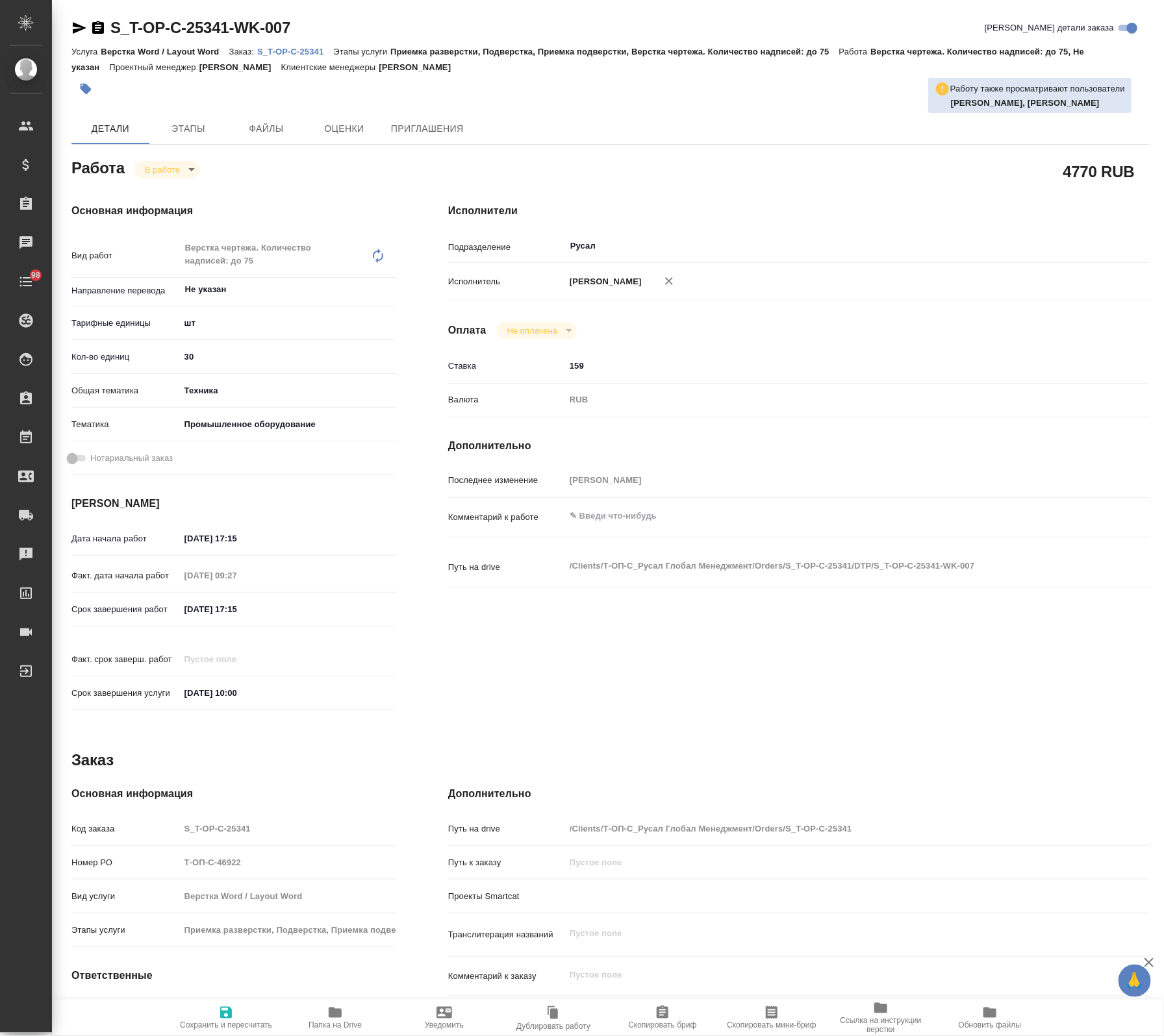
type textarea "x"
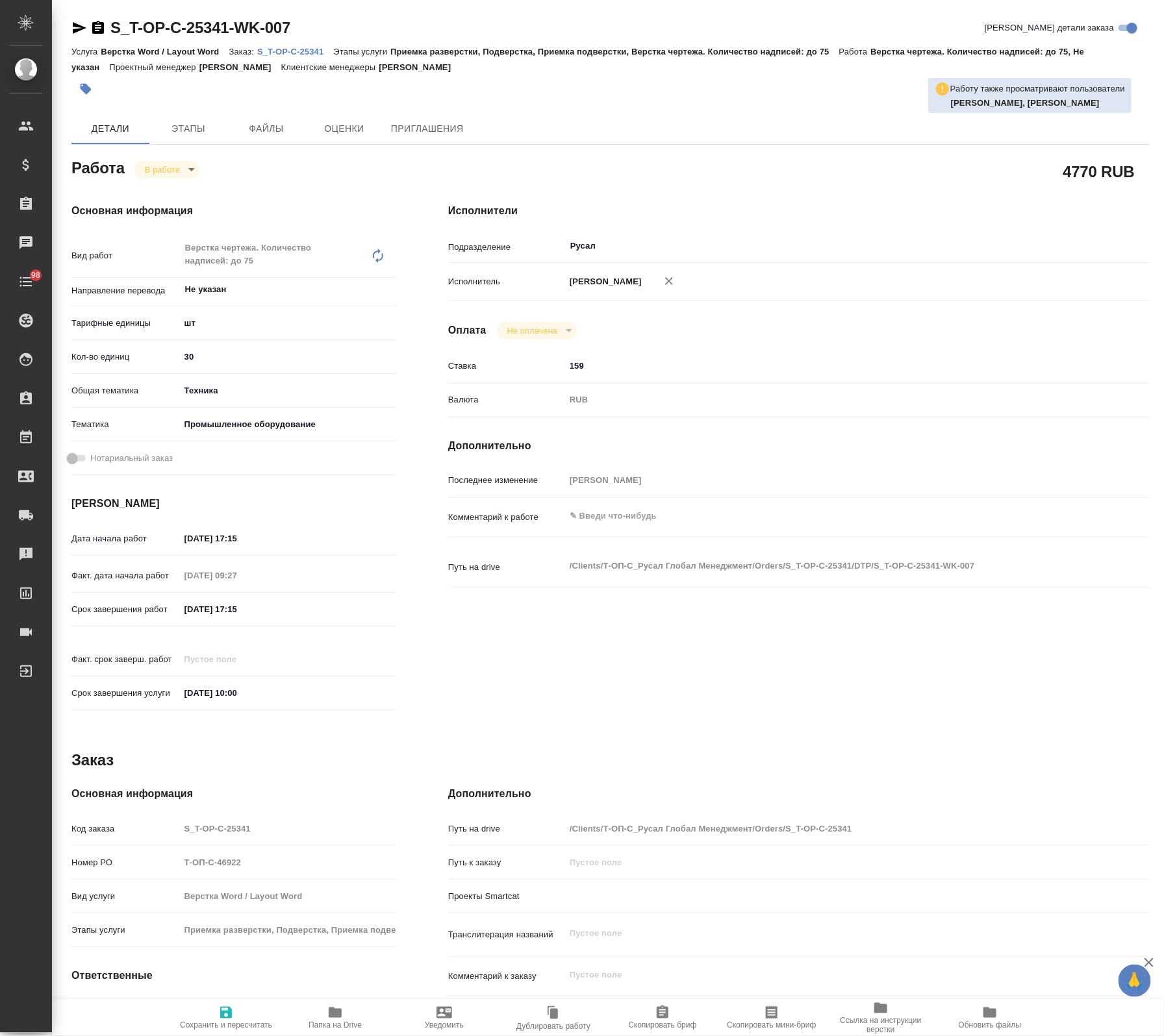
type textarea "x"
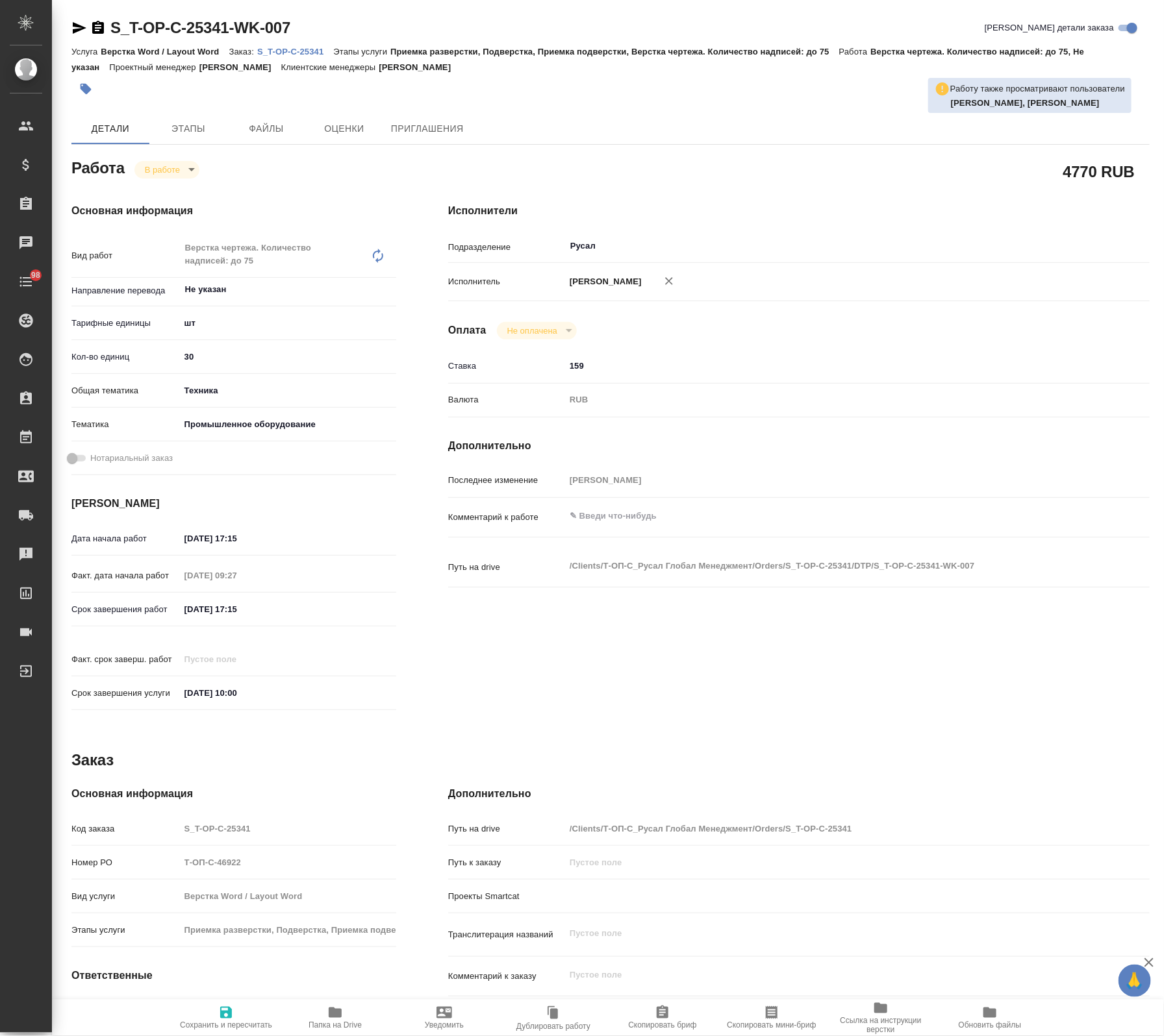
type textarea "x"
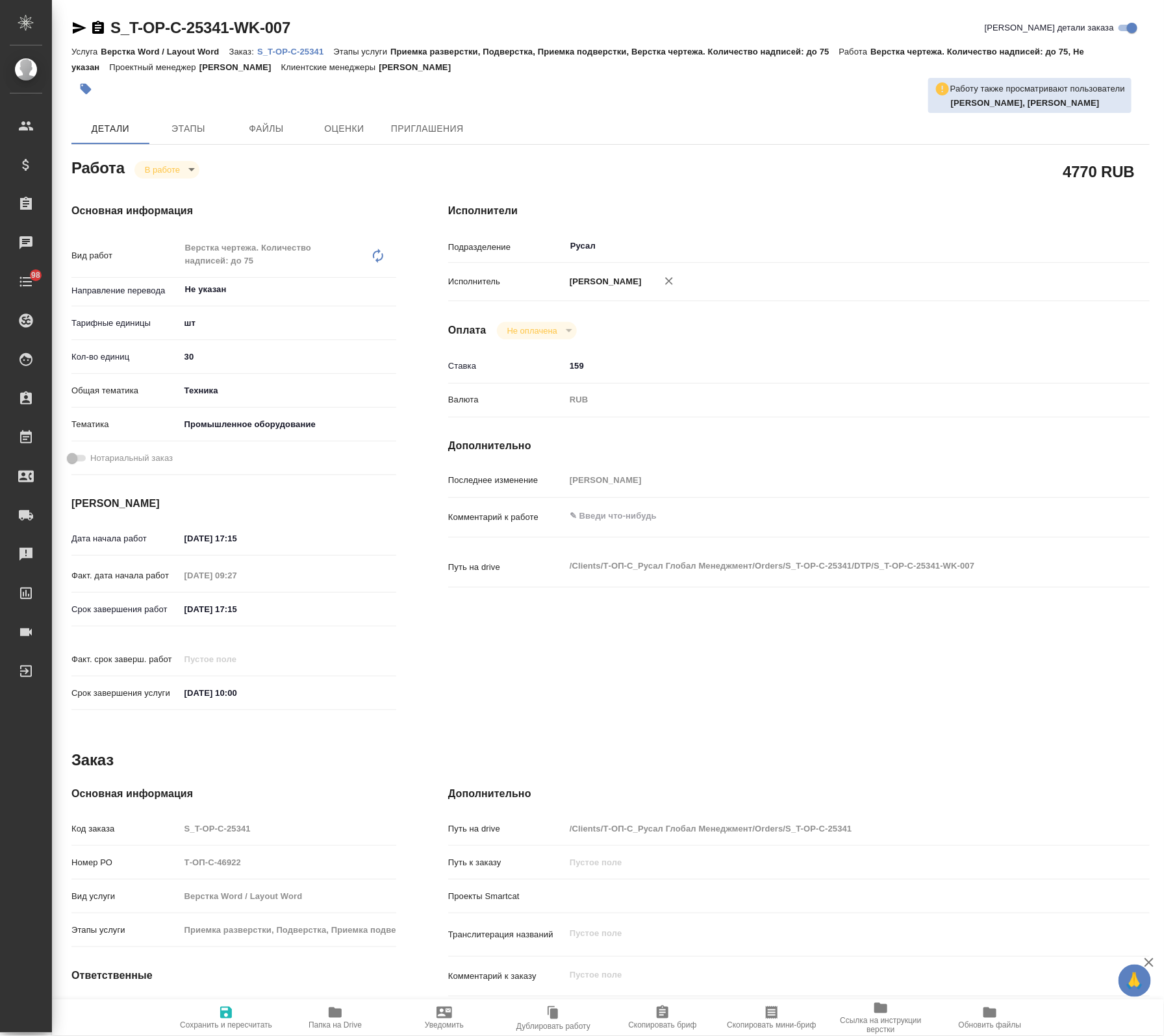
type textarea "x"
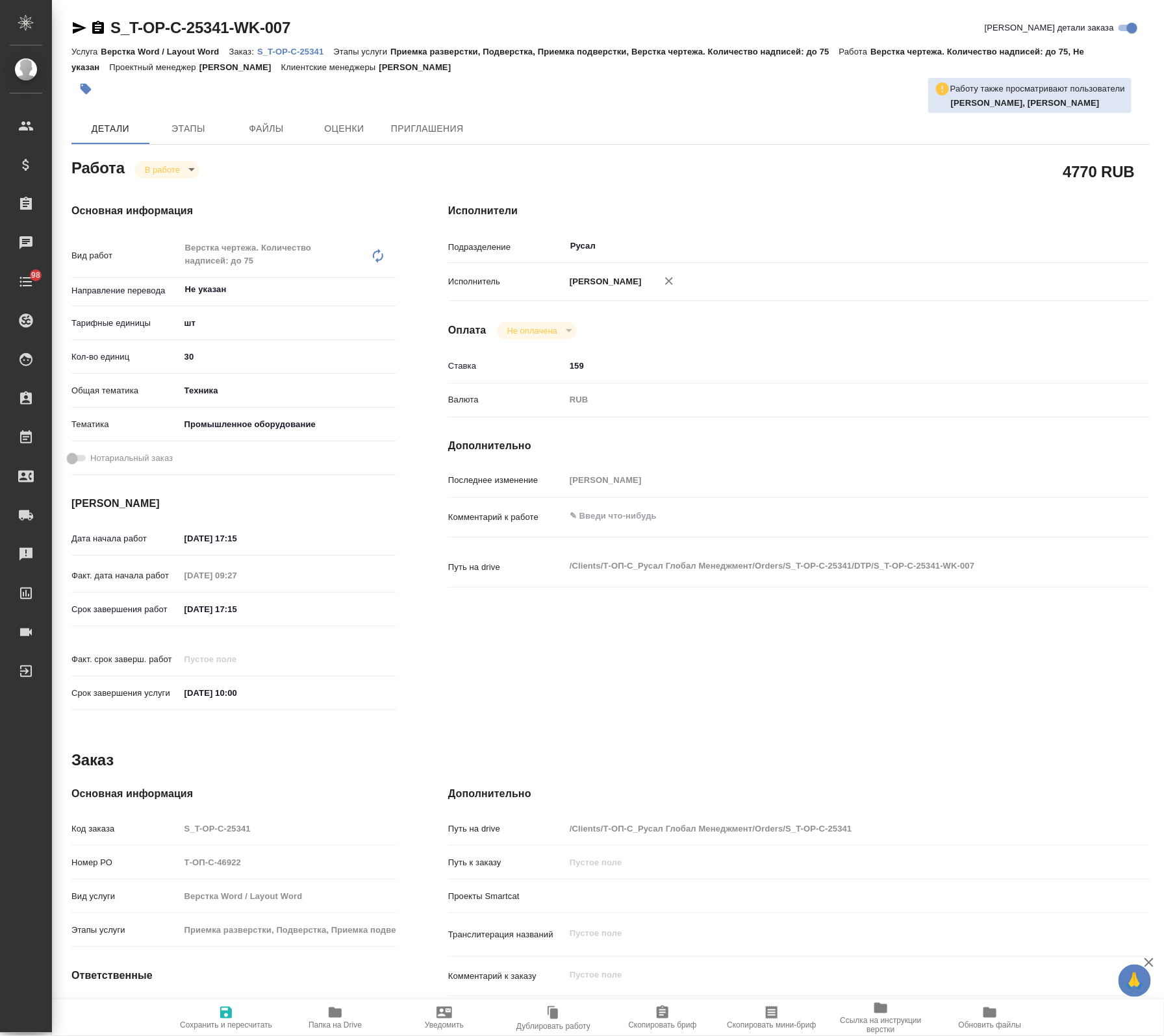
type textarea "x"
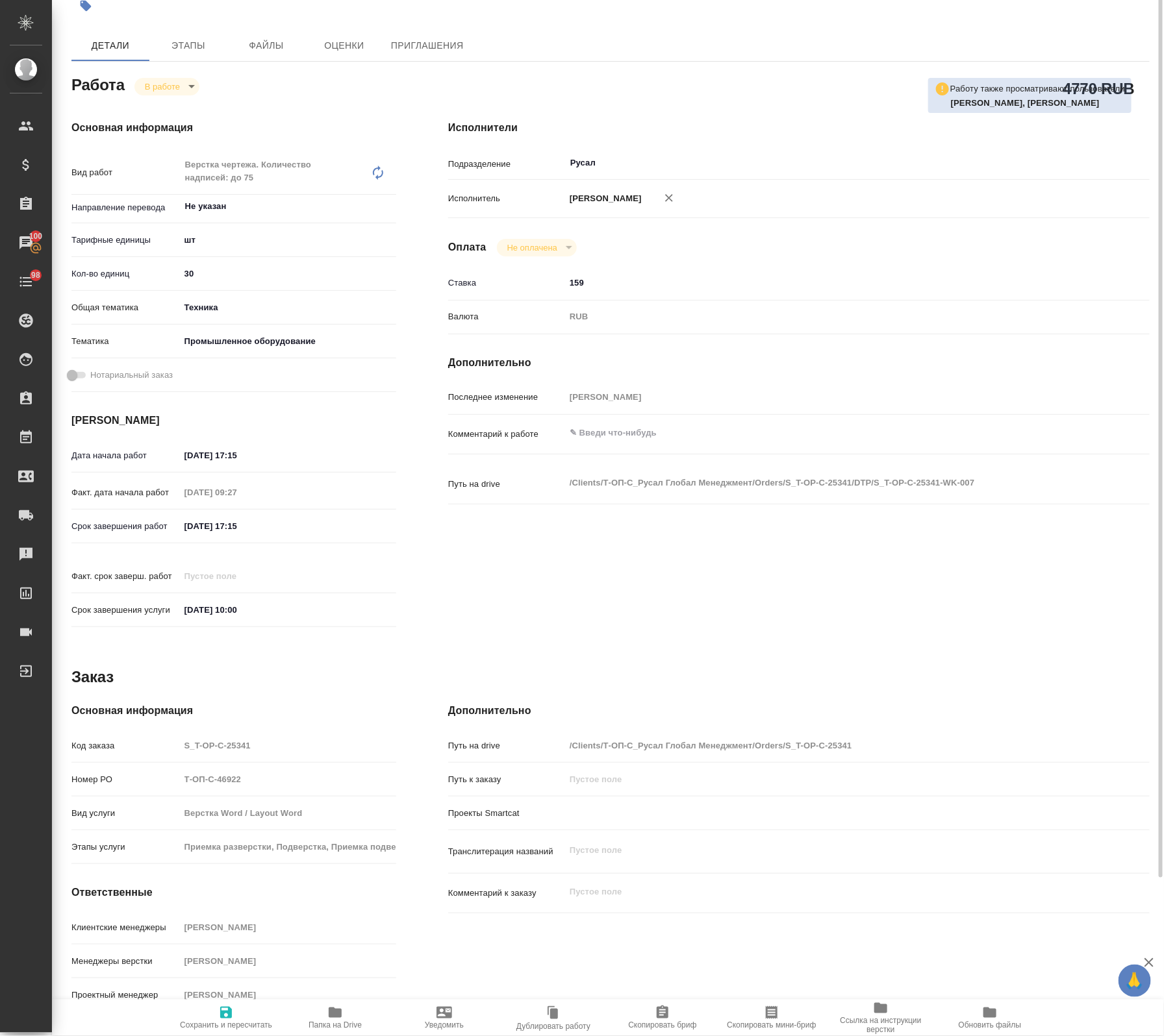
scroll to position [2, 0]
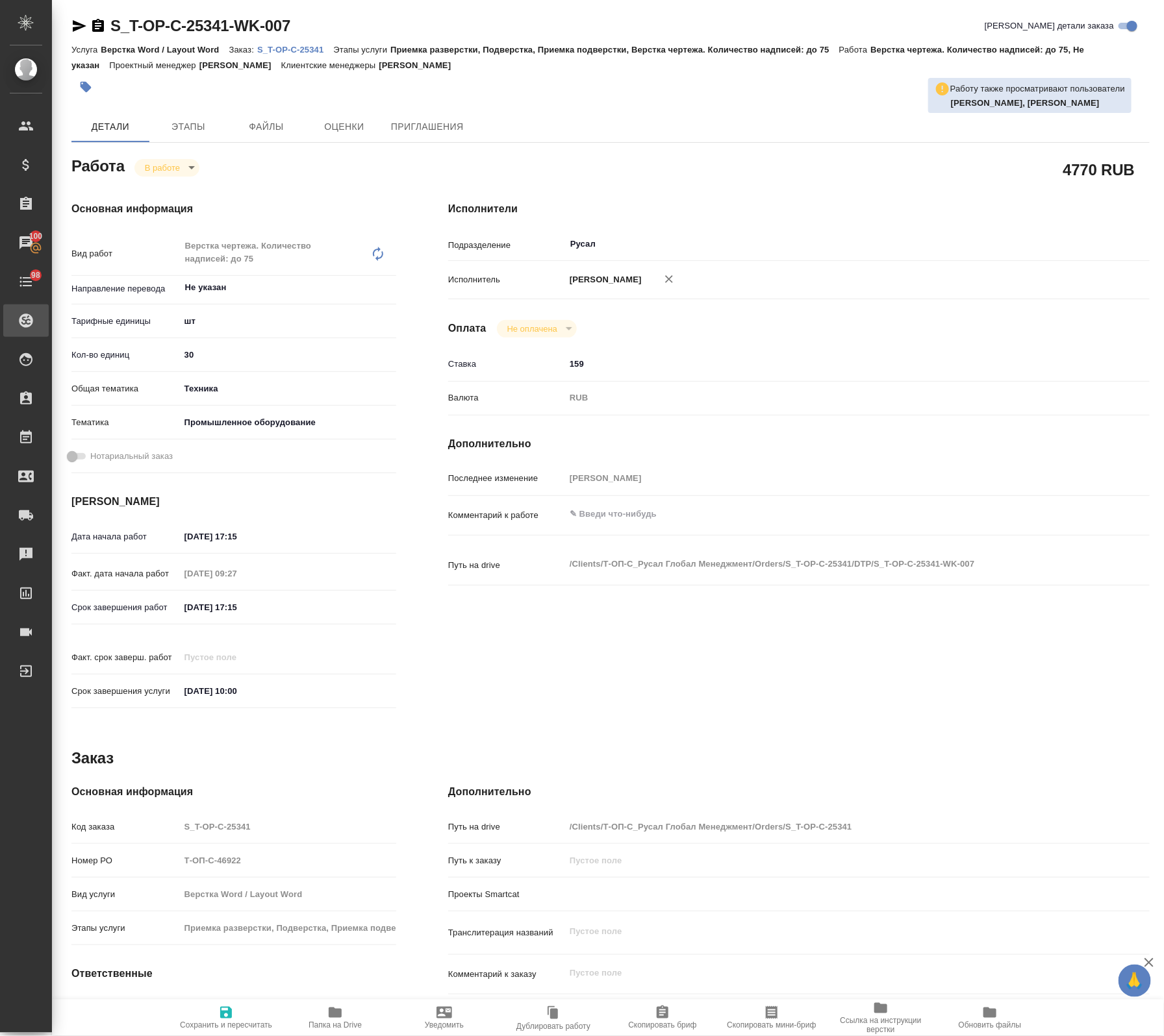
type textarea "x"
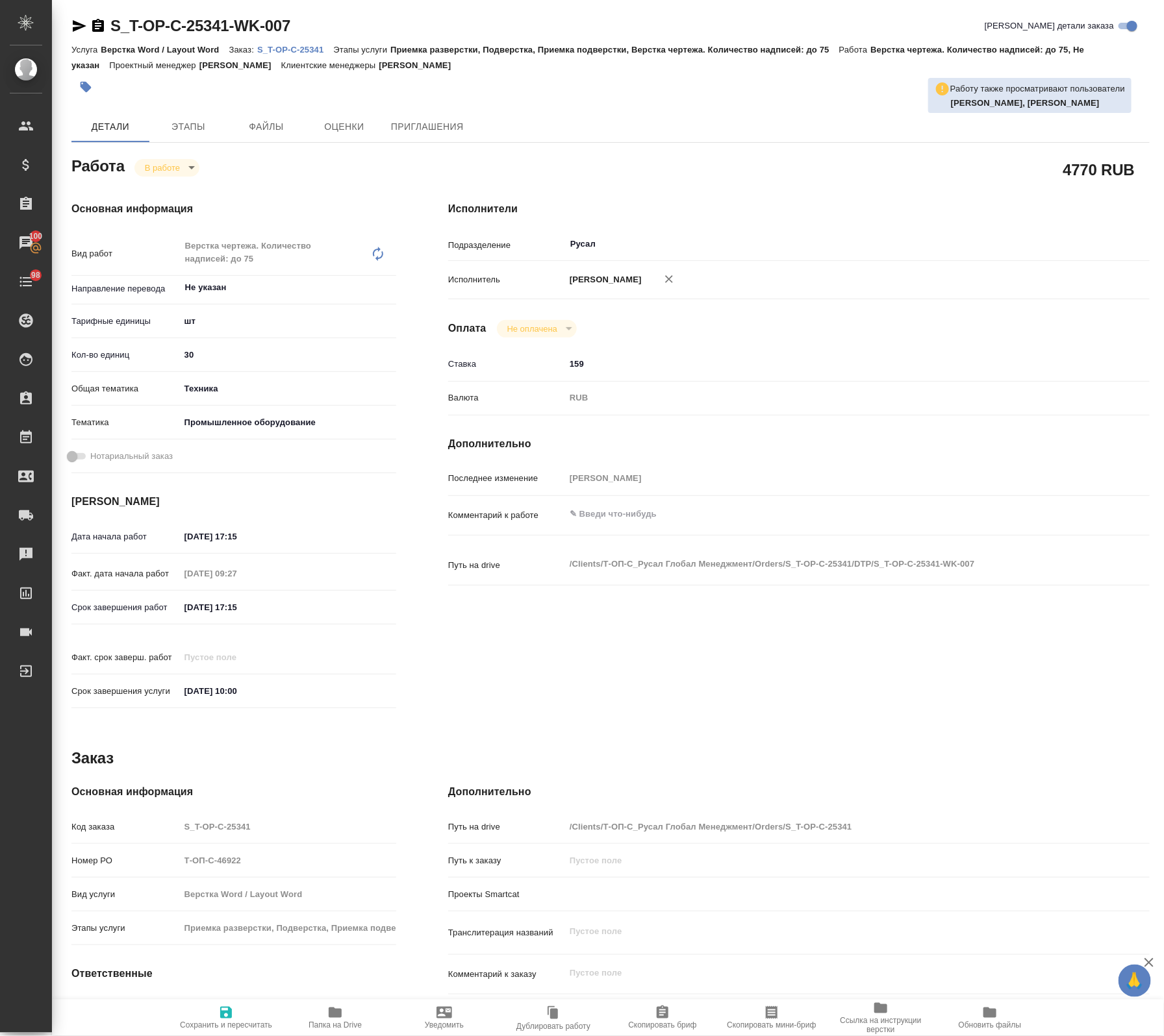
type textarea "x"
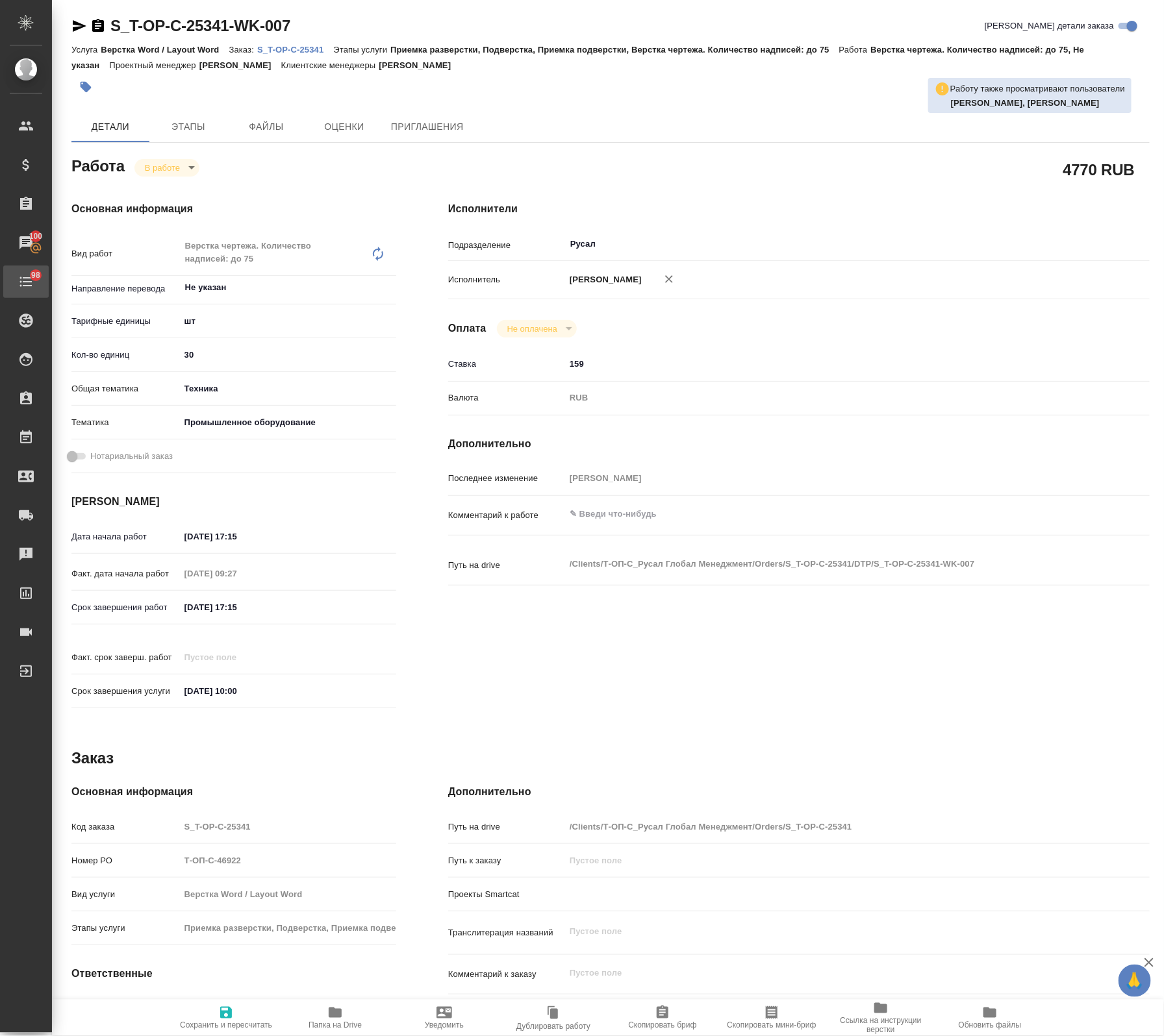
type textarea "x"
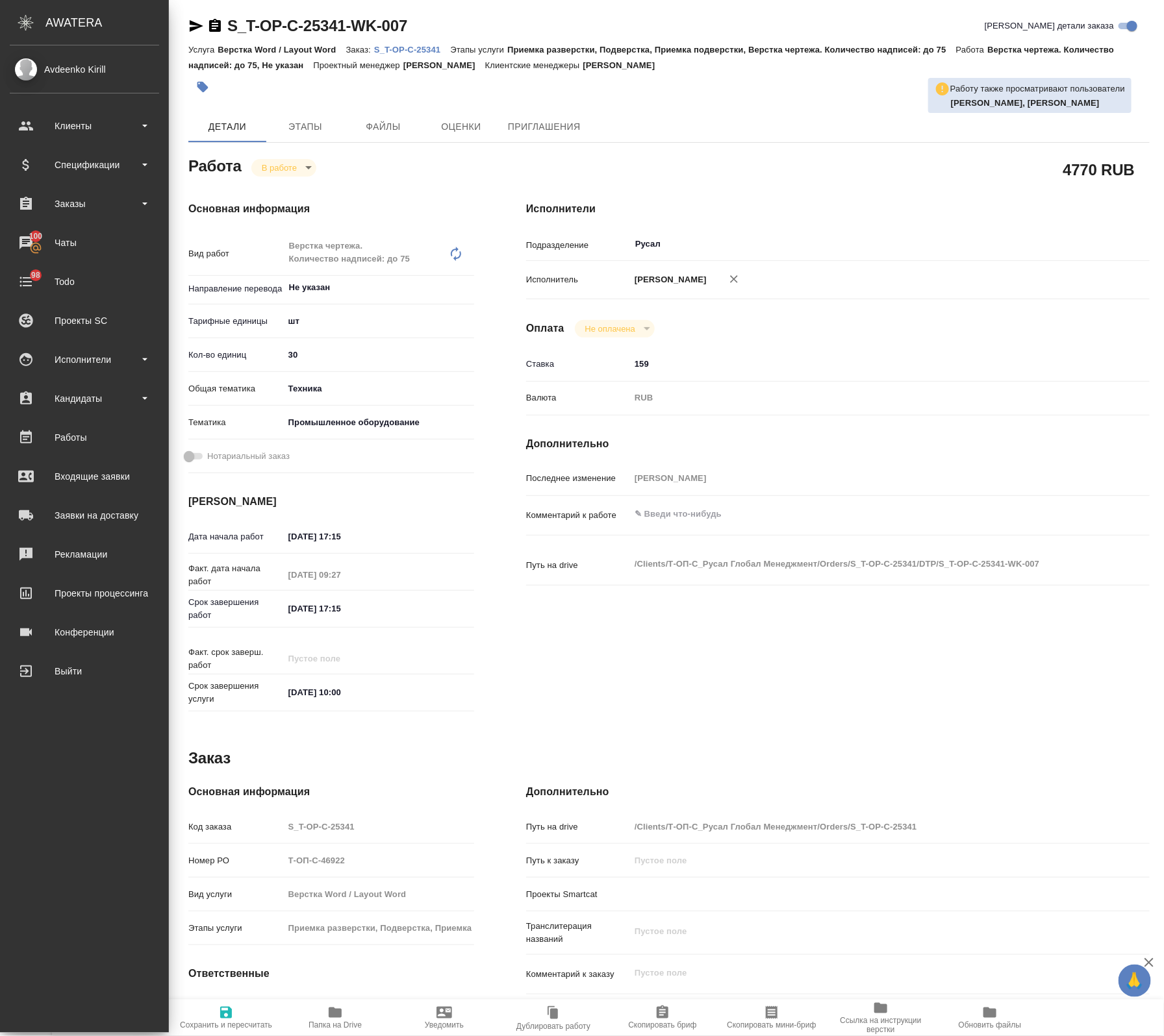
type textarea "x"
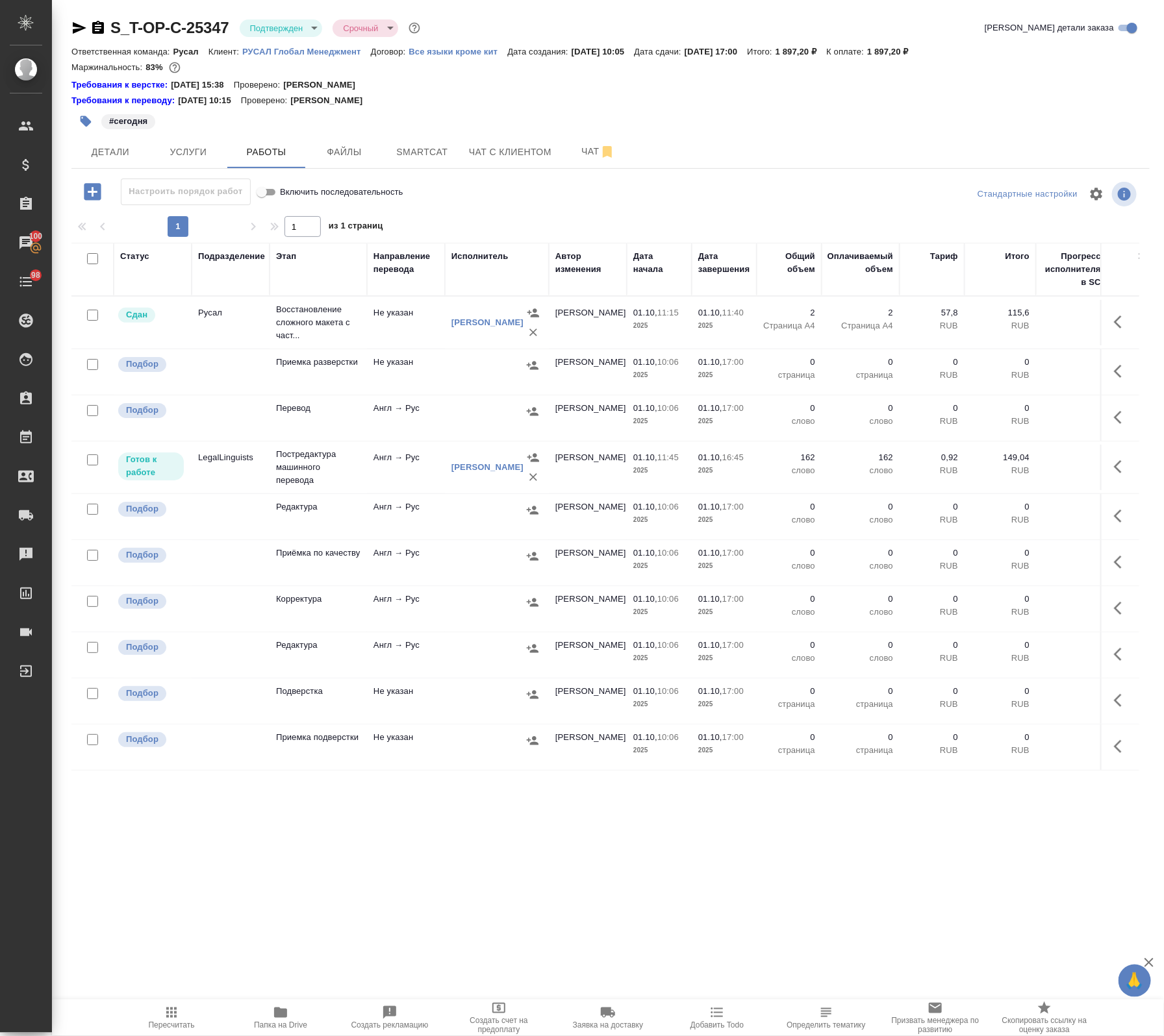
click at [271, 27] on body "🙏 .cls-1 fill:#fff; AWATERA Avdeenko Kirill Клиенты Спецификации Заказы 100 Чат…" at bounding box center [582, 518] width 1164 height 1036
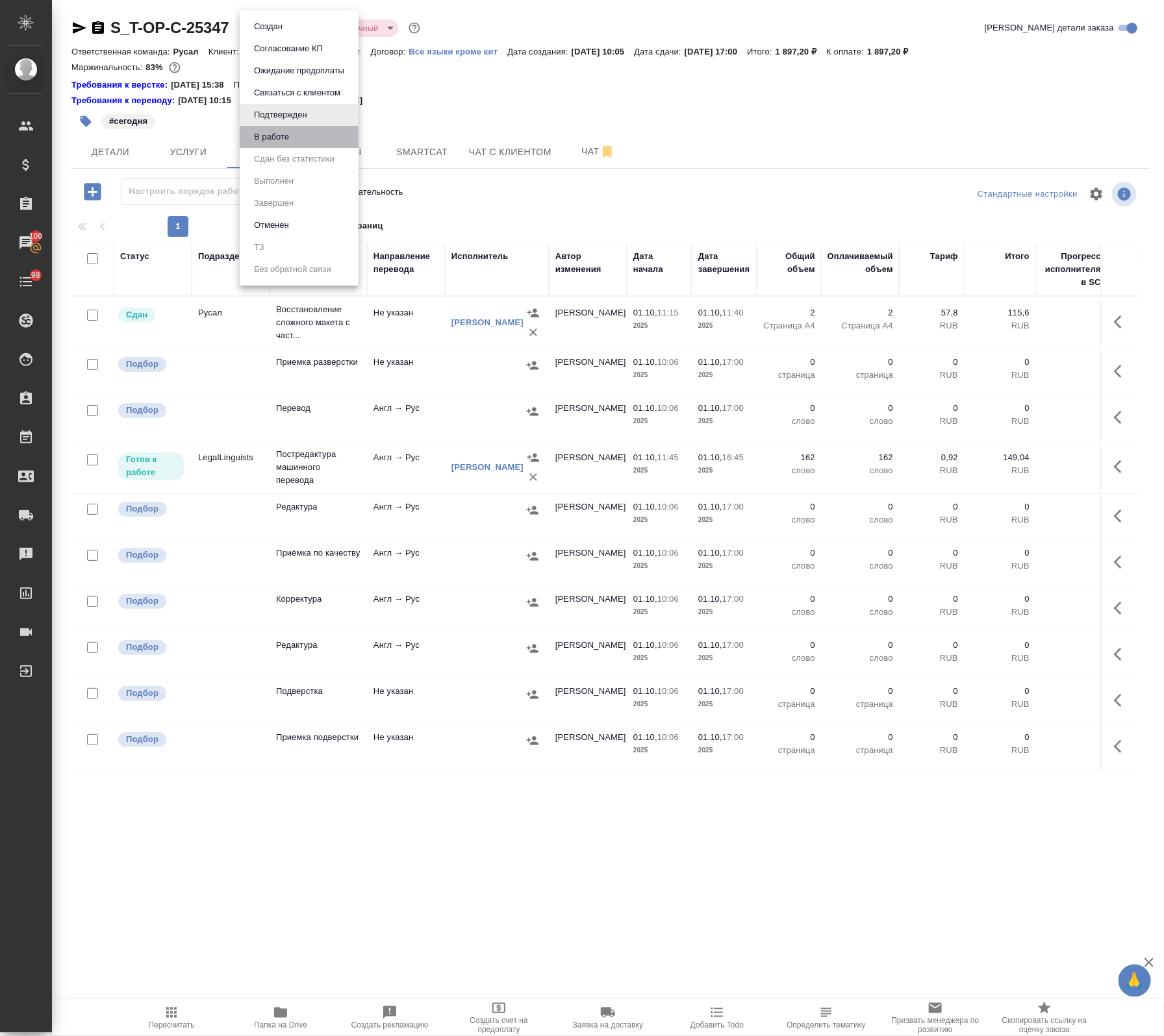
click at [300, 142] on li "В работе" at bounding box center [299, 137] width 119 height 22
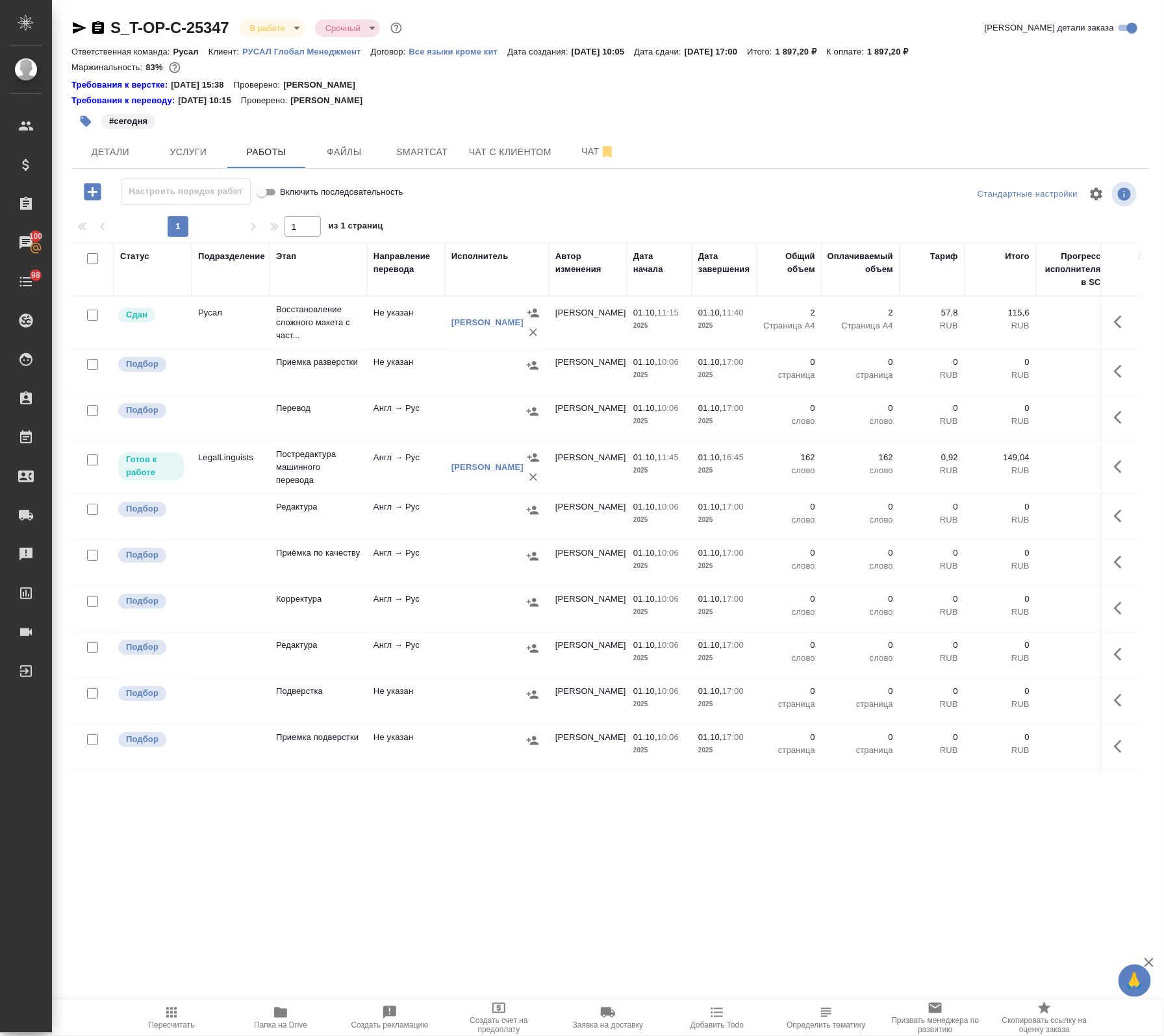
click at [93, 261] on input "checkbox" at bounding box center [93, 259] width 11 height 11
checkbox input "true"
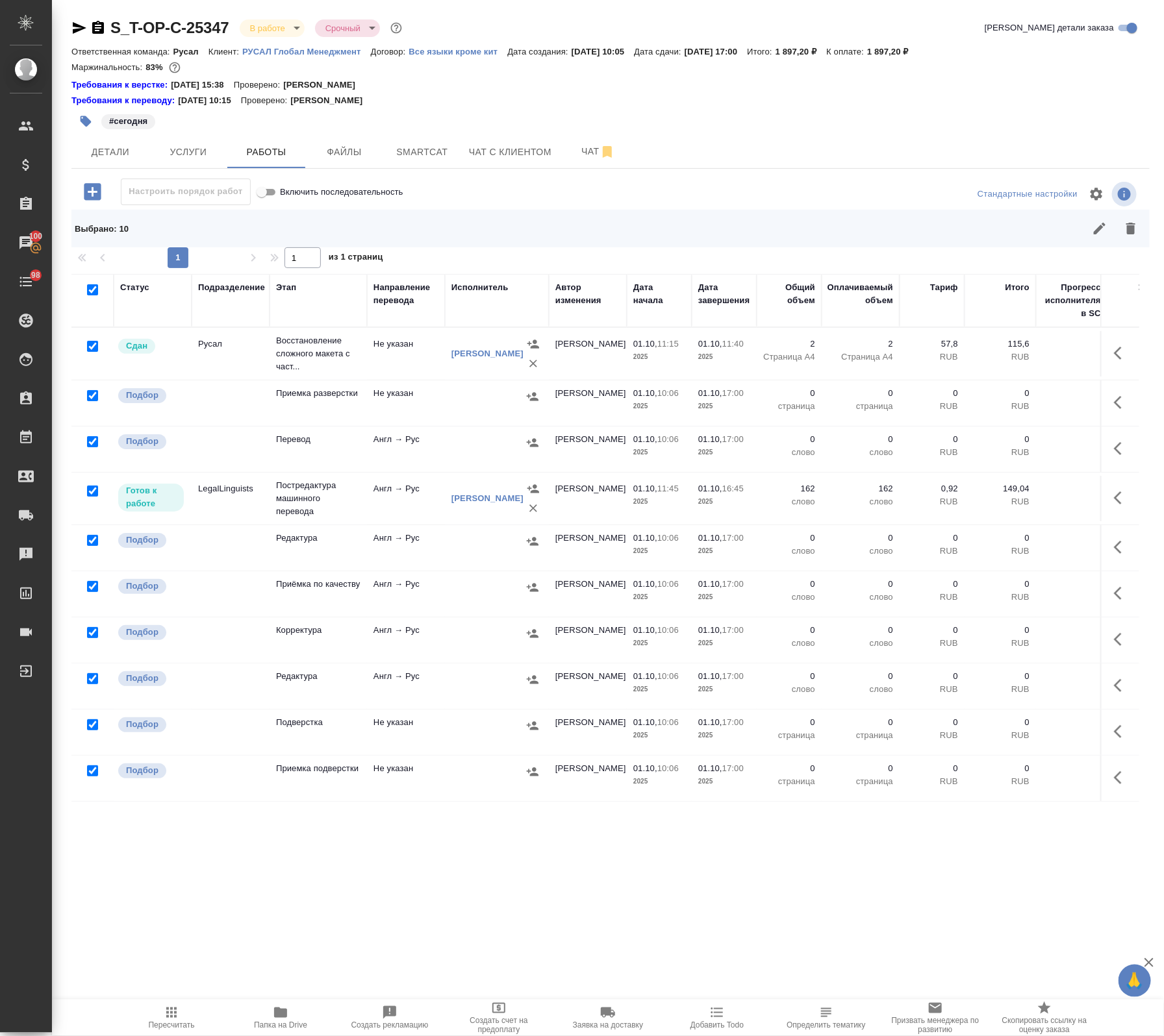
checkbox input "true"
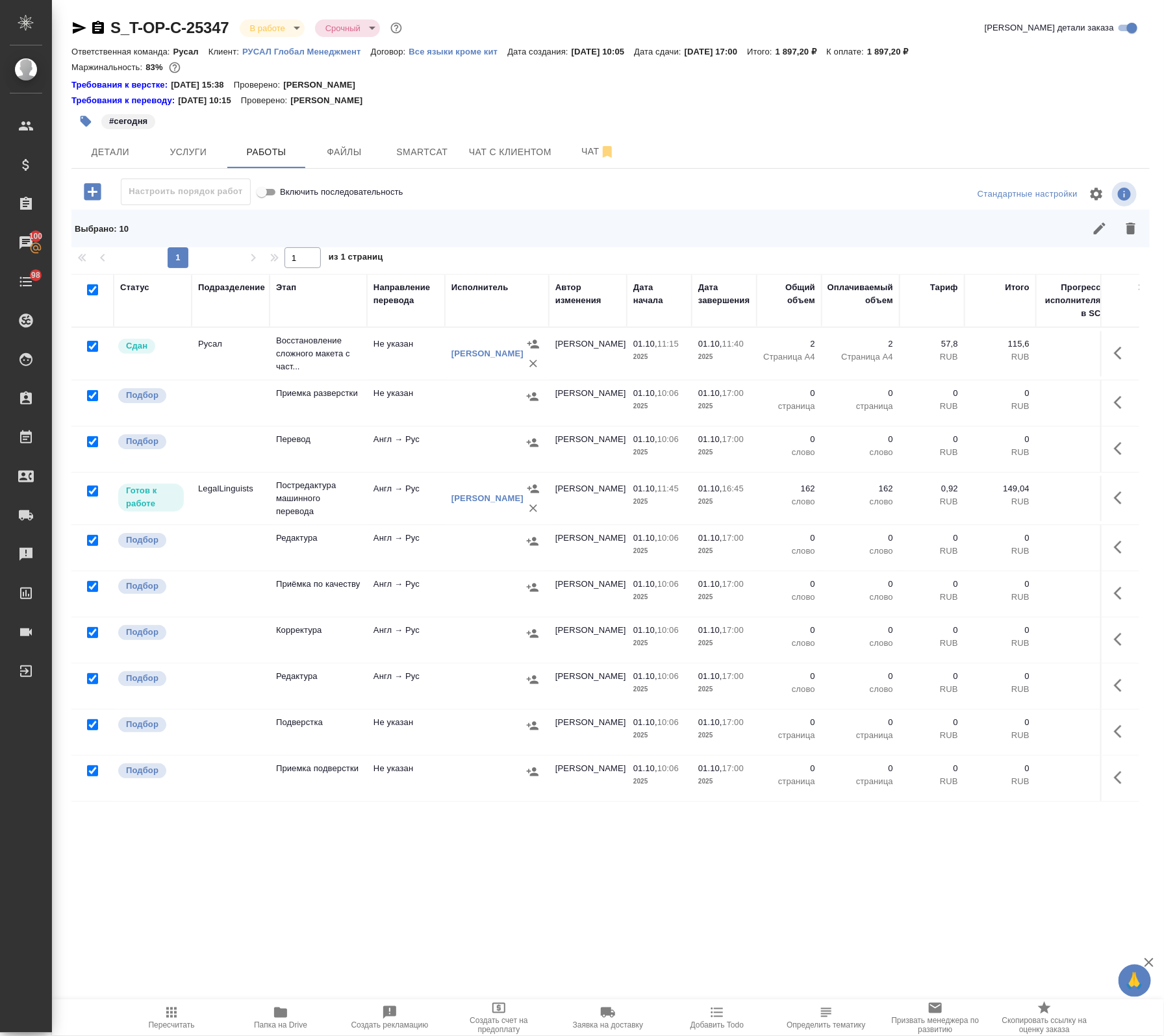
checkbox input "true"
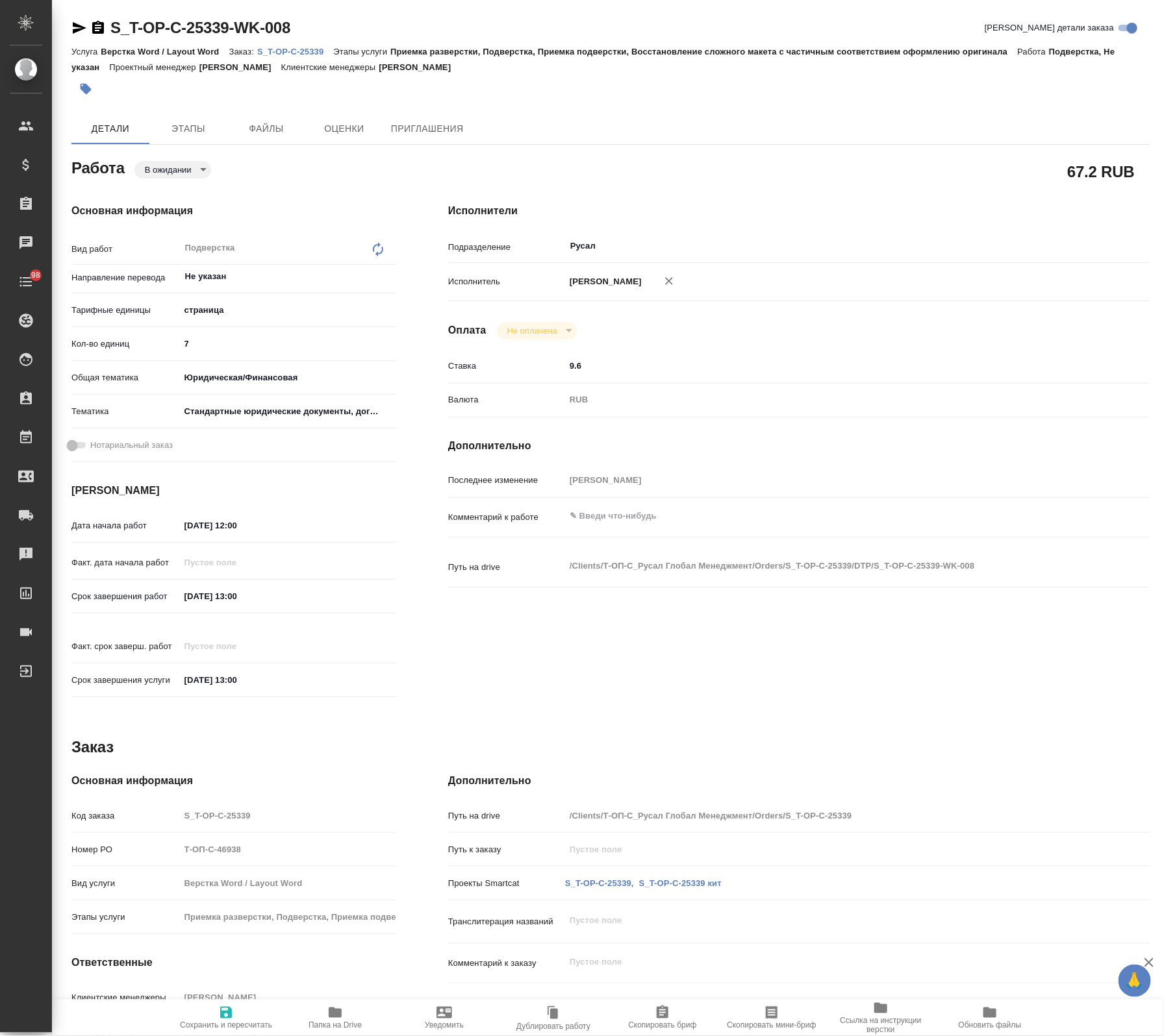
type textarea "x"
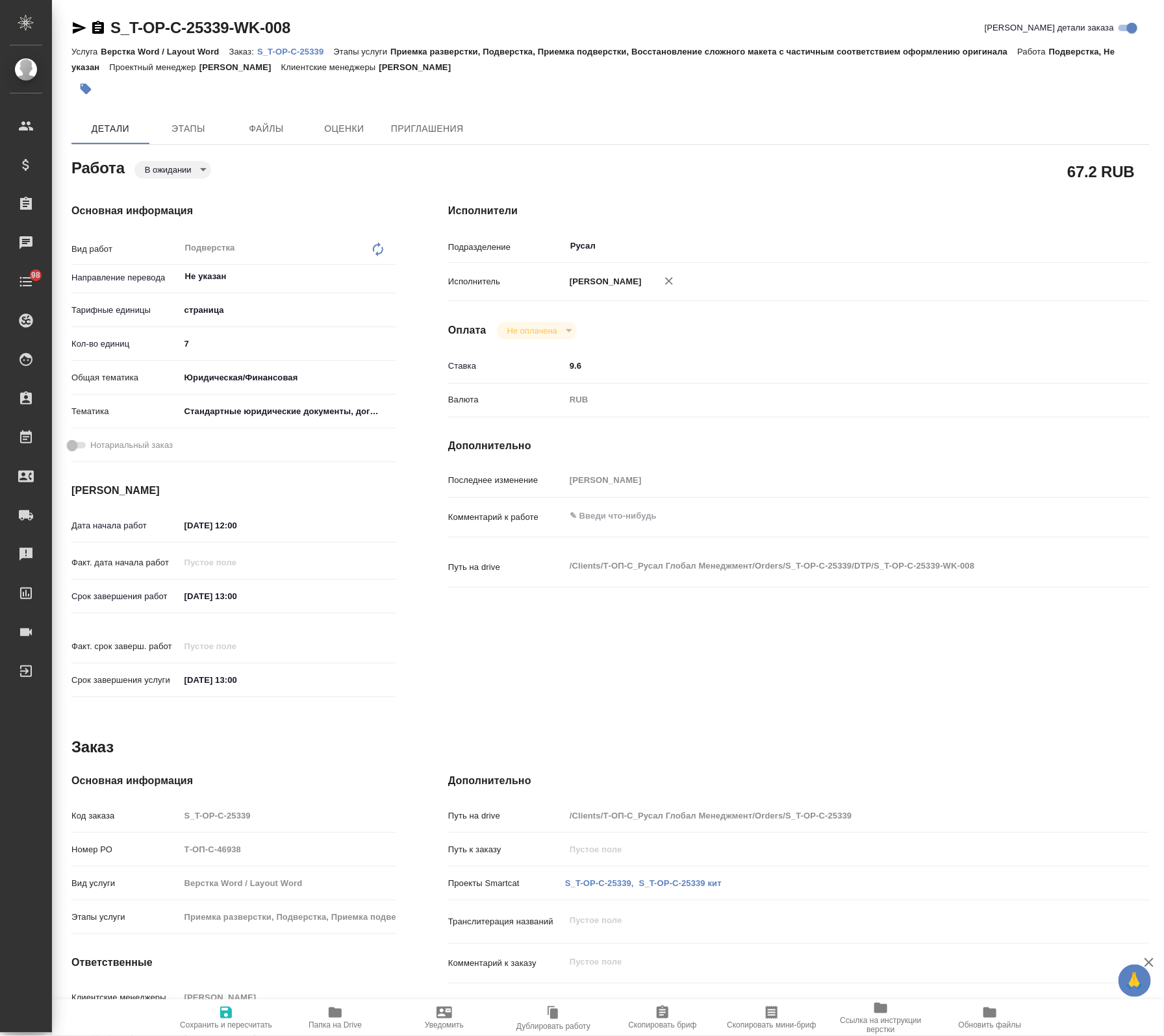
type textarea "x"
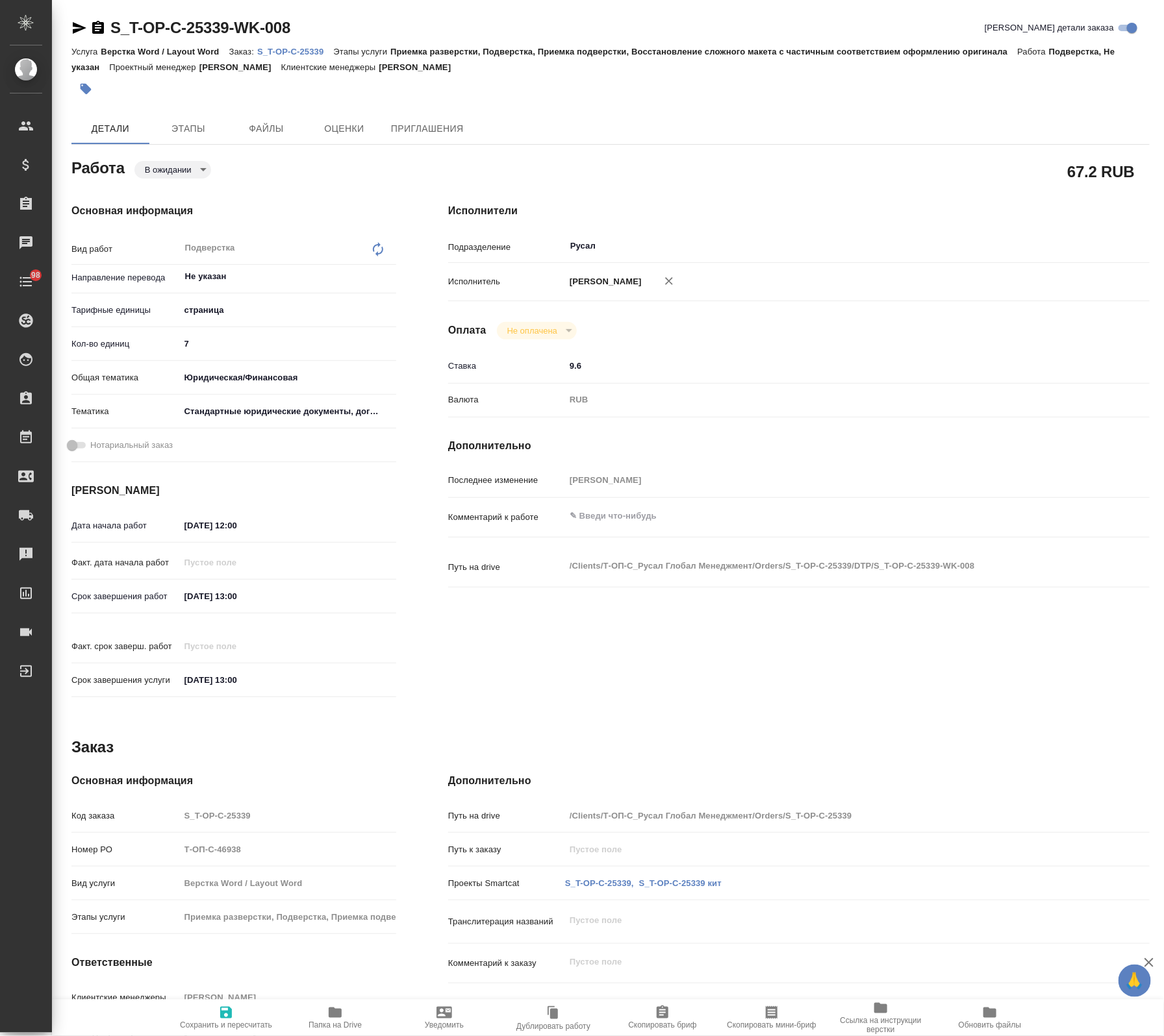
type textarea "x"
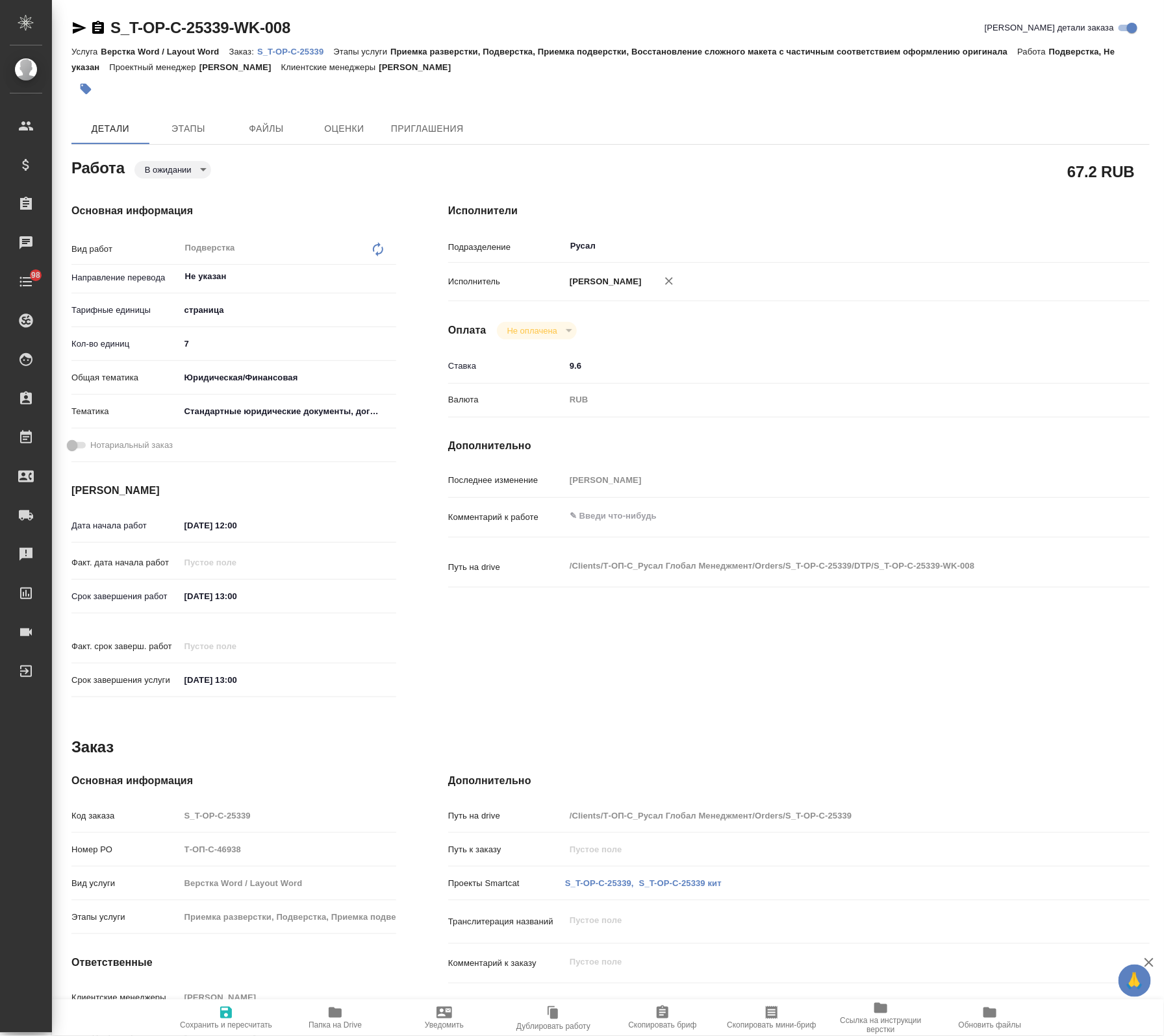
type textarea "x"
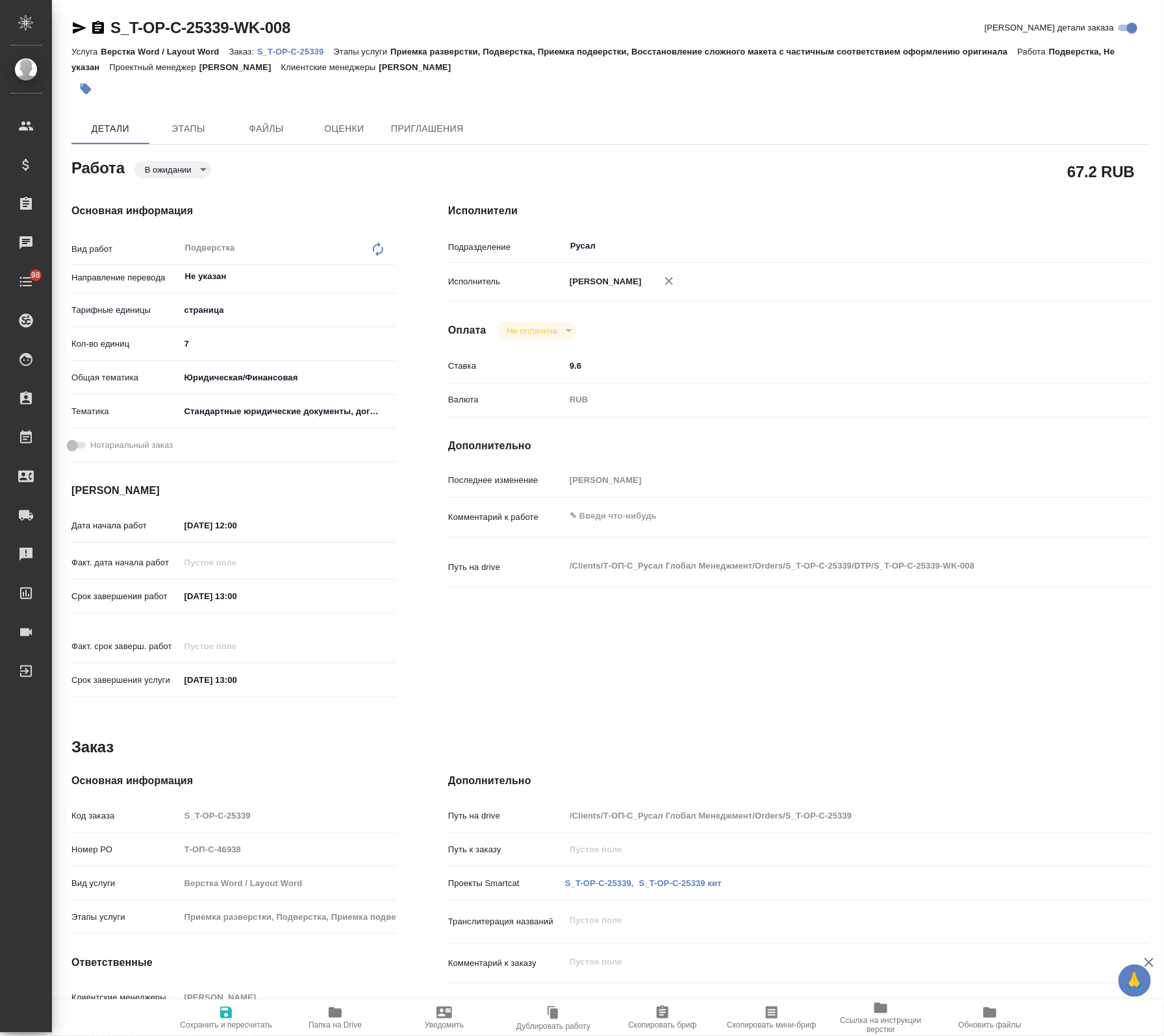
click at [339, 1016] on icon "button" at bounding box center [335, 1012] width 13 height 10
type textarea "x"
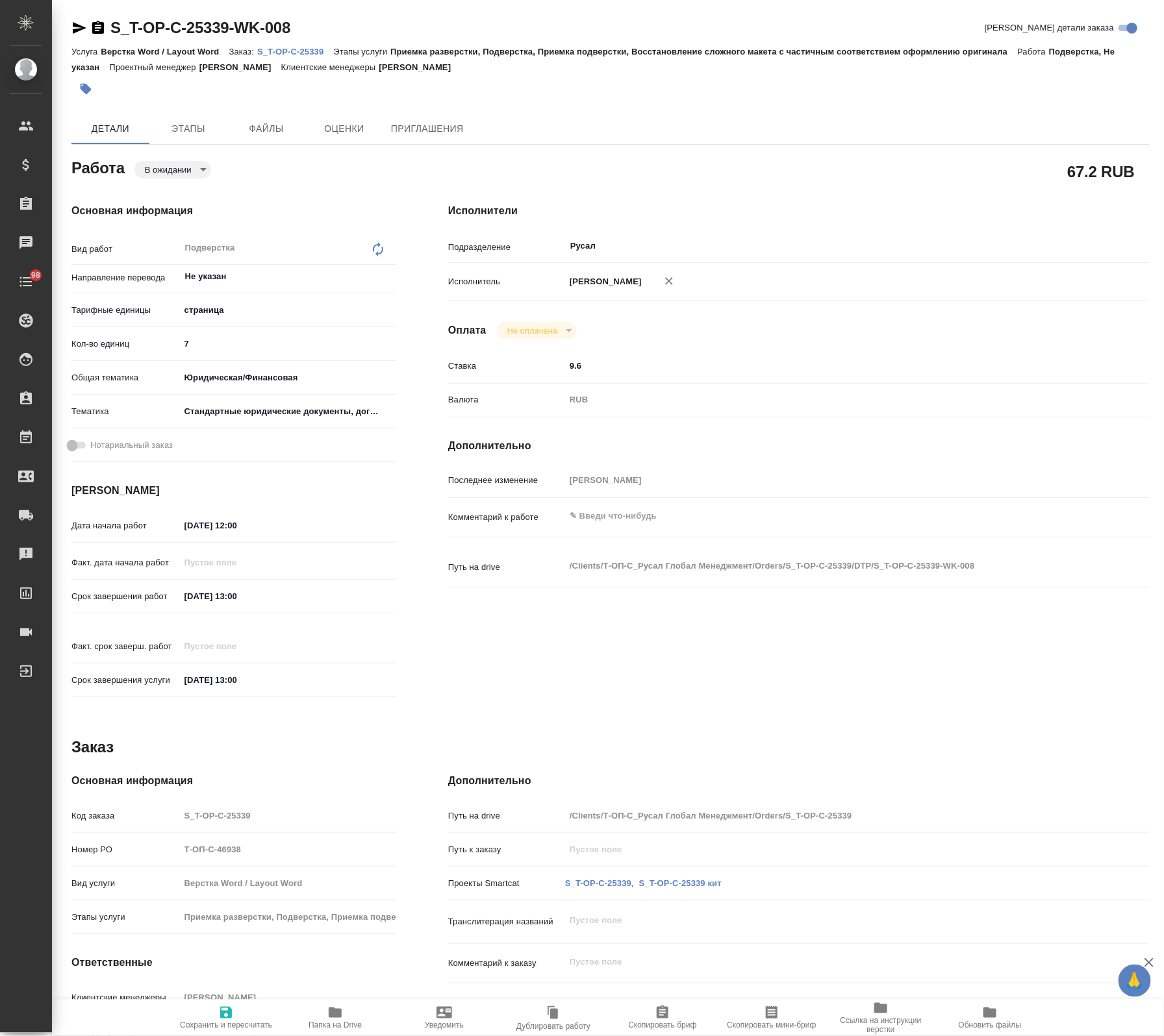
type textarea "x"
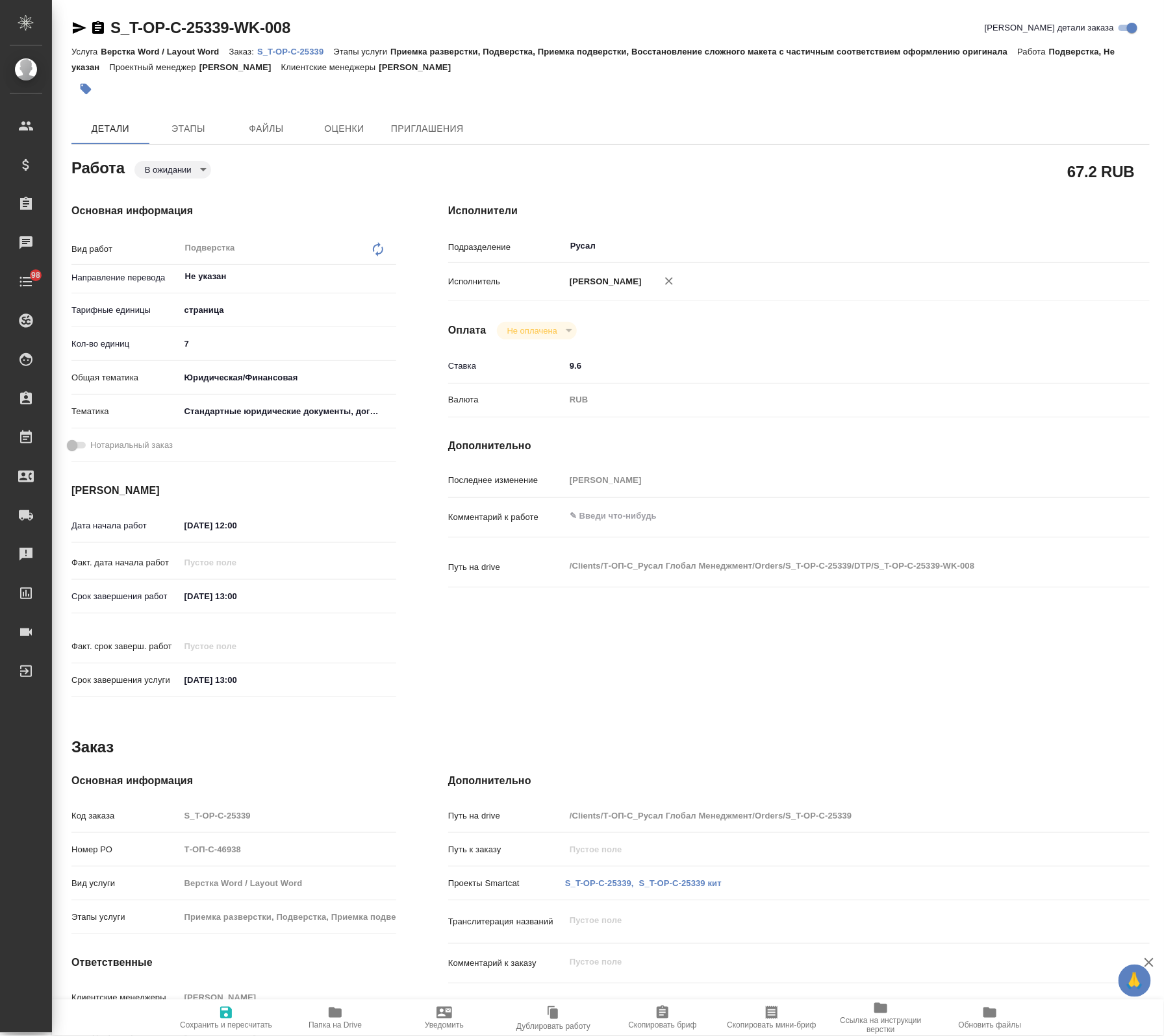
type textarea "x"
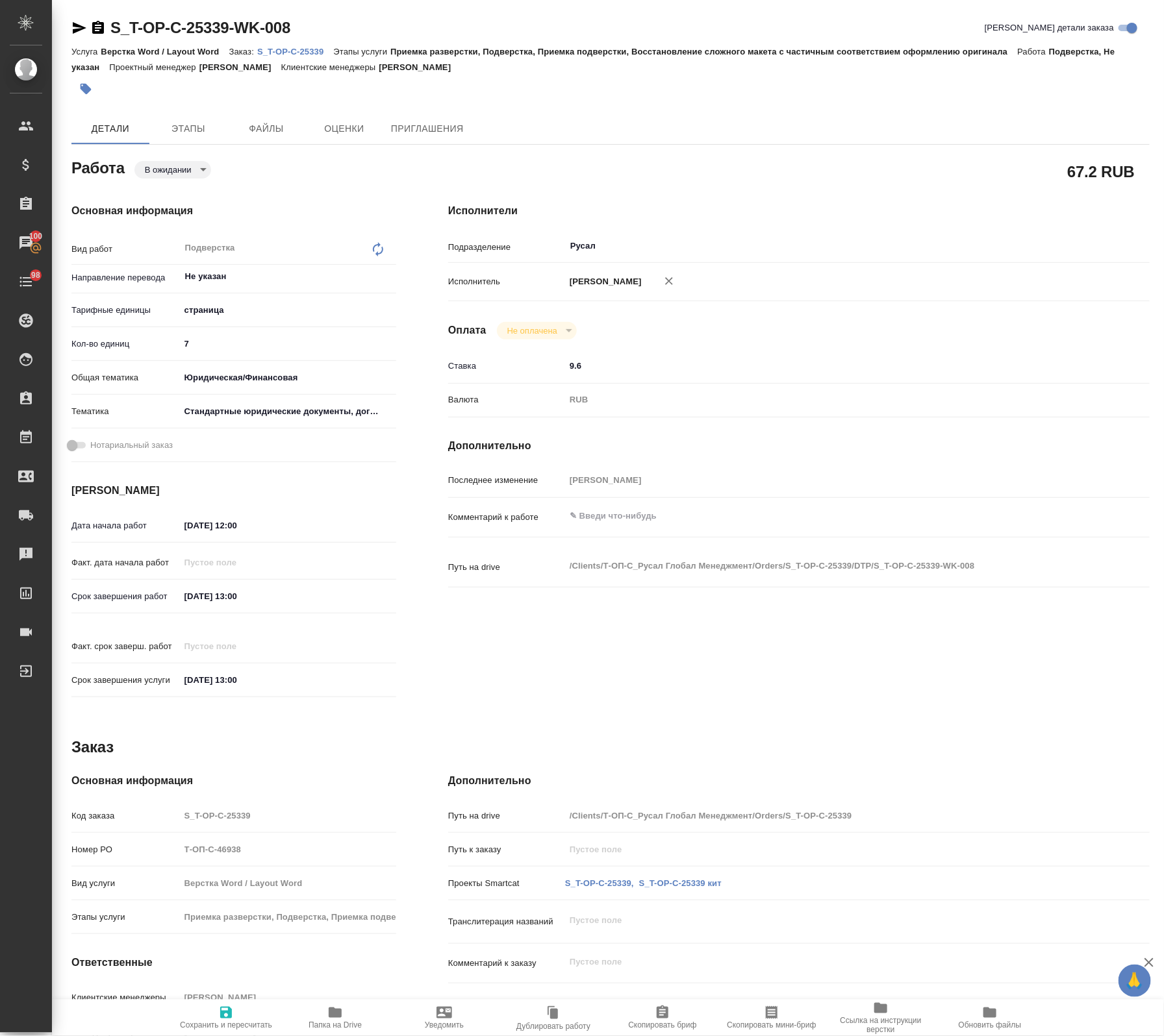
type textarea "x"
click at [679, 528] on textarea at bounding box center [828, 517] width 525 height 22
type textarea "x"
type textarea "в"
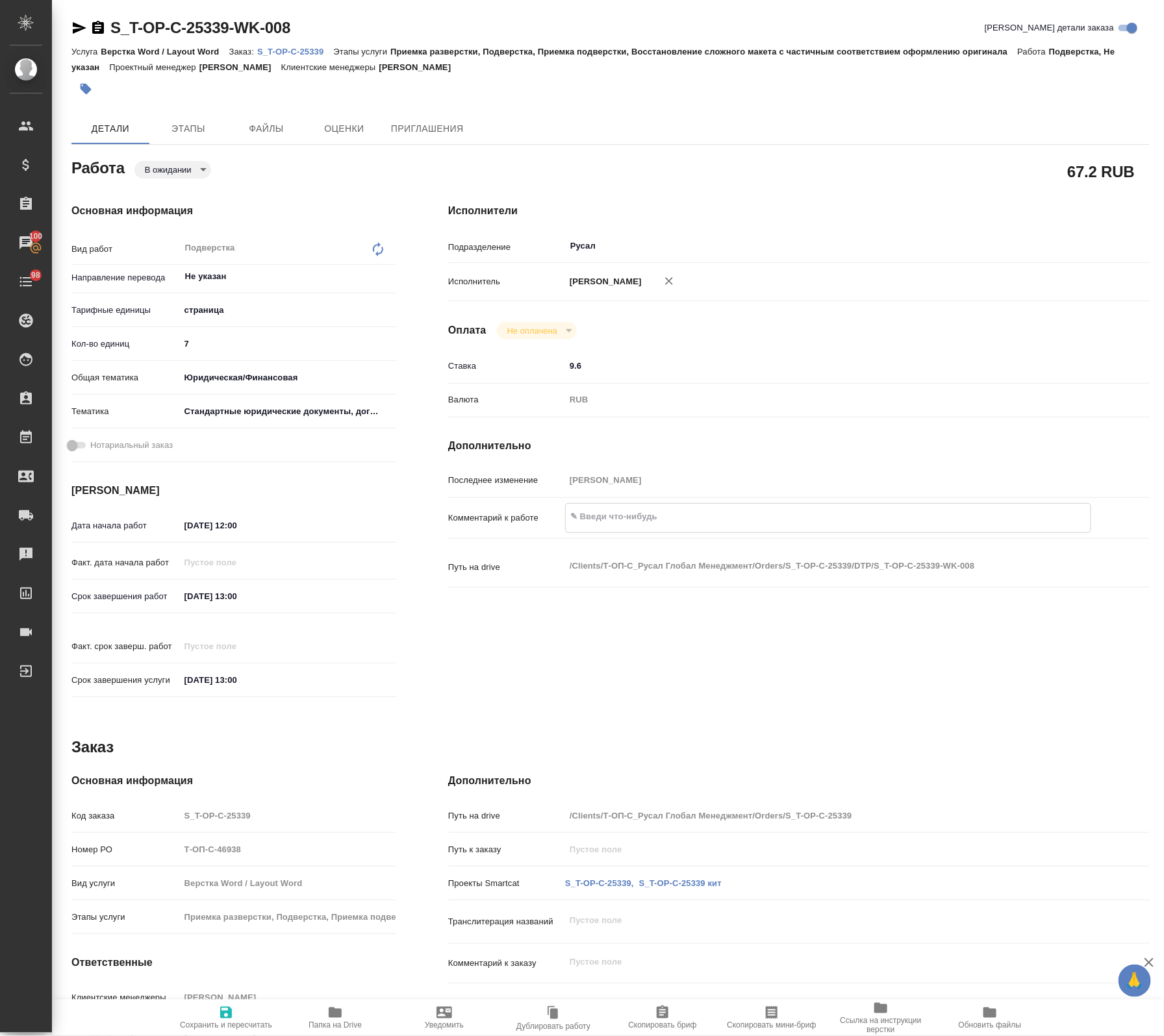
type textarea "x"
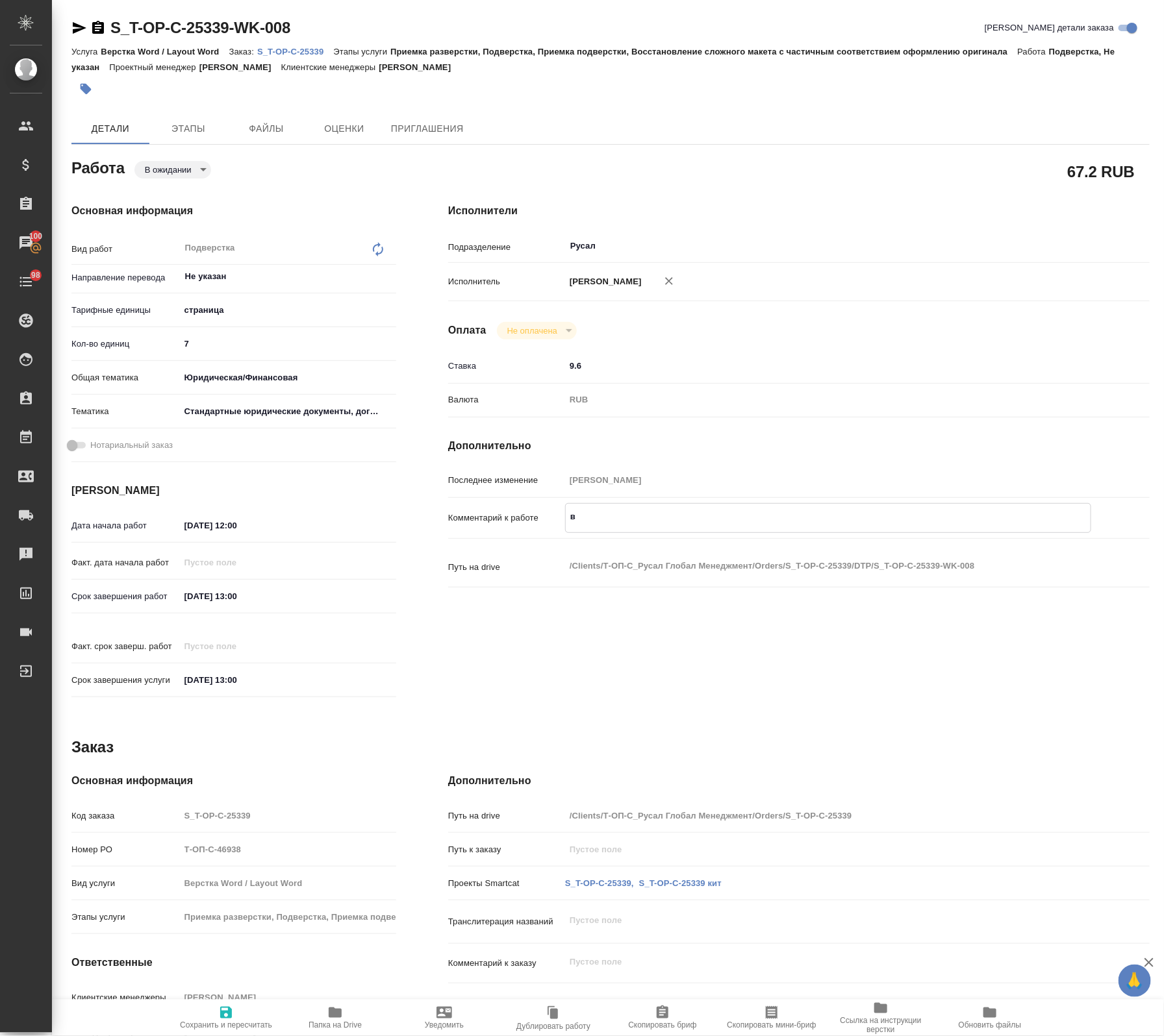
type textarea "в"
type textarea "x"
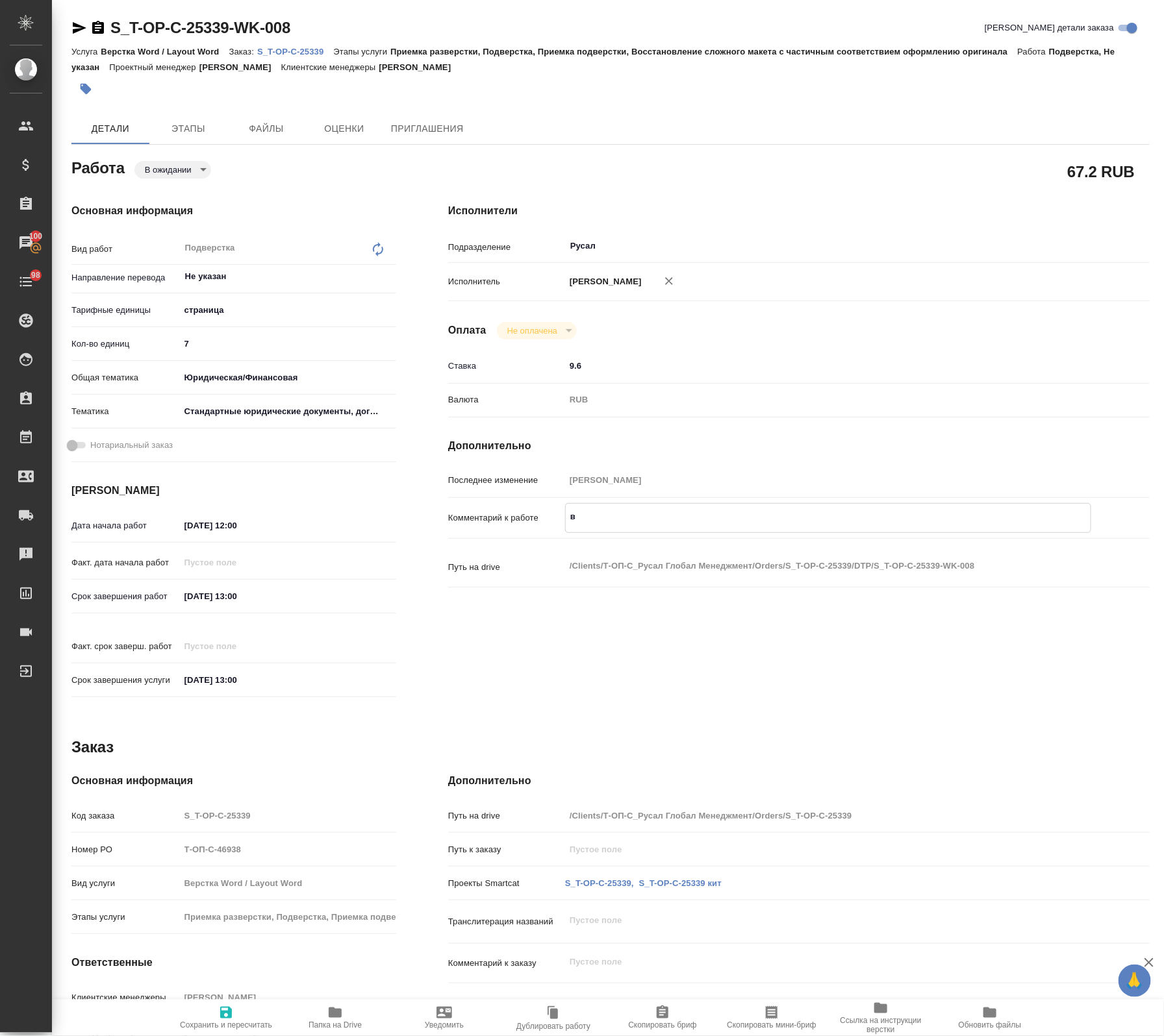
type textarea "x"
type textarea "в п"
type textarea "x"
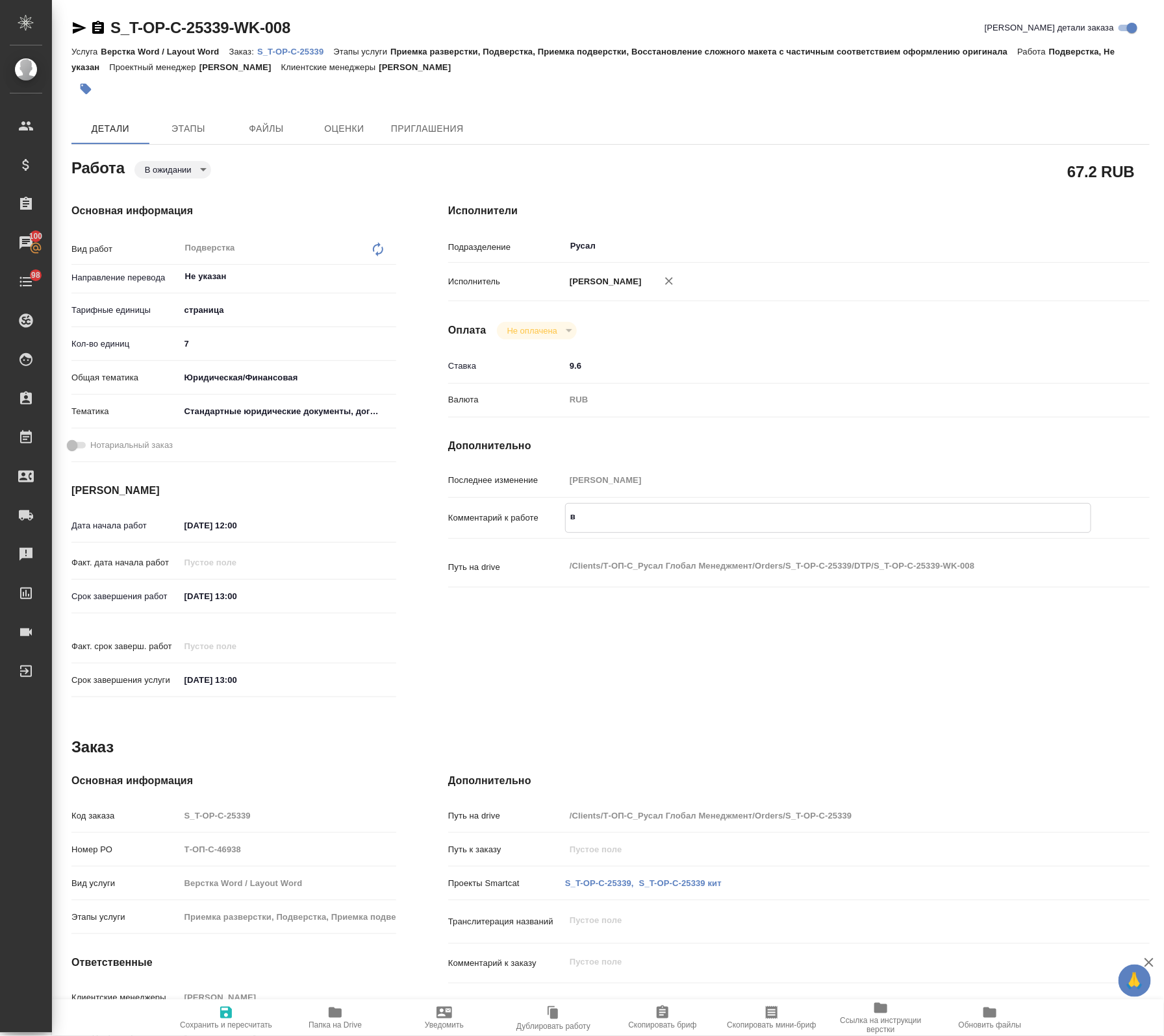
type textarea "x"
type textarea "в па"
type textarea "x"
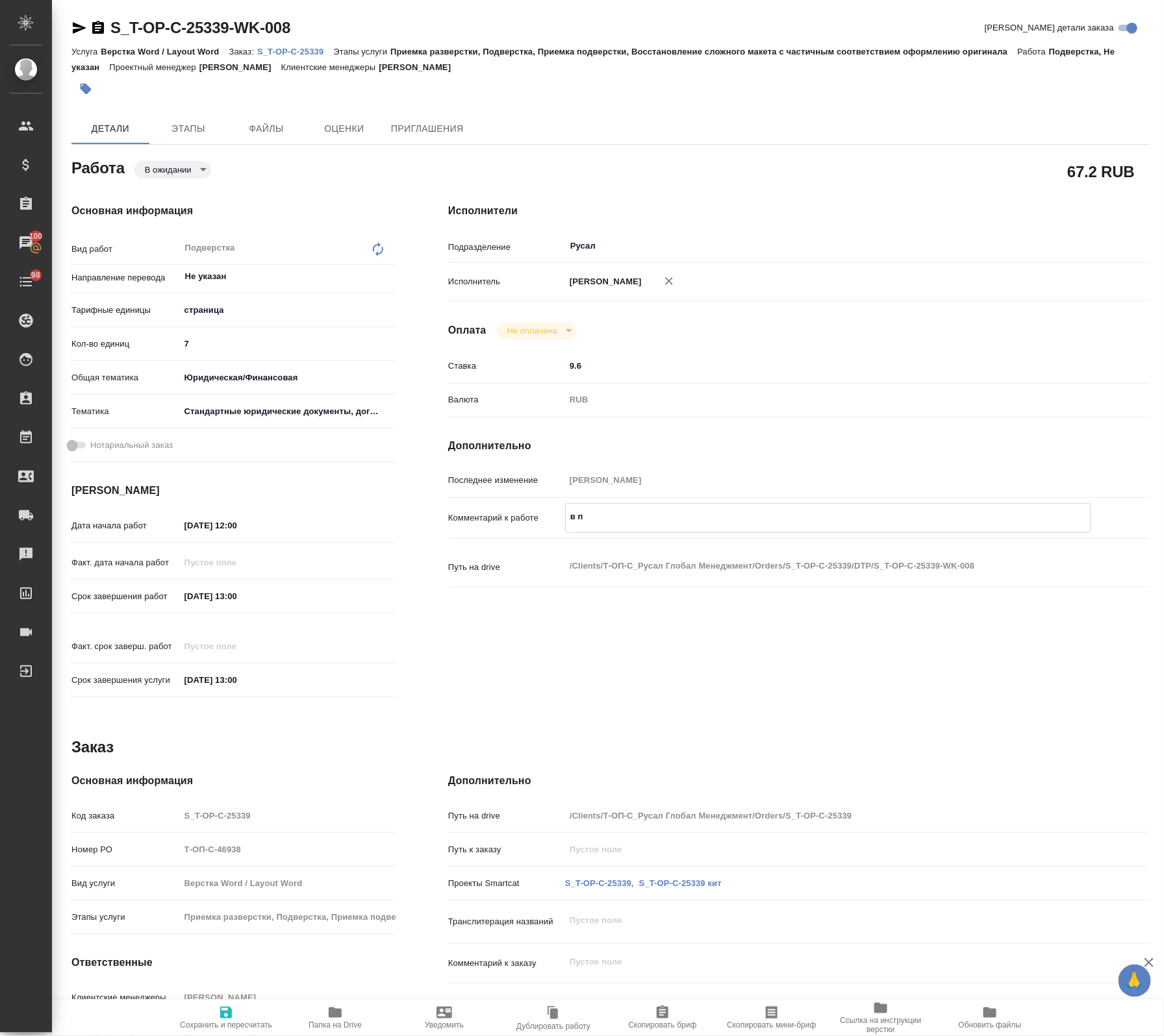
type textarea "x"
type textarea "в пап"
type textarea "x"
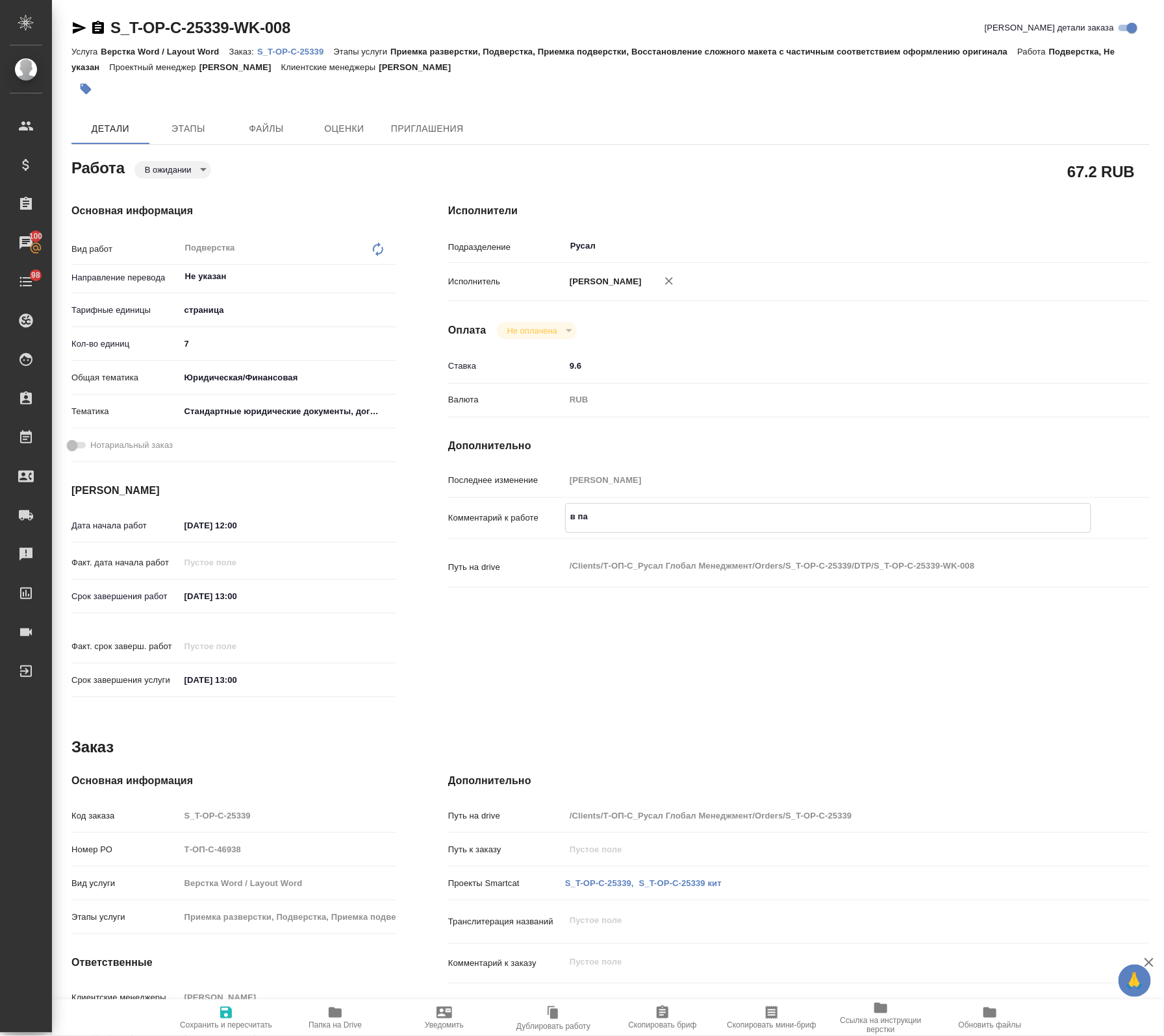
type textarea "x"
type textarea "в папк"
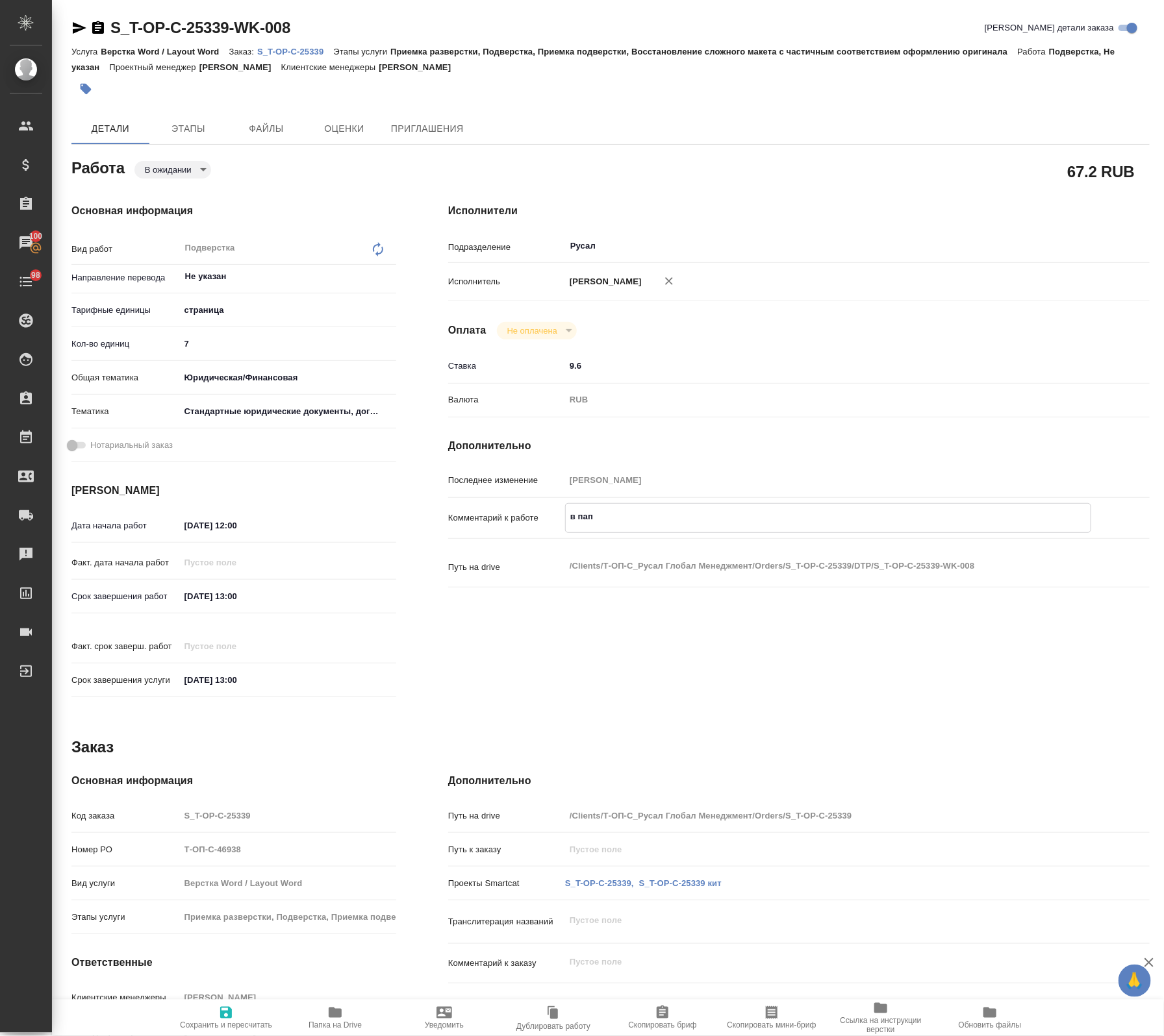
type textarea "x"
type textarea "в папке"
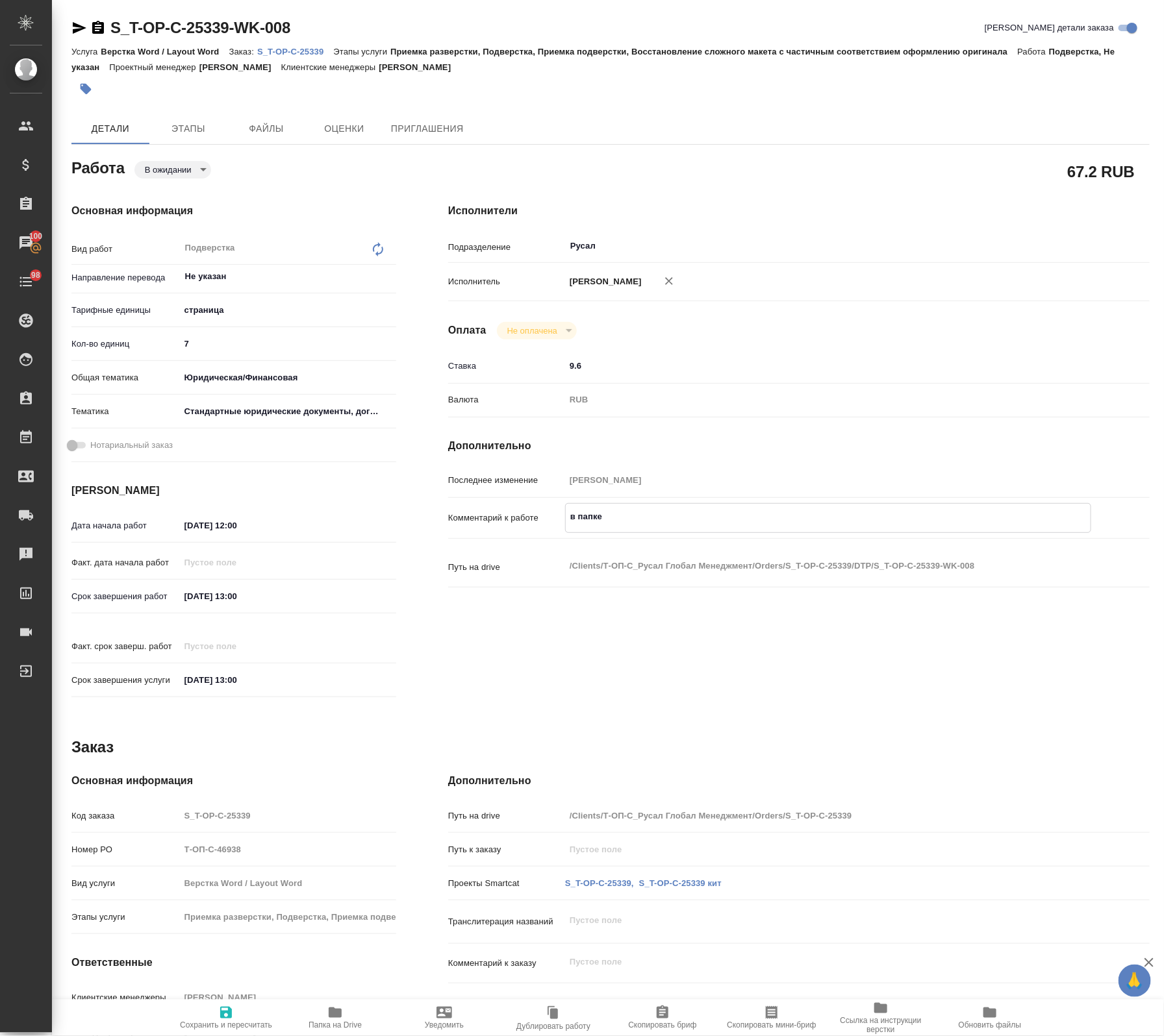
type textarea "x"
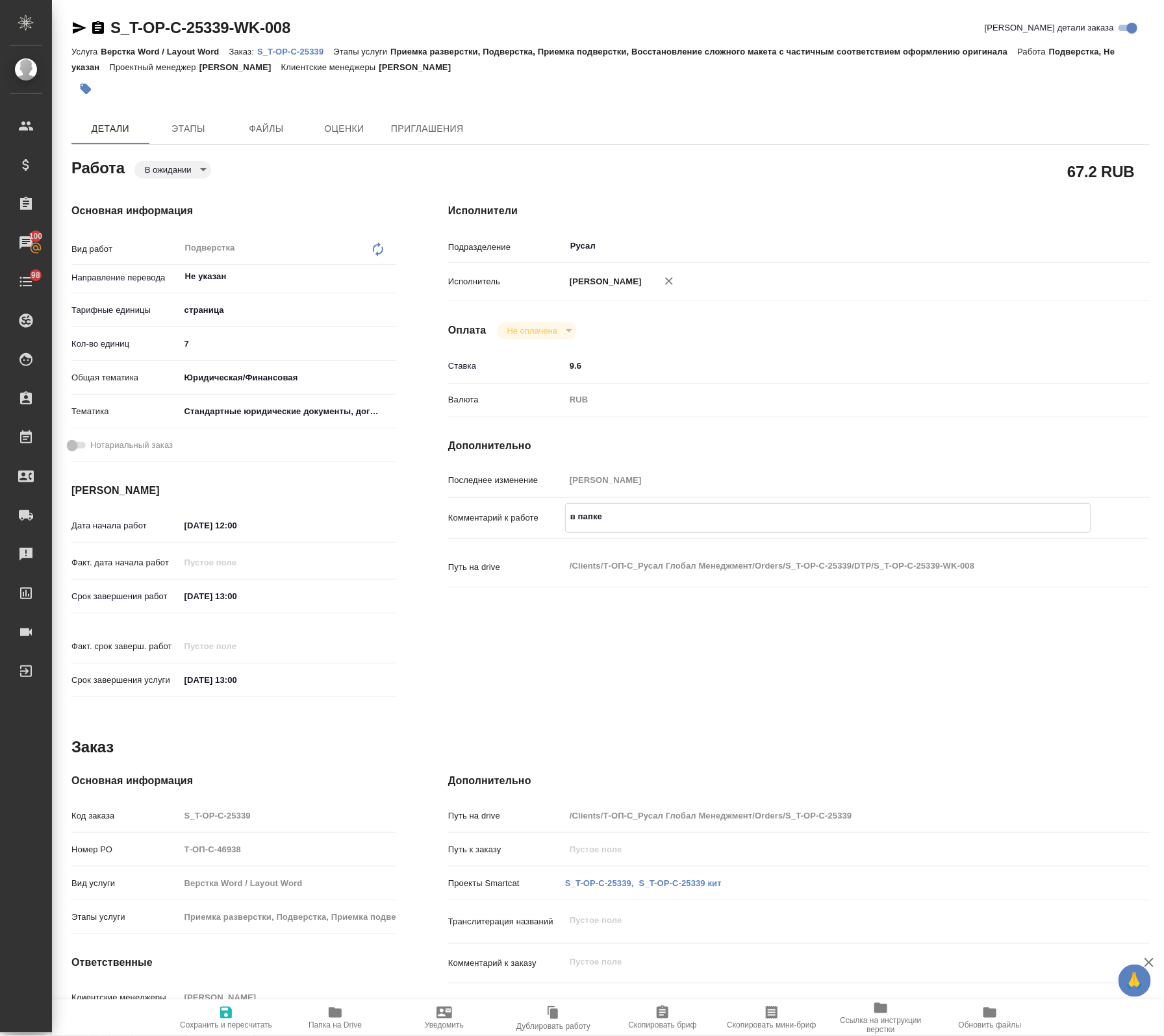
type textarea "x"
type textarea "в папке и"
type textarea "x"
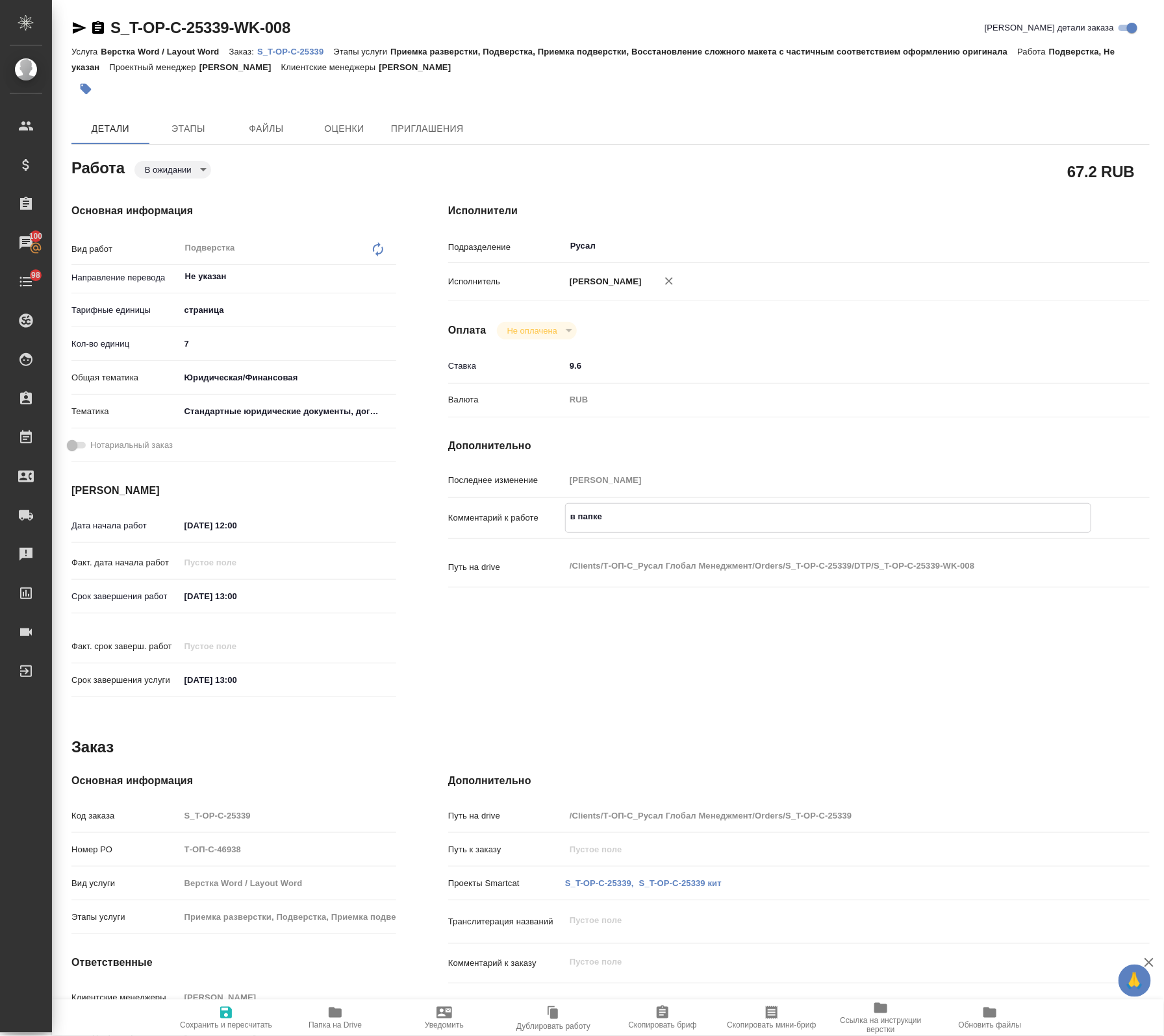
type textarea "x"
type textarea "в папке ин"
type textarea "x"
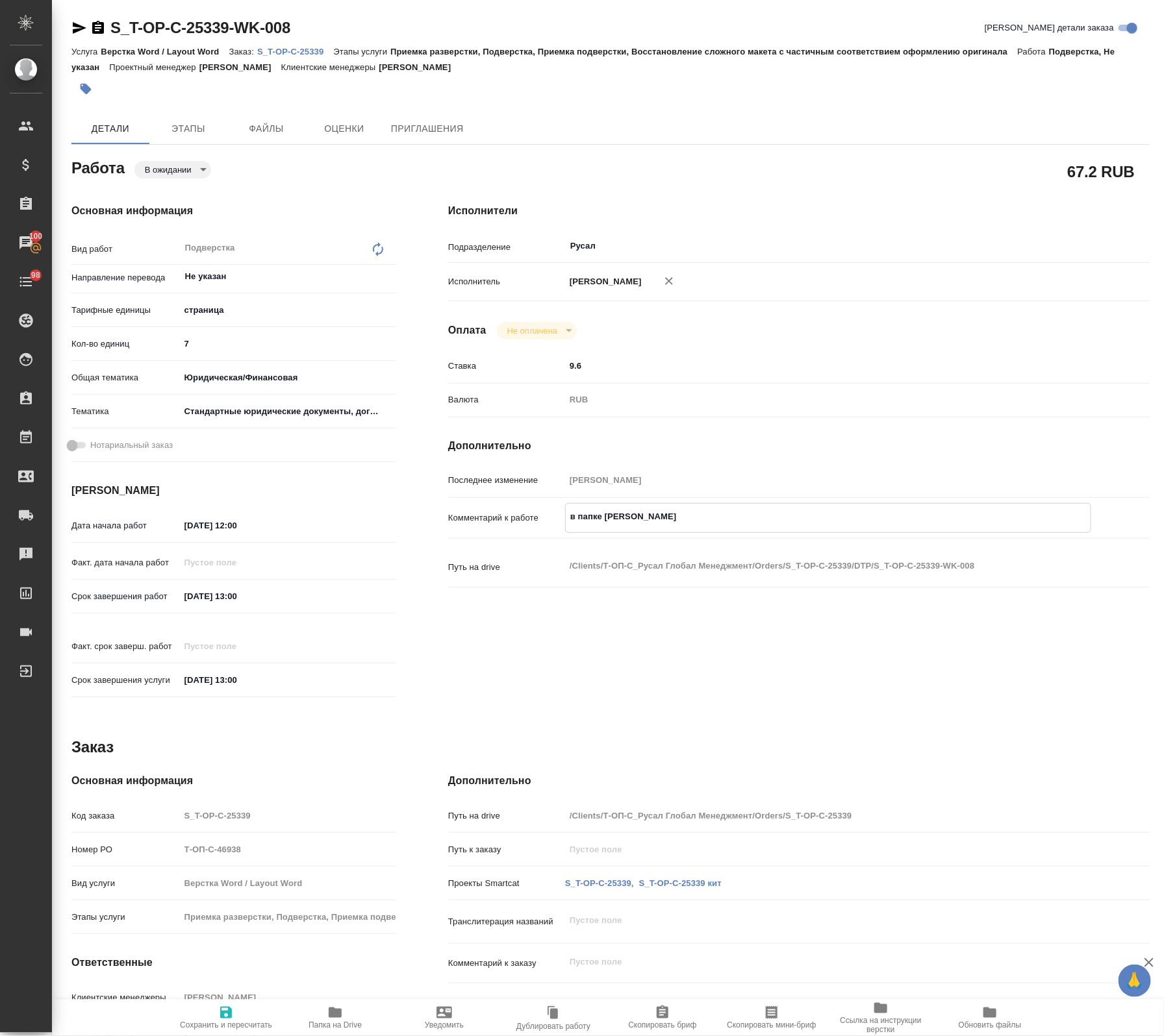
type textarea "x"
type textarea "в папке ин"
type textarea "x"
click at [255, 1013] on span "Сохранить и пересчитать" at bounding box center [225, 1017] width 94 height 25
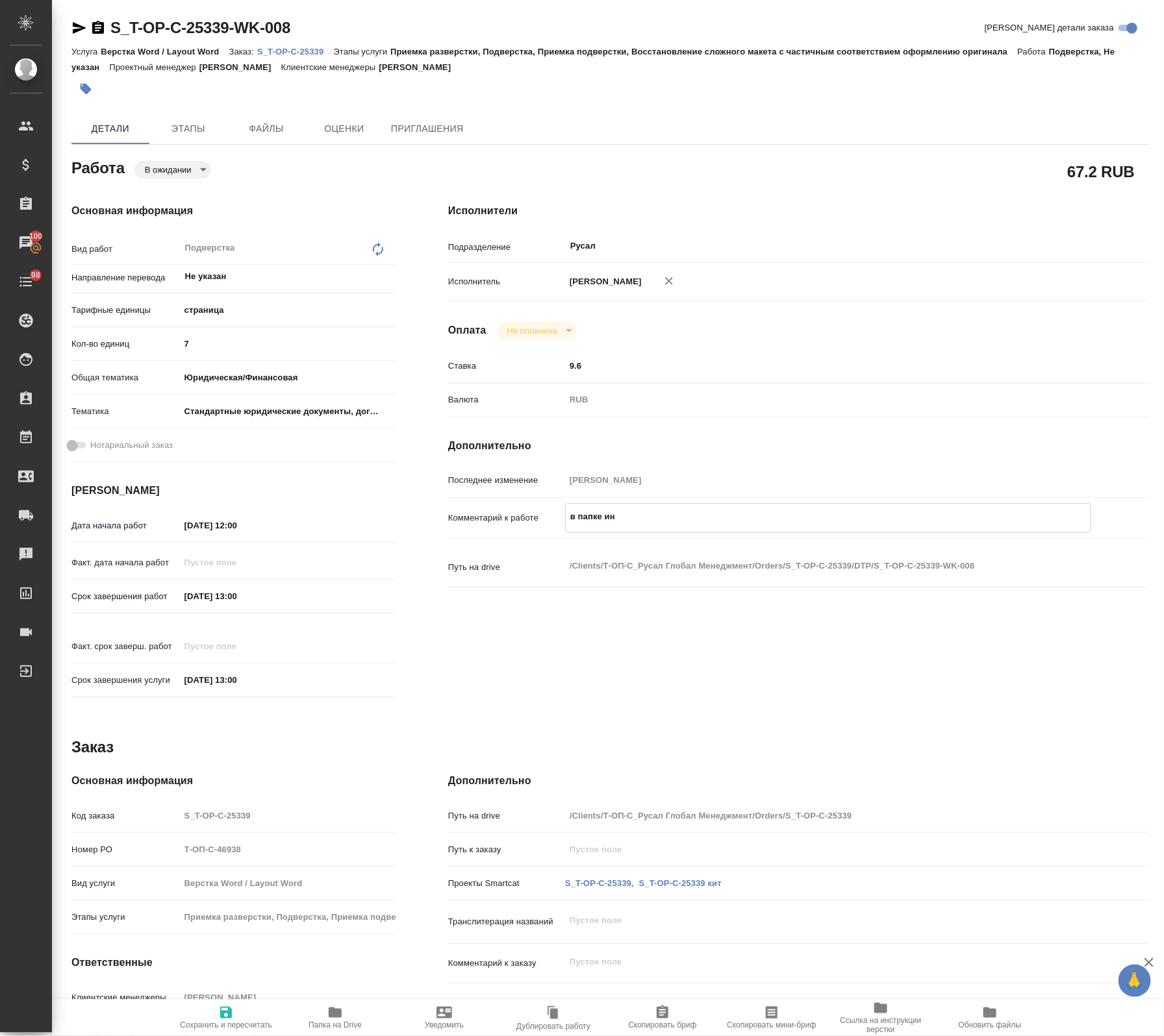
type textarea "x"
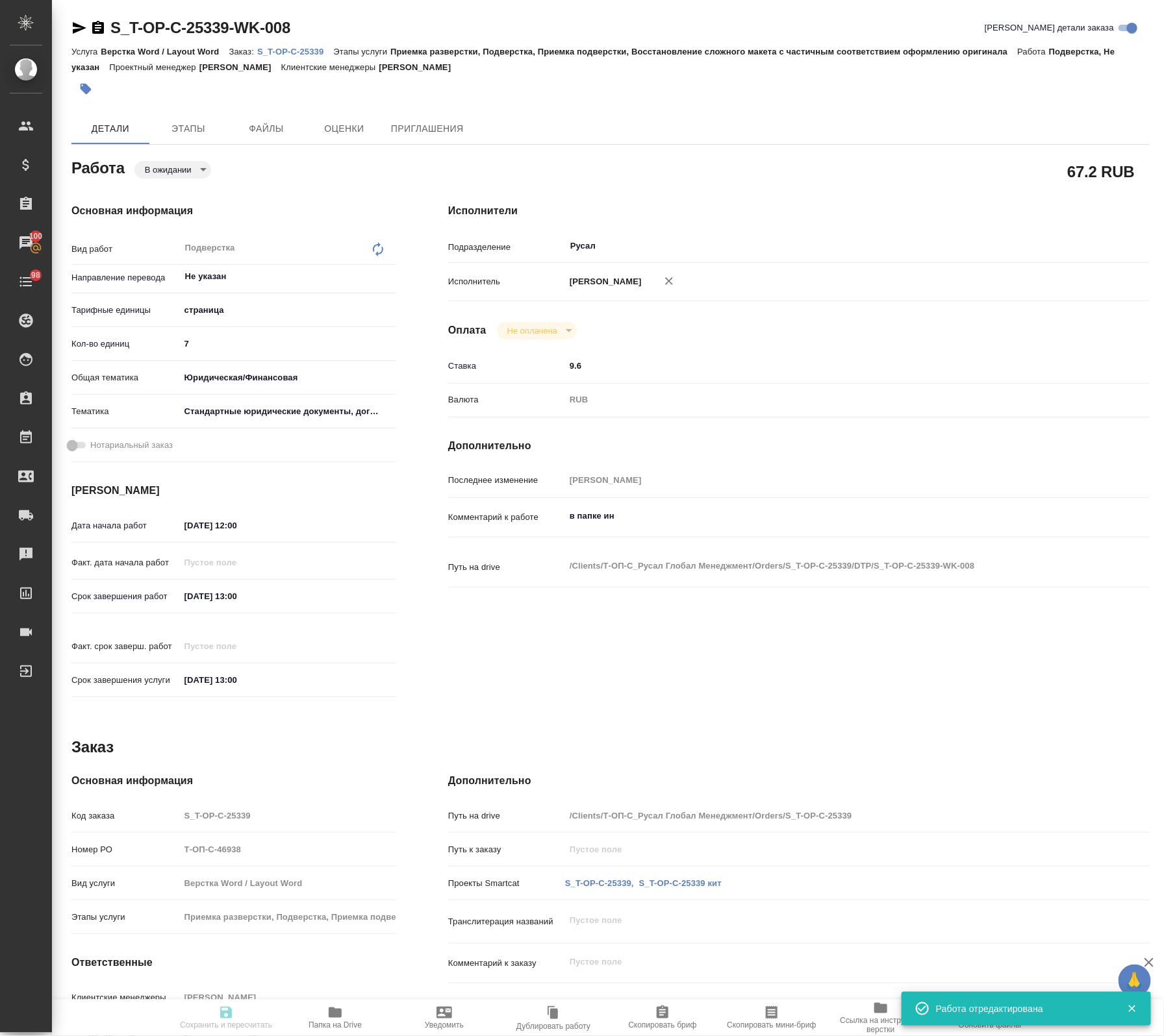
type textarea "x"
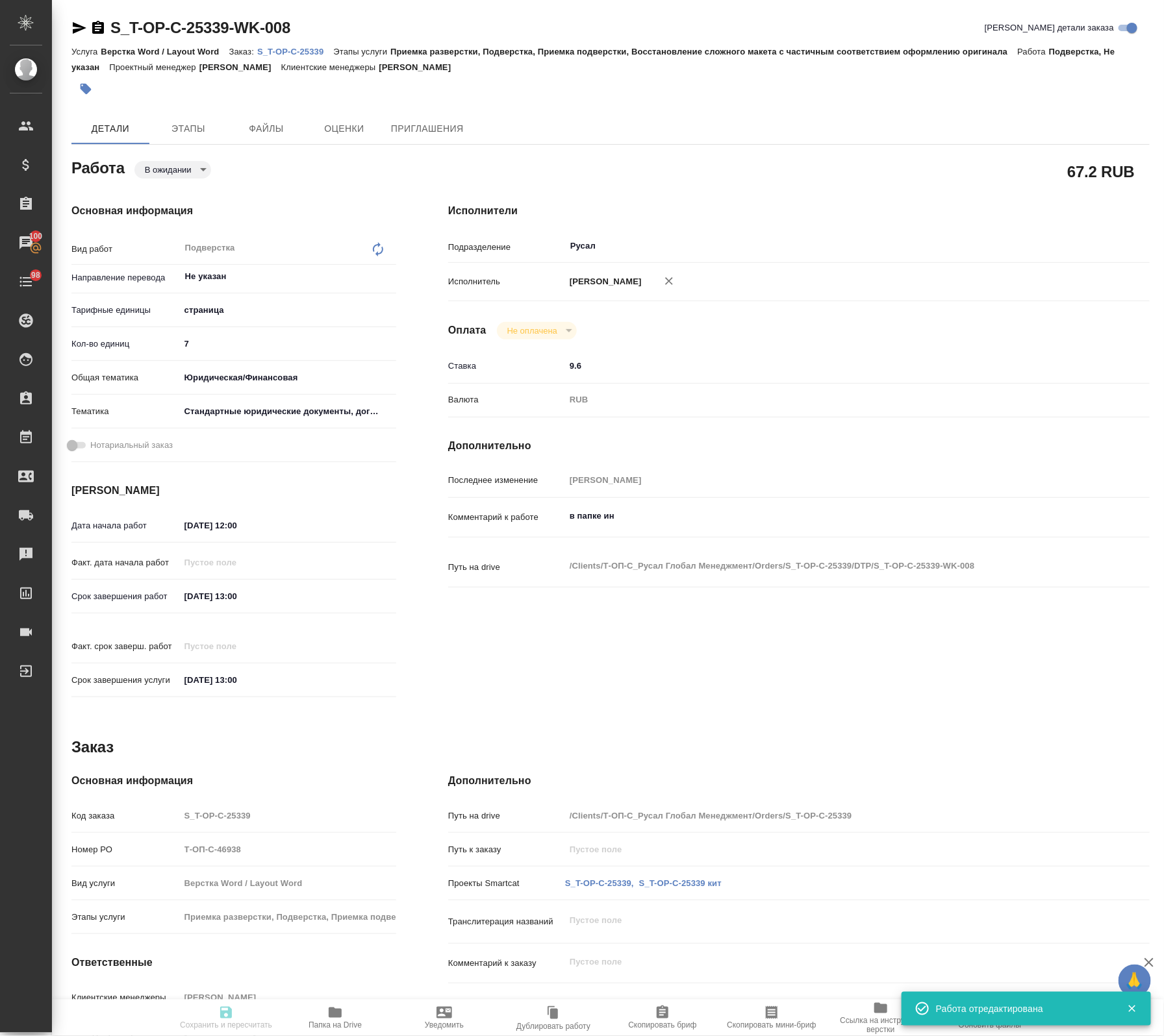
type input "pending"
type textarea "Подверстка"
type textarea "x"
type input "Не указан"
type input "5a8b1489cc6b4906c91bfdb2"
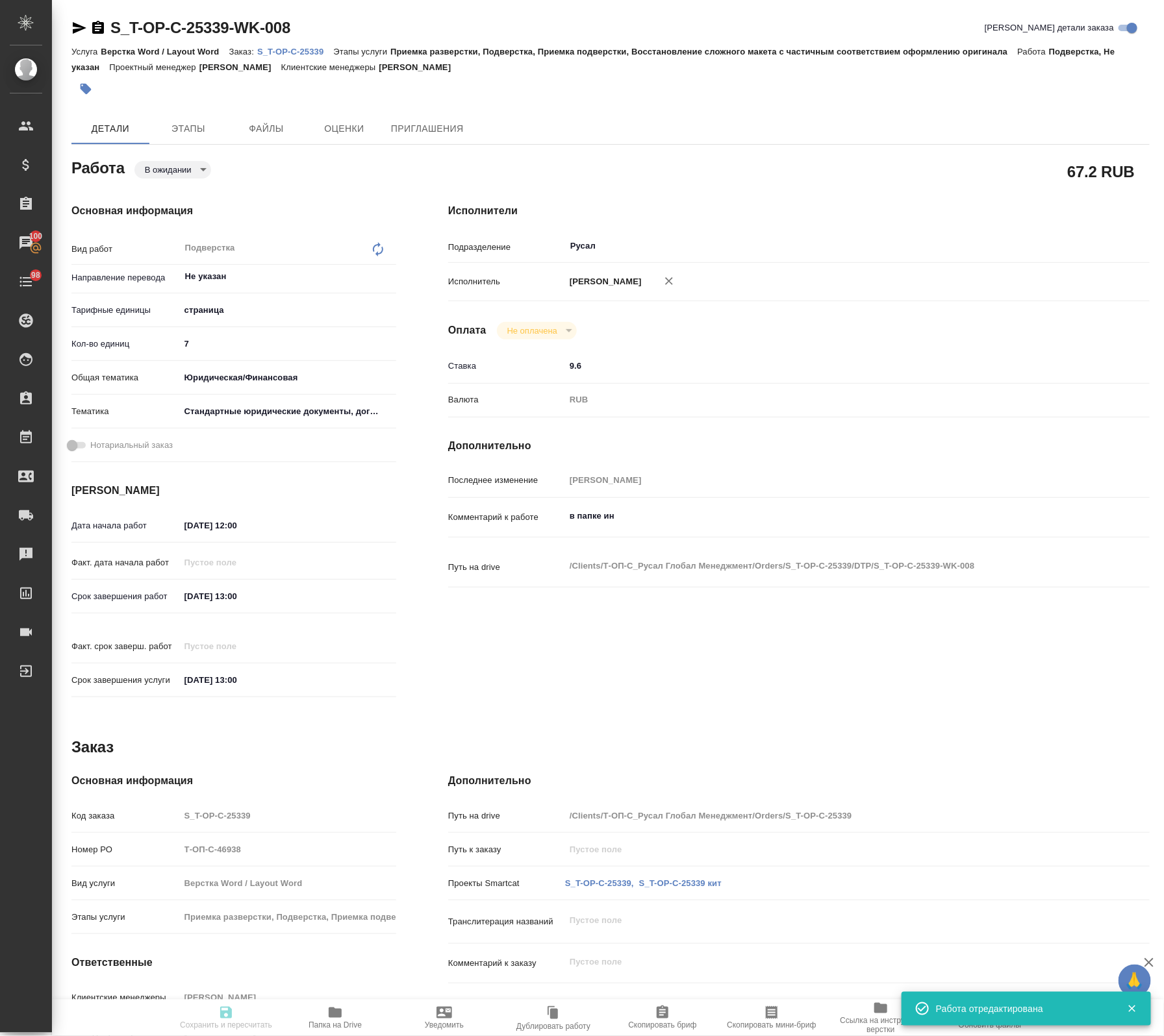
type input "7"
type input "yr-fn"
type input "5f647205b73bc97568ca66bf"
type input "01.10.2025 12:00"
type input "01.10.2025 13:00"
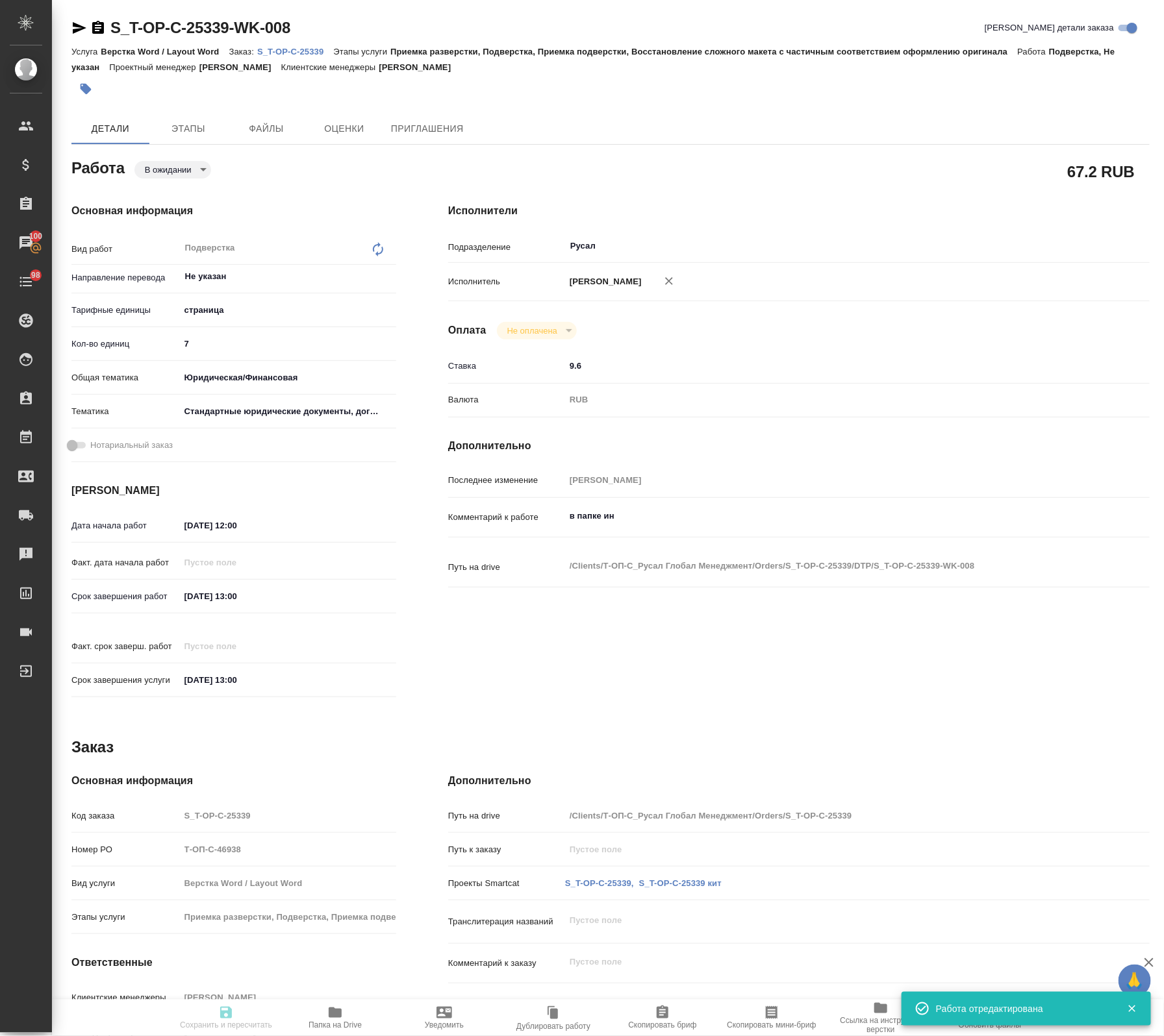
type input "01.10.2025 13:00"
type input "Русал"
type input "notPayed"
type input "9.6"
type input "RUB"
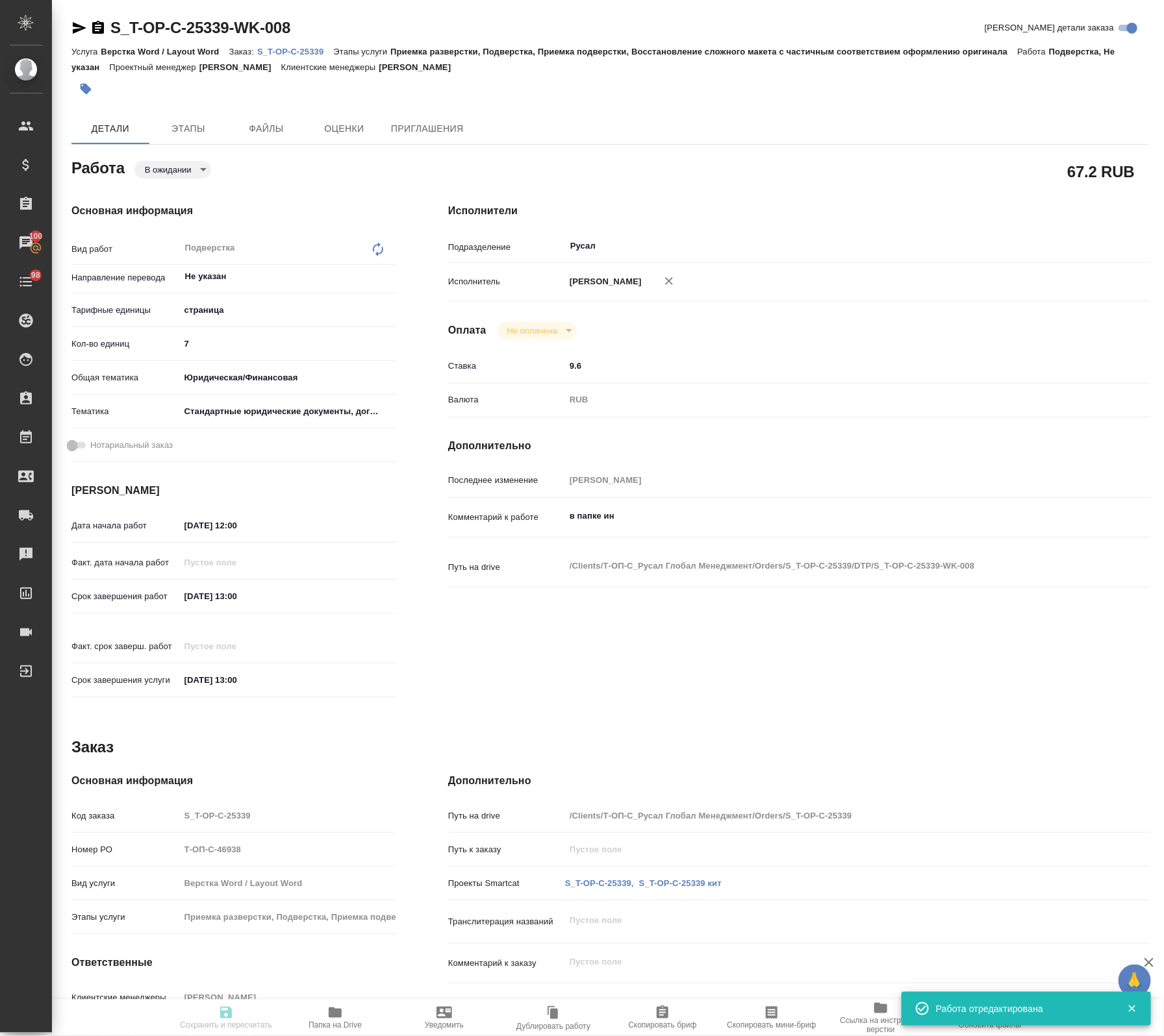
type input "Оксютович Ирина"
type textarea "в папке ин"
type textarea "x"
type textarea "/Clients/Т-ОП-С_Русал Глобал Менеджмент/Orders/S_T-OP-C-25339/DTP/S_T-OP-C-2533…"
type textarea "x"
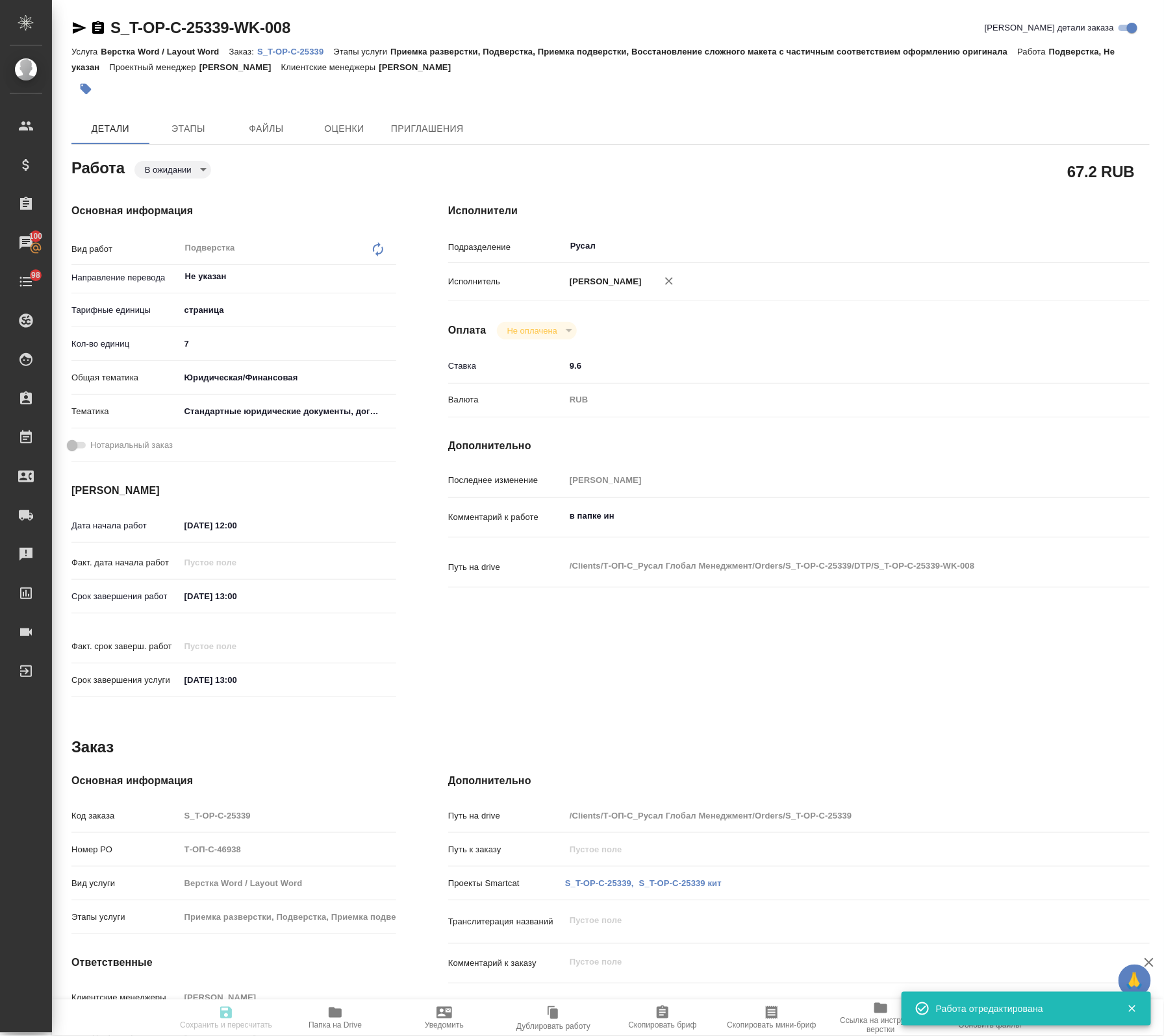
type input "S_T-OP-C-25339"
type input "Т-ОП-С-46938"
type input "Верстка Word / Layout Word"
type input "Приемка разверстки, Подверстка, Приемка подверстки, Восстановление сложного мак…"
type input "[PERSON_NAME]"
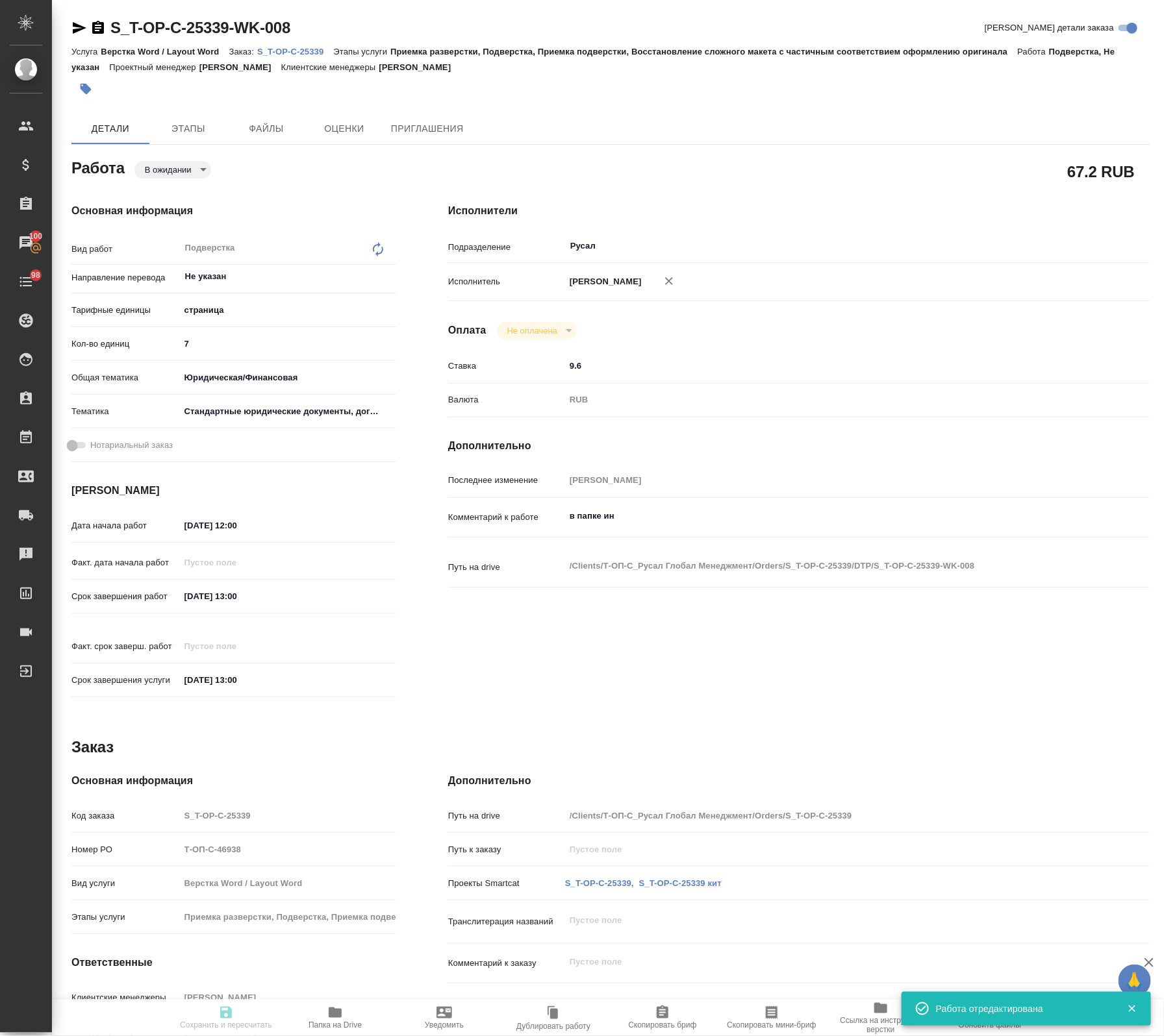
type input "Оксютович Ирина"
type input "/Clients/Т-ОП-С_Русал Глобал Менеджмент/Orders/S_T-OP-C-25339"
type textarea "x"
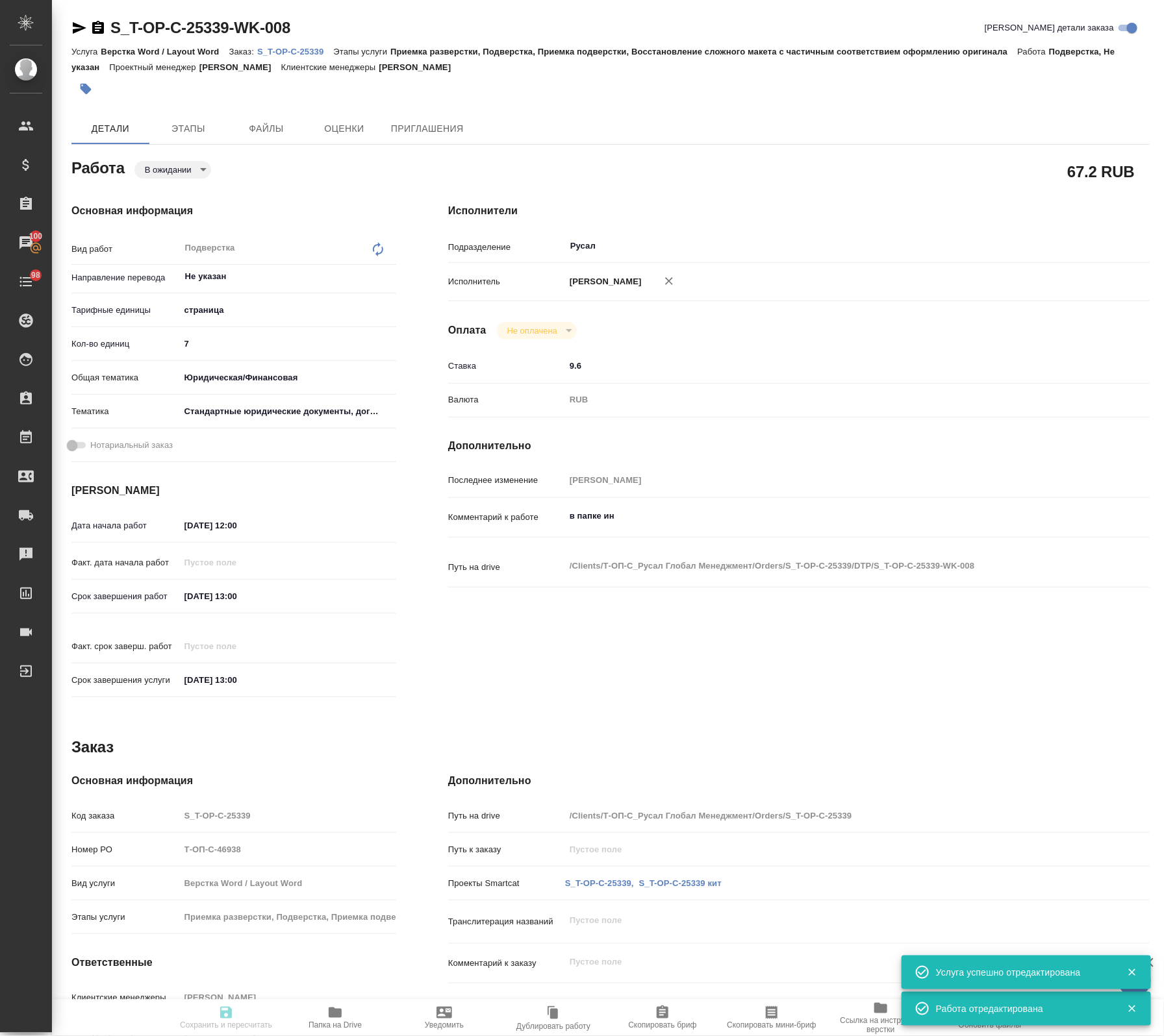
type textarea "x"
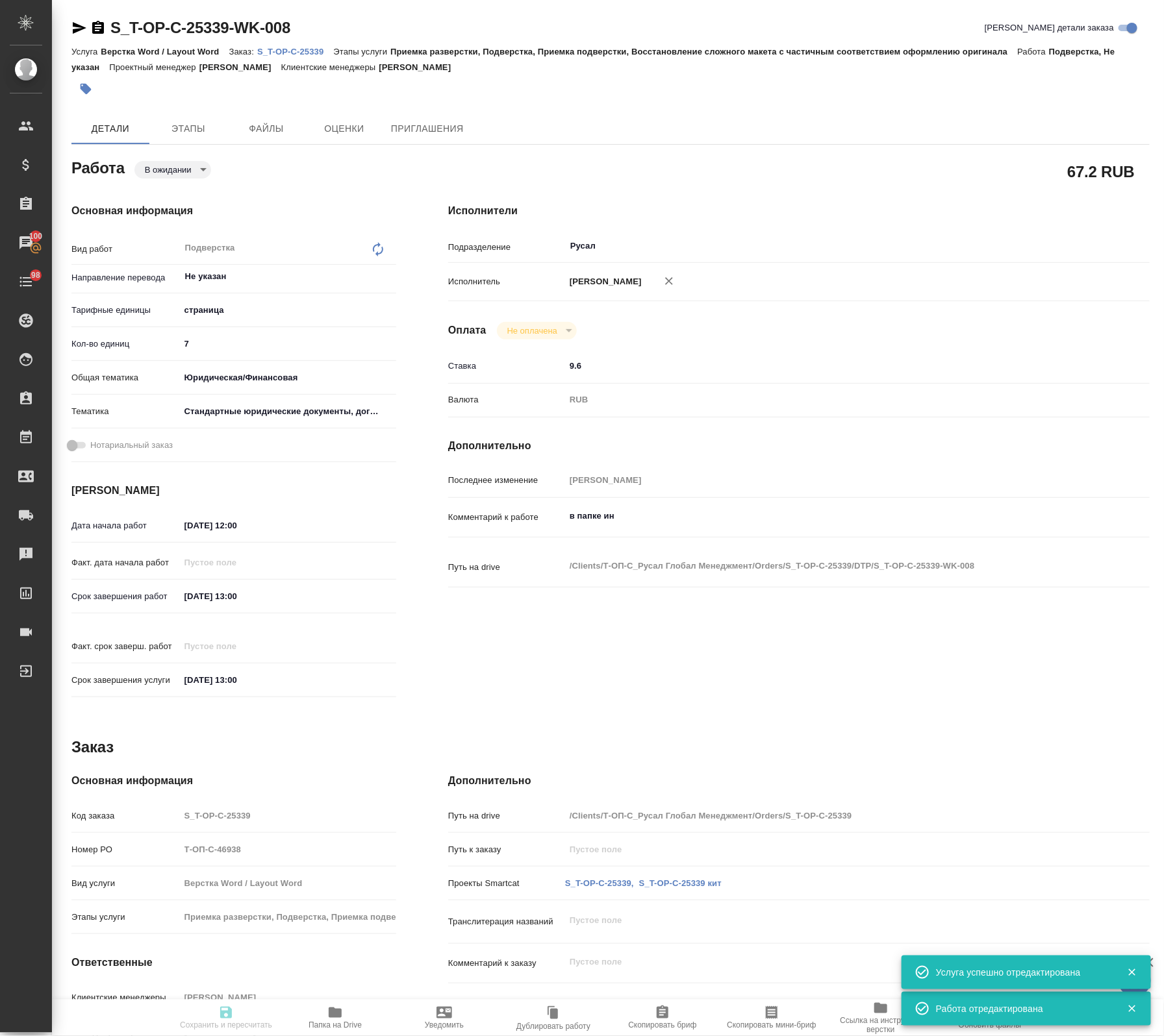
type textarea "x"
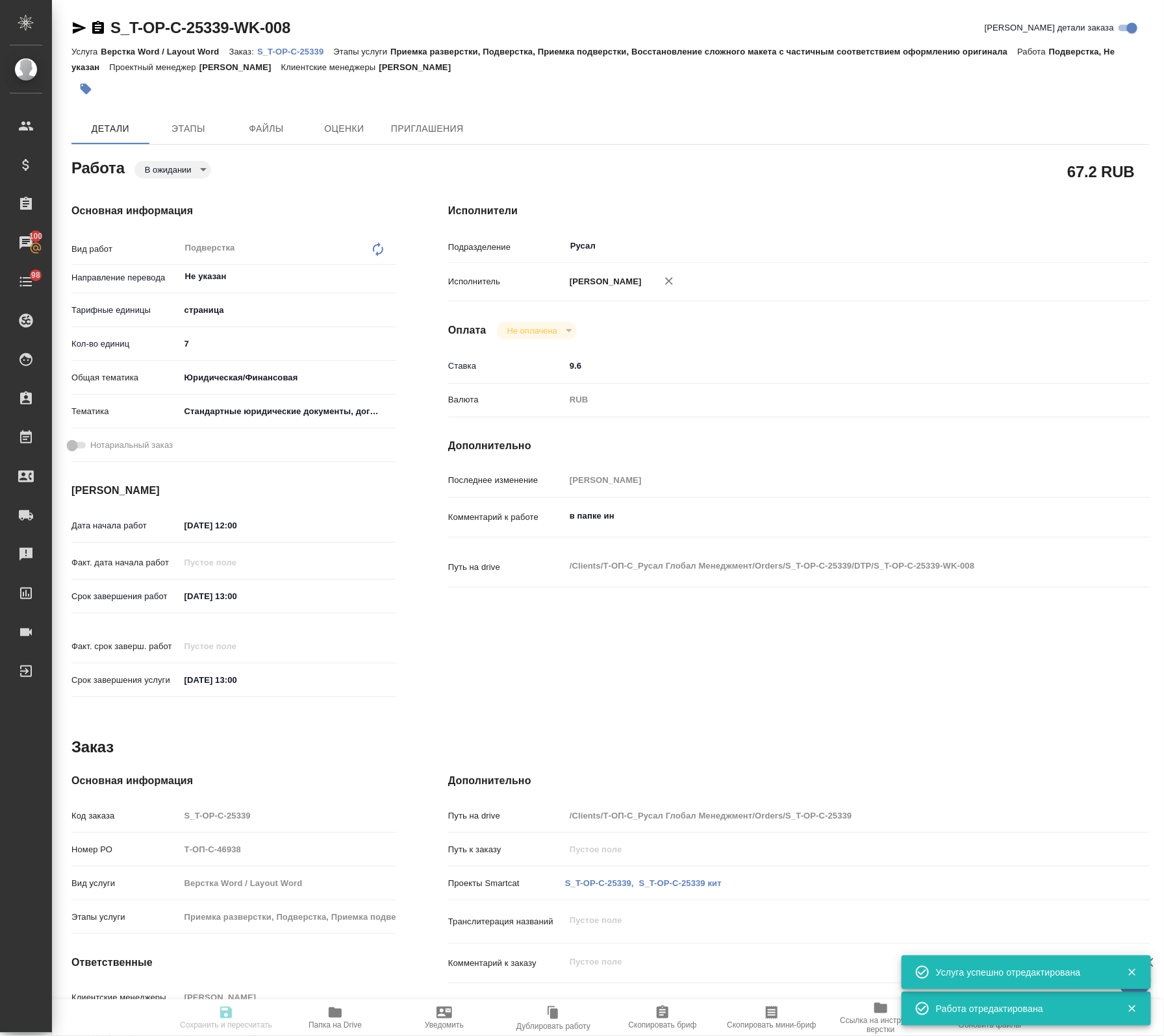
type textarea "x"
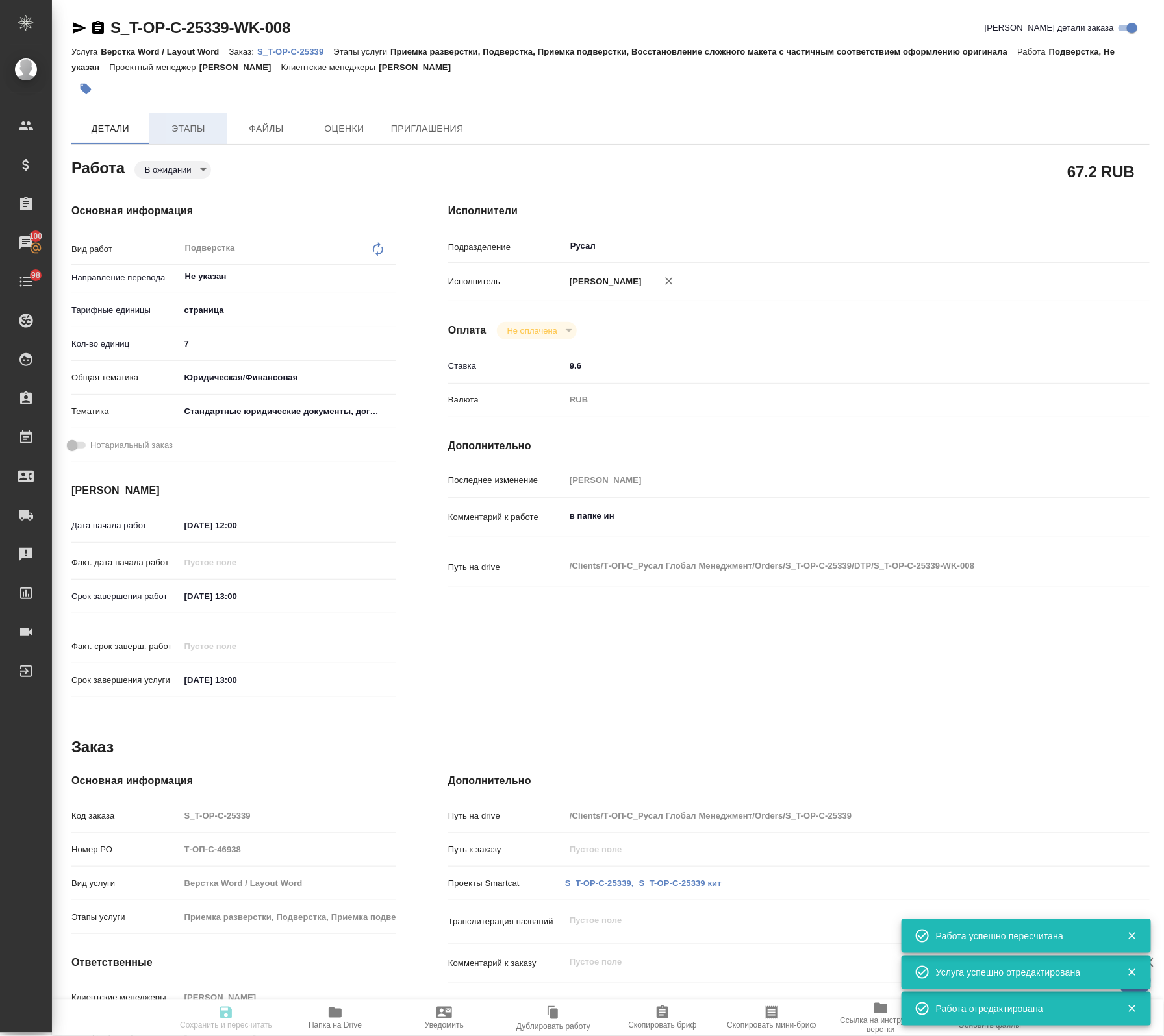
type input "pending"
type textarea "Подверстка"
type textarea "x"
type input "Не указан"
type input "5a8b1489cc6b4906c91bfdb2"
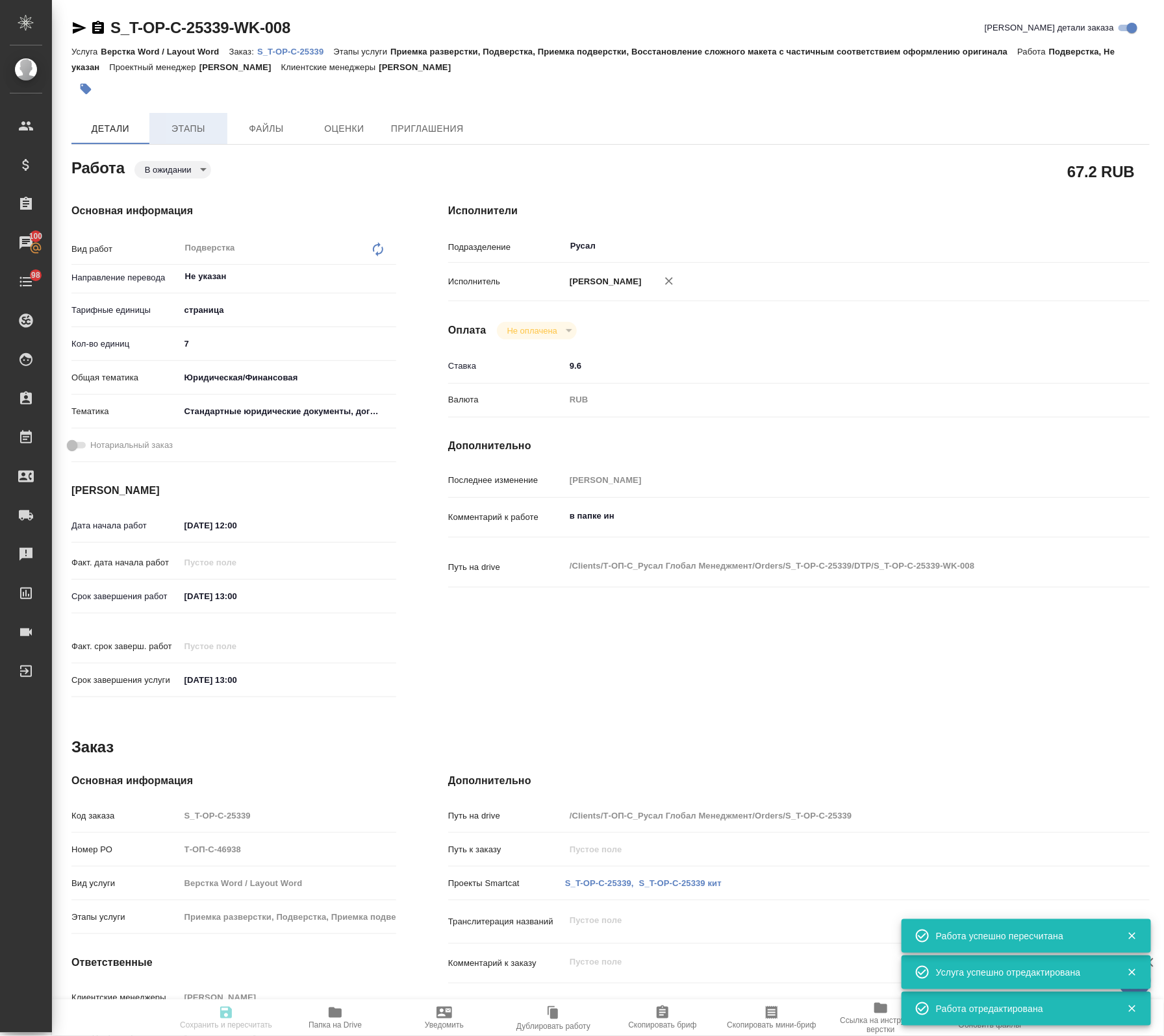
type input "7"
type input "yr-fn"
type input "5f647205b73bc97568ca66bf"
type input "01.10.2025 12:00"
type input "01.10.2025 13:00"
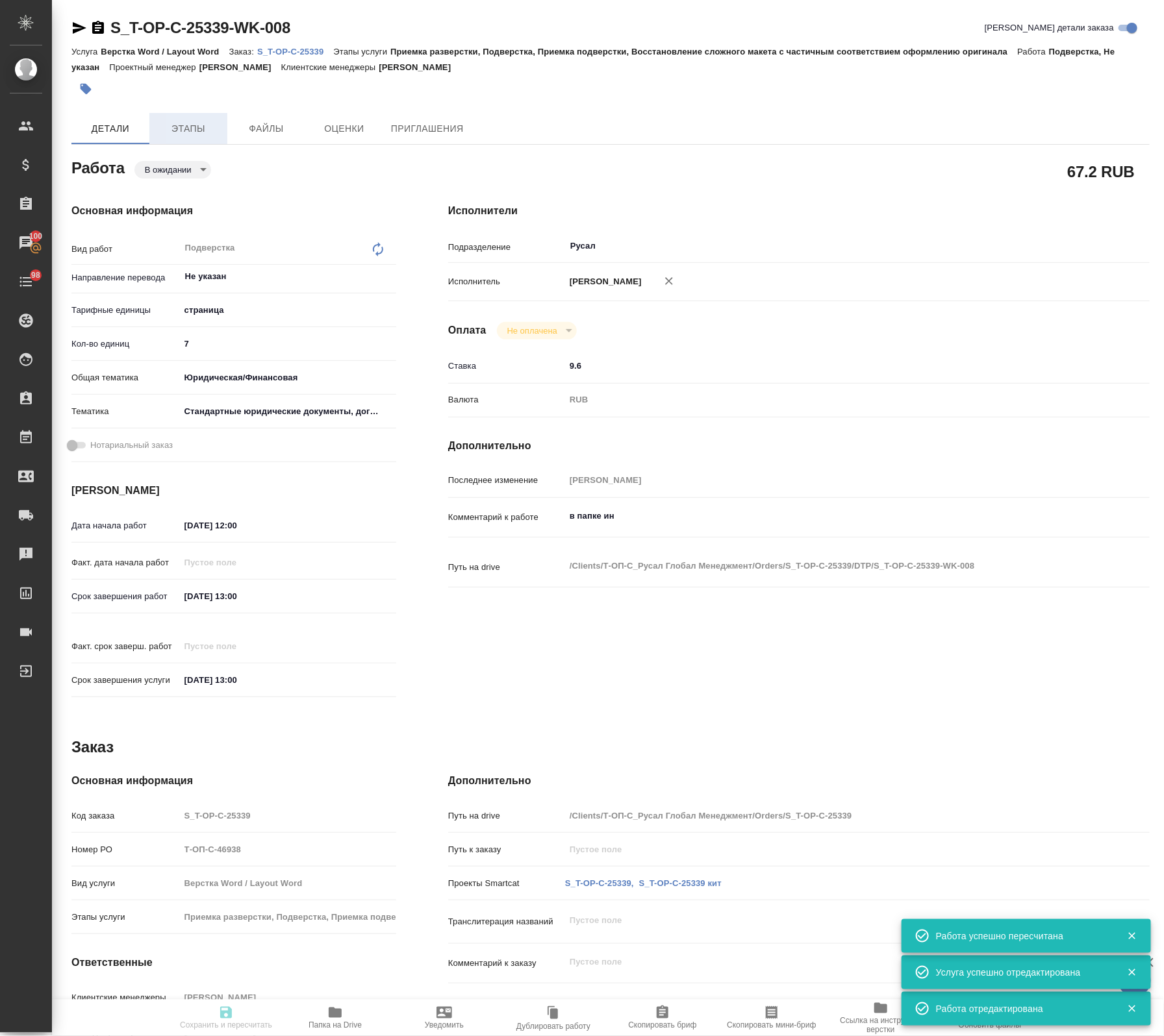
type input "01.10.2025 13:00"
type input "Русал"
type input "notPayed"
type input "9.6"
type input "RUB"
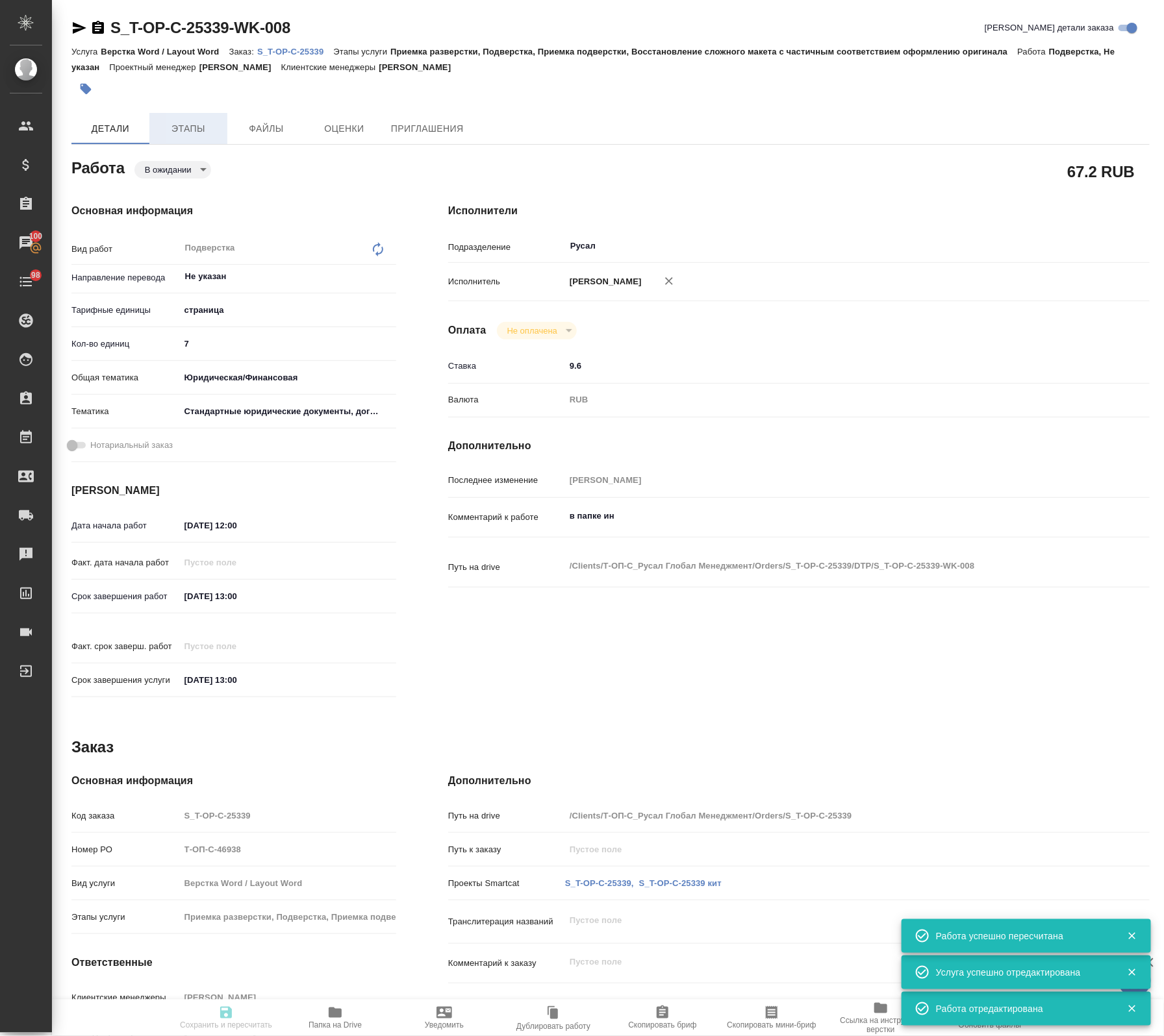
type input "[PERSON_NAME]"
type textarea "в папке ин"
type textarea "x"
type textarea "/Clients/Т-ОП-С_Русал Глобал Менеджмент/Orders/S_T-OP-C-25339/DTP/S_T-OP-C-2533…"
type textarea "x"
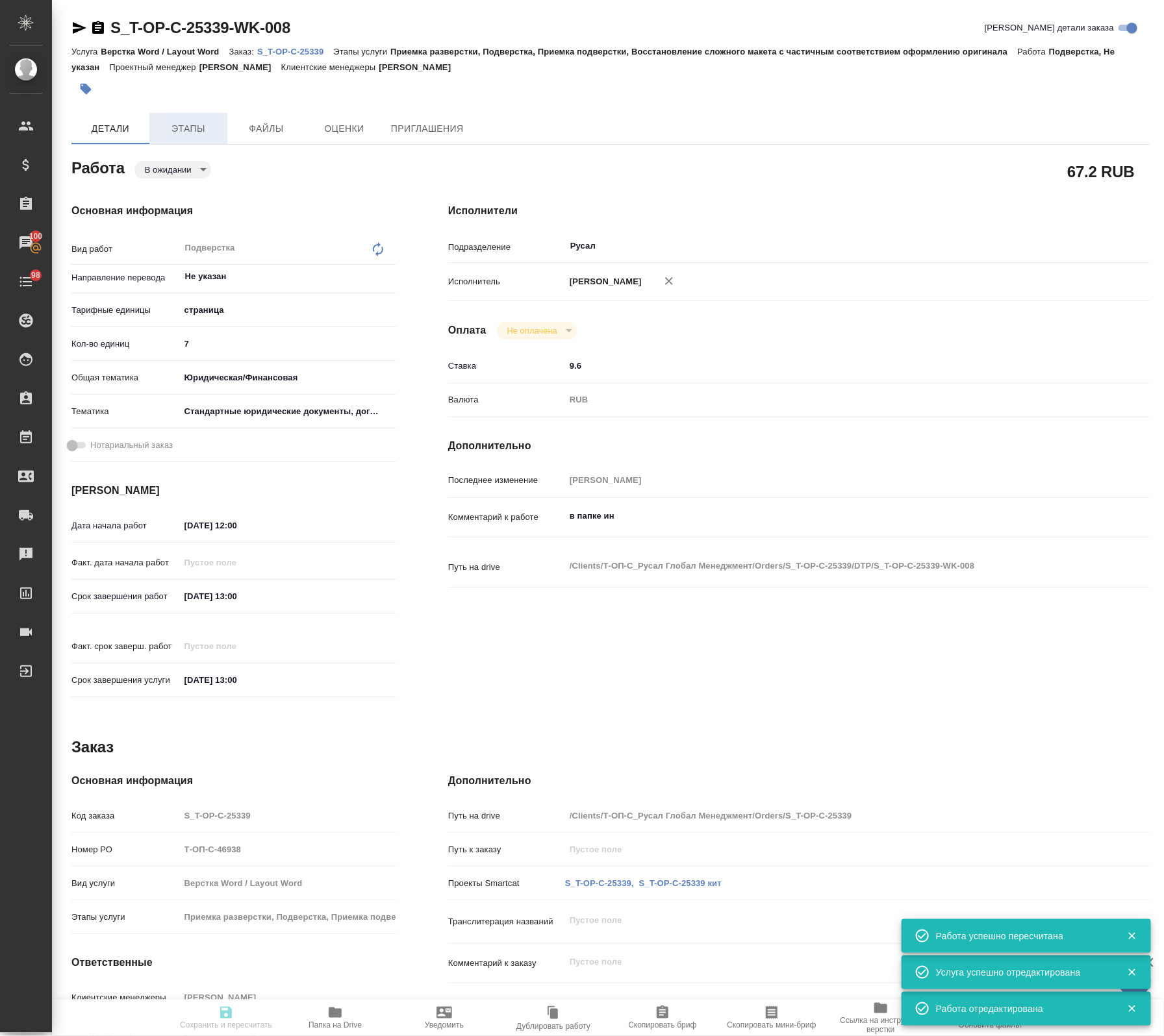
type input "S_T-OP-C-25339"
type input "Т-ОП-С-46938"
type input "Верстка Word / Layout Word"
type input "Приемка разверстки, Подверстка, Приемка подверстки, Восстановление сложного мак…"
type input "[PERSON_NAME]"
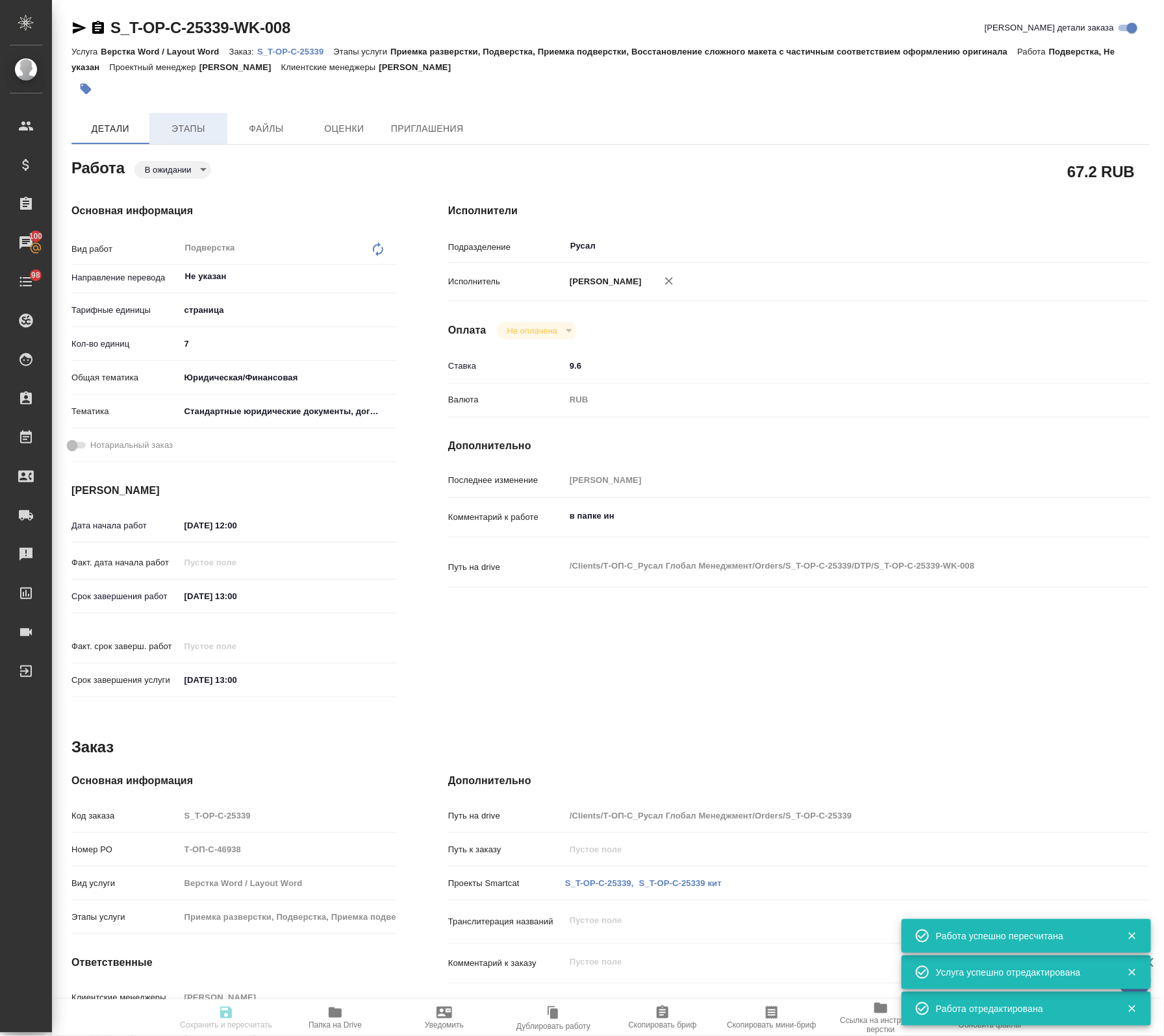
type input "[PERSON_NAME]"
type input "/Clients/Т-ОП-С_Русал Глобал Менеджмент/Orders/S_T-OP-C-25339"
type textarea "x"
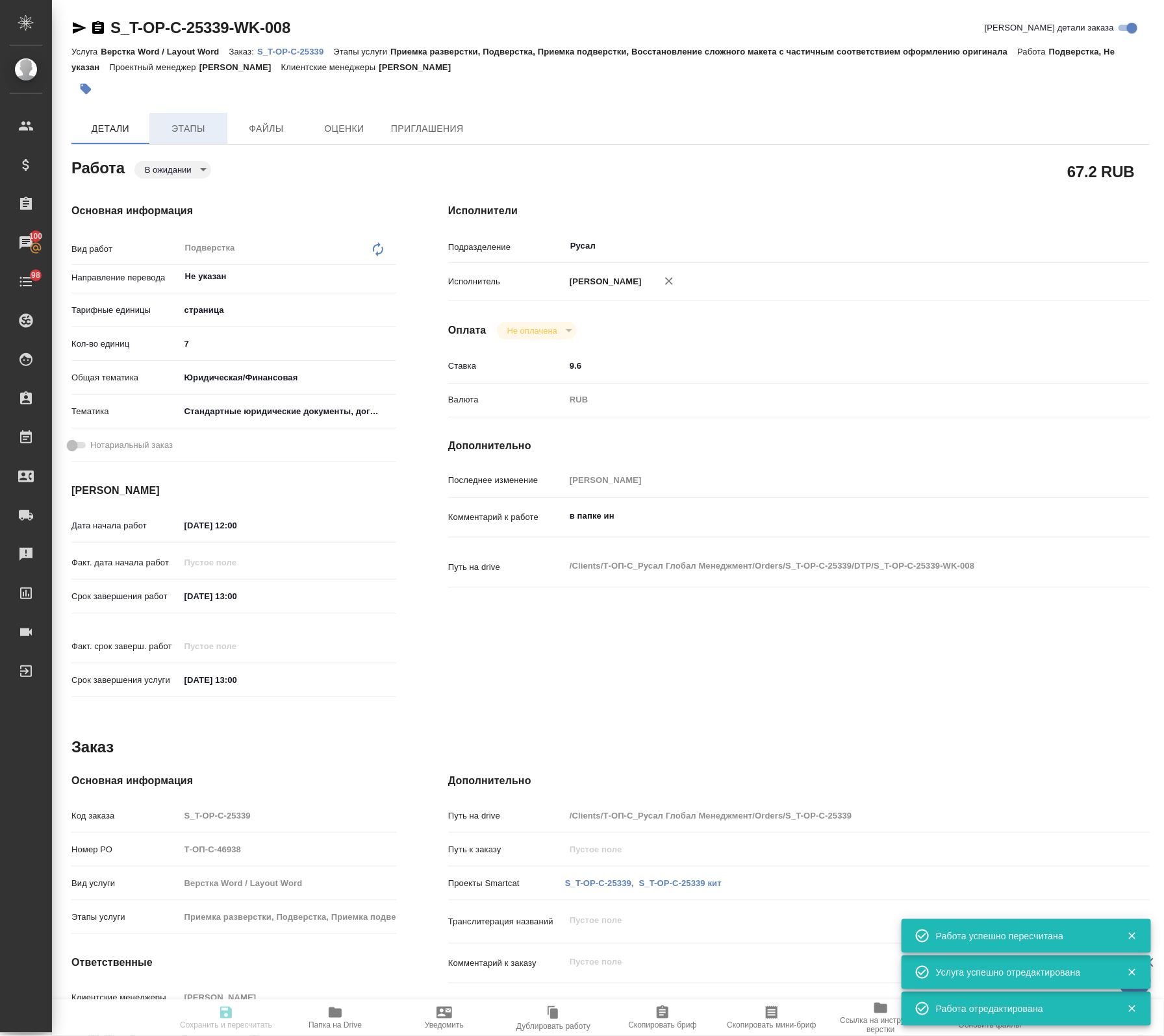
type textarea "x"
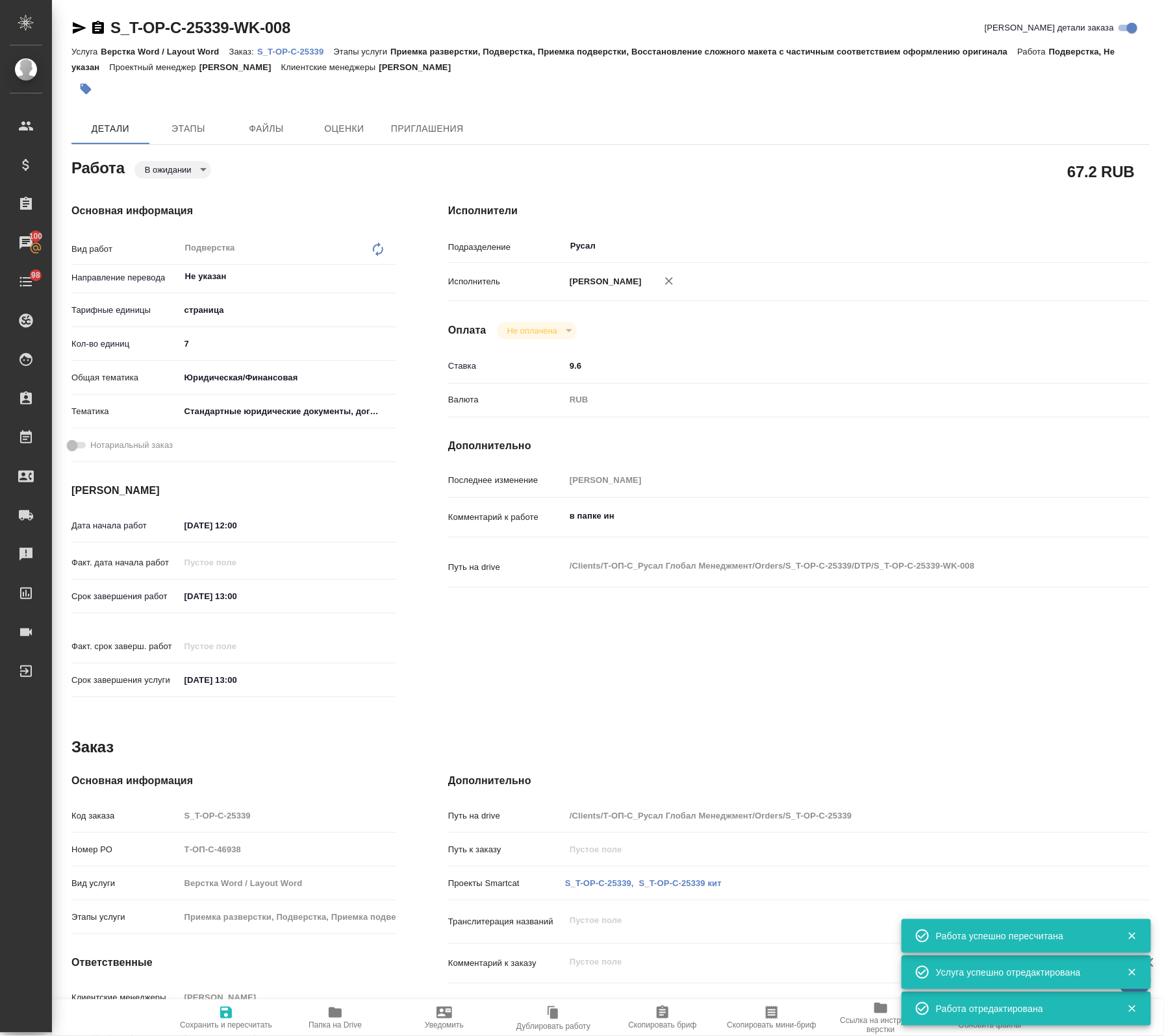
type textarea "x"
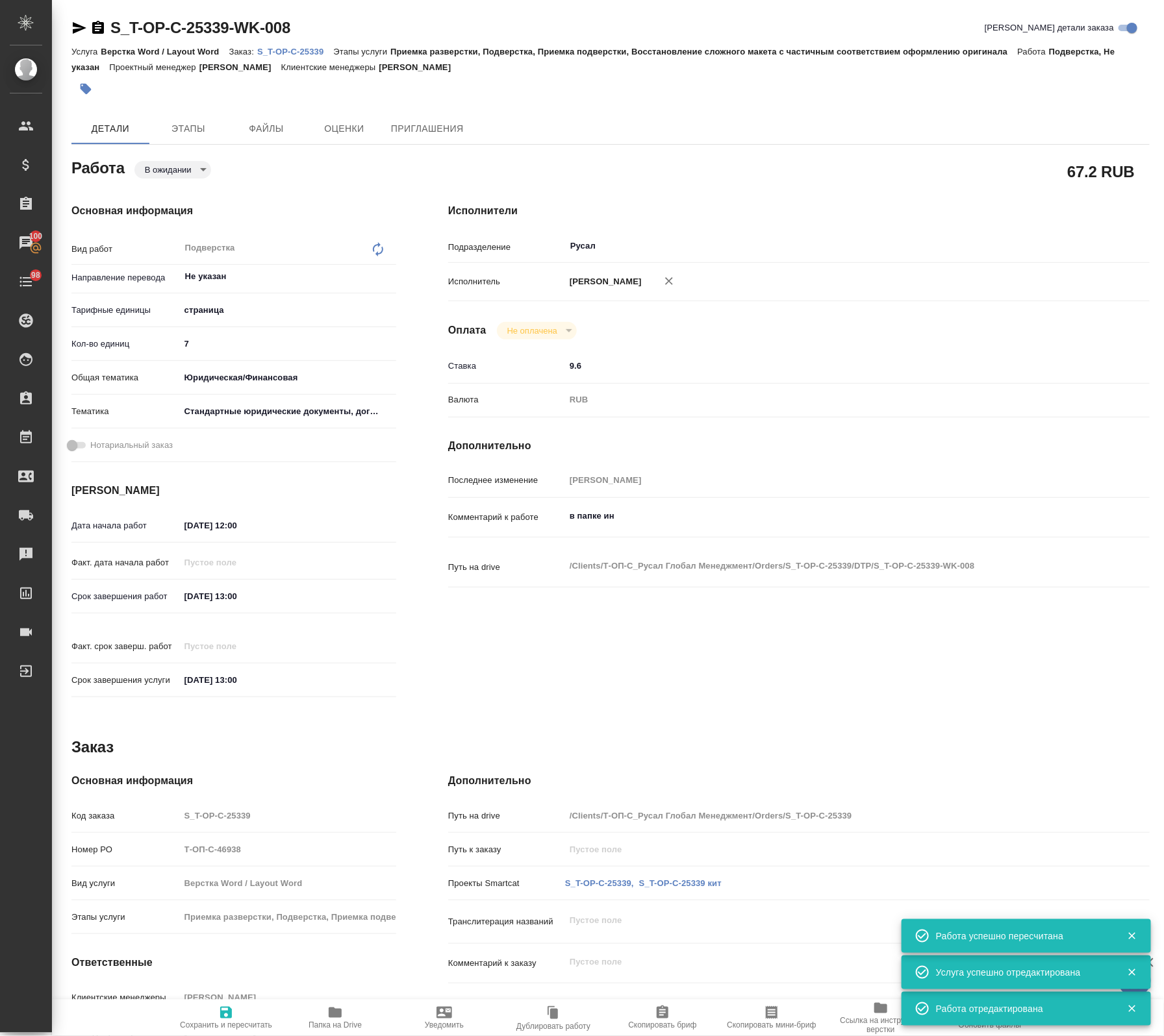
type textarea "x"
click at [177, 174] on body "🙏 .cls-1 fill:#fff; AWATERA Avdeenko Kirill Клиенты Спецификации Заказы 100 Чат…" at bounding box center [582, 518] width 1164 height 1036
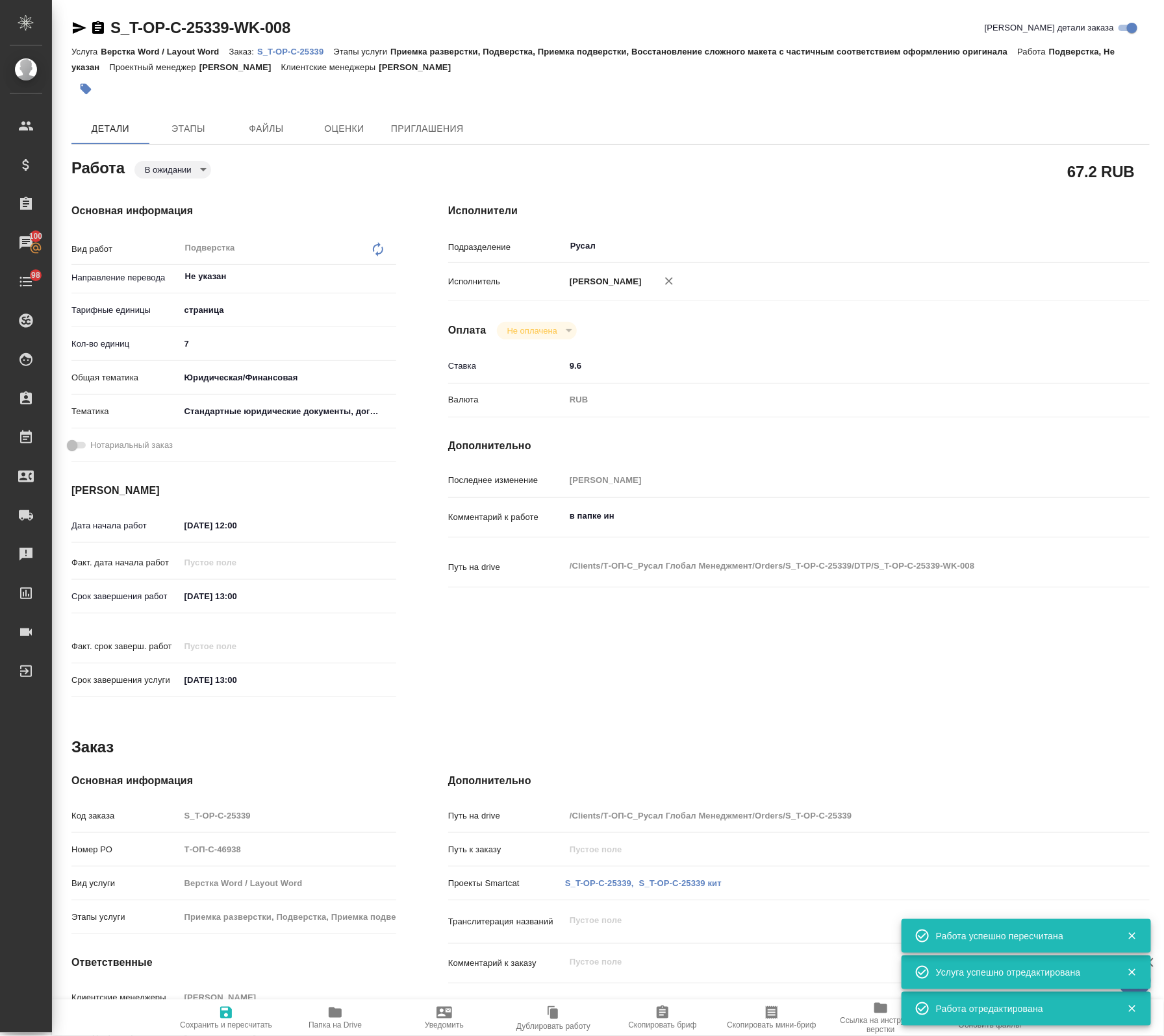
type textarea "x"
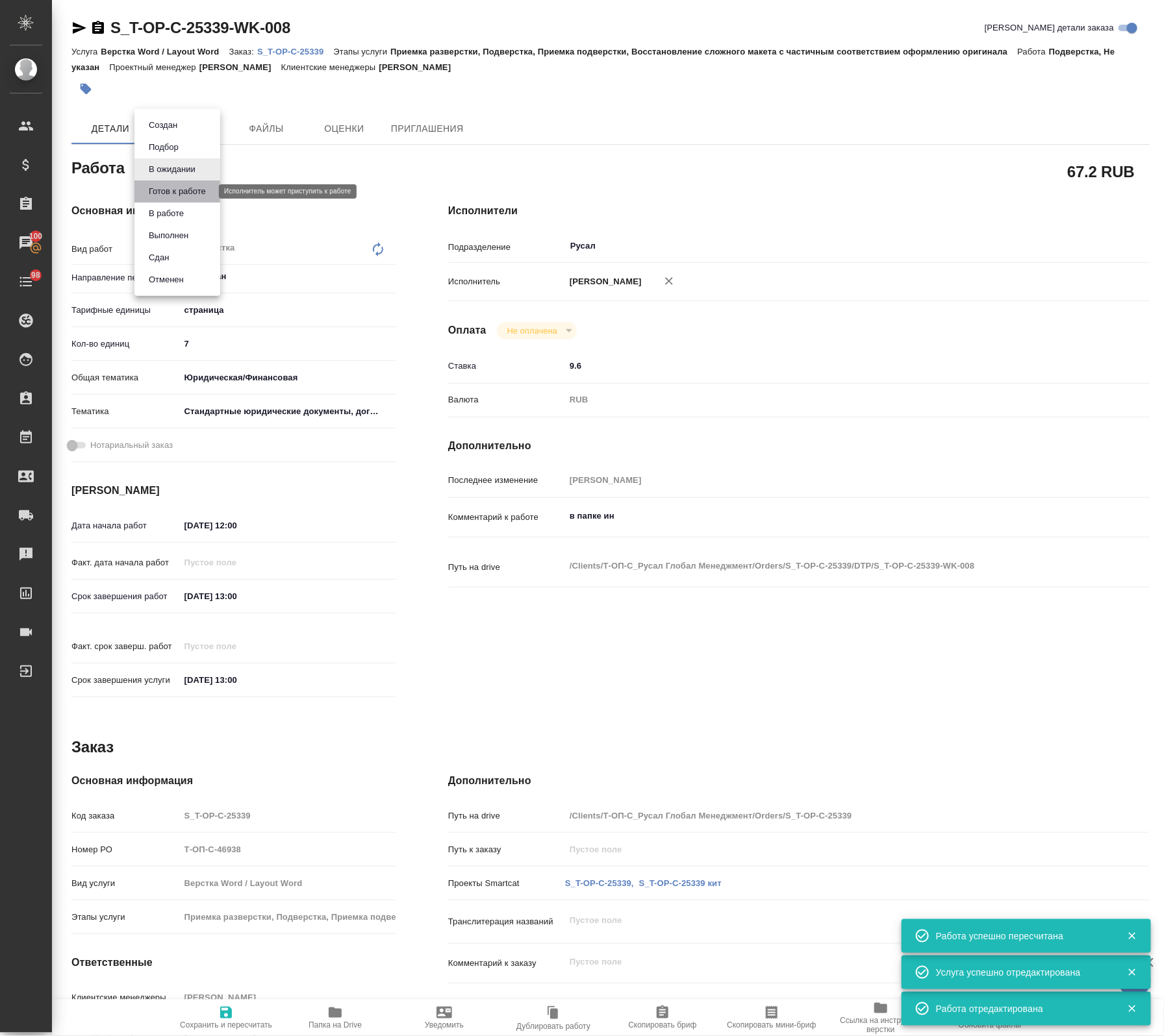
click at [173, 195] on button "Готов к работе" at bounding box center [177, 192] width 65 height 15
type textarea "x"
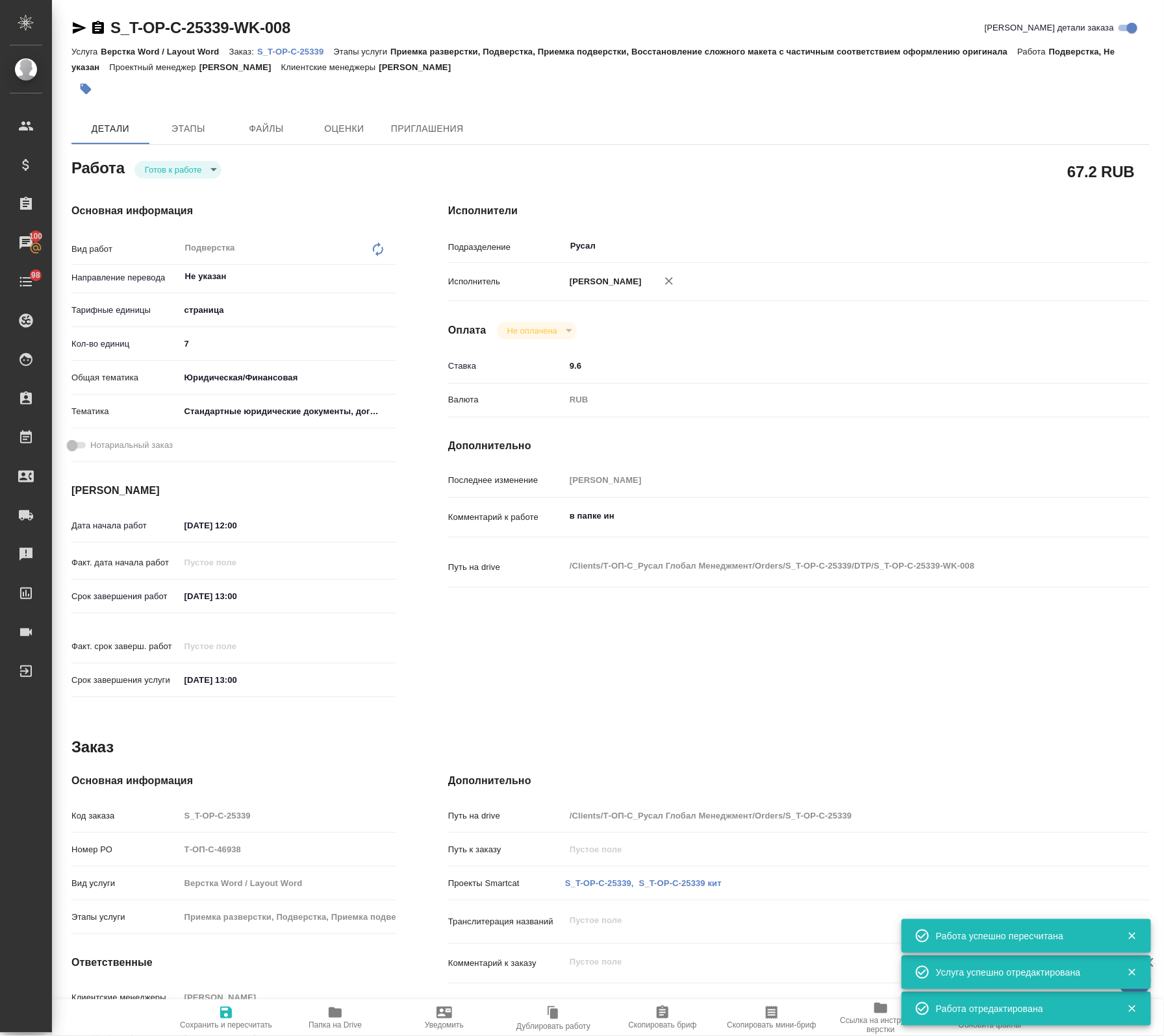
type textarea "x"
click at [84, 22] on icon "button" at bounding box center [79, 27] width 15 height 15
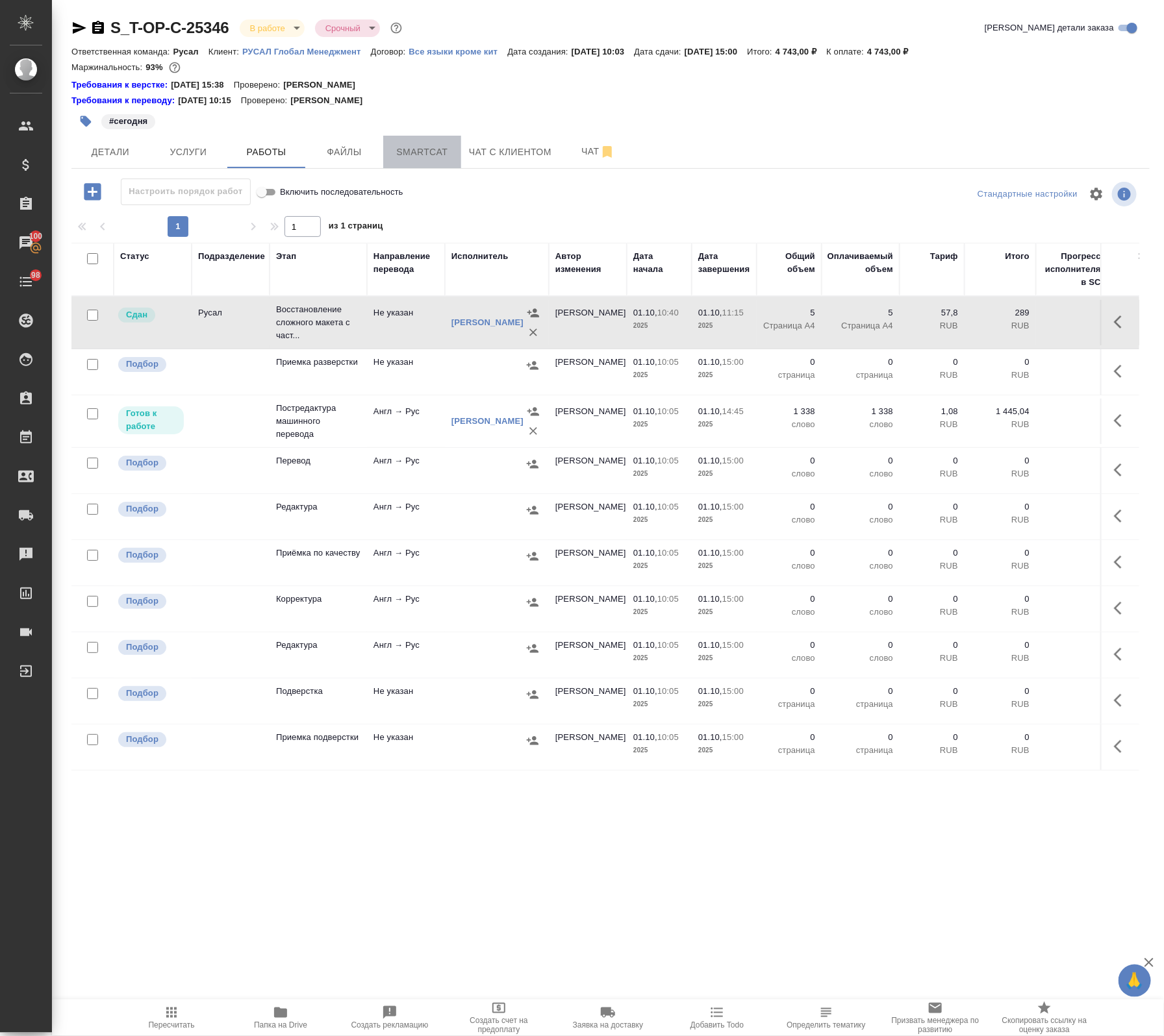
click at [402, 138] on button "Smartcat" at bounding box center [422, 152] width 78 height 33
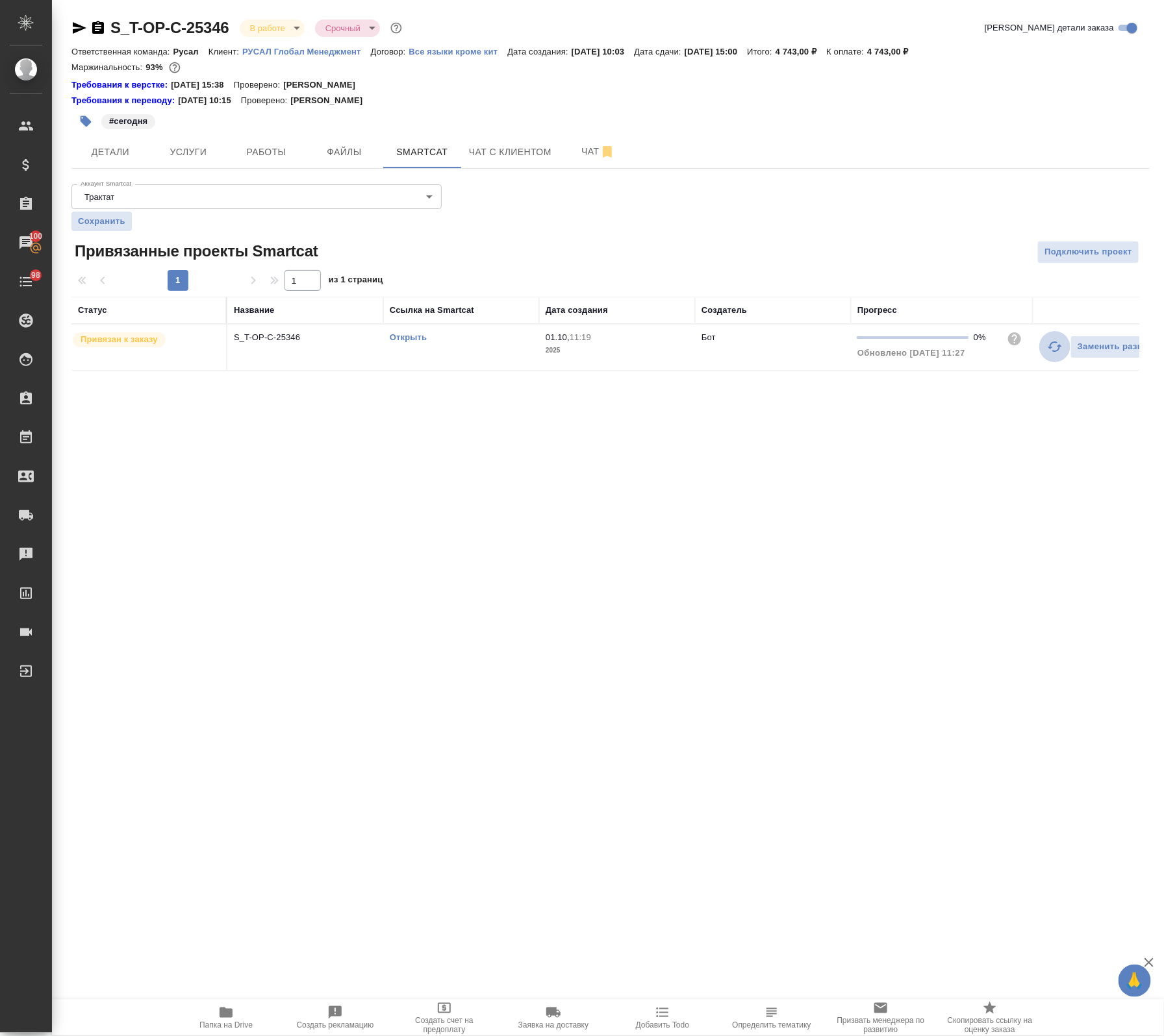
click at [1053, 350] on icon "button" at bounding box center [1054, 346] width 15 height 15
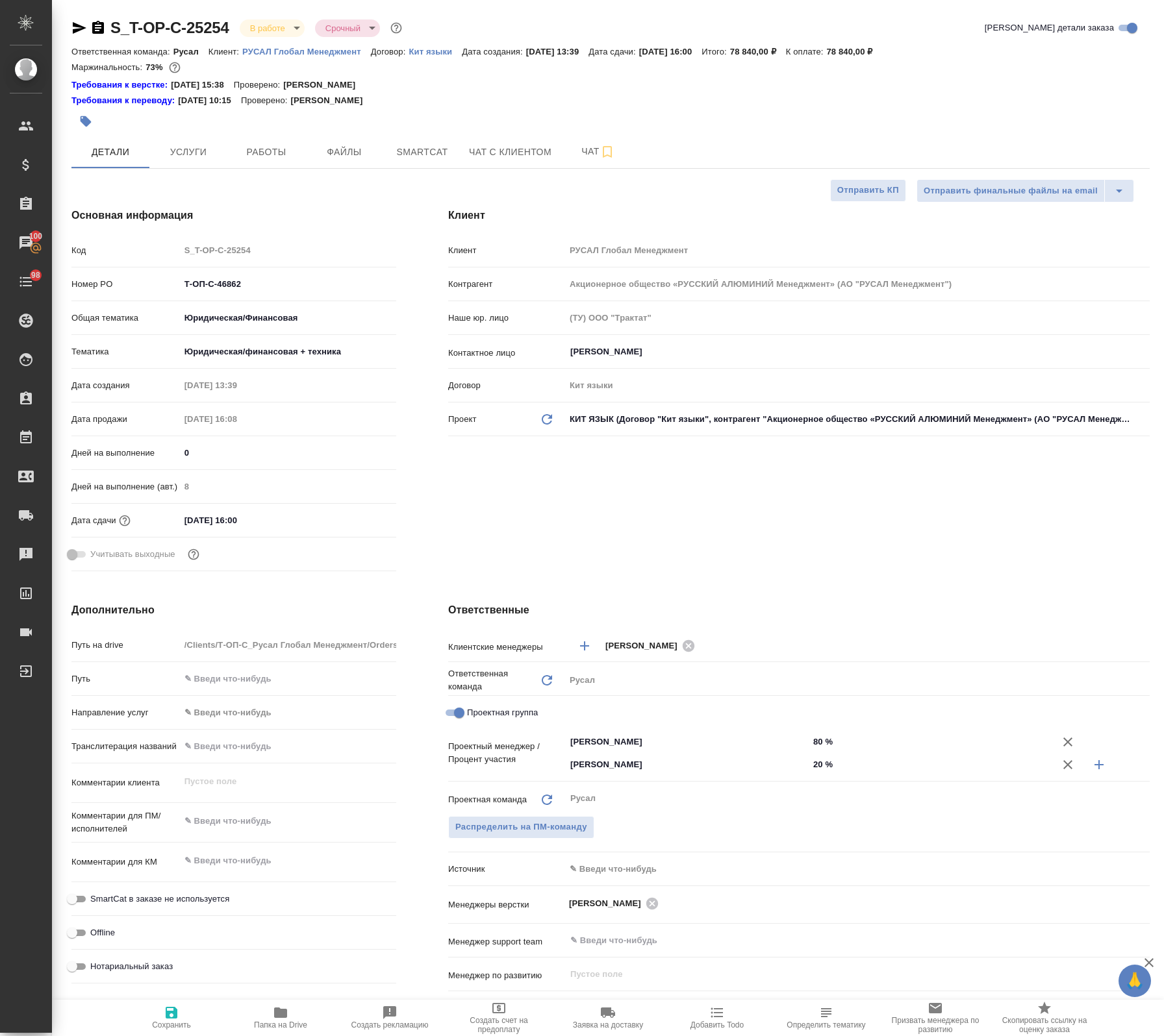
select select "RU"
click at [278, 160] on span "Работы" at bounding box center [266, 153] width 63 height 16
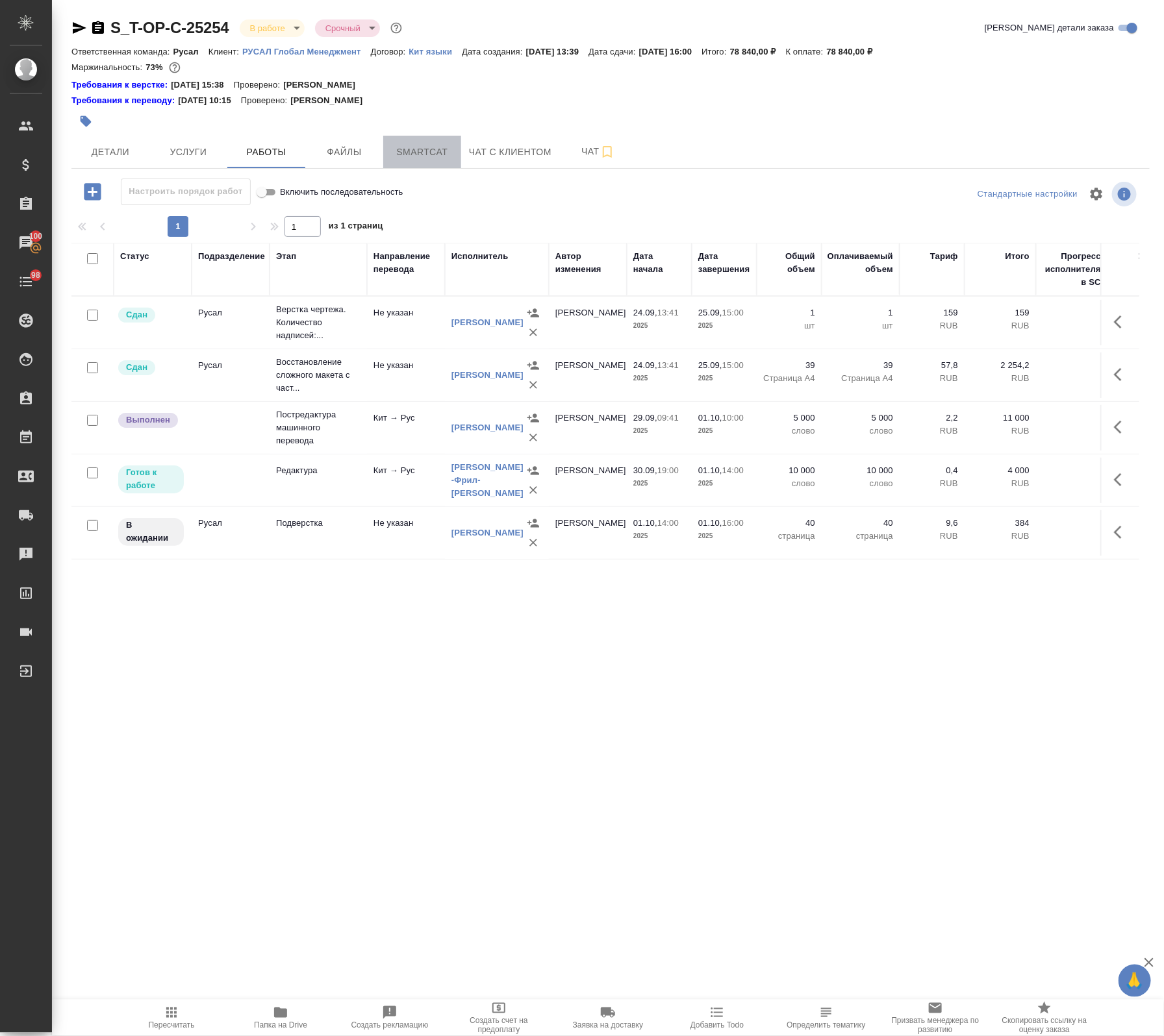
click at [425, 140] on button "Smartcat" at bounding box center [422, 152] width 78 height 33
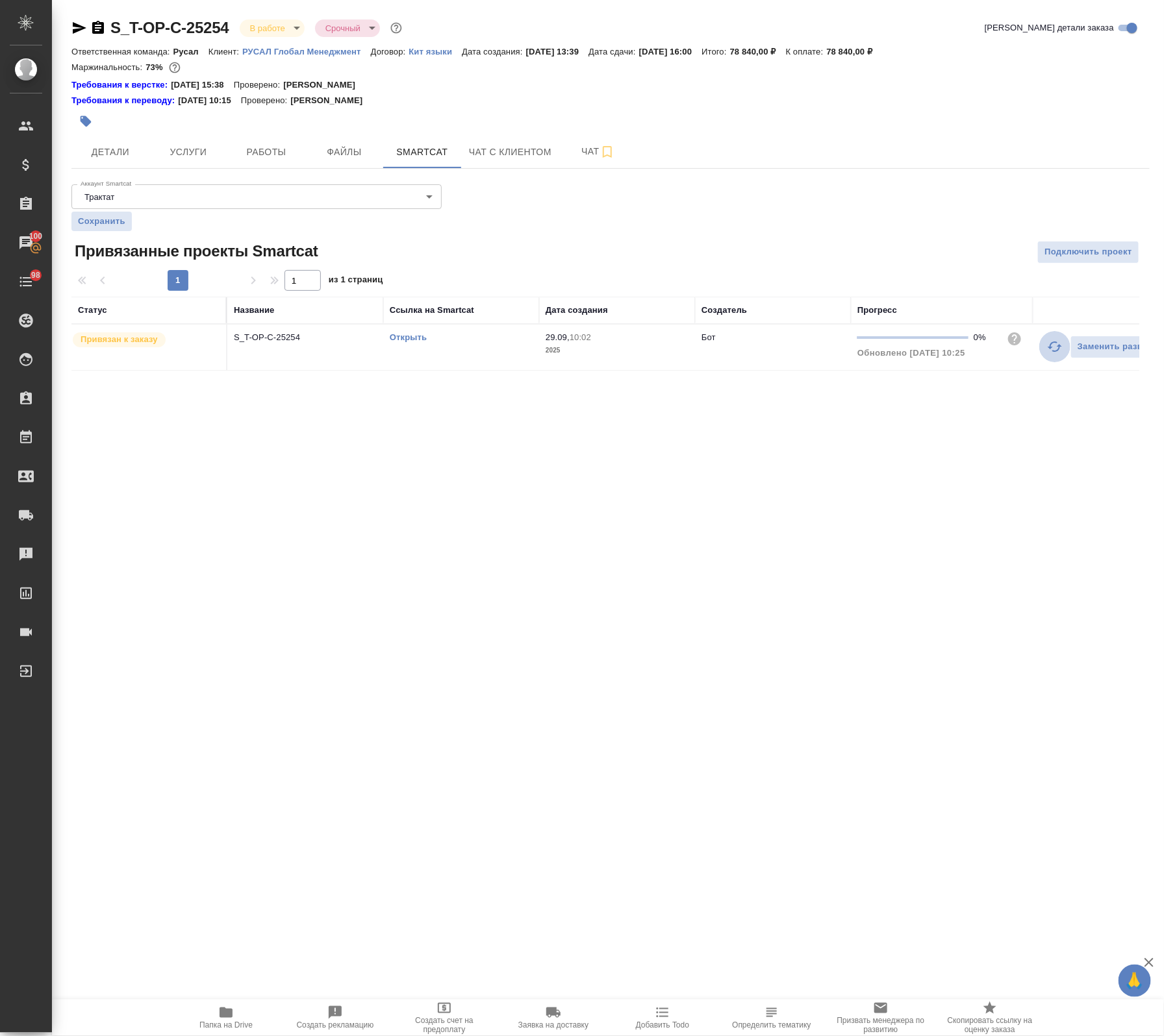
click at [1055, 349] on icon "button" at bounding box center [1054, 346] width 15 height 15
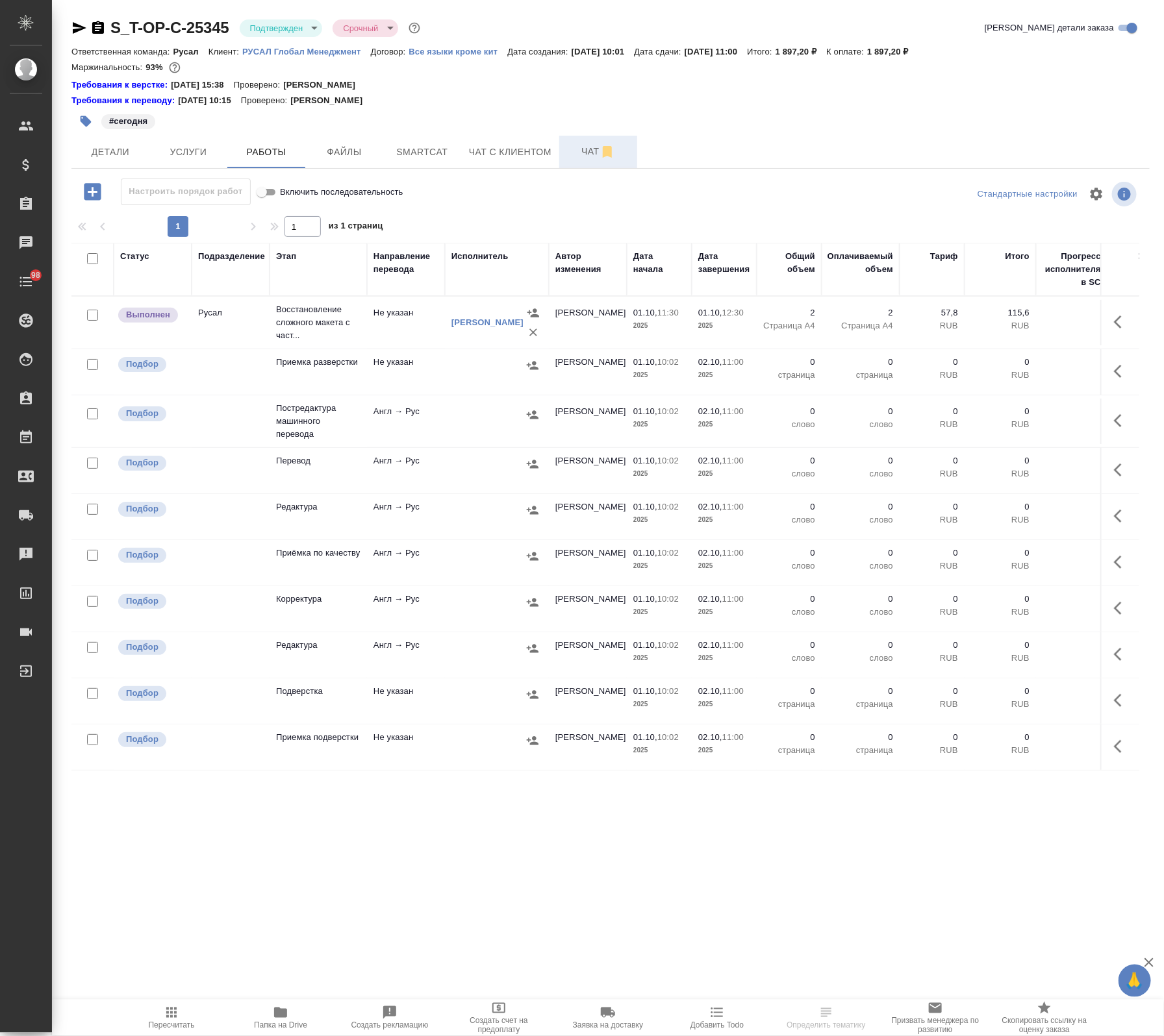
click at [575, 142] on button "Чат" at bounding box center [598, 152] width 78 height 33
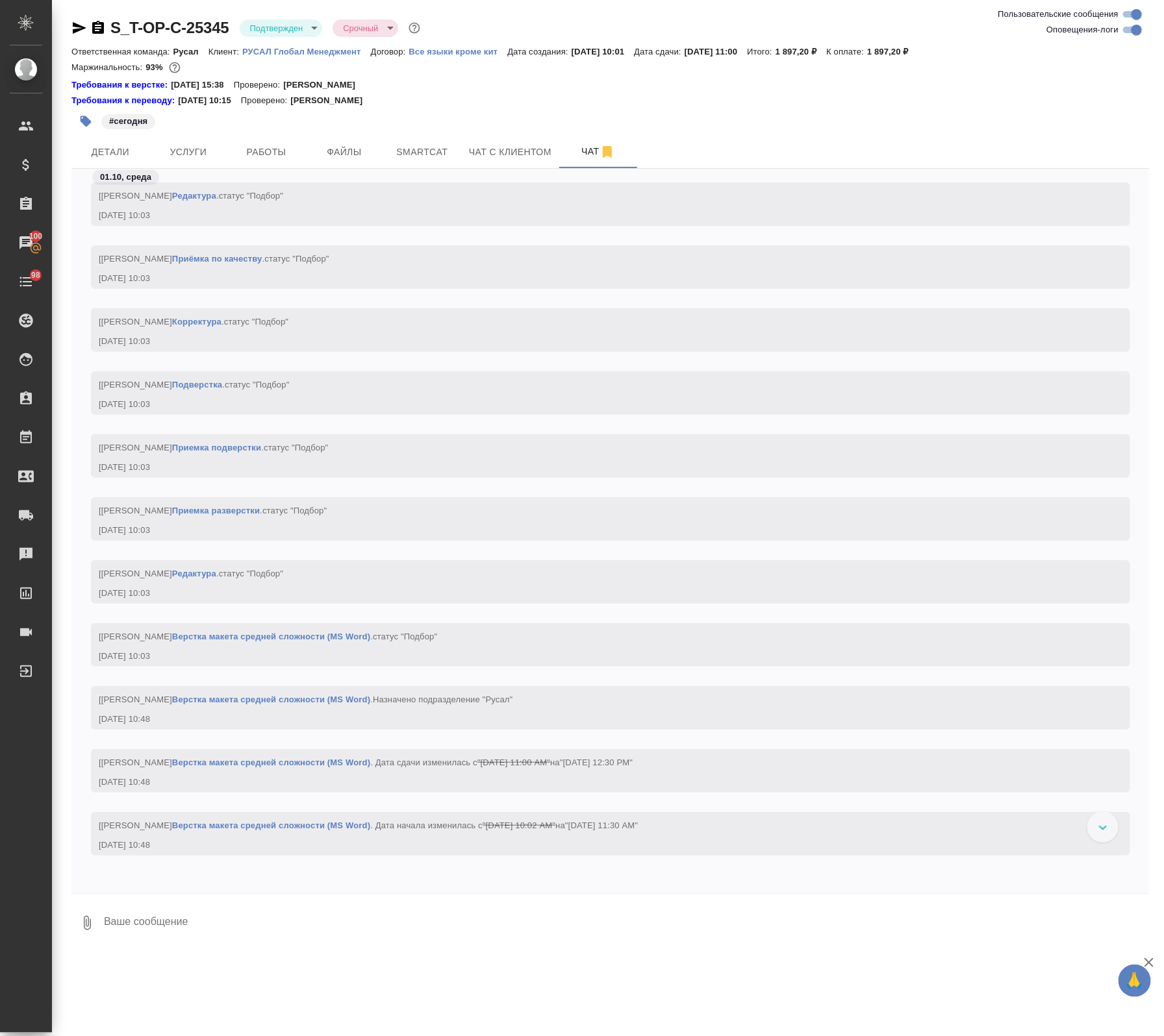
scroll to position [991, 0]
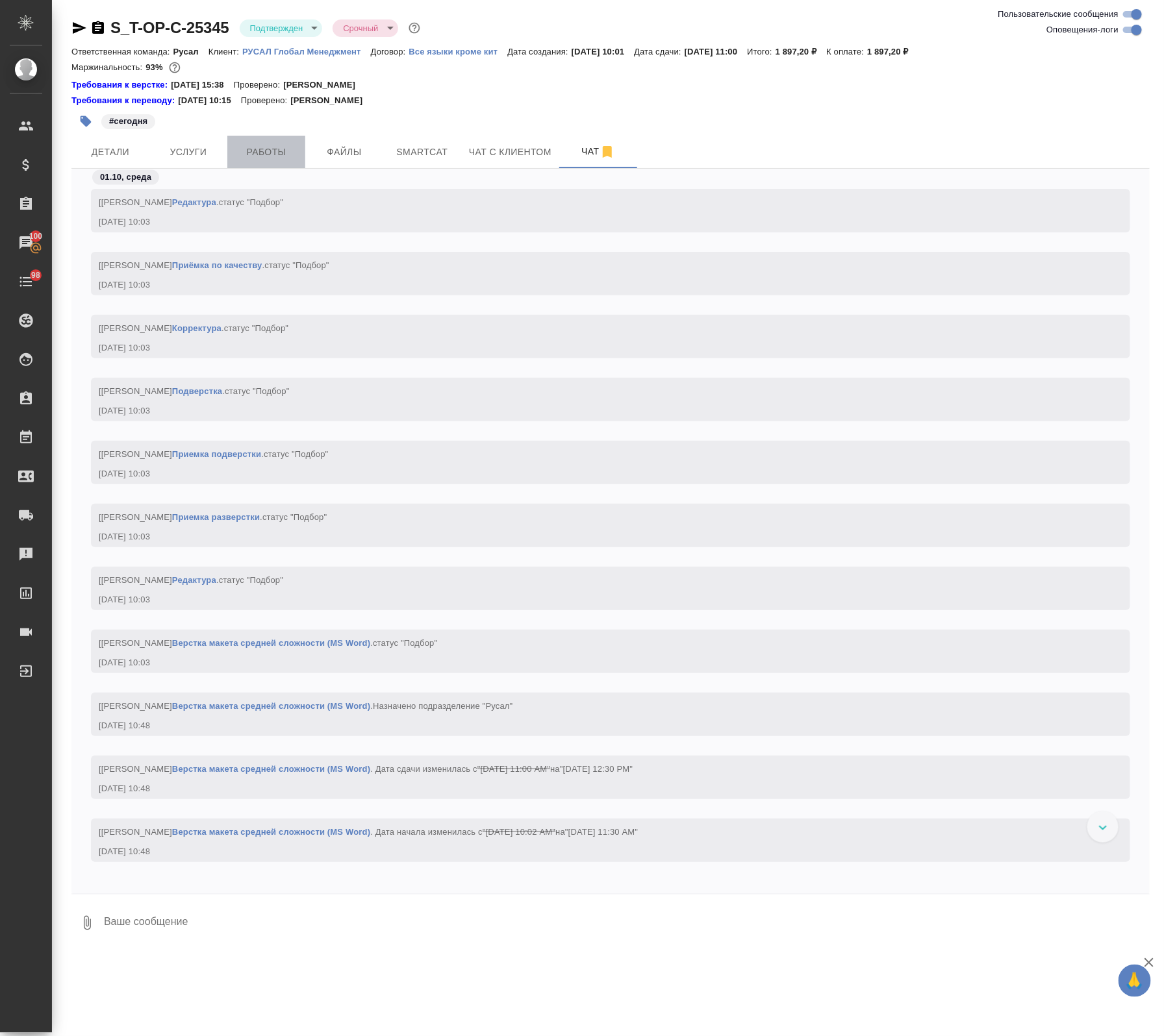
click at [265, 158] on span "Работы" at bounding box center [266, 153] width 63 height 16
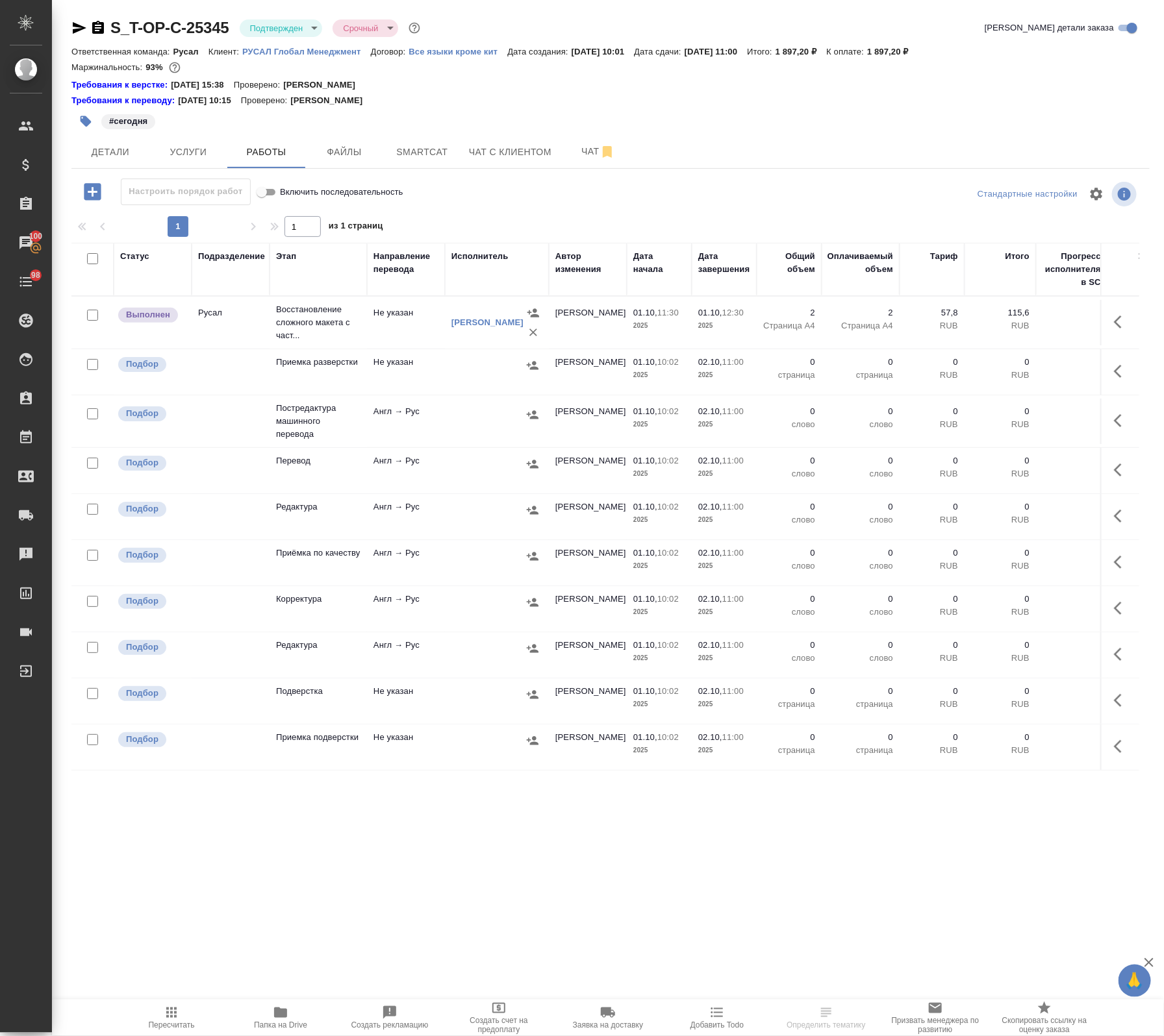
click at [385, 331] on td "Не указан" at bounding box center [406, 322] width 78 height 45
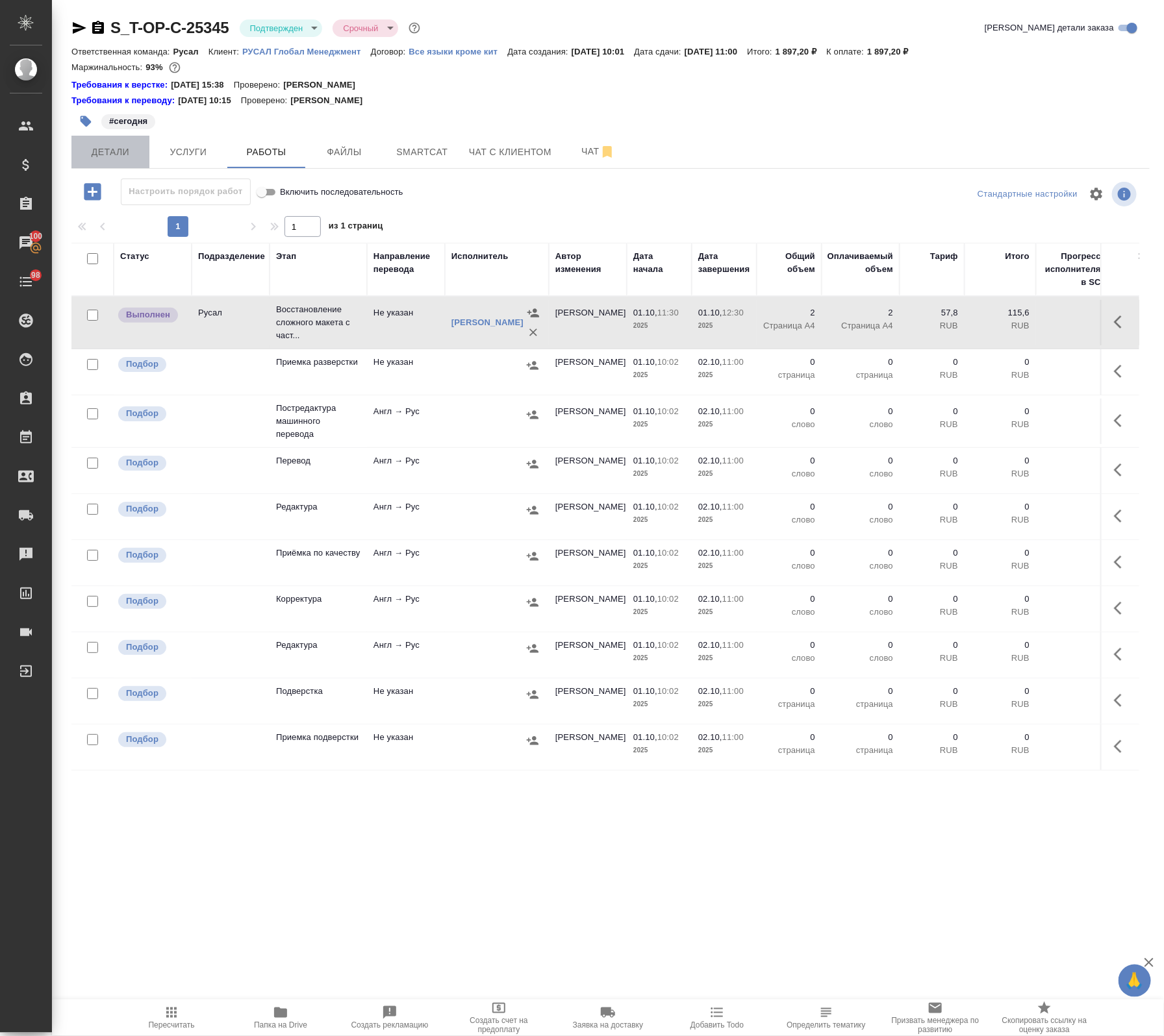
click at [113, 152] on span "Детали" at bounding box center [110, 153] width 63 height 16
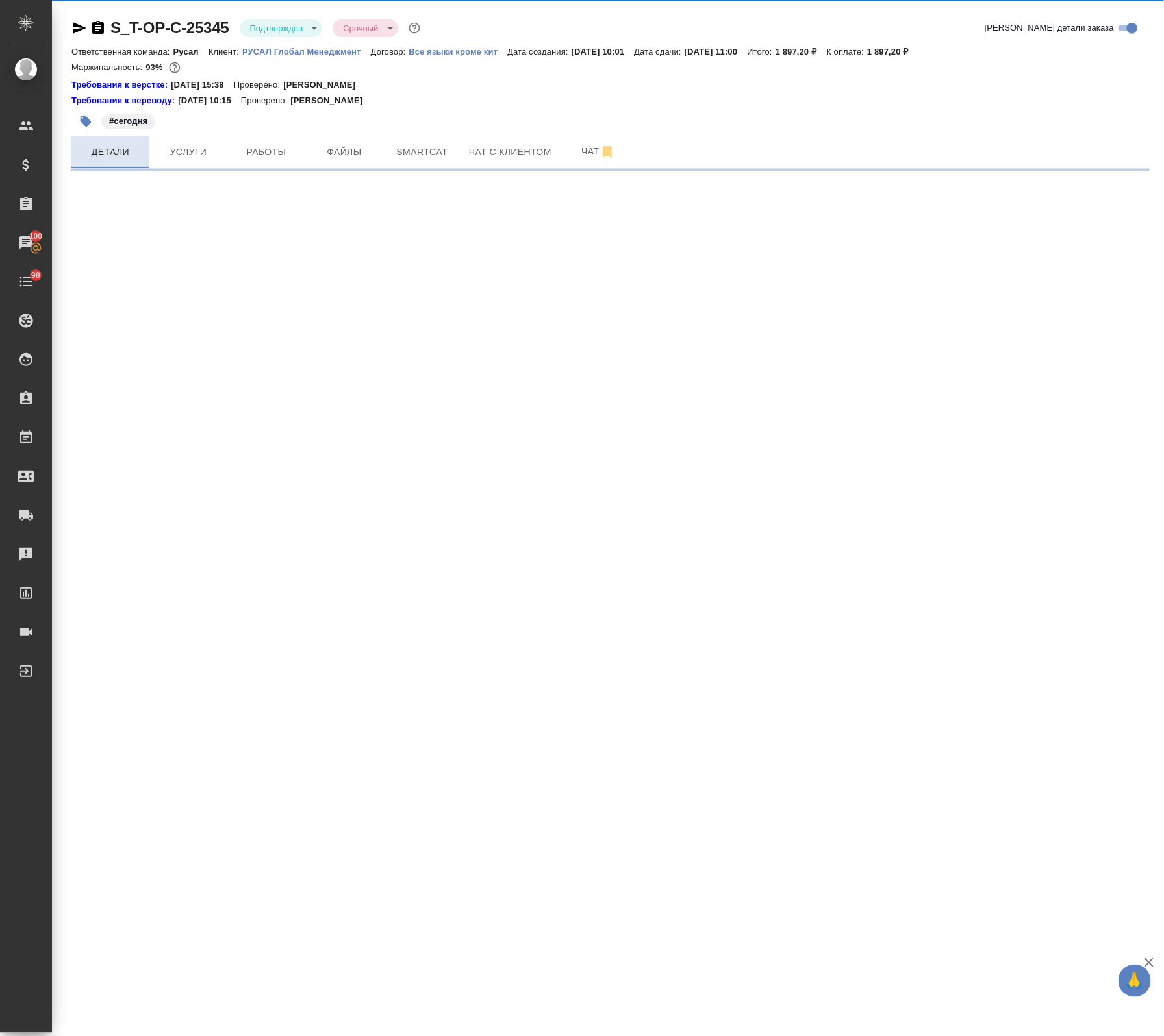
select select "RU"
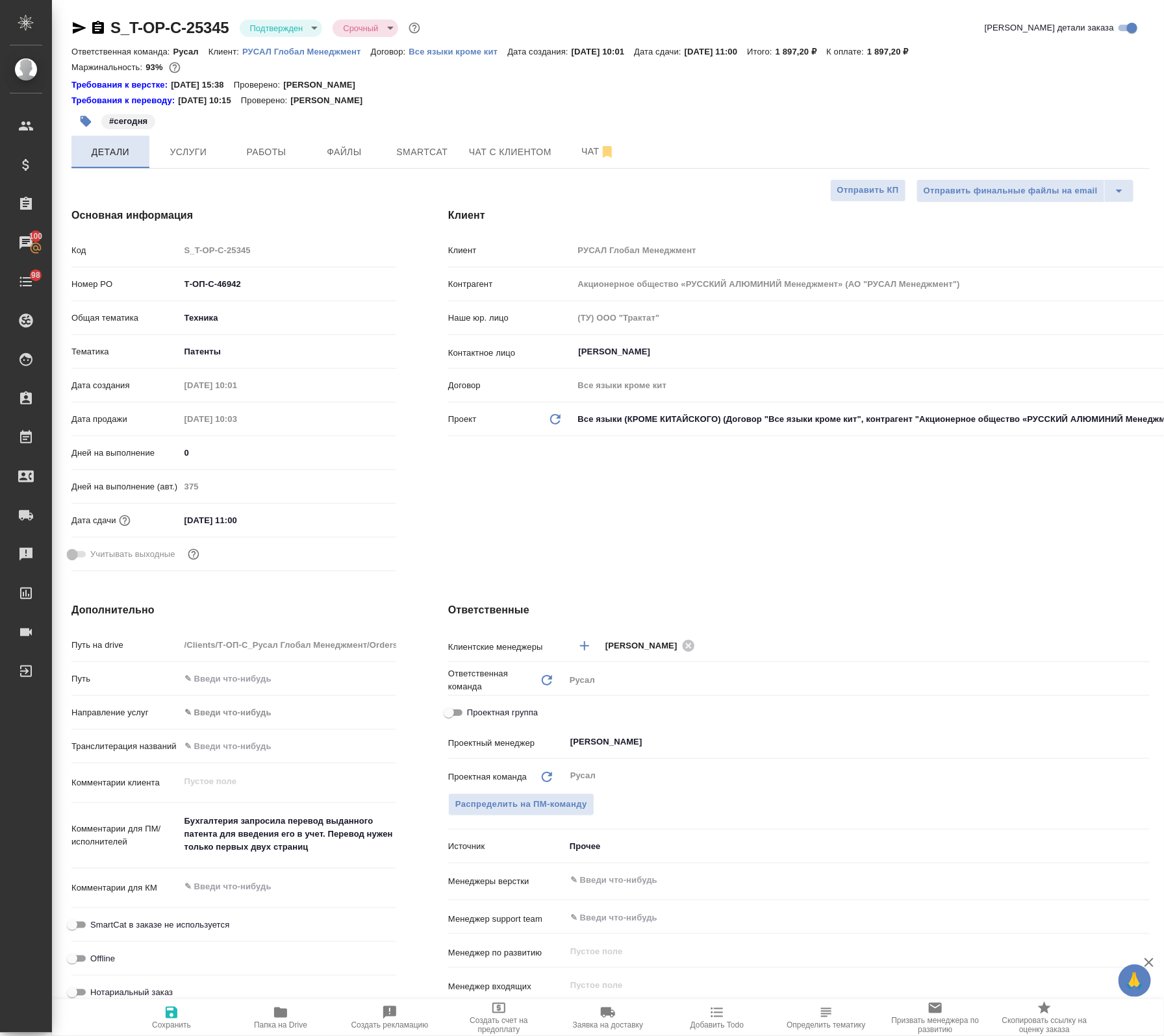
type textarea "x"
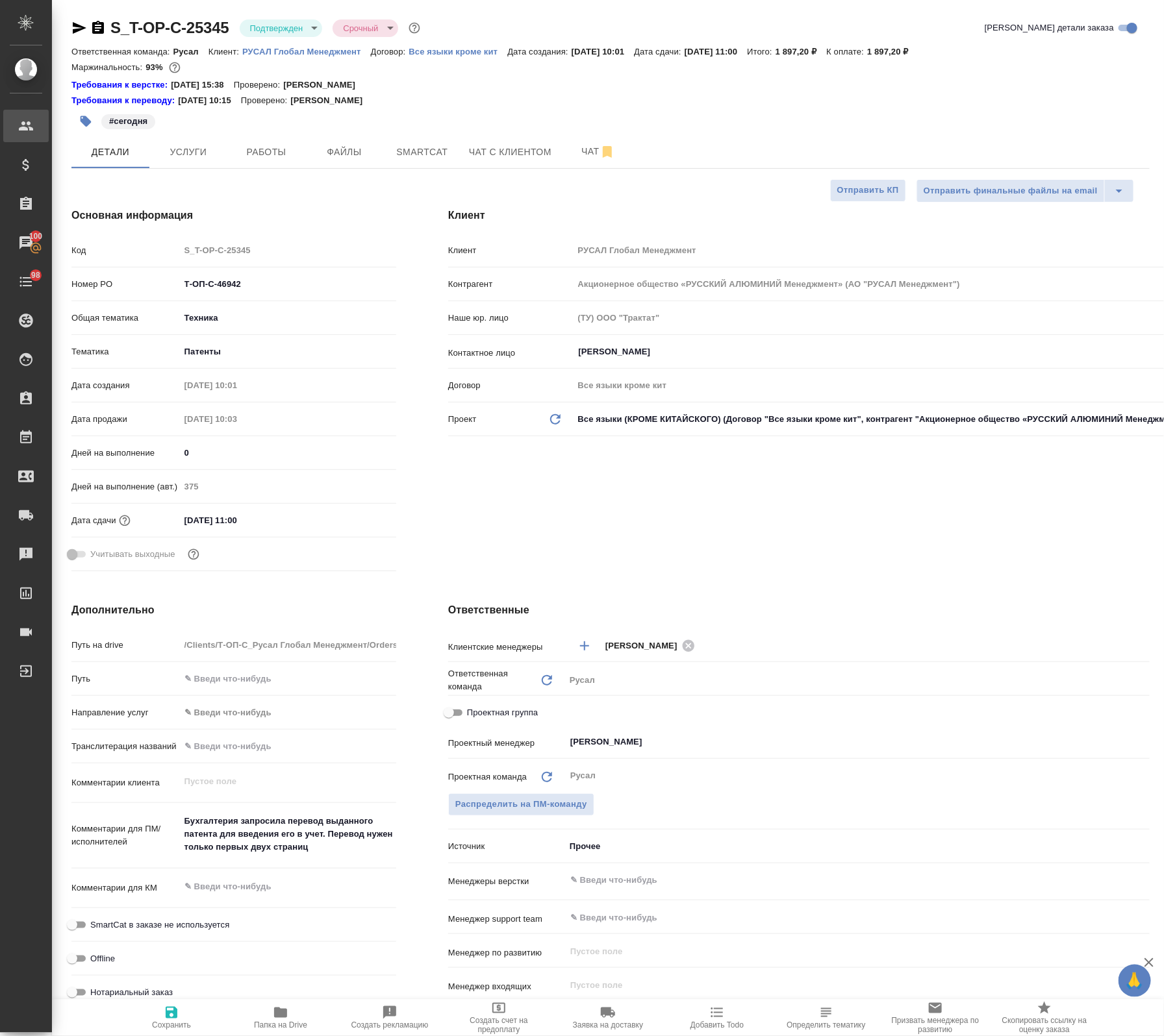
type textarea "x"
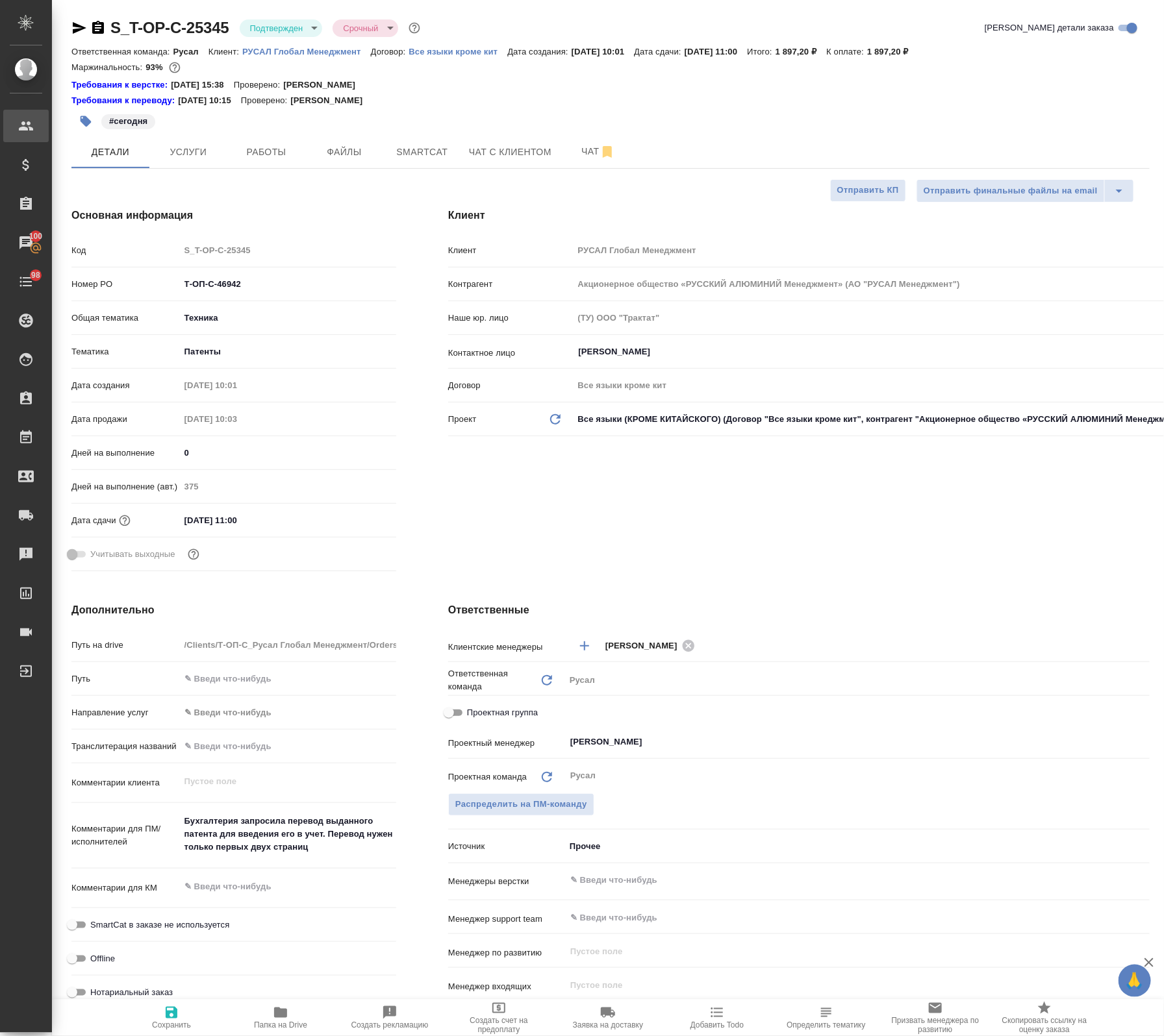
type textarea "x"
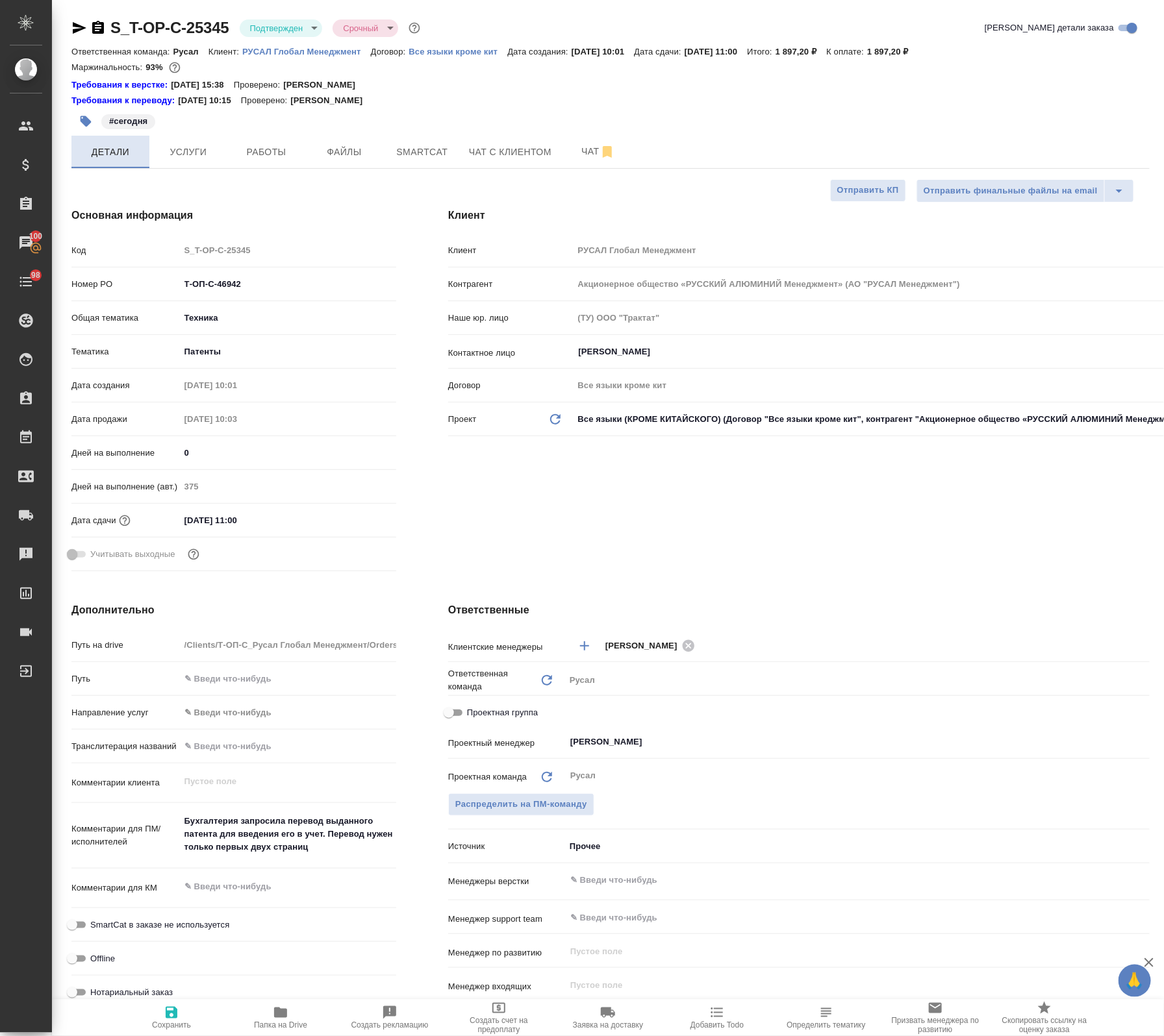
type textarea "x"
drag, startPoint x: 224, startPoint y: 27, endPoint x: 111, endPoint y: 39, distance: 113.6
click at [111, 39] on div "S_T-OP-C-25345 Подтвержден confirmed Срочный urgent Кратко детали заказа Ответс…" at bounding box center [610, 684] width 1092 height 1367
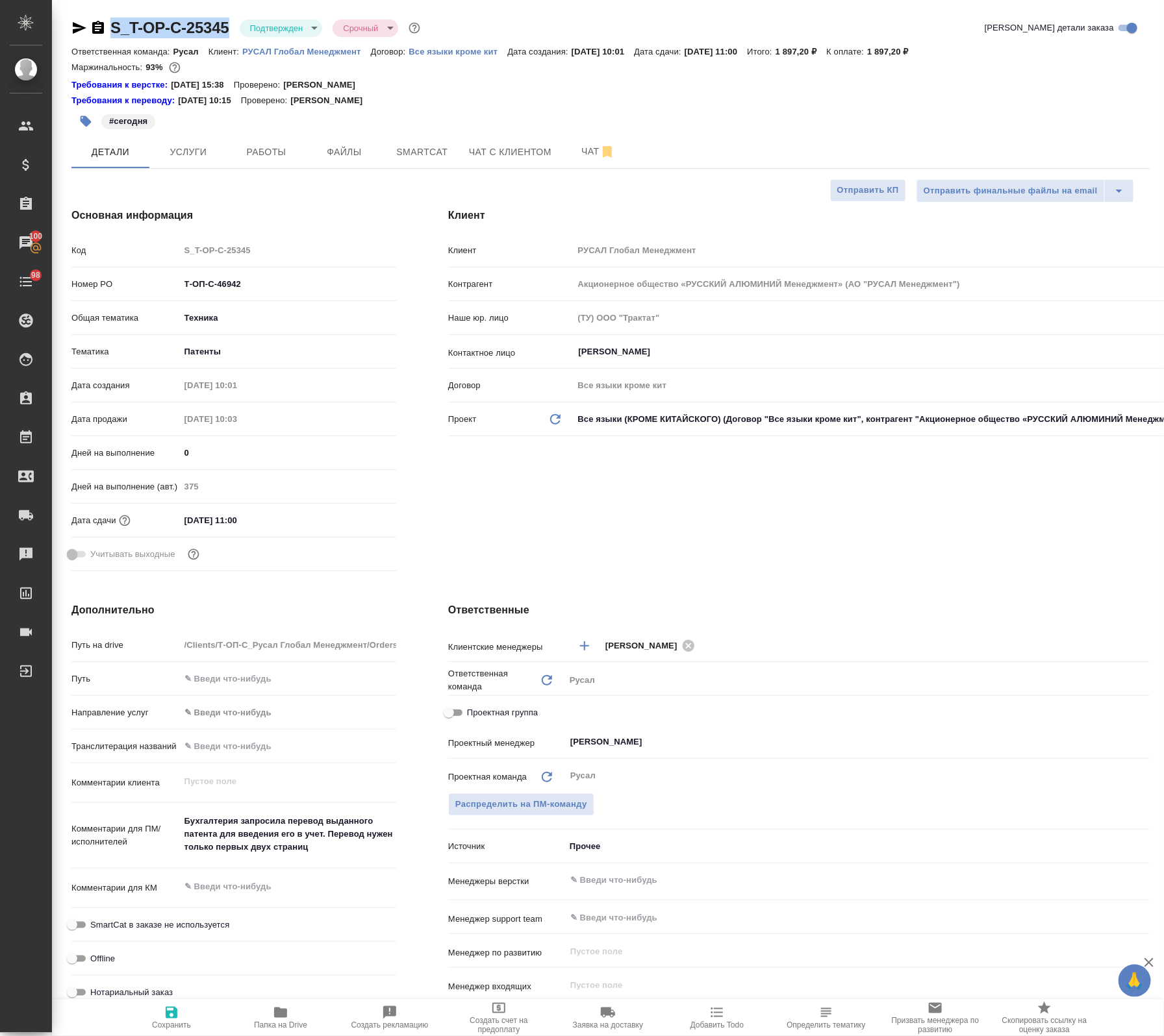
copy link "S_T-OP-C-25345"
type textarea "x"
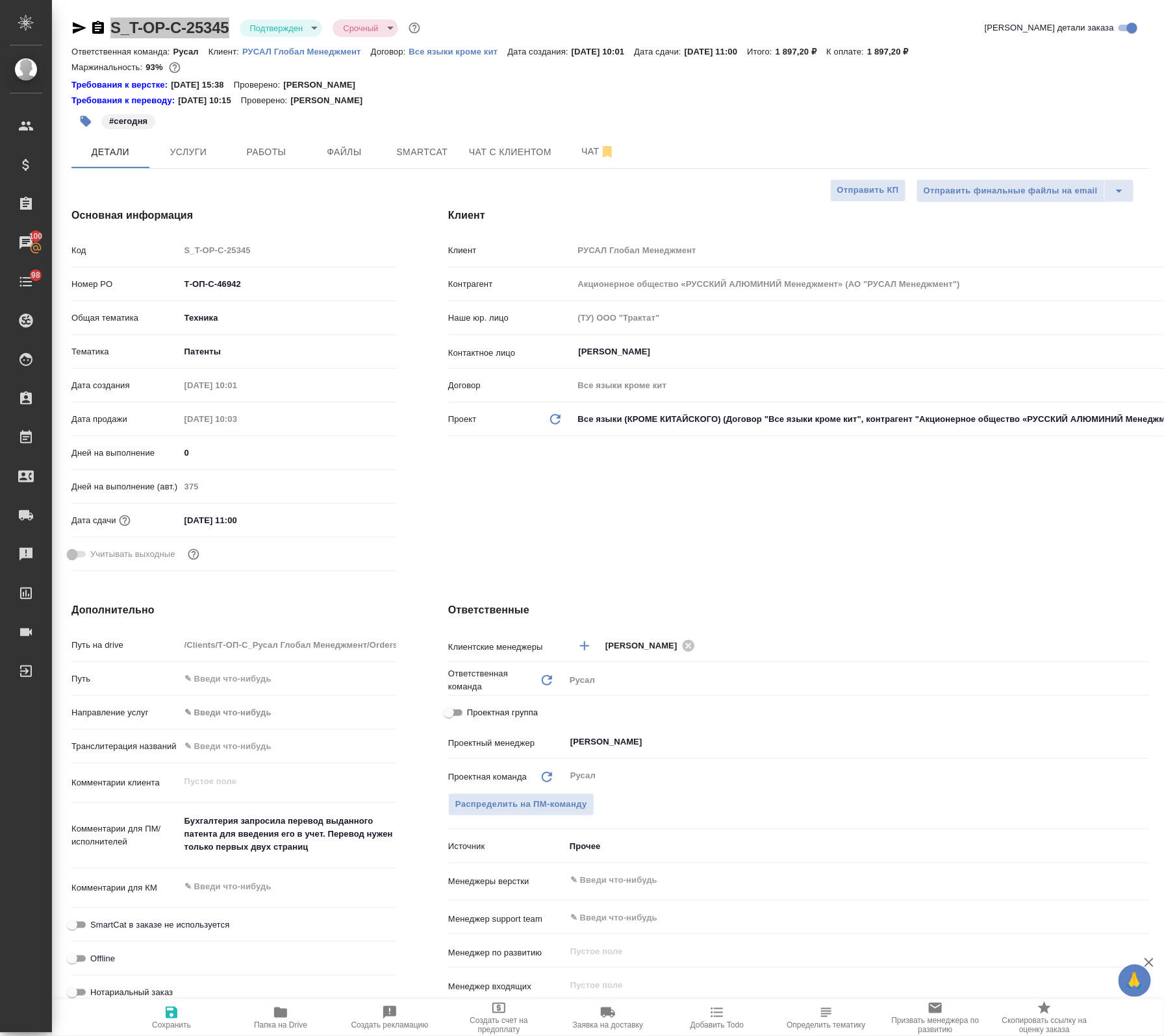
type textarea "x"
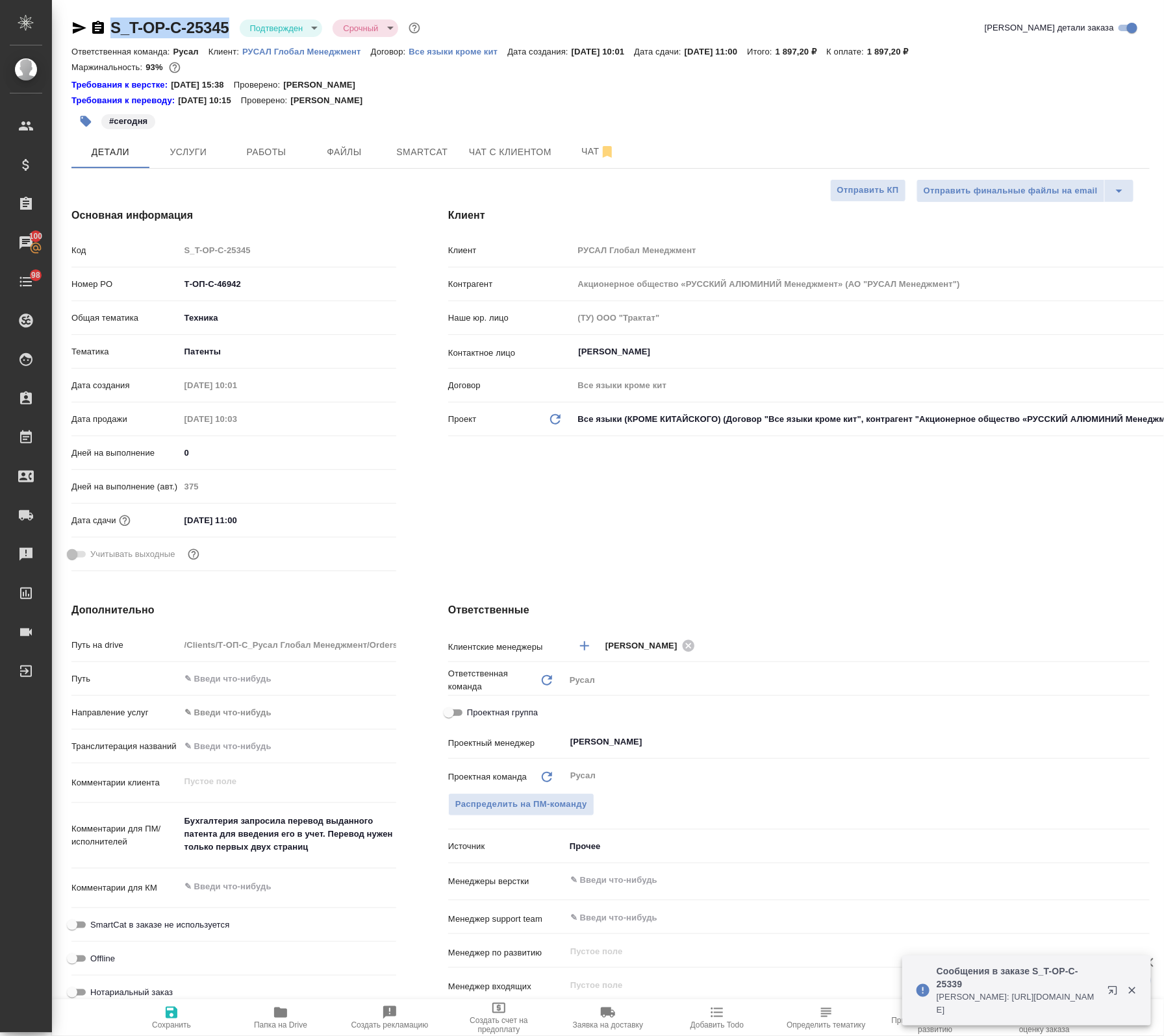
type textarea "x"
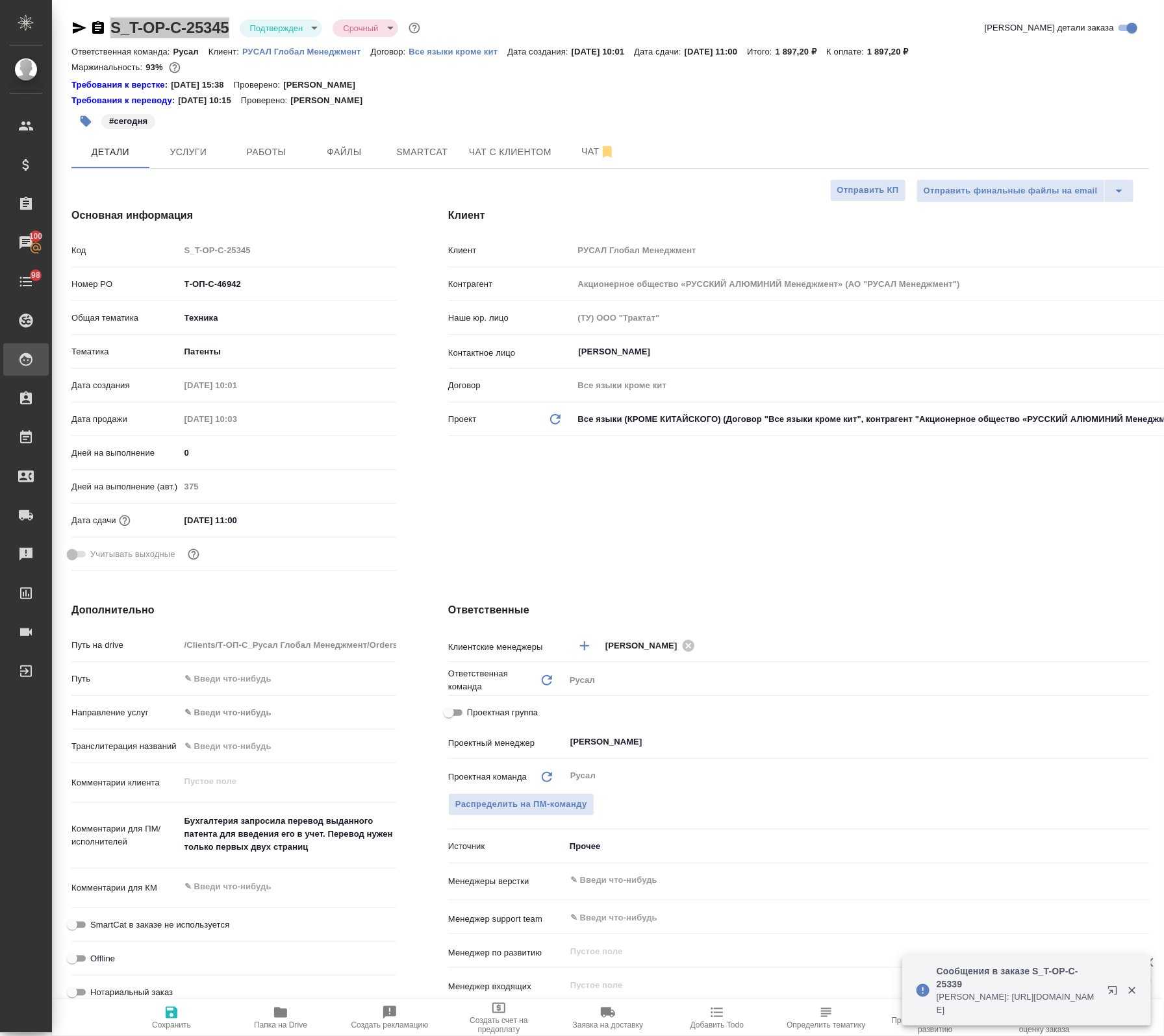
type textarea "x"
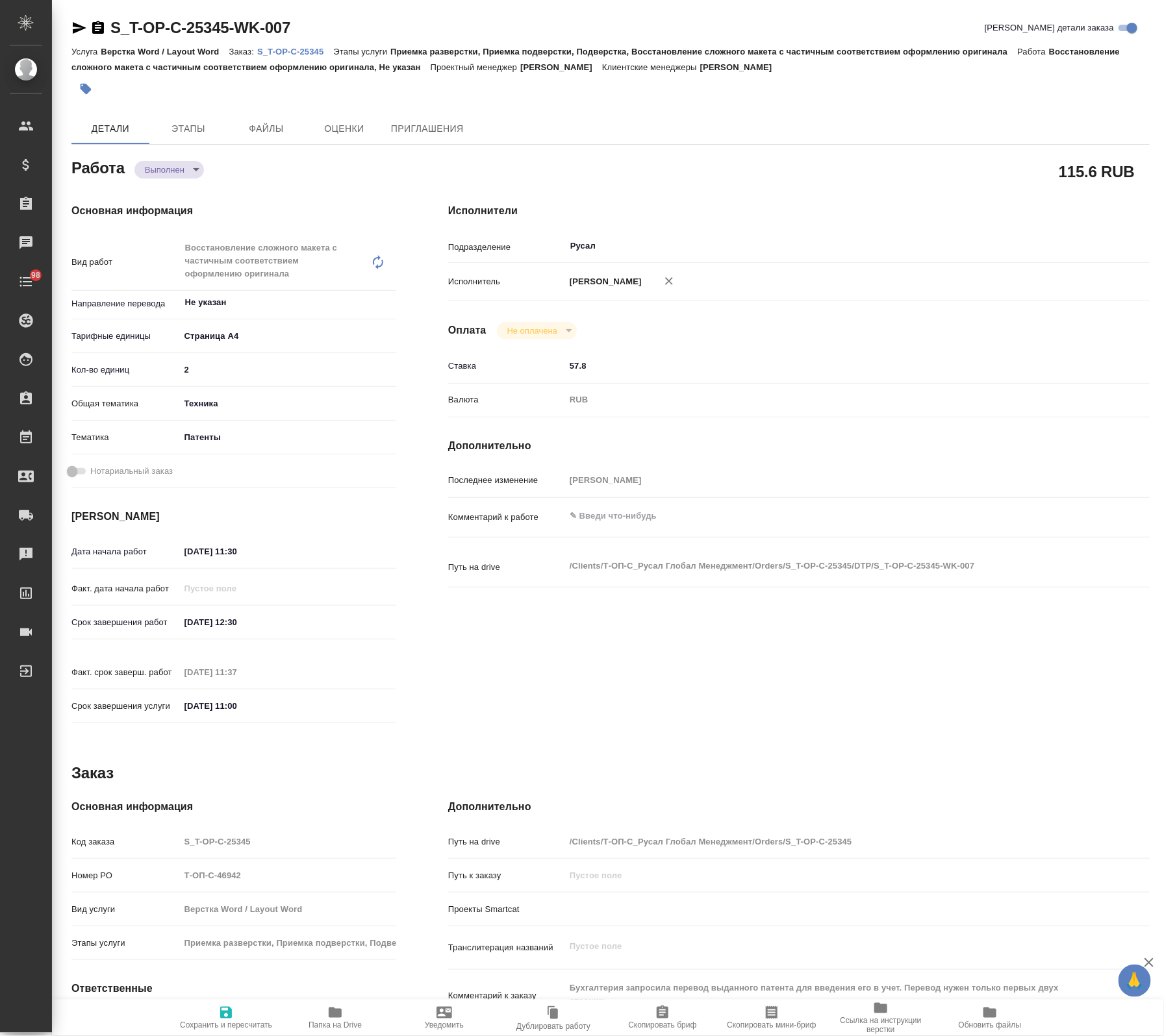
type textarea "x"
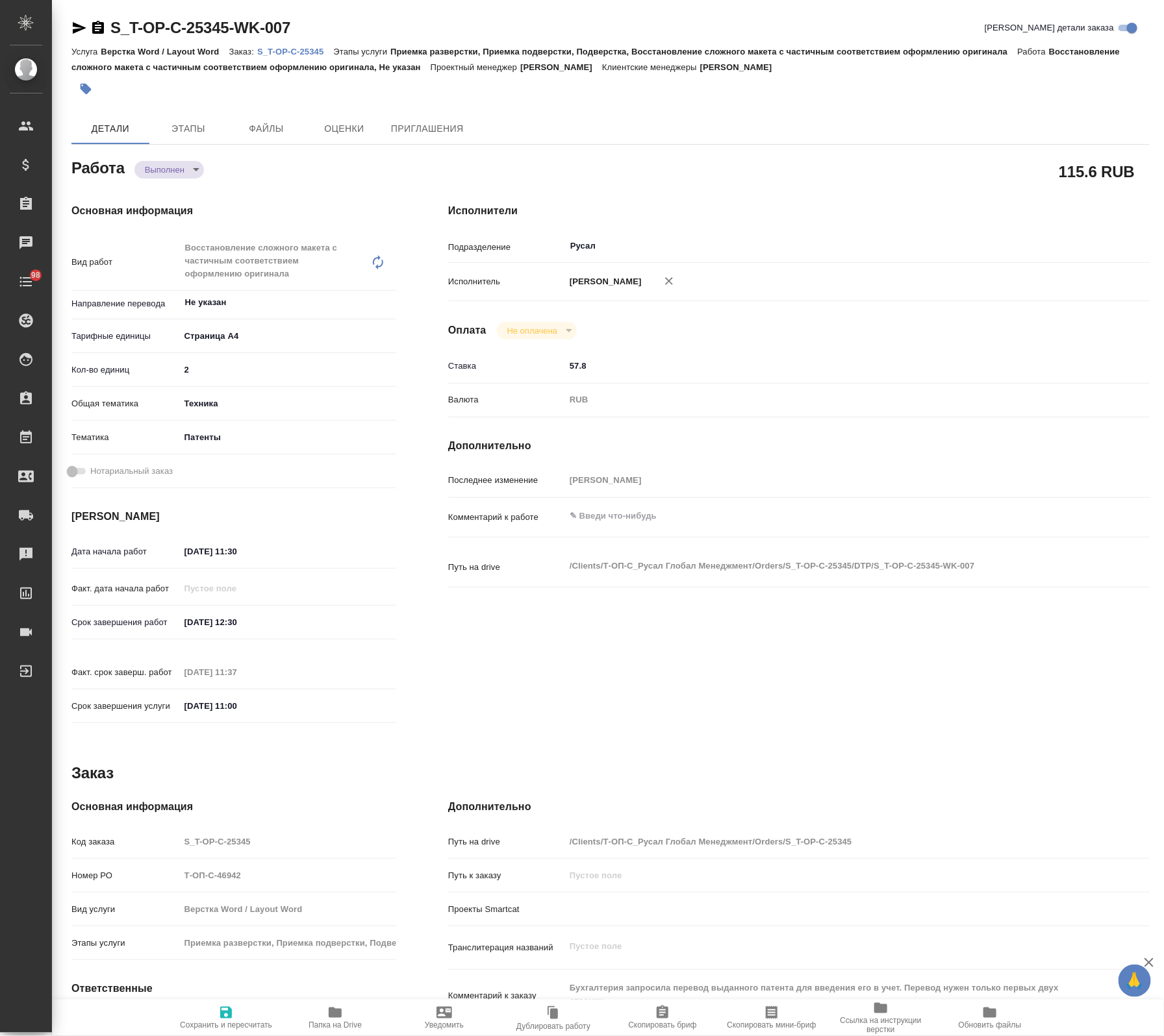
type textarea "x"
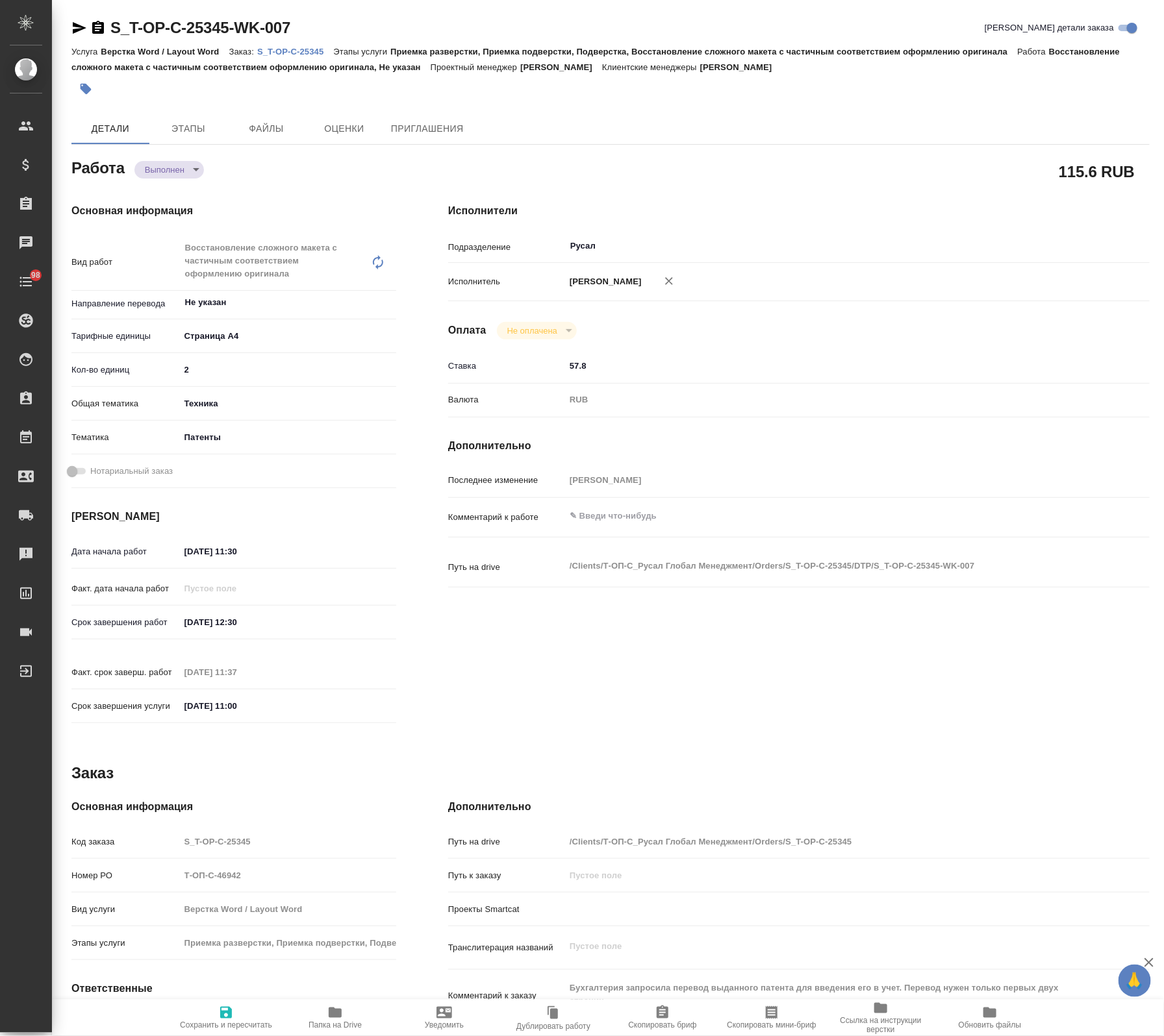
type textarea "x"
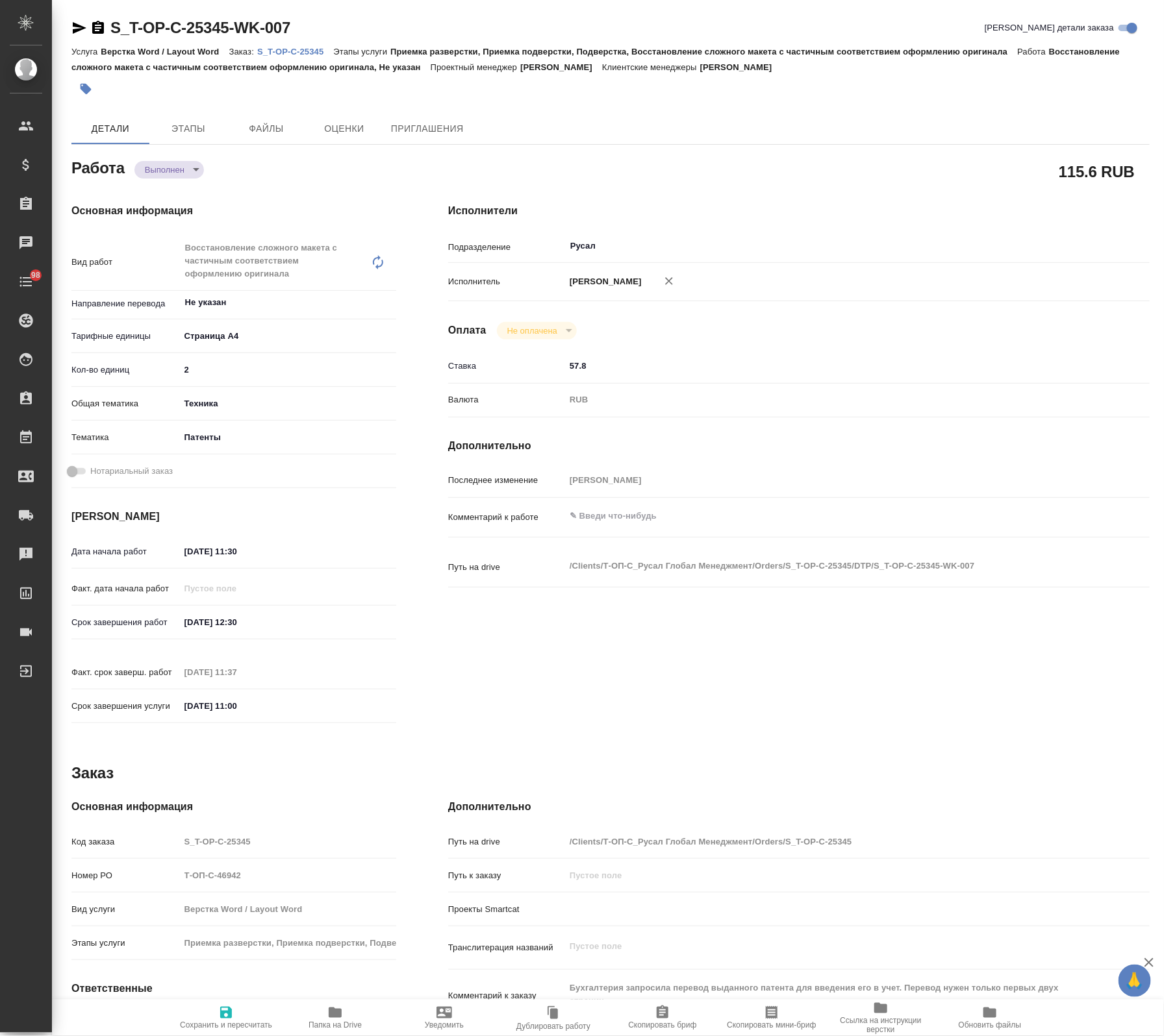
click at [345, 1011] on span "Папка на Drive" at bounding box center [335, 1017] width 94 height 25
type textarea "x"
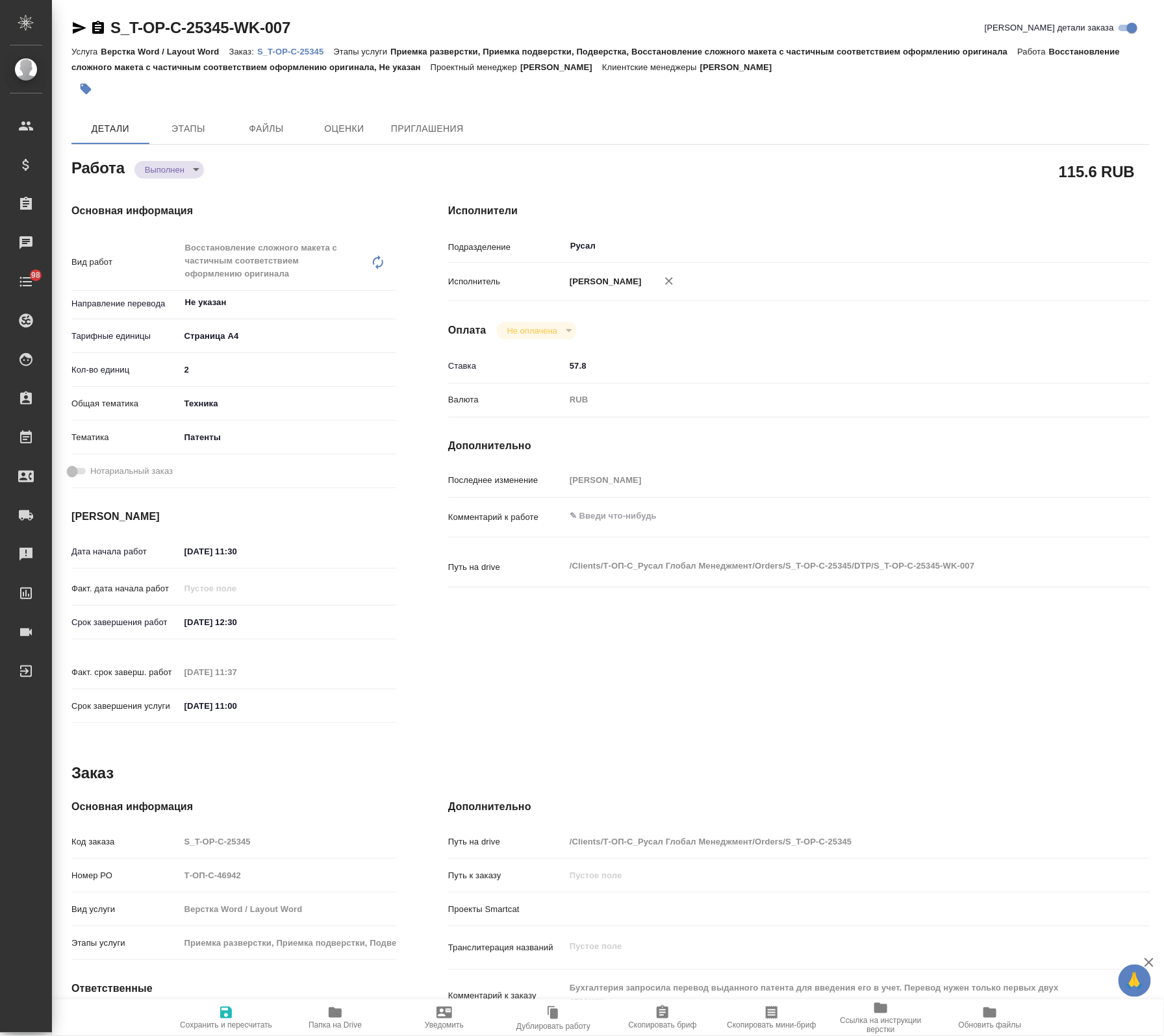
type textarea "x"
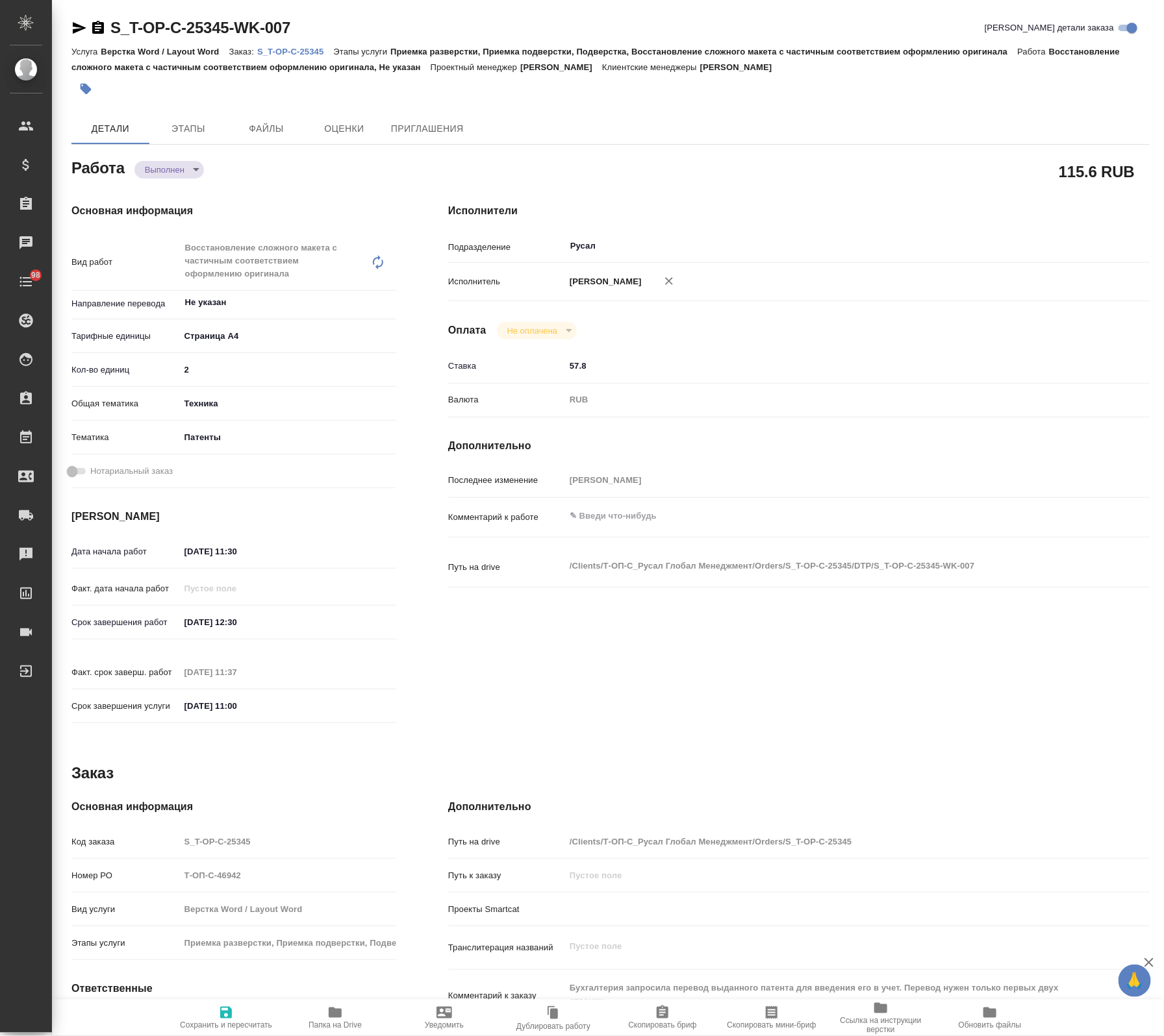
type textarea "x"
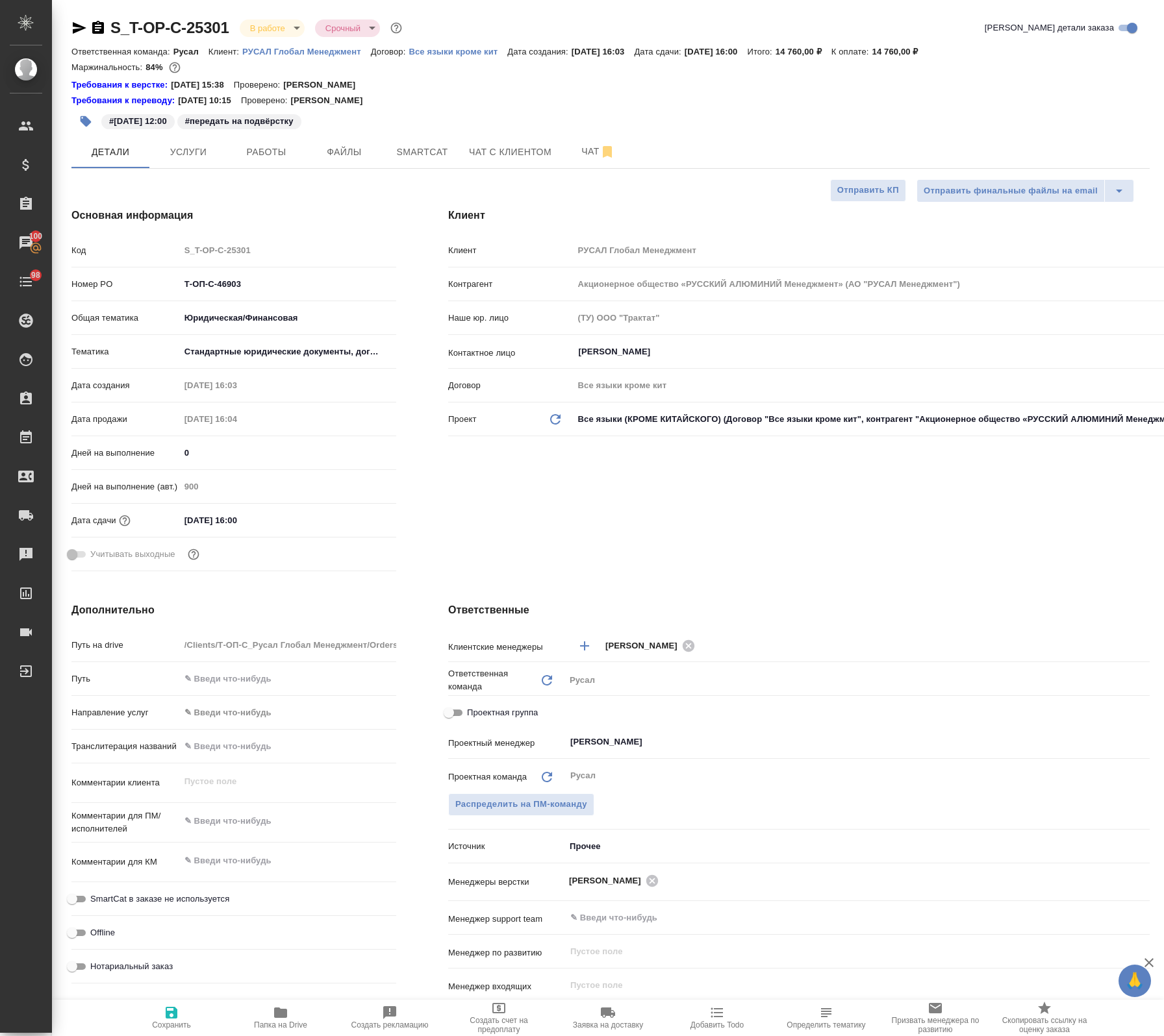
select select "RU"
click at [254, 147] on span "Работы" at bounding box center [266, 153] width 63 height 16
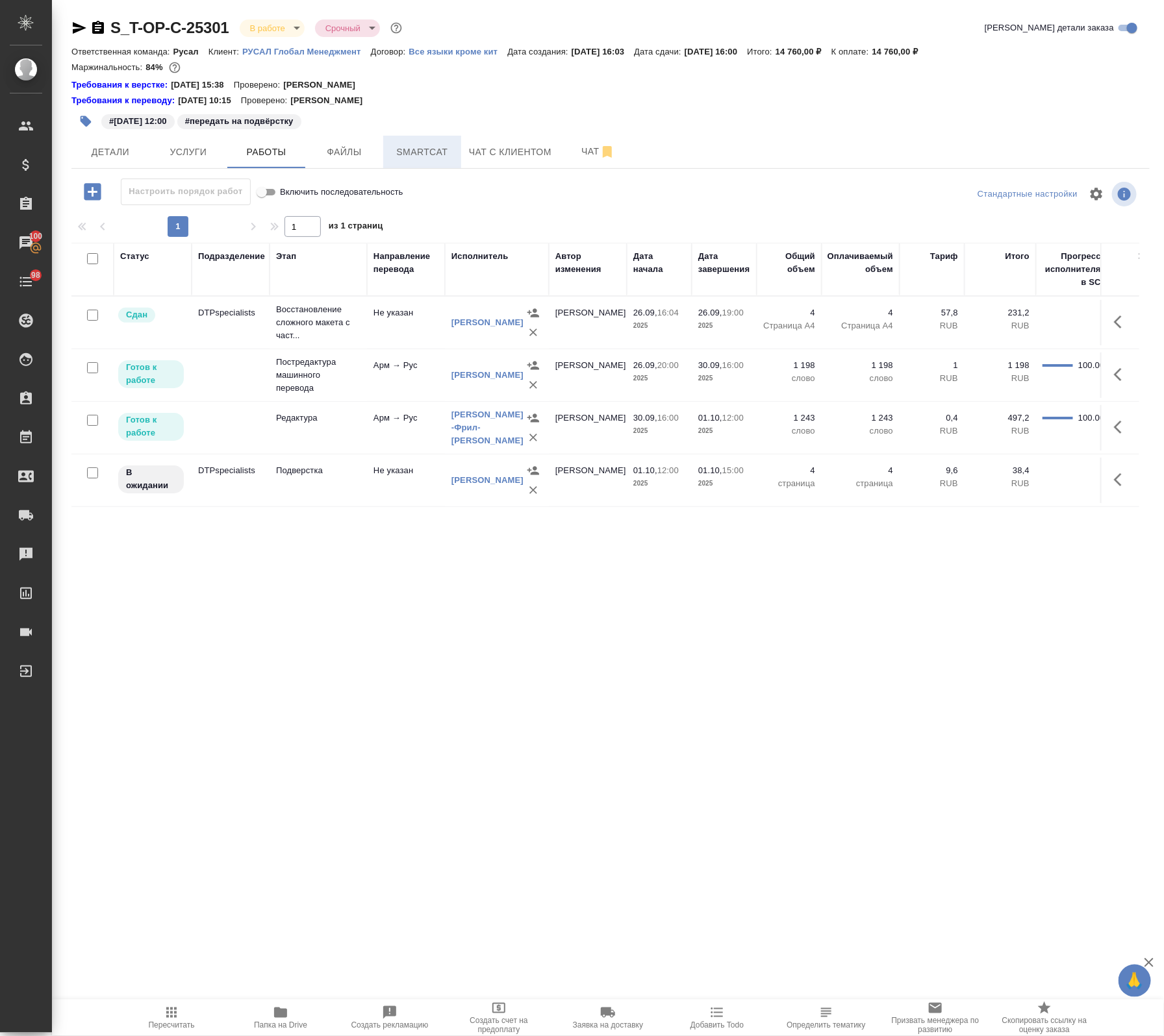
click at [420, 143] on button "Smartcat" at bounding box center [422, 152] width 78 height 33
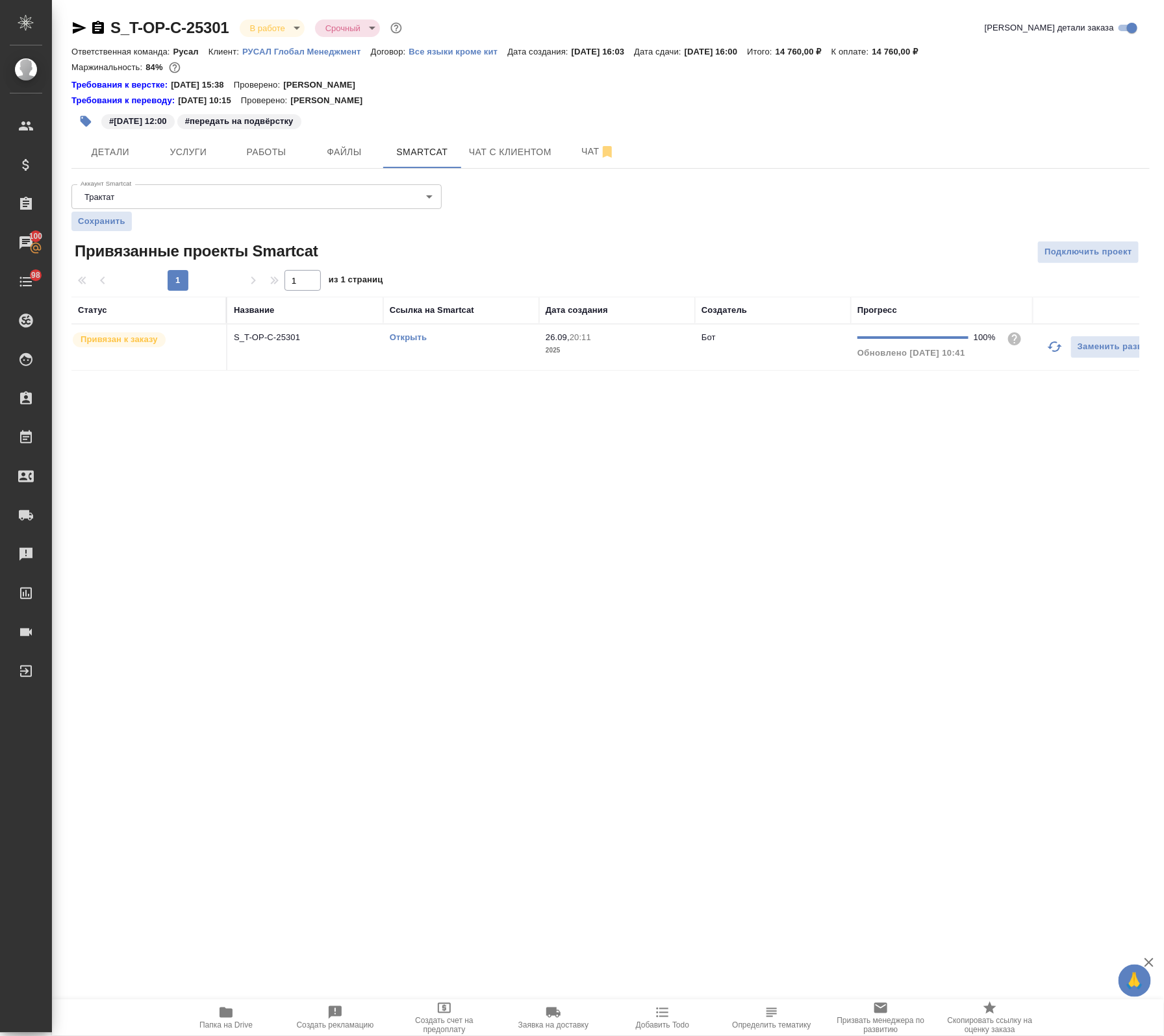
click at [400, 331] on div "Открыть" at bounding box center [460, 338] width 143 height 13
click at [400, 340] on link "Открыть" at bounding box center [408, 337] width 37 height 10
click at [183, 1014] on span "Папка на Drive" at bounding box center [225, 1017] width 94 height 25
click at [263, 143] on button "Работы" at bounding box center [266, 152] width 78 height 33
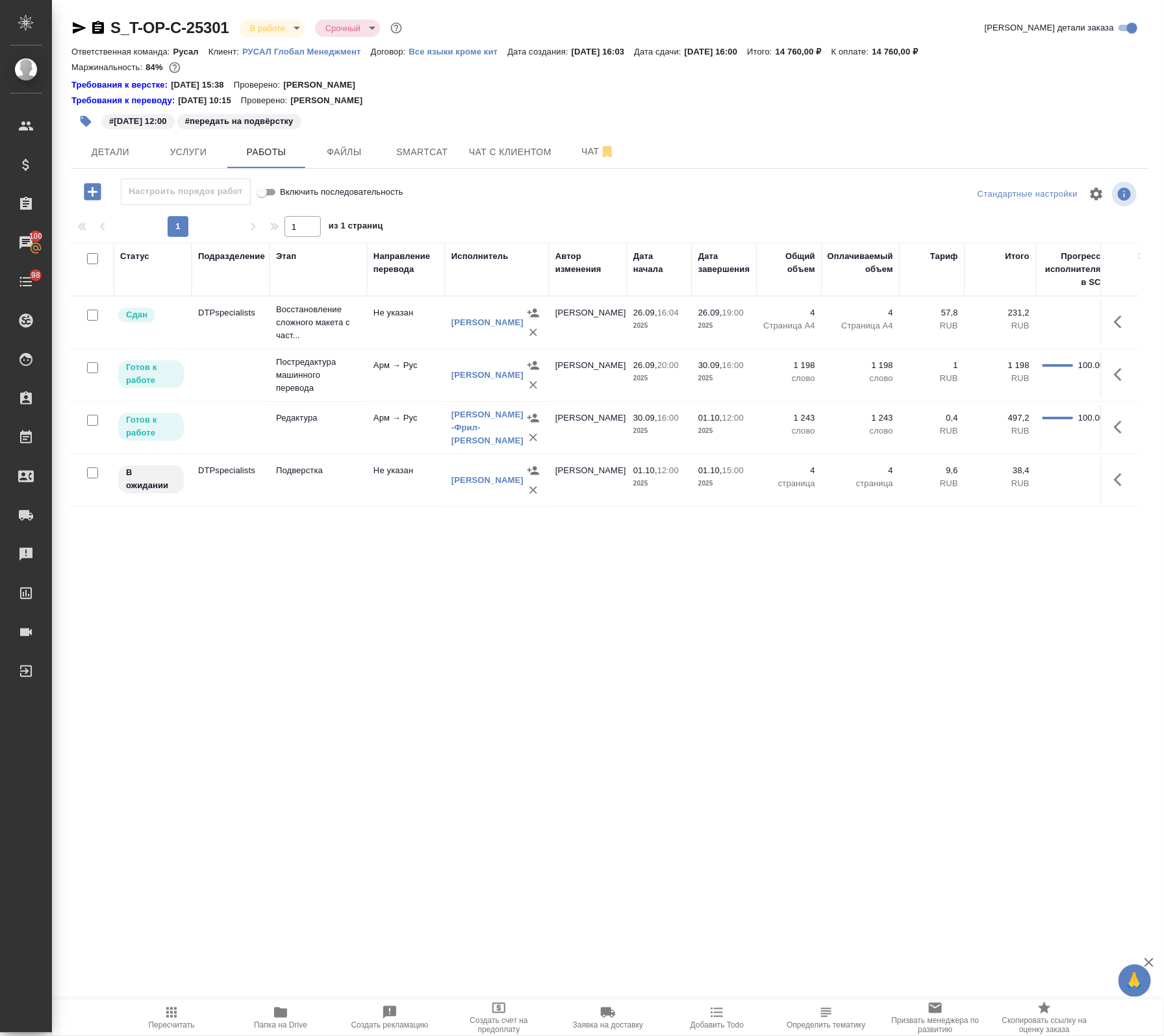
click at [284, 500] on td "Подверстка" at bounding box center [318, 480] width 97 height 45
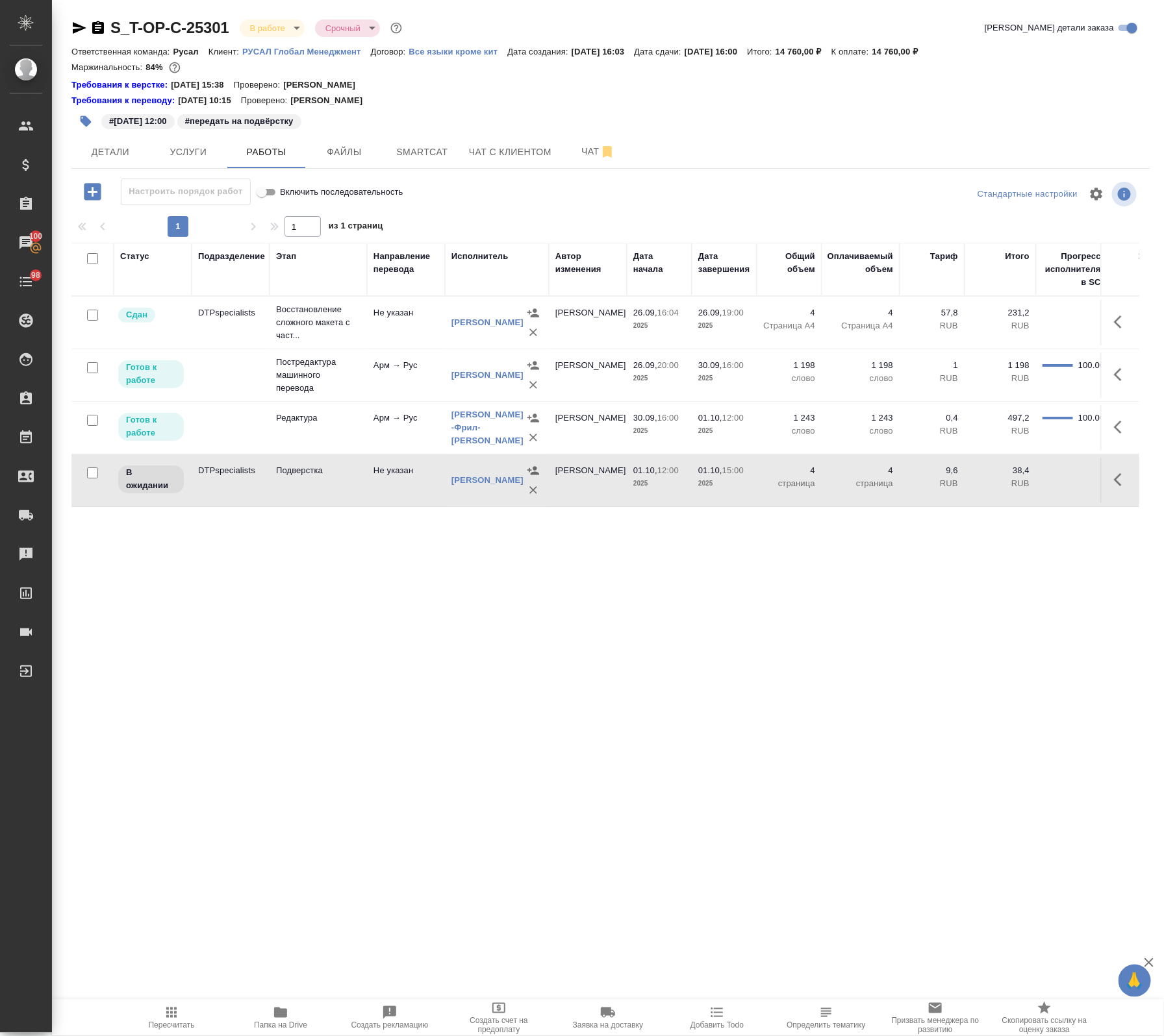
click at [284, 500] on td "Подверстка" at bounding box center [318, 480] width 97 height 45
click at [280, 1021] on span "Папка на Drive" at bounding box center [281, 1025] width 54 height 9
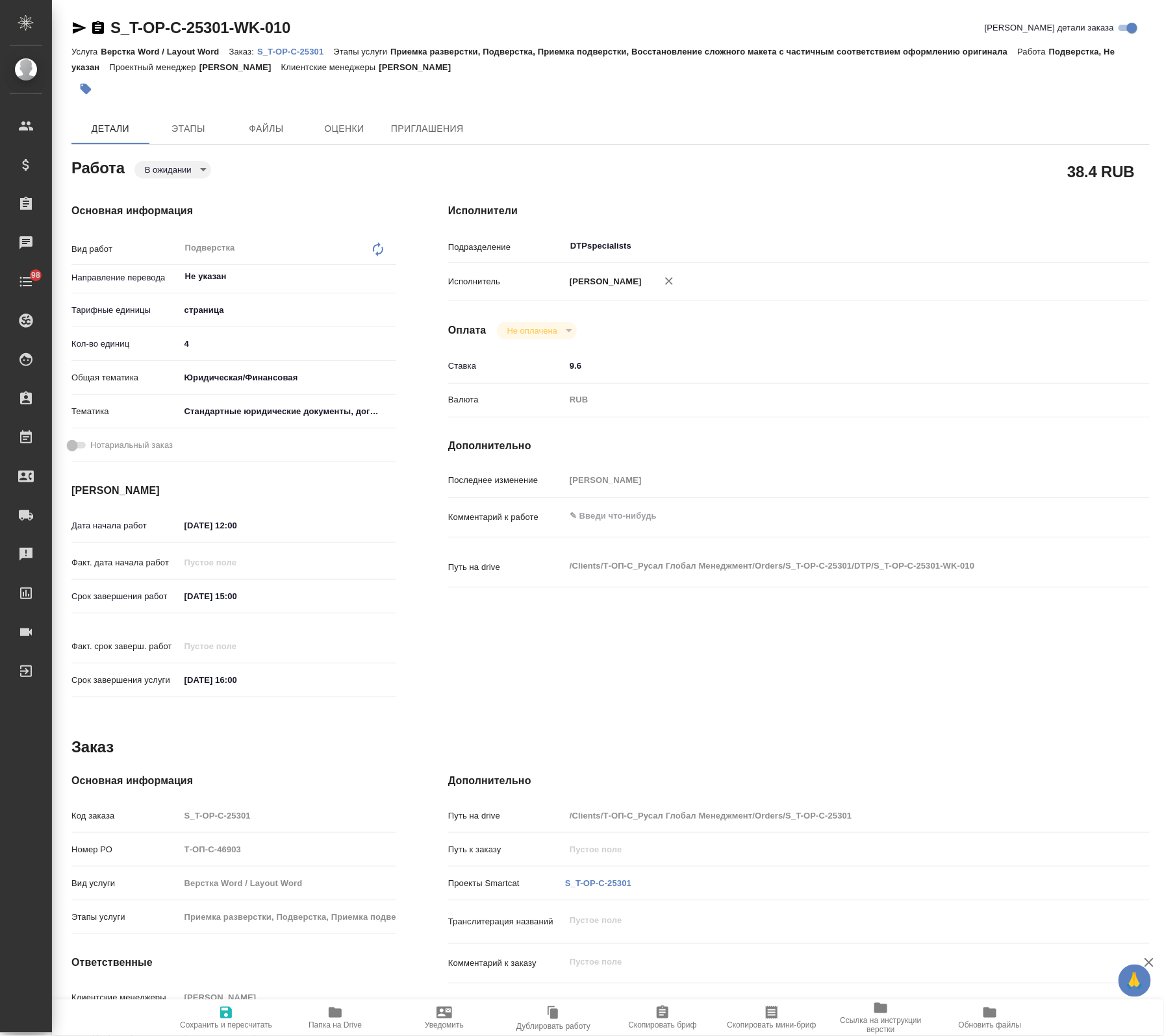
type textarea "x"
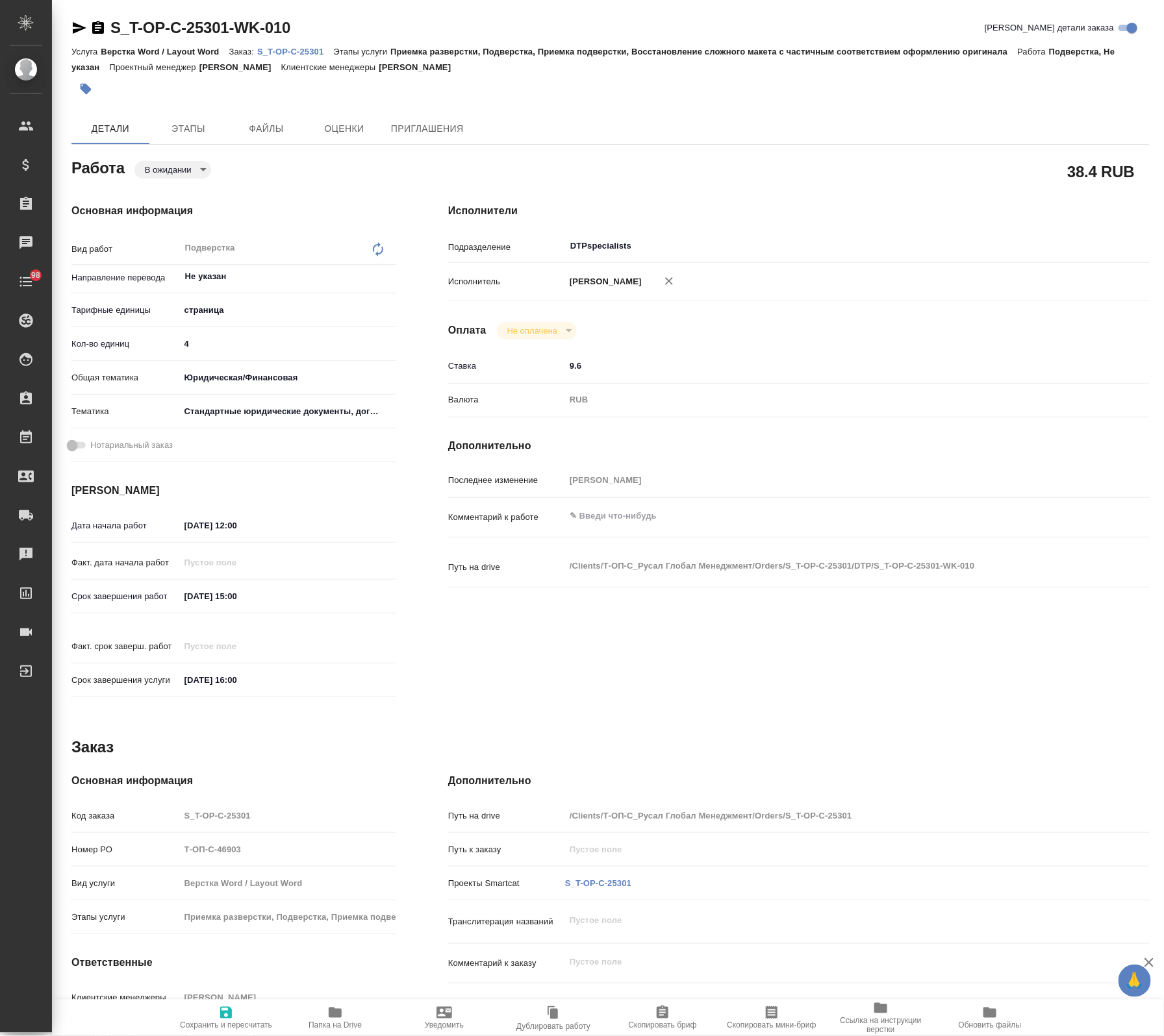
type textarea "x"
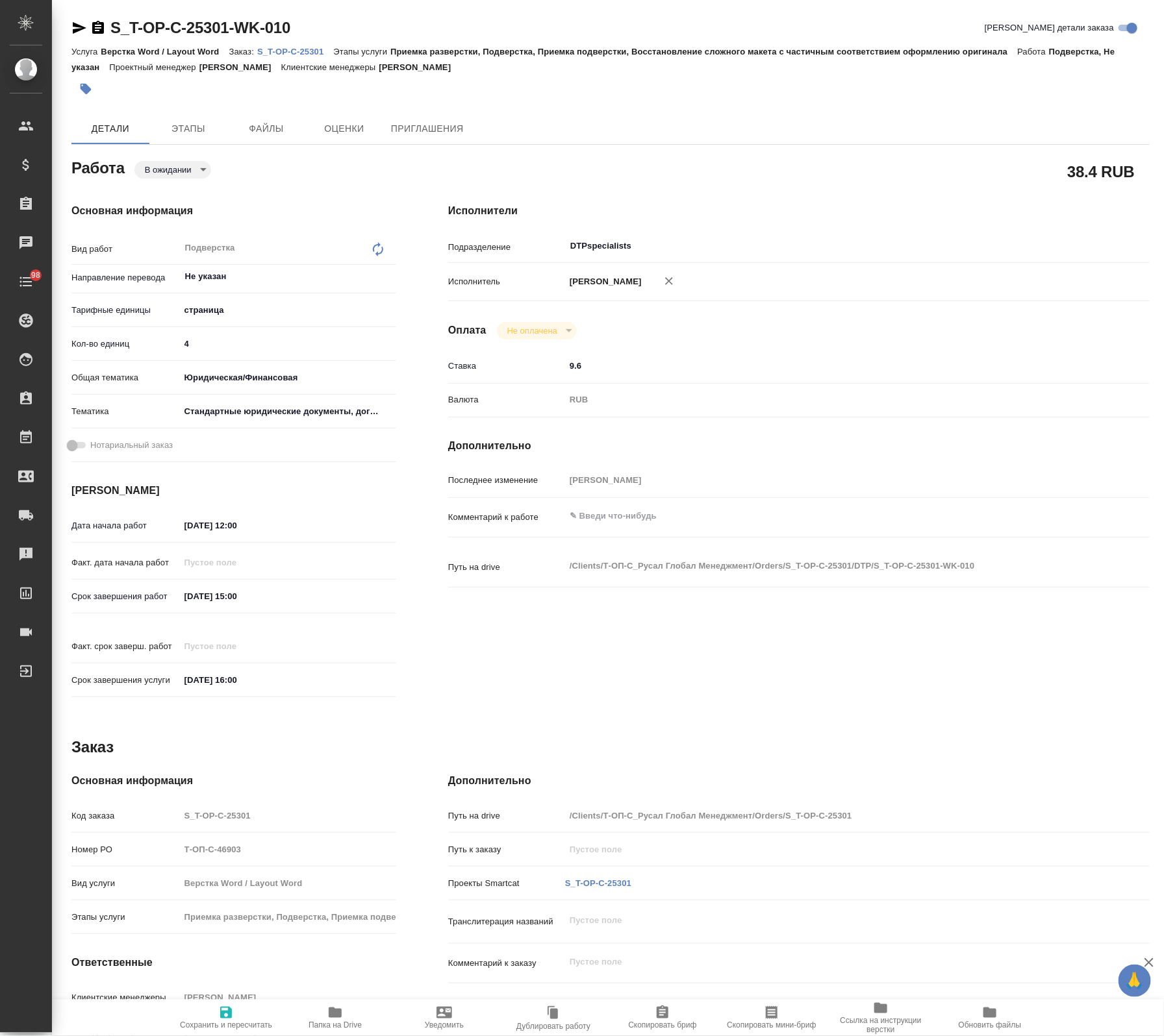
type textarea "x"
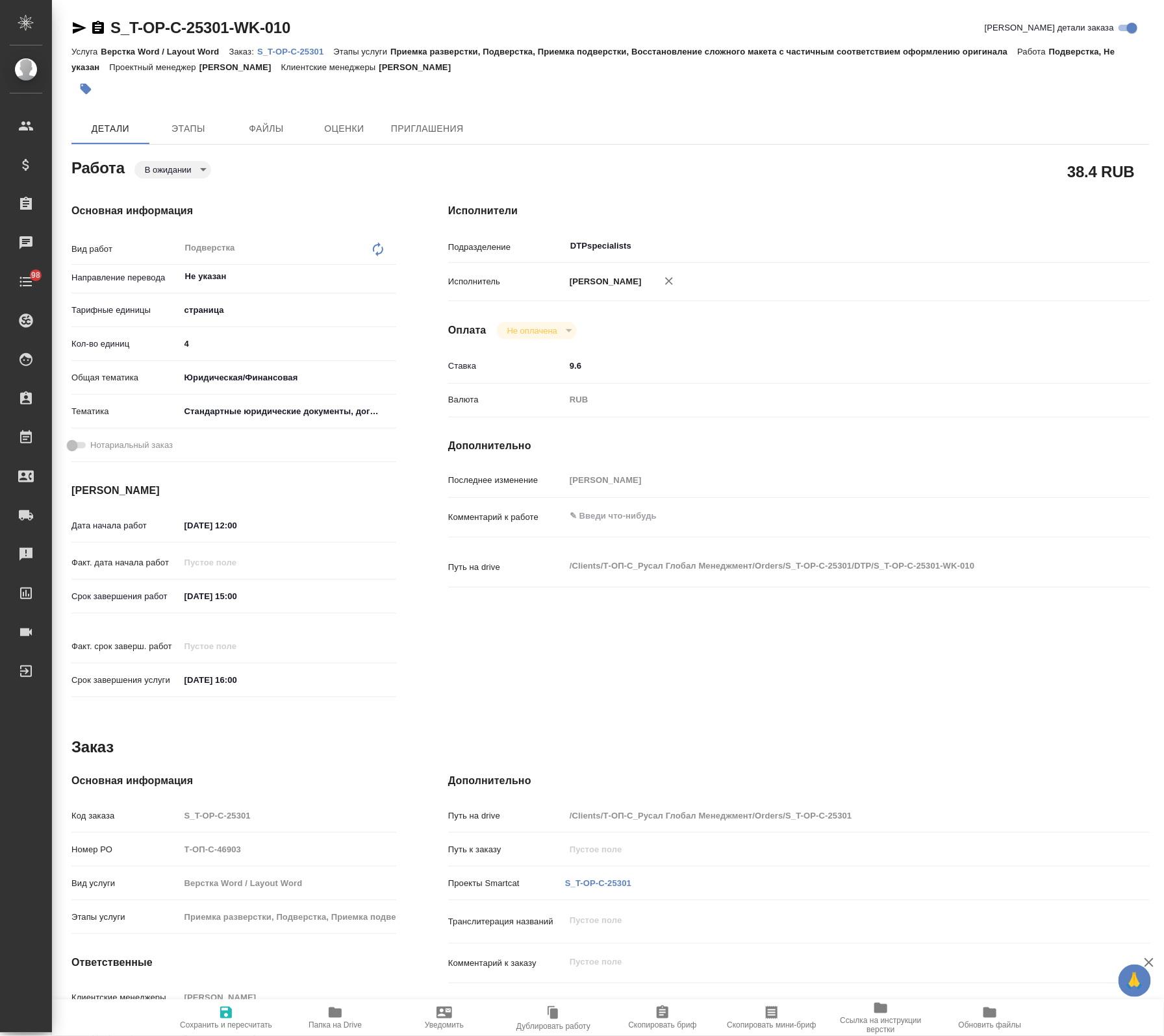
type textarea "x"
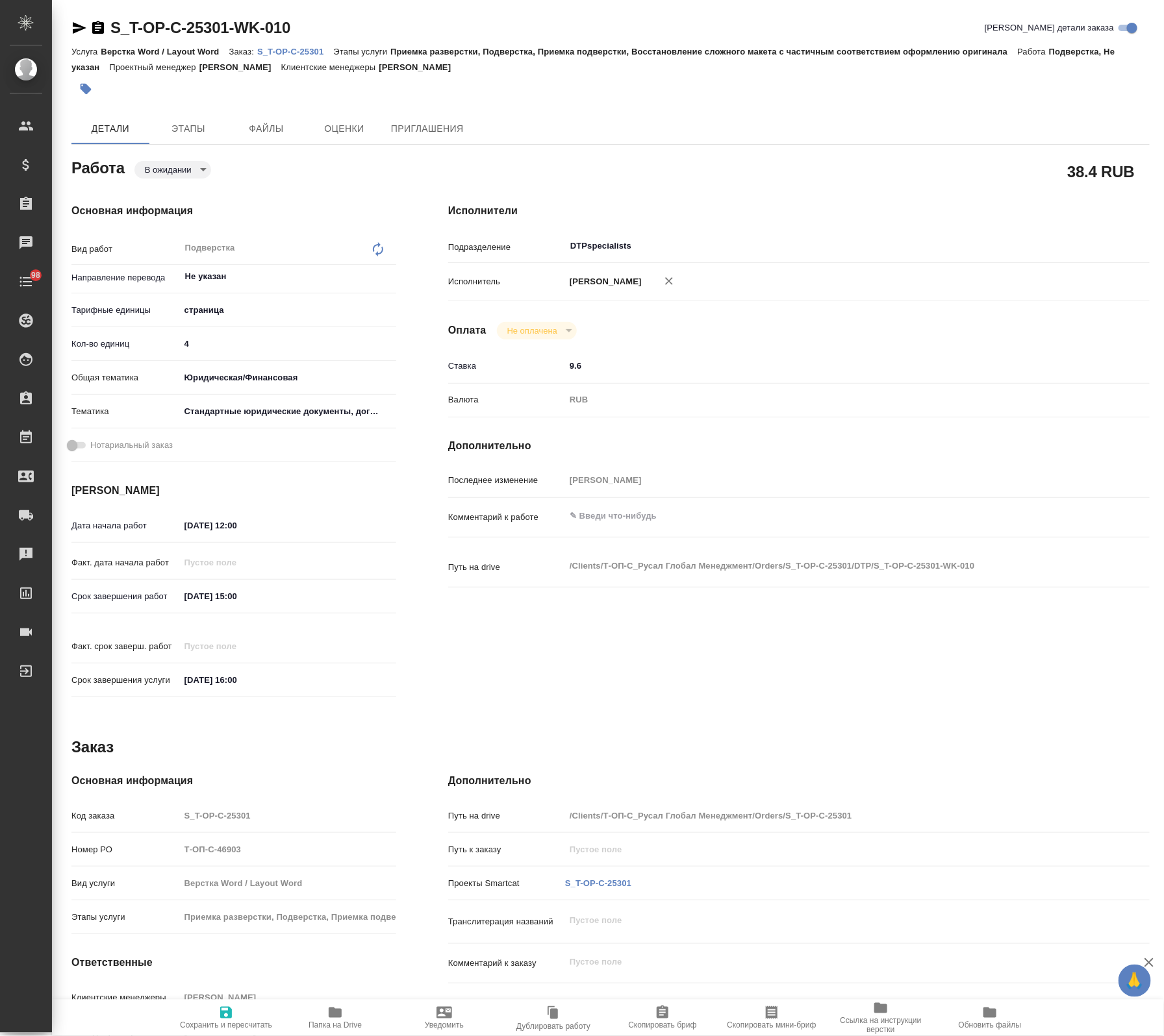
type textarea "x"
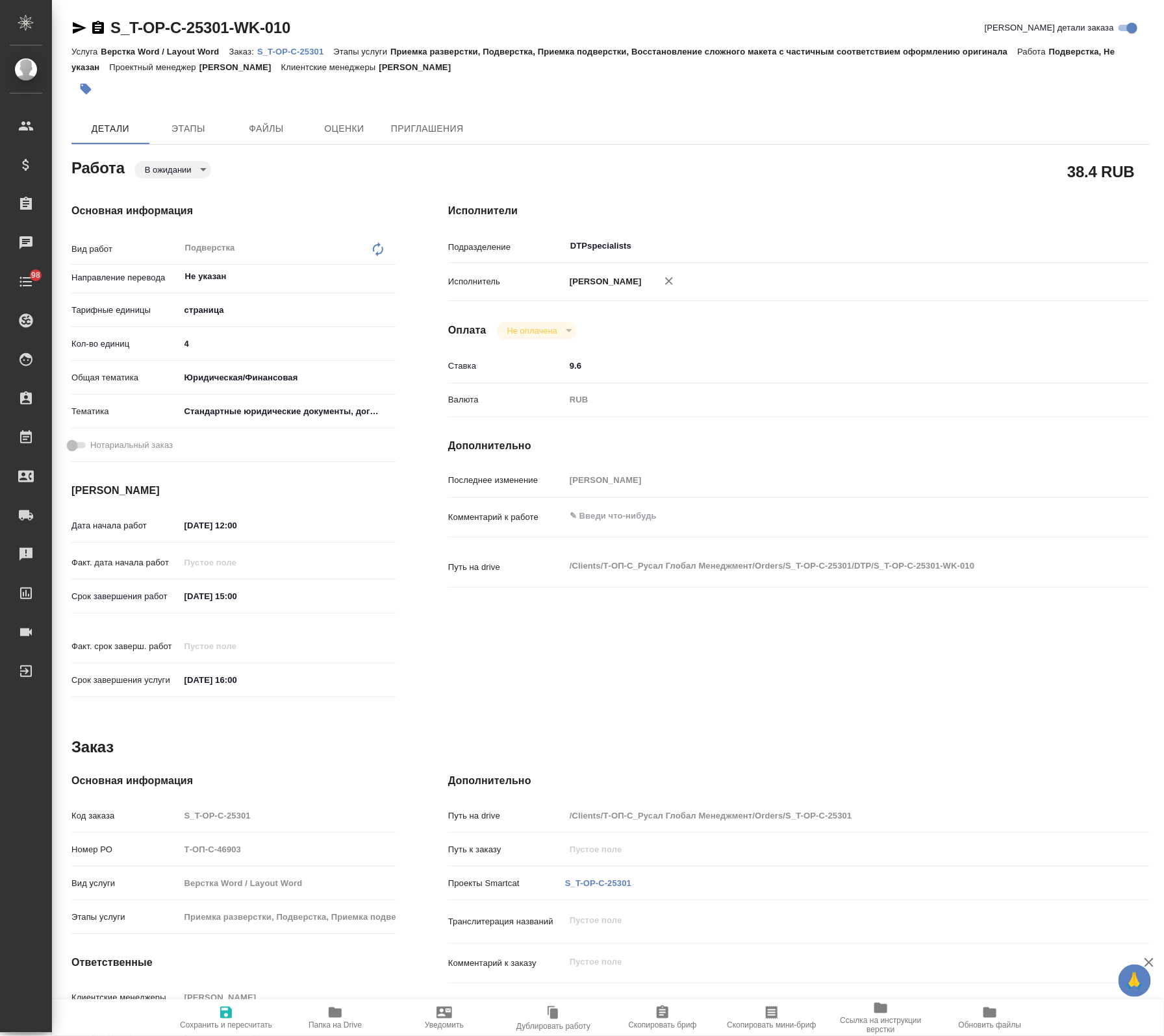
type textarea "x"
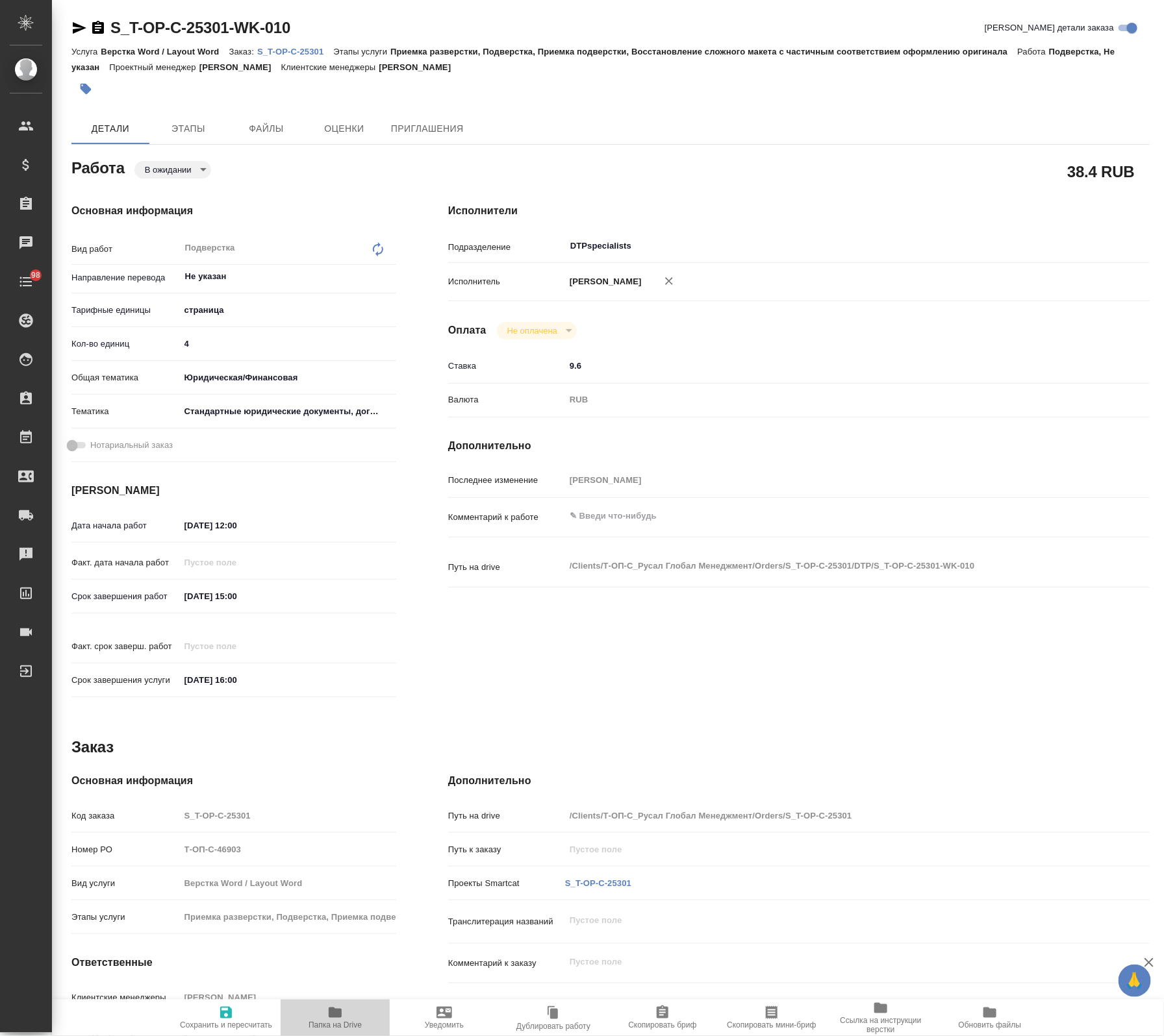
click at [346, 1013] on span "Папка на Drive" at bounding box center [335, 1017] width 94 height 25
type textarea "x"
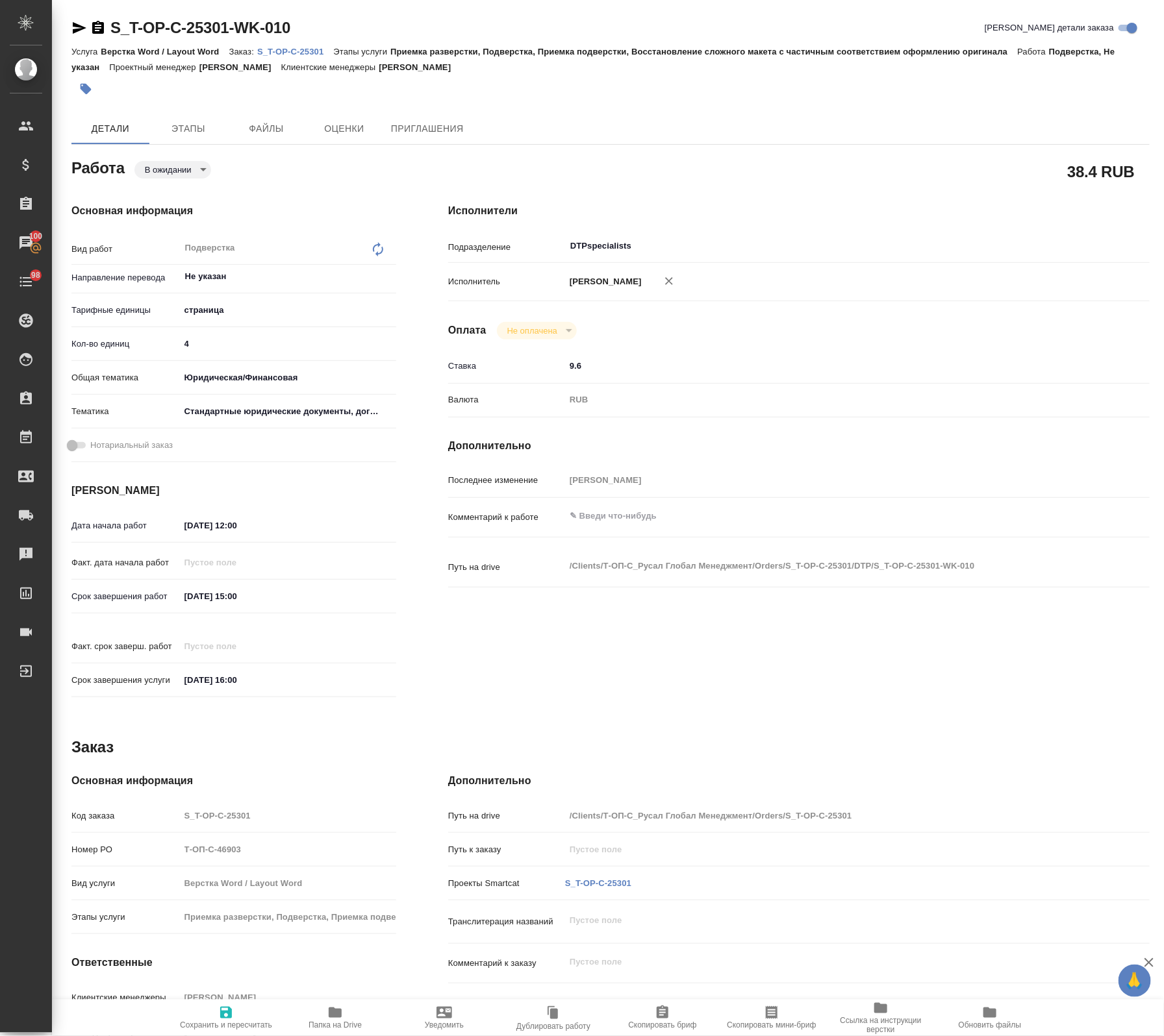
type textarea "x"
click at [173, 168] on body "🙏 .cls-1 fill:#fff; AWATERA Avdeenko Kirill Клиенты Спецификации Заказы 100 Чат…" at bounding box center [582, 518] width 1164 height 1036
click at [185, 191] on button "Готов к работе" at bounding box center [177, 192] width 65 height 15
type textarea "x"
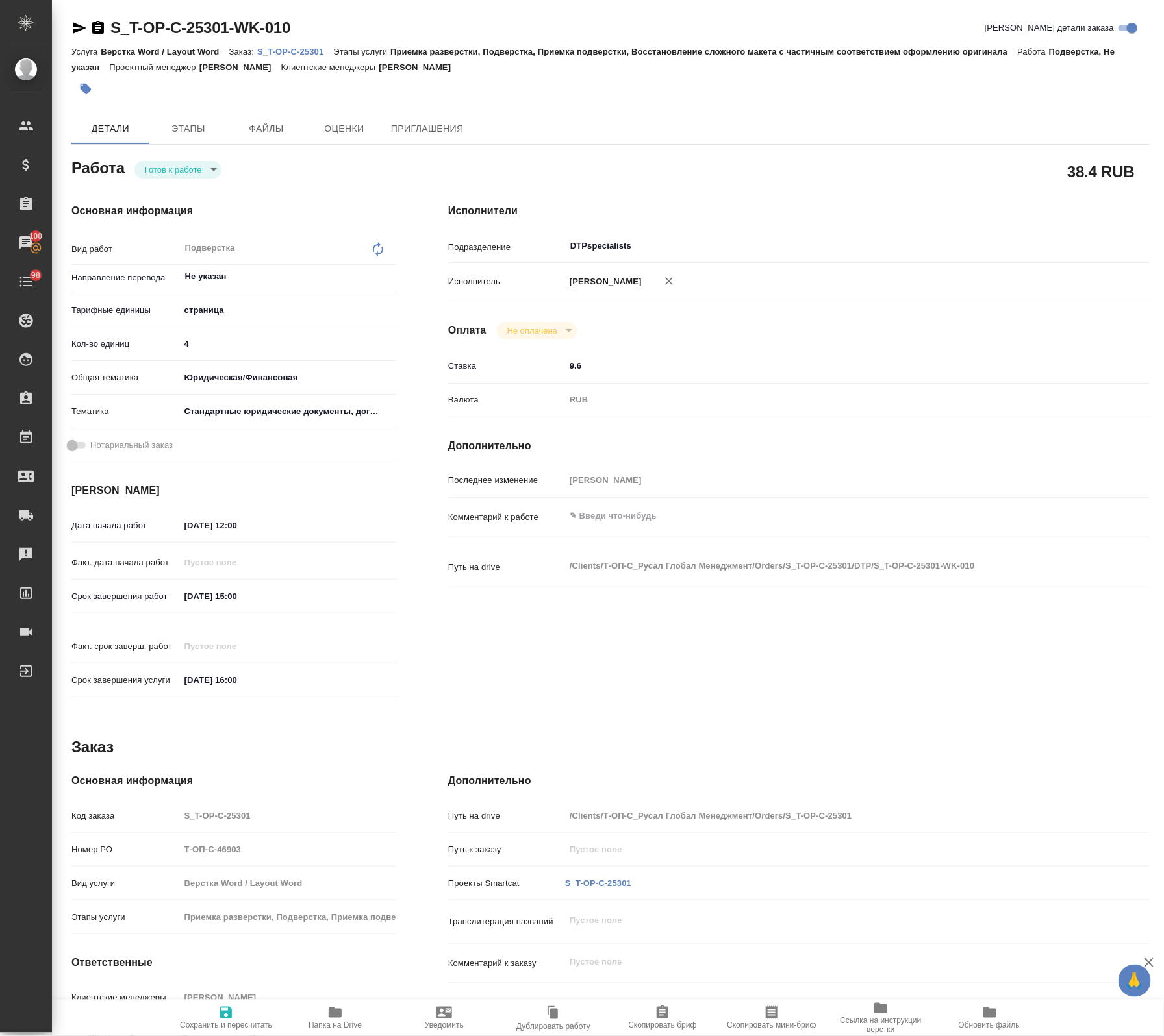
type textarea "x"
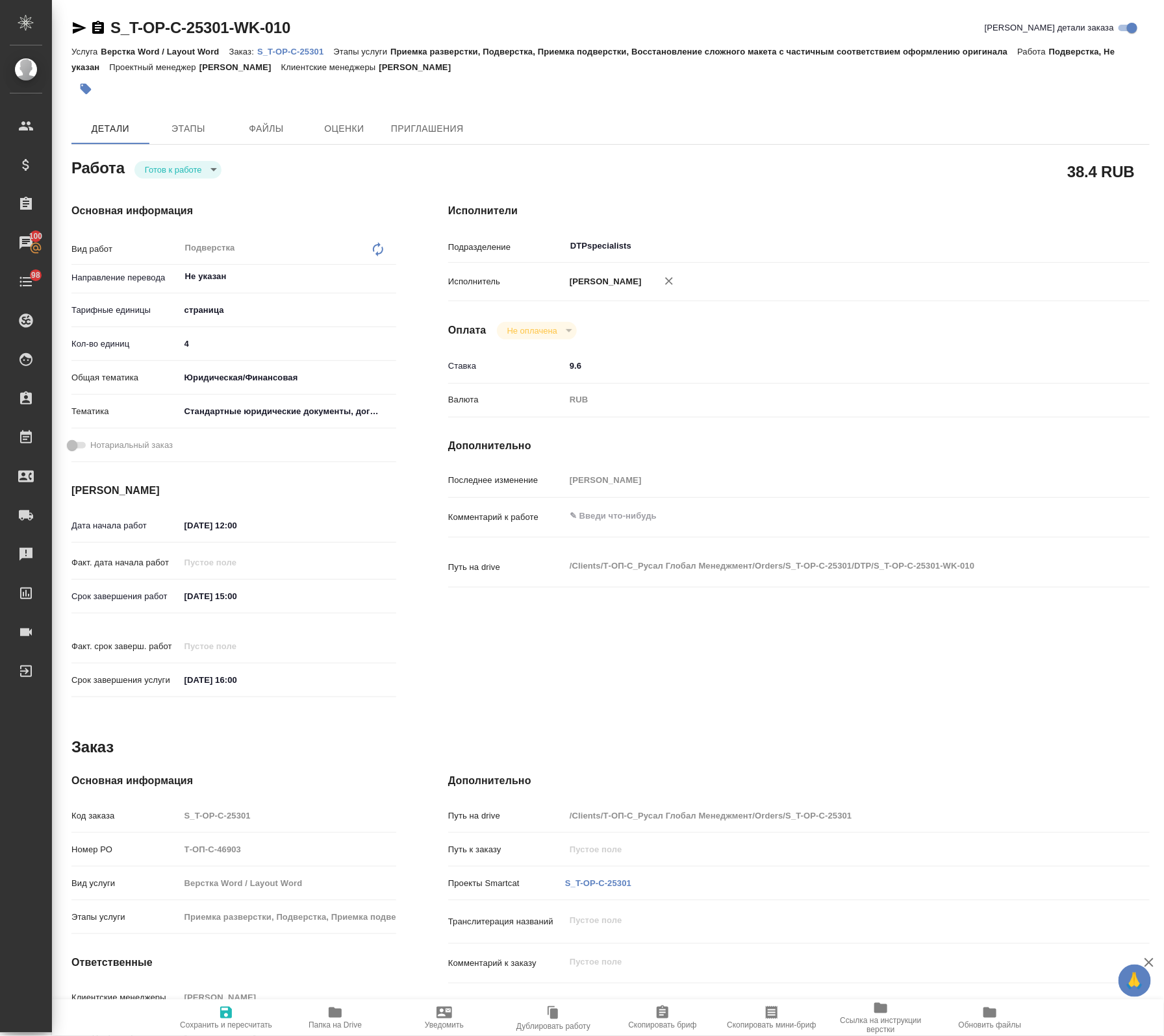
type textarea "x"
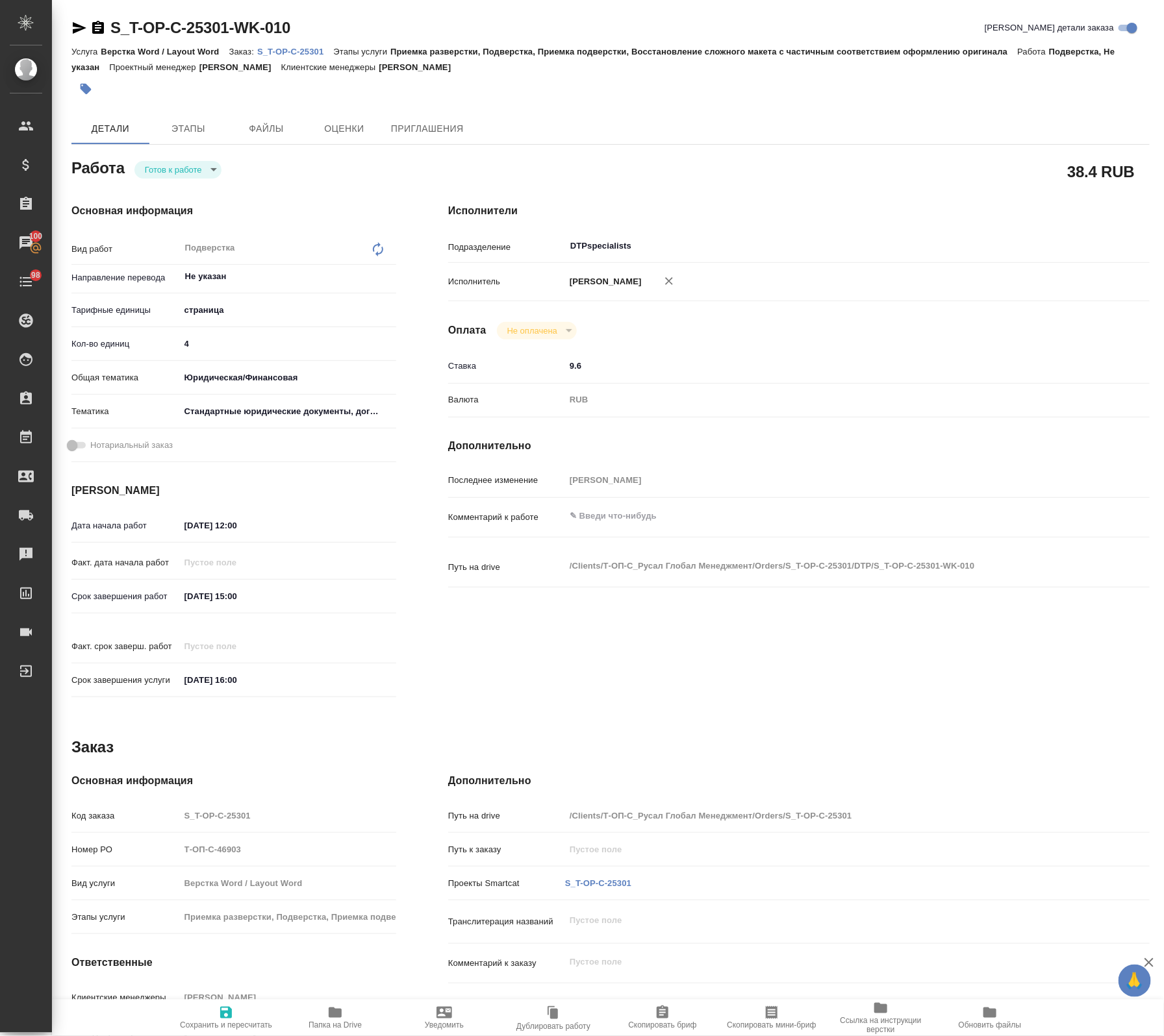
type textarea "x"
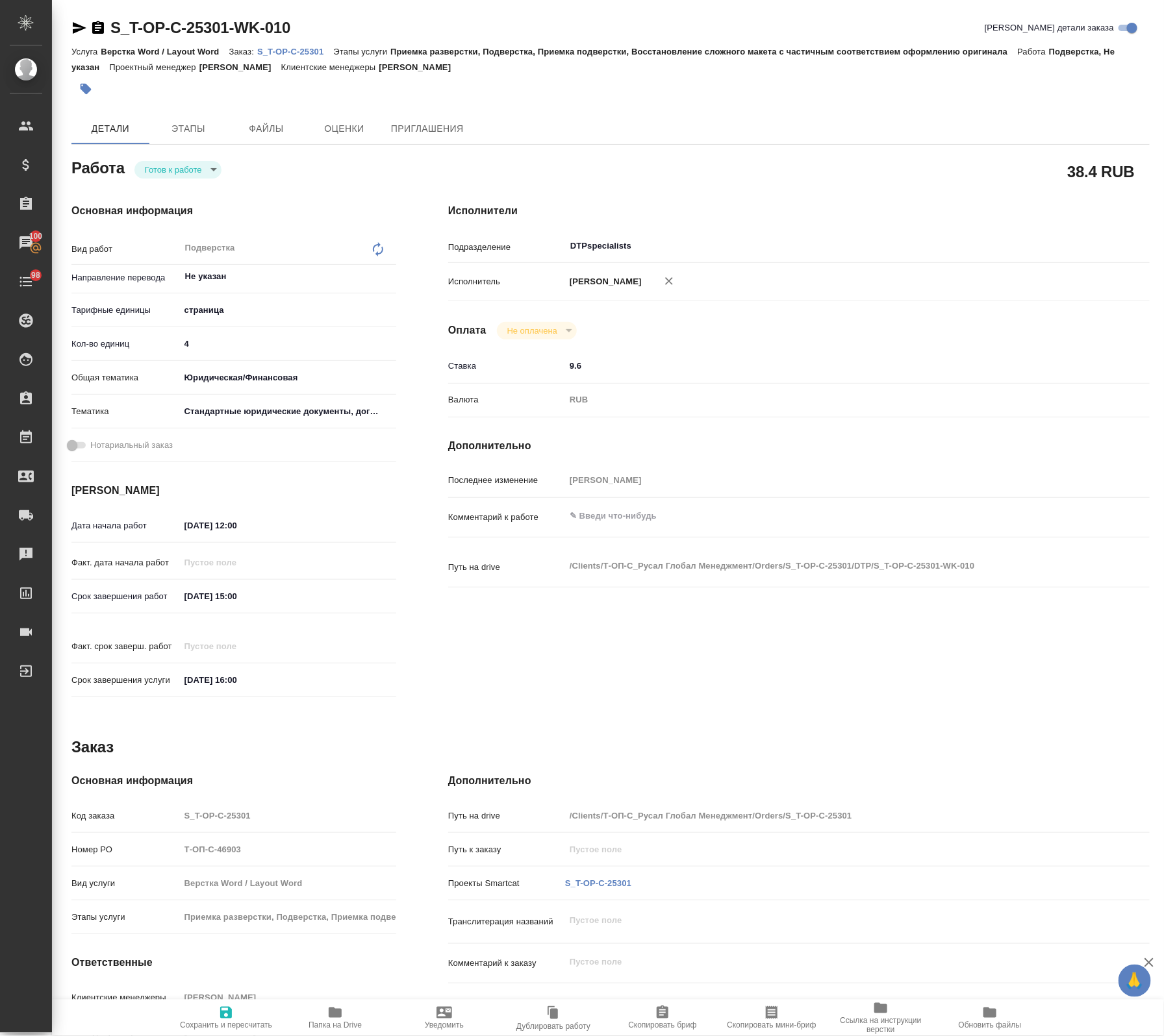
type textarea "x"
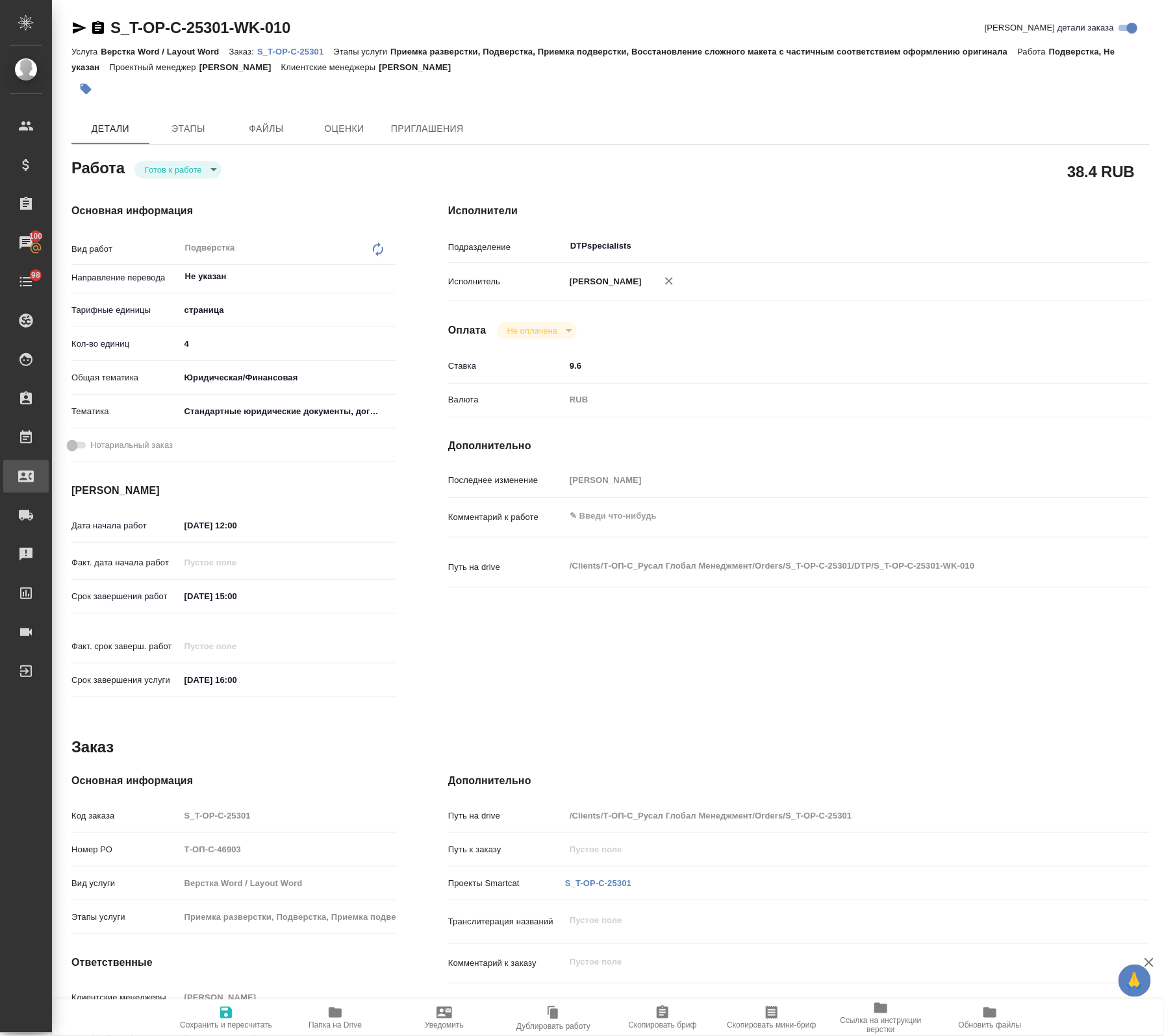
type textarea "x"
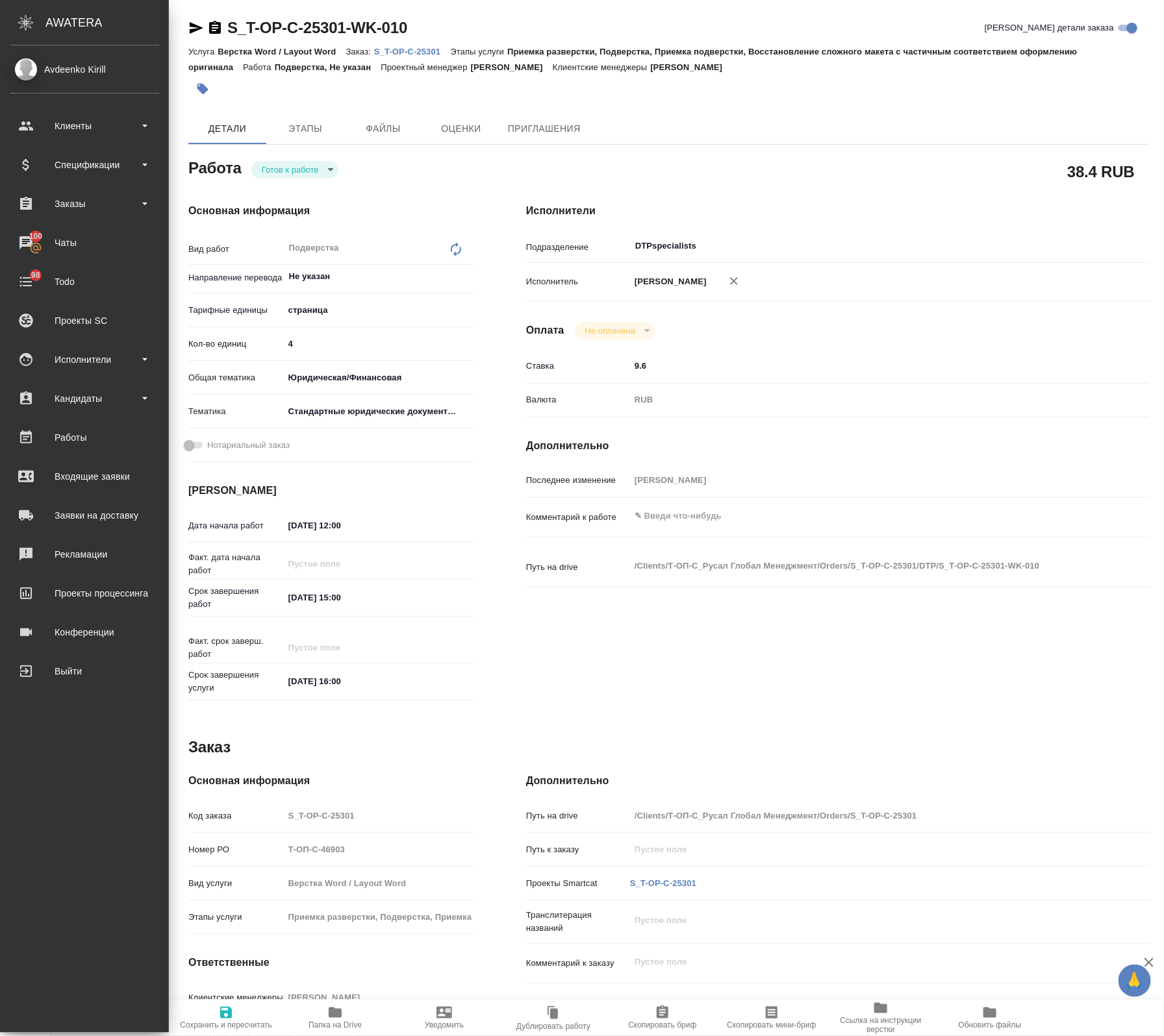
type textarea "x"
